Goal: Information Seeking & Learning: Learn about a topic

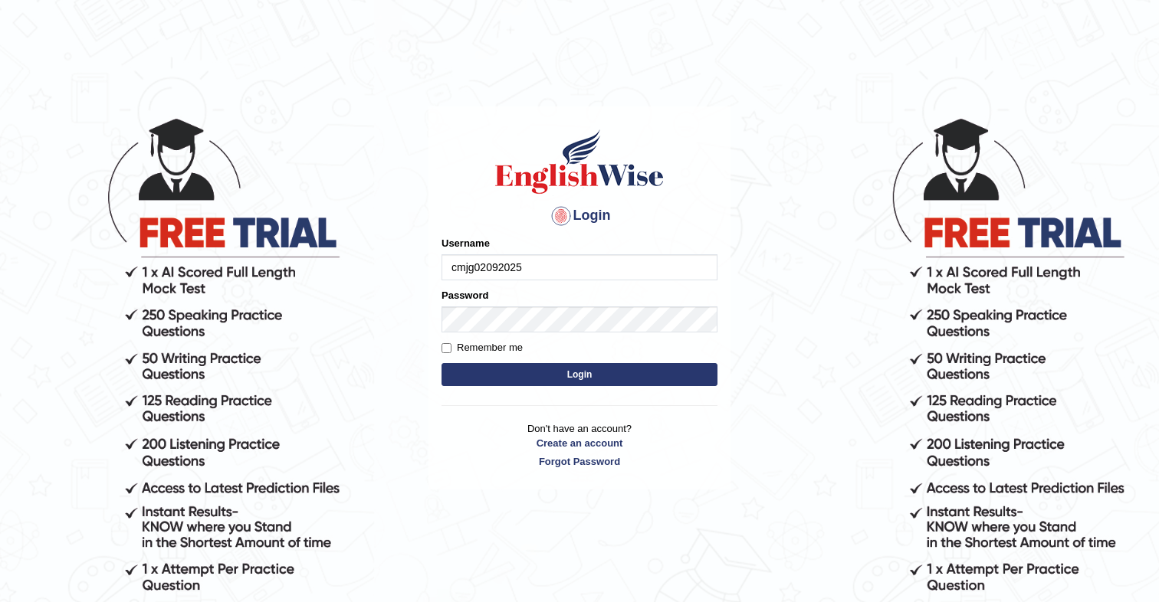
type input "cmjg02092025"
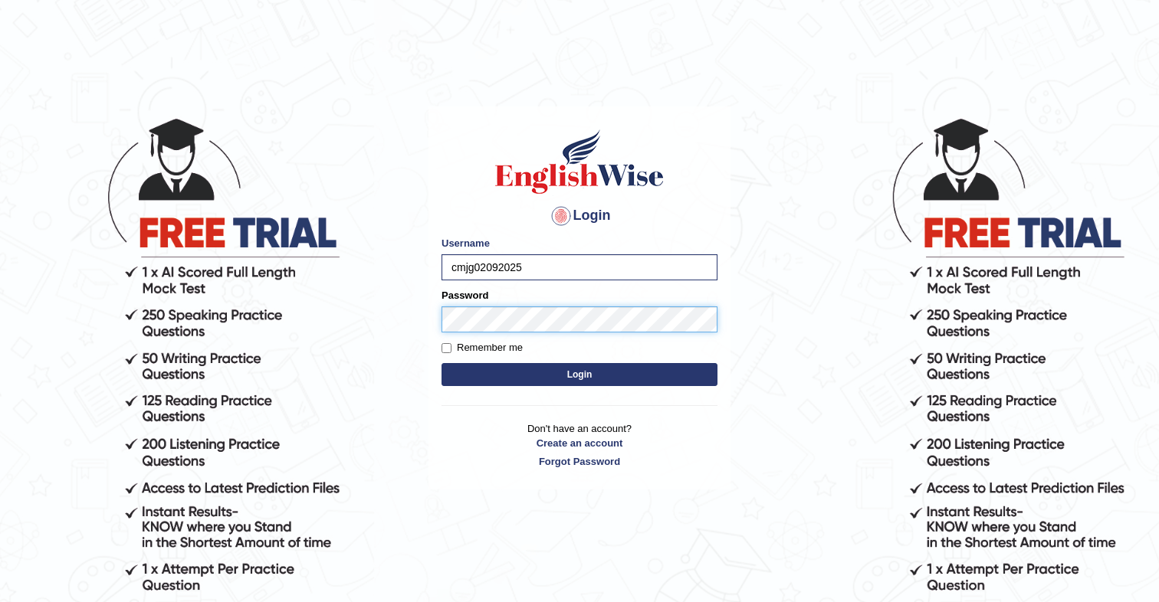
click at [441, 363] on button "Login" at bounding box center [579, 374] width 276 height 23
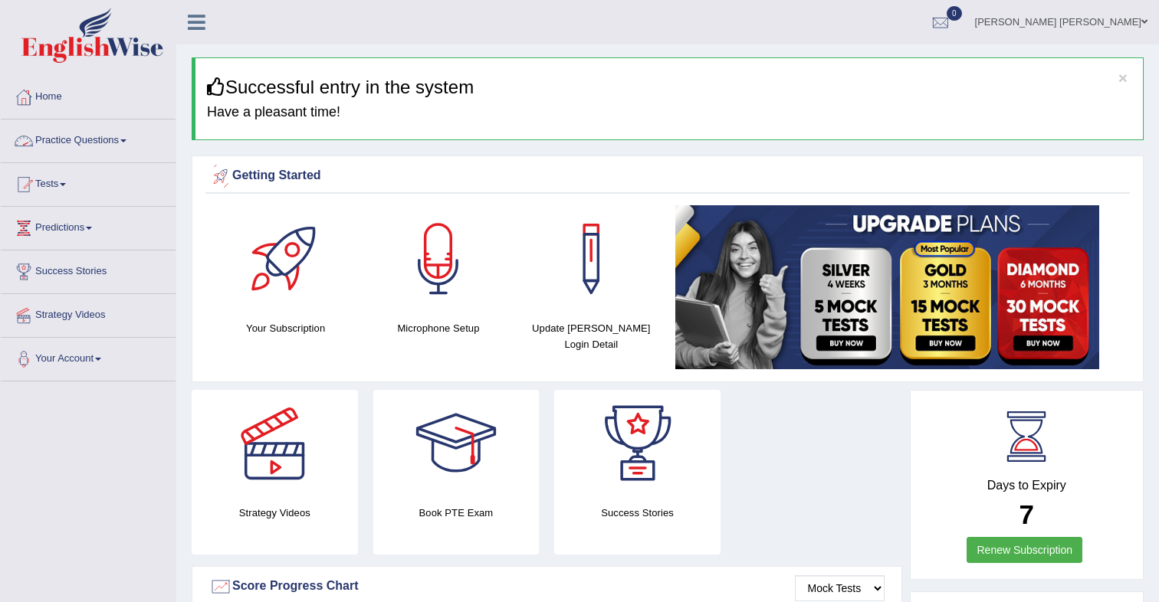
click at [113, 143] on link "Practice Questions" at bounding box center [88, 139] width 175 height 38
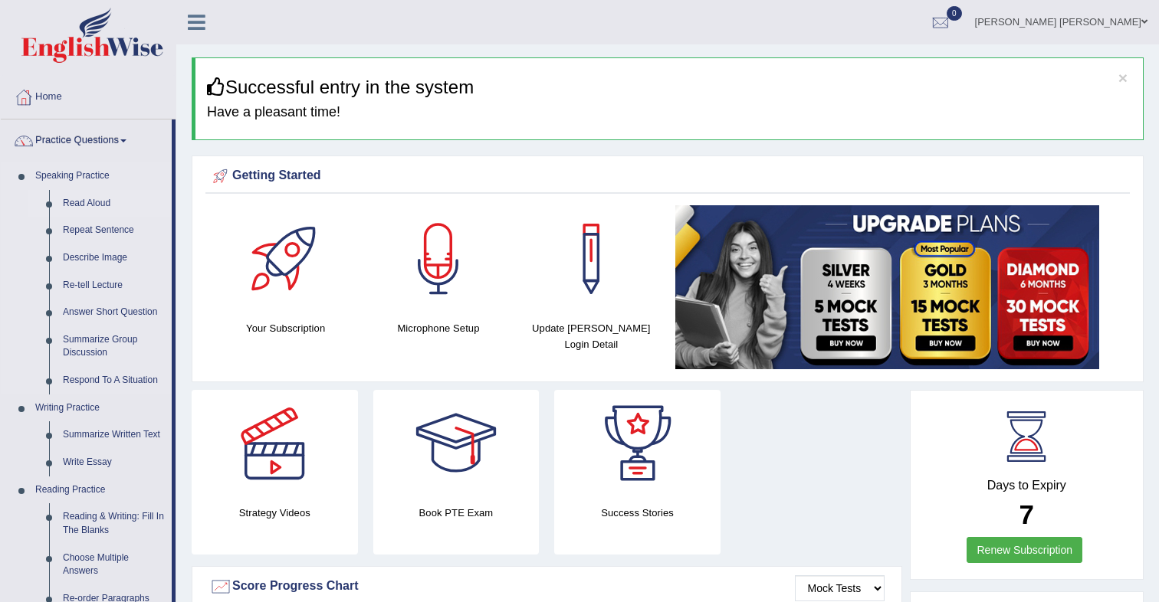
drag, startPoint x: 86, startPoint y: 200, endPoint x: 113, endPoint y: 196, distance: 27.1
click at [86, 200] on link "Read Aloud" at bounding box center [114, 204] width 116 height 28
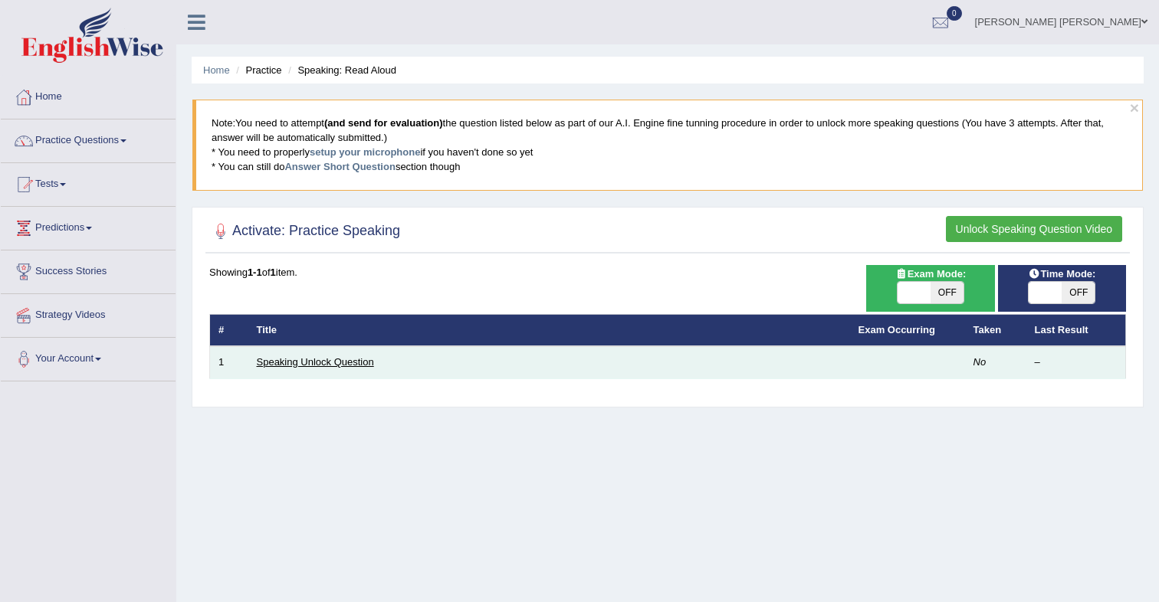
drag, startPoint x: 343, startPoint y: 361, endPoint x: 356, endPoint y: 354, distance: 14.7
click at [343, 362] on link "Speaking Unlock Question" at bounding box center [315, 361] width 117 height 11
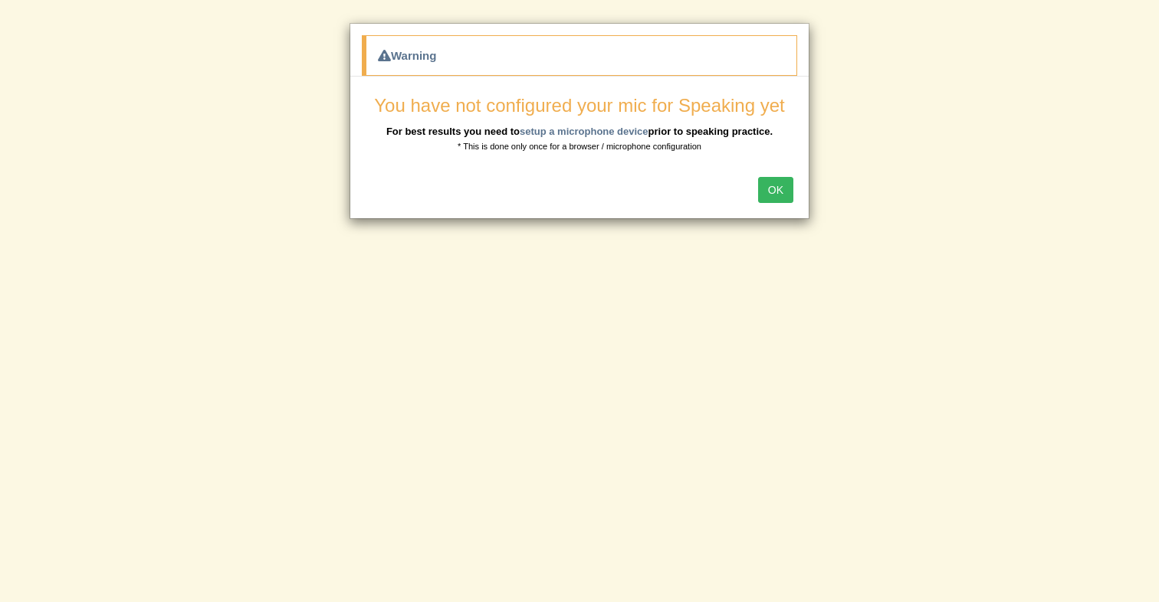
click at [771, 199] on button "OK" at bounding box center [775, 190] width 35 height 26
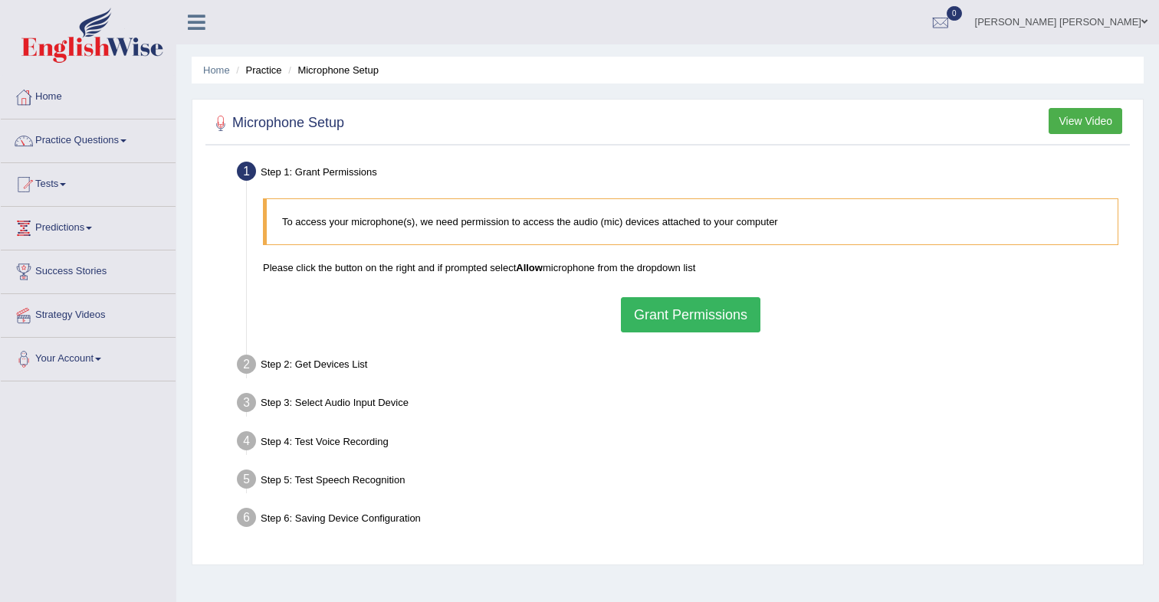
click at [678, 323] on button "Grant Permissions" at bounding box center [690, 314] width 139 height 35
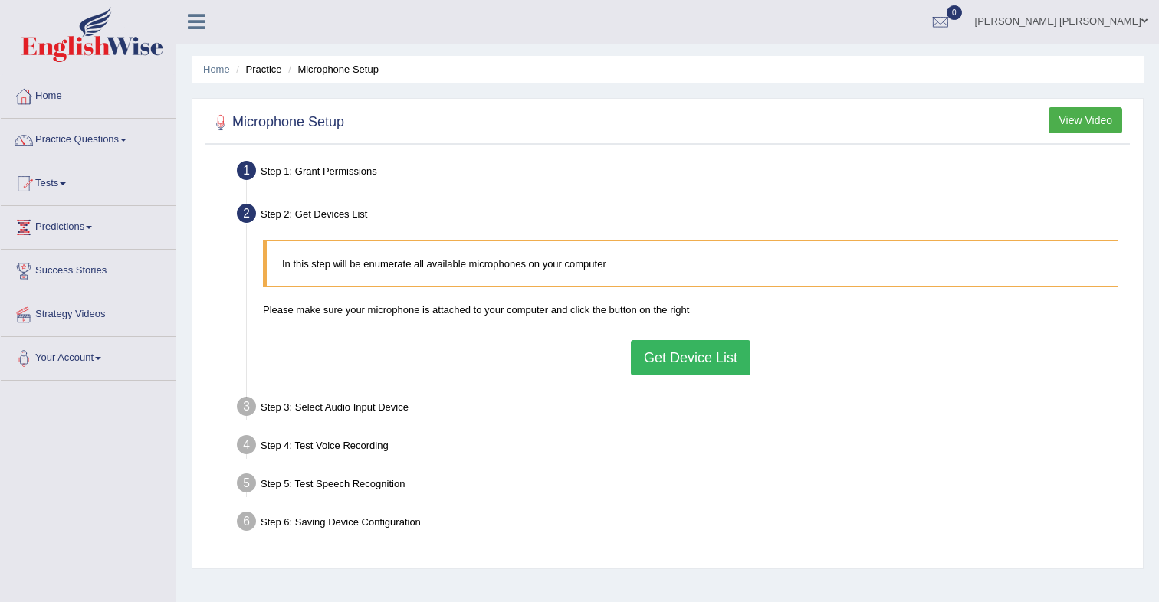
click at [667, 356] on button "Get Device List" at bounding box center [691, 357] width 120 height 35
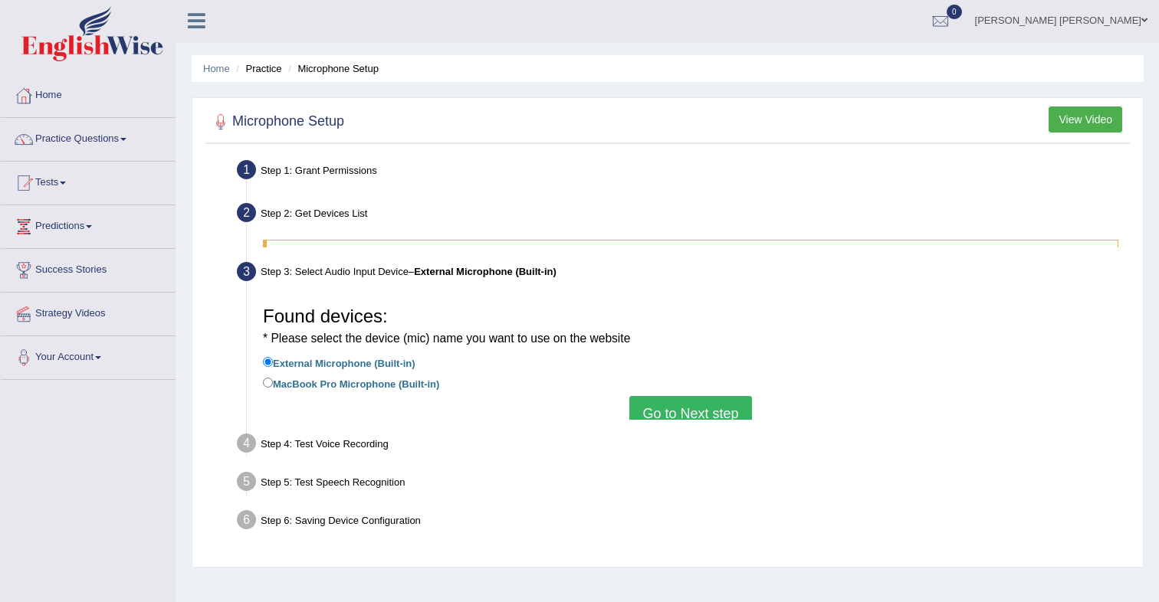
scroll to position [0, 0]
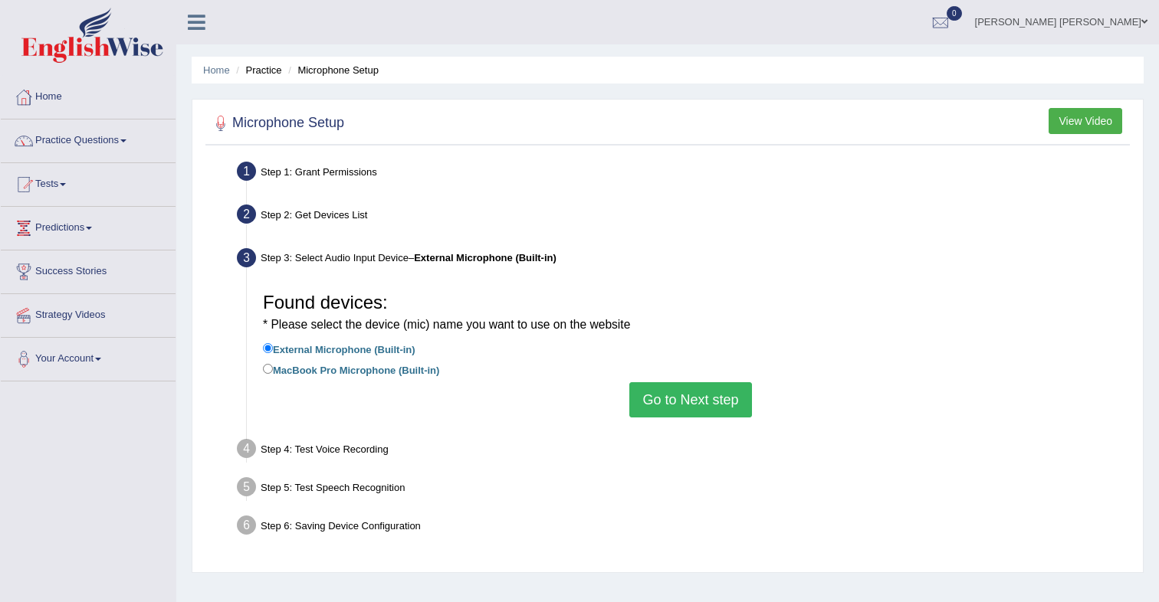
click at [677, 399] on button "Go to Next step" at bounding box center [690, 399] width 122 height 35
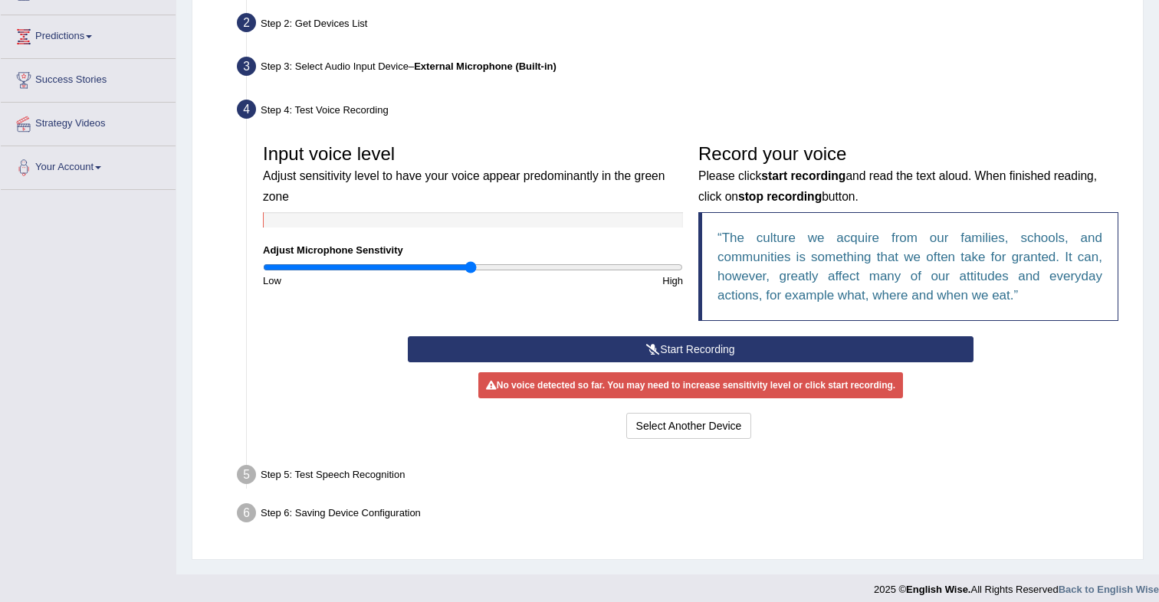
scroll to position [202, 0]
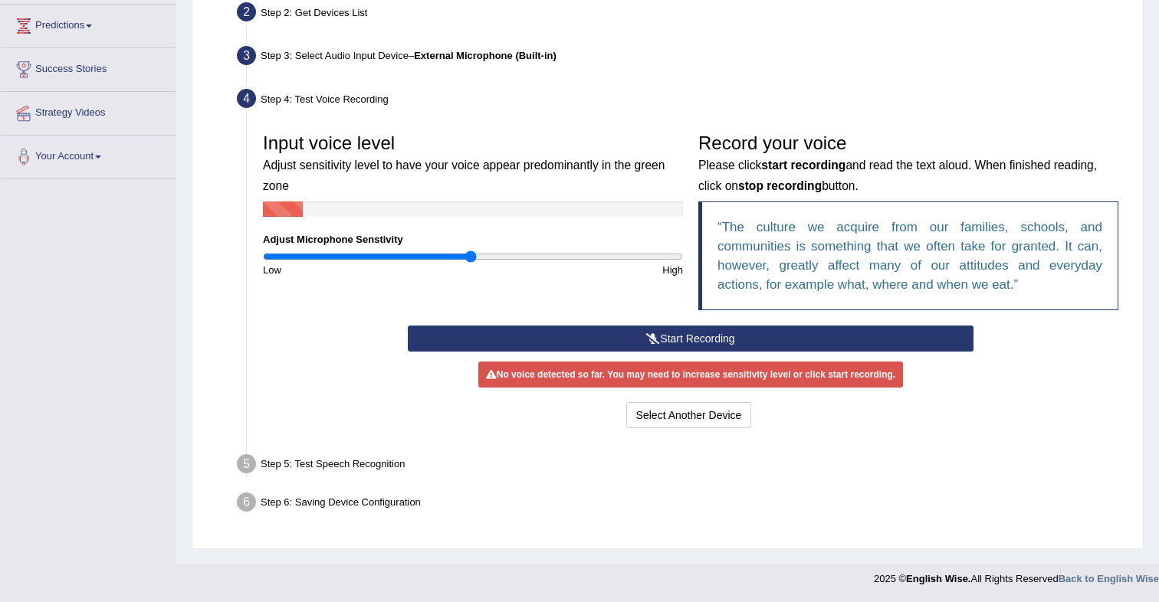
click at [604, 334] on button "Start Recording" at bounding box center [690, 339] width 565 height 26
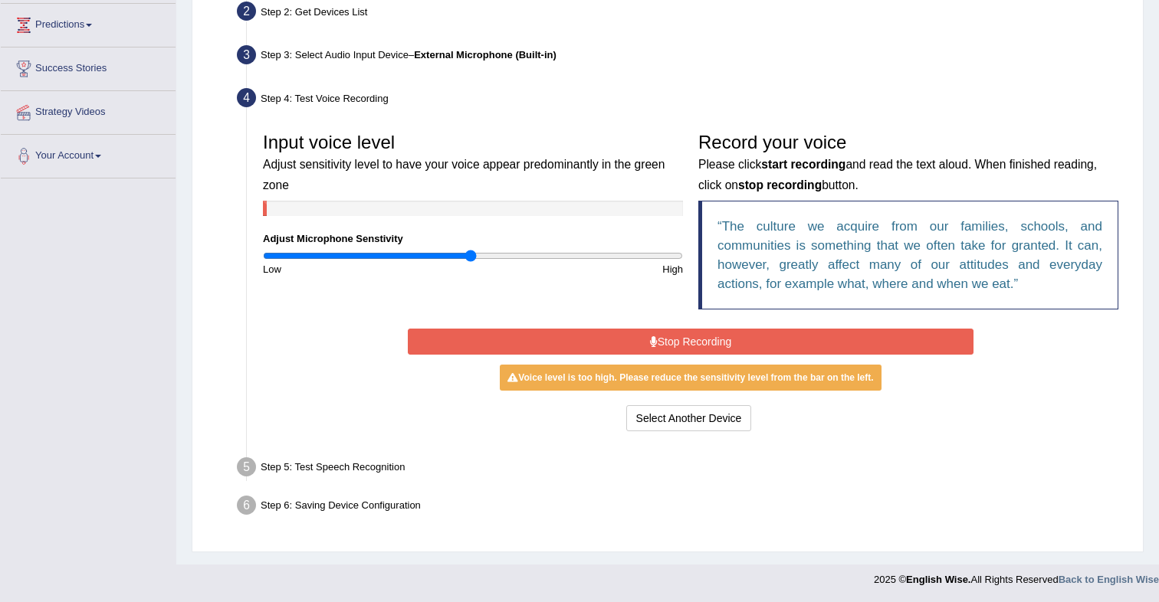
click at [510, 336] on button "Stop Recording" at bounding box center [690, 342] width 565 height 26
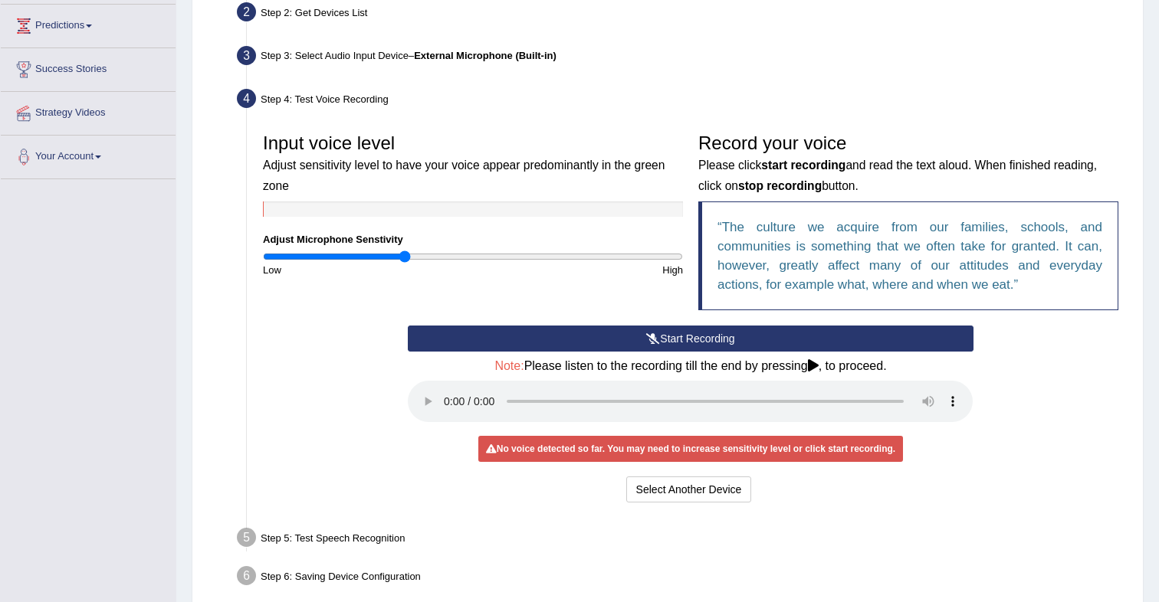
drag, startPoint x: 473, startPoint y: 258, endPoint x: 405, endPoint y: 260, distance: 68.2
type input "0.68"
click at [405, 260] on input "range" at bounding box center [473, 257] width 420 height 12
drag, startPoint x: 550, startPoint y: 332, endPoint x: 558, endPoint y: 326, distance: 10.0
click at [550, 332] on button "Start Recording" at bounding box center [690, 339] width 565 height 26
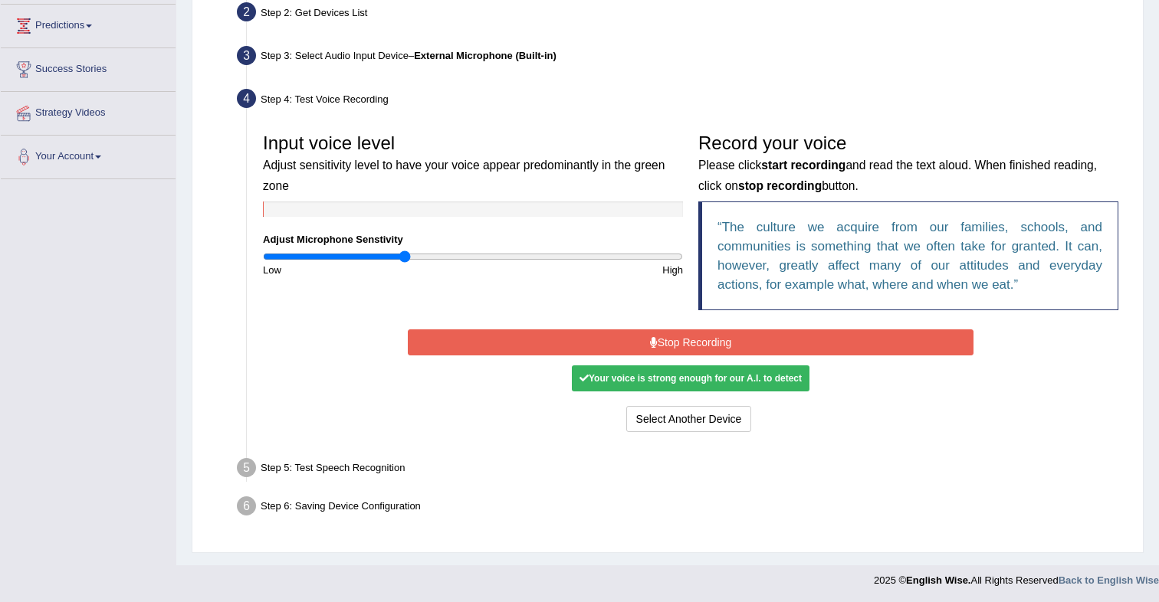
click at [701, 346] on button "Stop Recording" at bounding box center [690, 343] width 565 height 26
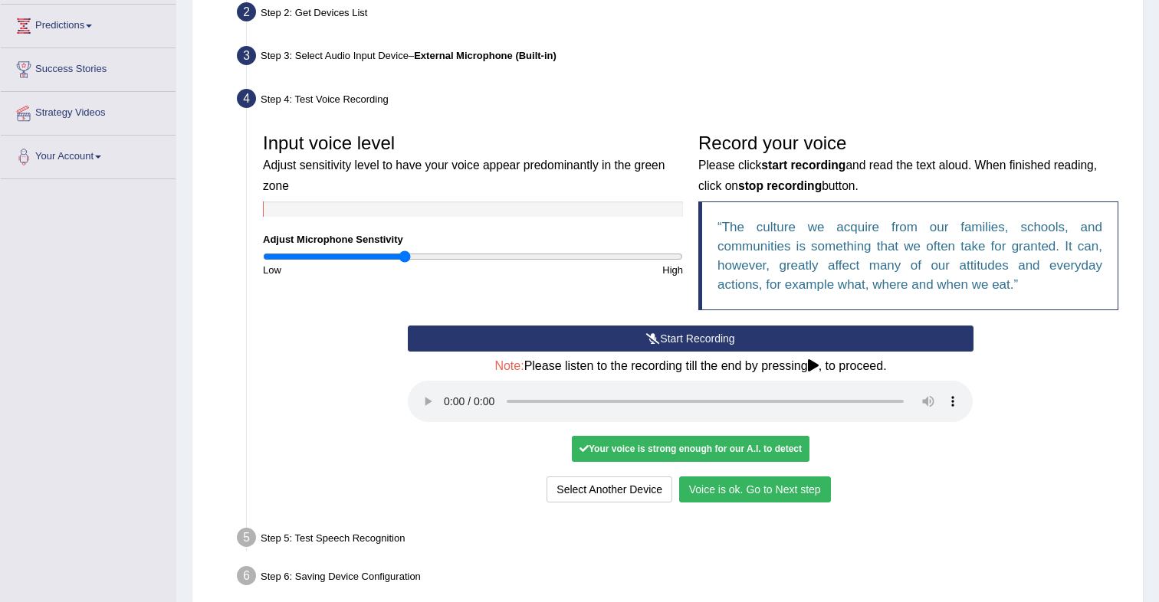
click at [779, 488] on button "Voice is ok. Go to Next step" at bounding box center [755, 490] width 152 height 26
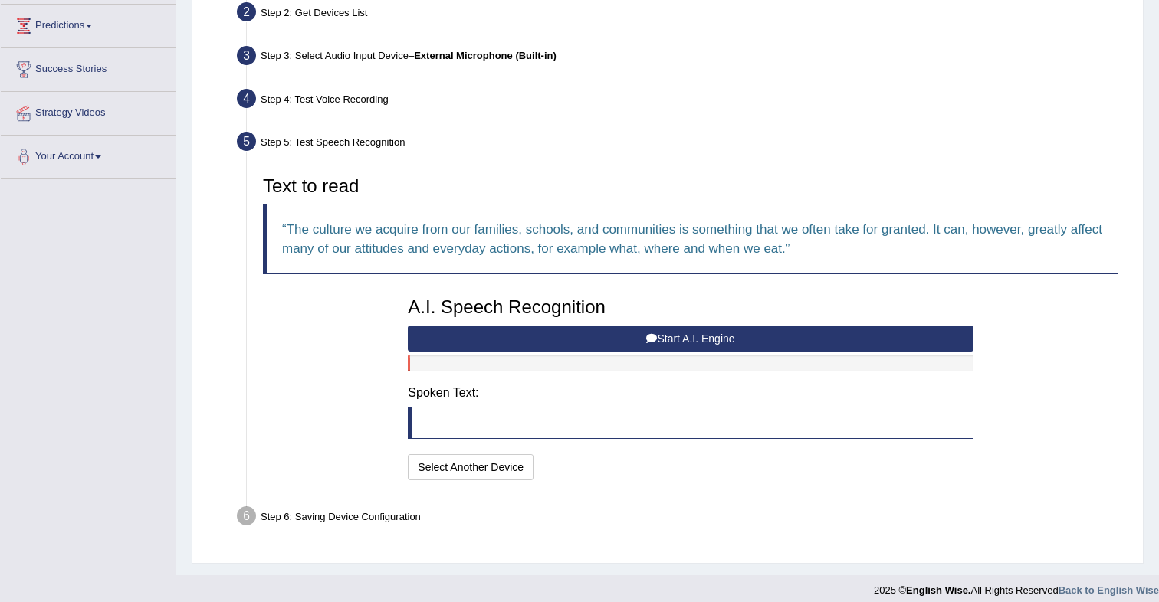
click at [637, 339] on button "Start A.I. Engine" at bounding box center [690, 339] width 565 height 26
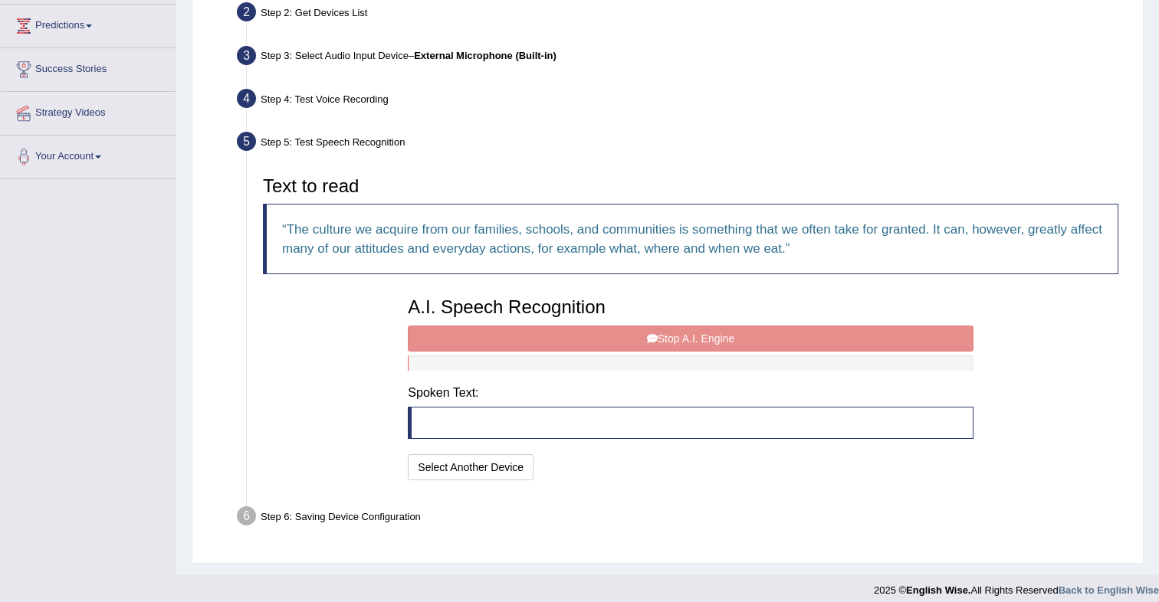
click at [611, 343] on div "A.I. Speech Recognition Start A.I. Engine Stop A.I. Engine Note: Please listen …" at bounding box center [690, 387] width 580 height 195
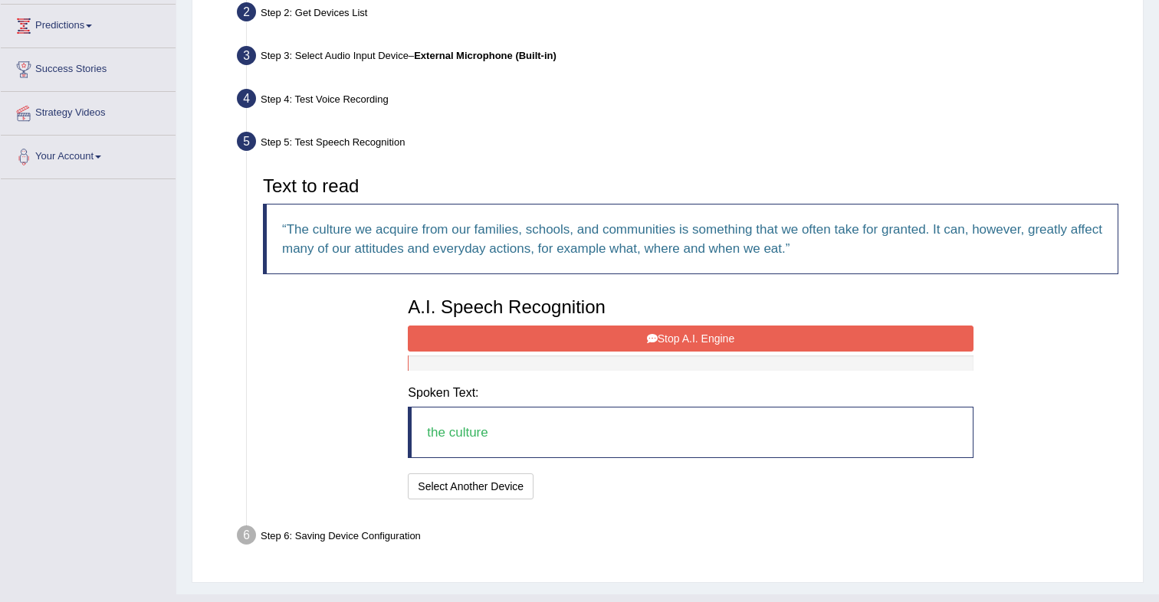
click at [654, 334] on icon at bounding box center [652, 338] width 11 height 11
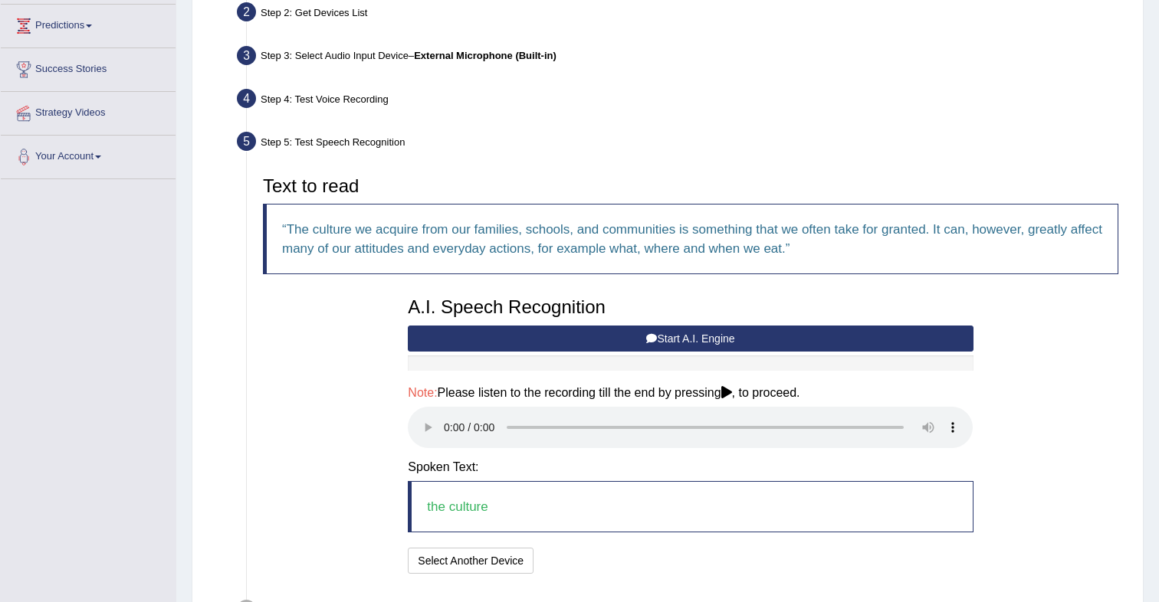
scroll to position [307, 0]
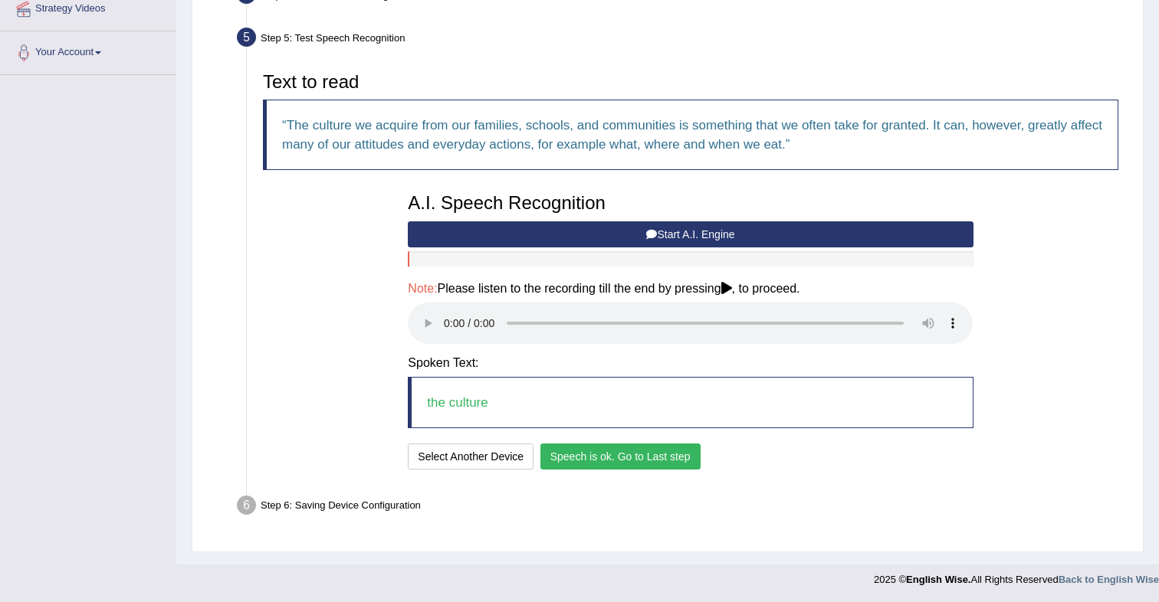
click at [679, 459] on button "Speech is ok. Go to Last step" at bounding box center [620, 457] width 160 height 26
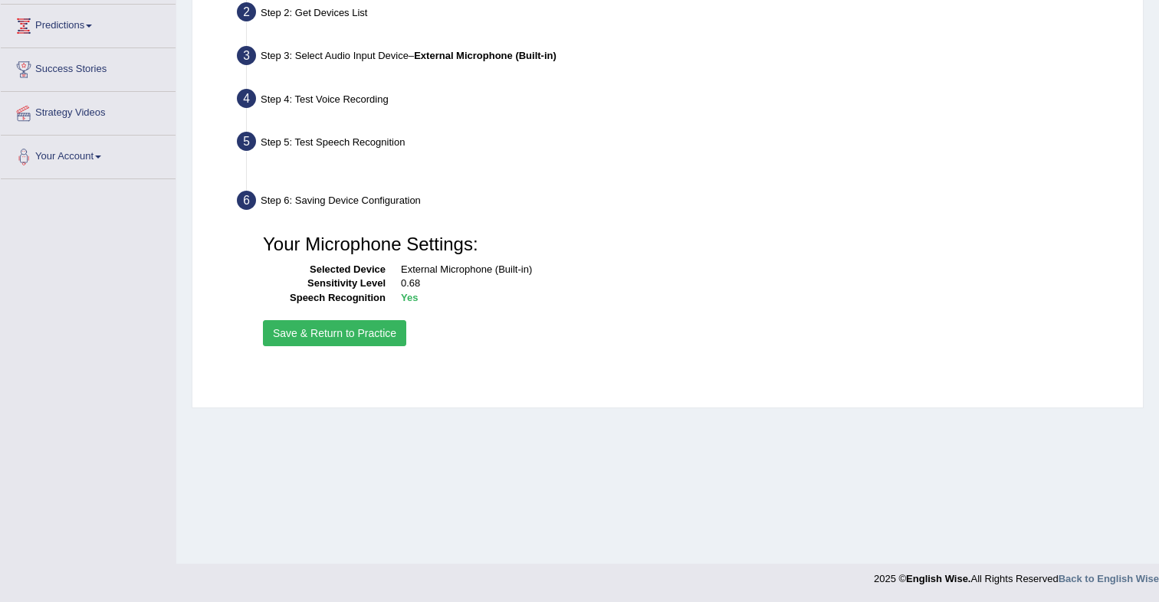
scroll to position [202, 0]
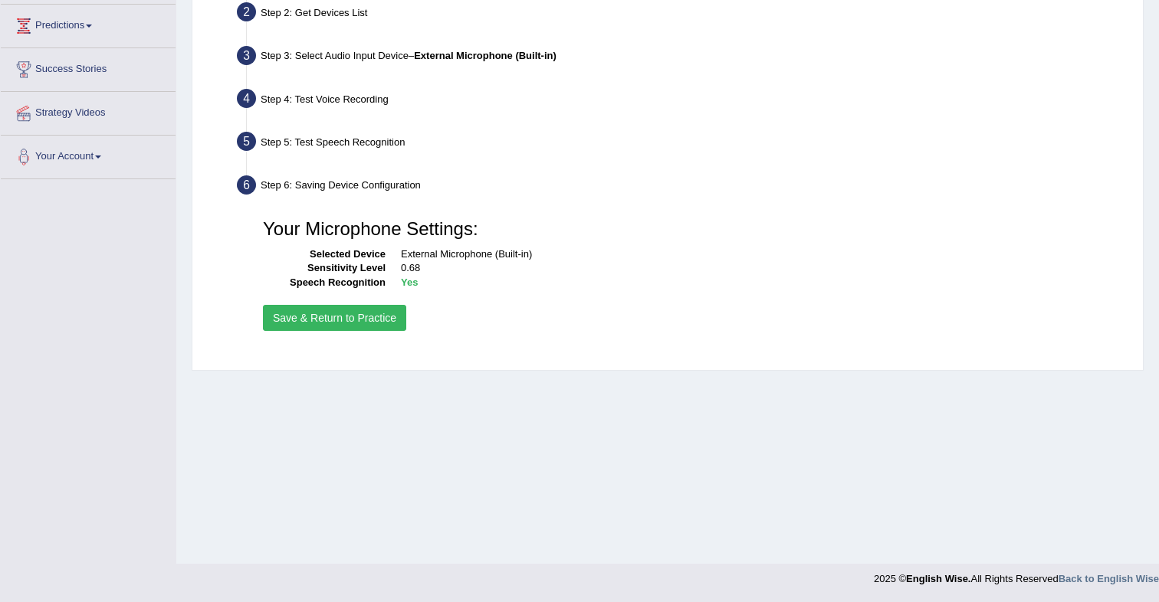
drag, startPoint x: 375, startPoint y: 325, endPoint x: 425, endPoint y: 338, distance: 52.2
click at [375, 325] on button "Save & Return to Practice" at bounding box center [334, 318] width 143 height 26
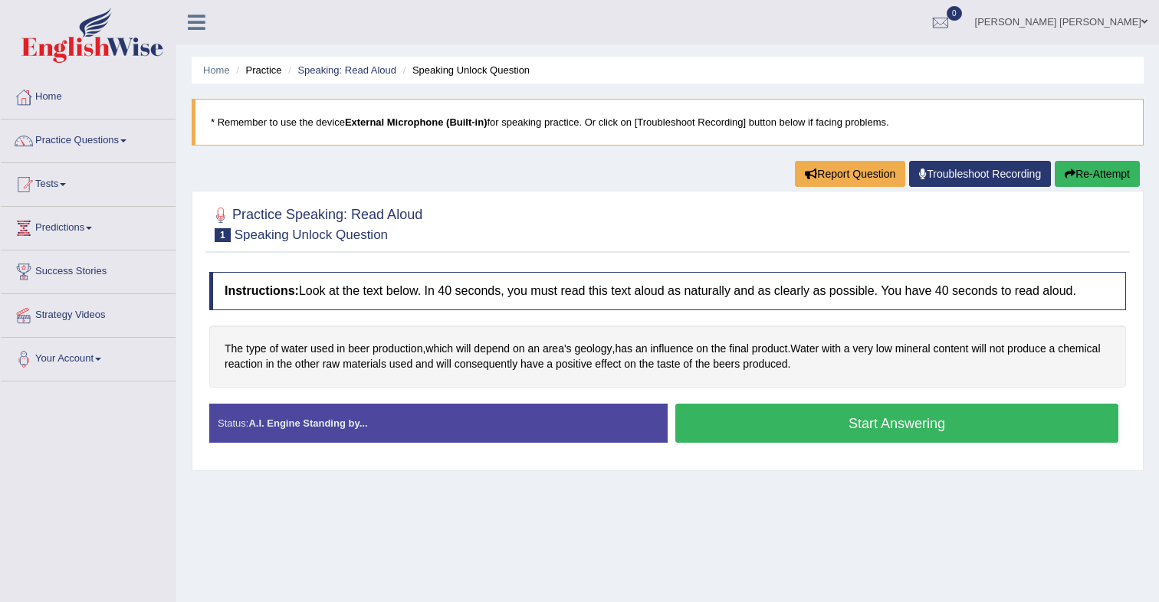
click at [768, 418] on button "Start Answering" at bounding box center [896, 423] width 443 height 39
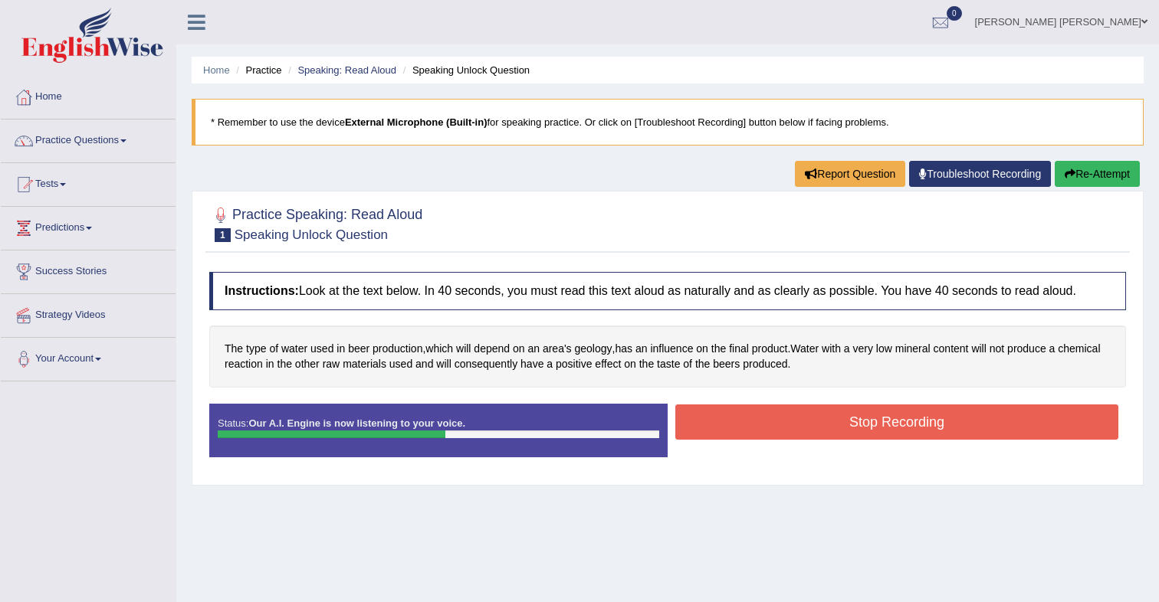
click at [748, 418] on button "Stop Recording" at bounding box center [896, 422] width 443 height 35
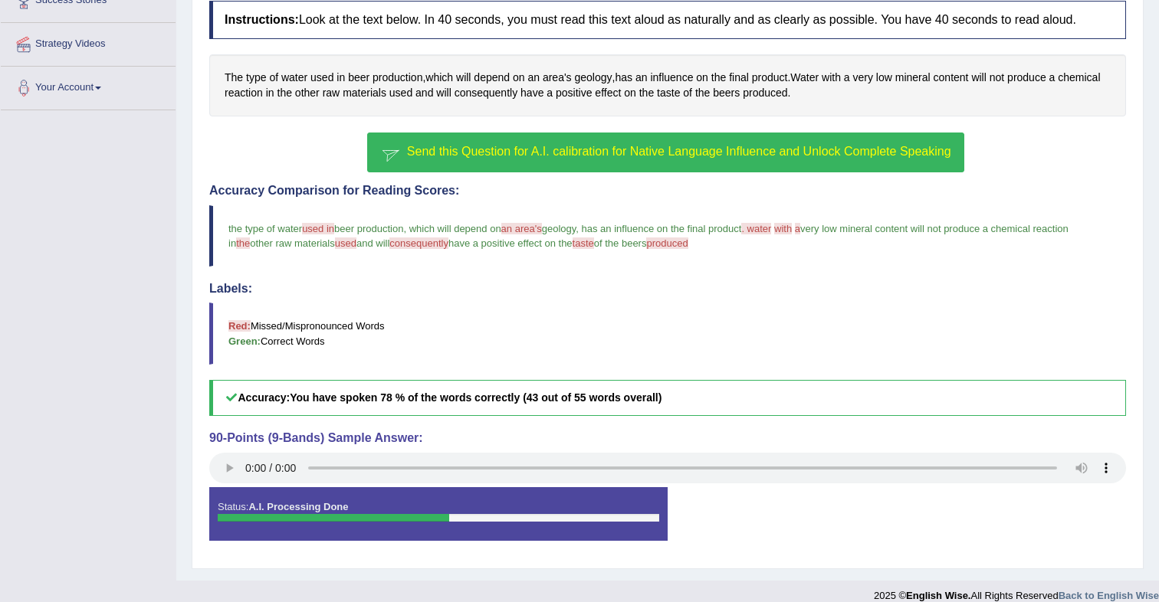
scroll to position [288, 0]
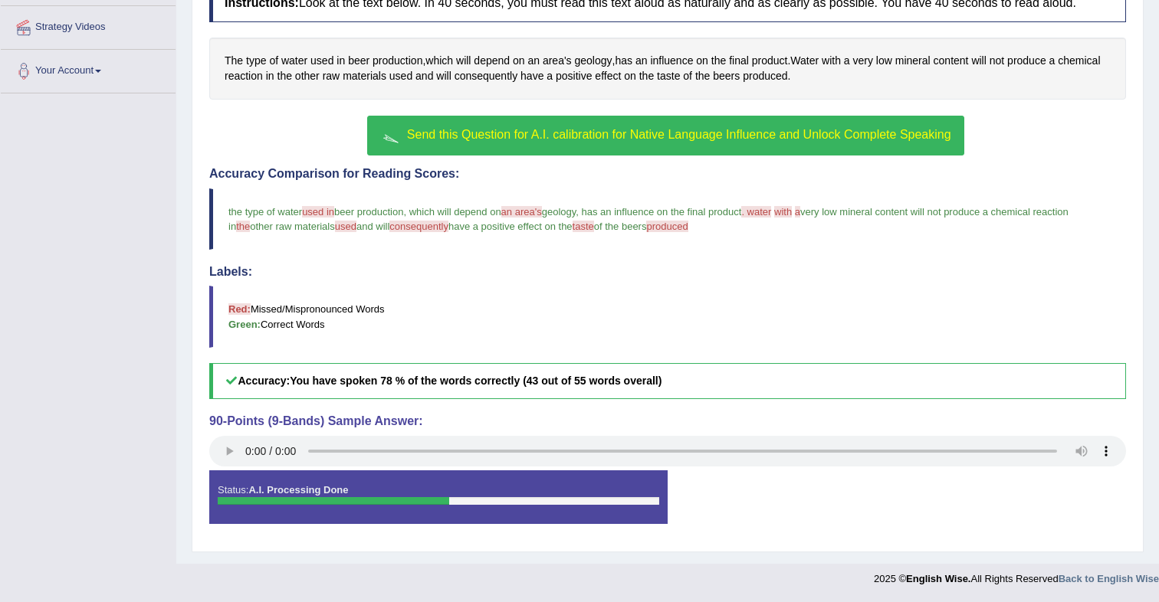
click at [595, 144] on button "Send this Question for A.I. calibration for Native Language Influence and Unloc…" at bounding box center [665, 136] width 596 height 40
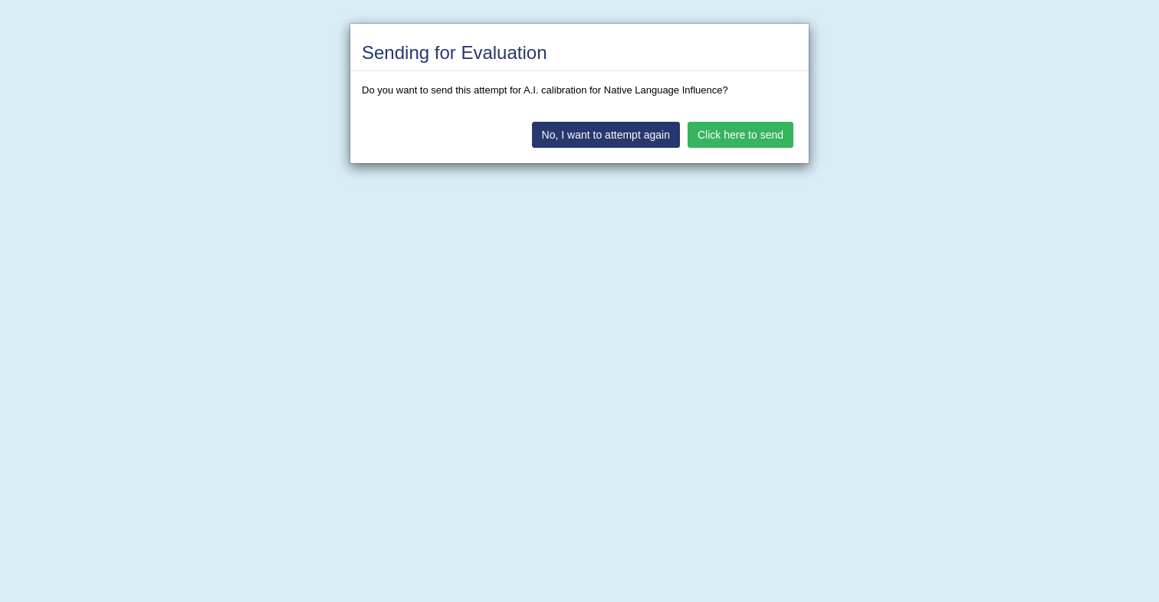
click at [755, 129] on button "Click here to send" at bounding box center [740, 135] width 106 height 26
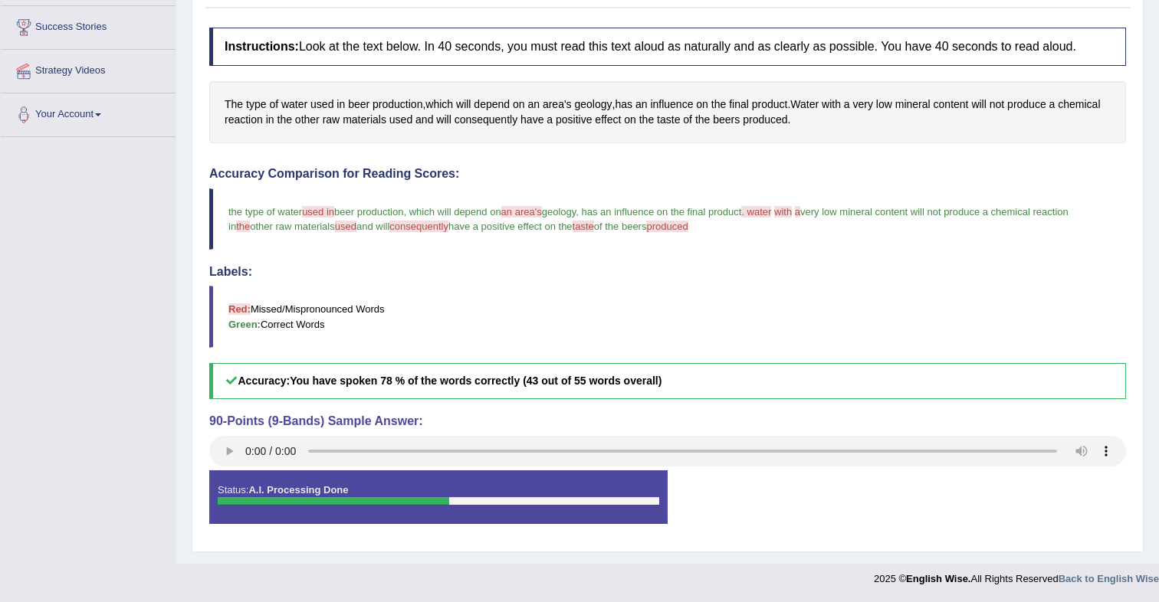
scroll to position [244, 0]
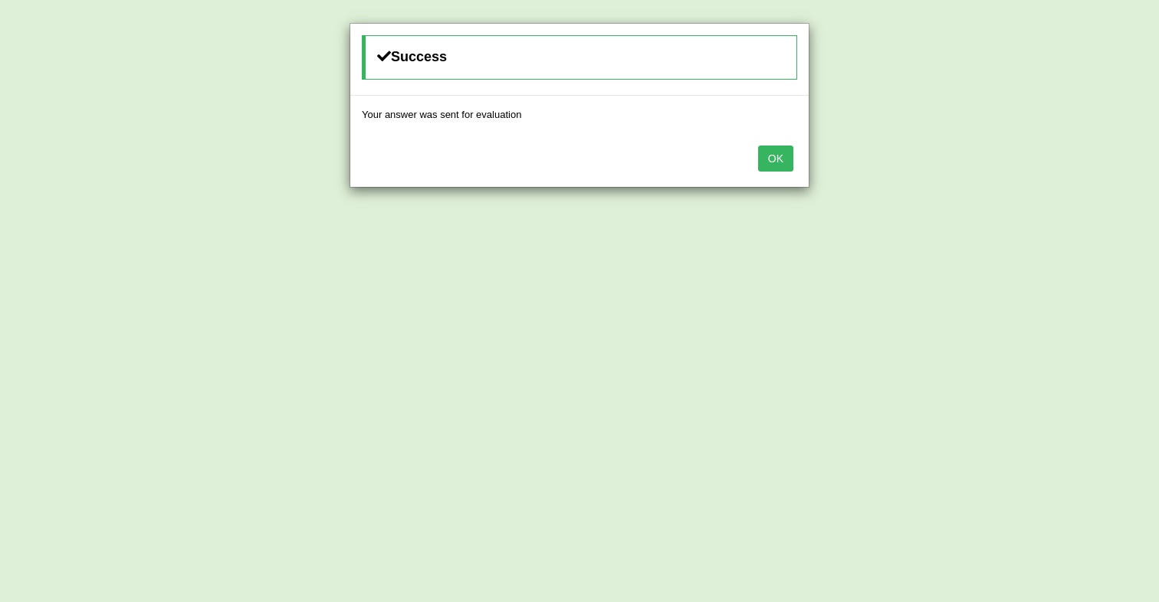
drag, startPoint x: 778, startPoint y: 161, endPoint x: 775, endPoint y: 169, distance: 8.3
click at [778, 162] on button "OK" at bounding box center [775, 159] width 35 height 26
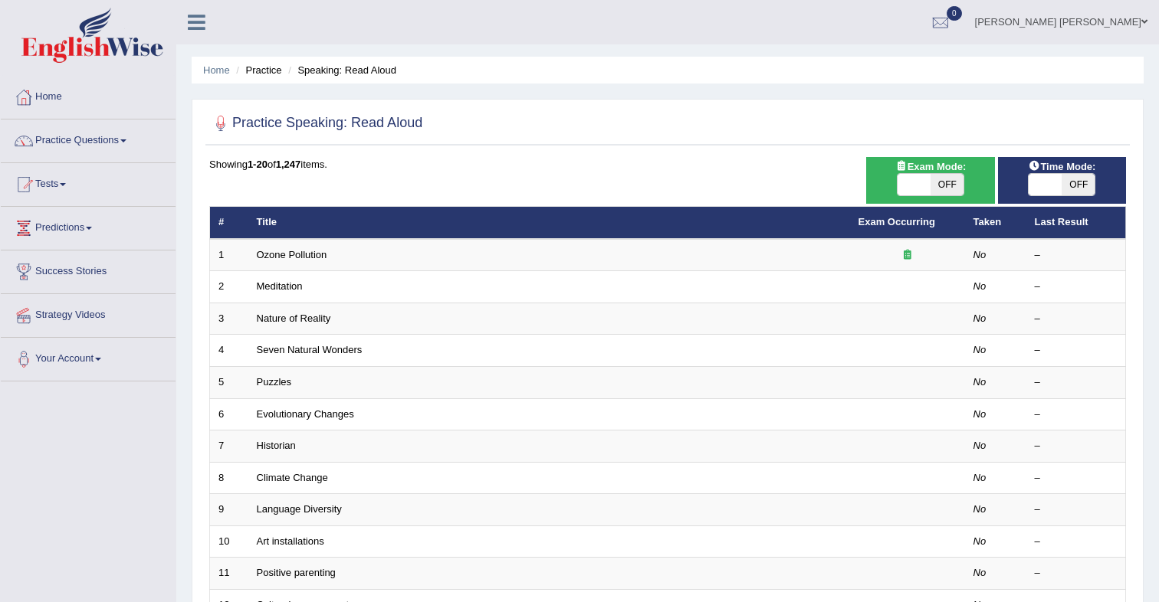
click at [929, 189] on span at bounding box center [913, 184] width 33 height 21
click at [917, 189] on span at bounding box center [914, 184] width 33 height 21
click at [1046, 188] on span at bounding box center [1045, 184] width 33 height 21
click at [916, 189] on span at bounding box center [913, 184] width 33 height 21
click at [942, 189] on span "OFF" at bounding box center [946, 184] width 33 height 21
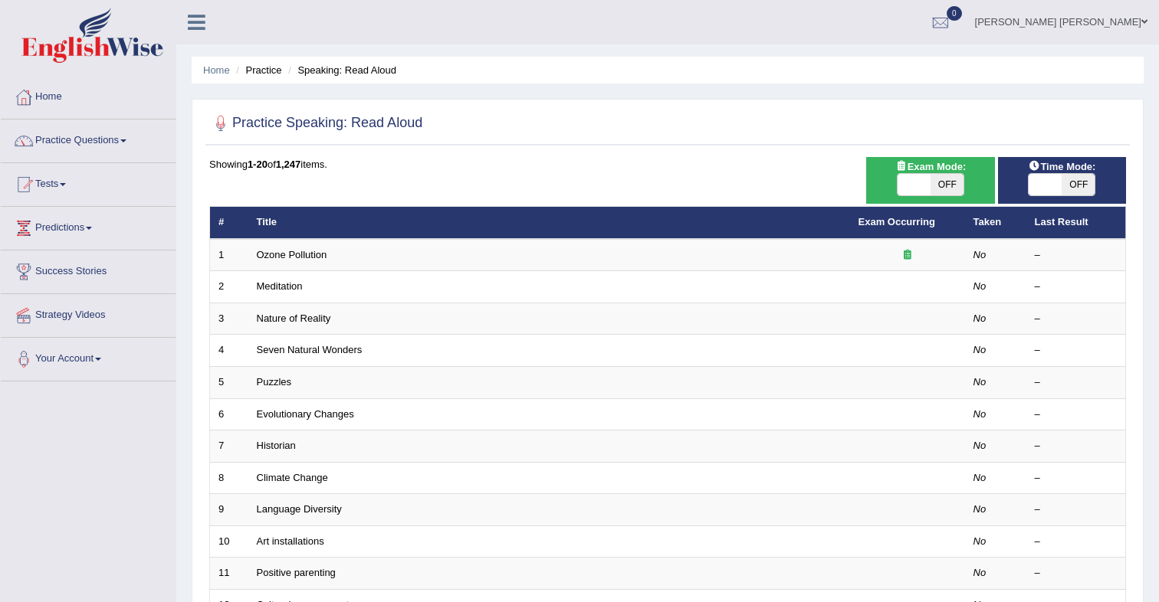
checkbox input "true"
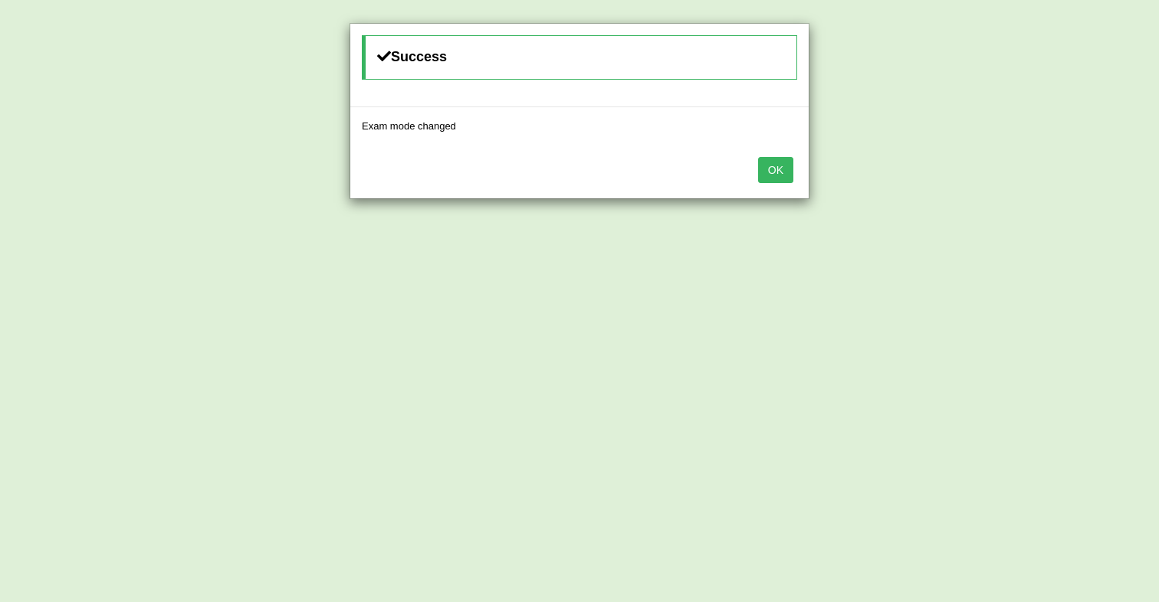
drag, startPoint x: 782, startPoint y: 172, endPoint x: 798, endPoint y: 171, distance: 15.4
click at [782, 172] on button "OK" at bounding box center [775, 170] width 35 height 26
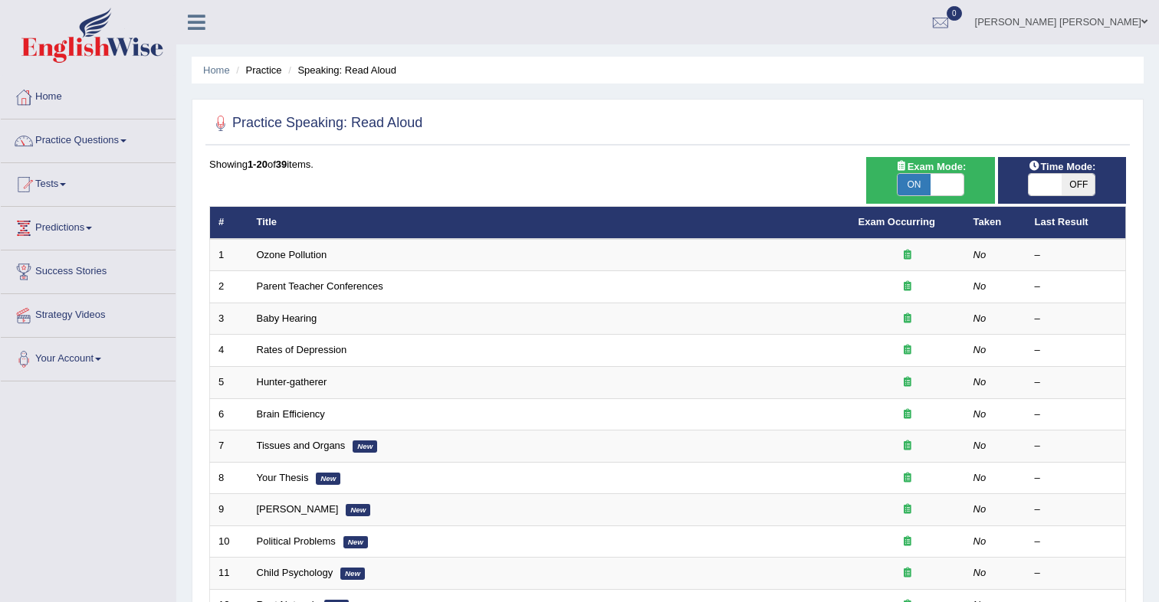
click at [1082, 189] on span "OFF" at bounding box center [1077, 184] width 33 height 21
checkbox input "true"
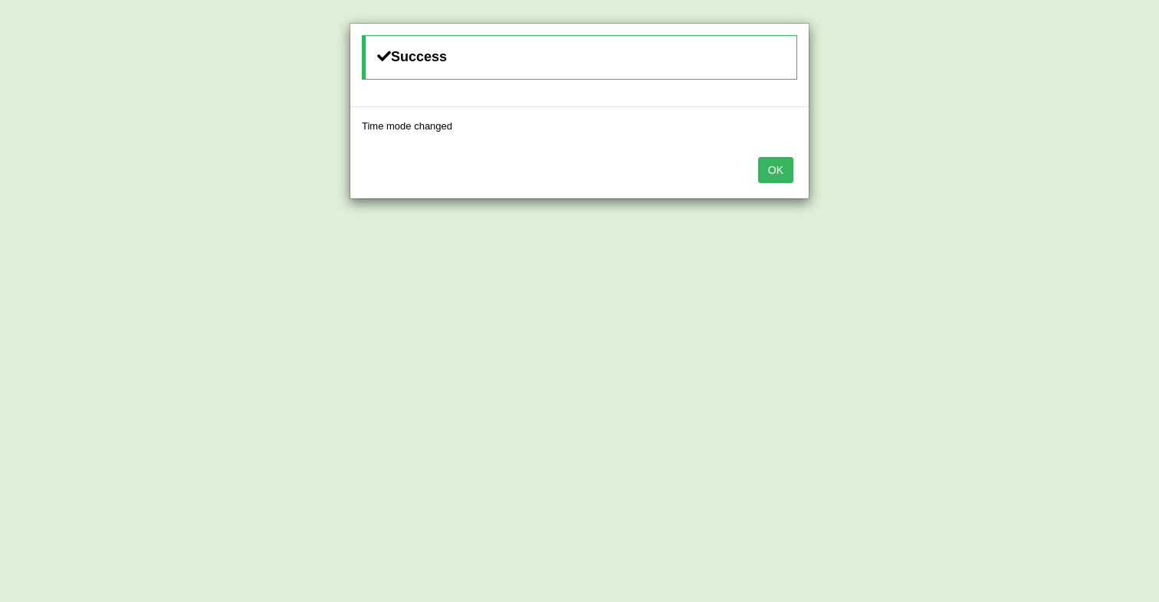
click at [771, 176] on button "OK" at bounding box center [775, 170] width 35 height 26
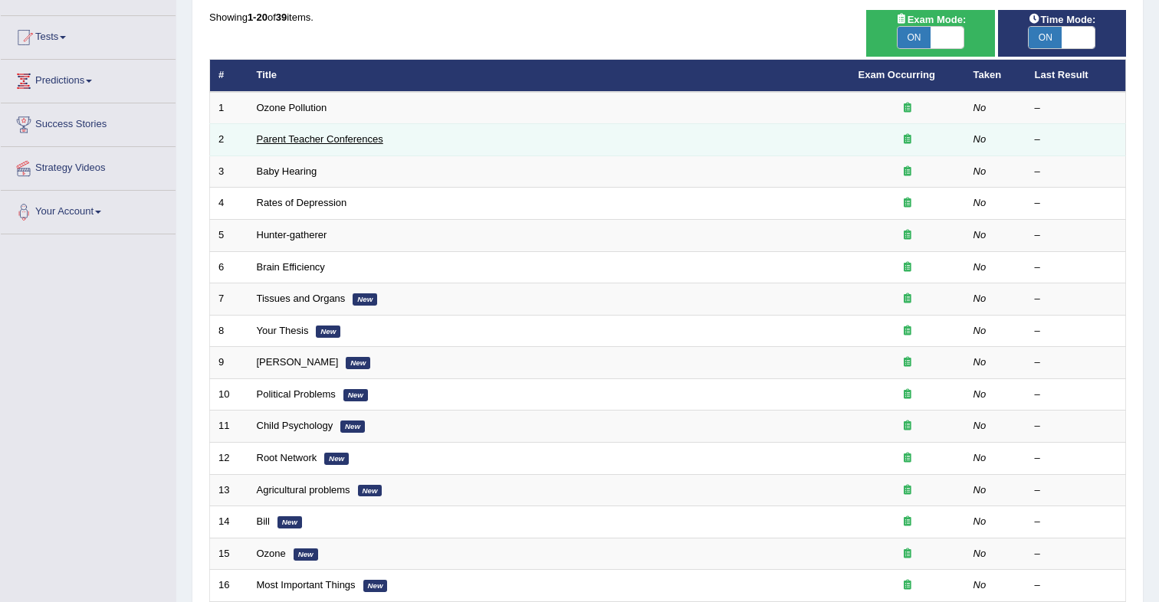
scroll to position [150, 0]
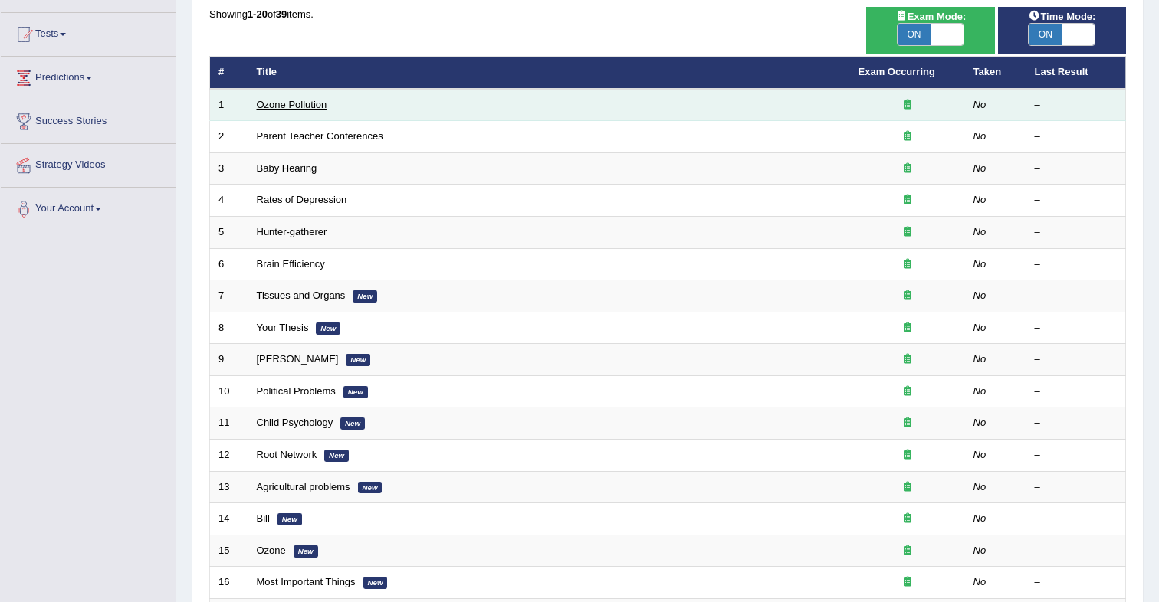
click at [310, 108] on link "Ozone Pollution" at bounding box center [292, 104] width 71 height 11
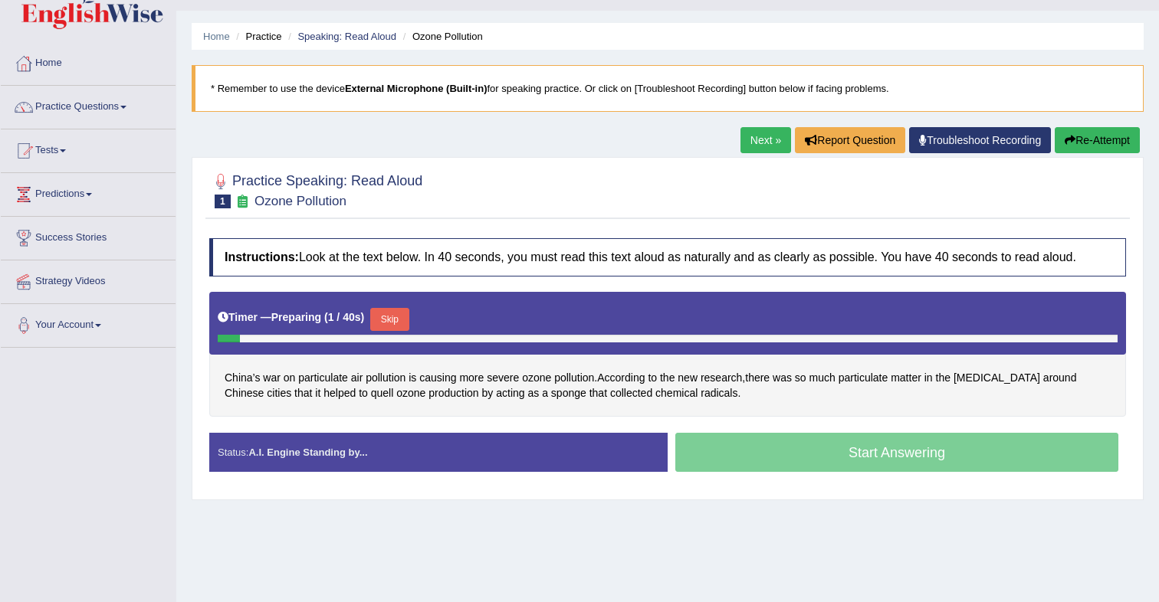
scroll to position [42, 0]
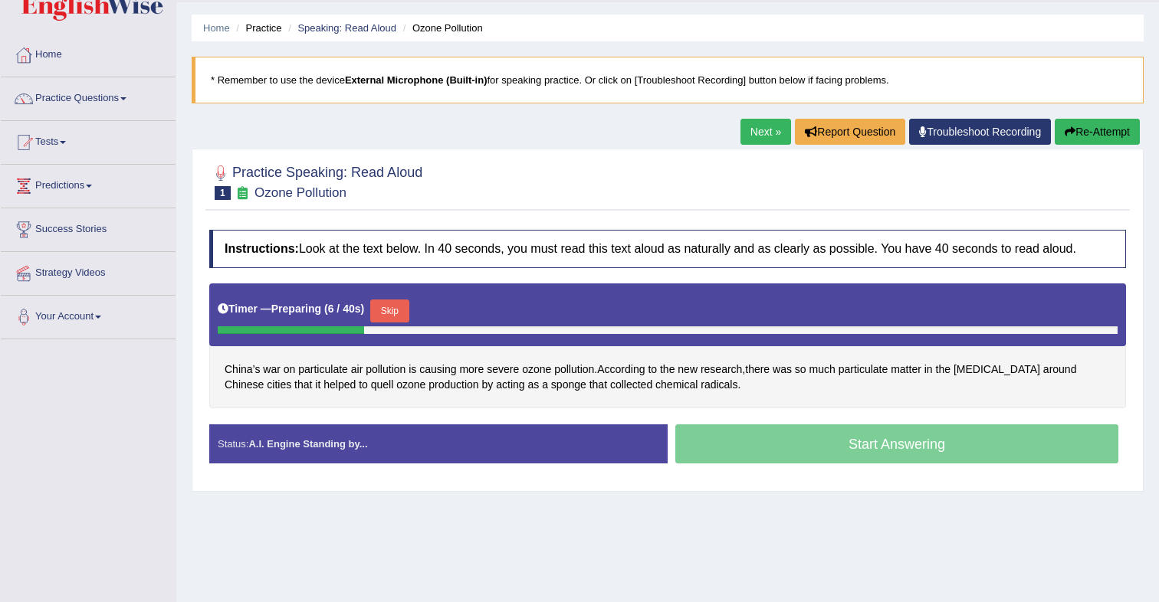
click at [408, 316] on button "Skip" at bounding box center [389, 311] width 38 height 23
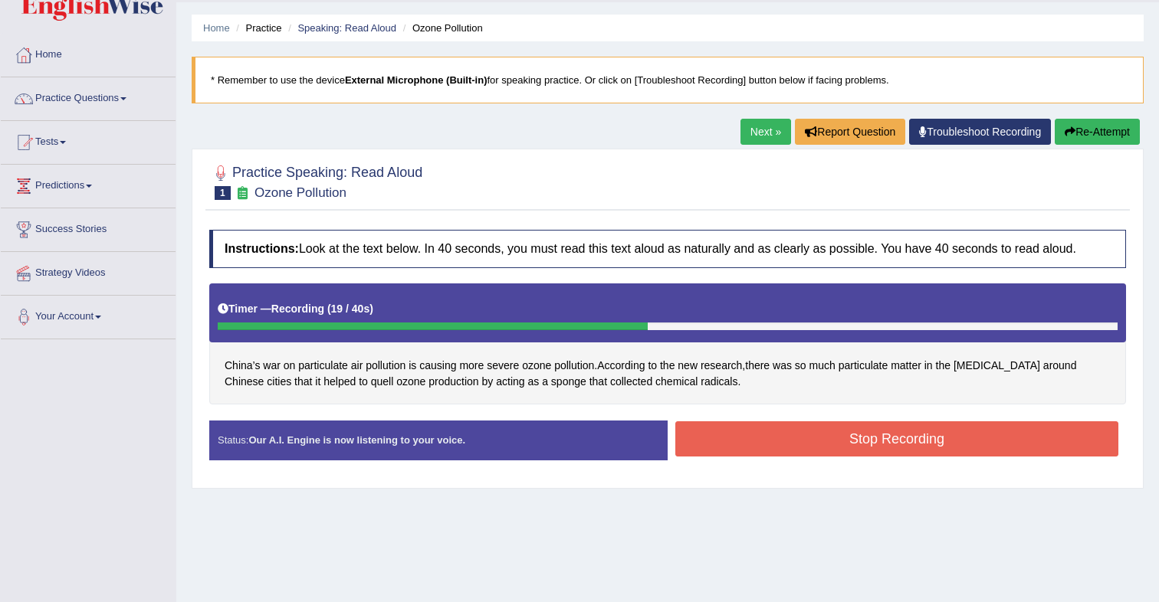
click at [817, 438] on button "Stop Recording" at bounding box center [896, 439] width 443 height 35
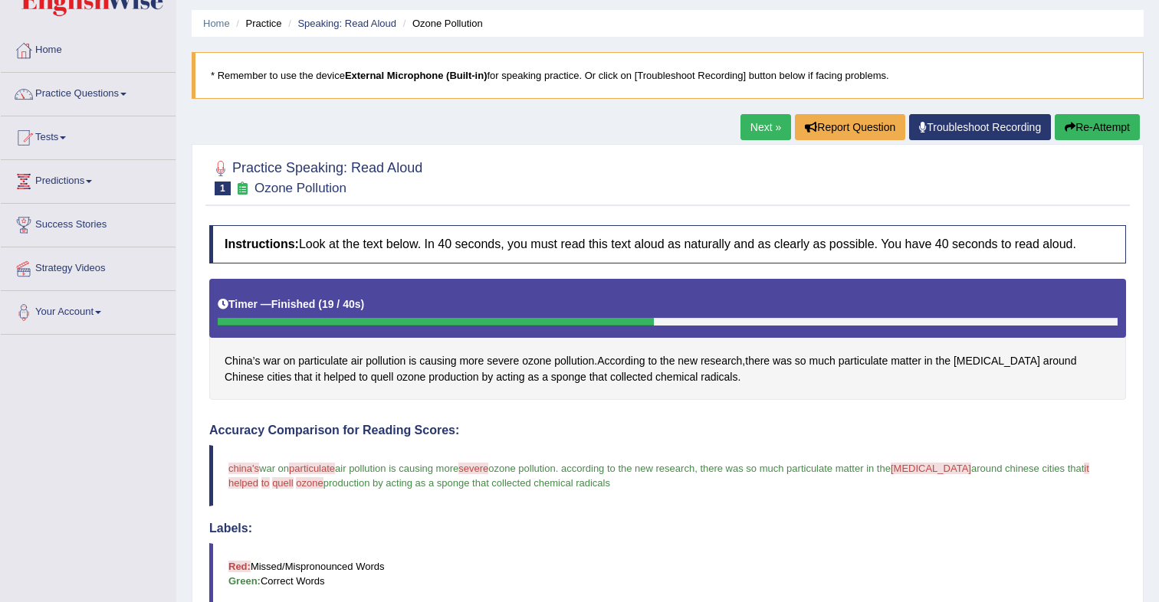
scroll to position [45, 0]
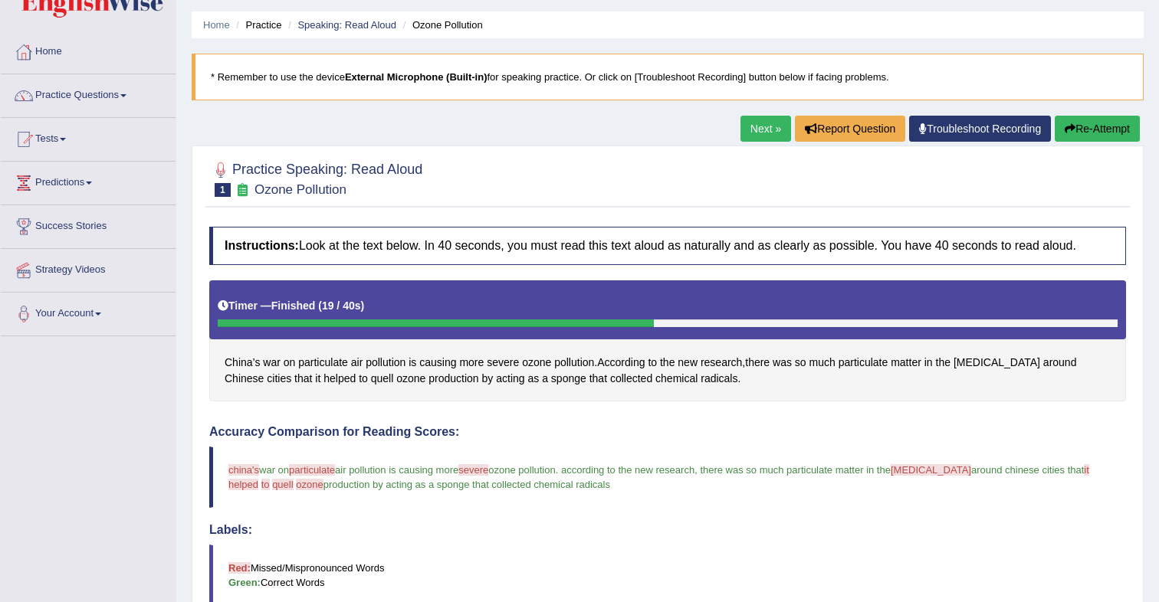
click at [1097, 136] on button "Re-Attempt" at bounding box center [1097, 129] width 85 height 26
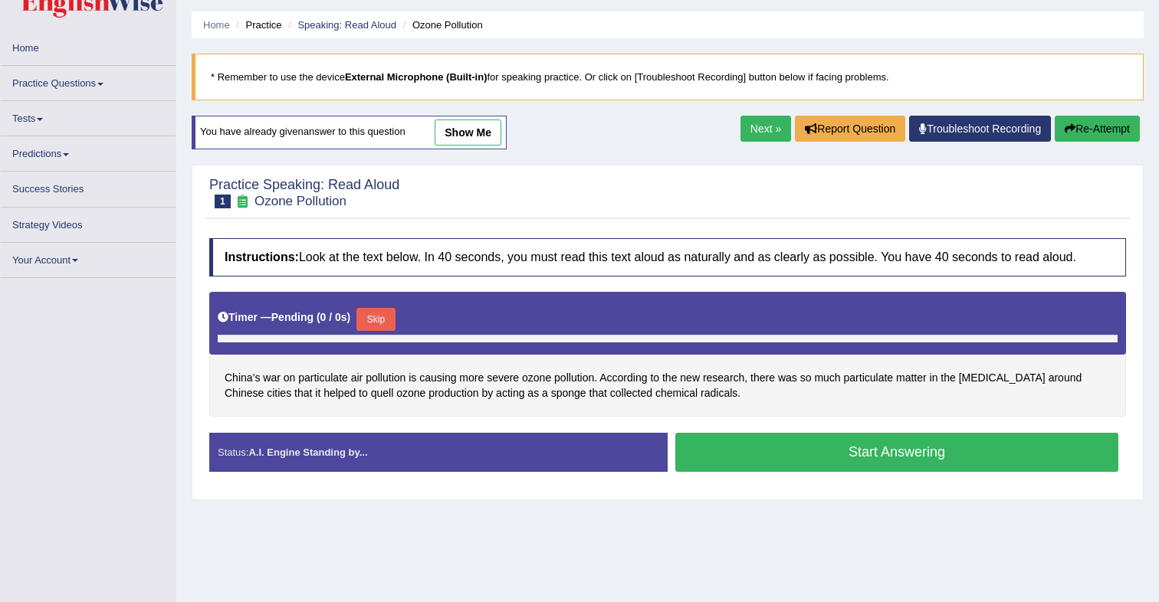
scroll to position [45, 0]
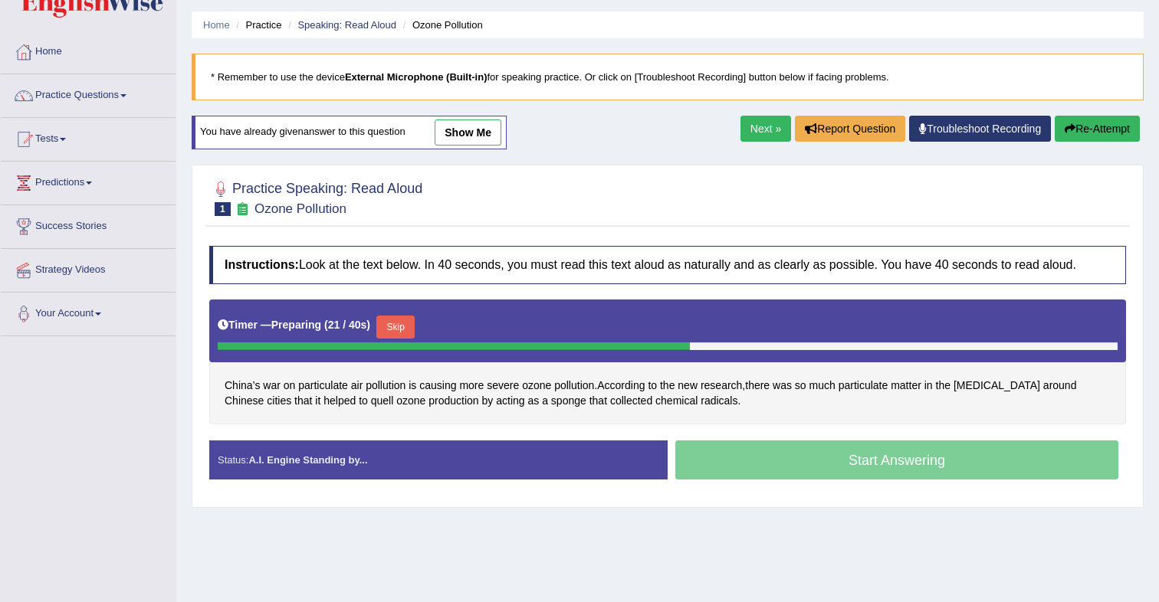
click at [793, 459] on div "Start Answering" at bounding box center [897, 462] width 458 height 43
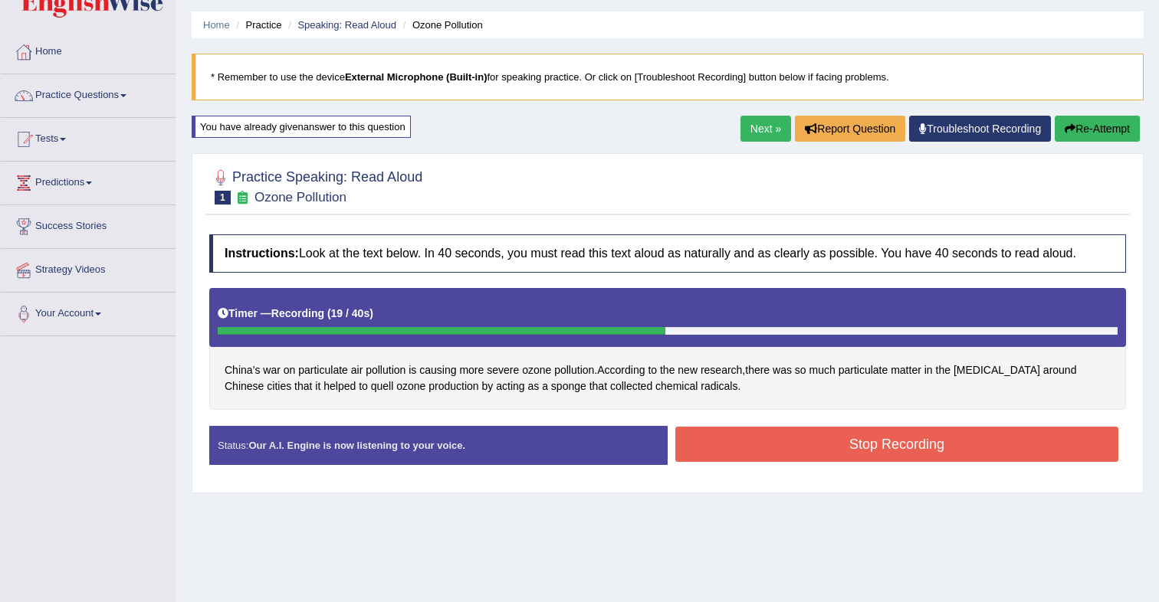
click at [733, 448] on button "Stop Recording" at bounding box center [896, 444] width 443 height 35
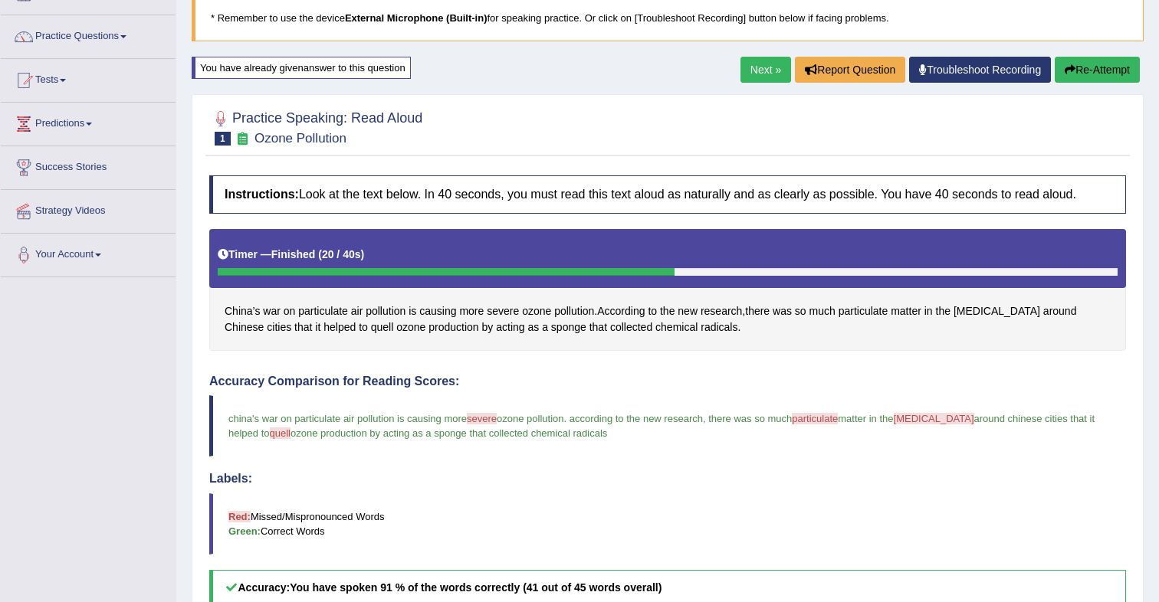
scroll to position [0, 0]
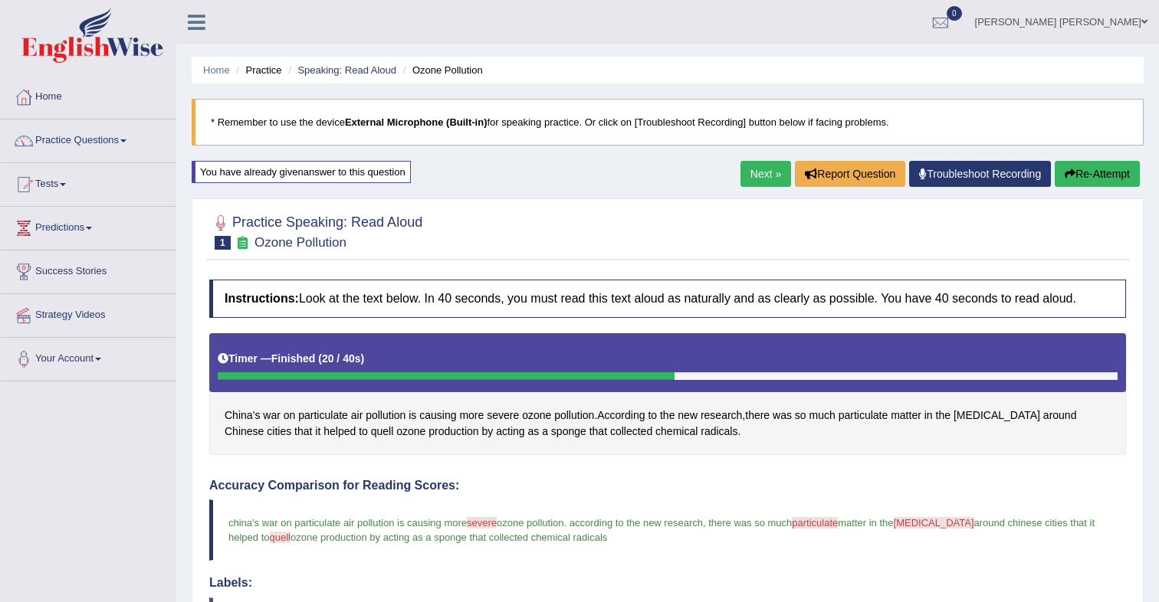
click at [1083, 182] on button "Re-Attempt" at bounding box center [1097, 174] width 85 height 26
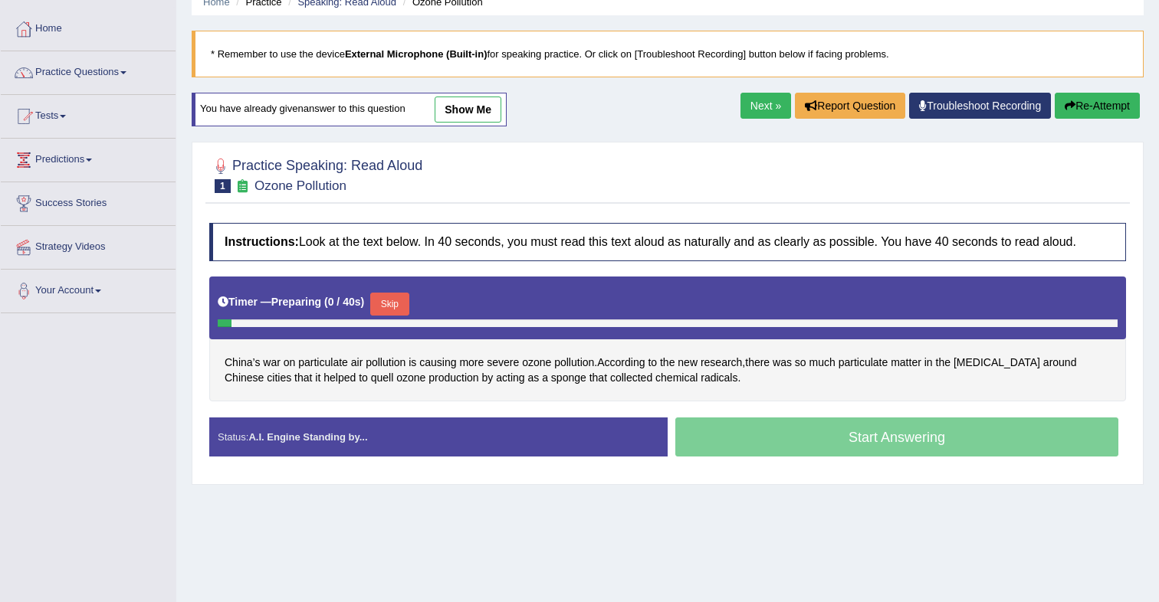
scroll to position [79, 0]
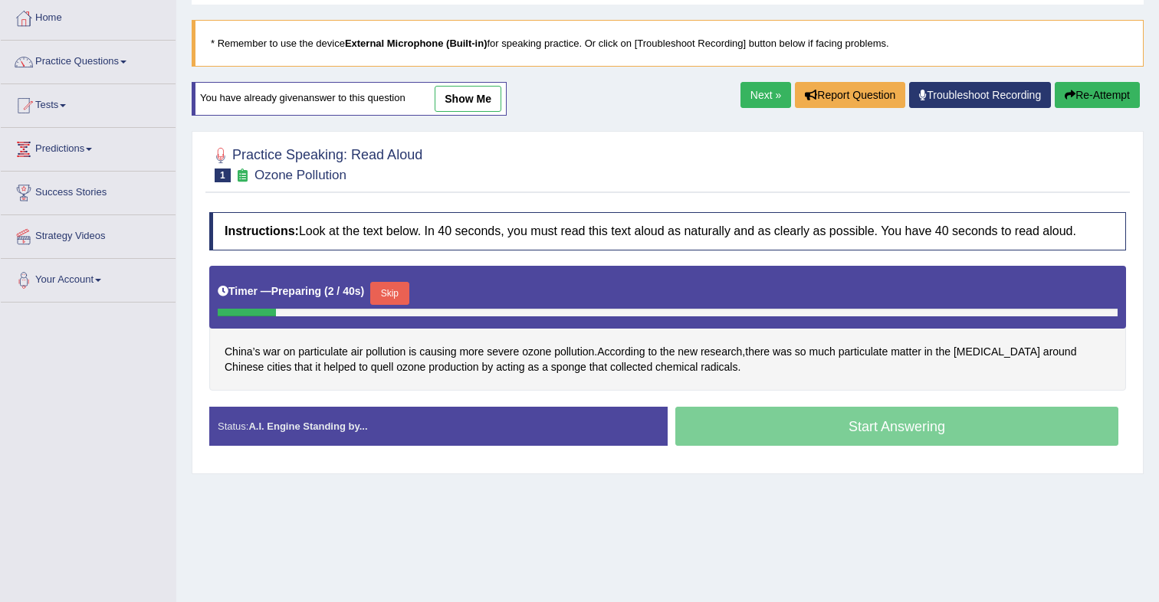
click at [408, 297] on button "Skip" at bounding box center [389, 293] width 38 height 23
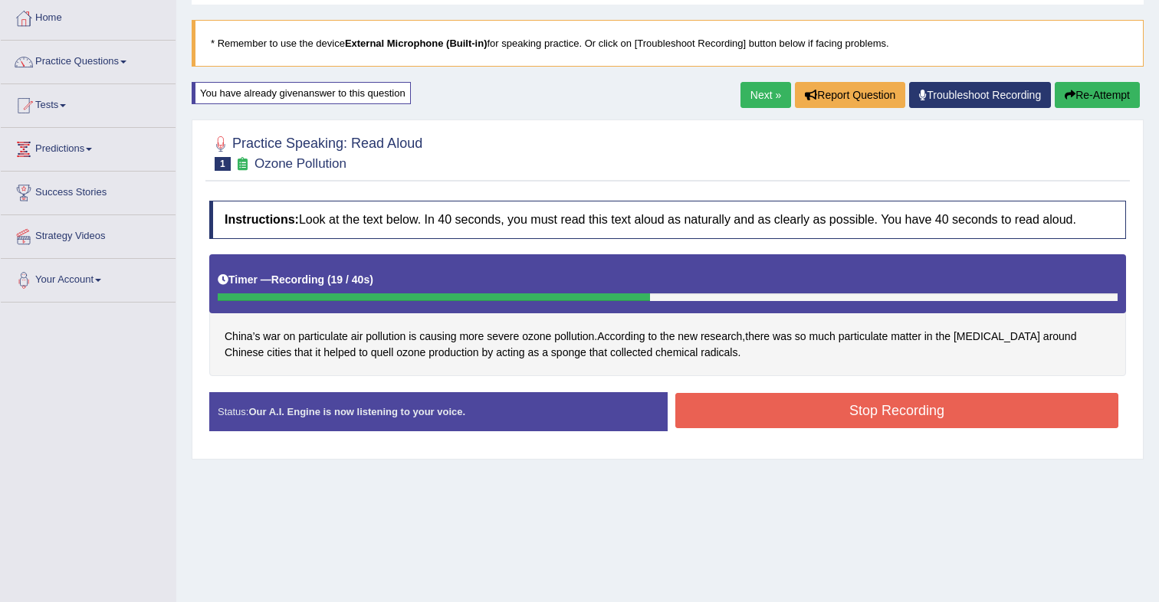
click at [845, 409] on button "Stop Recording" at bounding box center [896, 410] width 443 height 35
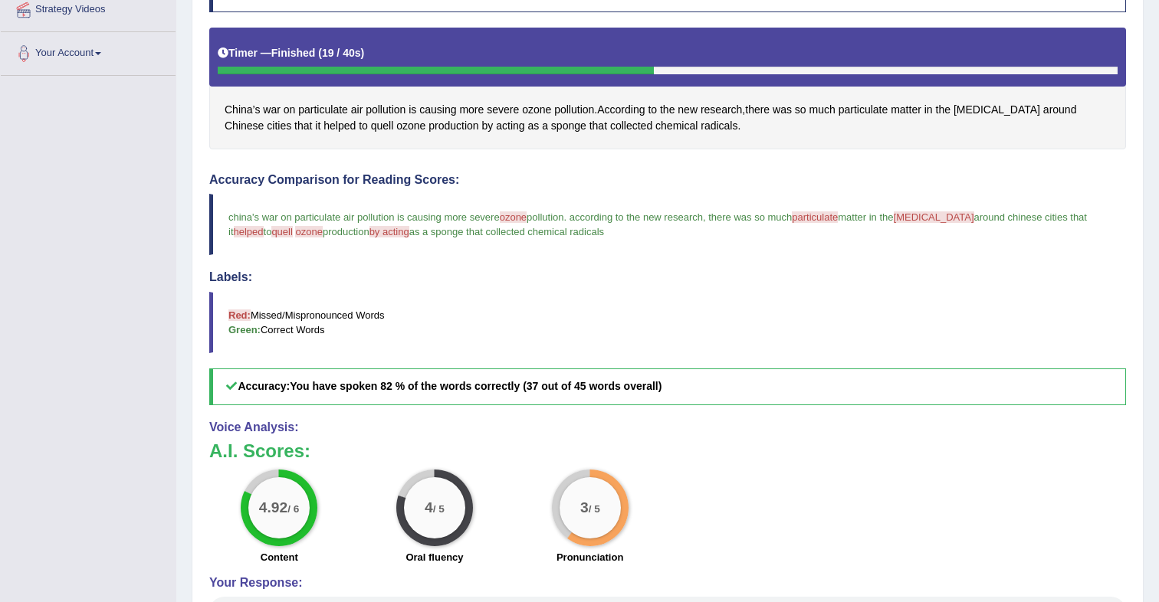
scroll to position [0, 0]
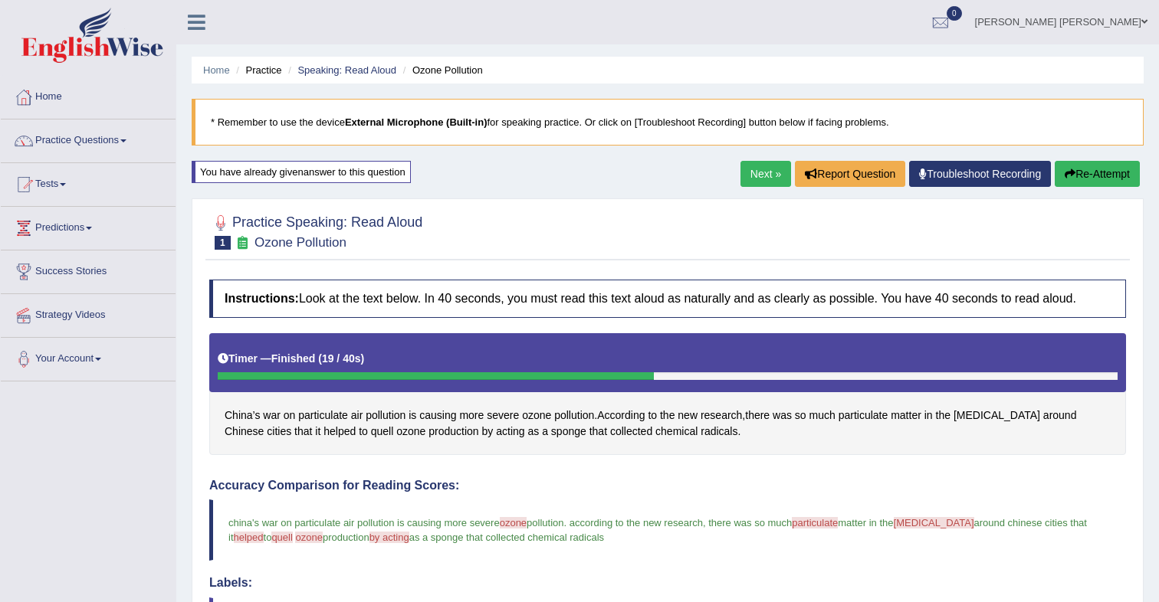
click at [741, 167] on link "Next »" at bounding box center [765, 174] width 51 height 26
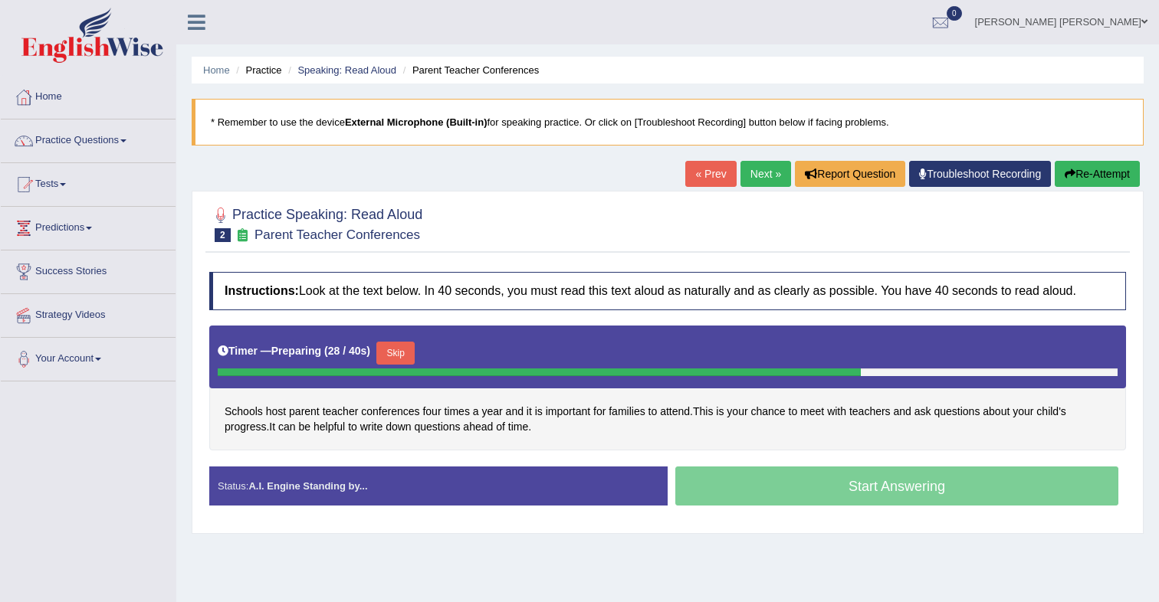
click at [768, 482] on div "Start Answering" at bounding box center [897, 488] width 458 height 43
click at [415, 351] on button "Skip" at bounding box center [395, 353] width 38 height 23
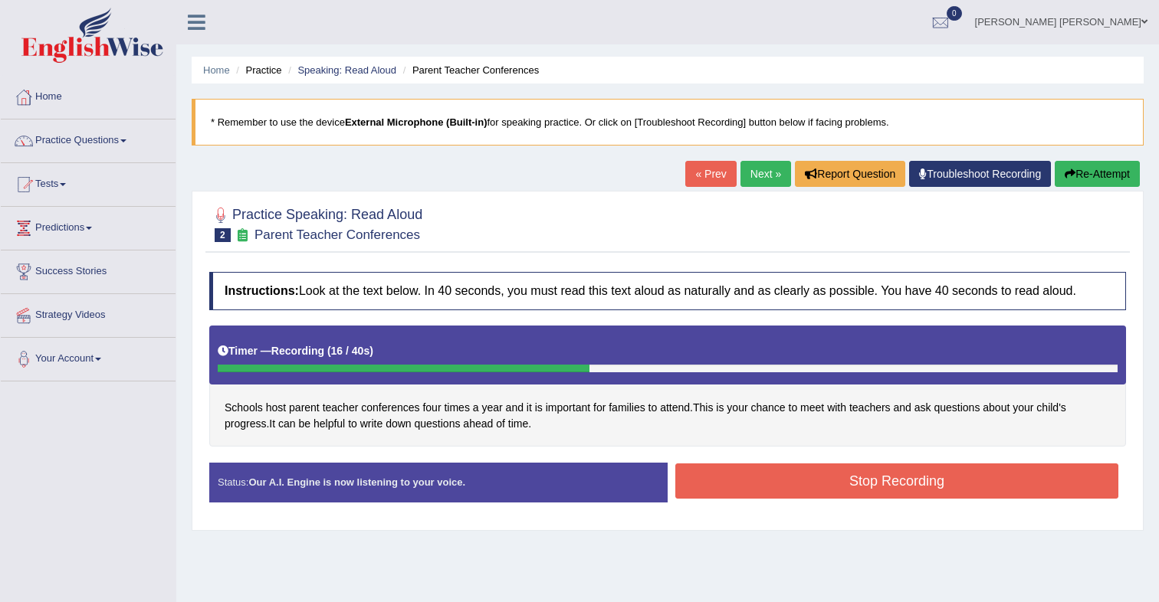
click at [789, 484] on button "Stop Recording" at bounding box center [896, 481] width 443 height 35
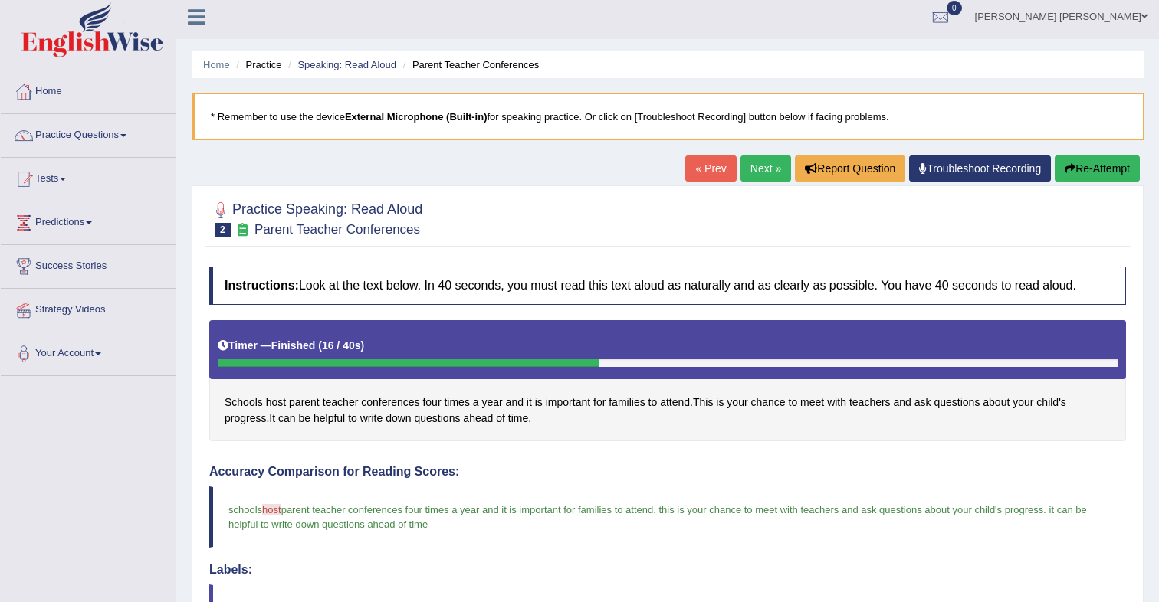
click at [1084, 169] on button "Re-Attempt" at bounding box center [1097, 169] width 85 height 26
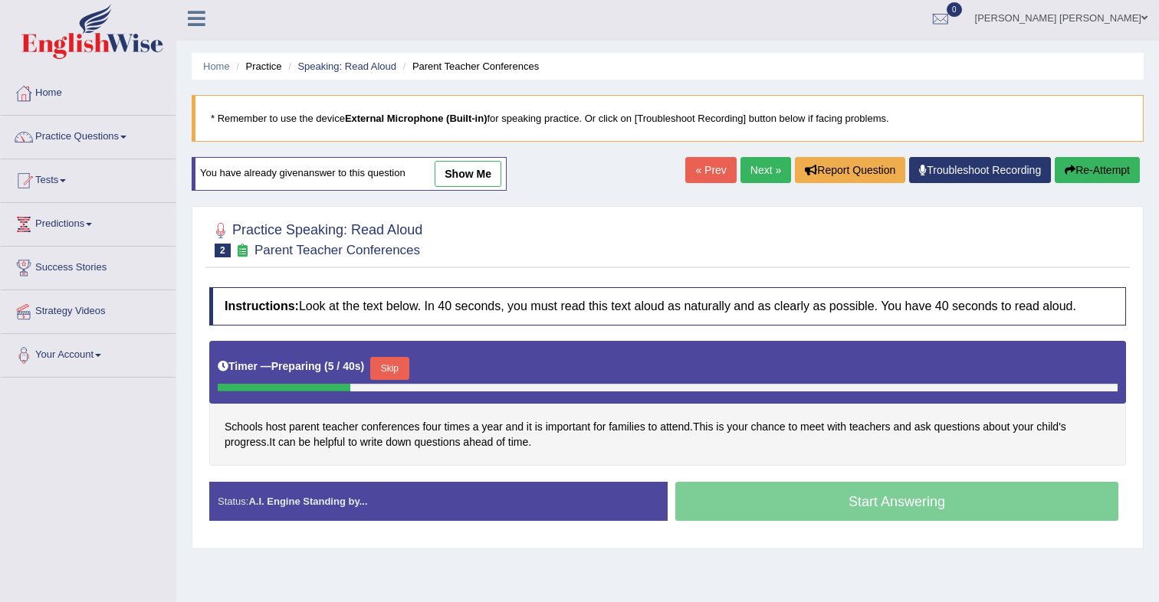
click at [405, 372] on button "Skip" at bounding box center [389, 368] width 38 height 23
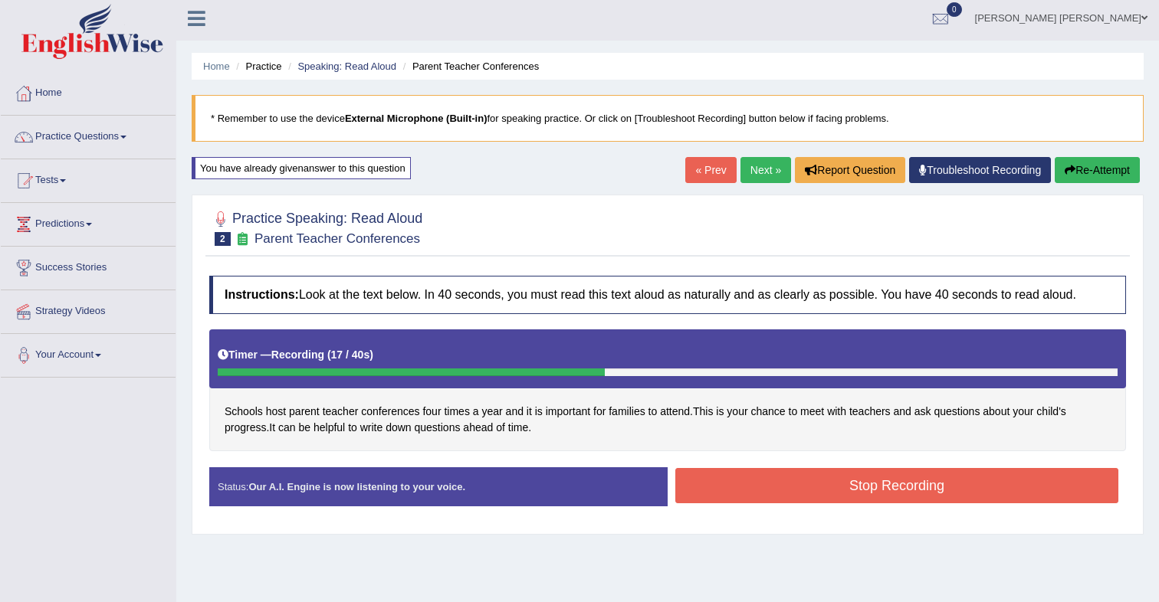
click at [740, 476] on button "Stop Recording" at bounding box center [896, 485] width 443 height 35
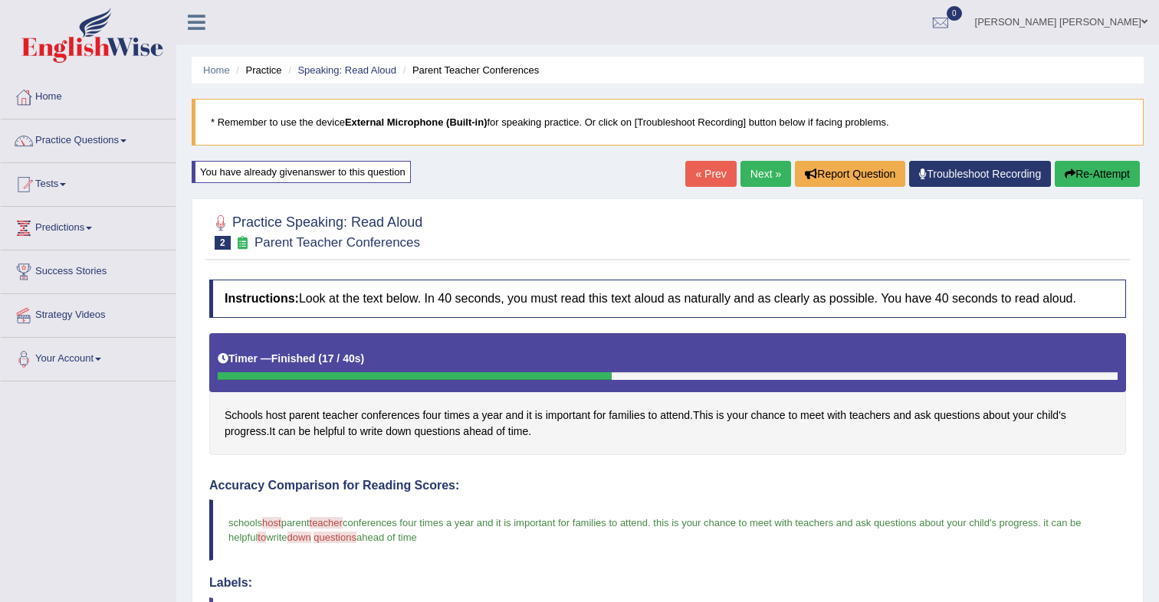
click at [1066, 172] on icon "button" at bounding box center [1070, 174] width 11 height 11
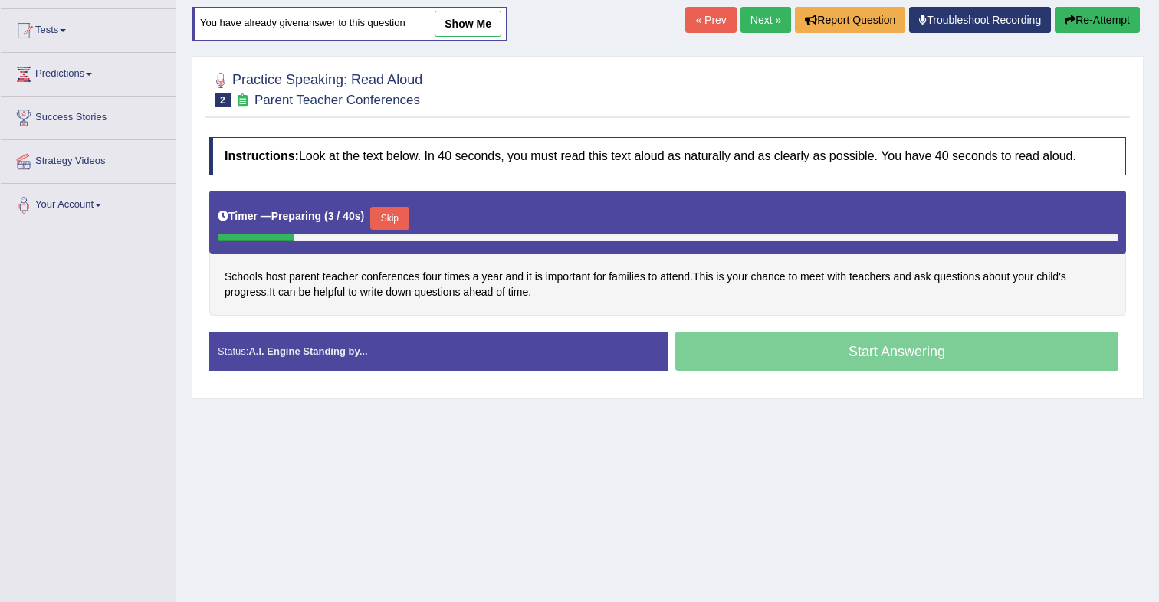
scroll to position [156, 0]
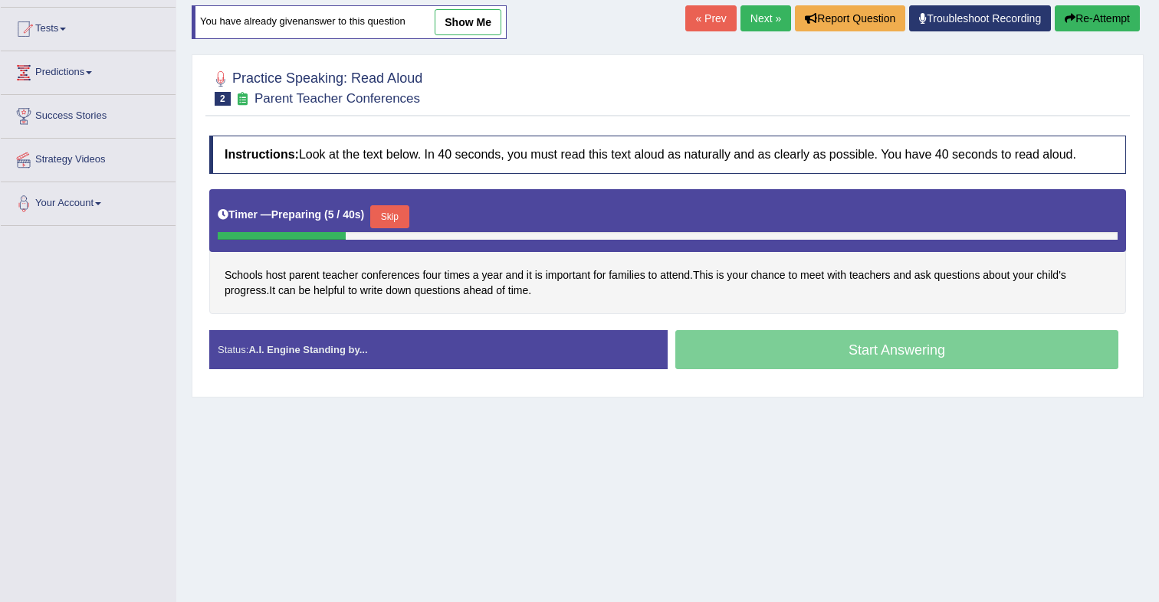
click at [403, 224] on button "Skip" at bounding box center [389, 216] width 38 height 23
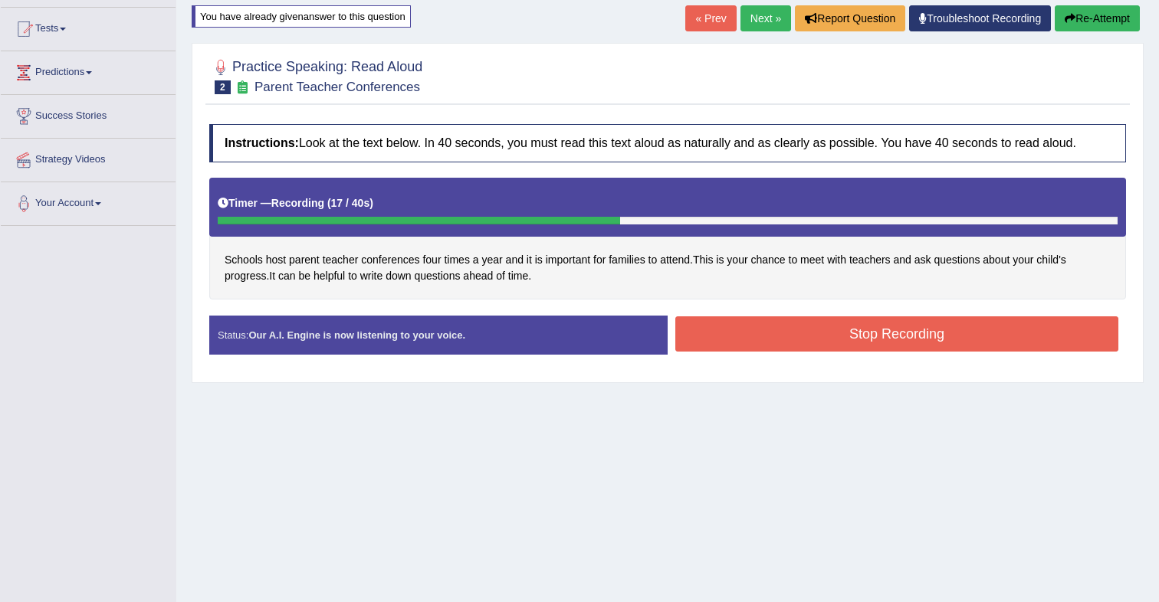
click at [761, 343] on button "Stop Recording" at bounding box center [896, 334] width 443 height 35
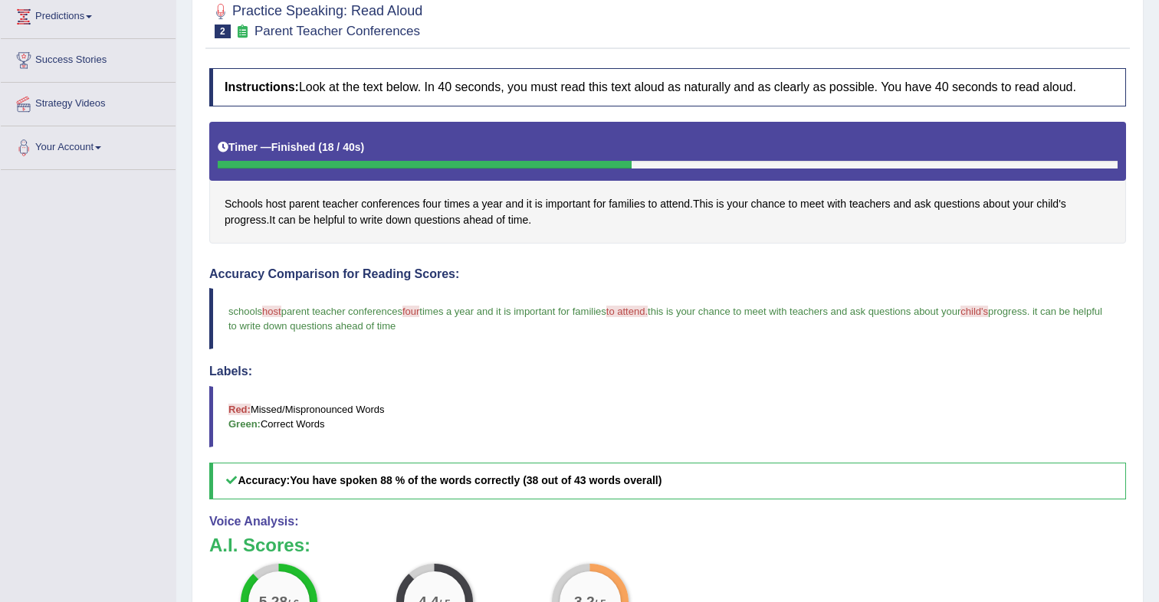
scroll to position [0, 0]
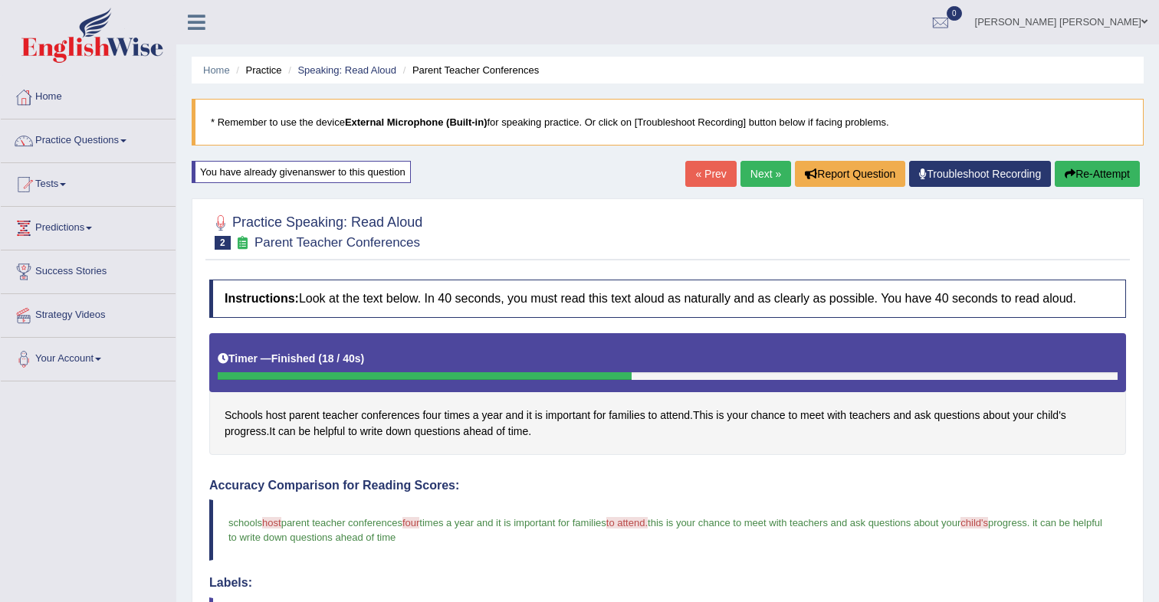
click at [1101, 181] on button "Re-Attempt" at bounding box center [1097, 174] width 85 height 26
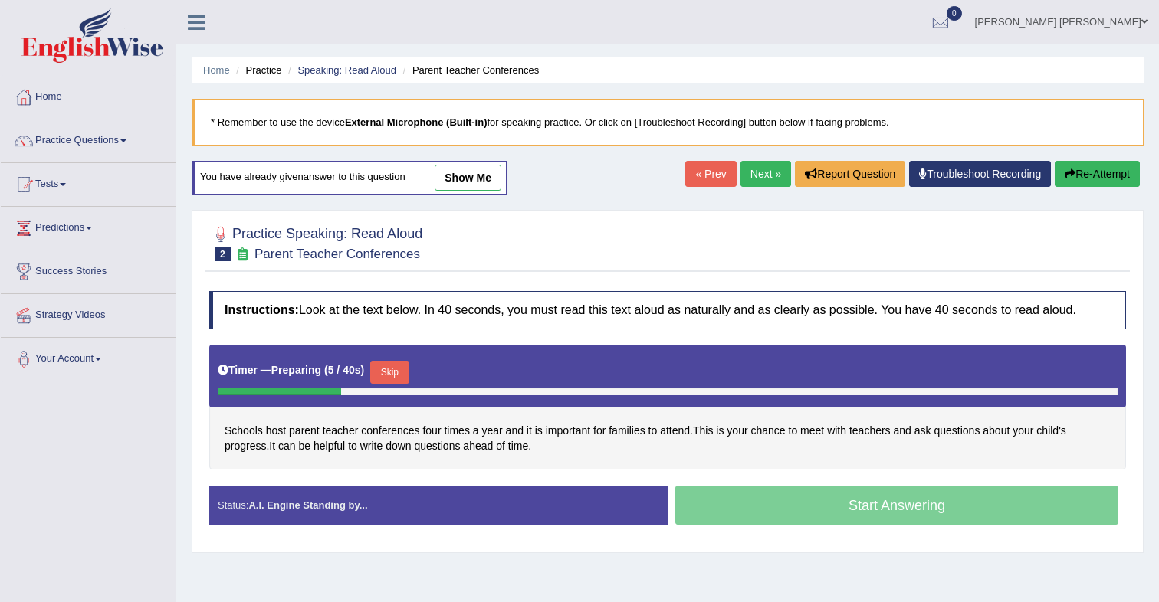
click at [407, 368] on button "Skip" at bounding box center [389, 372] width 38 height 23
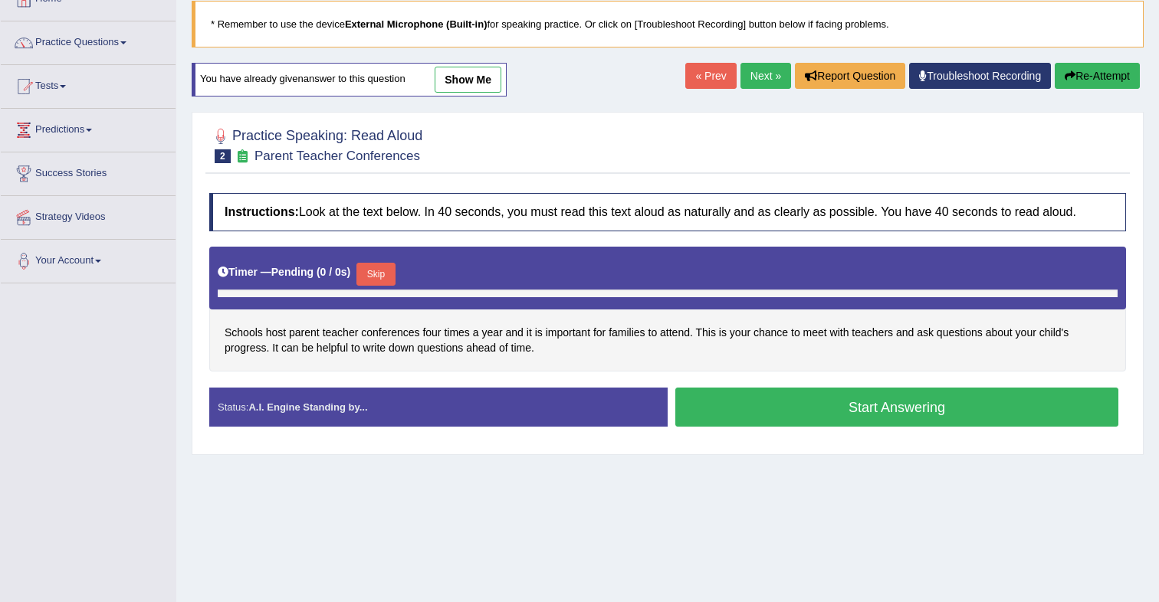
scroll to position [95, 0]
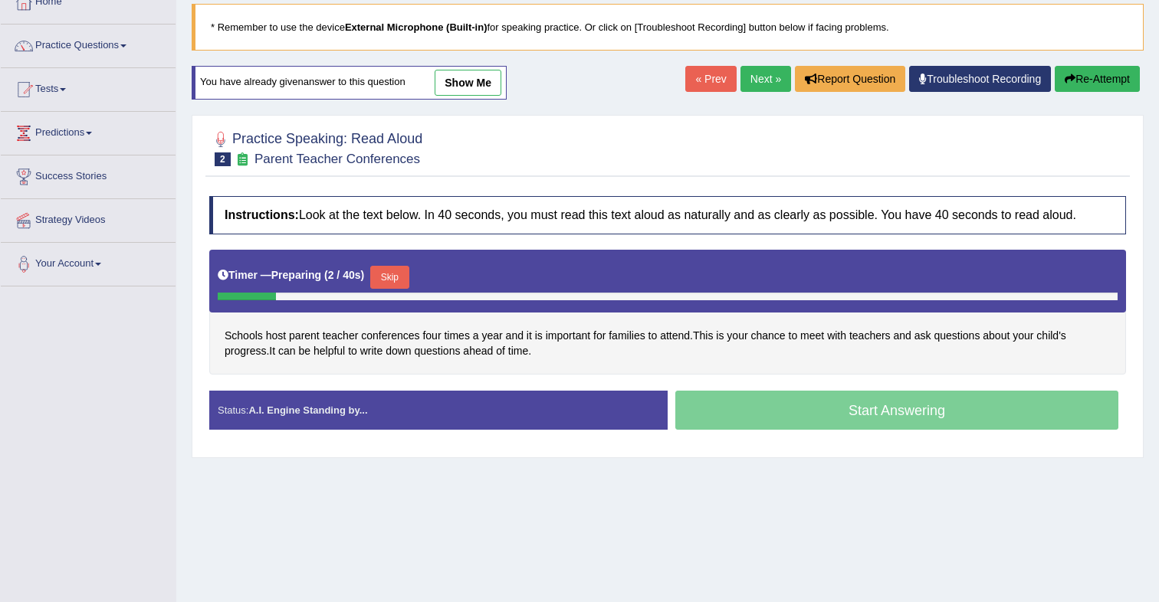
drag, startPoint x: 402, startPoint y: 269, endPoint x: 451, endPoint y: 231, distance: 62.4
click at [402, 268] on button "Skip" at bounding box center [389, 277] width 38 height 23
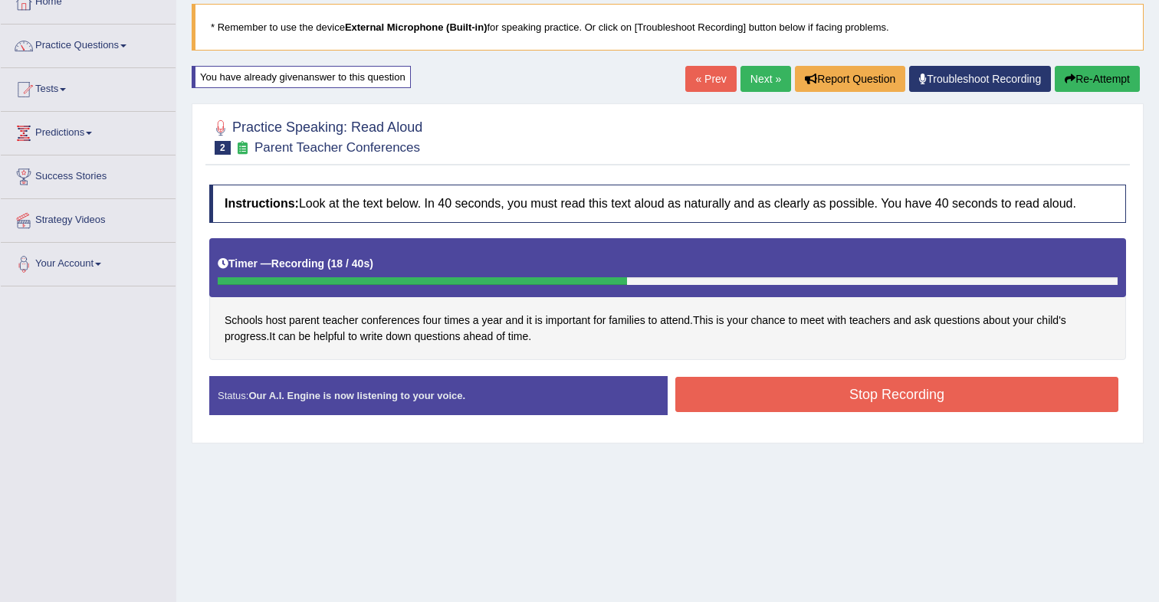
drag, startPoint x: 759, startPoint y: 387, endPoint x: 753, endPoint y: 381, distance: 8.1
click at [758, 387] on button "Stop Recording" at bounding box center [896, 394] width 443 height 35
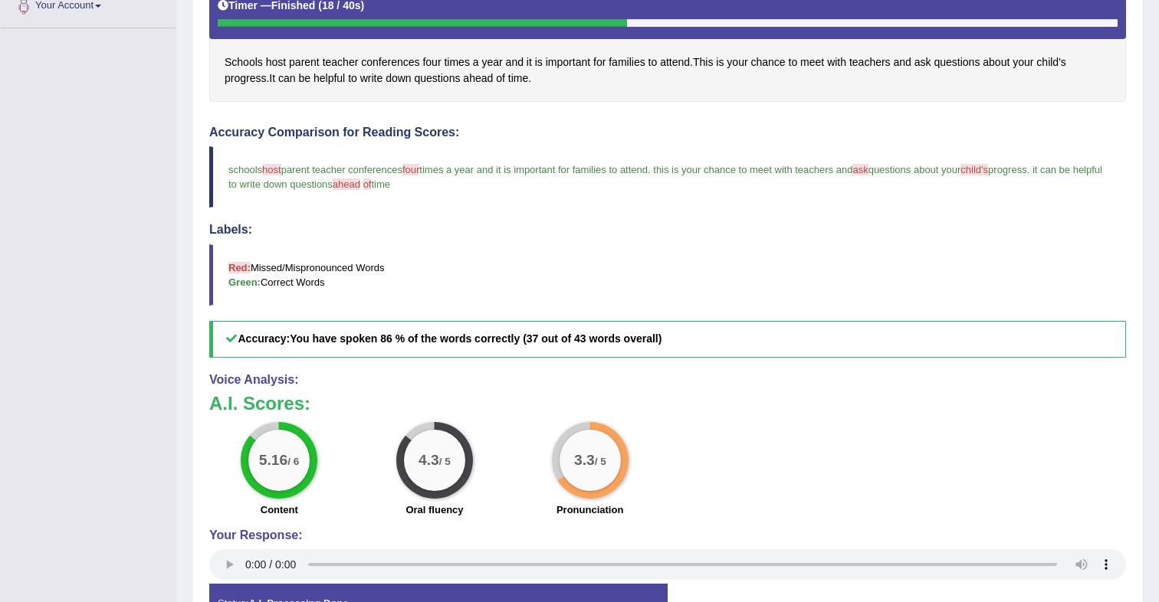
scroll to position [0, 0]
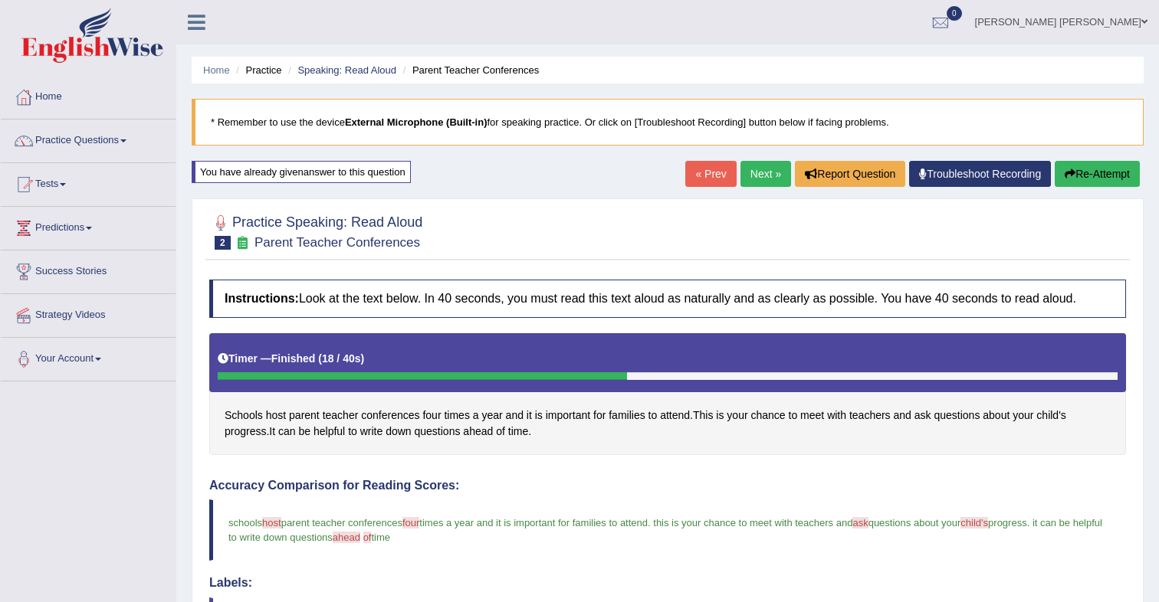
click at [1087, 179] on button "Re-Attempt" at bounding box center [1097, 174] width 85 height 26
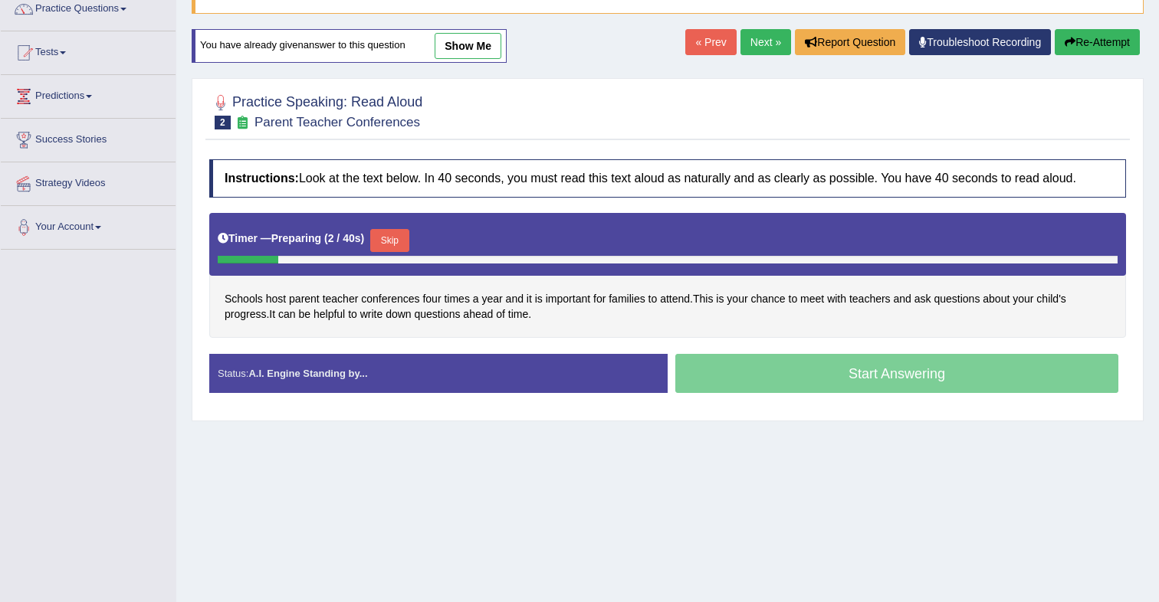
scroll to position [136, 0]
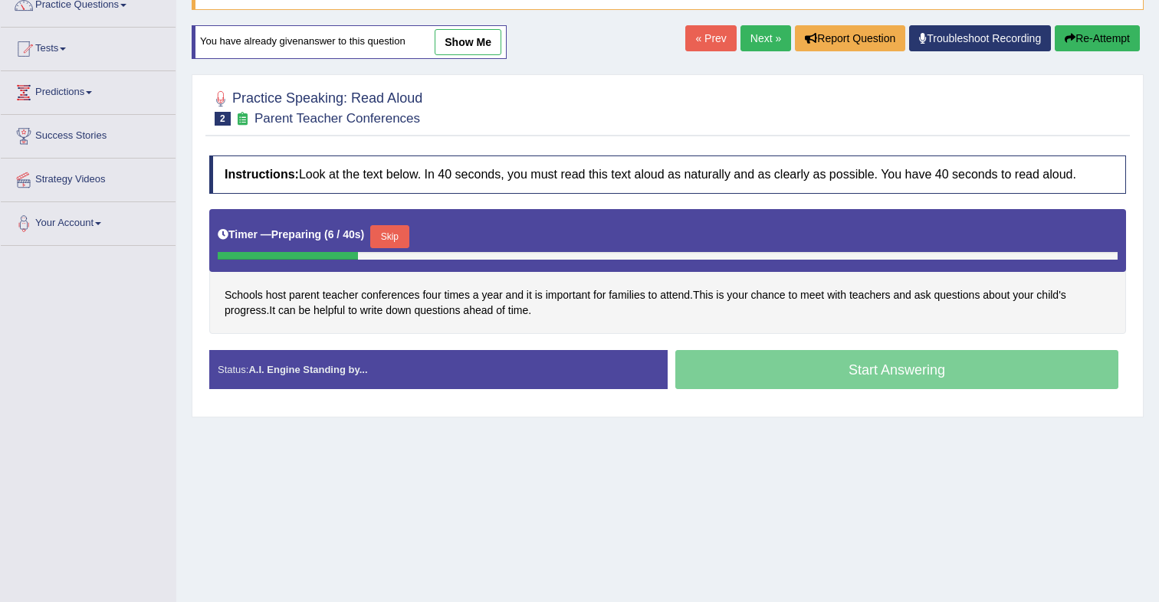
drag, startPoint x: 412, startPoint y: 233, endPoint x: 500, endPoint y: 193, distance: 96.0
click at [408, 233] on button "Skip" at bounding box center [389, 236] width 38 height 23
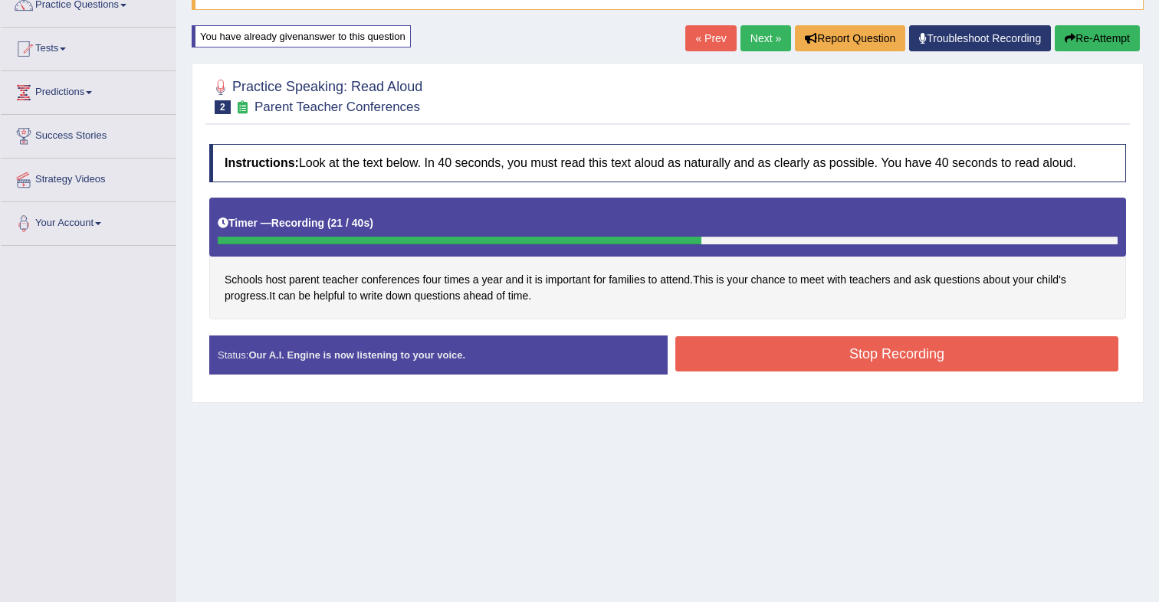
click at [816, 348] on button "Stop Recording" at bounding box center [896, 353] width 443 height 35
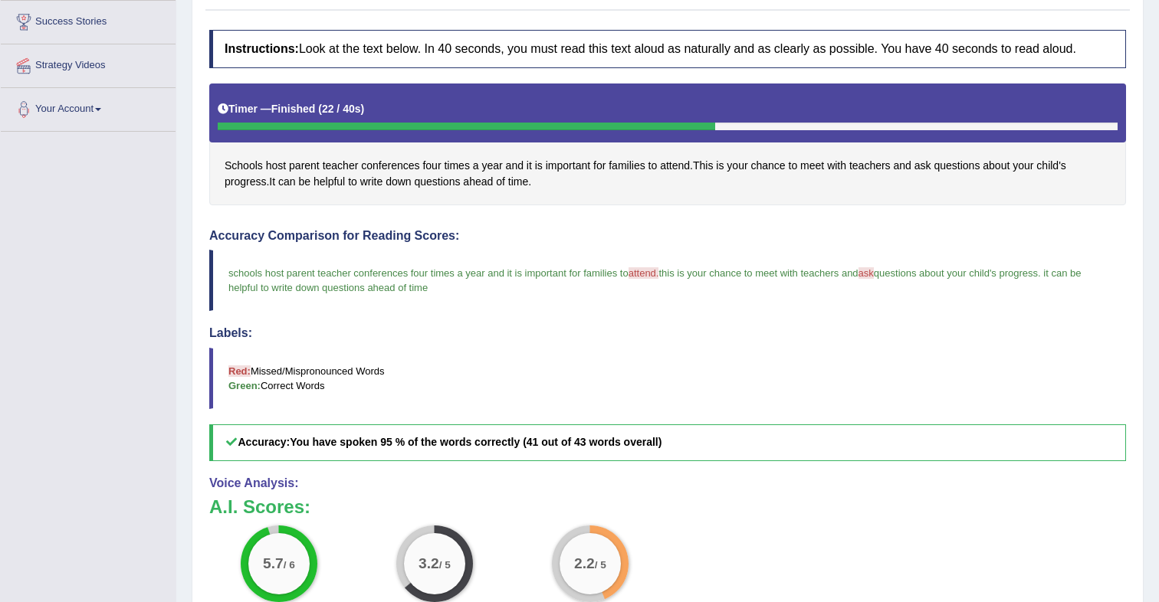
scroll to position [251, 0]
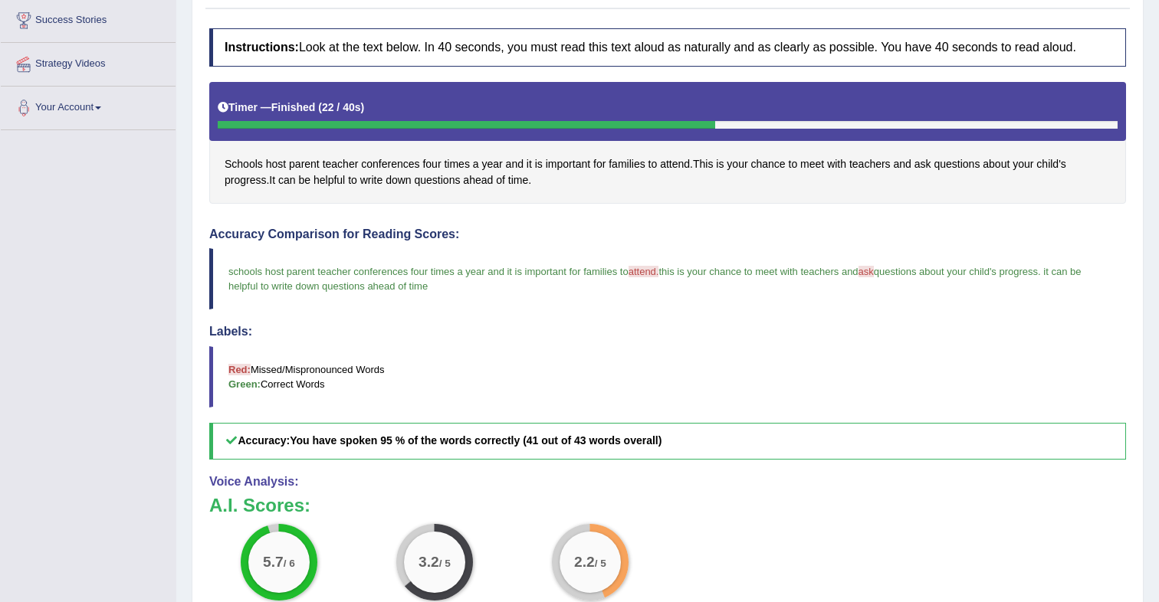
click at [727, 328] on h4 "Labels:" at bounding box center [667, 332] width 917 height 14
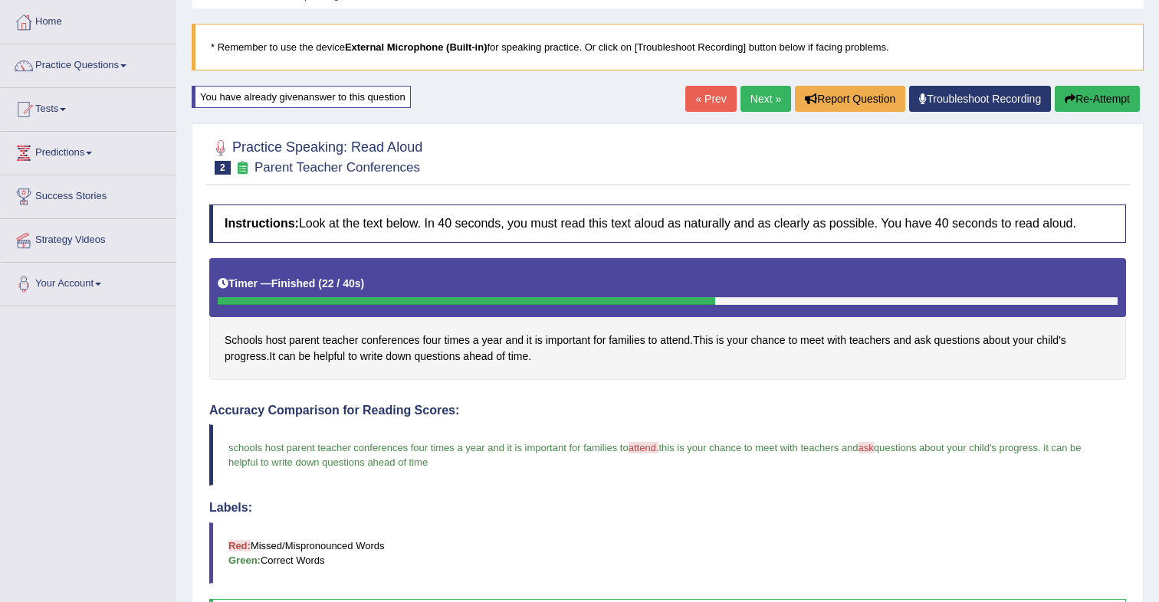
scroll to position [0, 0]
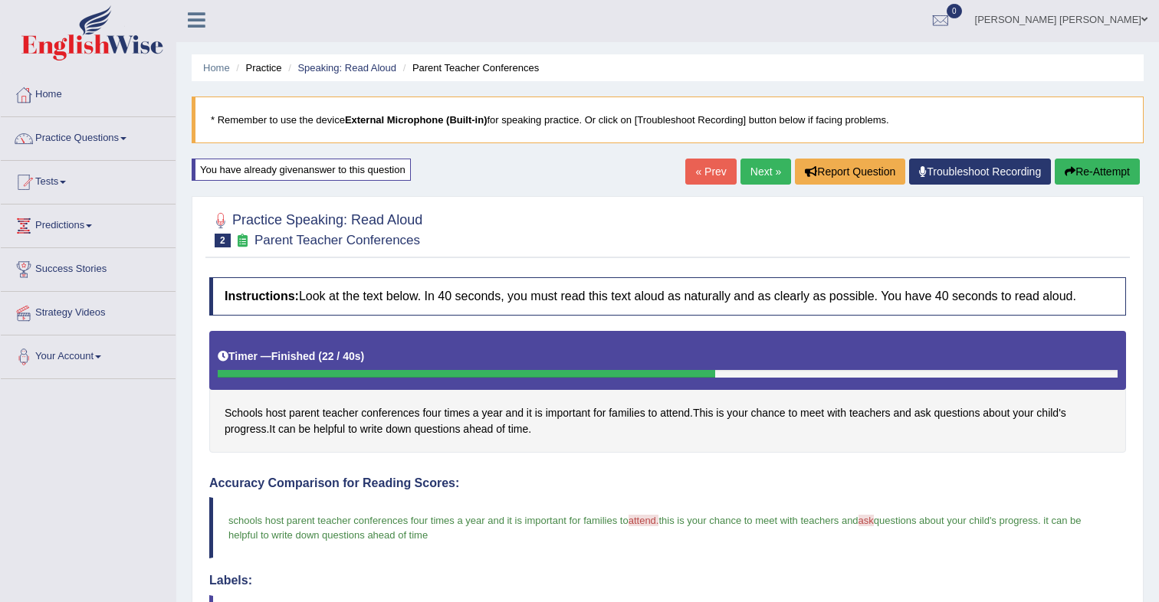
click at [1092, 179] on button "Re-Attempt" at bounding box center [1097, 172] width 85 height 26
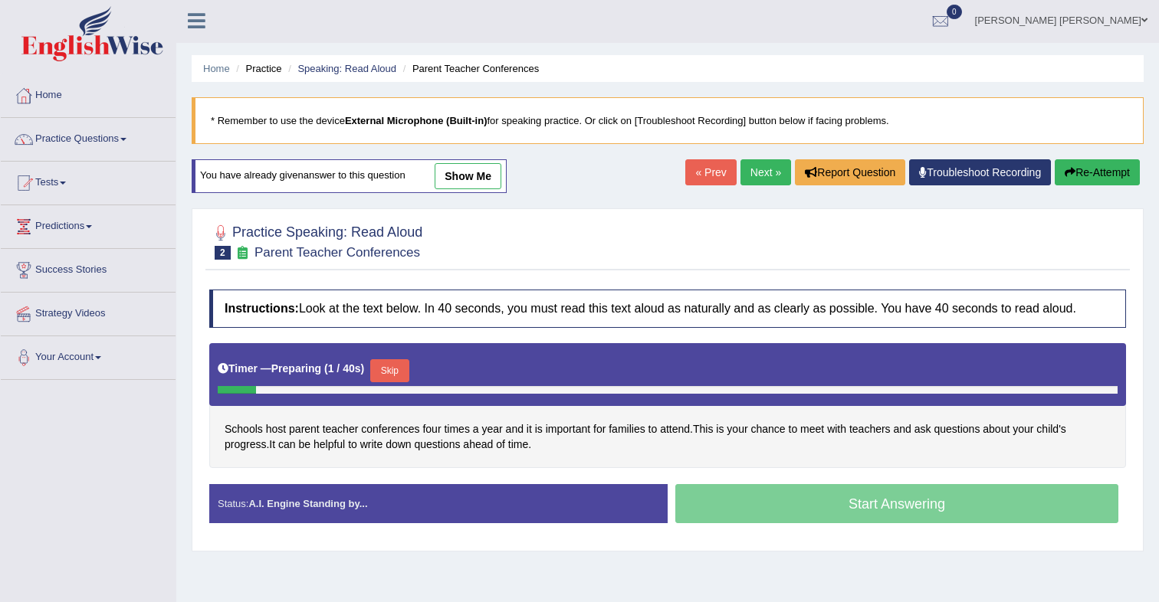
drag, startPoint x: 401, startPoint y: 368, endPoint x: 437, endPoint y: 349, distance: 40.4
click at [402, 367] on button "Skip" at bounding box center [389, 370] width 38 height 23
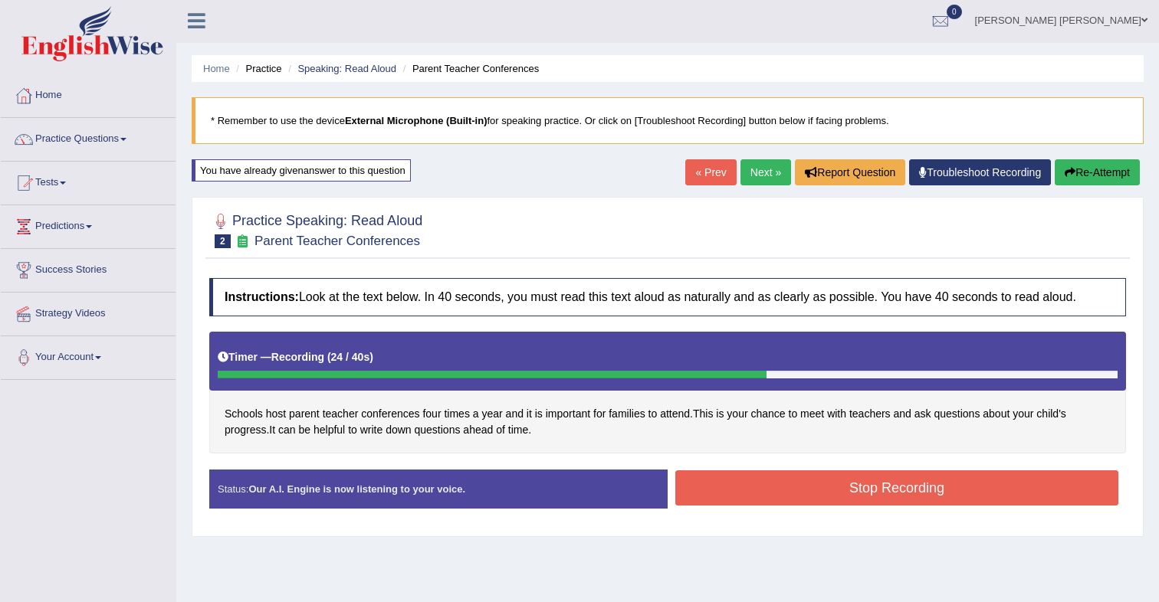
click at [769, 481] on button "Stop Recording" at bounding box center [896, 488] width 443 height 35
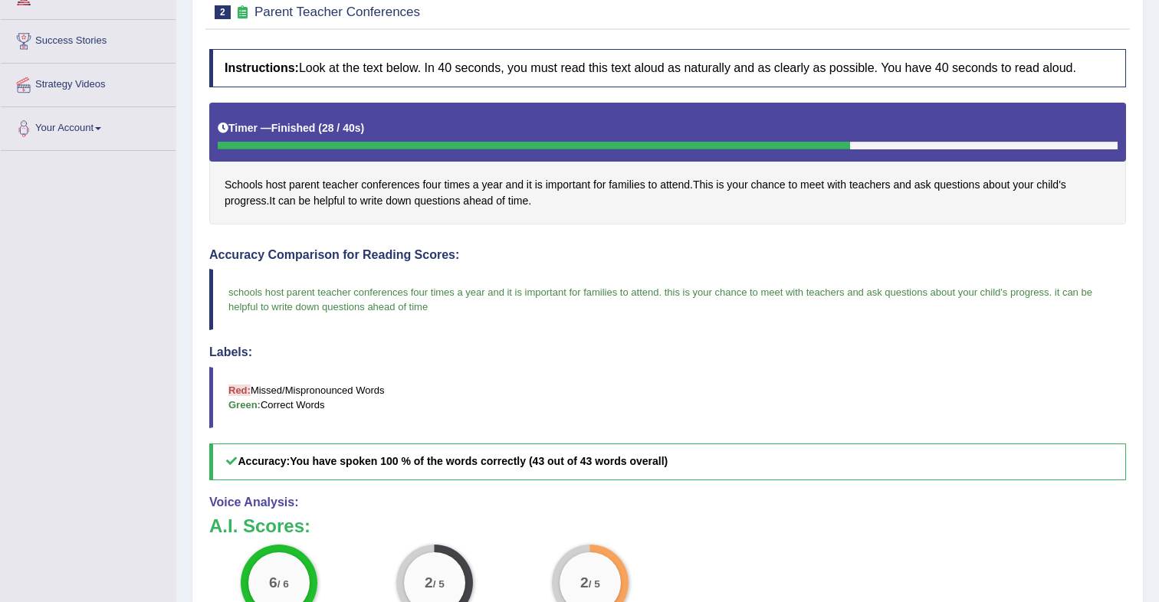
scroll to position [453, 0]
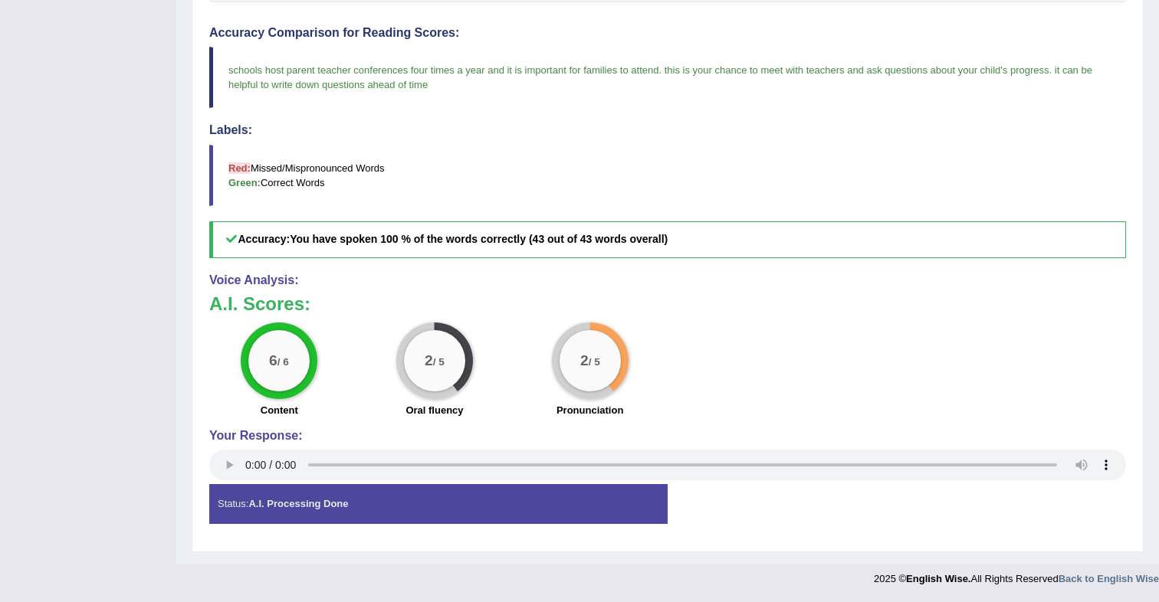
click at [766, 327] on div "6 / 6 Content 2 / 5 Oral fluency 2 / 5 Pronunciation" at bounding box center [668, 372] width 932 height 99
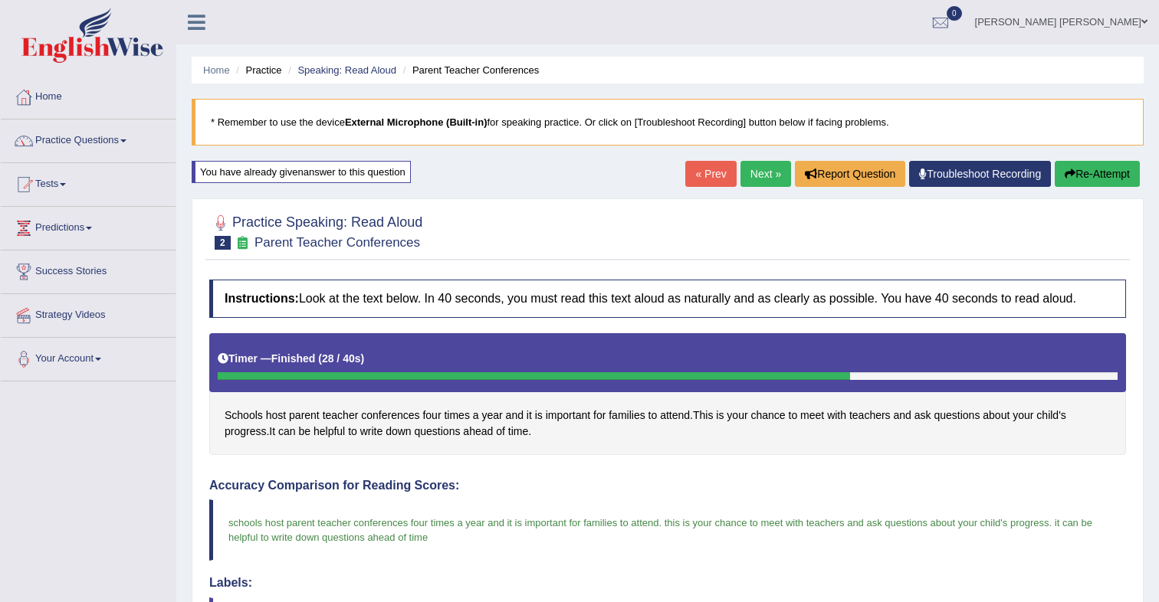
click at [759, 179] on link "Next »" at bounding box center [765, 174] width 51 height 26
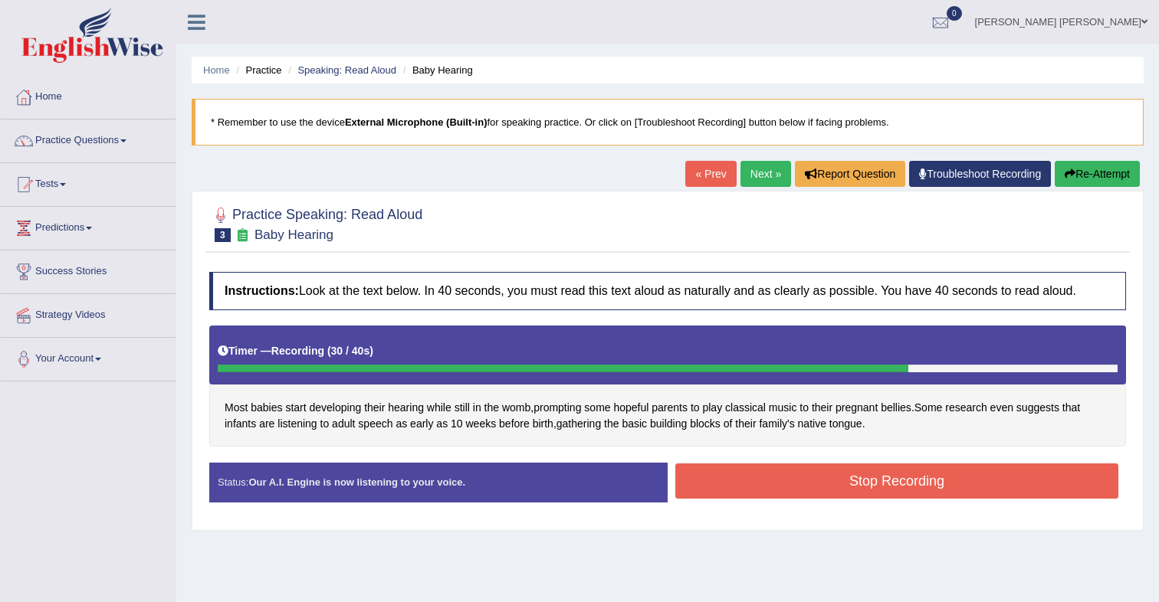
click at [819, 479] on button "Stop Recording" at bounding box center [896, 481] width 443 height 35
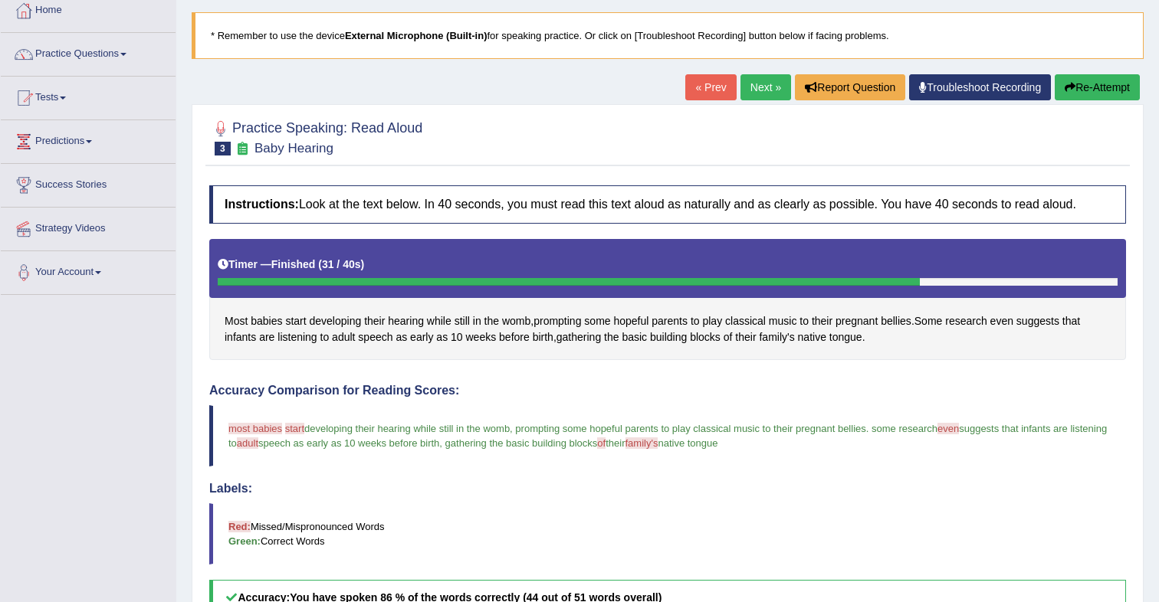
scroll to position [85, 0]
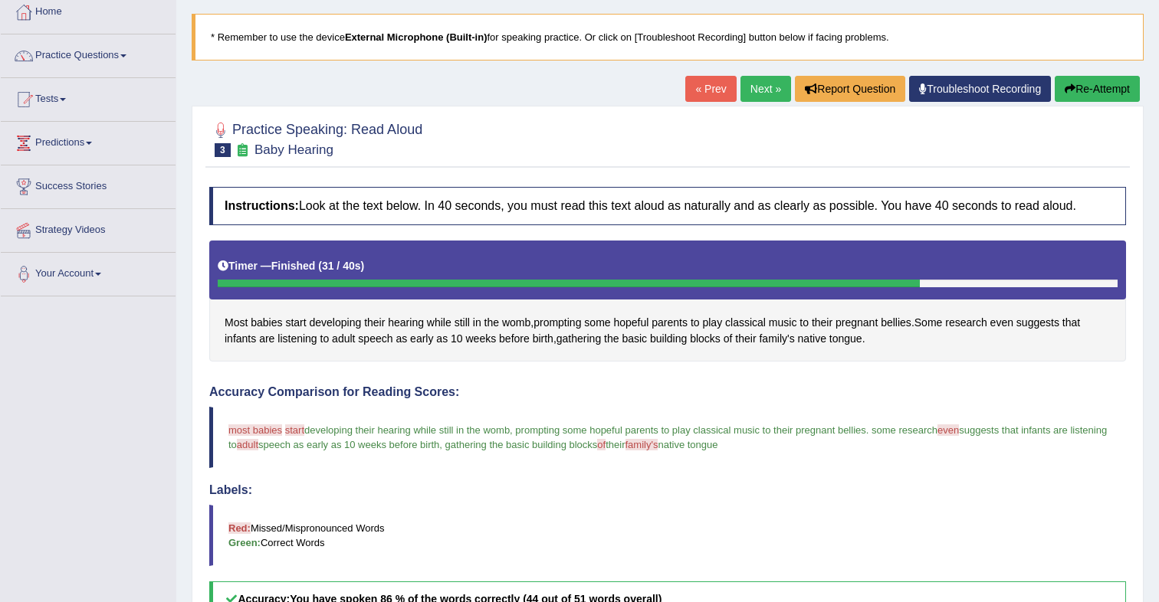
click at [1084, 93] on button "Re-Attempt" at bounding box center [1097, 89] width 85 height 26
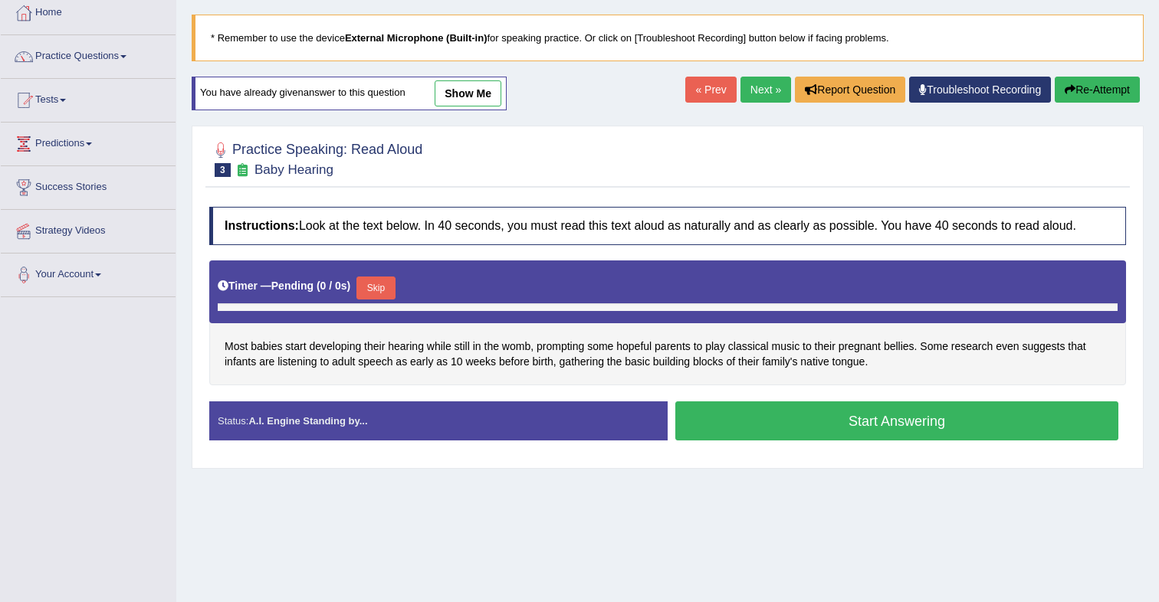
scroll to position [84, 0]
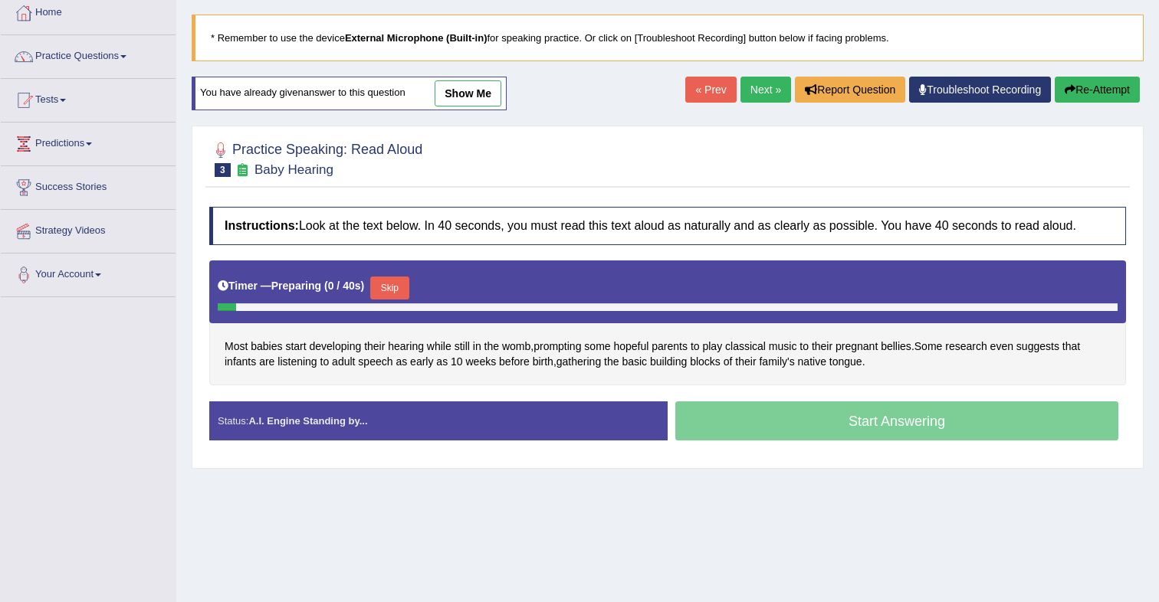
click at [402, 293] on button "Skip" at bounding box center [389, 288] width 38 height 23
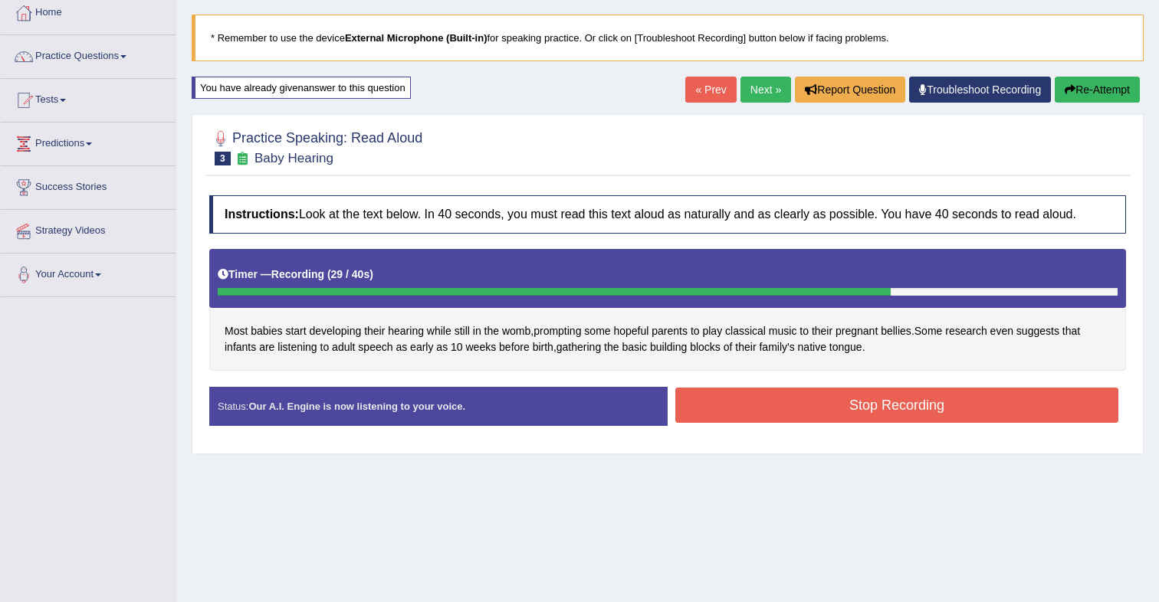
click at [787, 407] on button "Stop Recording" at bounding box center [896, 405] width 443 height 35
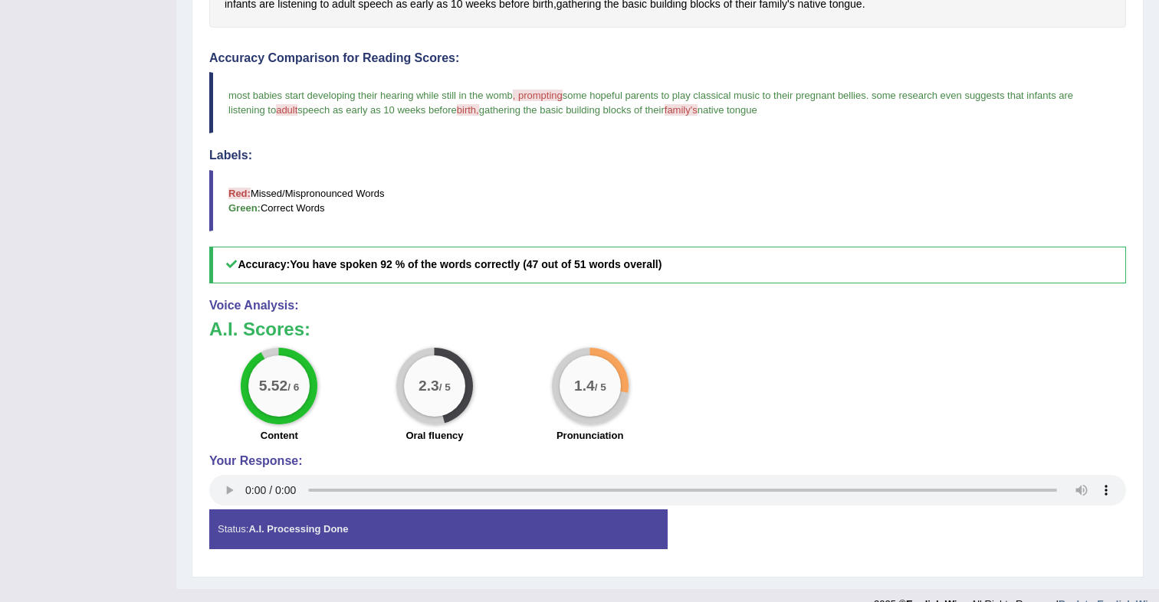
scroll to position [0, 0]
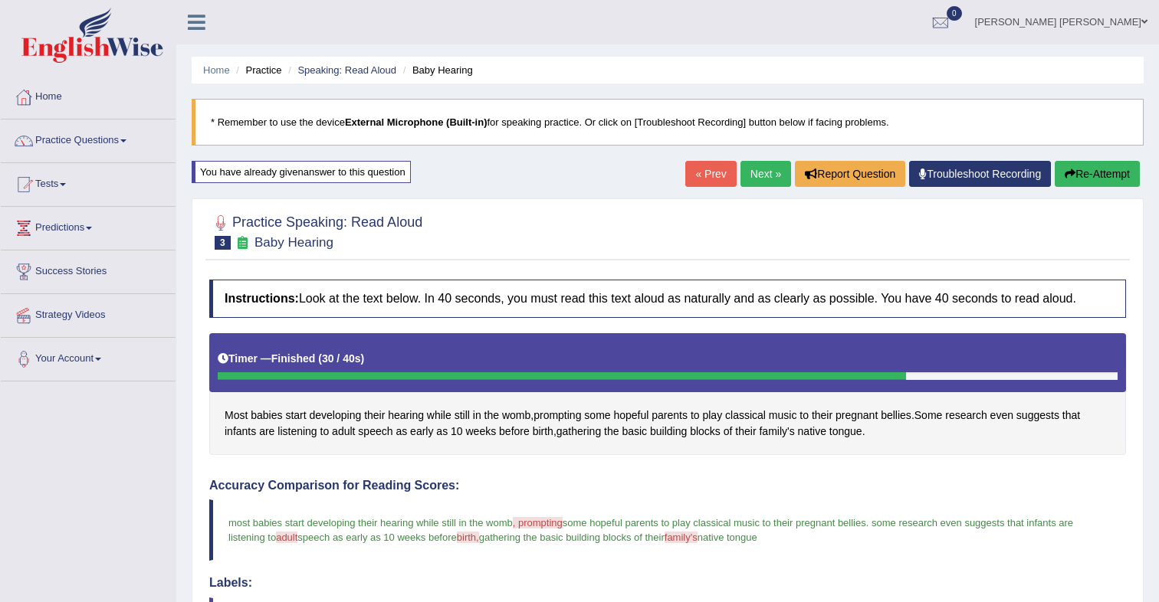
click at [1098, 182] on button "Re-Attempt" at bounding box center [1097, 174] width 85 height 26
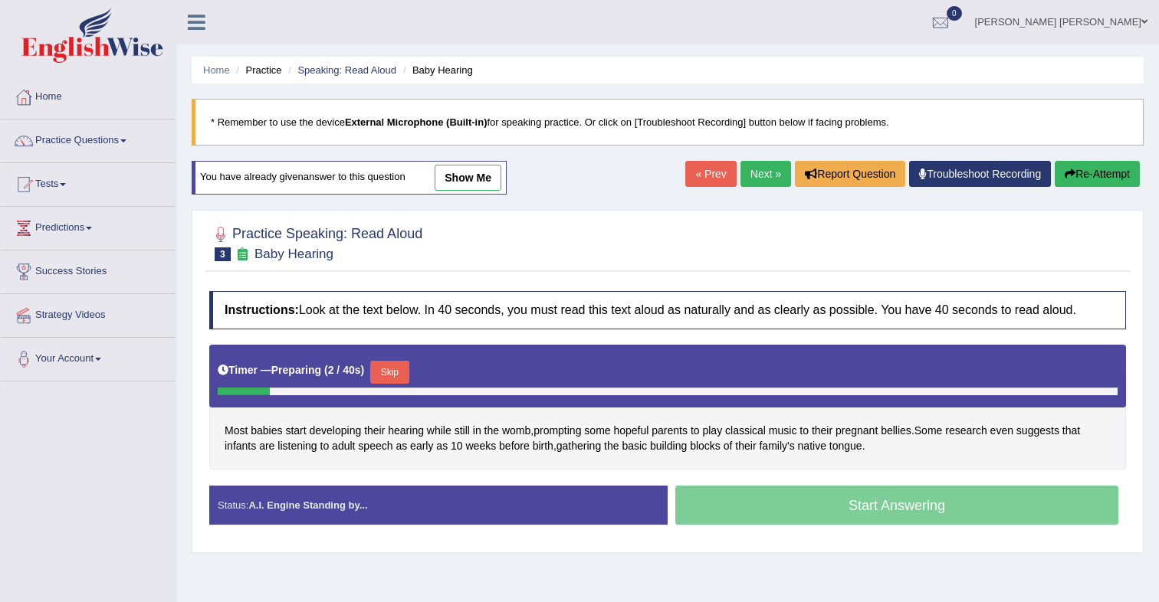
drag, startPoint x: 396, startPoint y: 375, endPoint x: 488, endPoint y: 343, distance: 97.4
click at [396, 374] on button "Skip" at bounding box center [389, 372] width 38 height 23
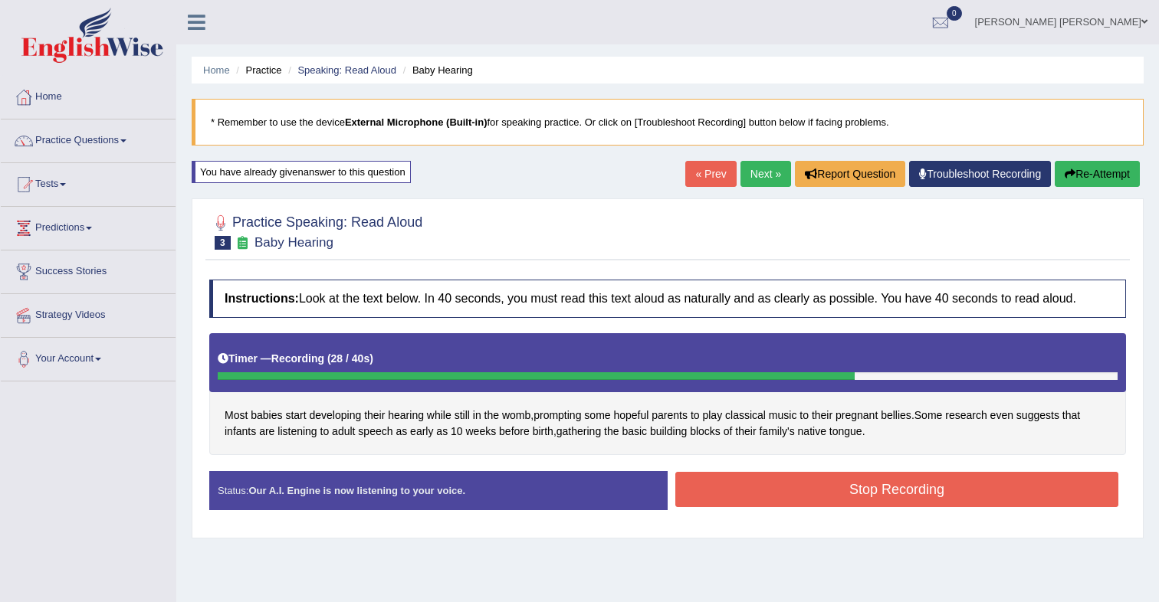
click at [753, 496] on button "Stop Recording" at bounding box center [896, 489] width 443 height 35
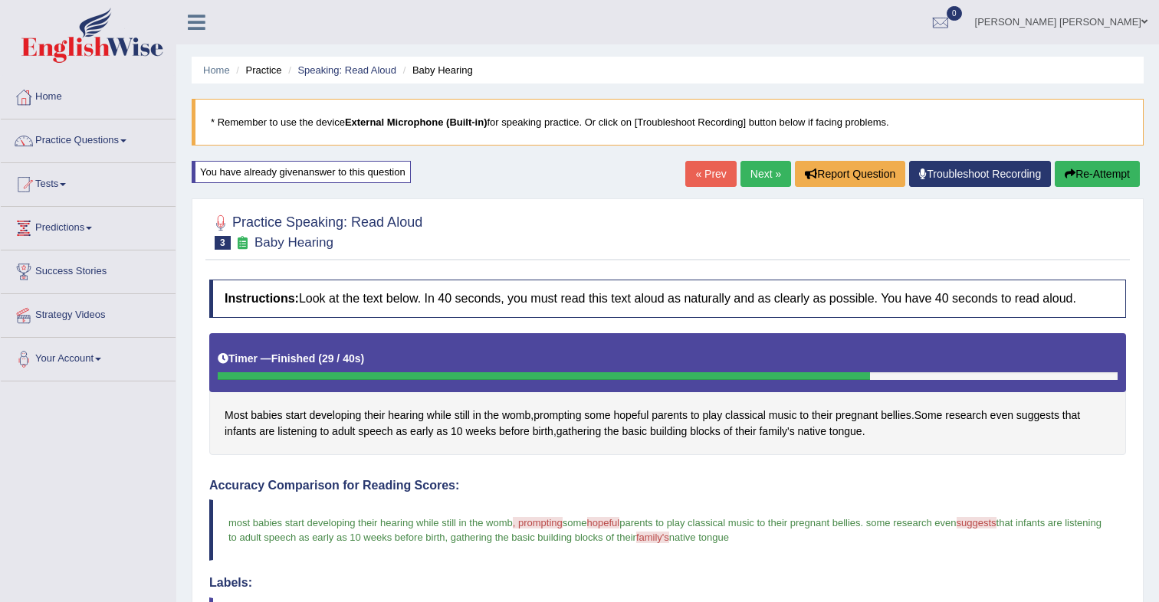
click at [1085, 181] on button "Re-Attempt" at bounding box center [1097, 174] width 85 height 26
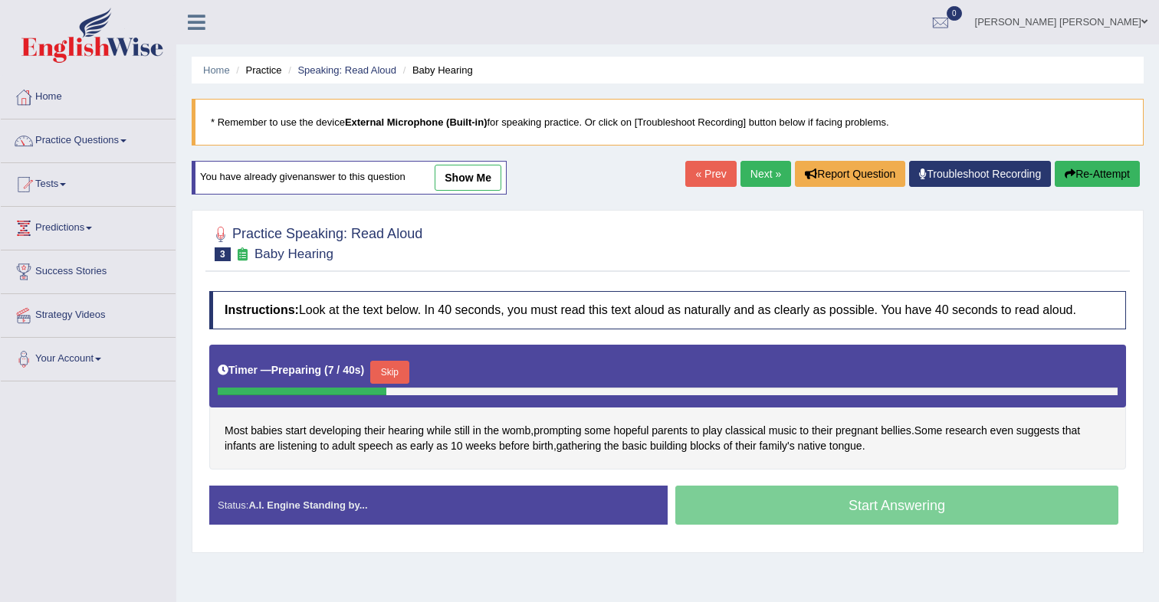
drag, startPoint x: 410, startPoint y: 376, endPoint x: 466, endPoint y: 343, distance: 65.3
click at [408, 376] on button "Skip" at bounding box center [389, 372] width 38 height 23
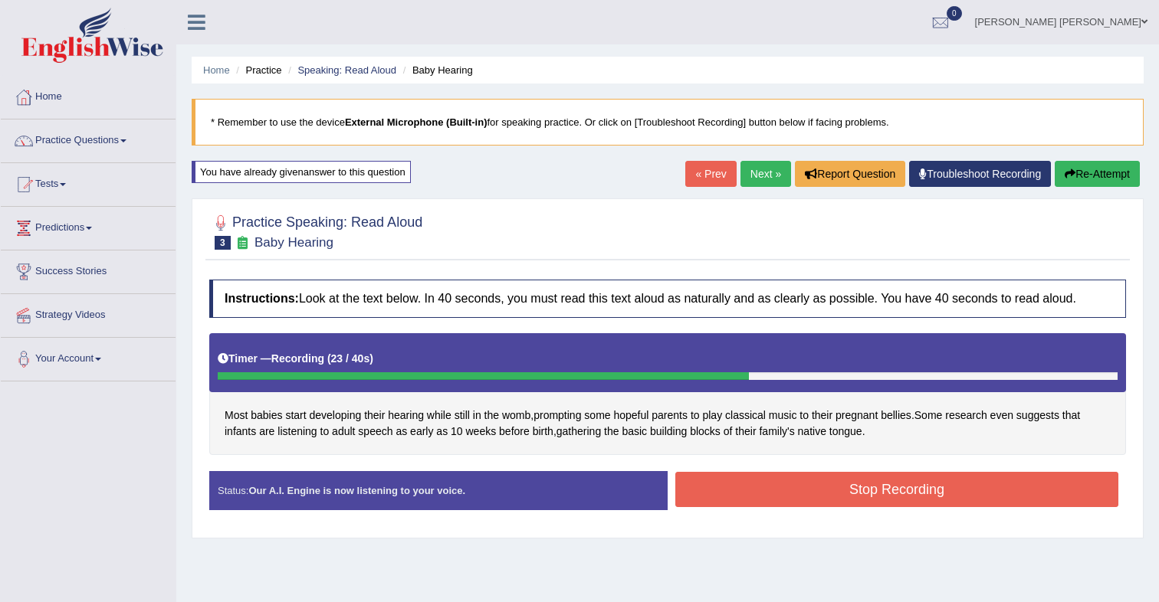
click at [727, 482] on button "Stop Recording" at bounding box center [896, 489] width 443 height 35
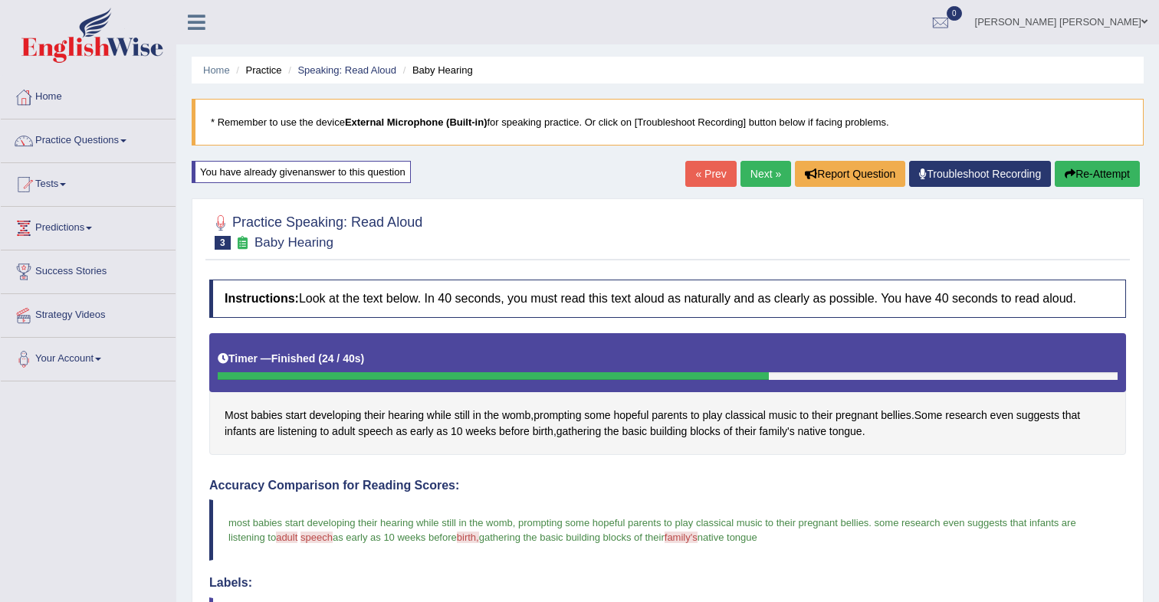
click at [748, 179] on link "Next »" at bounding box center [765, 174] width 51 height 26
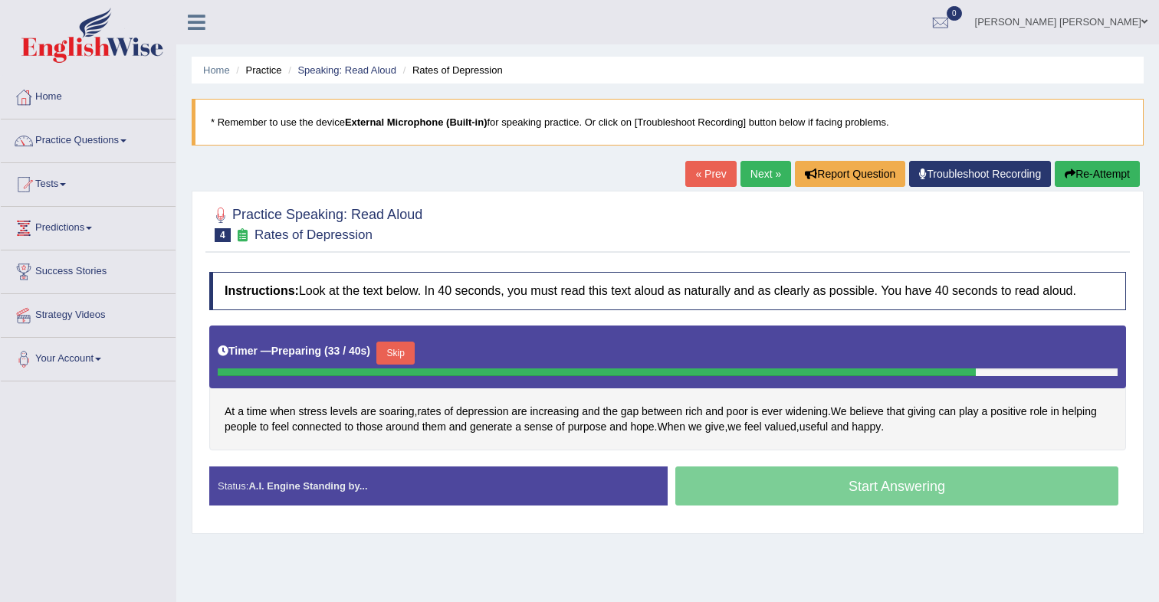
drag, startPoint x: 414, startPoint y: 351, endPoint x: 429, endPoint y: 343, distance: 17.5
click at [415, 350] on button "Skip" at bounding box center [395, 353] width 38 height 23
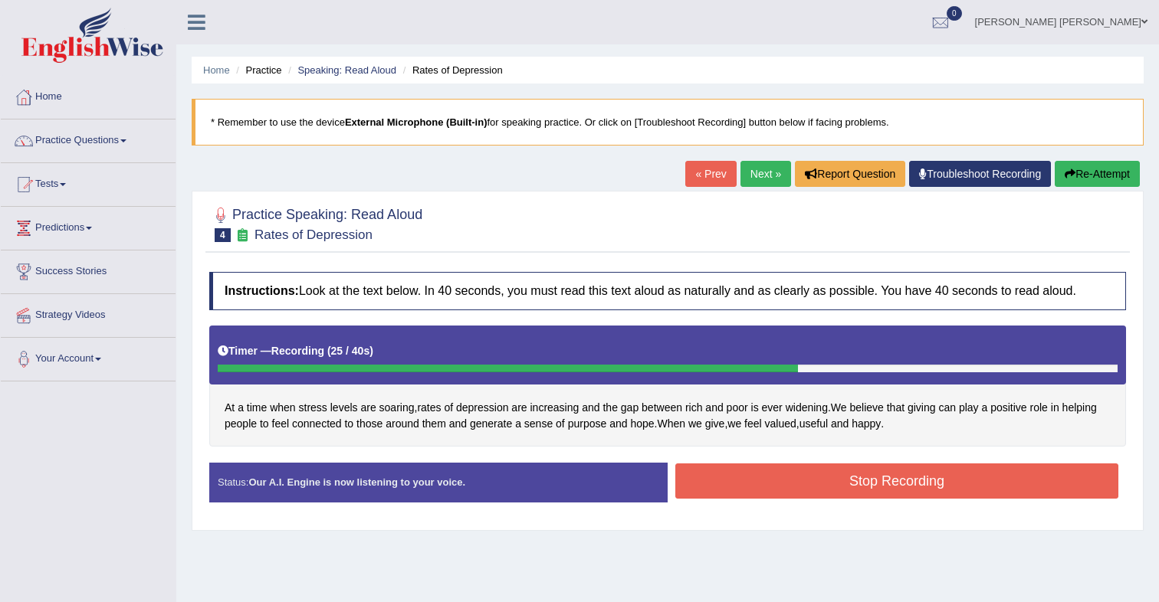
click at [780, 493] on button "Stop Recording" at bounding box center [896, 481] width 443 height 35
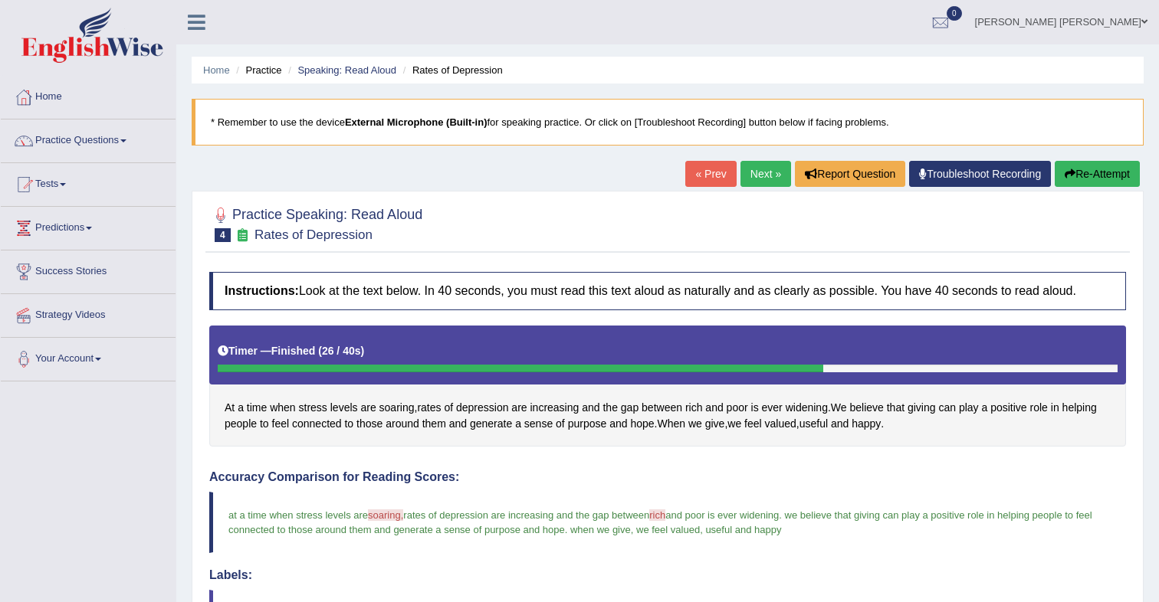
click at [1075, 169] on button "Re-Attempt" at bounding box center [1097, 174] width 85 height 26
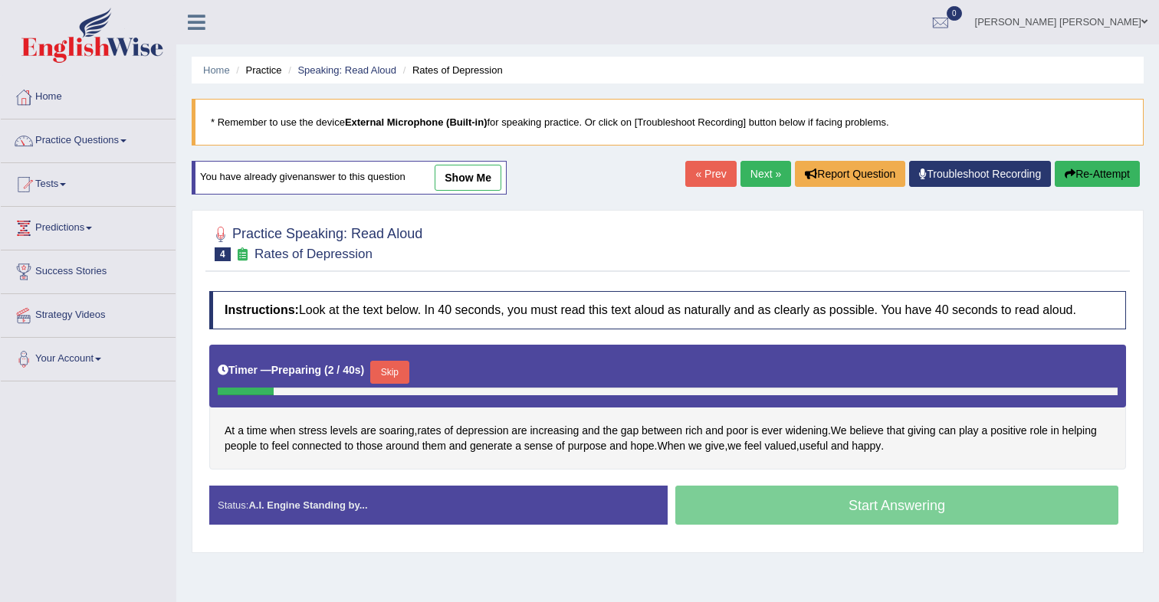
drag, startPoint x: 409, startPoint y: 372, endPoint x: 507, endPoint y: 318, distance: 111.5
click at [408, 371] on button "Skip" at bounding box center [389, 372] width 38 height 23
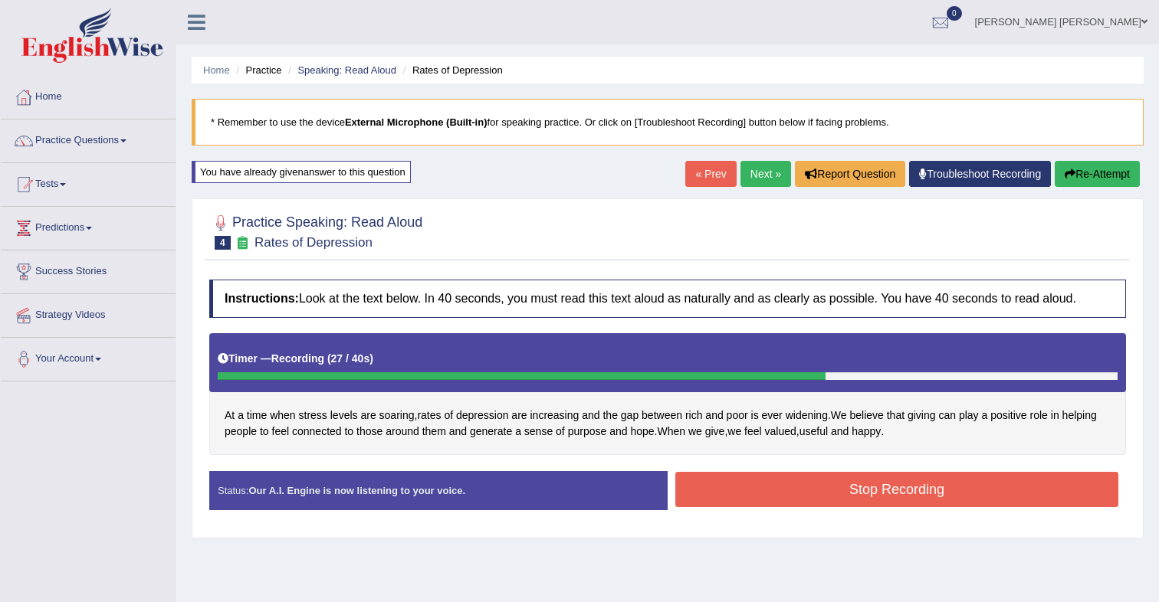
click at [789, 490] on button "Stop Recording" at bounding box center [896, 489] width 443 height 35
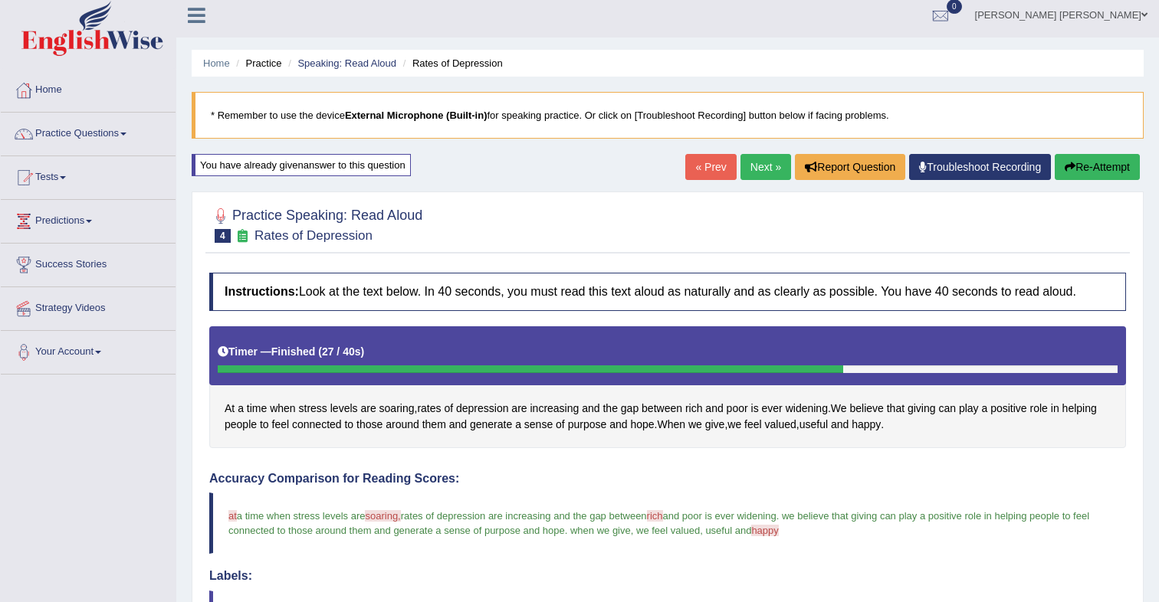
click at [1095, 175] on button "Re-Attempt" at bounding box center [1097, 167] width 85 height 26
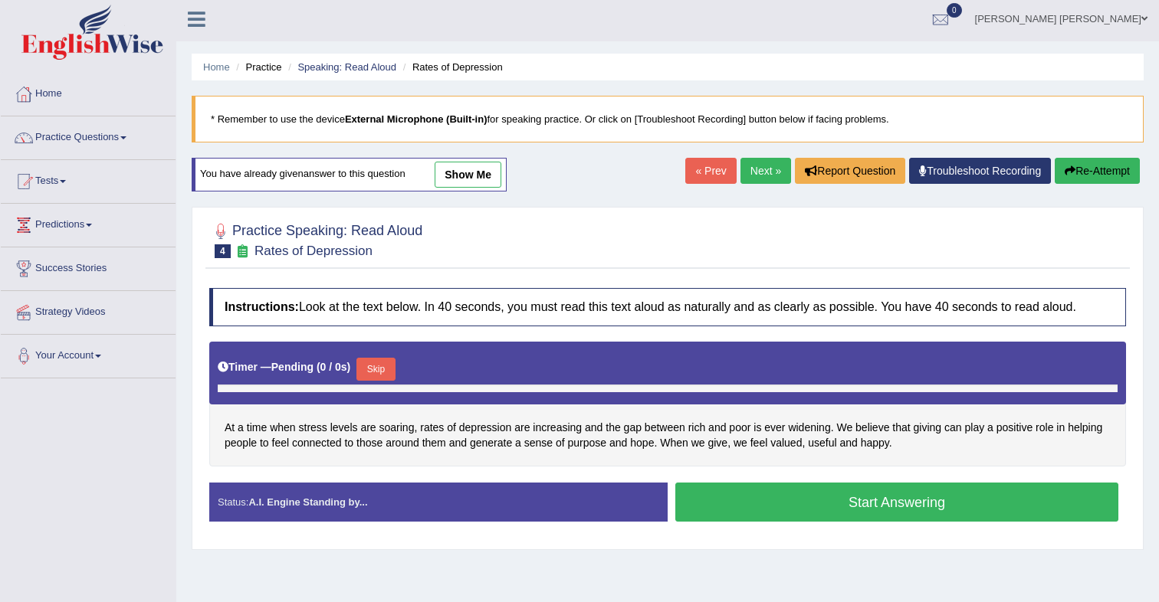
scroll to position [3, 0]
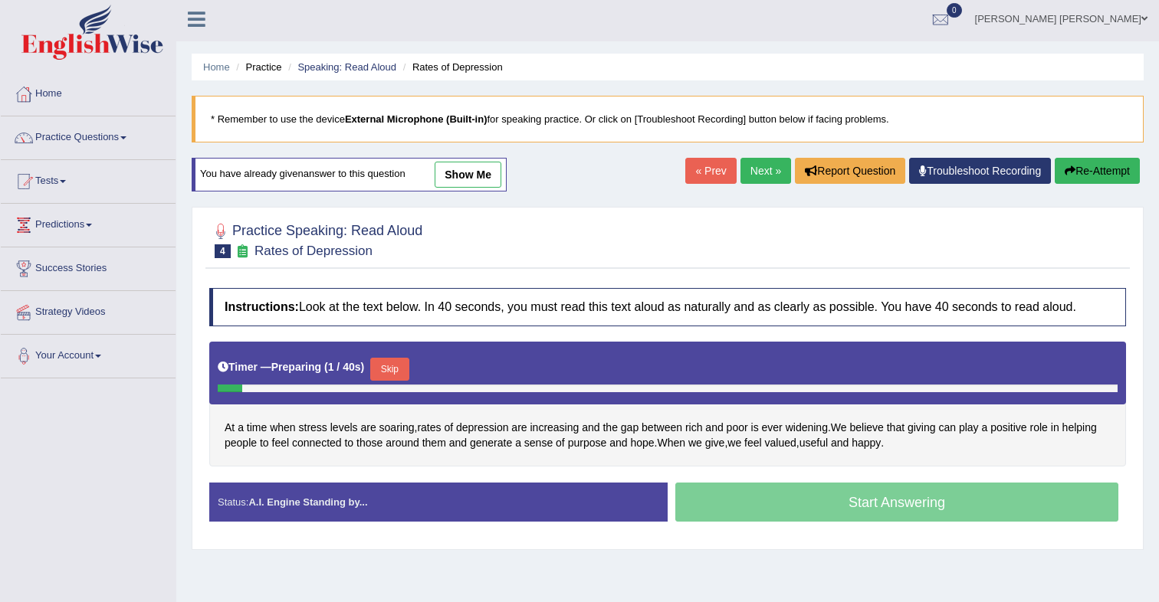
drag, startPoint x: 399, startPoint y: 364, endPoint x: 472, endPoint y: 327, distance: 81.6
click at [399, 364] on button "Skip" at bounding box center [389, 369] width 38 height 23
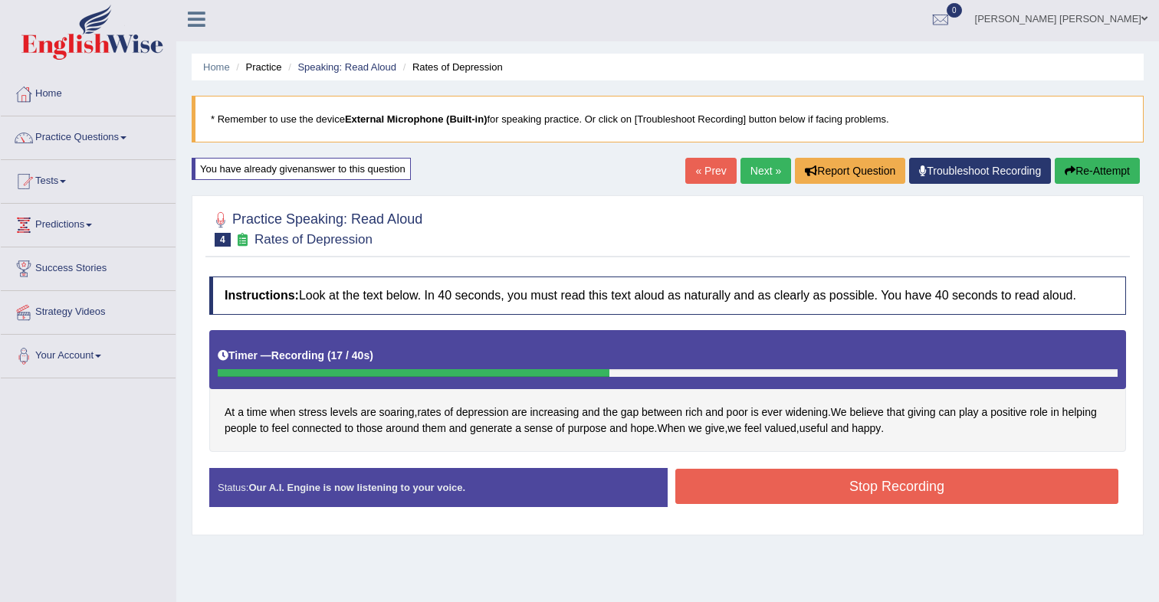
drag, startPoint x: 790, startPoint y: 490, endPoint x: 789, endPoint y: 458, distance: 32.2
click at [790, 490] on button "Stop Recording" at bounding box center [896, 486] width 443 height 35
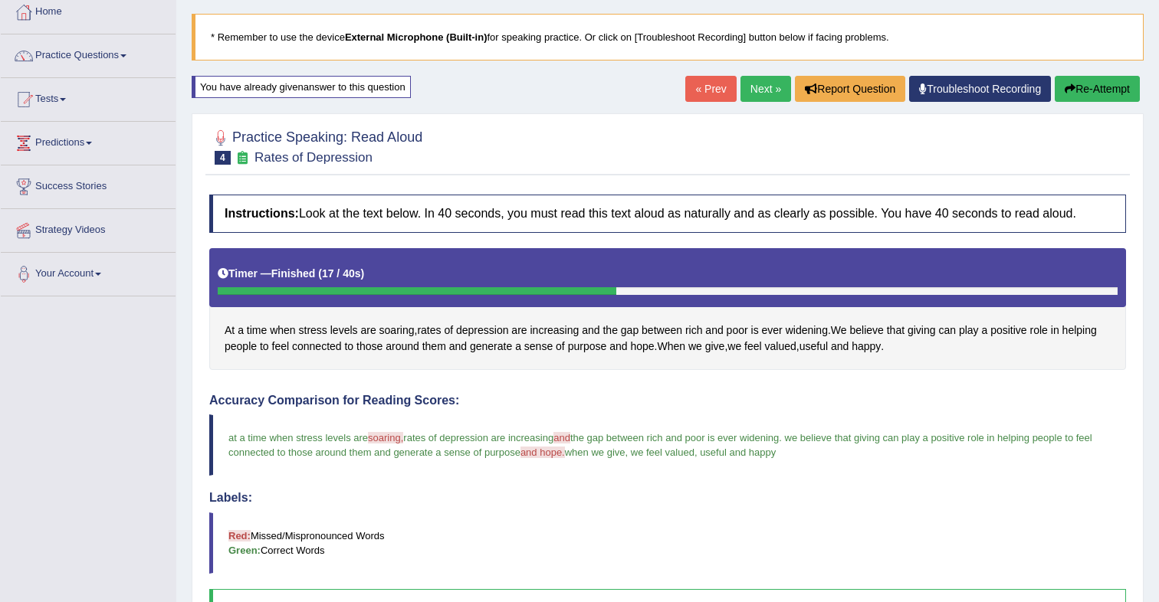
scroll to position [0, 0]
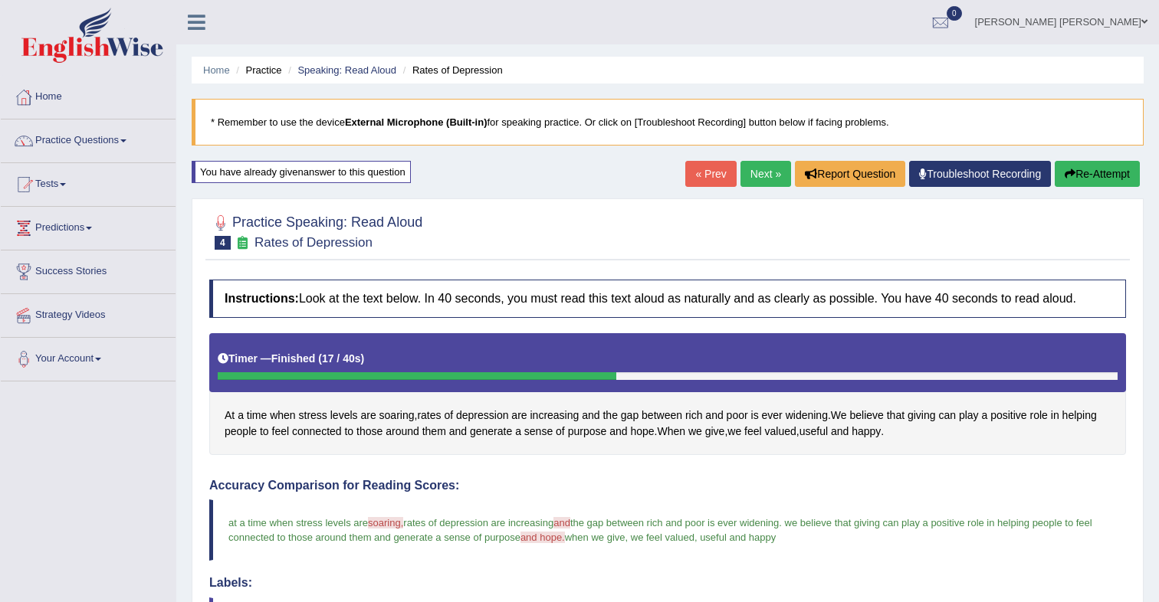
click at [757, 179] on link "Next »" at bounding box center [765, 174] width 51 height 26
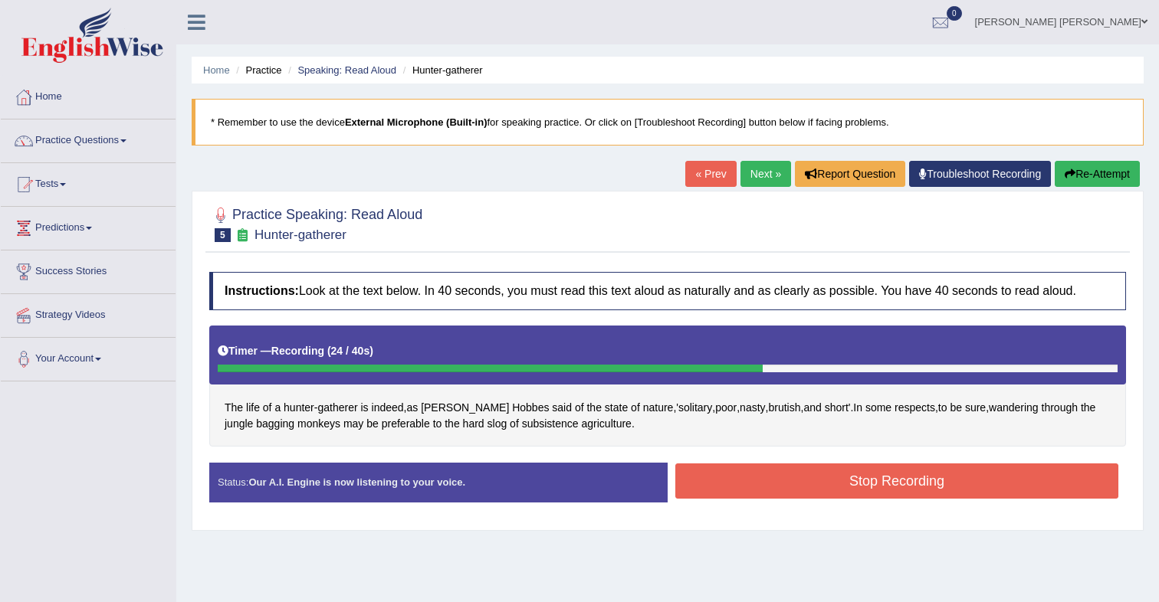
click at [855, 491] on button "Stop Recording" at bounding box center [896, 481] width 443 height 35
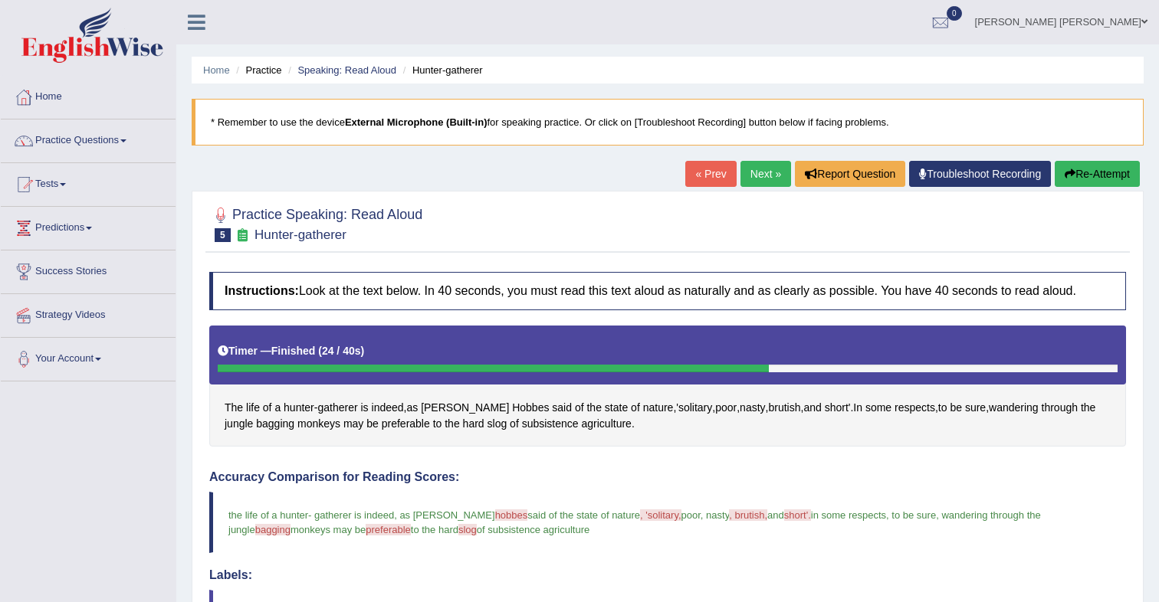
click at [1077, 174] on button "Re-Attempt" at bounding box center [1097, 174] width 85 height 26
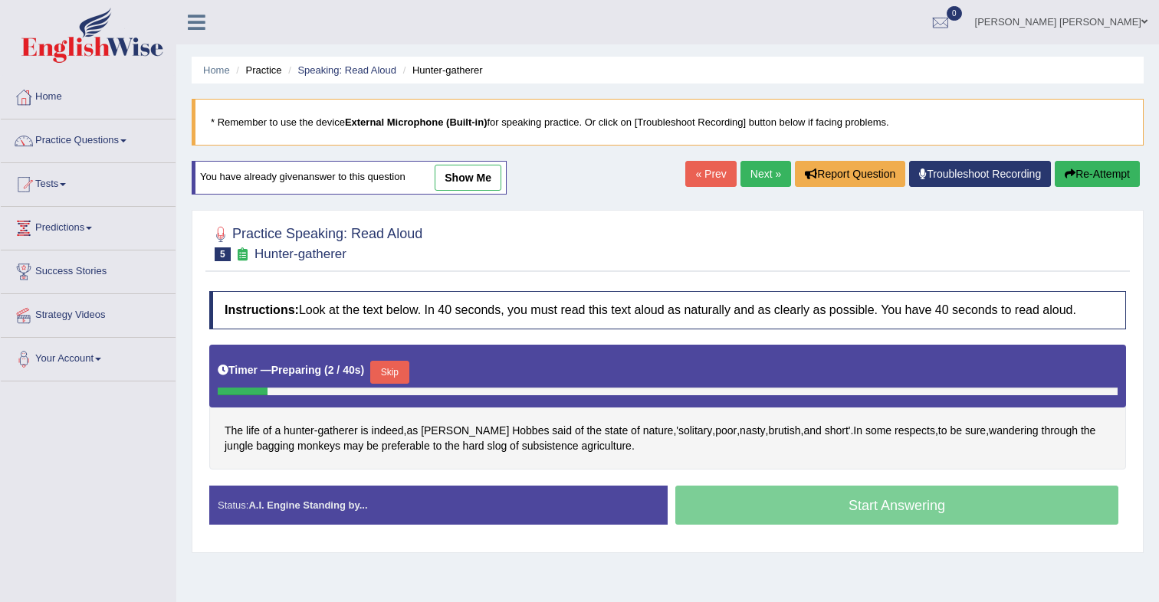
click at [398, 385] on div "Skip" at bounding box center [389, 374] width 38 height 27
click at [404, 377] on button "Skip" at bounding box center [389, 372] width 38 height 23
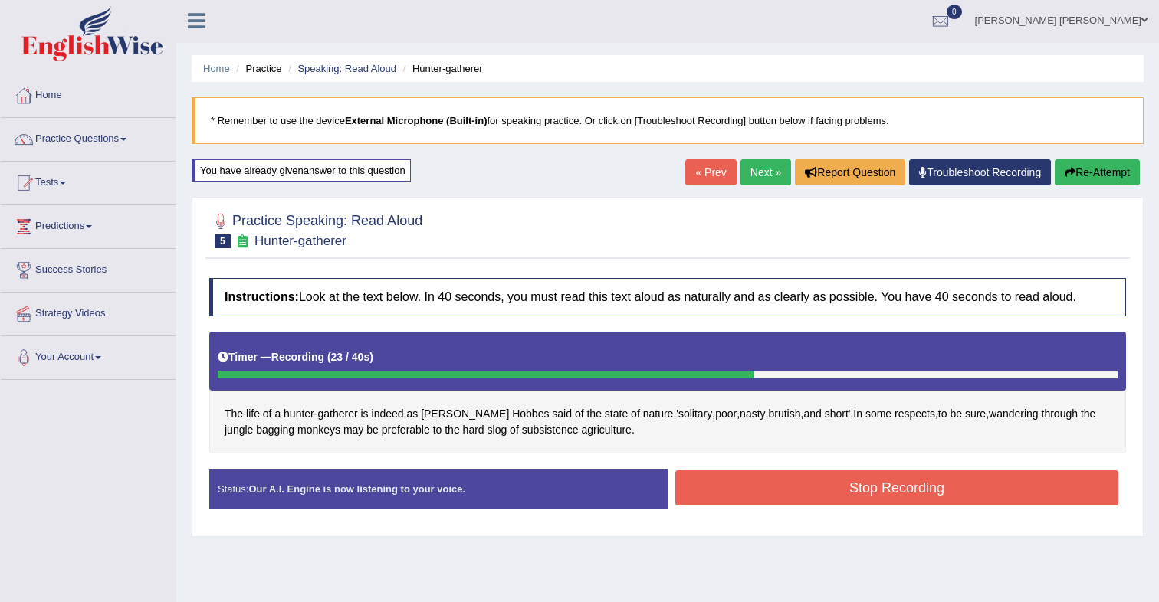
click at [735, 492] on button "Stop Recording" at bounding box center [896, 488] width 443 height 35
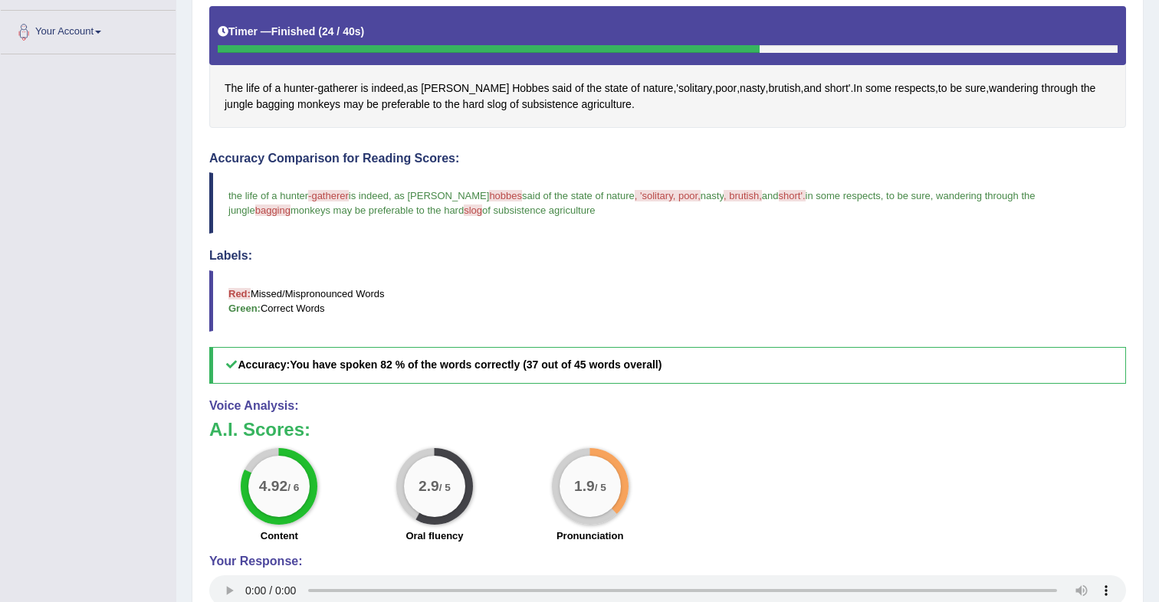
scroll to position [0, 0]
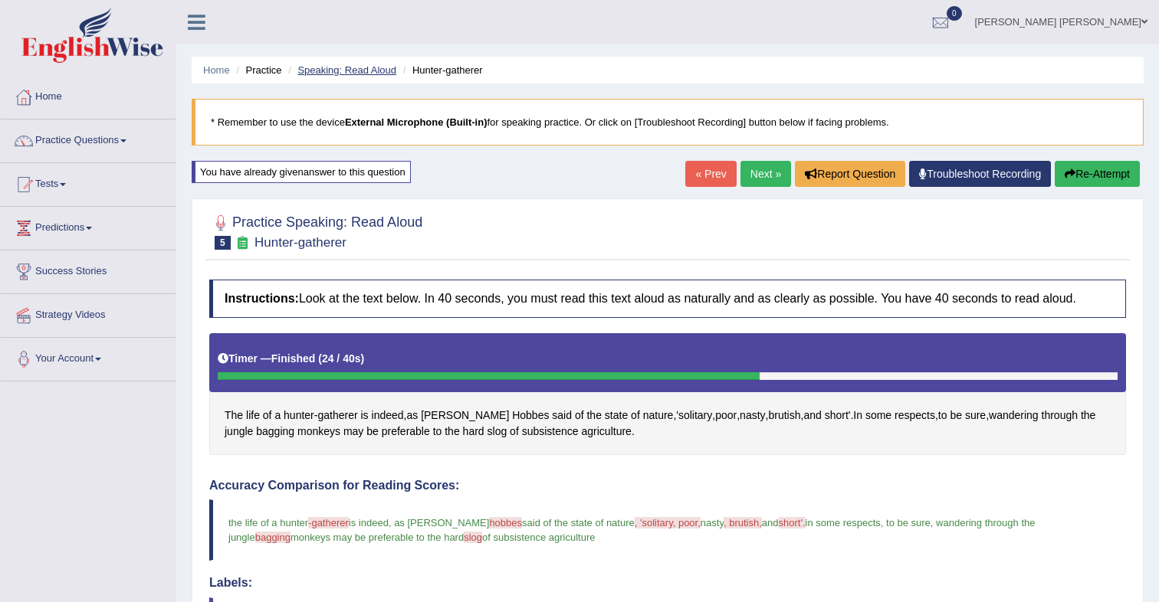
click at [367, 73] on link "Speaking: Read Aloud" at bounding box center [346, 69] width 99 height 11
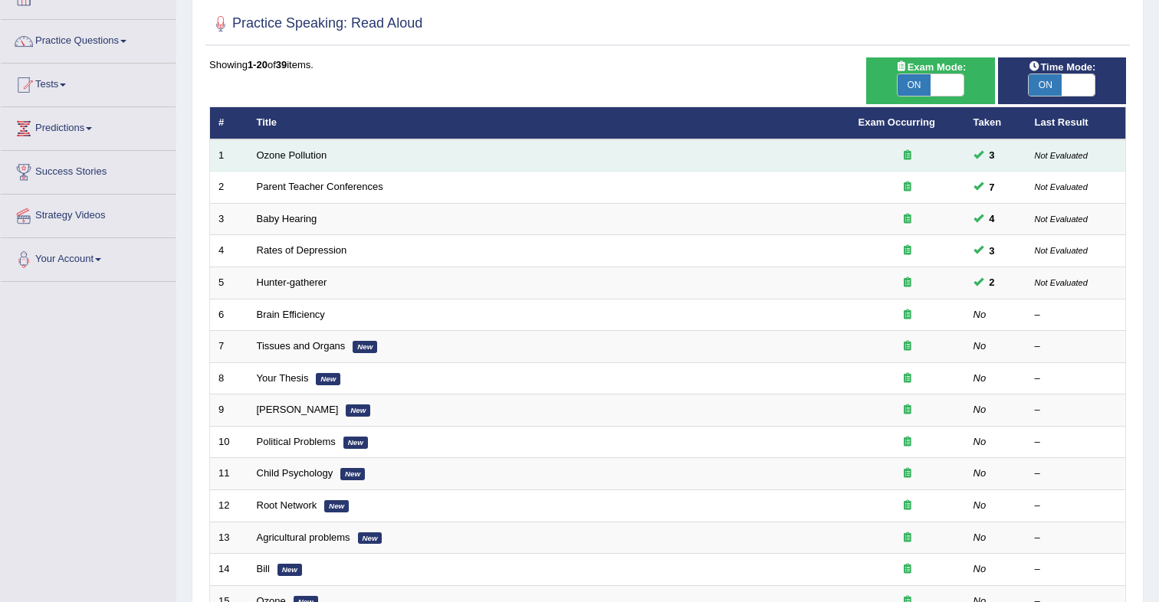
scroll to position [102, 0]
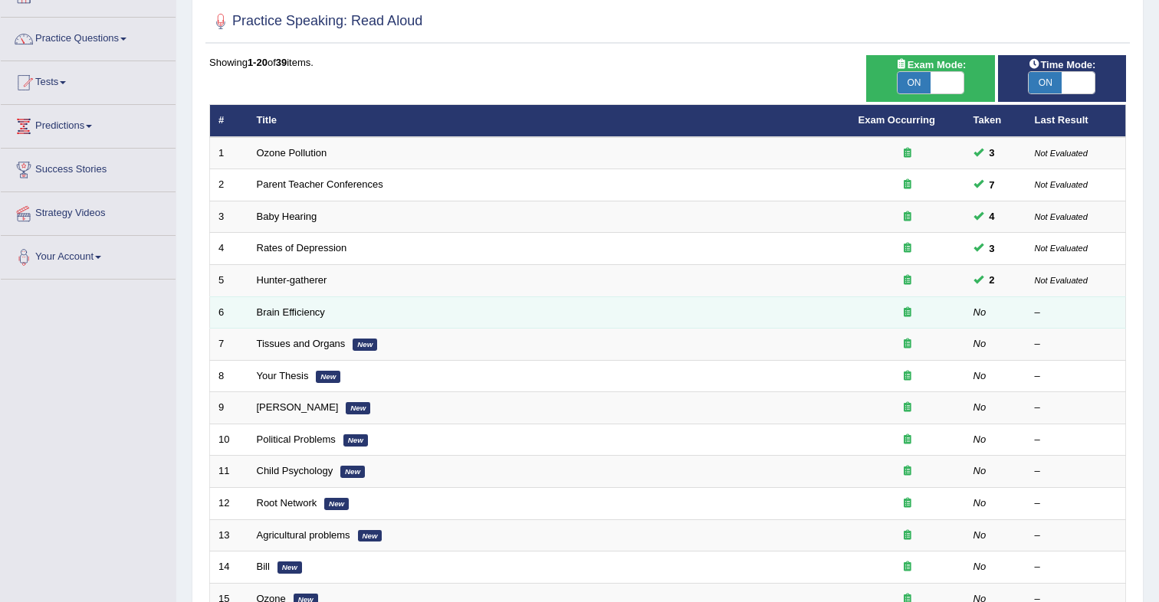
drag, startPoint x: 297, startPoint y: 314, endPoint x: 328, endPoint y: 307, distance: 32.3
click at [297, 314] on link "Brain Efficiency" at bounding box center [291, 312] width 68 height 11
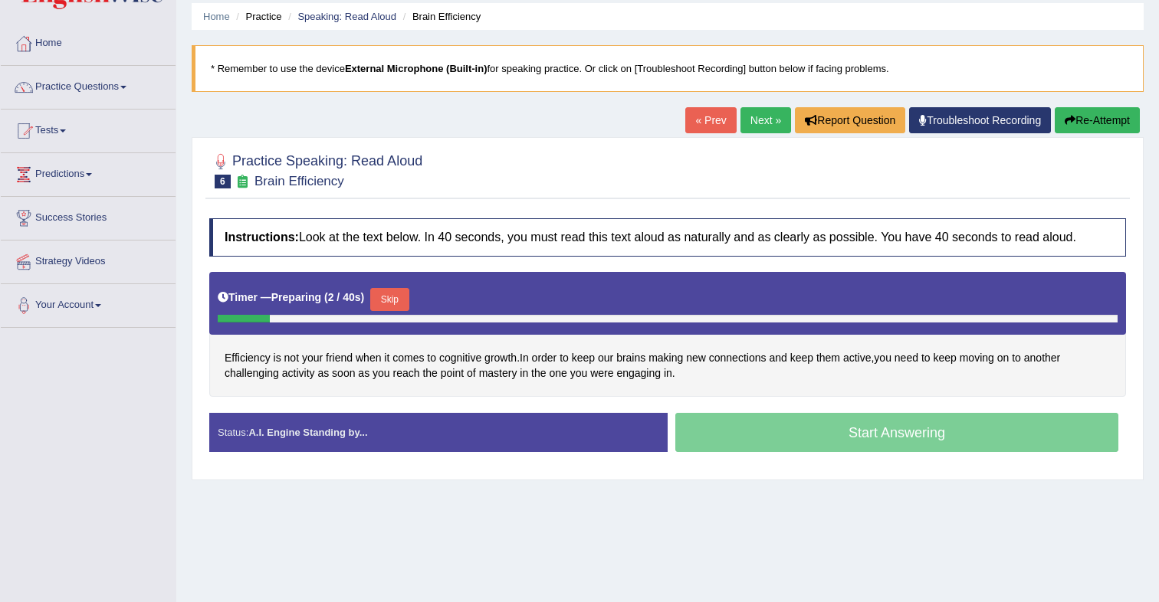
scroll to position [57, 0]
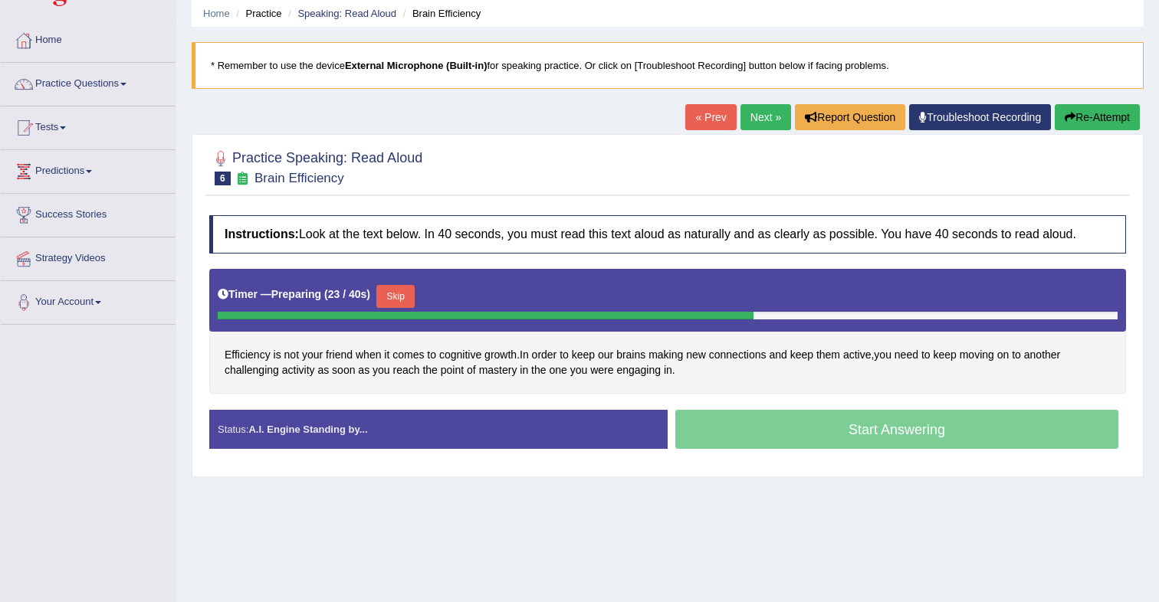
click at [415, 302] on button "Skip" at bounding box center [395, 296] width 38 height 23
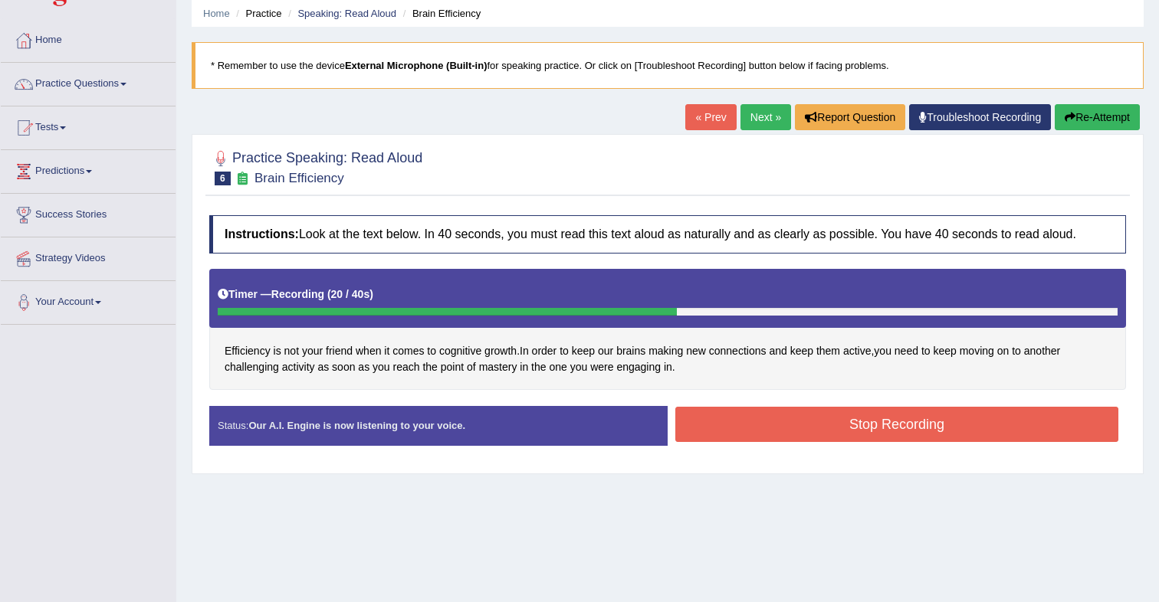
scroll to position [47, 0]
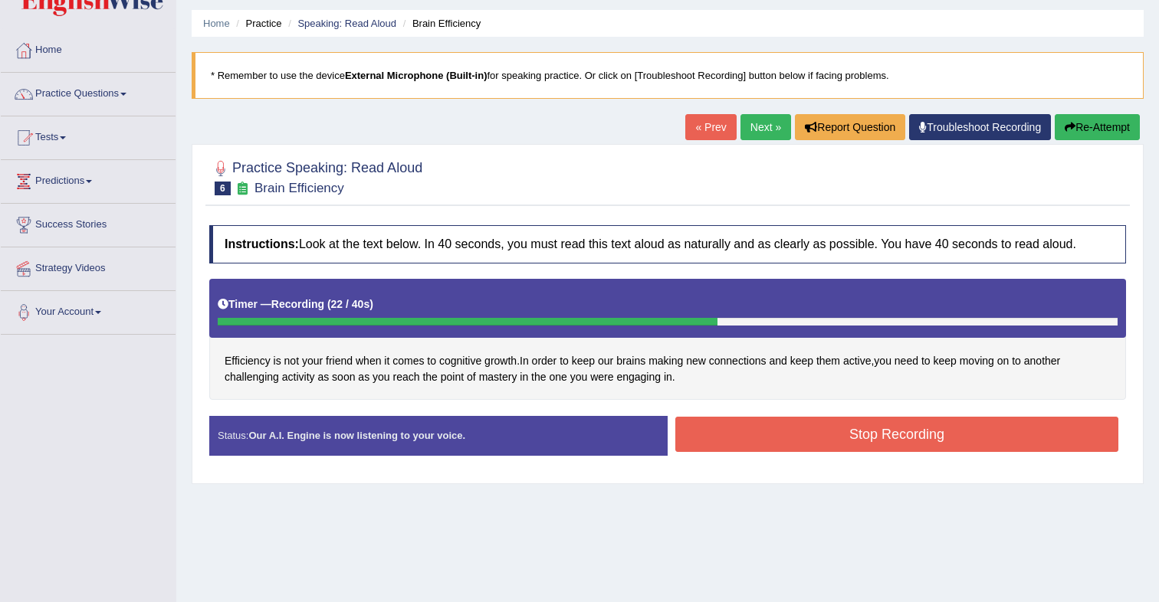
click at [796, 437] on button "Stop Recording" at bounding box center [896, 434] width 443 height 35
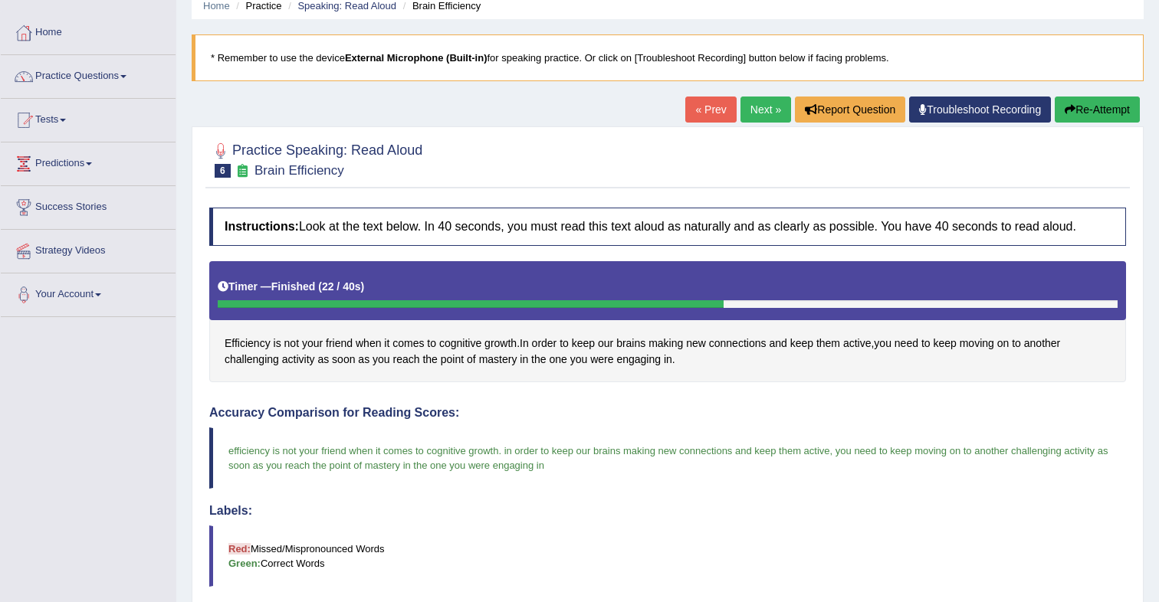
scroll to position [0, 0]
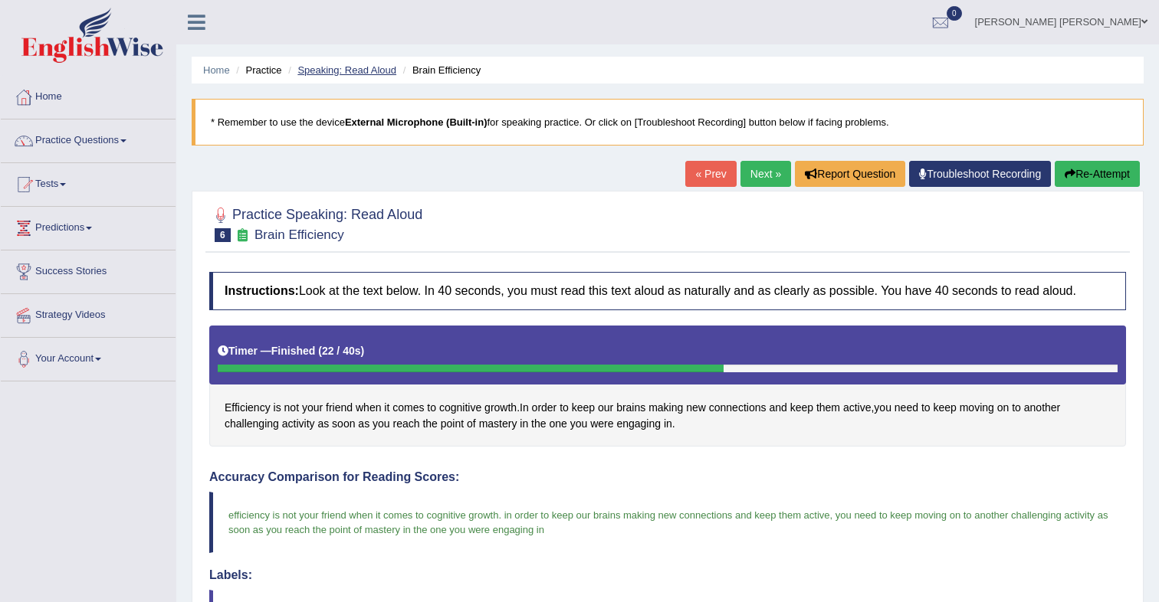
click at [340, 69] on link "Speaking: Read Aloud" at bounding box center [346, 69] width 99 height 11
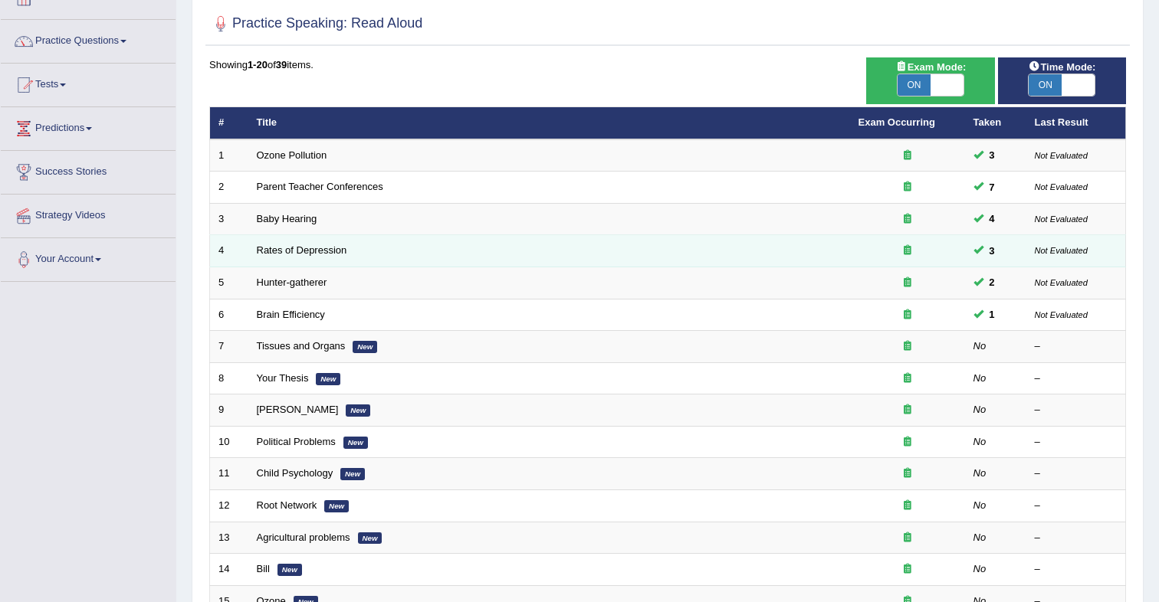
scroll to position [102, 0]
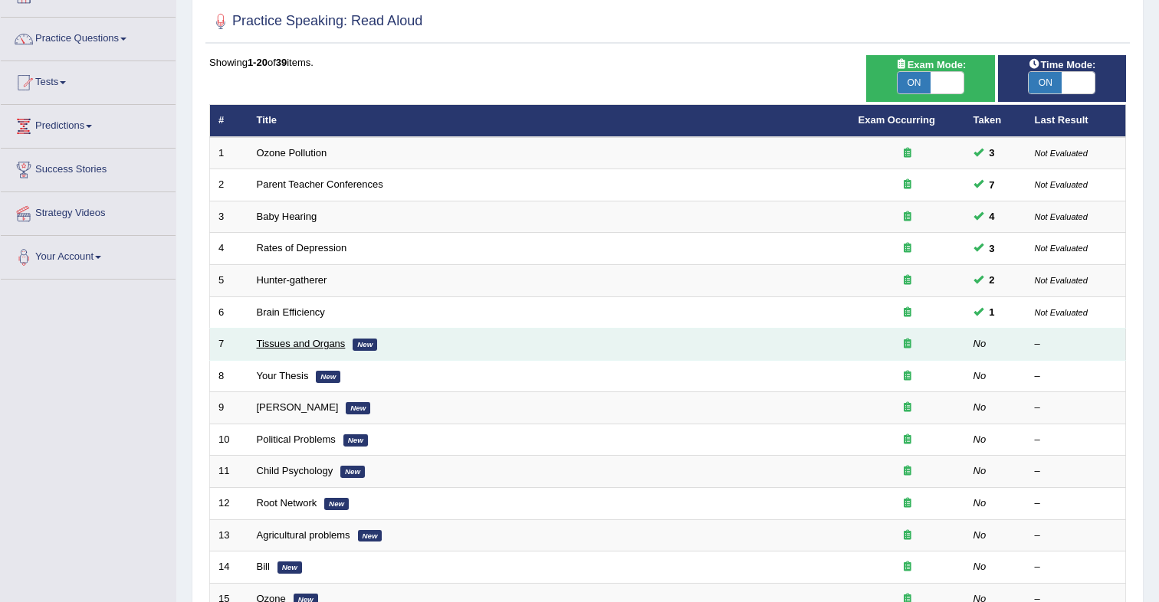
click at [293, 343] on link "Tissues and Organs" at bounding box center [301, 343] width 89 height 11
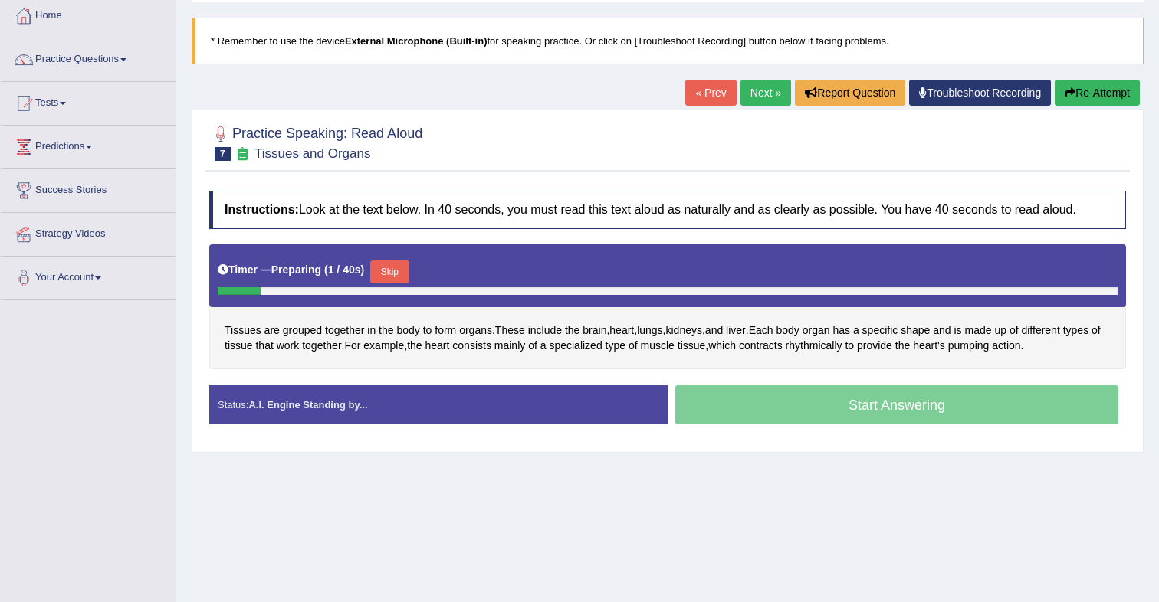
scroll to position [82, 0]
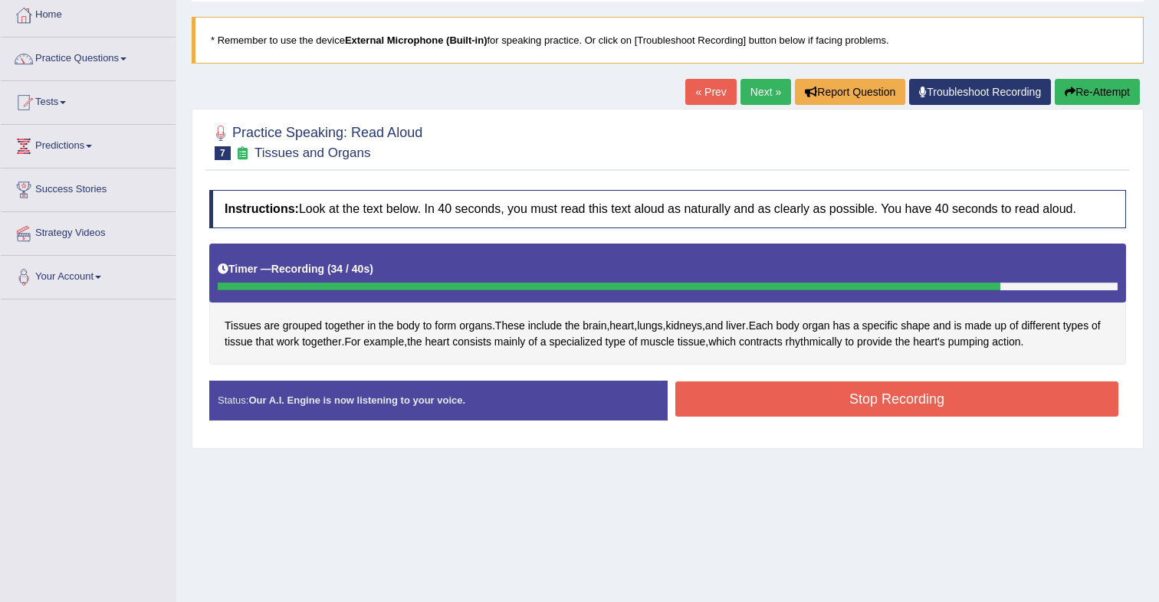
click at [875, 413] on button "Stop Recording" at bounding box center [896, 399] width 443 height 35
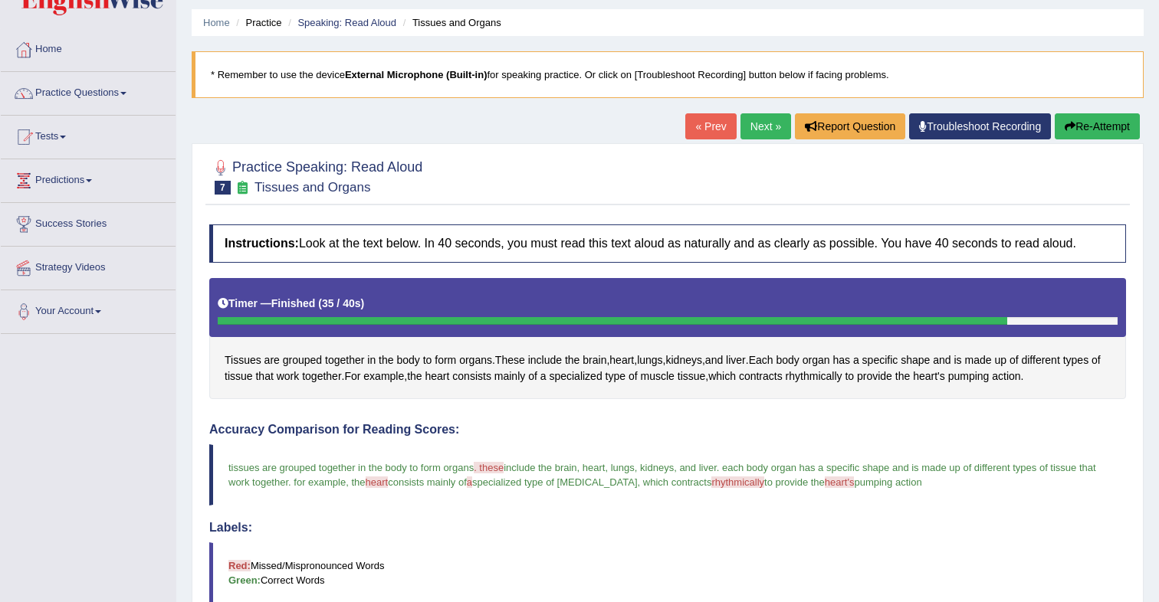
scroll to position [0, 0]
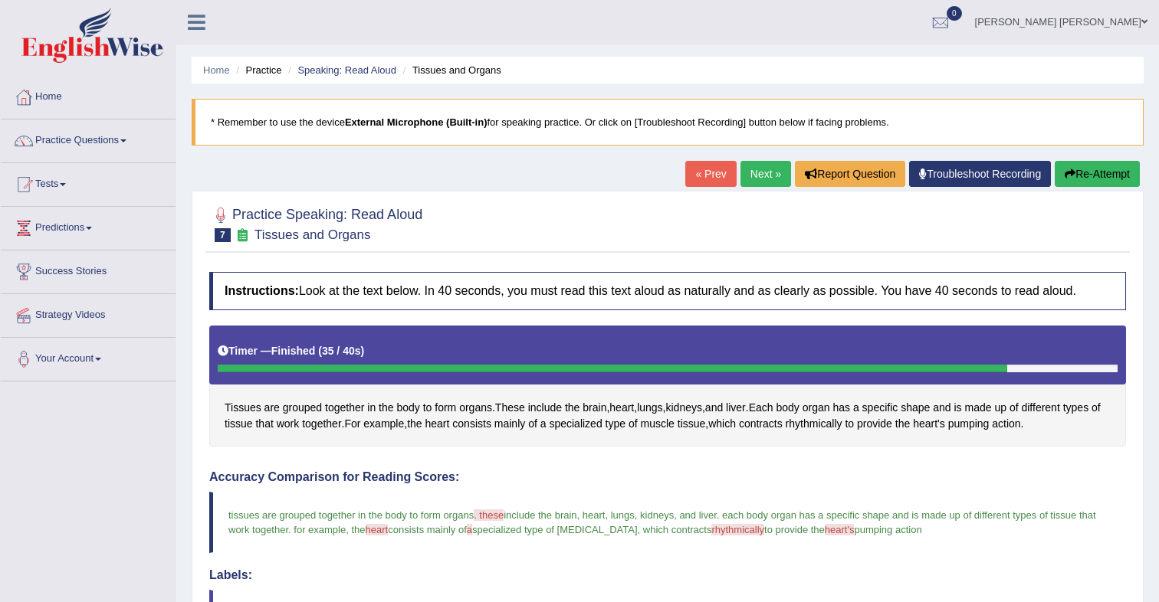
drag, startPoint x: 1107, startPoint y: 179, endPoint x: 1096, endPoint y: 177, distance: 10.8
click at [1107, 179] on button "Re-Attempt" at bounding box center [1097, 174] width 85 height 26
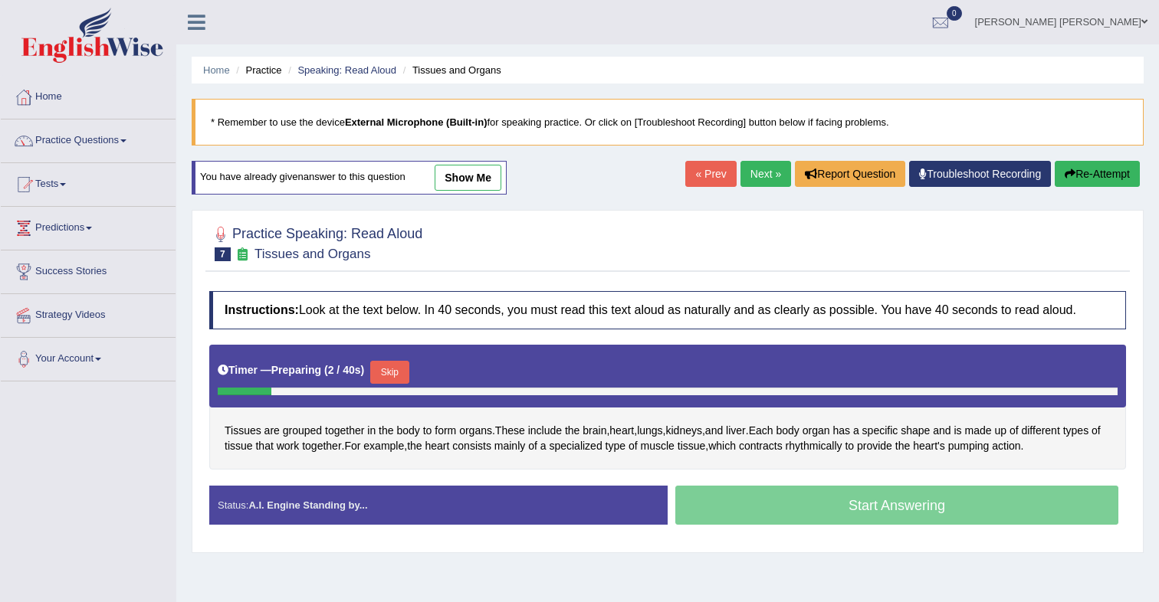
drag, startPoint x: 407, startPoint y: 371, endPoint x: 450, endPoint y: 343, distance: 51.4
click at [408, 367] on button "Skip" at bounding box center [389, 372] width 38 height 23
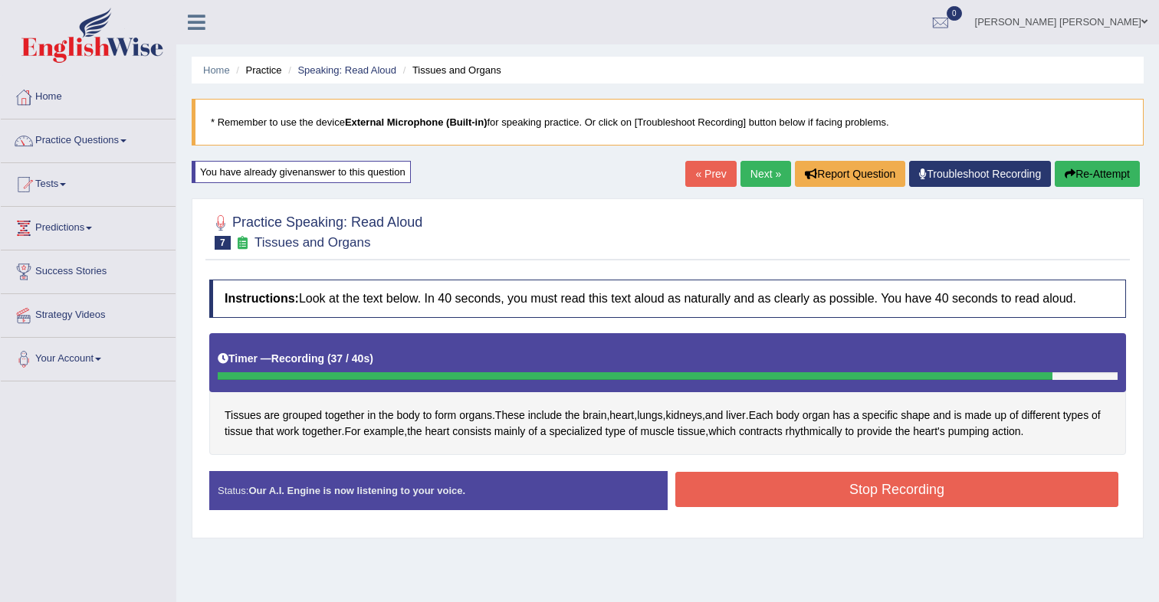
click at [743, 477] on button "Stop Recording" at bounding box center [896, 489] width 443 height 35
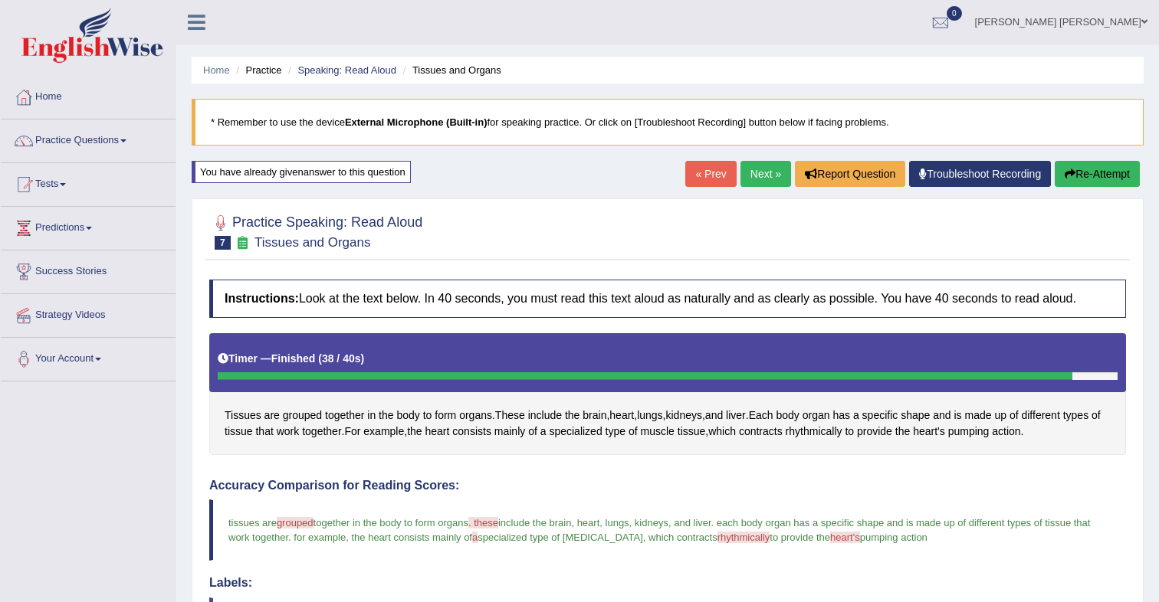
click at [1098, 169] on button "Re-Attempt" at bounding box center [1097, 174] width 85 height 26
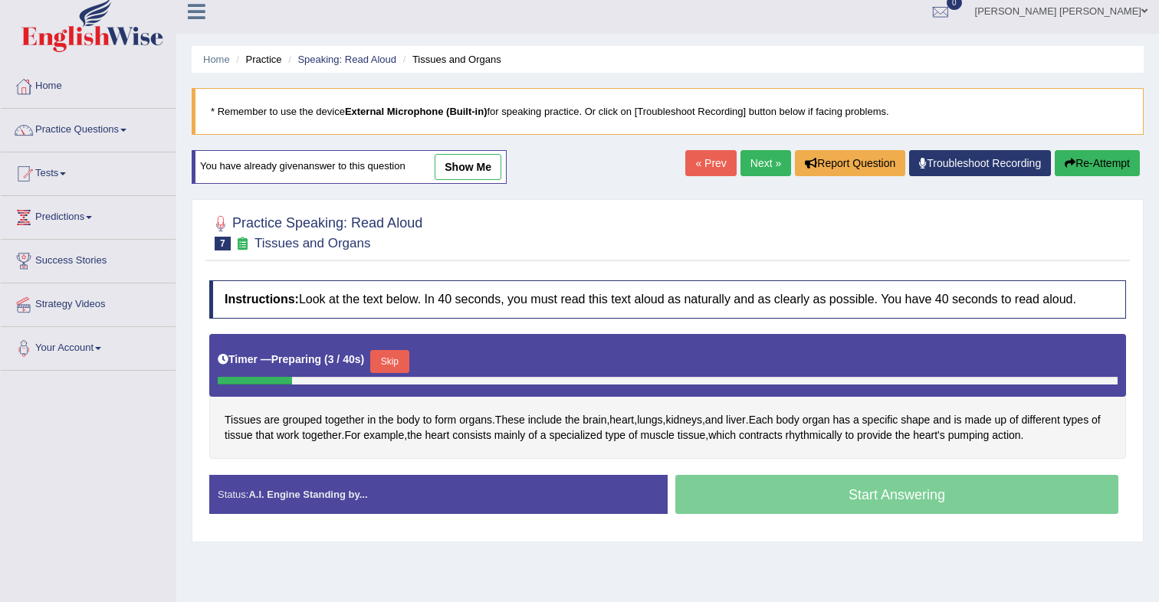
scroll to position [23, 0]
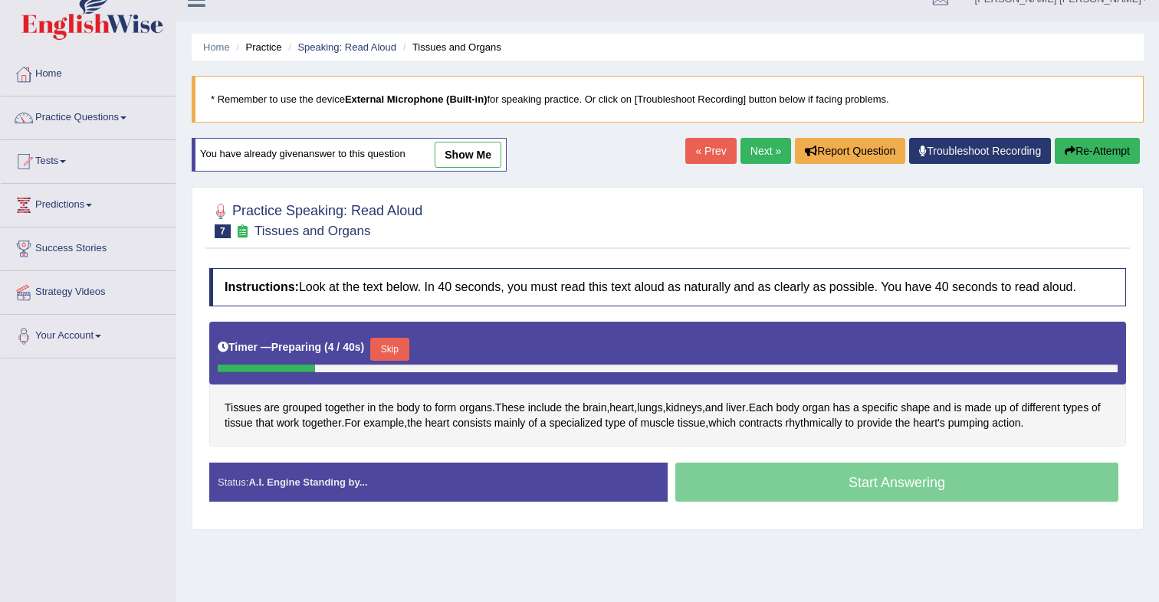
drag, startPoint x: 409, startPoint y: 353, endPoint x: 447, endPoint y: 353, distance: 37.6
click at [408, 353] on button "Skip" at bounding box center [389, 349] width 38 height 23
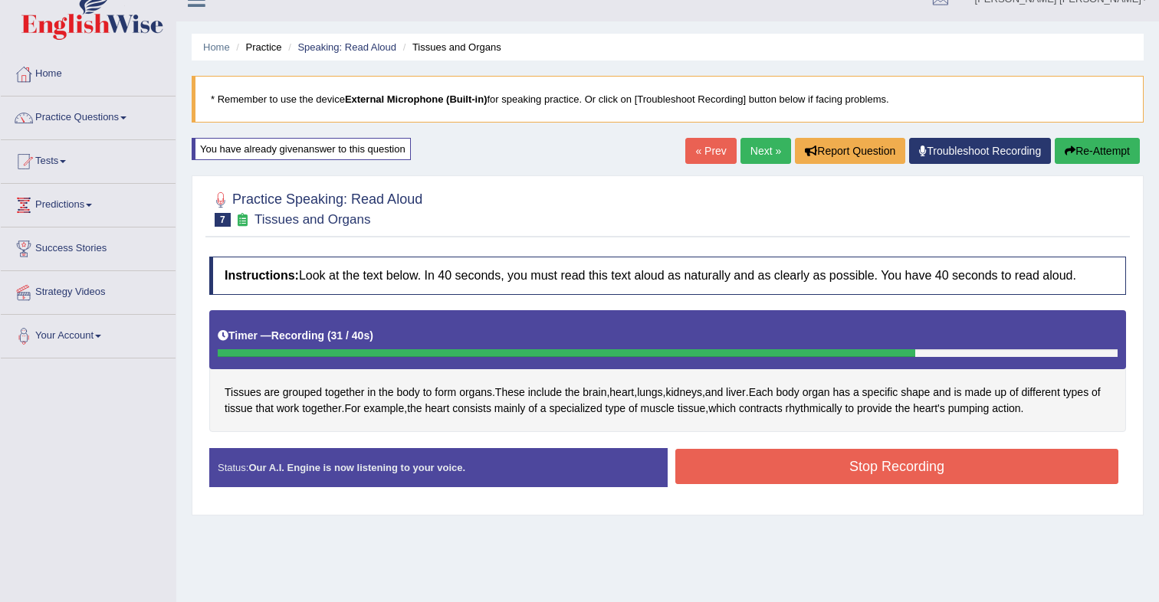
click at [756, 476] on button "Stop Recording" at bounding box center [896, 466] width 443 height 35
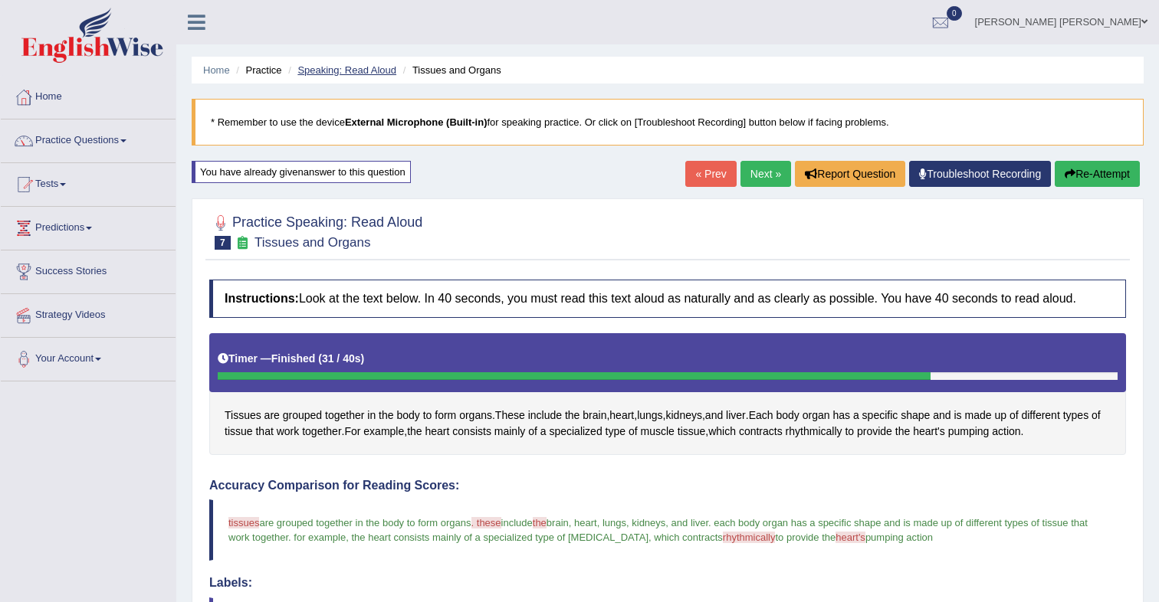
scroll to position [0, 0]
click at [359, 73] on link "Speaking: Read Aloud" at bounding box center [346, 69] width 99 height 11
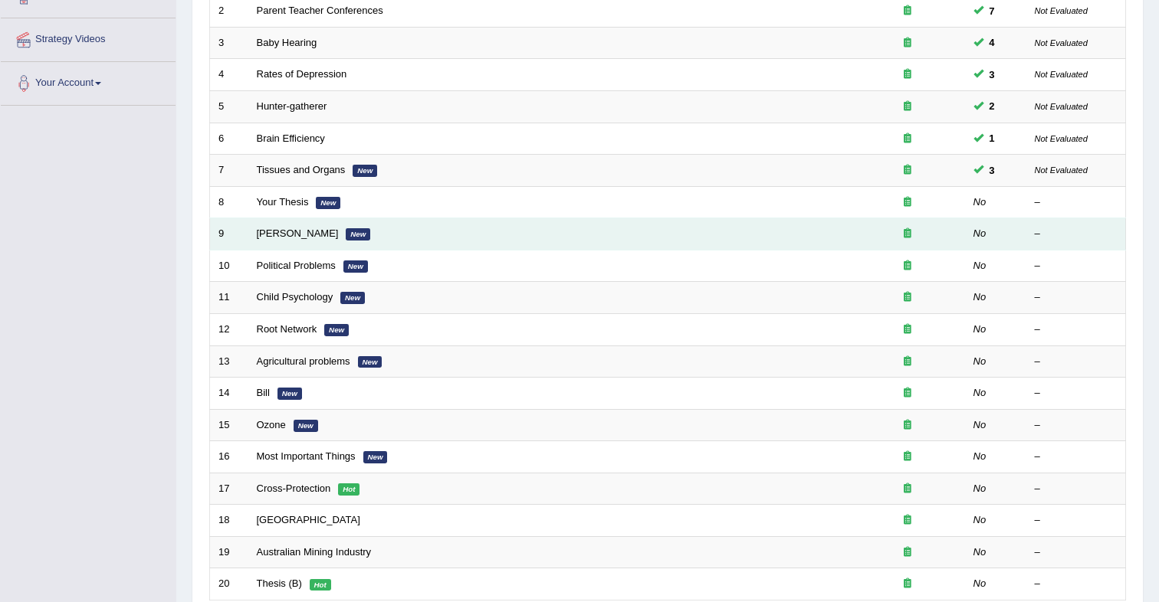
scroll to position [278, 0]
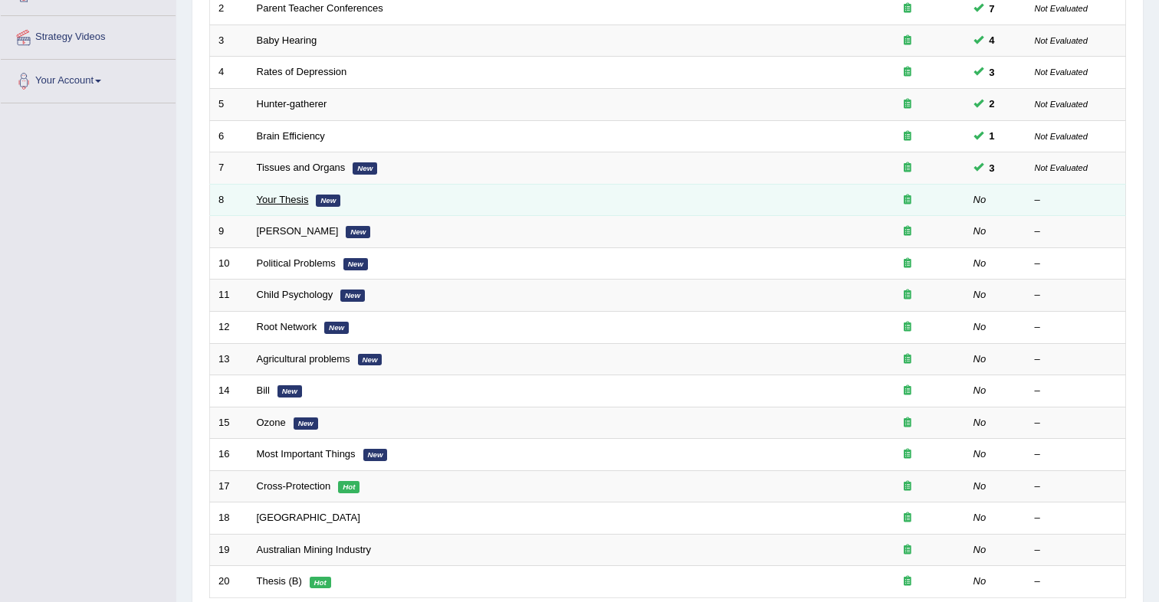
click at [294, 203] on link "Your Thesis" at bounding box center [283, 199] width 52 height 11
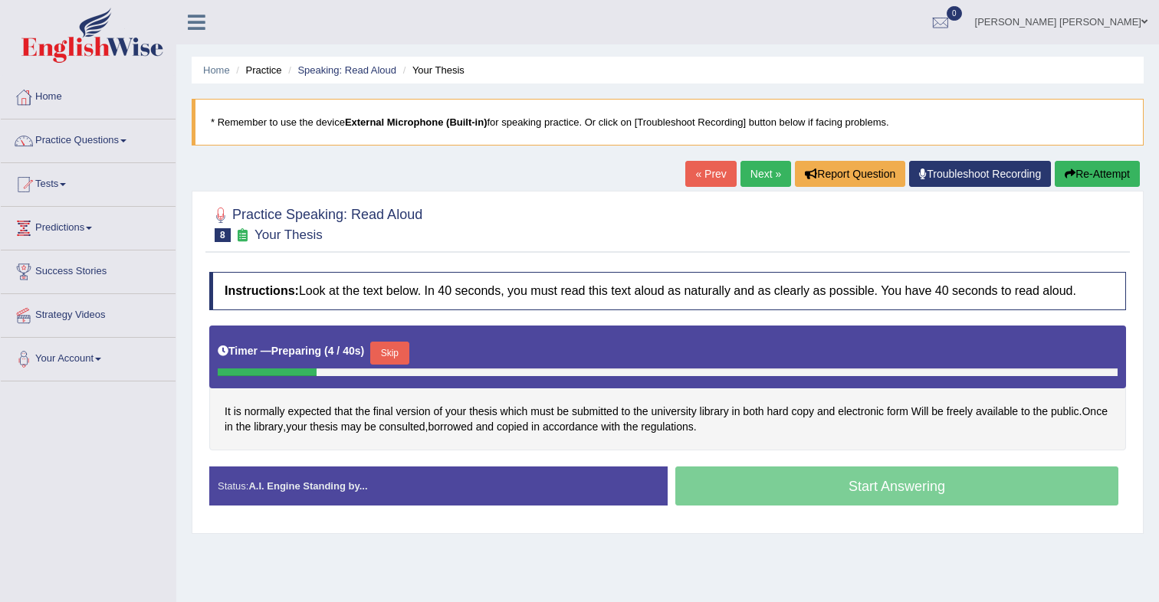
drag, startPoint x: 403, startPoint y: 352, endPoint x: 499, endPoint y: 300, distance: 109.1
click at [405, 350] on button "Skip" at bounding box center [389, 353] width 38 height 23
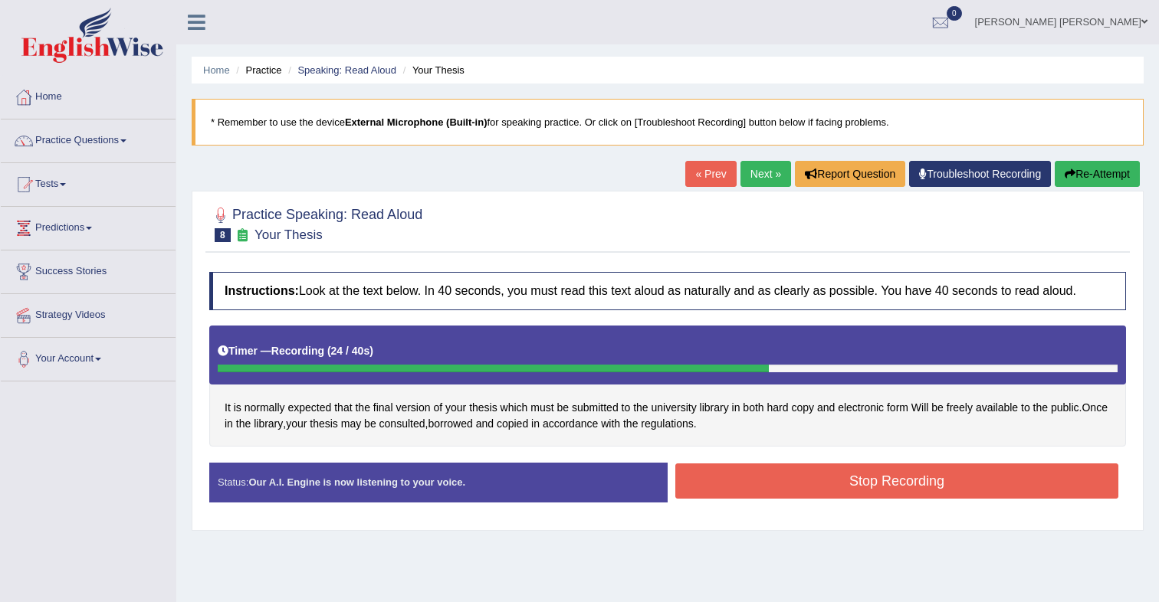
click at [779, 476] on button "Stop Recording" at bounding box center [896, 481] width 443 height 35
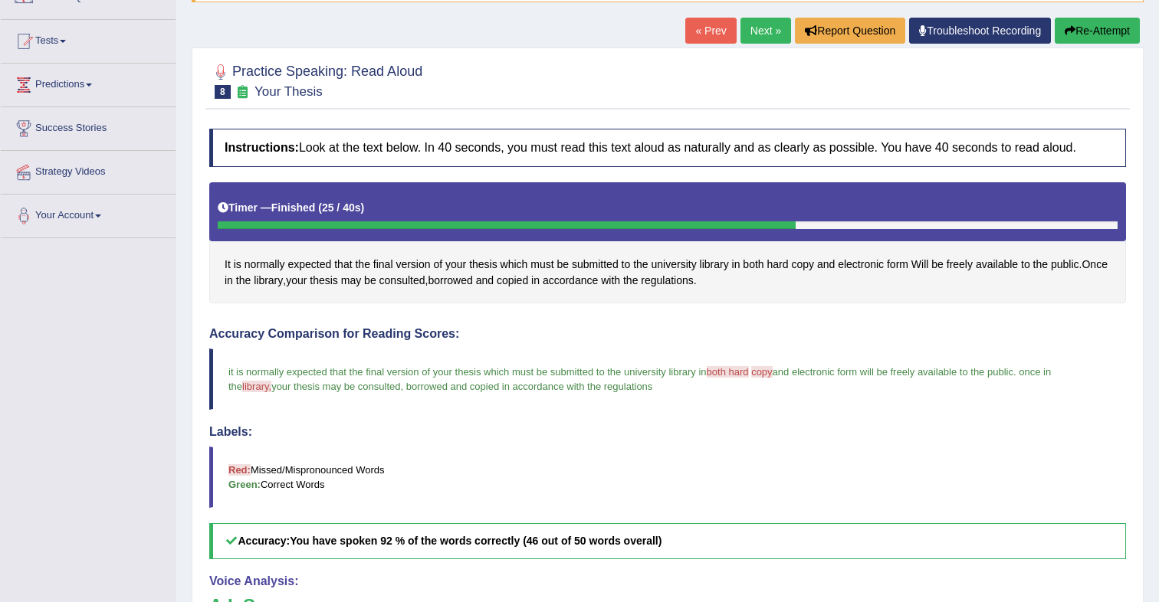
scroll to position [143, 0]
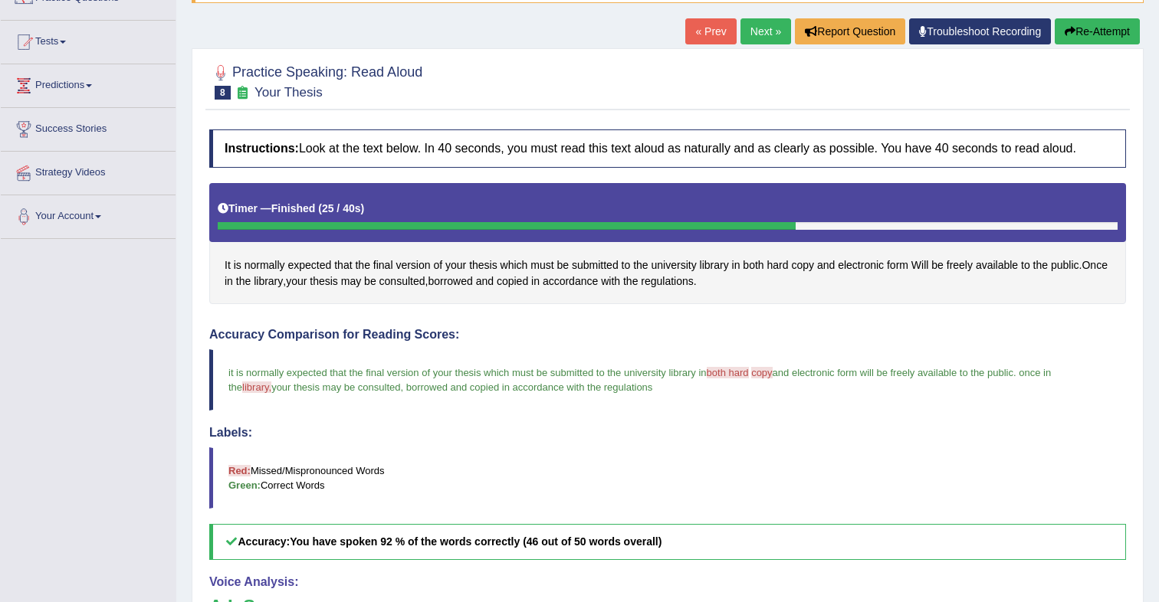
click at [1078, 38] on button "Re-Attempt" at bounding box center [1097, 31] width 85 height 26
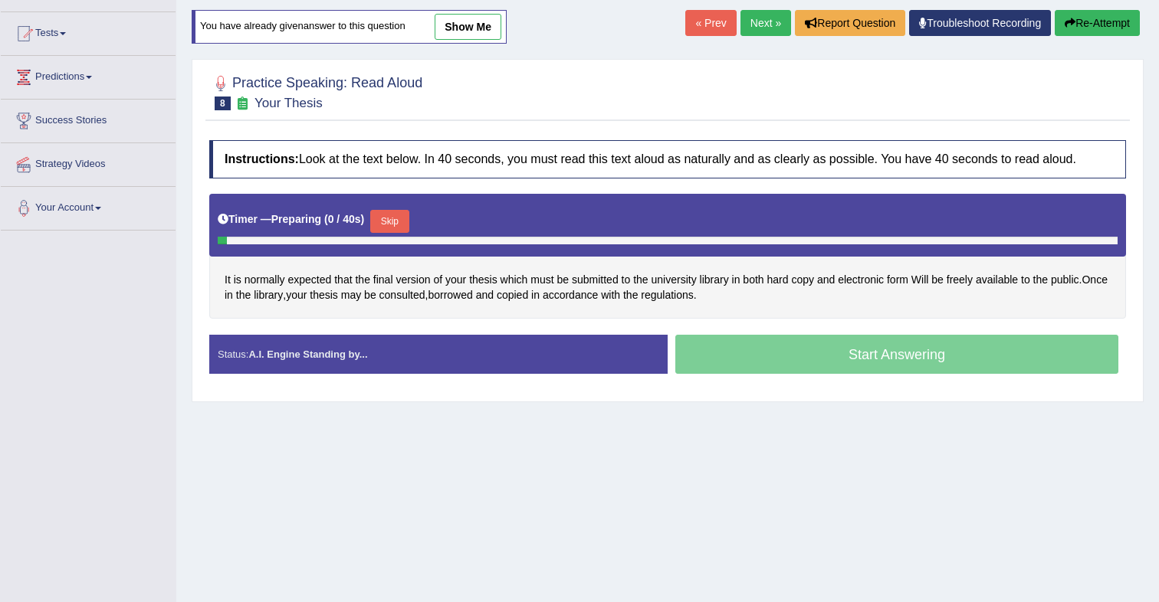
scroll to position [143, 0]
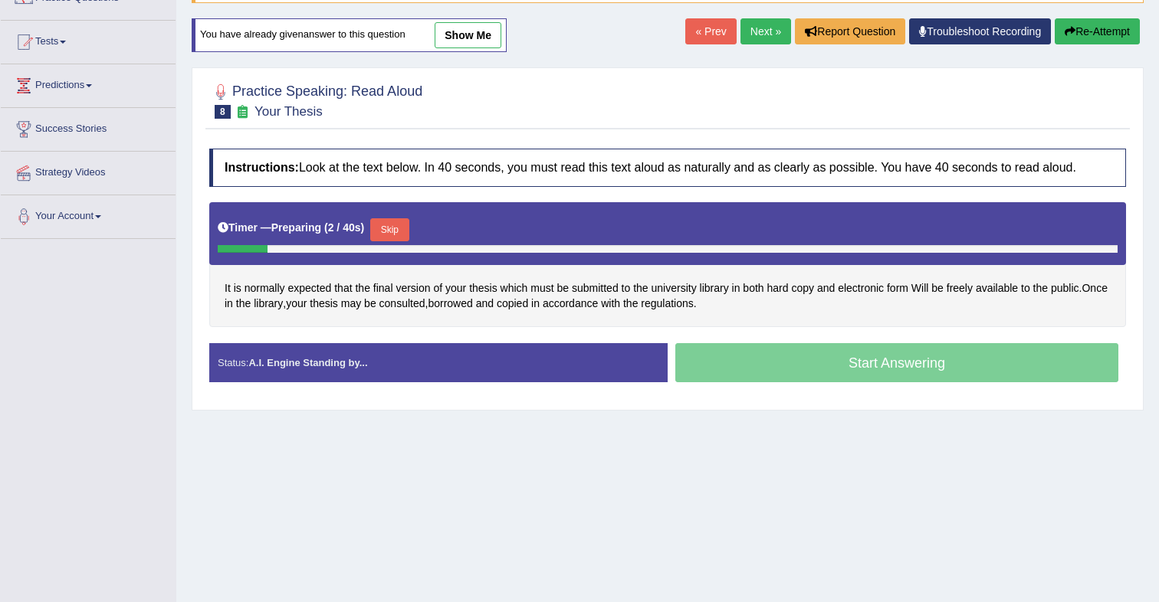
click at [408, 236] on button "Skip" at bounding box center [389, 229] width 38 height 23
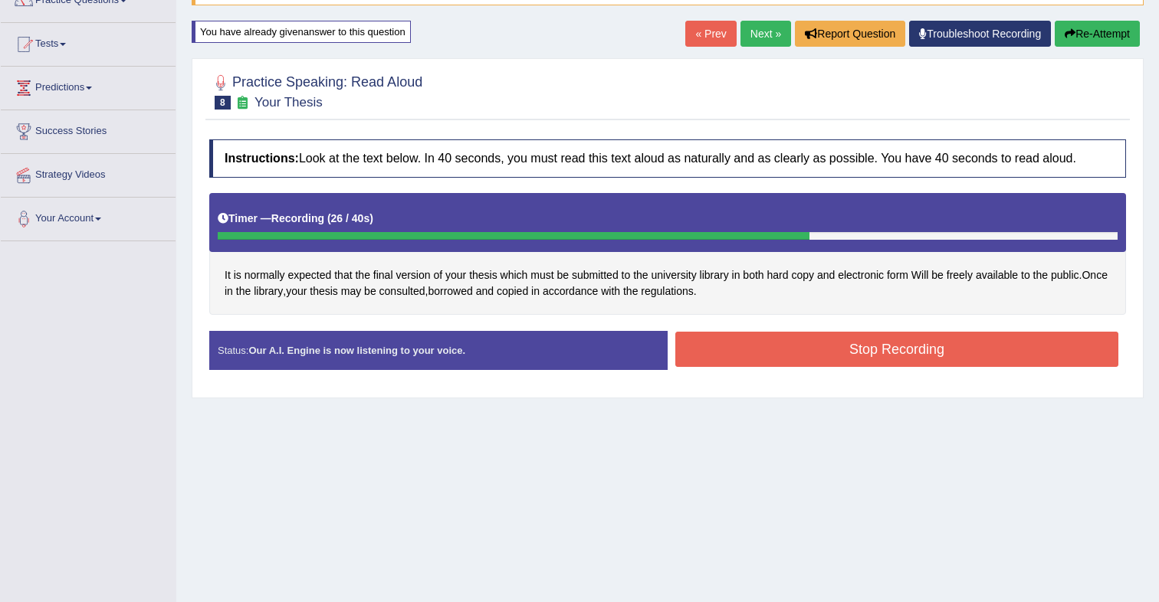
click at [769, 352] on button "Stop Recording" at bounding box center [896, 349] width 443 height 35
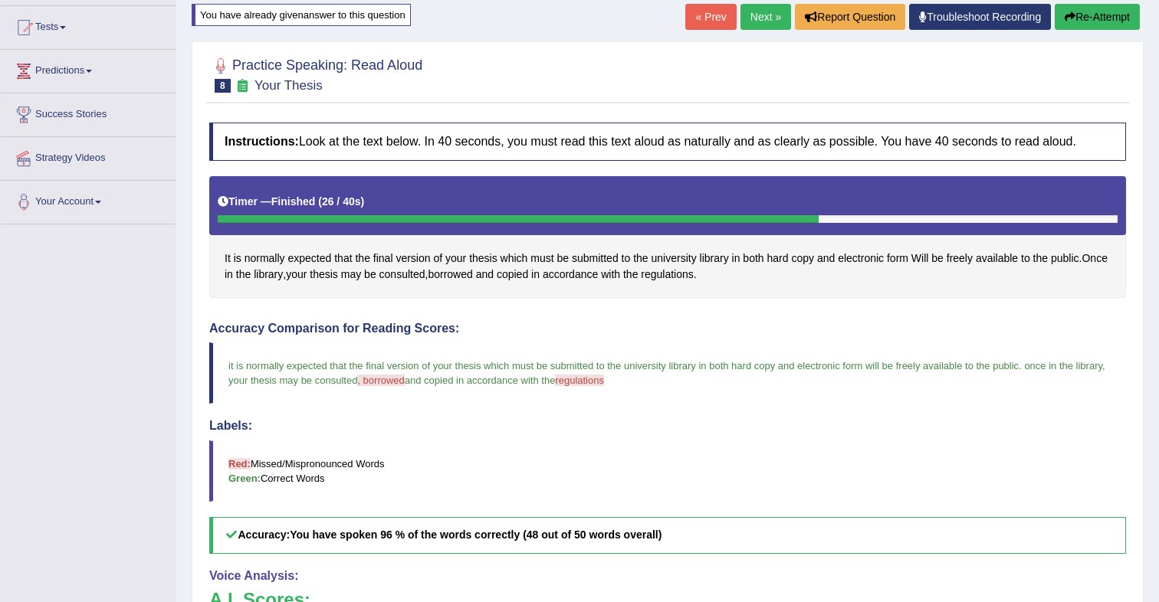
scroll to position [0, 0]
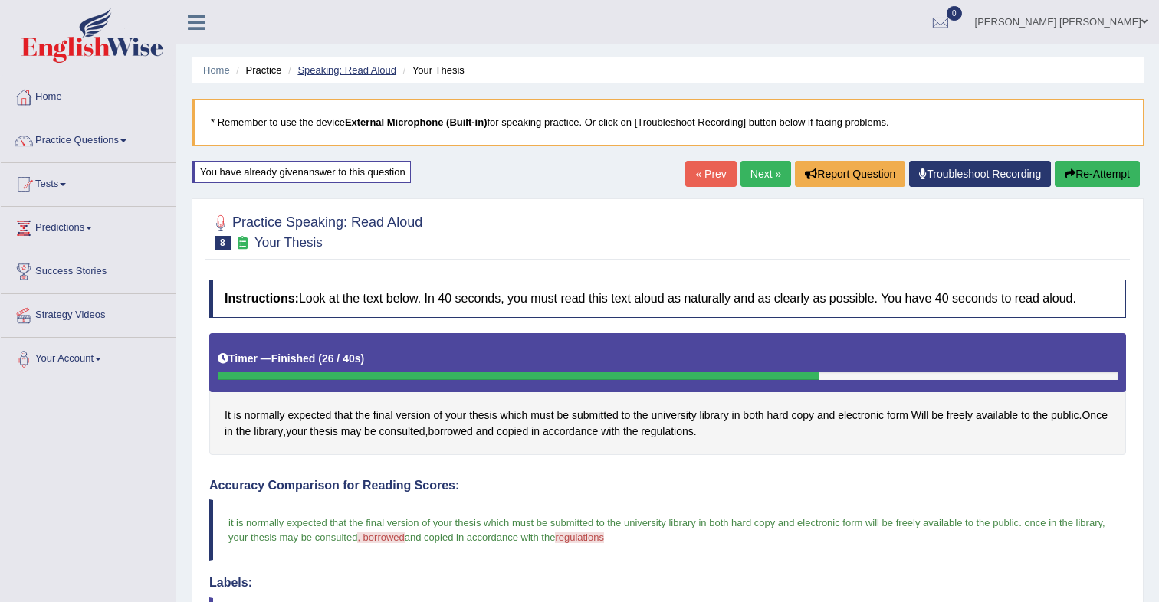
click at [354, 68] on link "Speaking: Read Aloud" at bounding box center [346, 69] width 99 height 11
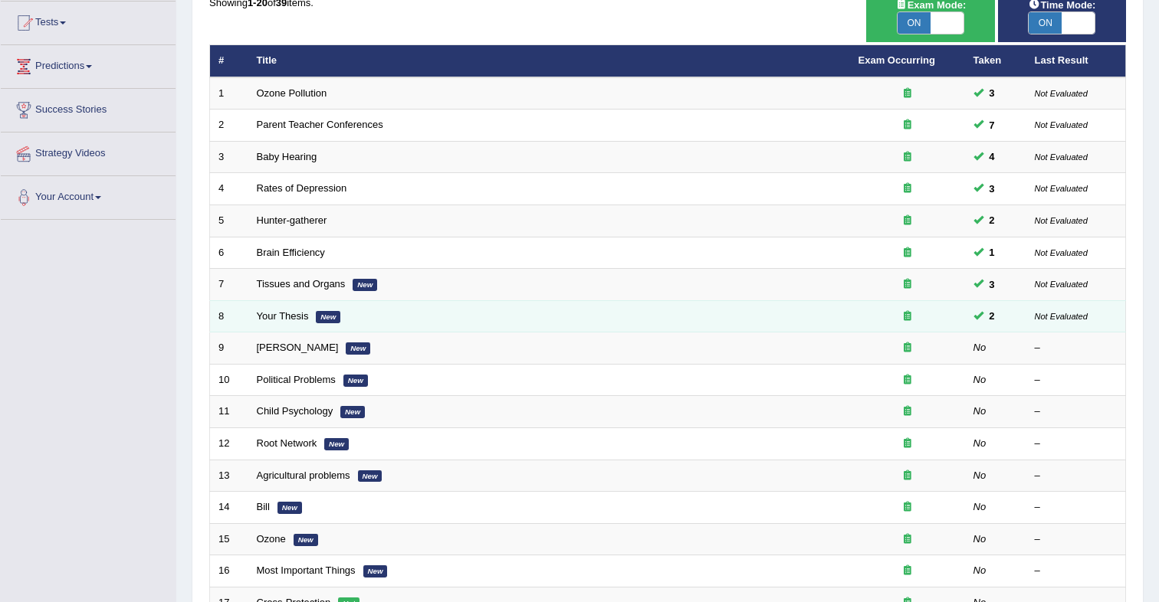
scroll to position [162, 0]
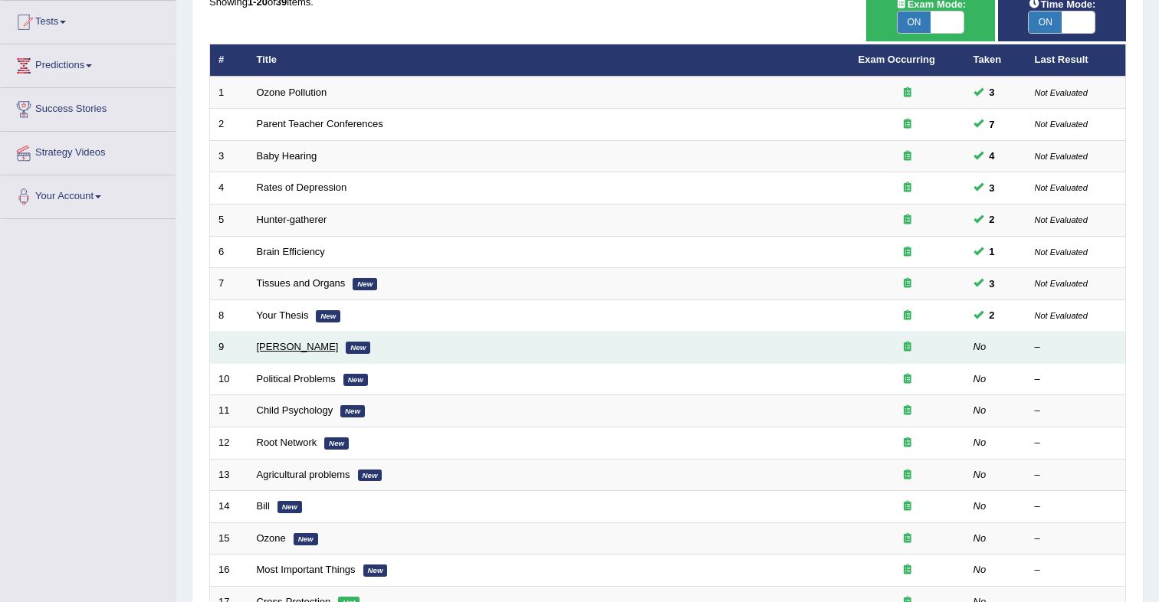
drag, startPoint x: 332, startPoint y: 344, endPoint x: 401, endPoint y: 321, distance: 72.7
click at [332, 344] on link "[PERSON_NAME]" at bounding box center [298, 346] width 82 height 11
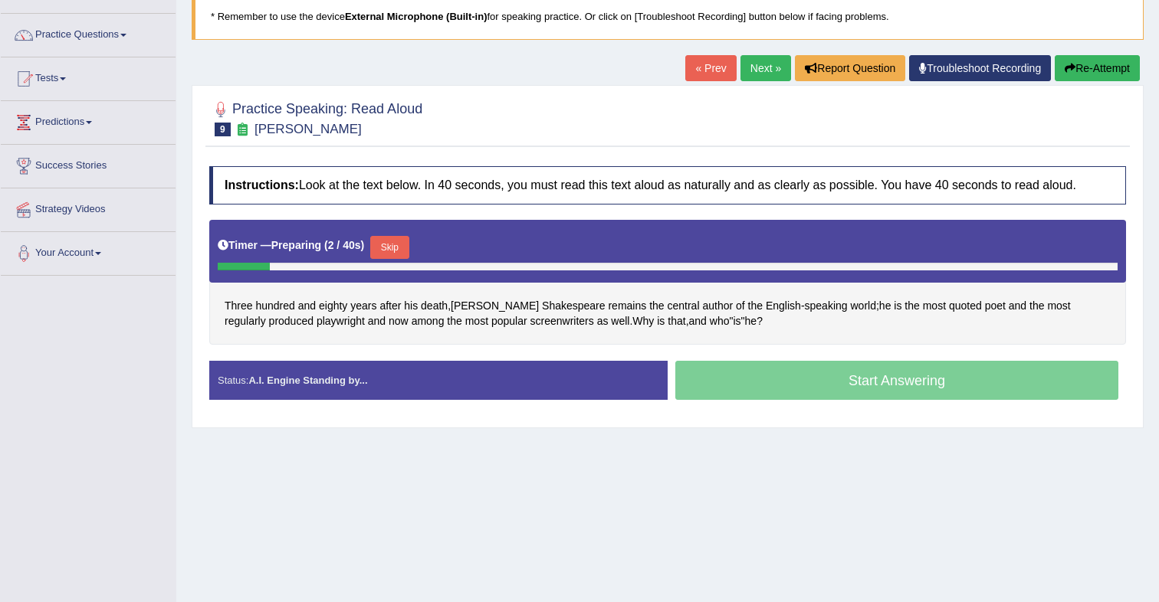
scroll to position [107, 0]
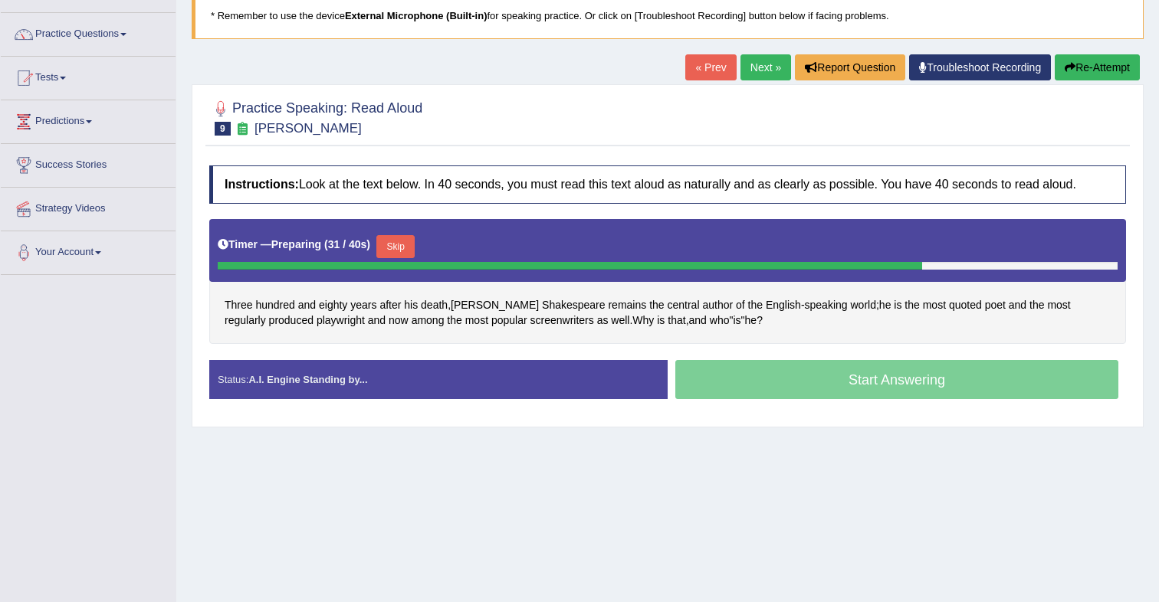
drag, startPoint x: 400, startPoint y: 253, endPoint x: 401, endPoint y: 308, distance: 55.2
click at [399, 254] on button "Skip" at bounding box center [395, 246] width 38 height 23
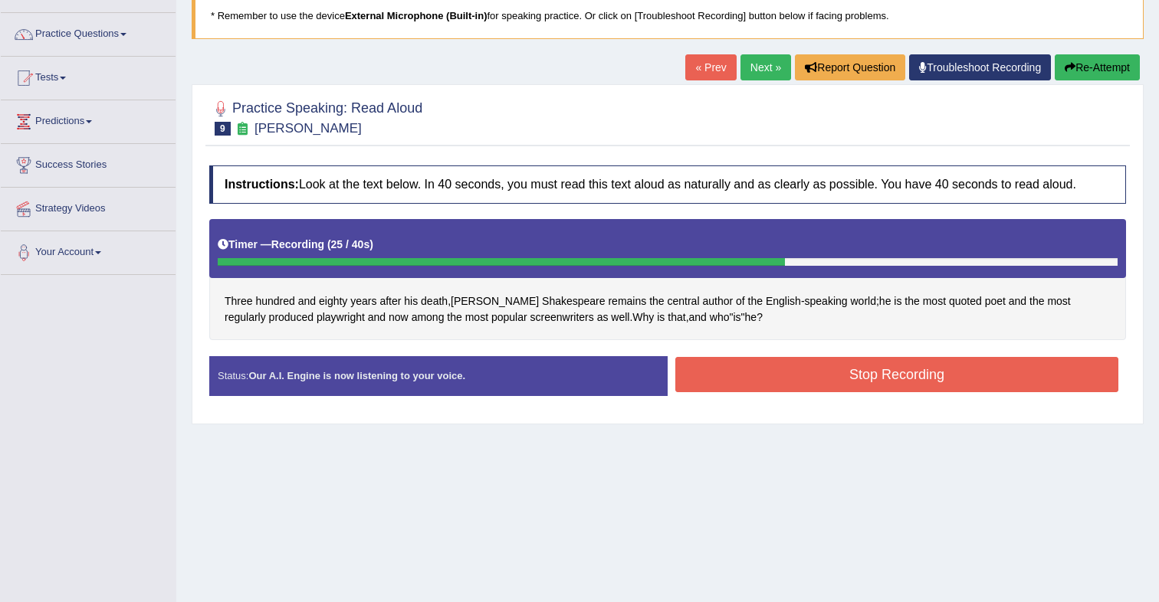
click at [783, 389] on button "Stop Recording" at bounding box center [896, 374] width 443 height 35
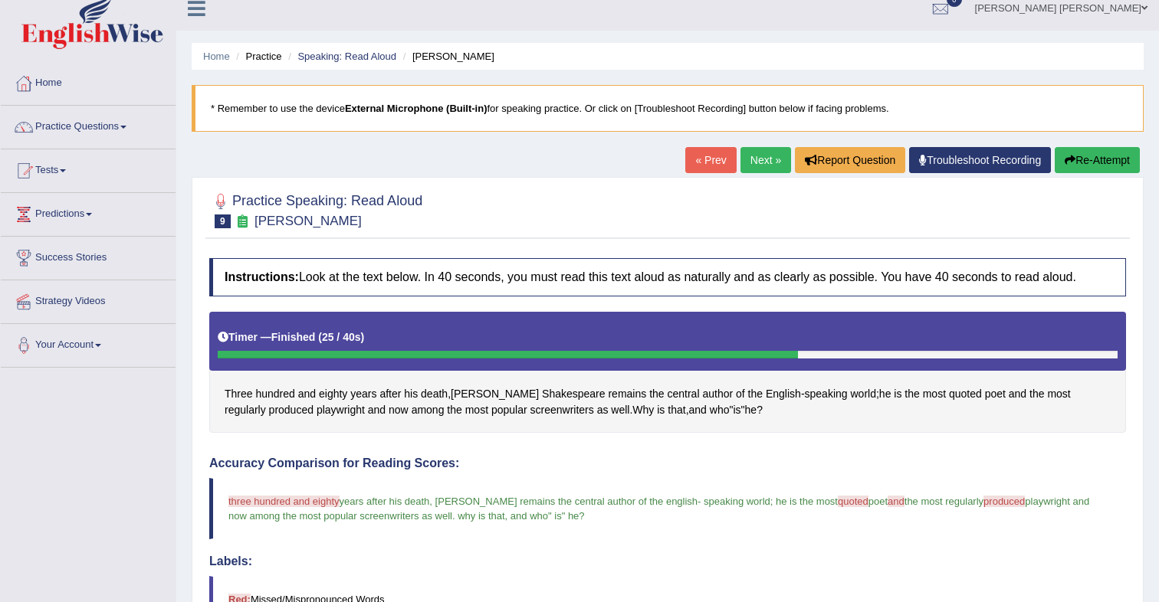
scroll to position [0, 0]
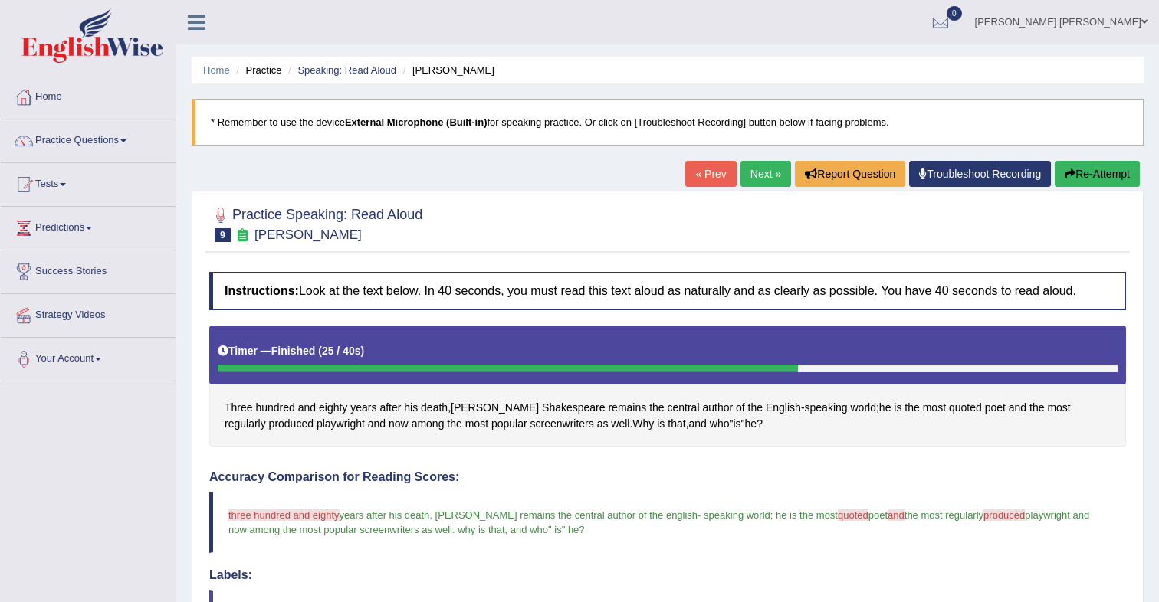
click at [1121, 177] on button "Re-Attempt" at bounding box center [1097, 174] width 85 height 26
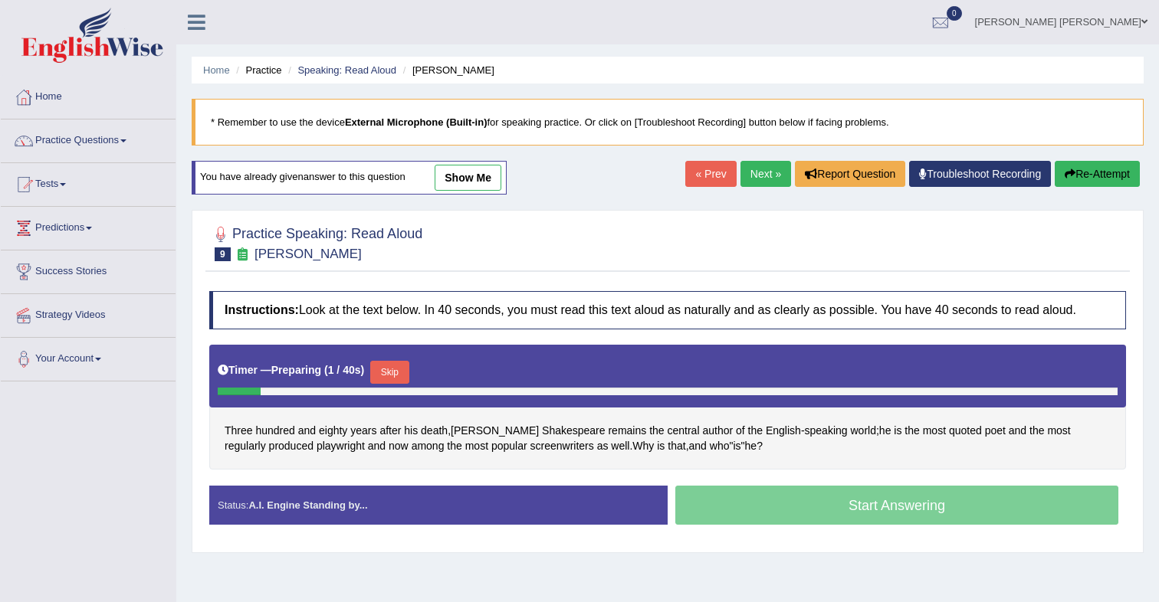
drag, startPoint x: 408, startPoint y: 373, endPoint x: 494, endPoint y: 326, distance: 97.1
click at [408, 373] on button "Skip" at bounding box center [389, 372] width 38 height 23
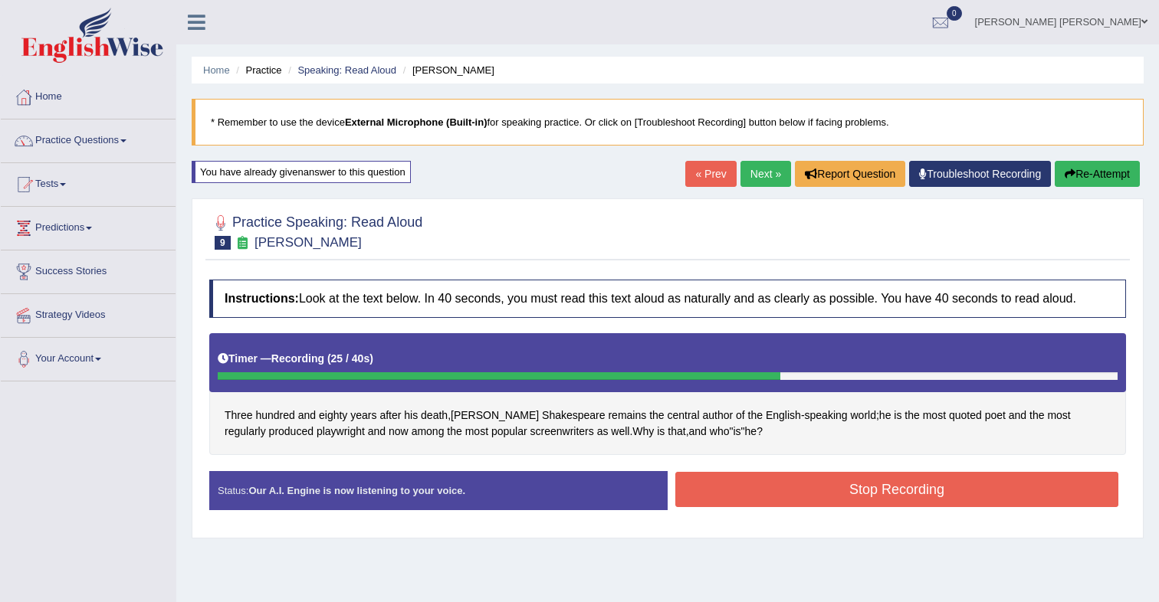
click at [807, 490] on button "Stop Recording" at bounding box center [896, 489] width 443 height 35
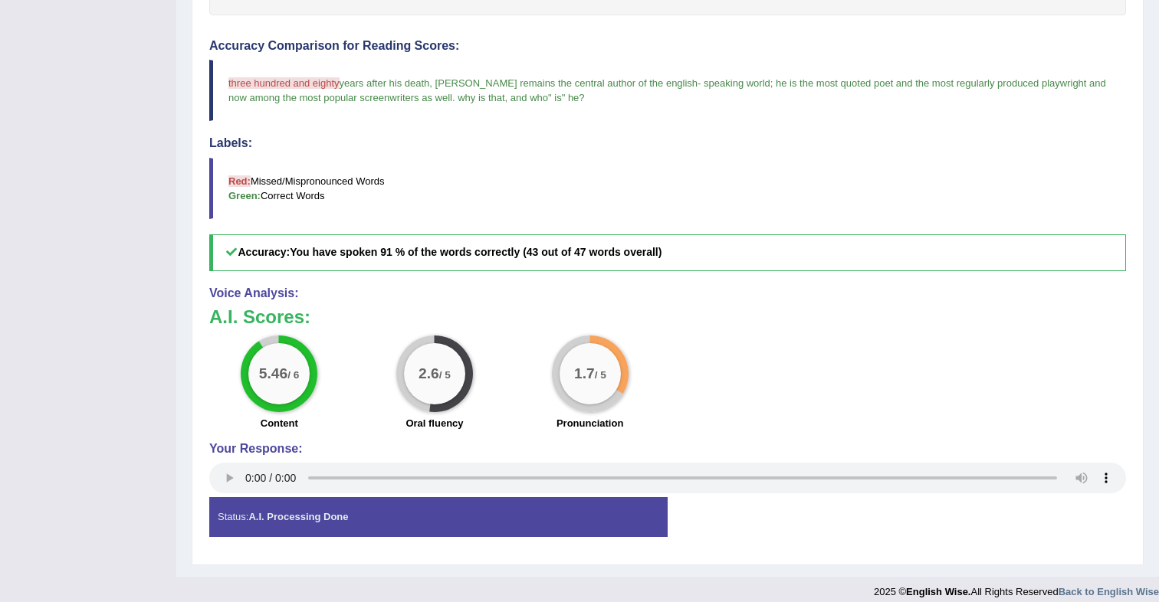
scroll to position [441, 0]
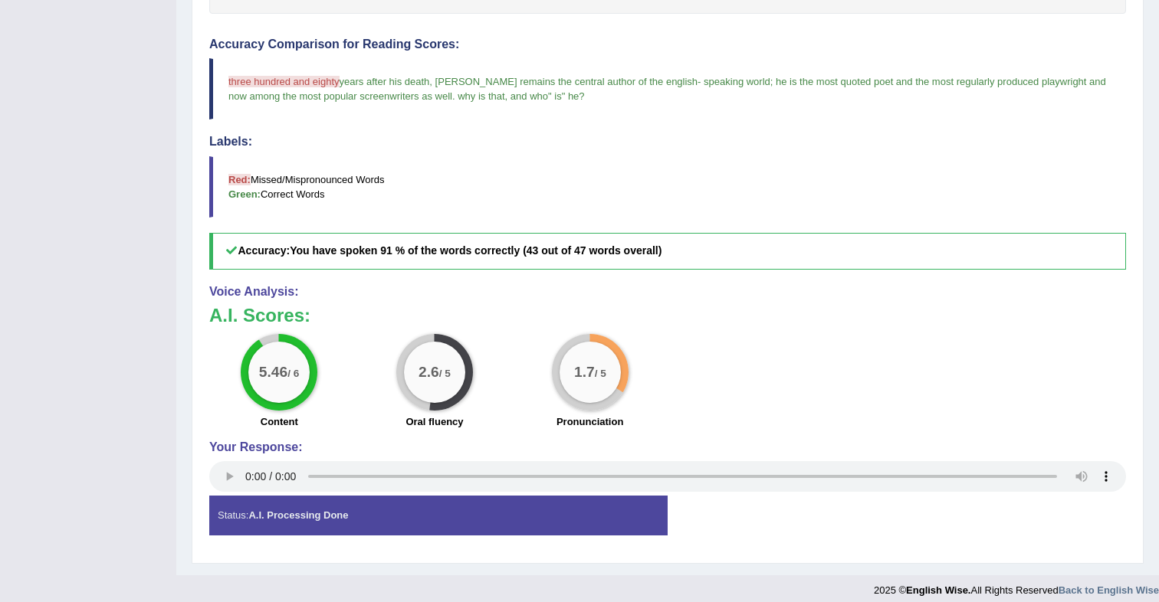
drag, startPoint x: 339, startPoint y: 82, endPoint x: 269, endPoint y: 73, distance: 70.3
click at [246, 80] on span "three hundred and eighty" at bounding box center [283, 81] width 111 height 11
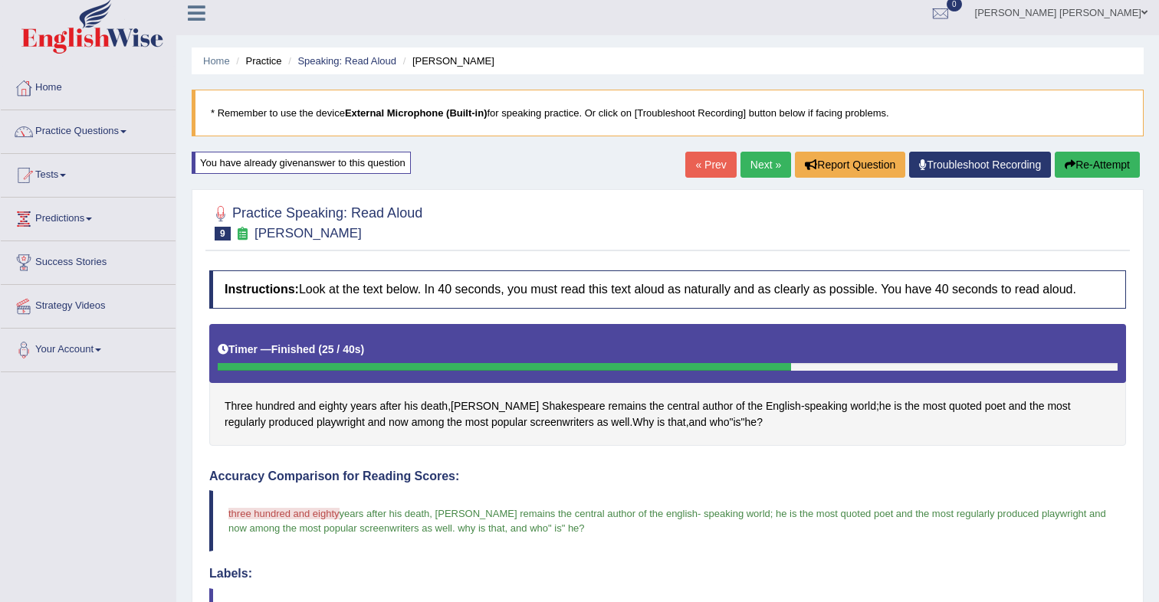
scroll to position [8, 0]
click at [1085, 172] on button "Re-Attempt" at bounding box center [1097, 166] width 85 height 26
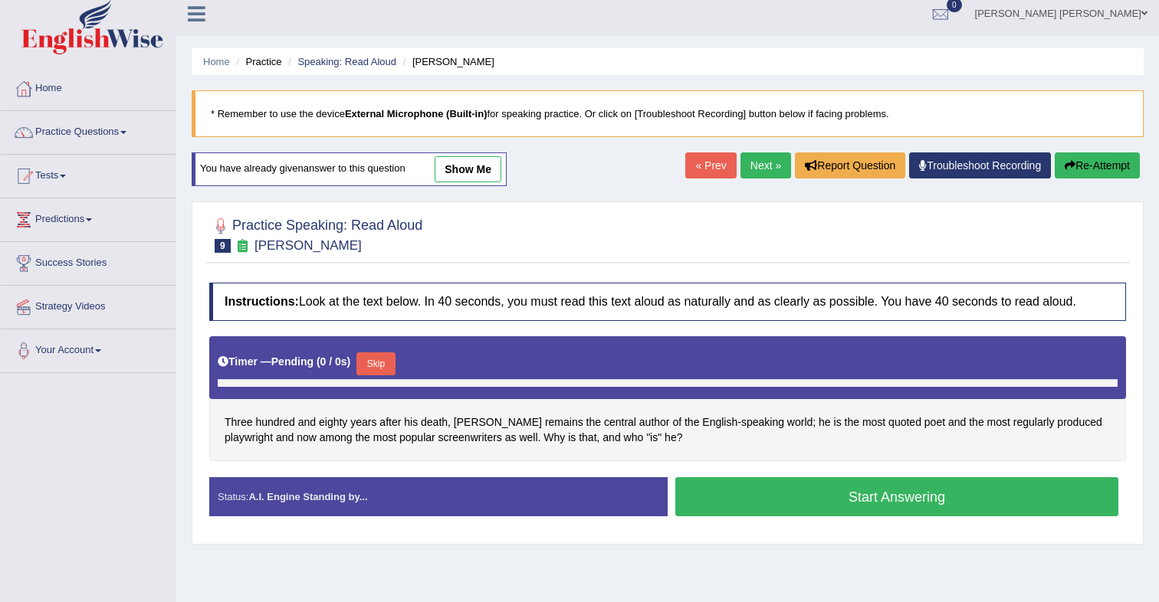
scroll to position [12, 0]
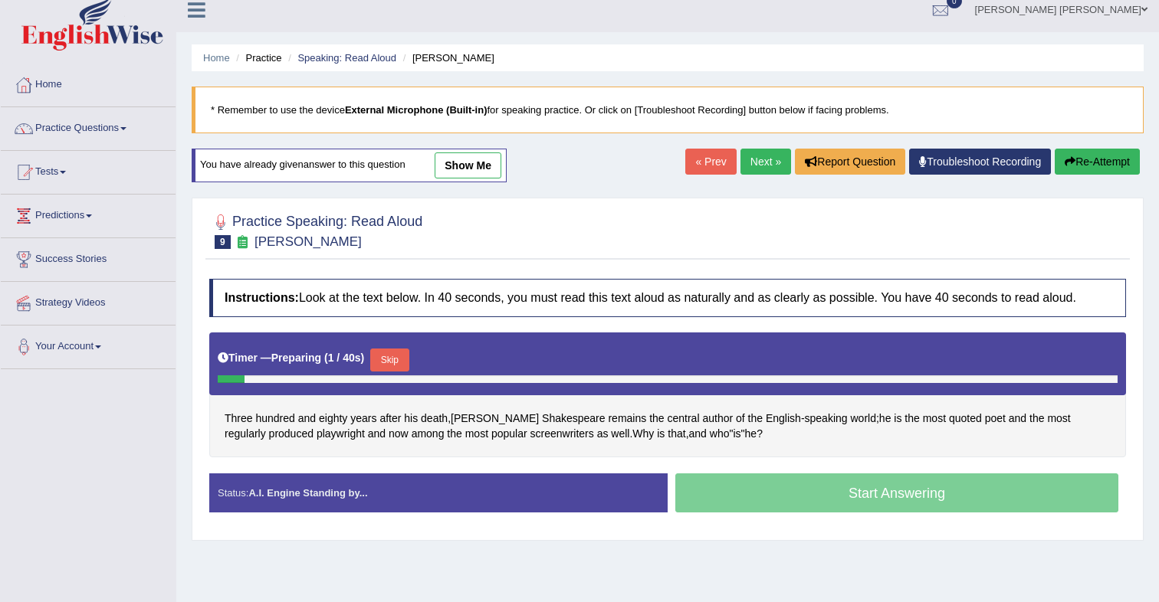
drag, startPoint x: 382, startPoint y: 362, endPoint x: 527, endPoint y: 295, distance: 159.5
click at [382, 362] on button "Skip" at bounding box center [389, 360] width 38 height 23
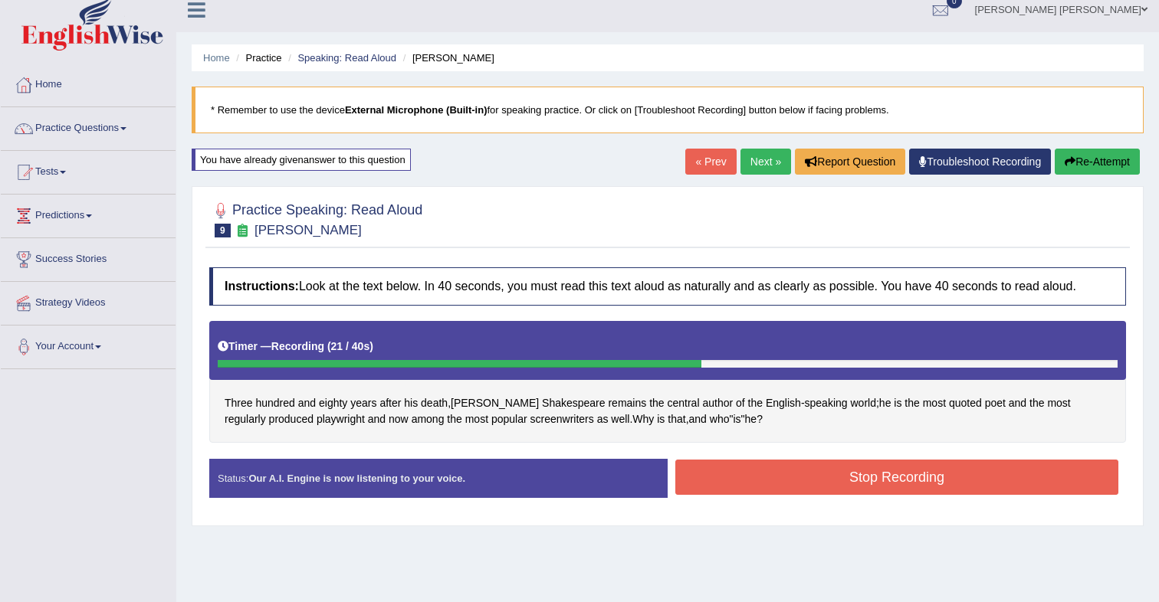
click at [760, 488] on button "Stop Recording" at bounding box center [896, 477] width 443 height 35
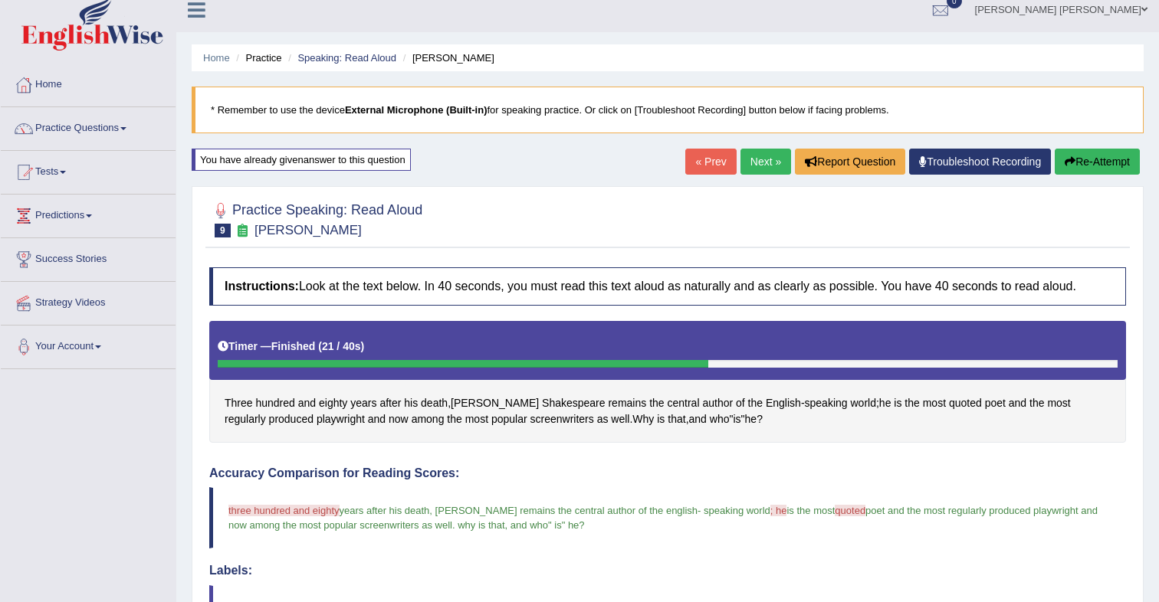
click at [1090, 162] on button "Re-Attempt" at bounding box center [1097, 162] width 85 height 26
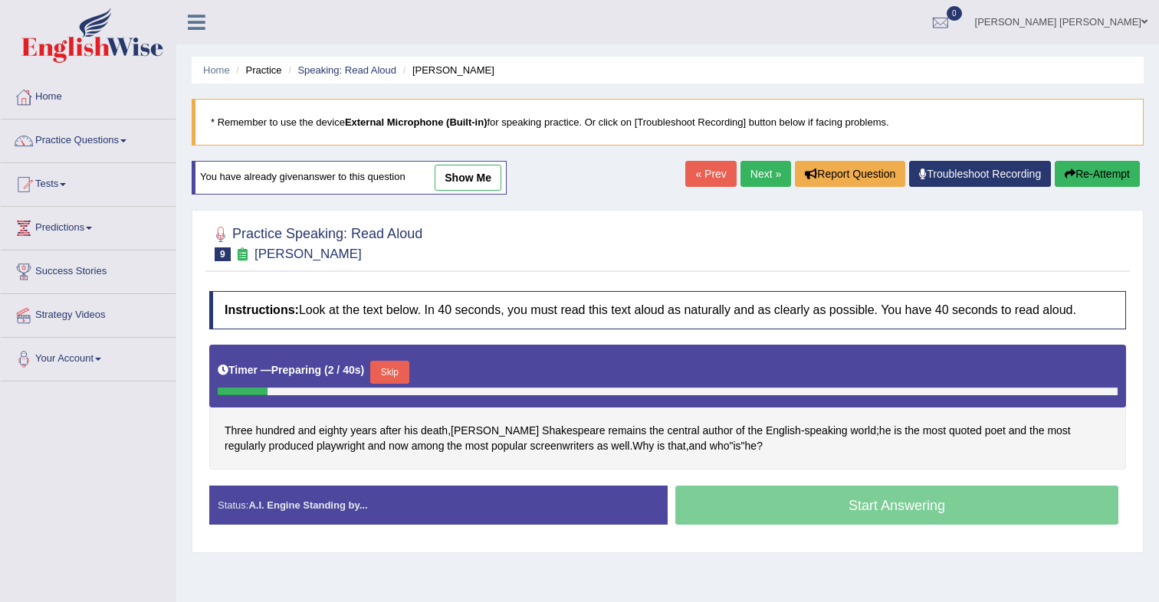
scroll to position [2, 0]
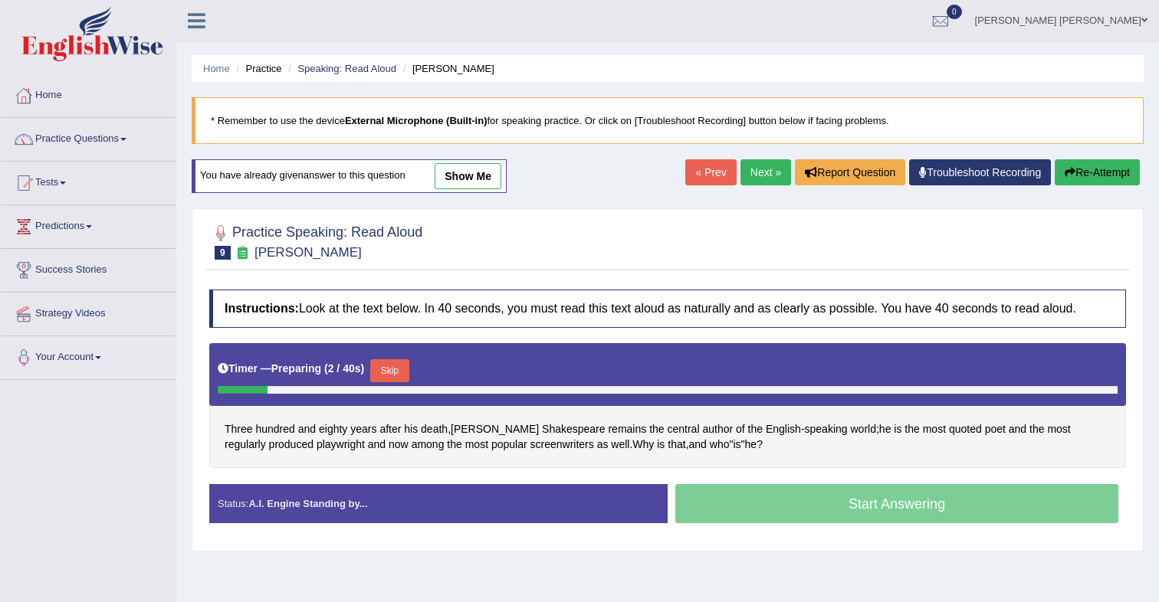
click at [405, 371] on button "Skip" at bounding box center [389, 370] width 38 height 23
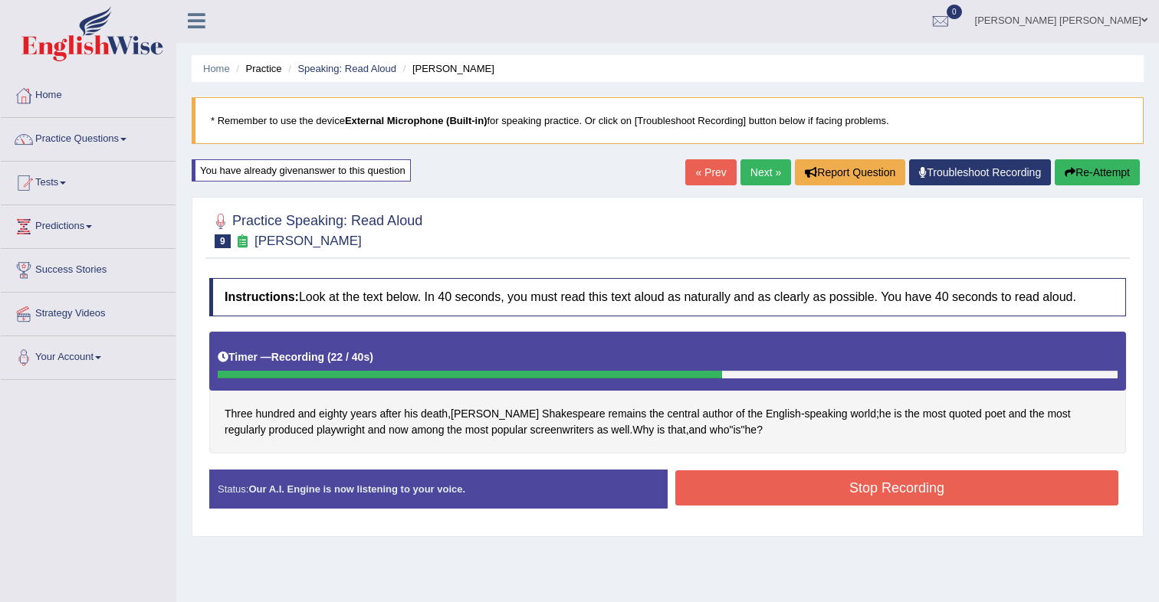
click at [742, 480] on button "Stop Recording" at bounding box center [896, 488] width 443 height 35
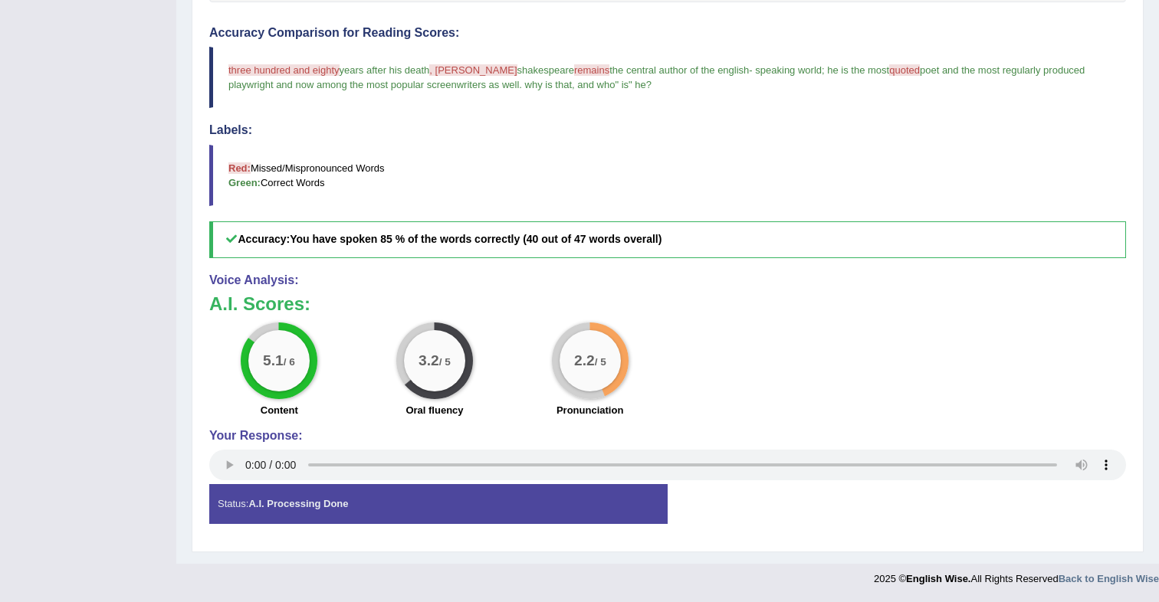
scroll to position [0, 0]
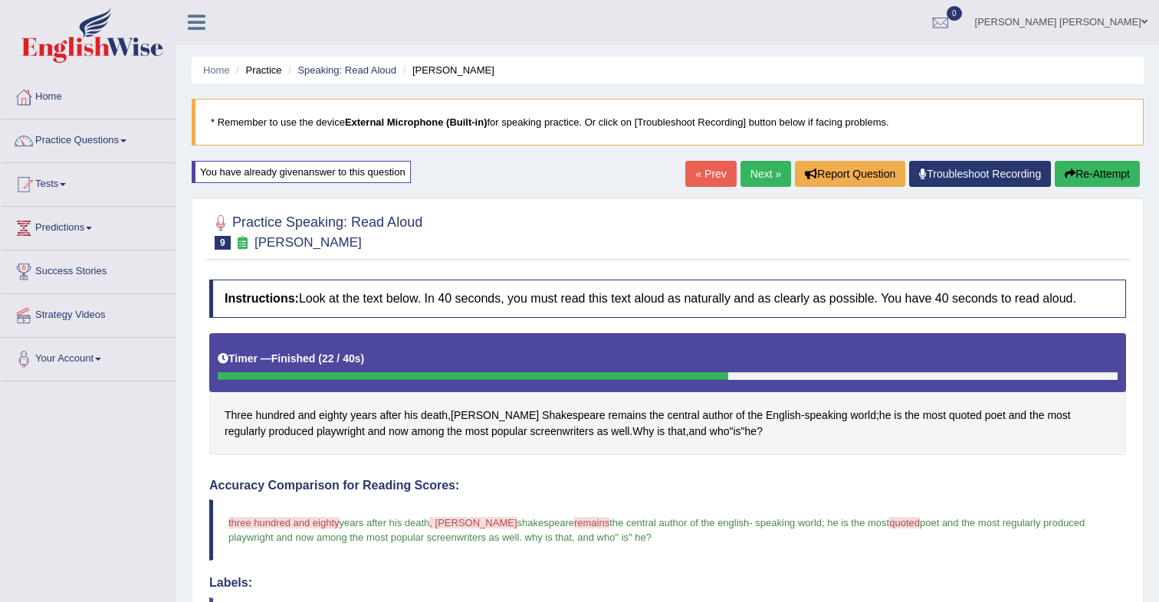
click at [1107, 174] on button "Re-Attempt" at bounding box center [1097, 174] width 85 height 26
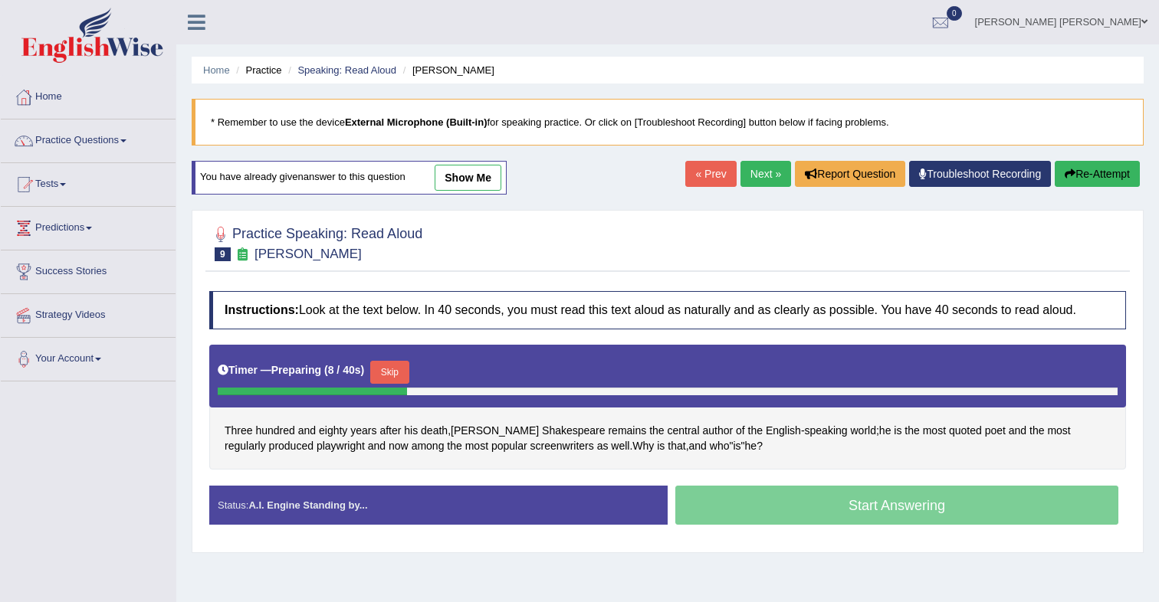
drag, startPoint x: 406, startPoint y: 369, endPoint x: 502, endPoint y: 313, distance: 110.6
click at [408, 367] on button "Skip" at bounding box center [389, 372] width 38 height 23
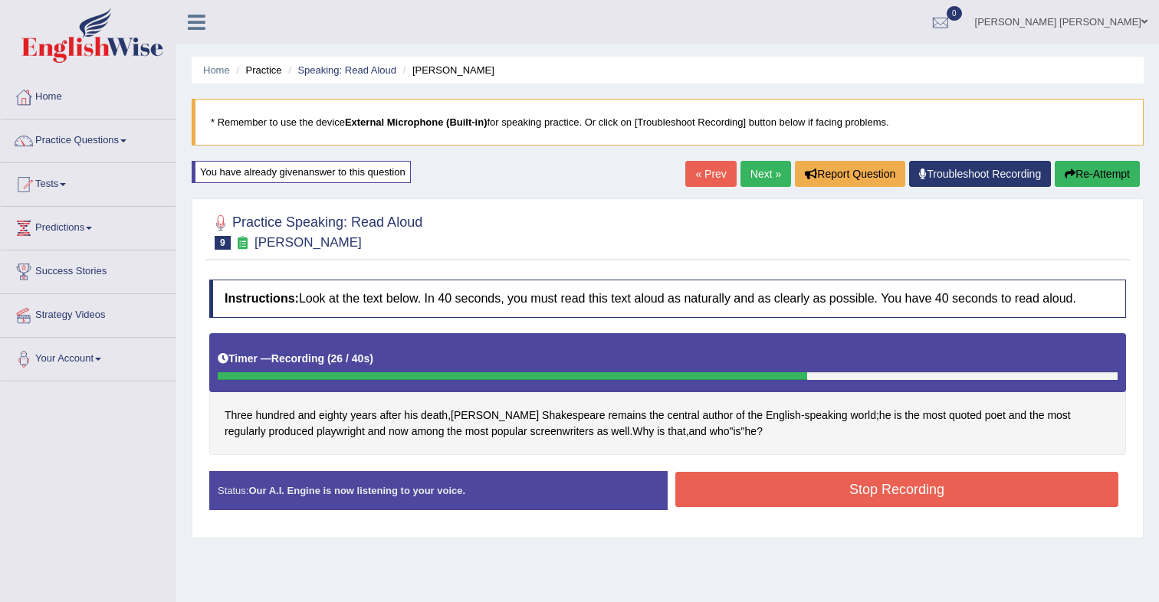
click at [716, 478] on button "Stop Recording" at bounding box center [896, 489] width 443 height 35
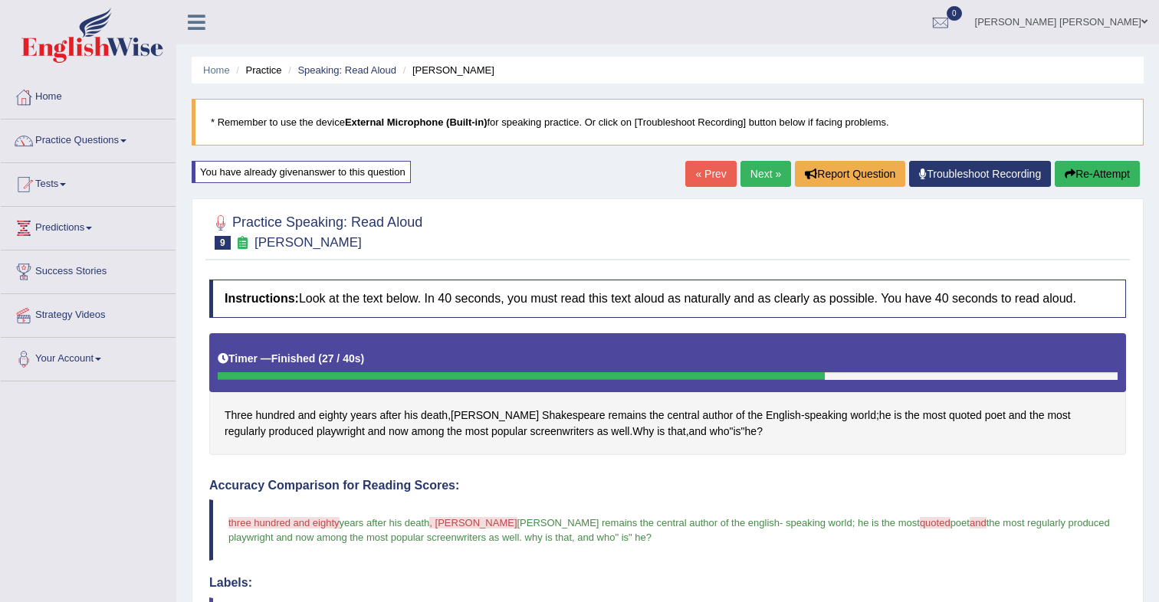
click at [1094, 174] on button "Re-Attempt" at bounding box center [1097, 174] width 85 height 26
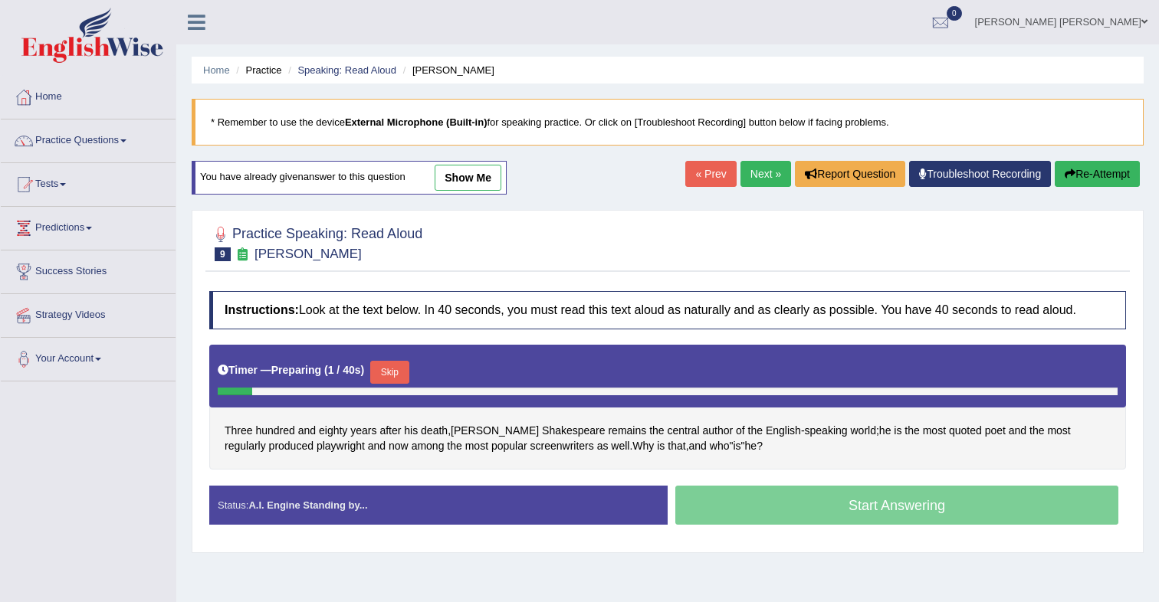
drag, startPoint x: 409, startPoint y: 372, endPoint x: 540, endPoint y: 267, distance: 167.9
click at [408, 369] on button "Skip" at bounding box center [389, 372] width 38 height 23
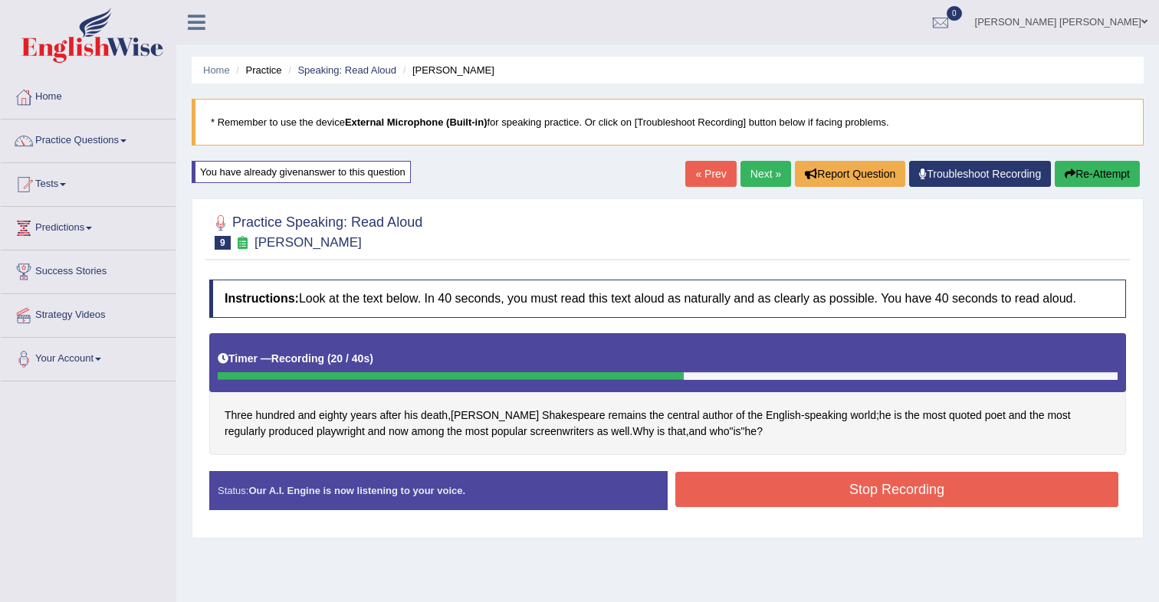
click at [727, 501] on button "Stop Recording" at bounding box center [896, 489] width 443 height 35
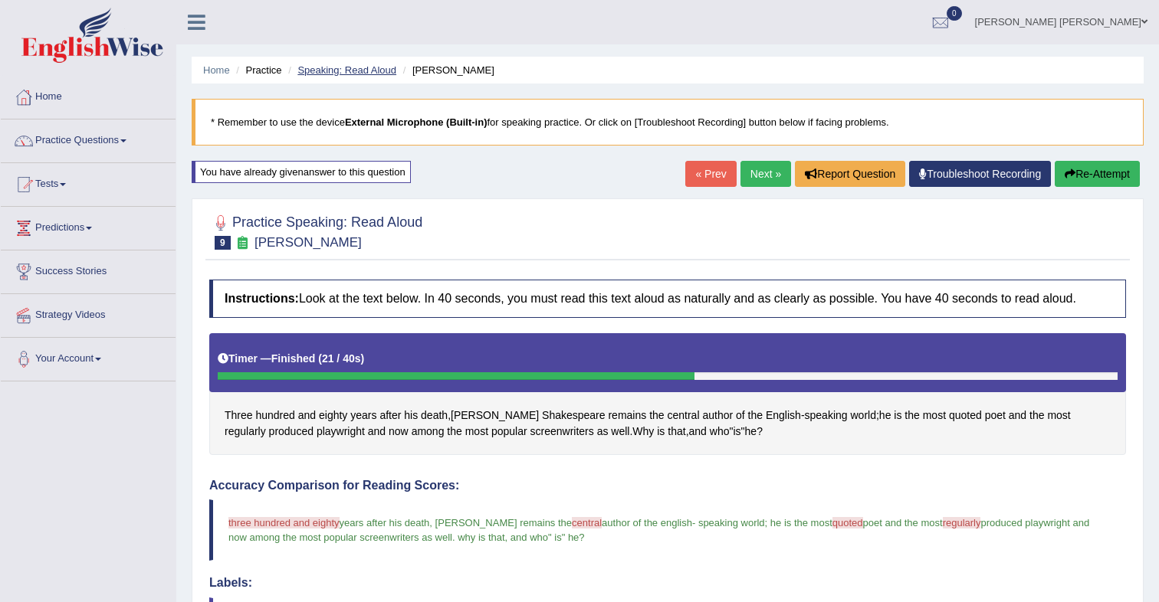
click at [359, 74] on link "Speaking: Read Aloud" at bounding box center [346, 69] width 99 height 11
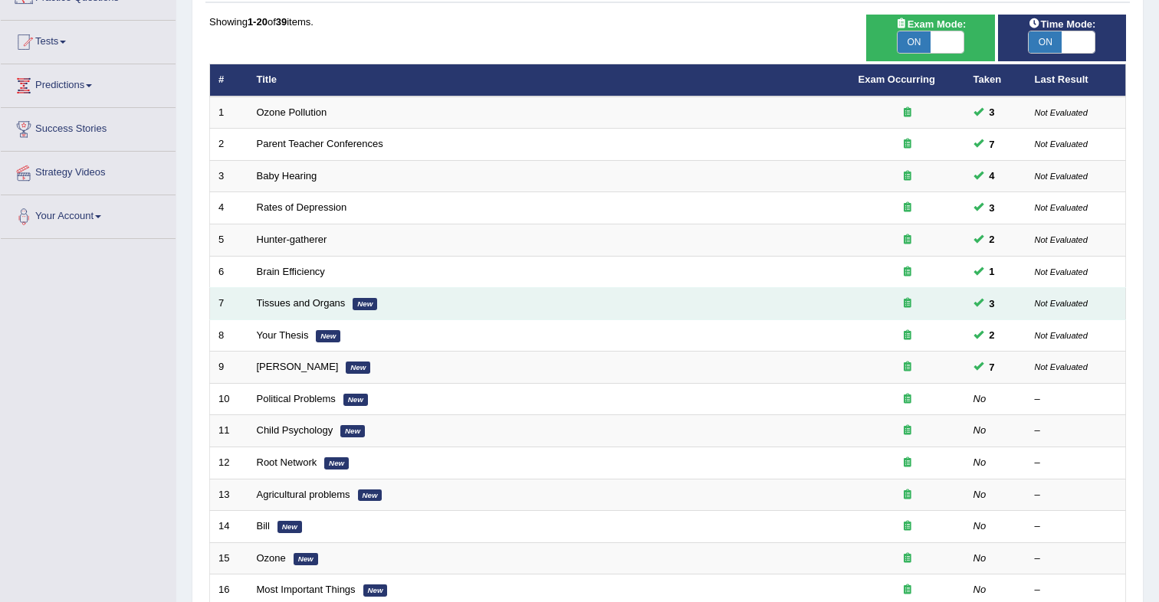
scroll to position [144, 0]
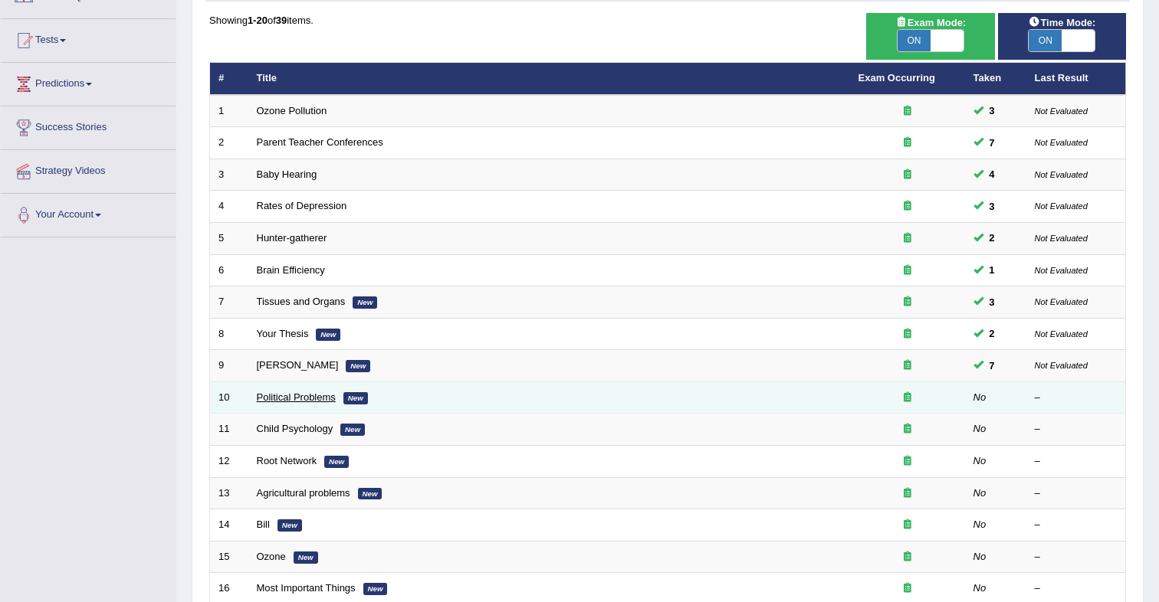
click at [289, 399] on link "Political Problems" at bounding box center [296, 397] width 79 height 11
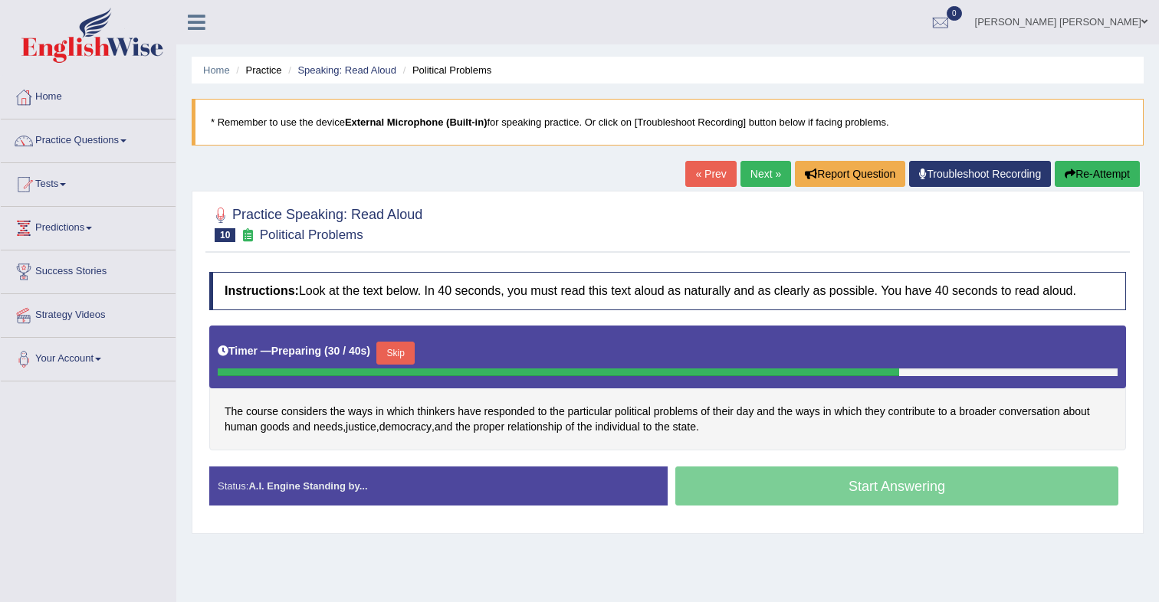
drag, startPoint x: 416, startPoint y: 359, endPoint x: 497, endPoint y: 290, distance: 106.6
click at [415, 359] on button "Skip" at bounding box center [395, 353] width 38 height 23
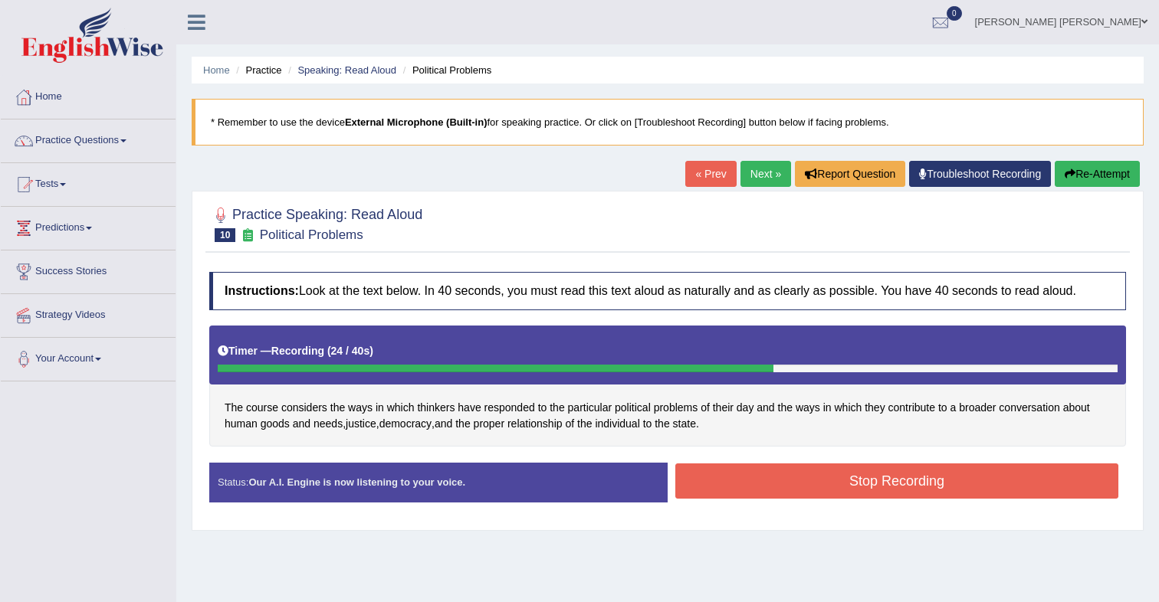
scroll to position [1, 0]
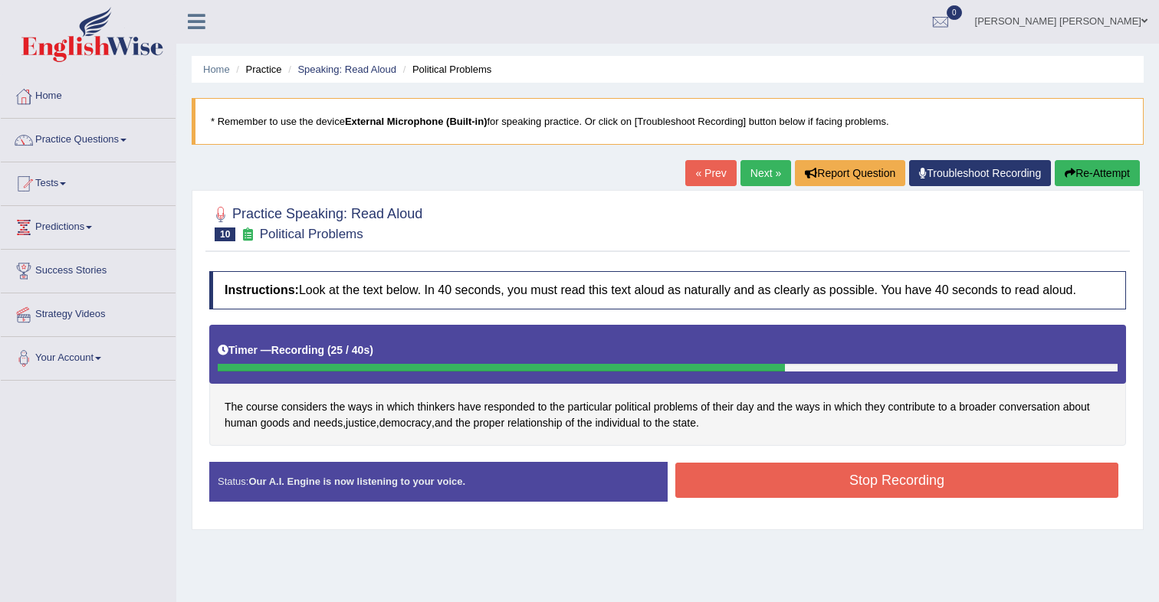
click at [828, 487] on button "Stop Recording" at bounding box center [896, 480] width 443 height 35
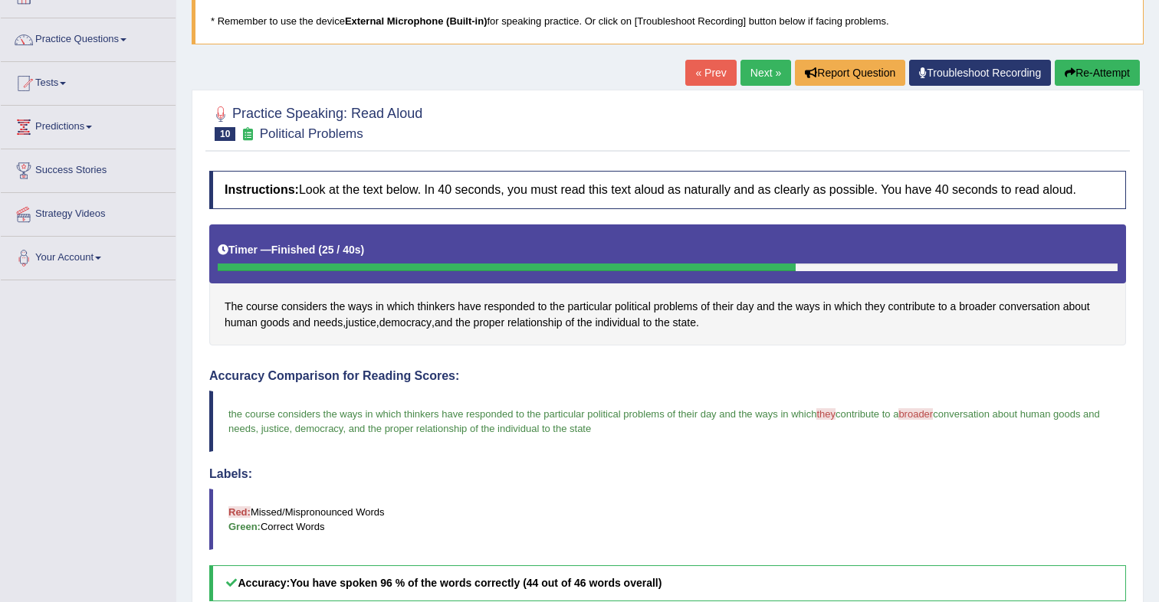
scroll to position [0, 0]
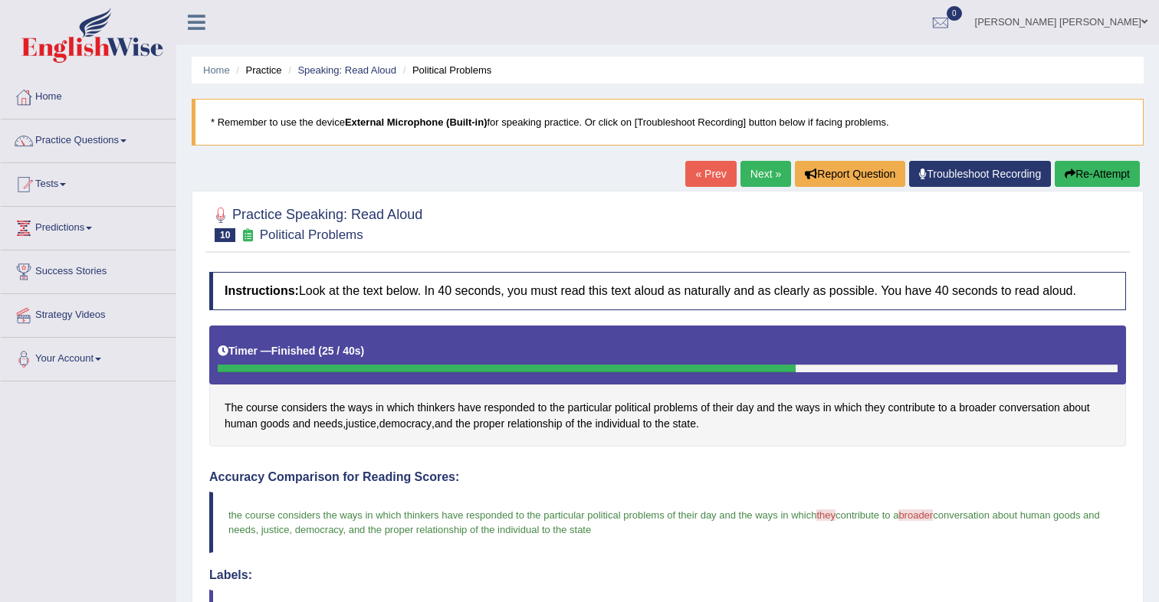
click at [755, 175] on link "Next »" at bounding box center [765, 174] width 51 height 26
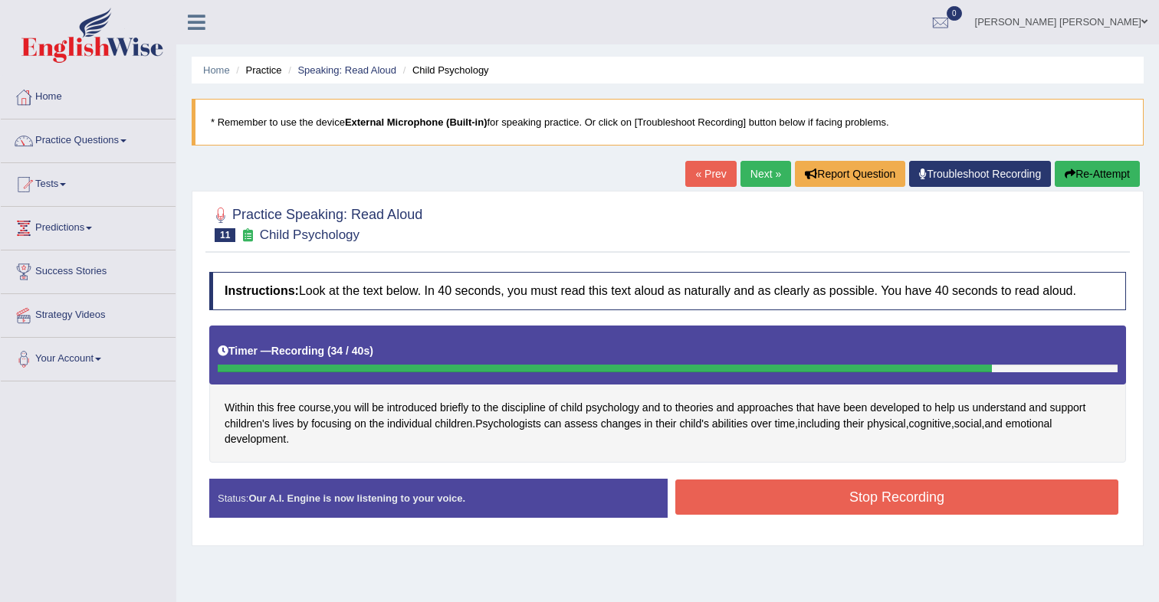
click at [750, 496] on button "Stop Recording" at bounding box center [896, 497] width 443 height 35
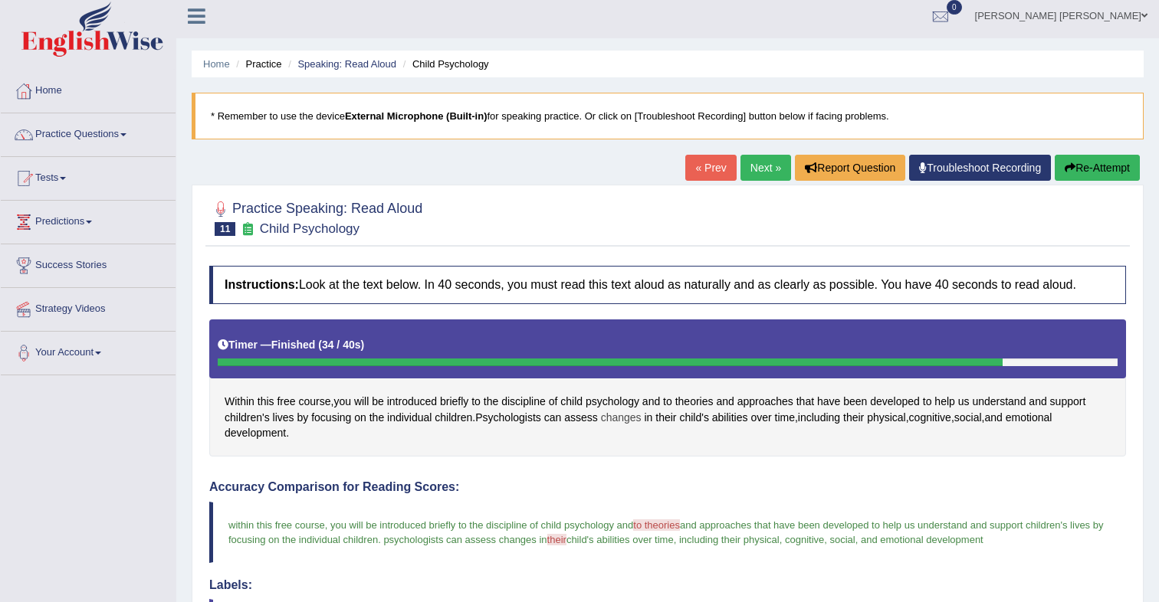
scroll to position [4, 0]
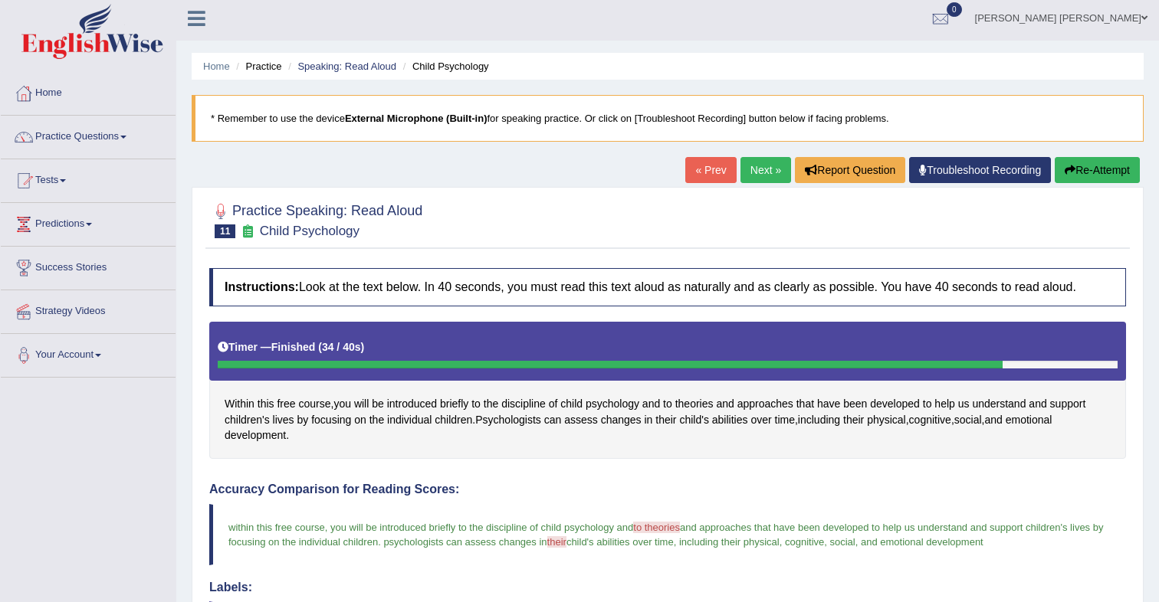
click at [763, 178] on link "Next »" at bounding box center [765, 170] width 51 height 26
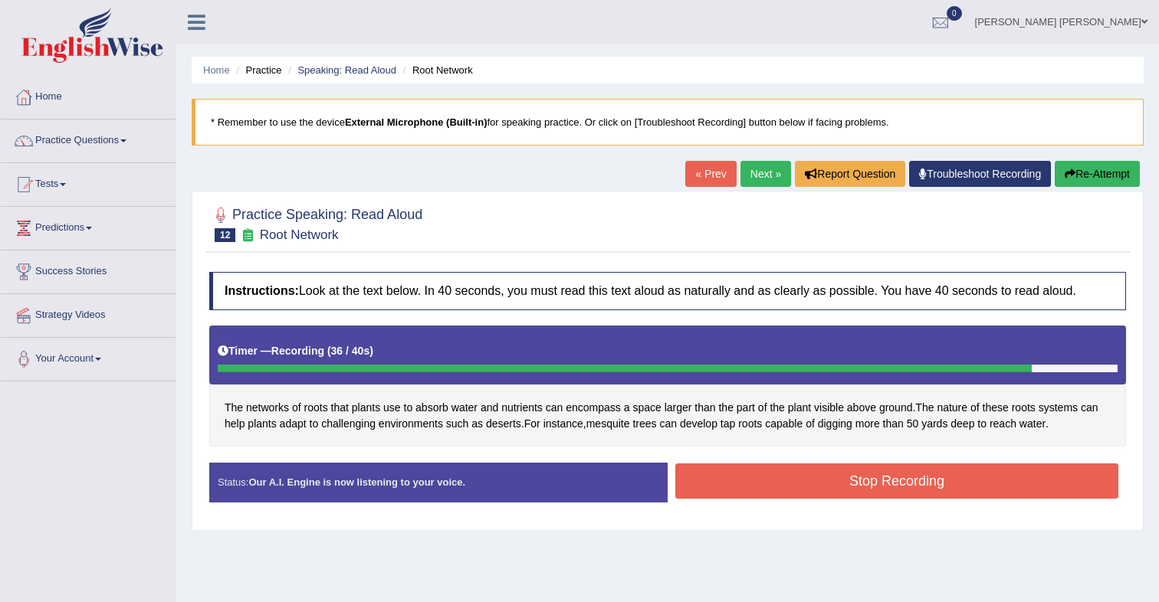
drag, startPoint x: 838, startPoint y: 490, endPoint x: 832, endPoint y: 483, distance: 9.2
click at [838, 490] on button "Stop Recording" at bounding box center [896, 481] width 443 height 35
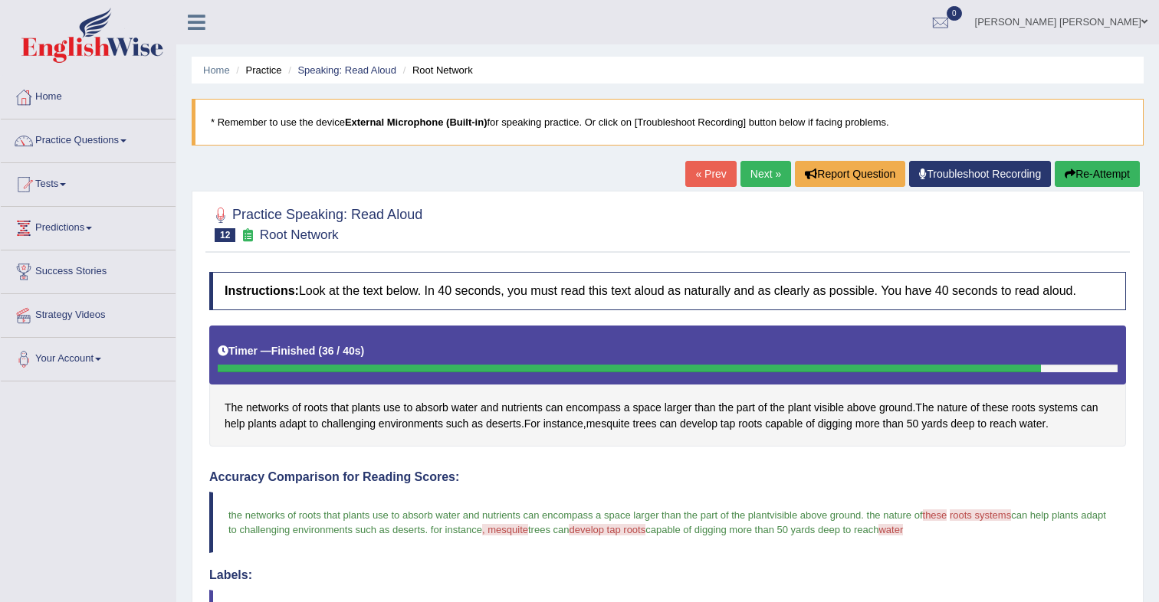
click at [1097, 177] on button "Re-Attempt" at bounding box center [1097, 174] width 85 height 26
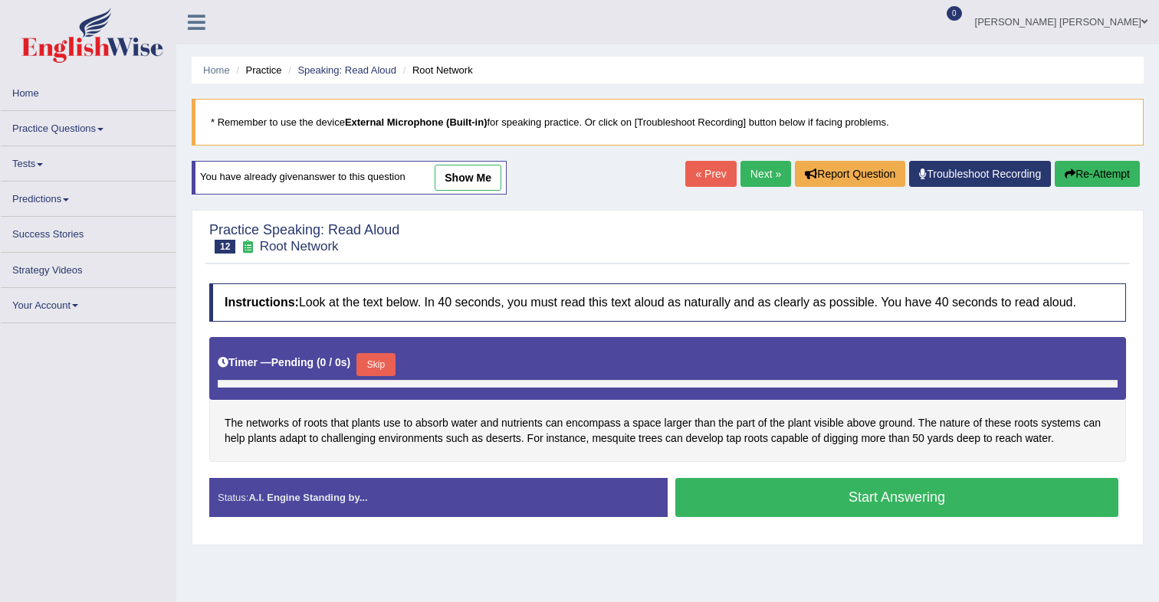
drag, startPoint x: 379, startPoint y: 361, endPoint x: 398, endPoint y: 352, distance: 21.3
click at [385, 357] on button "Skip" at bounding box center [375, 364] width 38 height 23
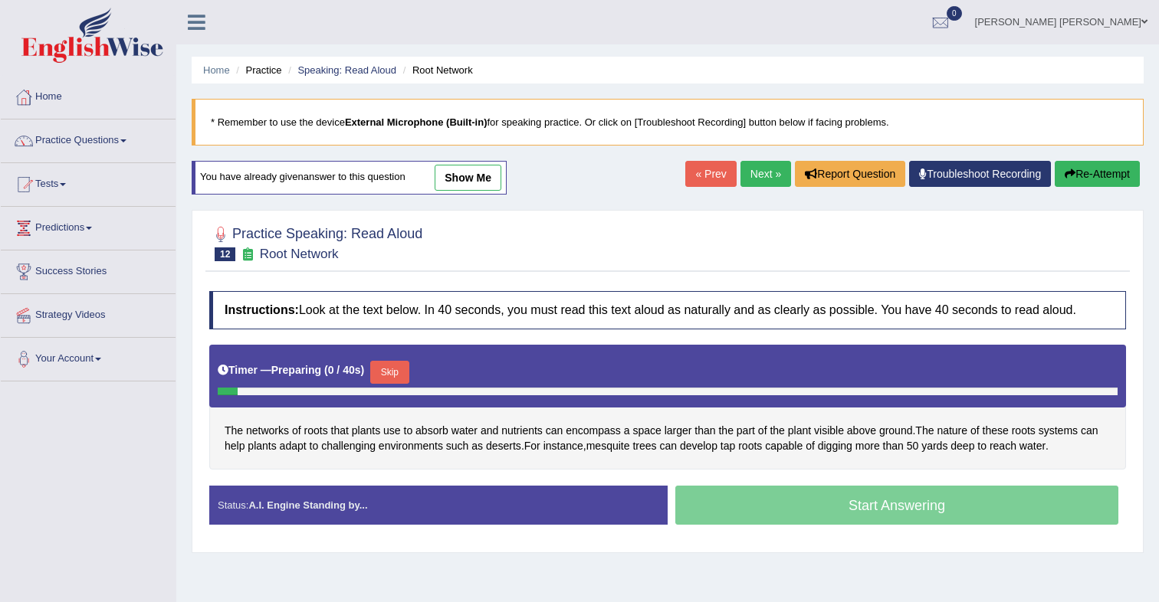
drag, startPoint x: 393, startPoint y: 372, endPoint x: 479, endPoint y: 335, distance: 93.4
click at [393, 372] on button "Skip" at bounding box center [389, 372] width 38 height 23
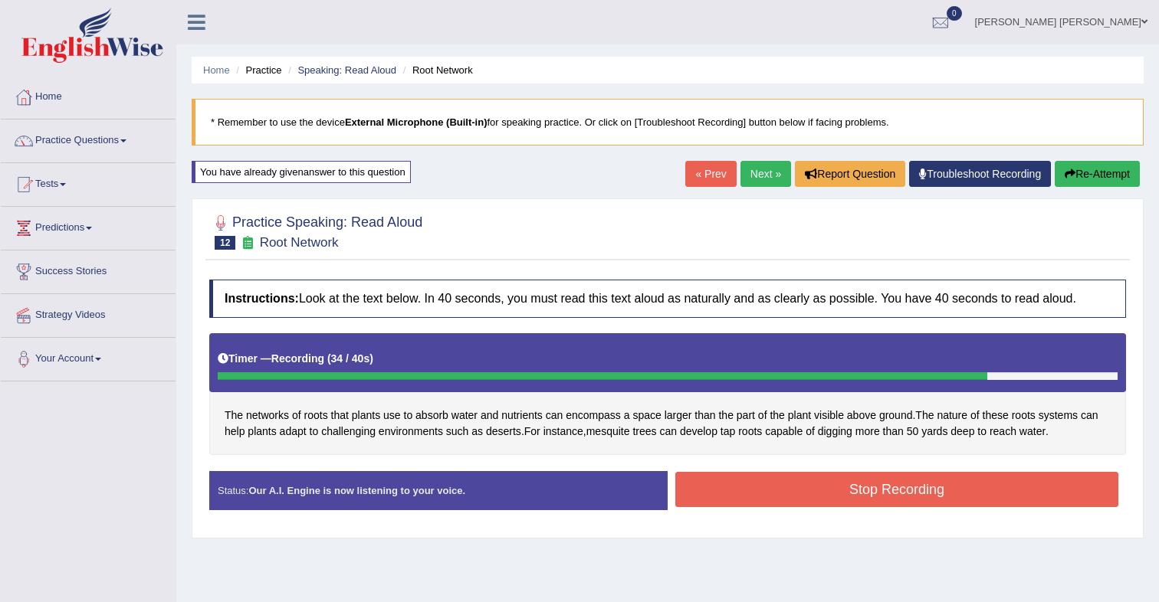
click at [920, 499] on button "Stop Recording" at bounding box center [896, 489] width 443 height 35
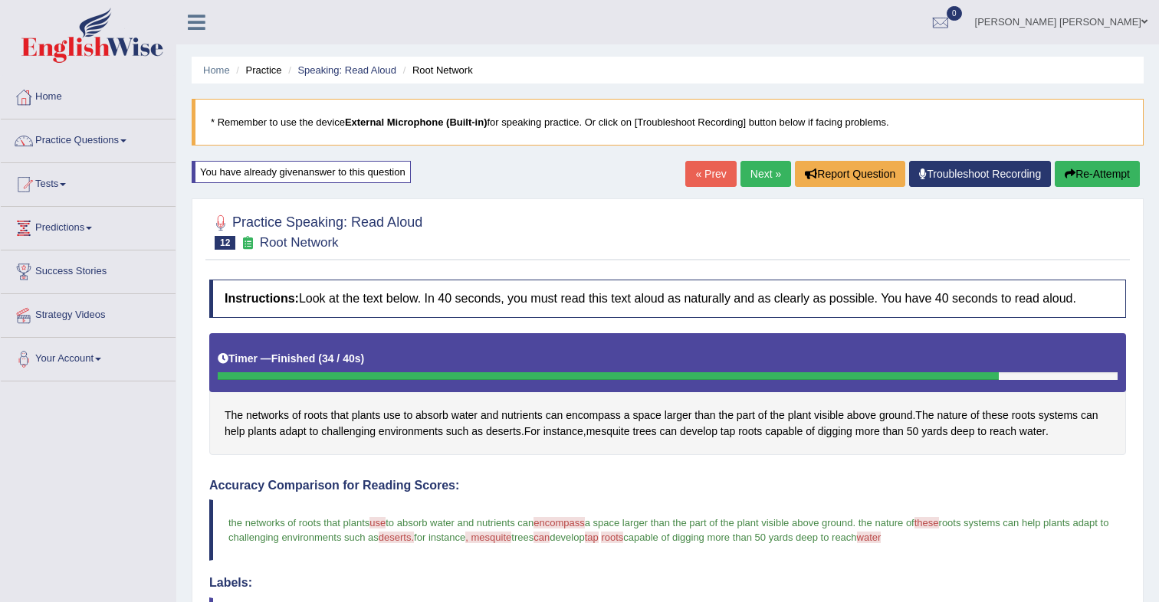
click at [1086, 169] on button "Re-Attempt" at bounding box center [1097, 174] width 85 height 26
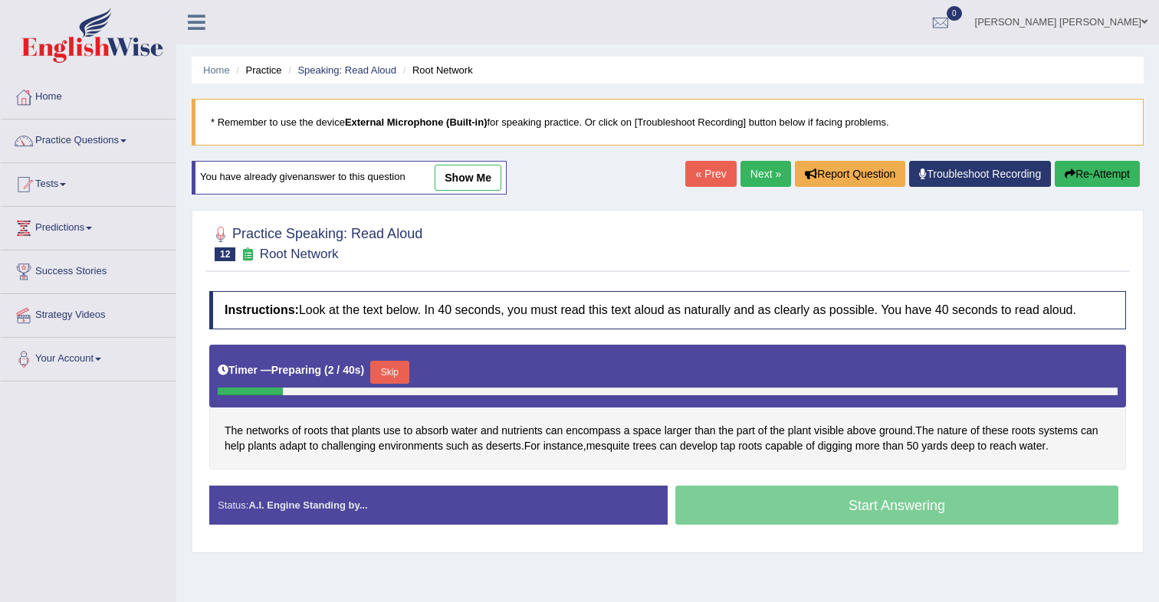
drag, startPoint x: 388, startPoint y: 370, endPoint x: 396, endPoint y: 364, distance: 10.4
click at [389, 369] on button "Skip" at bounding box center [389, 372] width 38 height 23
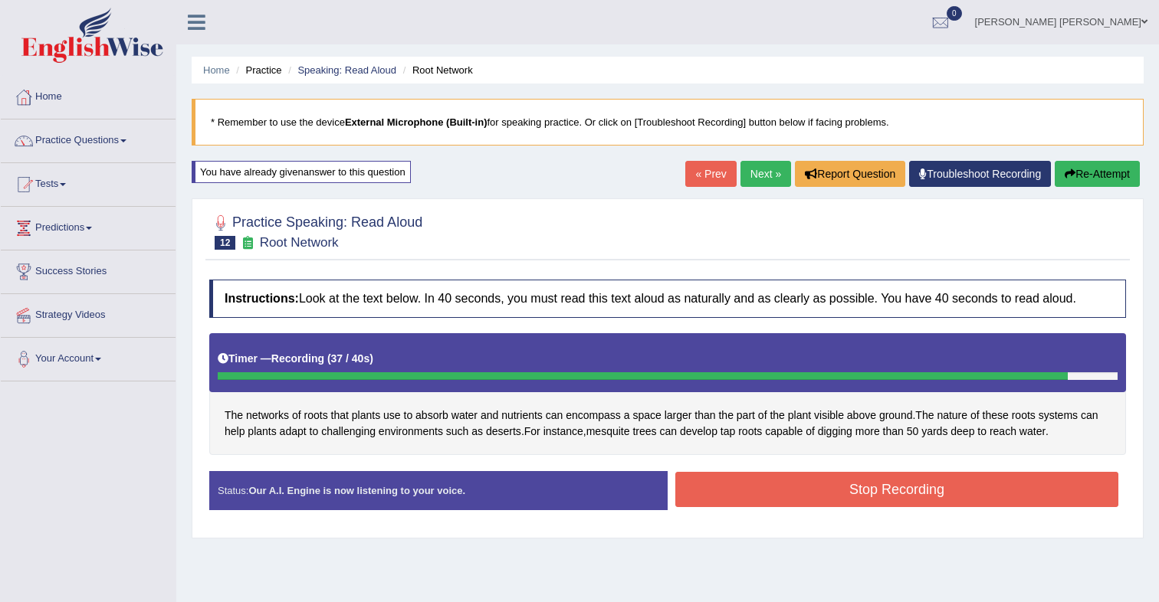
drag, startPoint x: 715, startPoint y: 493, endPoint x: 702, endPoint y: 484, distance: 15.9
click at [713, 491] on button "Stop Recording" at bounding box center [896, 489] width 443 height 35
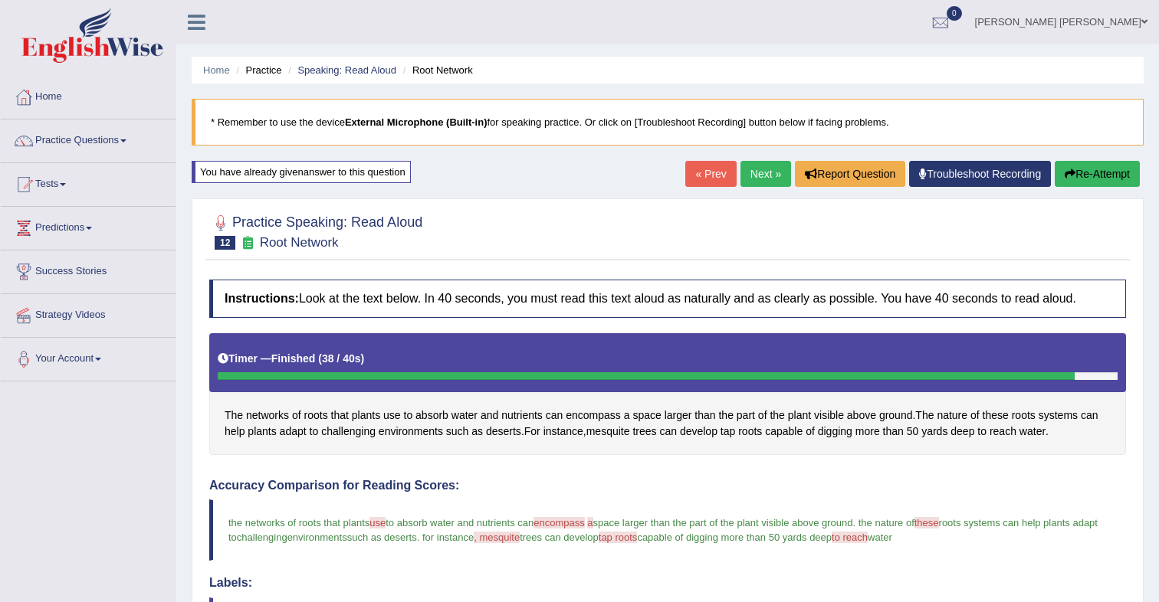
drag, startPoint x: 755, startPoint y: 169, endPoint x: 744, endPoint y: 170, distance: 10.8
click at [755, 169] on link "Next »" at bounding box center [765, 174] width 51 height 26
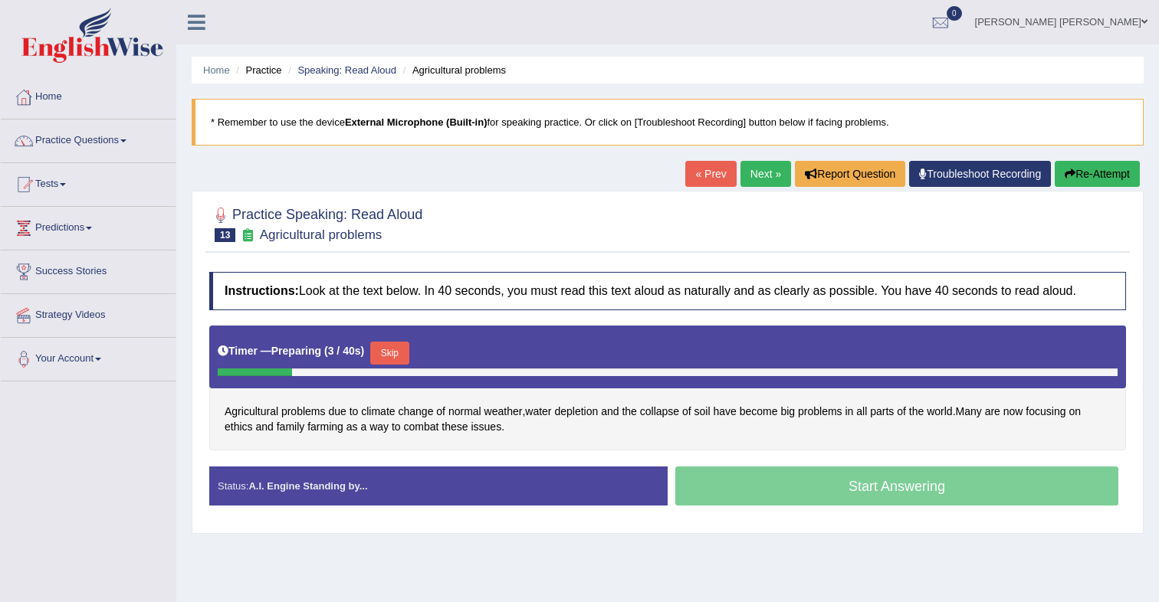
drag, startPoint x: 410, startPoint y: 350, endPoint x: 481, endPoint y: 301, distance: 85.9
click at [408, 349] on button "Skip" at bounding box center [389, 353] width 38 height 23
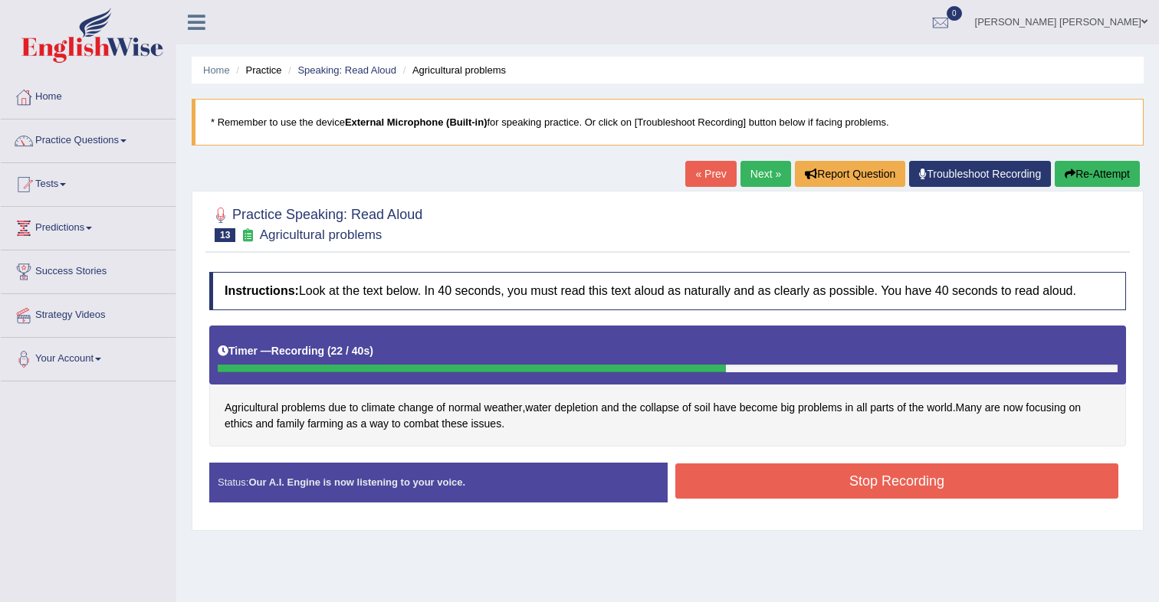
click at [776, 479] on button "Stop Recording" at bounding box center [896, 481] width 443 height 35
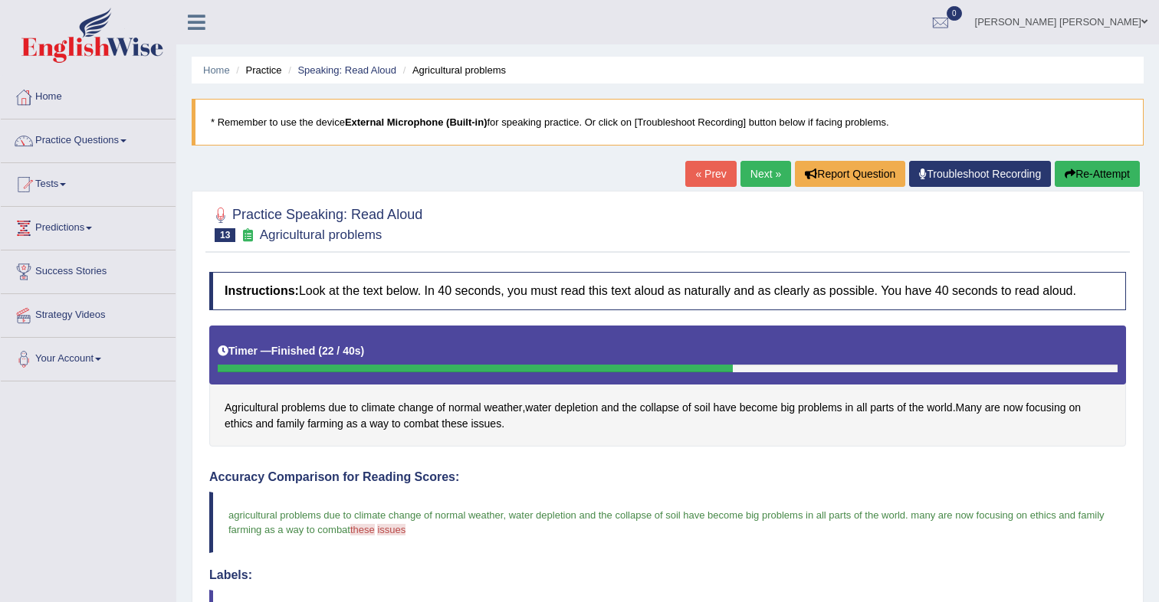
click at [763, 177] on link "Next »" at bounding box center [765, 174] width 51 height 26
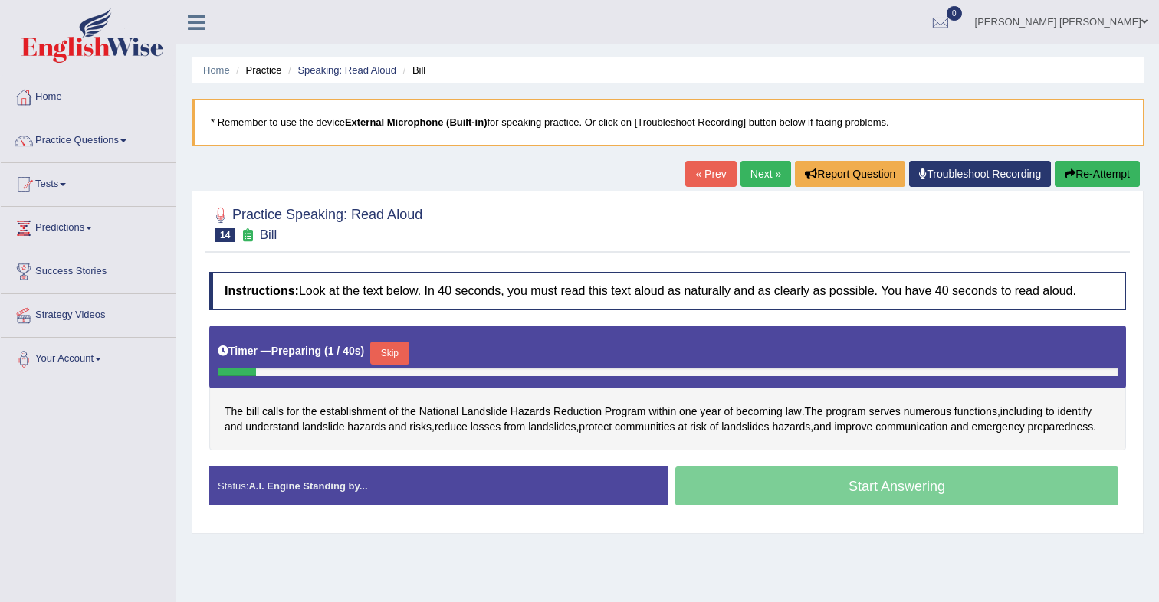
drag, startPoint x: 410, startPoint y: 356, endPoint x: 552, endPoint y: 271, distance: 165.3
click at [408, 353] on button "Skip" at bounding box center [389, 353] width 38 height 23
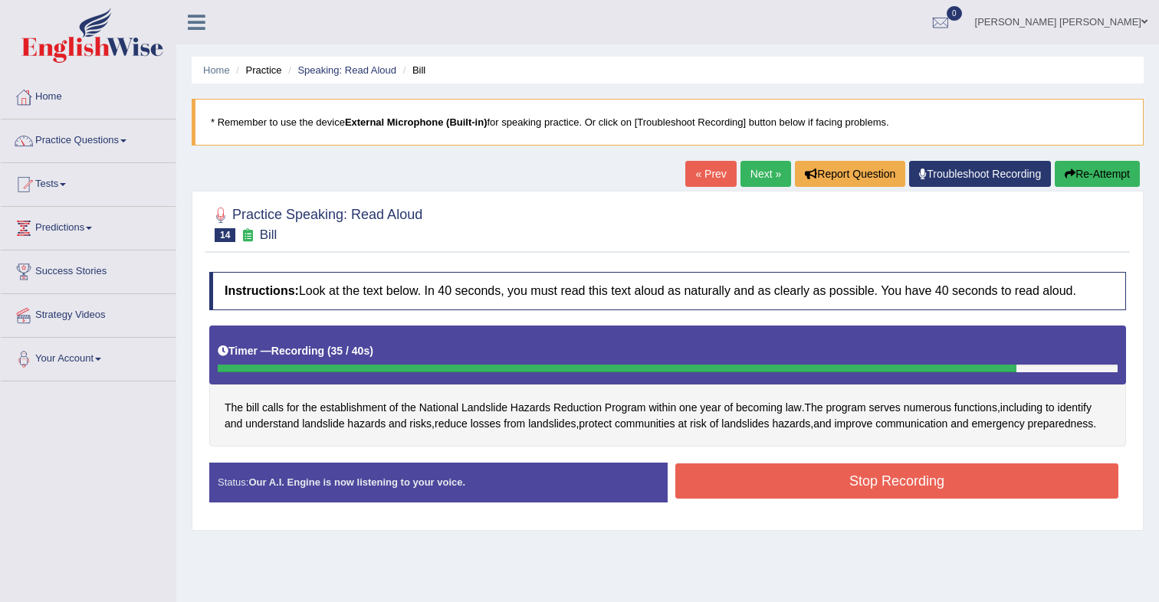
click at [905, 499] on button "Stop Recording" at bounding box center [896, 481] width 443 height 35
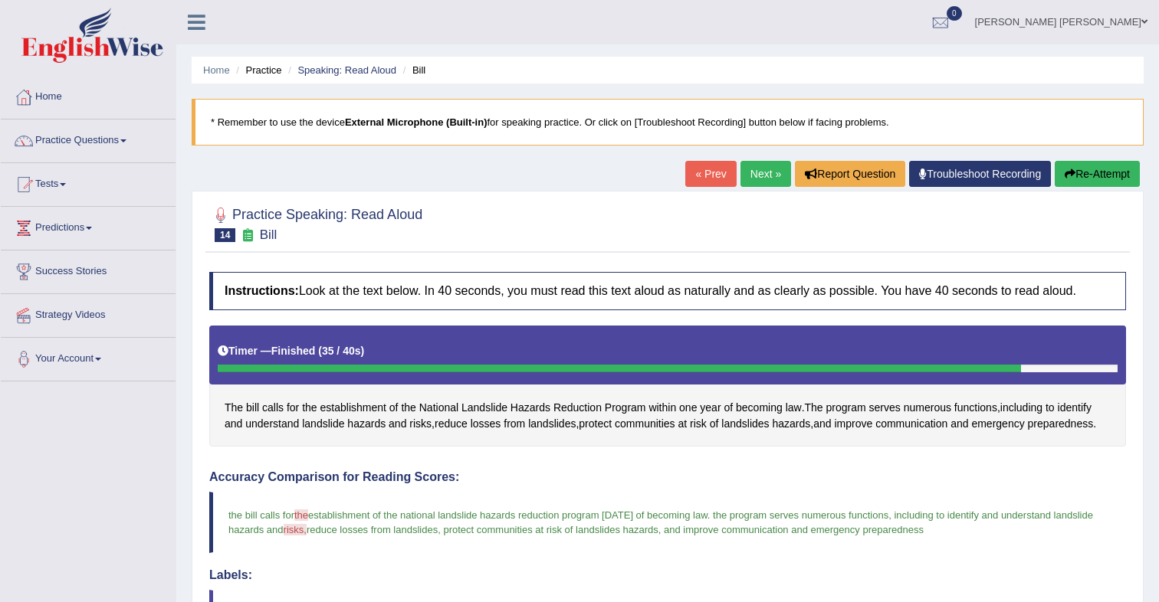
click at [756, 175] on link "Next »" at bounding box center [765, 174] width 51 height 26
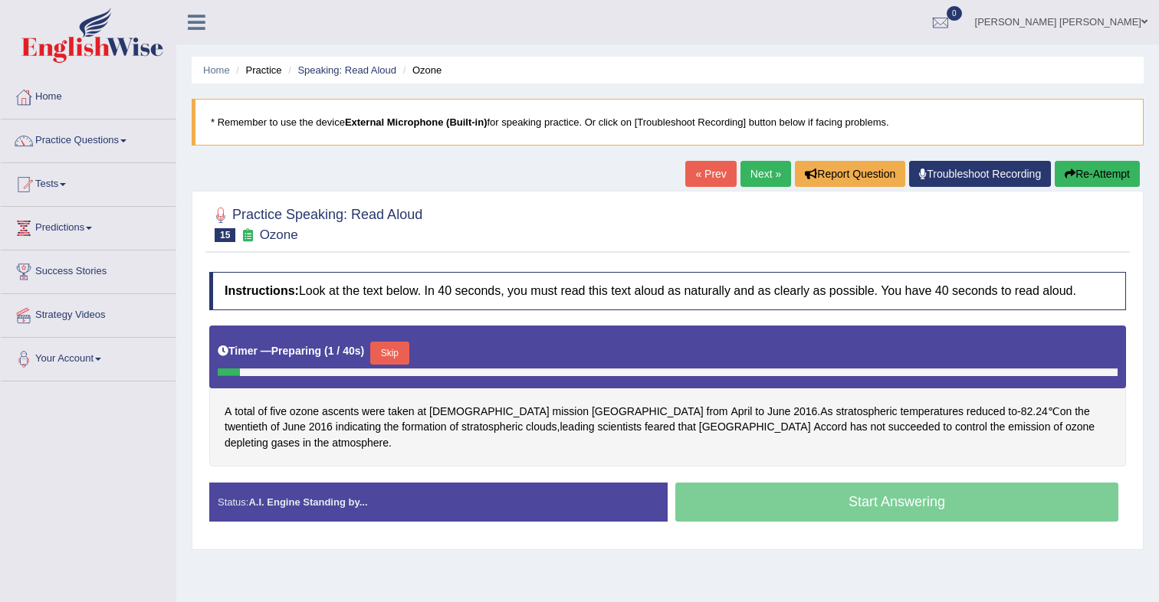
click at [408, 355] on button "Skip" at bounding box center [389, 353] width 38 height 23
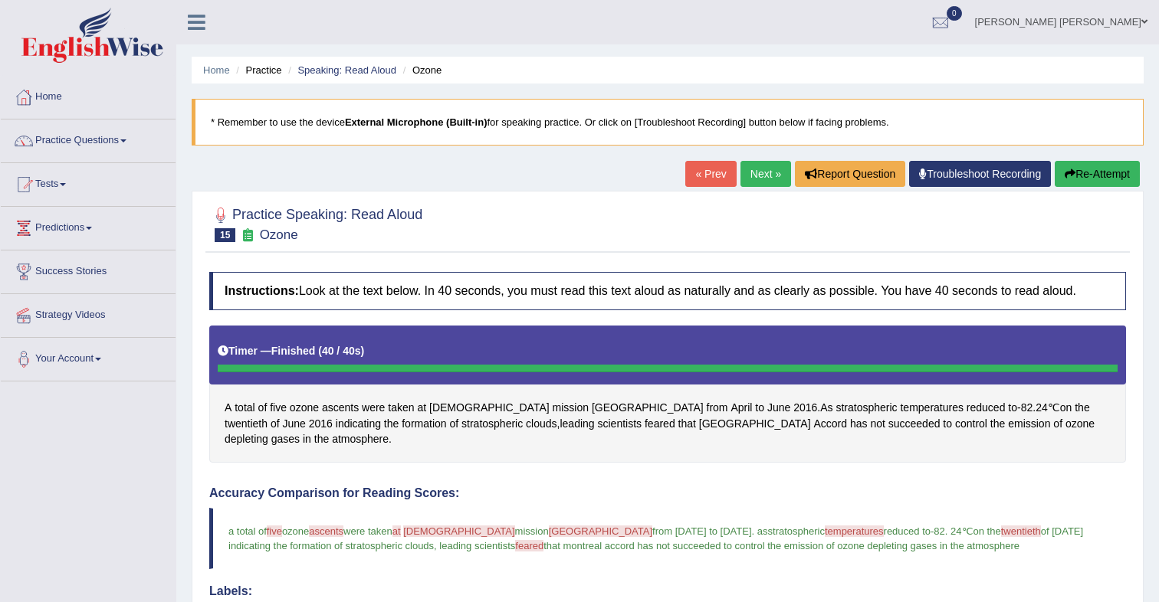
click at [1089, 179] on button "Re-Attempt" at bounding box center [1097, 174] width 85 height 26
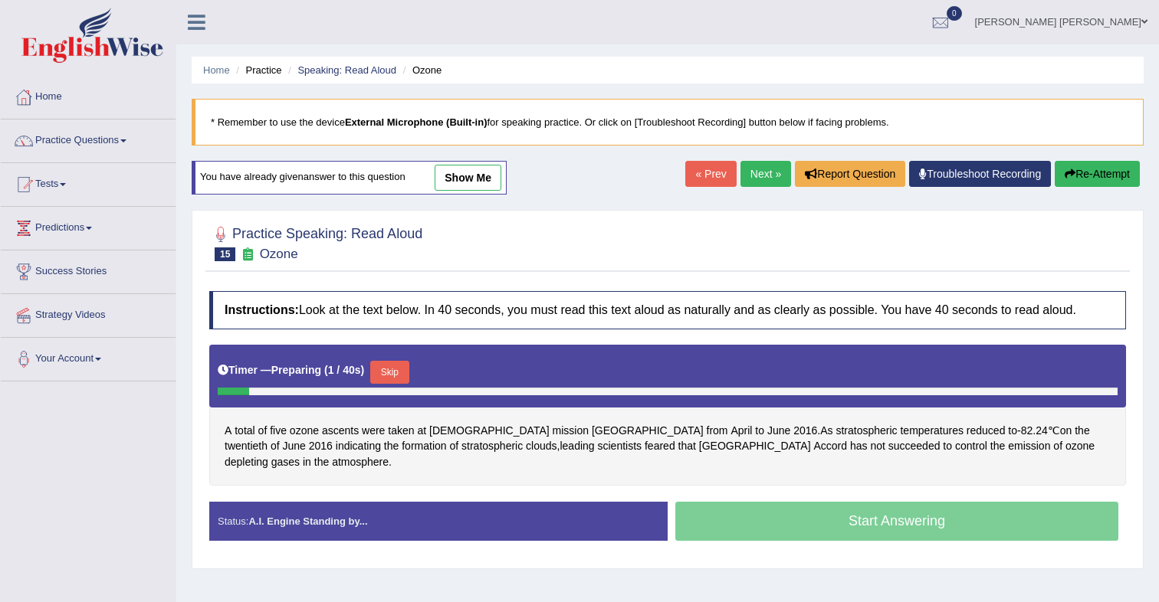
drag, startPoint x: 405, startPoint y: 372, endPoint x: 461, endPoint y: 330, distance: 70.7
click at [408, 367] on button "Skip" at bounding box center [389, 372] width 38 height 23
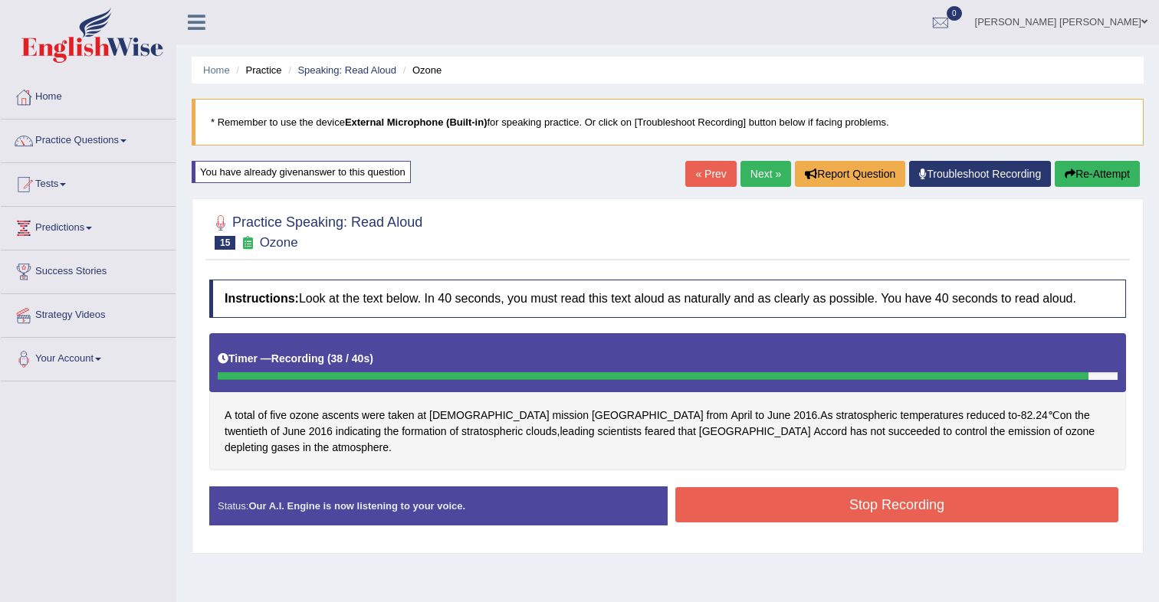
scroll to position [5, 0]
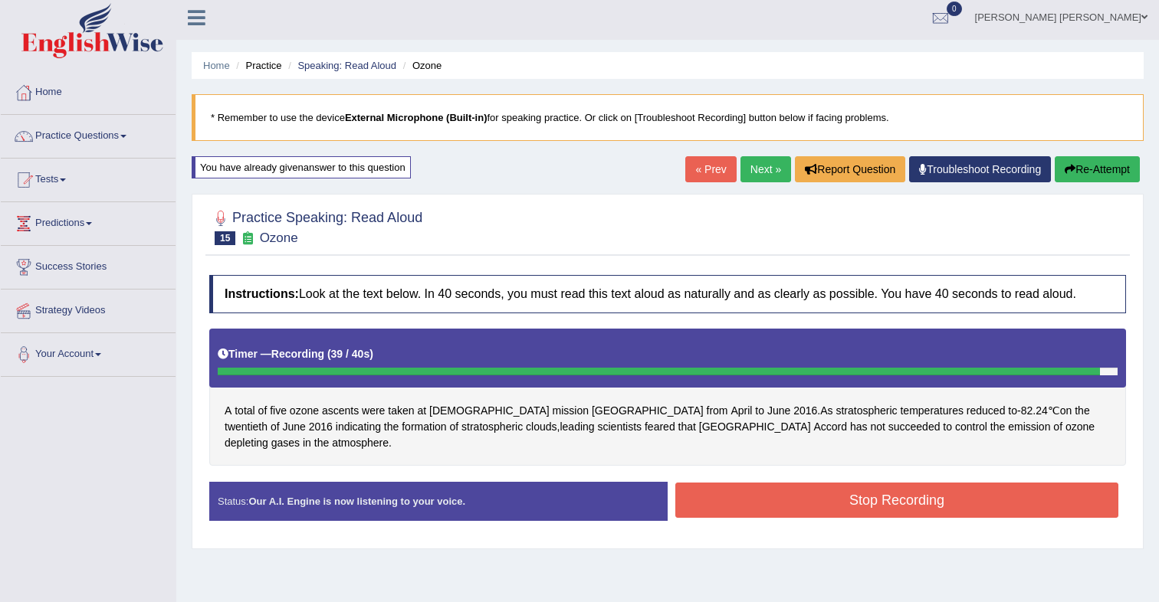
click at [809, 485] on button "Stop Recording" at bounding box center [896, 500] width 443 height 35
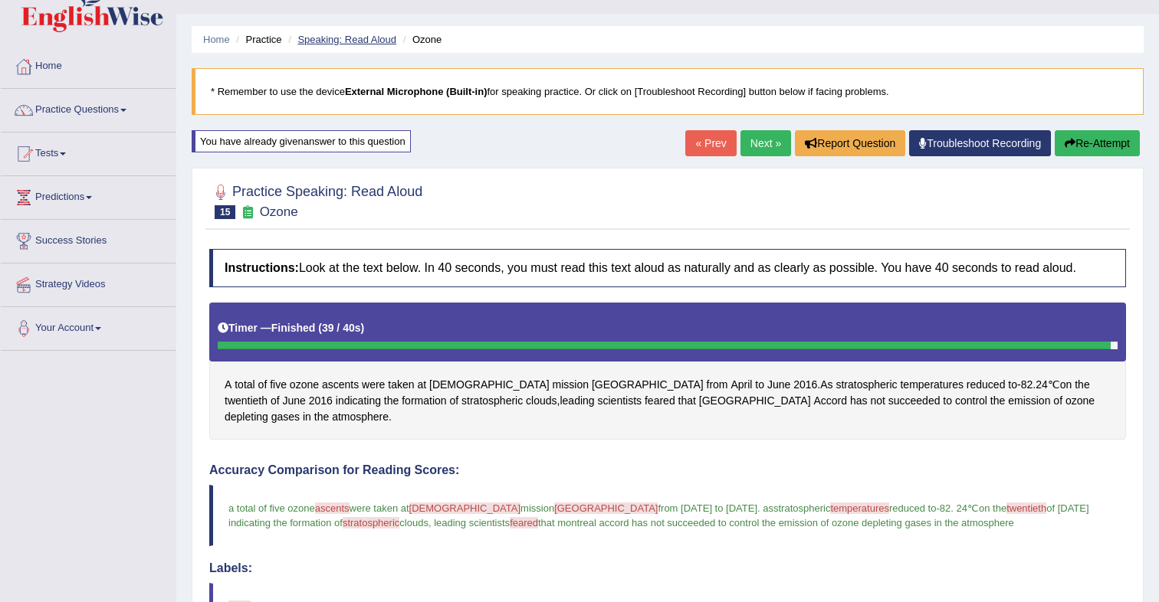
scroll to position [34, 0]
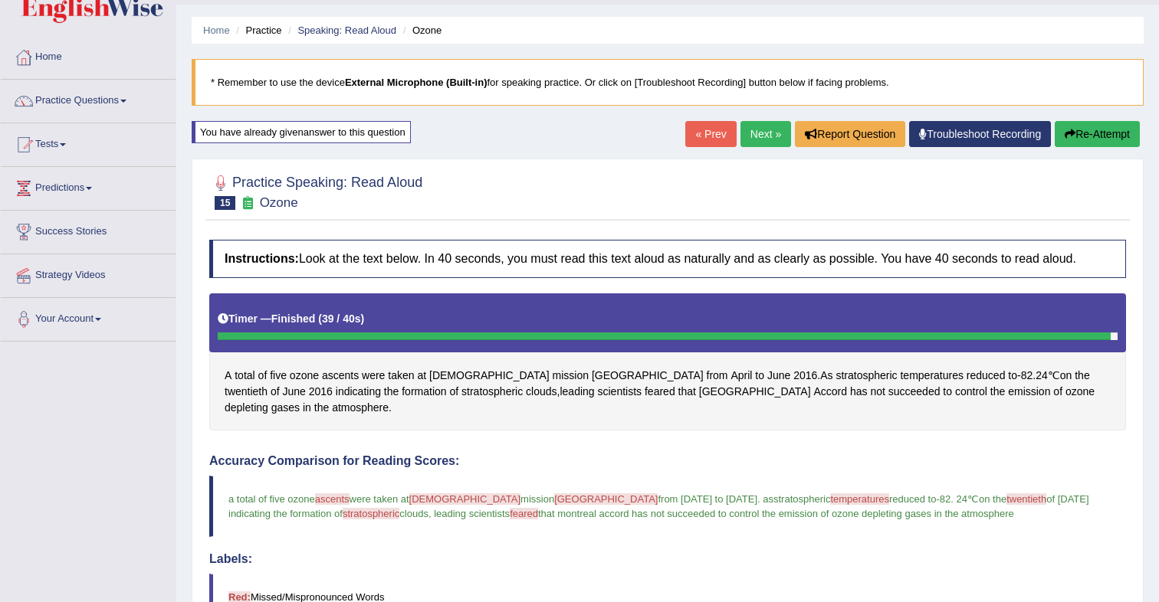
click at [1088, 146] on button "Re-Attempt" at bounding box center [1097, 134] width 85 height 26
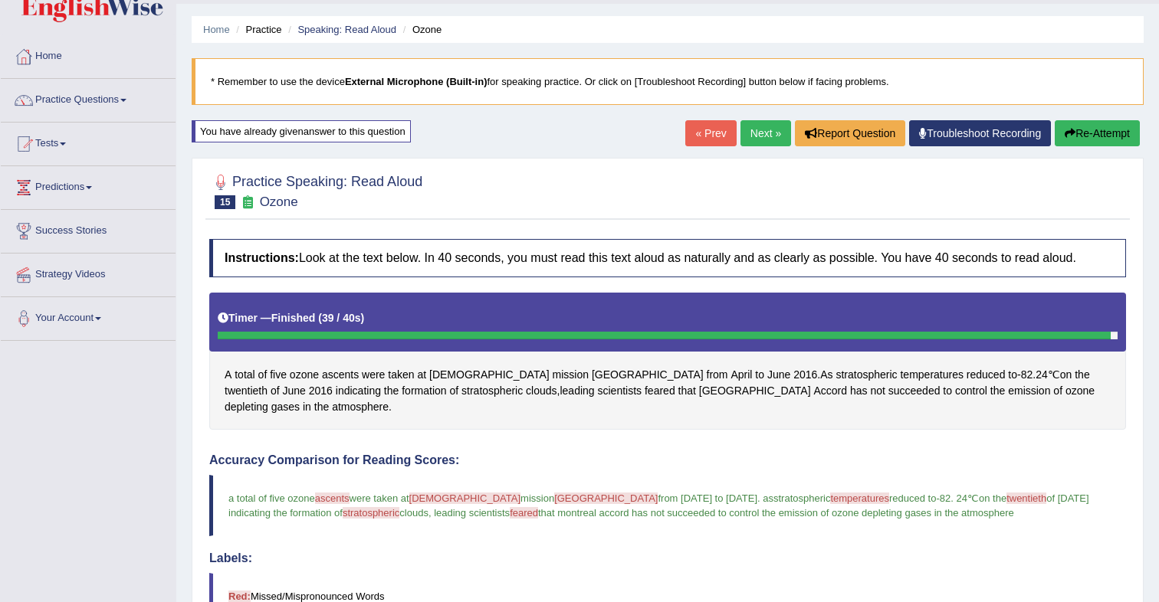
scroll to position [40, 0]
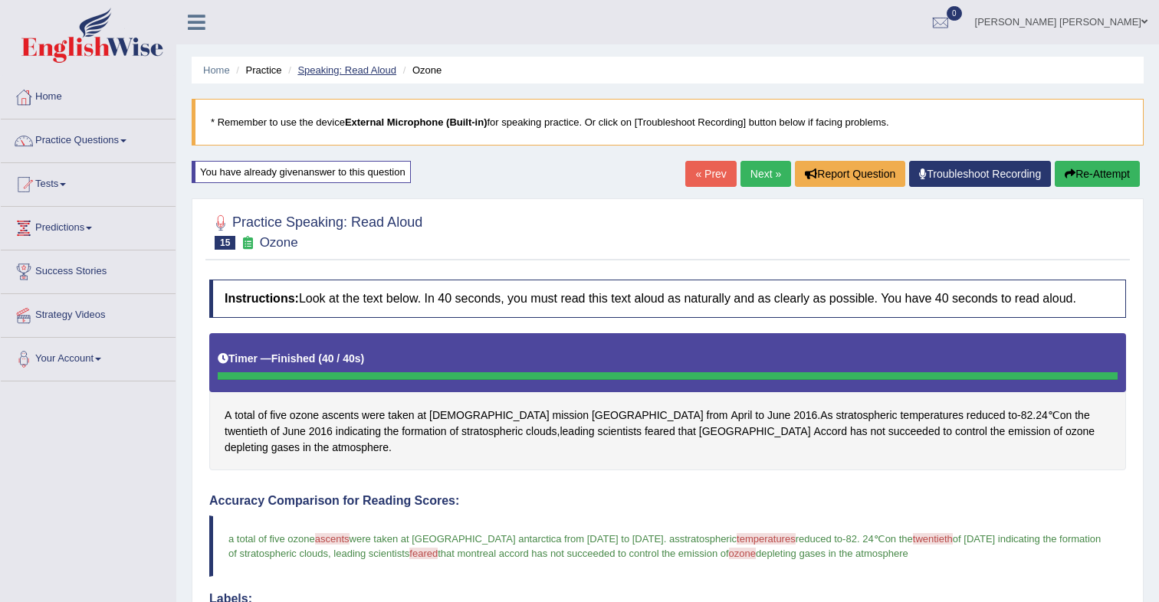
click at [359, 71] on link "Speaking: Read Aloud" at bounding box center [346, 69] width 99 height 11
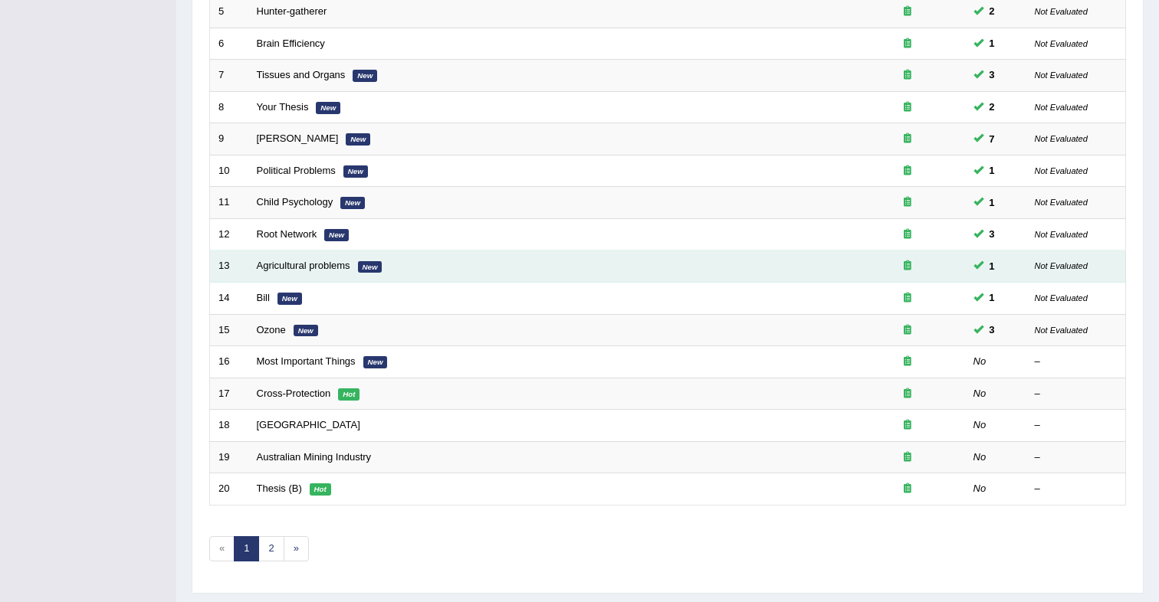
scroll to position [371, 0]
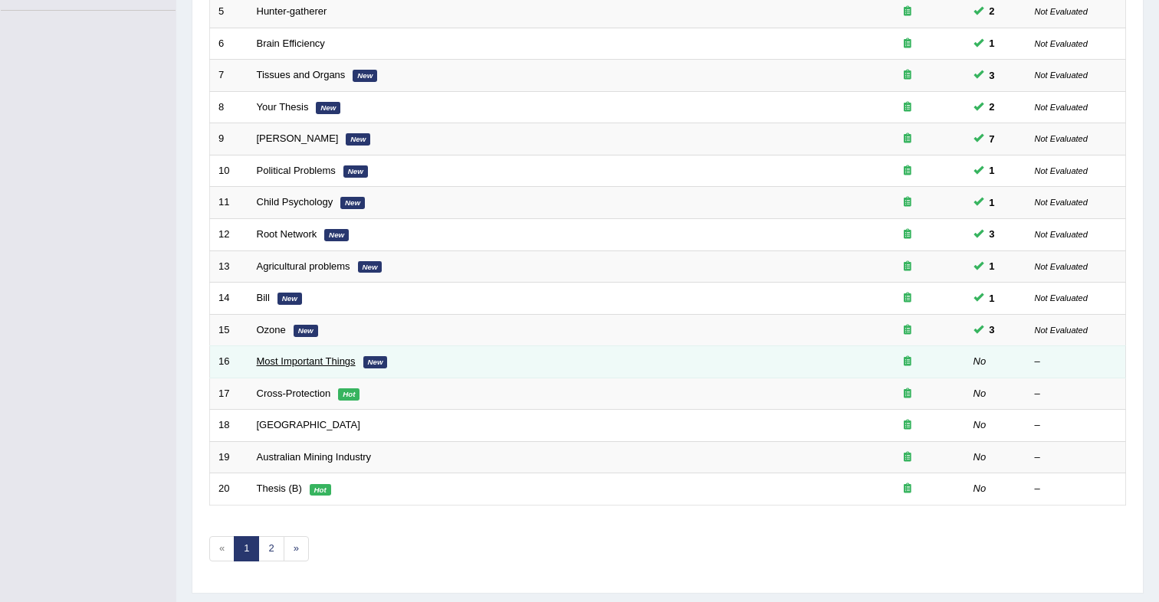
click at [314, 363] on link "Most Important Things" at bounding box center [306, 361] width 99 height 11
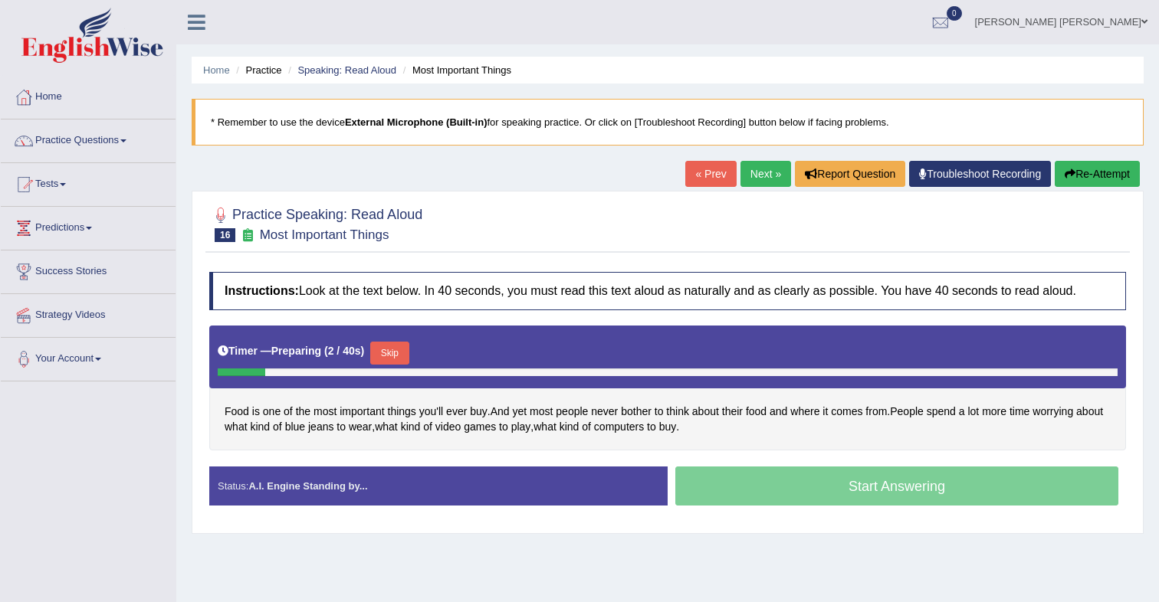
drag, startPoint x: 400, startPoint y: 350, endPoint x: 416, endPoint y: 341, distance: 18.5
click at [400, 350] on button "Skip" at bounding box center [389, 353] width 38 height 23
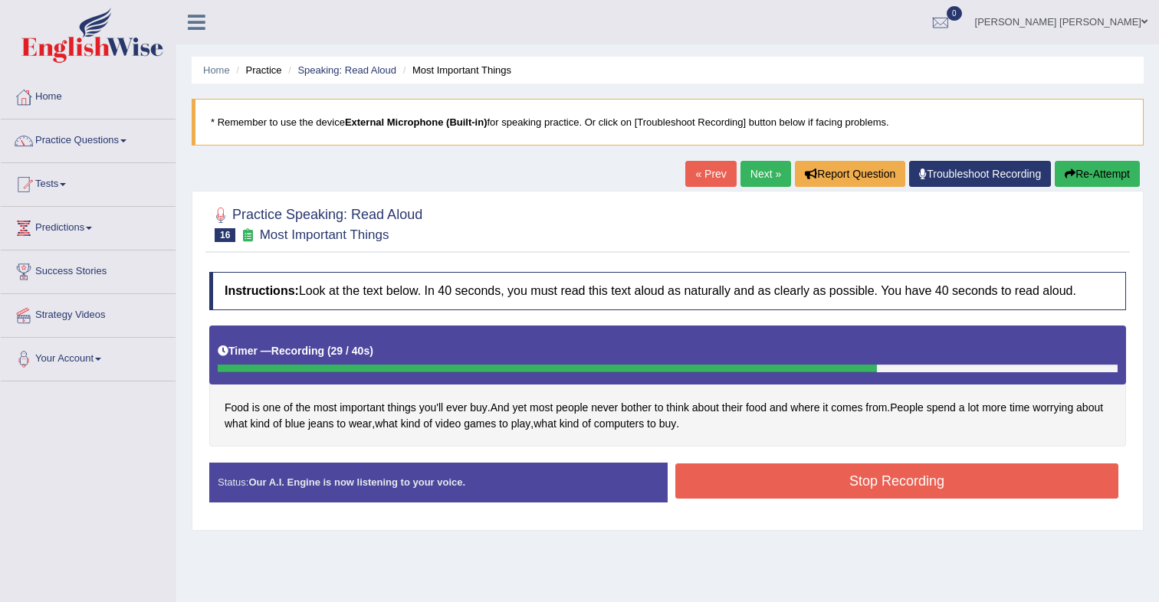
click at [737, 481] on button "Stop Recording" at bounding box center [896, 481] width 443 height 35
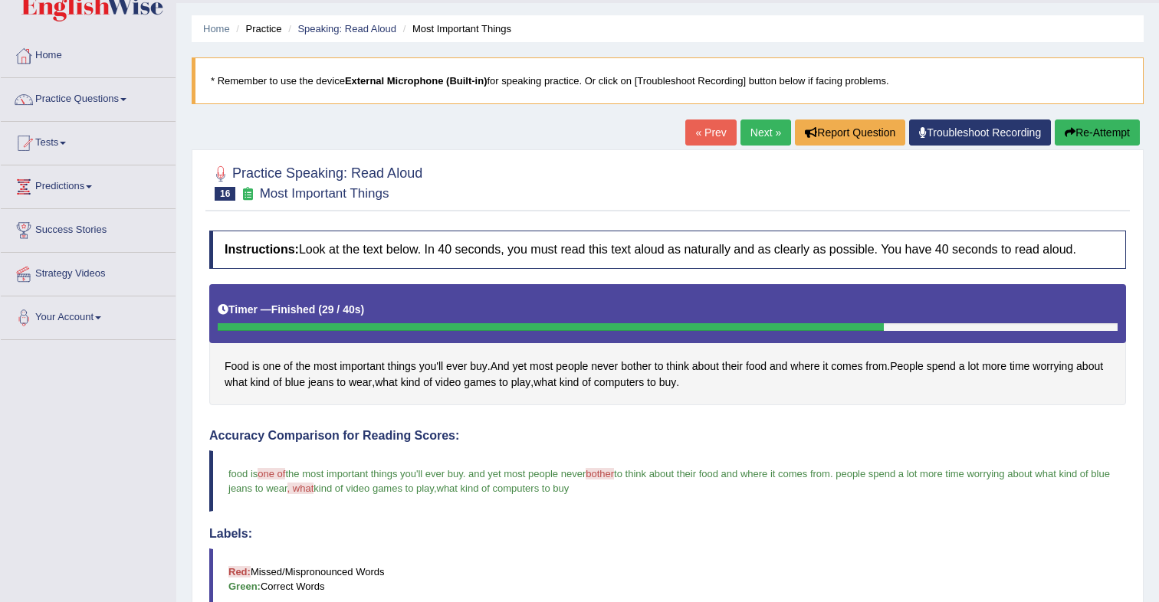
scroll to position [39, 0]
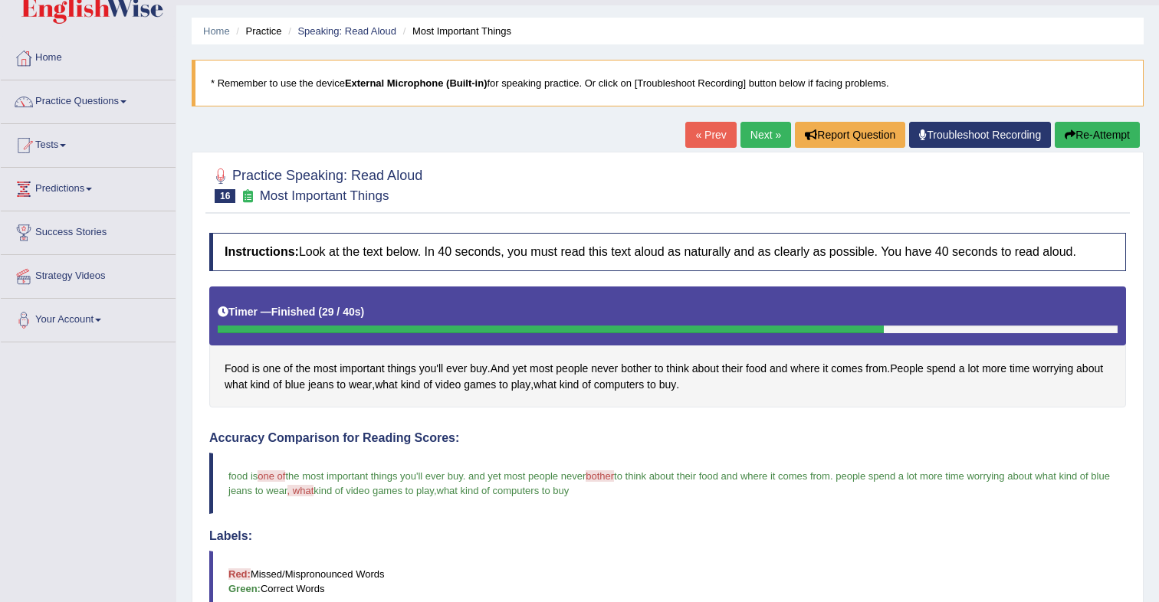
click at [759, 143] on link "Next »" at bounding box center [765, 135] width 51 height 26
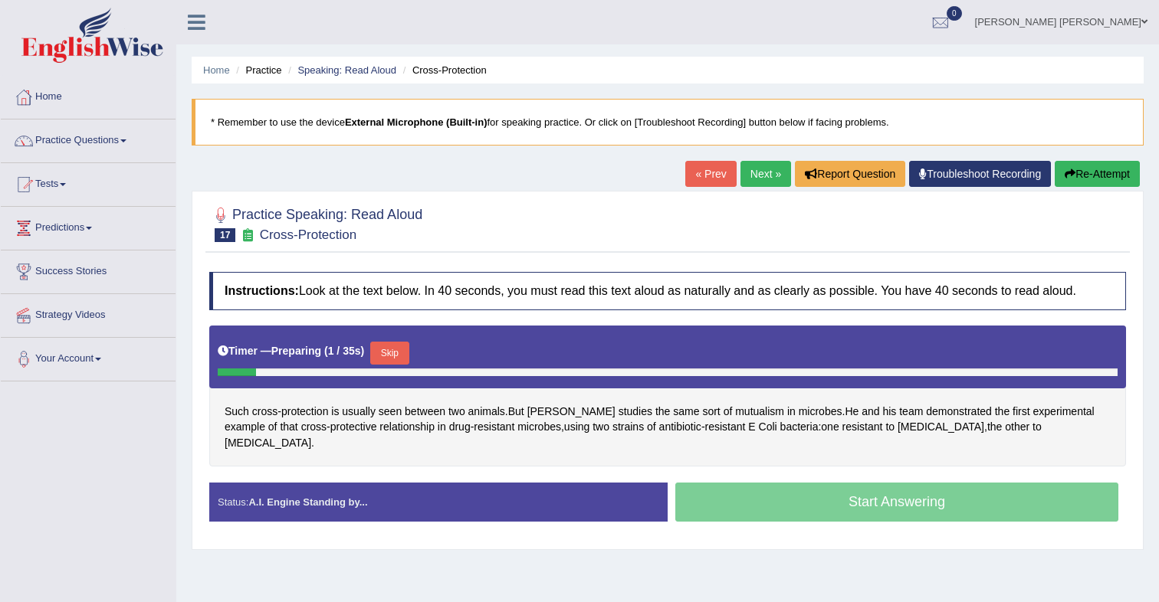
click at [408, 352] on button "Skip" at bounding box center [389, 353] width 38 height 23
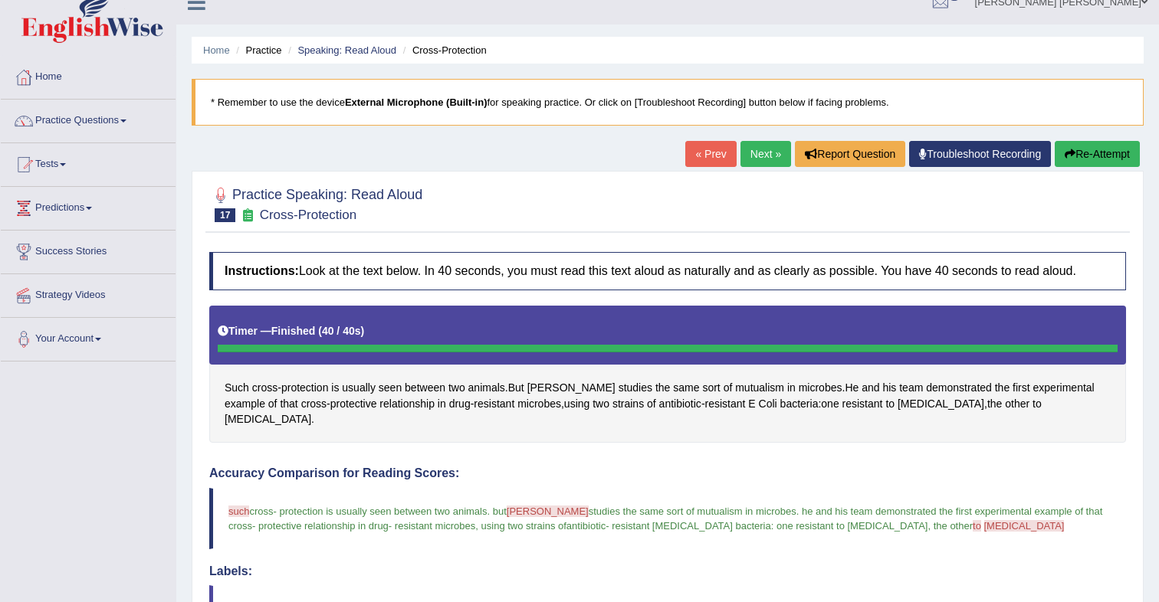
click at [746, 174] on div "Home Practice Speaking: Read Aloud Cross-Protection * Remember to use the devic…" at bounding box center [667, 556] width 983 height 1153
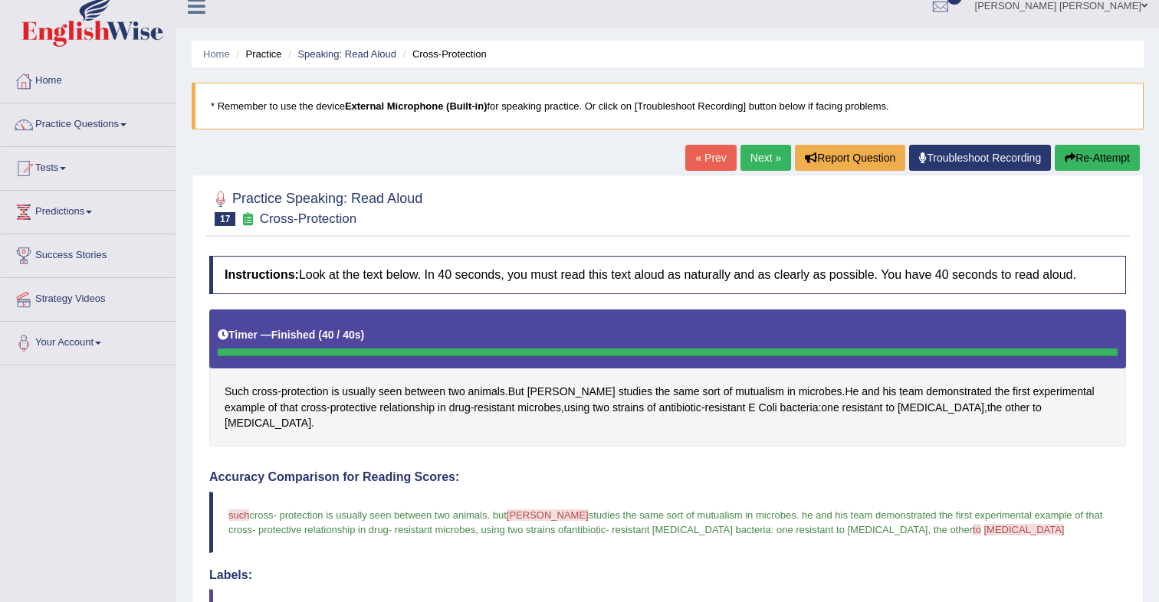
click at [753, 159] on link "Next »" at bounding box center [765, 158] width 51 height 26
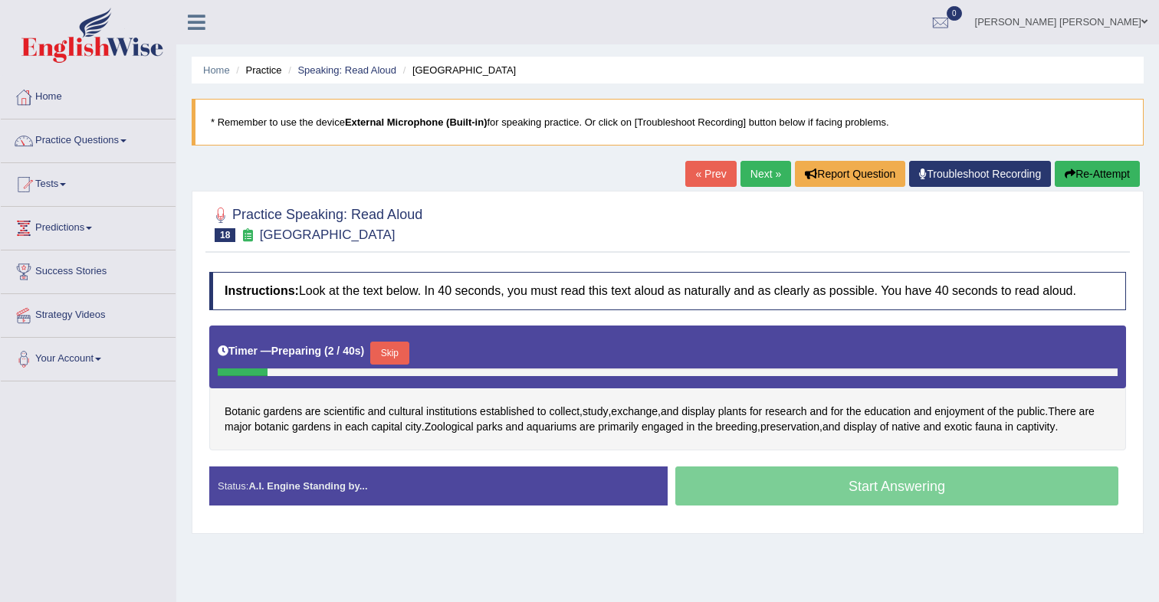
drag, startPoint x: 405, startPoint y: 353, endPoint x: 510, endPoint y: 277, distance: 130.6
click at [408, 351] on button "Skip" at bounding box center [389, 353] width 38 height 23
drag, startPoint x: 412, startPoint y: 356, endPoint x: 478, endPoint y: 313, distance: 79.1
click at [408, 356] on button "Skip" at bounding box center [389, 353] width 38 height 23
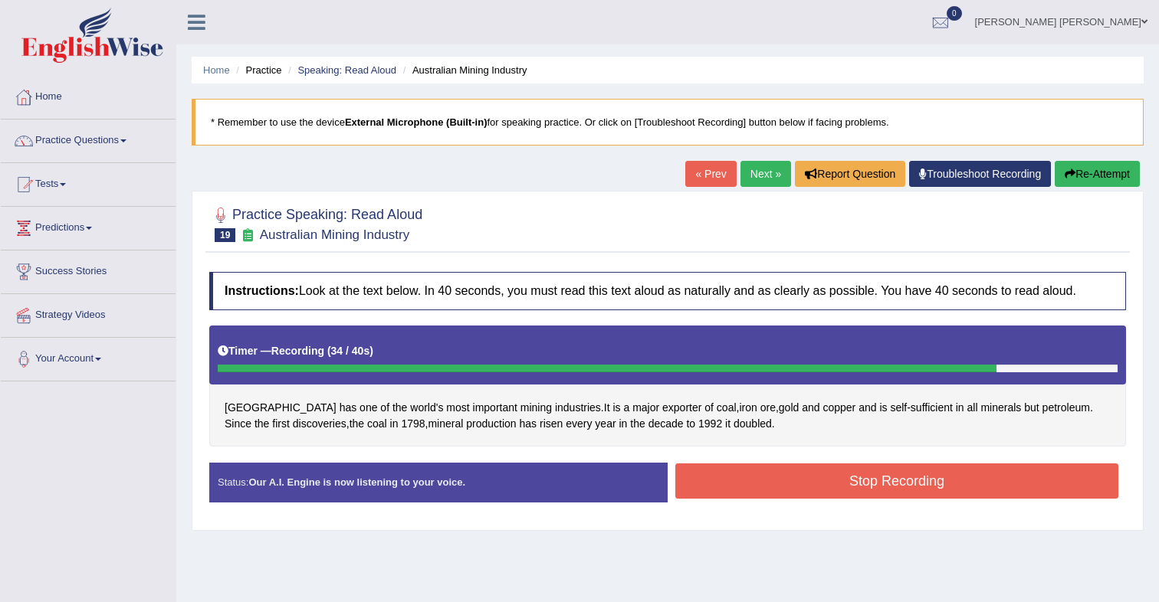
click at [764, 475] on button "Stop Recording" at bounding box center [896, 481] width 443 height 35
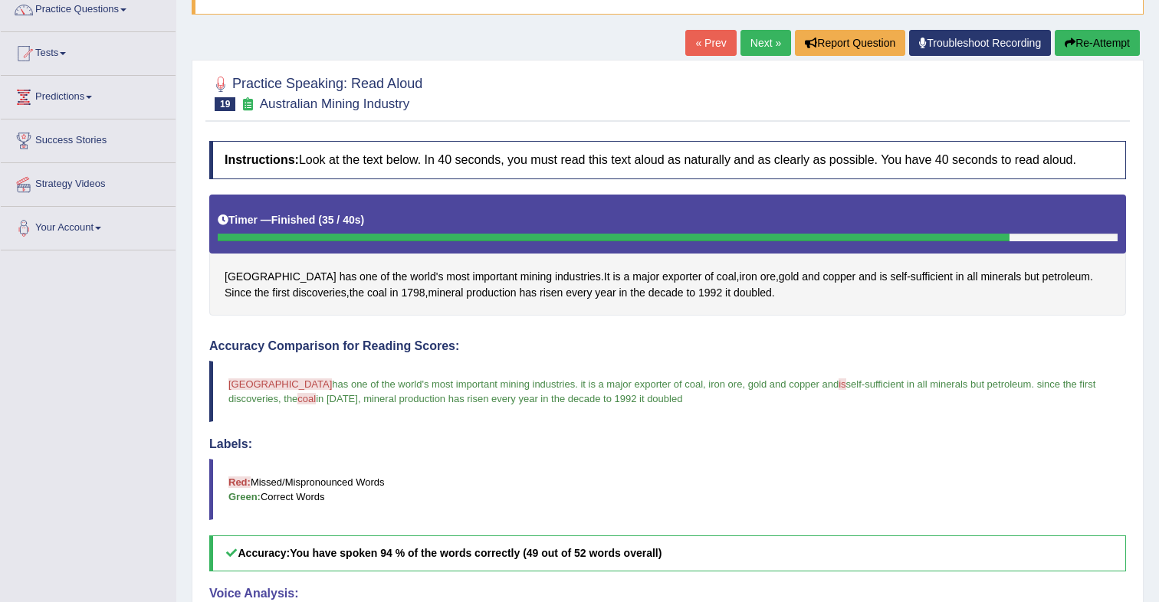
scroll to position [160, 0]
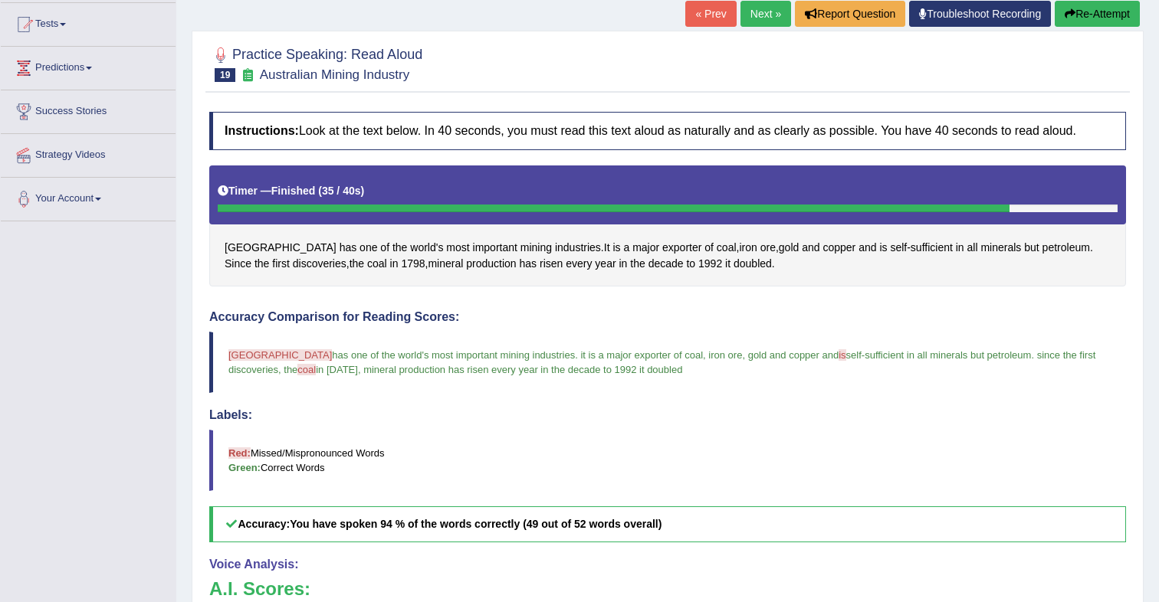
drag, startPoint x: 762, startPoint y: 18, endPoint x: 730, endPoint y: 61, distance: 54.3
click at [762, 18] on link "Next »" at bounding box center [765, 14] width 51 height 26
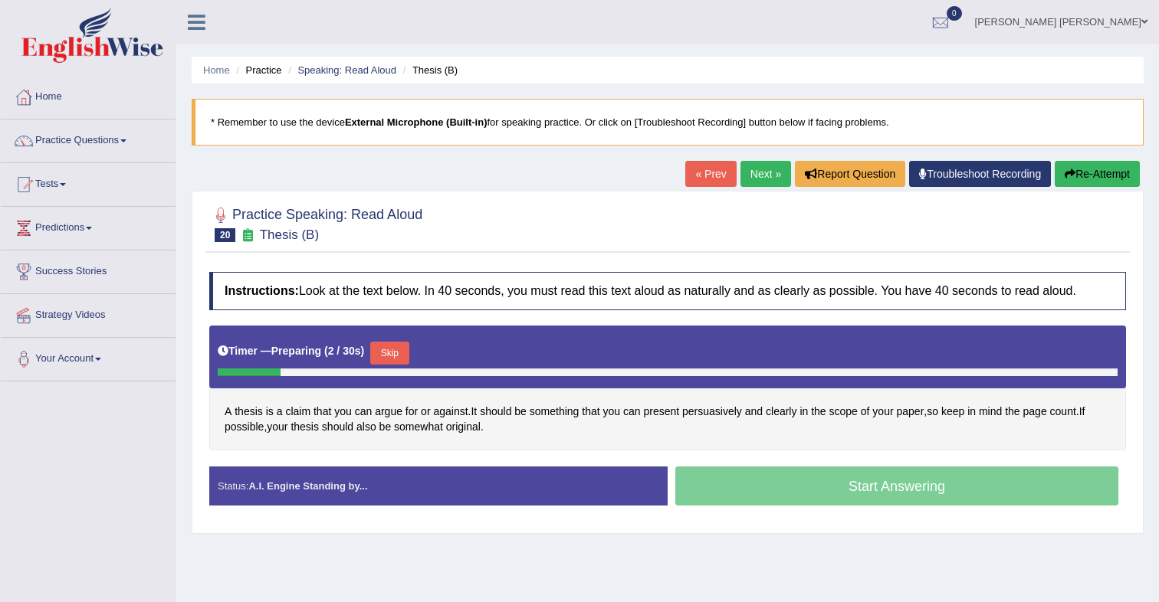
drag, startPoint x: 403, startPoint y: 352, endPoint x: 424, endPoint y: 326, distance: 33.3
click at [408, 344] on button "Skip" at bounding box center [389, 353] width 38 height 23
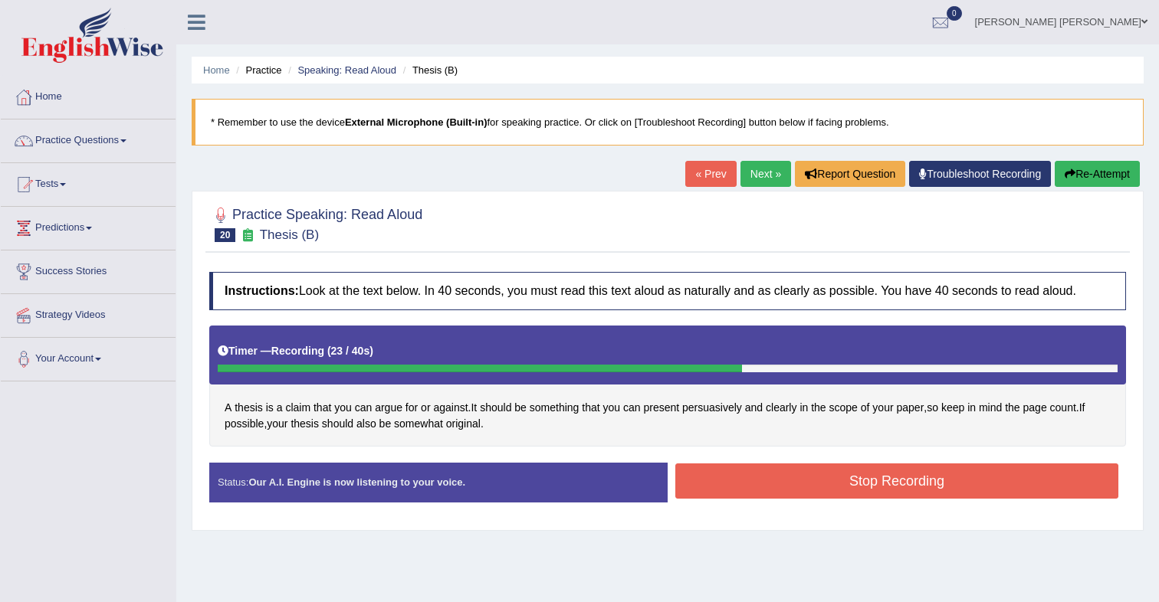
drag, startPoint x: 890, startPoint y: 481, endPoint x: 874, endPoint y: 453, distance: 31.9
click at [890, 481] on button "Stop Recording" at bounding box center [896, 481] width 443 height 35
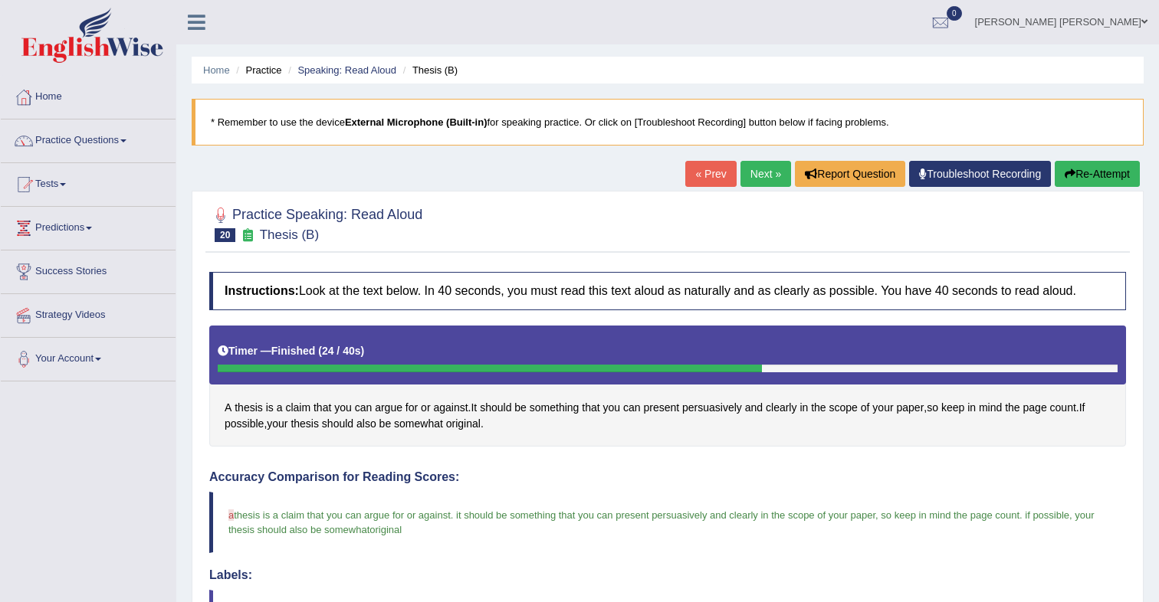
click at [768, 176] on link "Next »" at bounding box center [765, 174] width 51 height 26
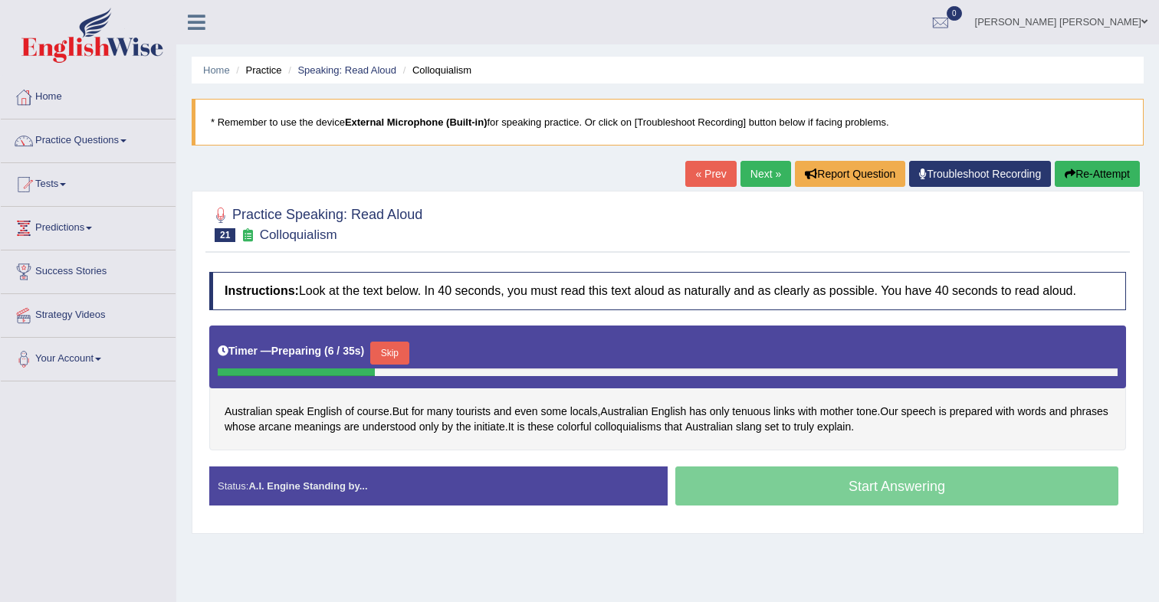
click at [408, 355] on button "Skip" at bounding box center [389, 353] width 38 height 23
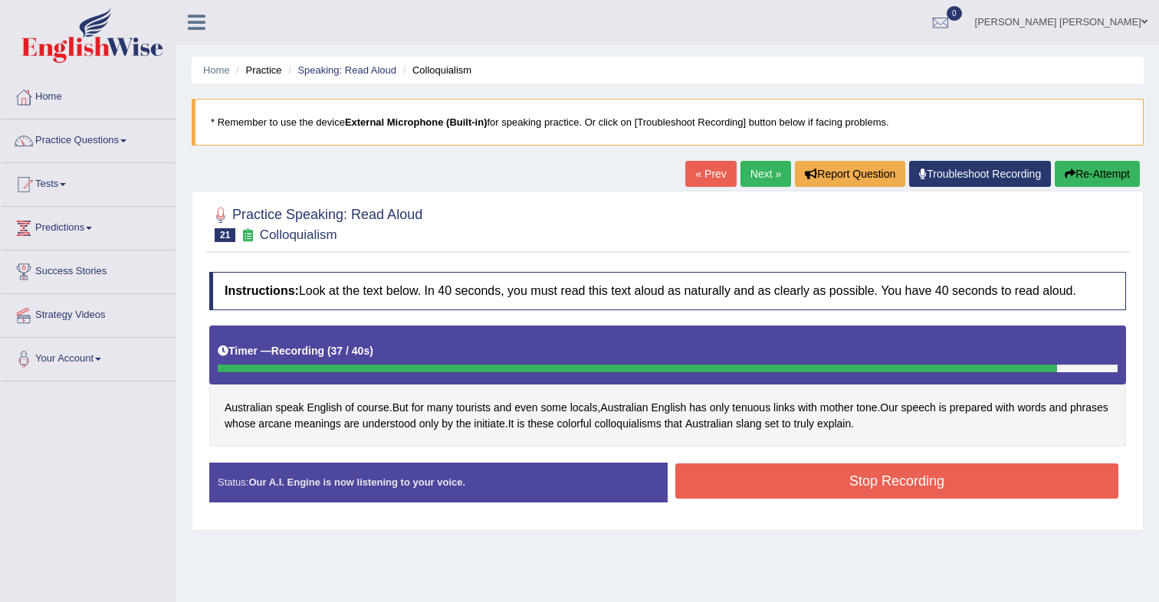
click at [777, 471] on button "Stop Recording" at bounding box center [896, 481] width 443 height 35
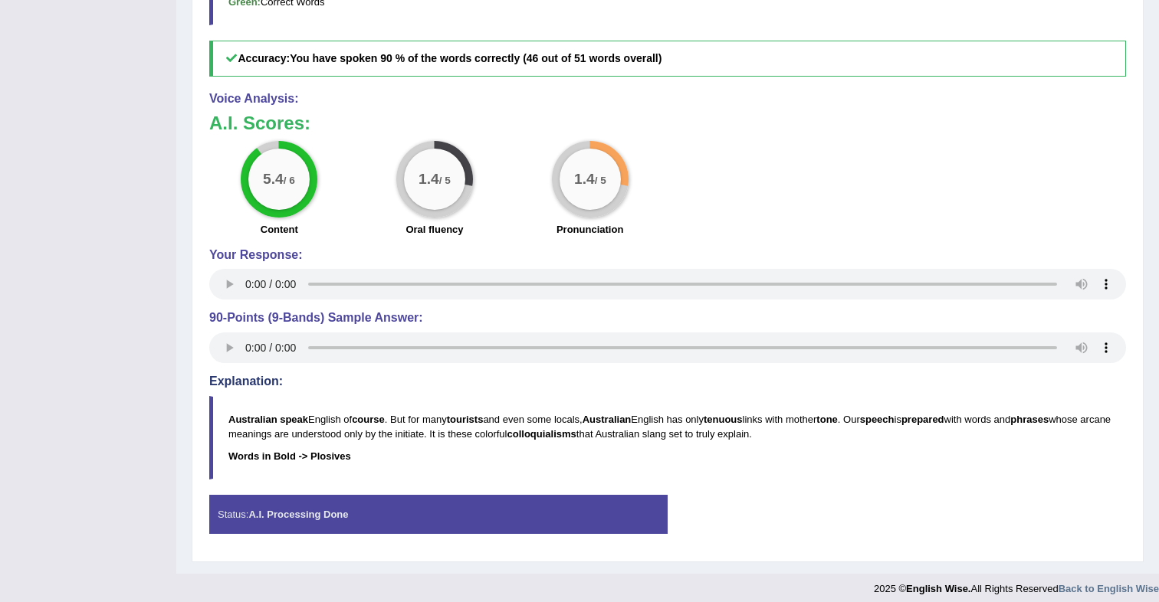
scroll to position [637, 0]
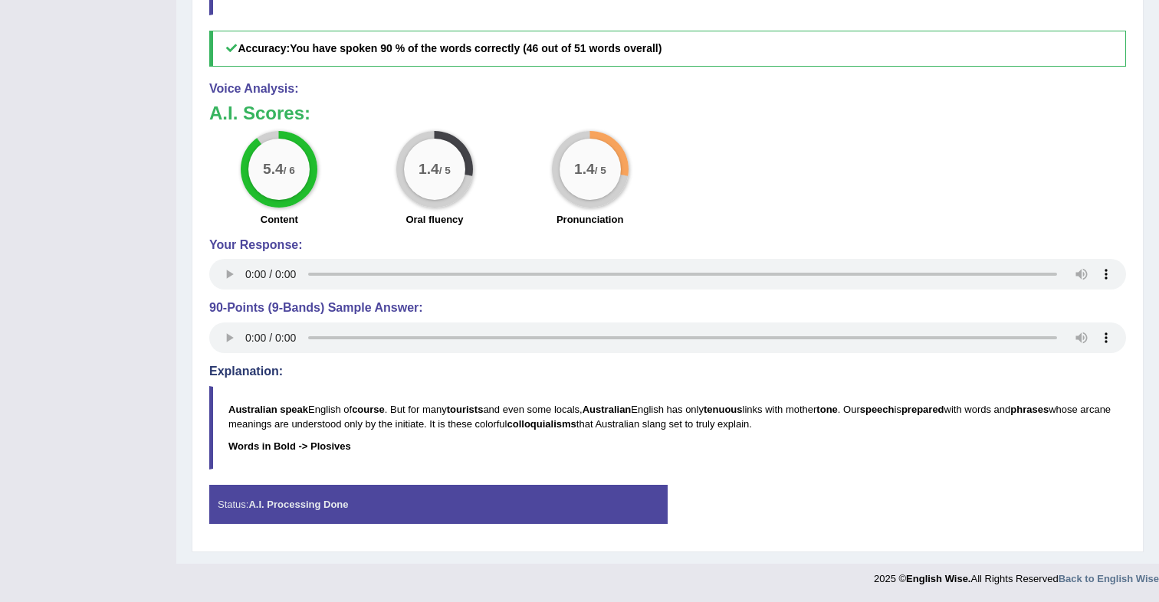
click at [313, 507] on strong "A.I. Processing Done" at bounding box center [298, 504] width 100 height 11
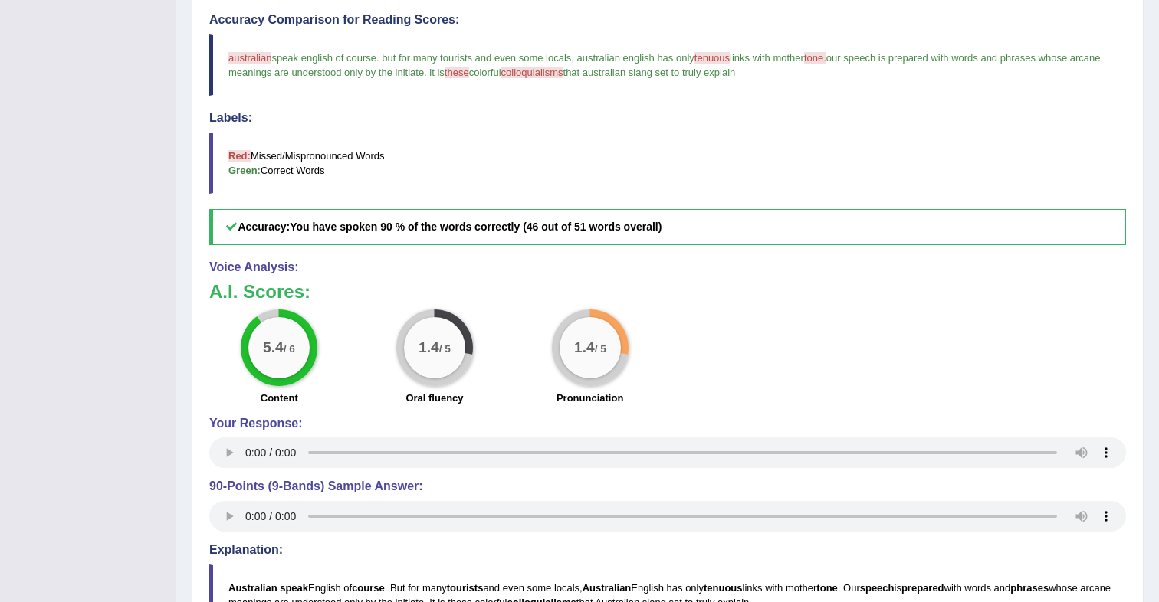
scroll to position [0, 0]
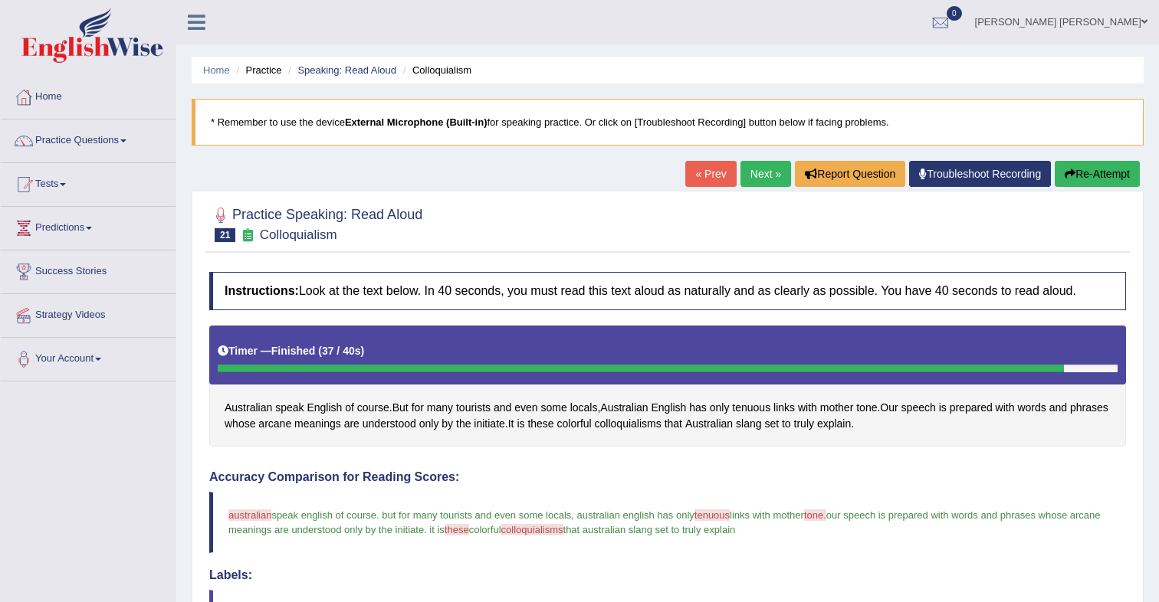
click at [1078, 172] on button "Re-Attempt" at bounding box center [1097, 174] width 85 height 26
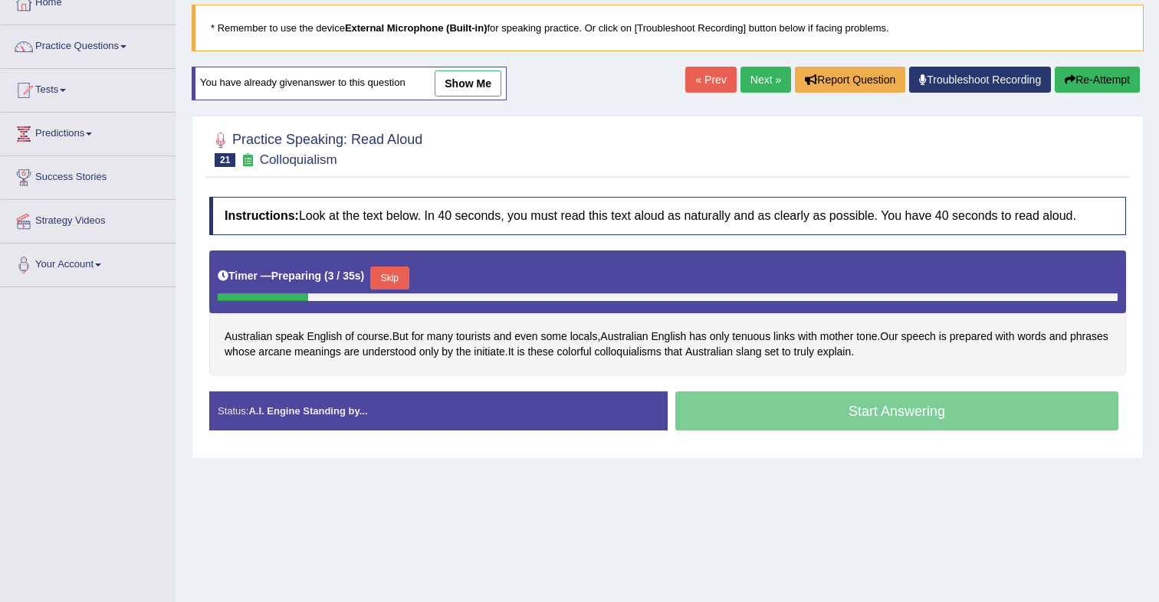
scroll to position [96, 0]
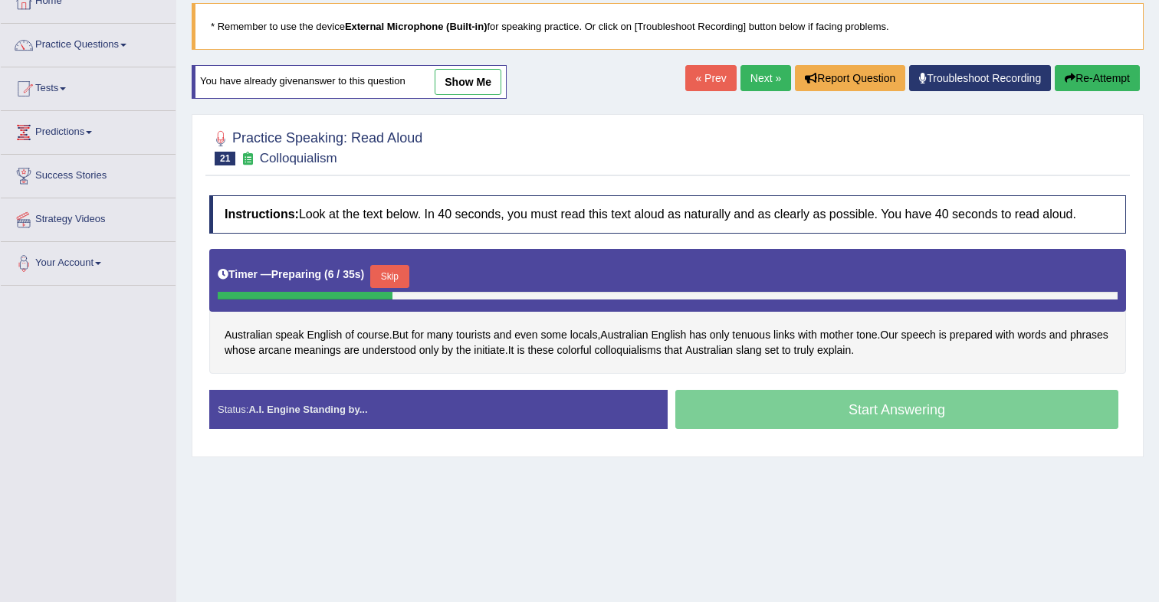
click at [398, 274] on button "Skip" at bounding box center [389, 276] width 38 height 23
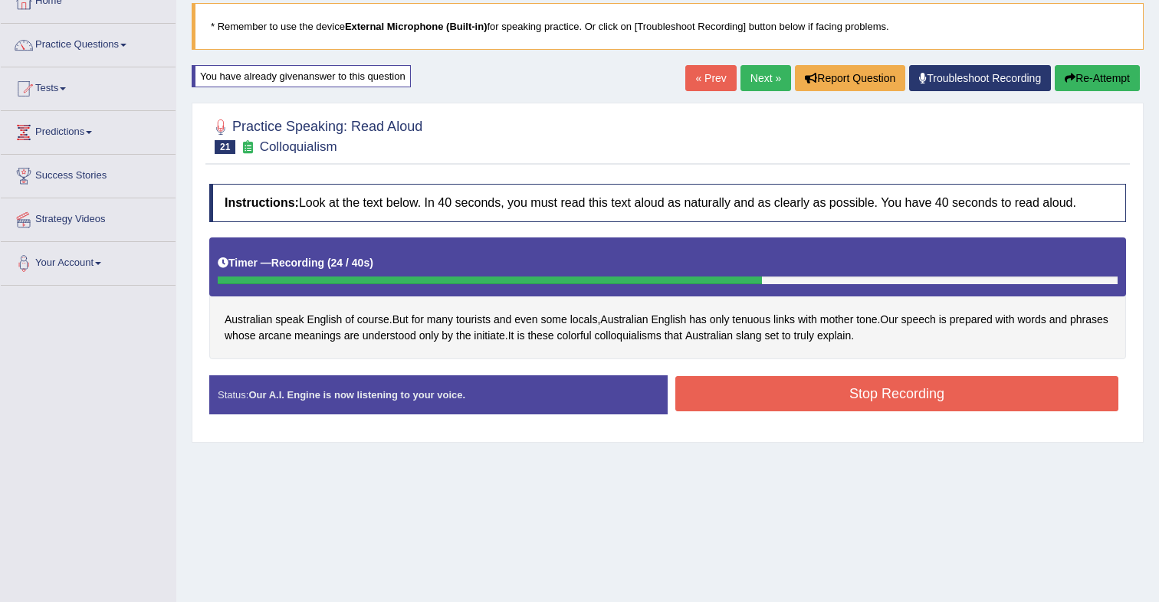
scroll to position [92, 0]
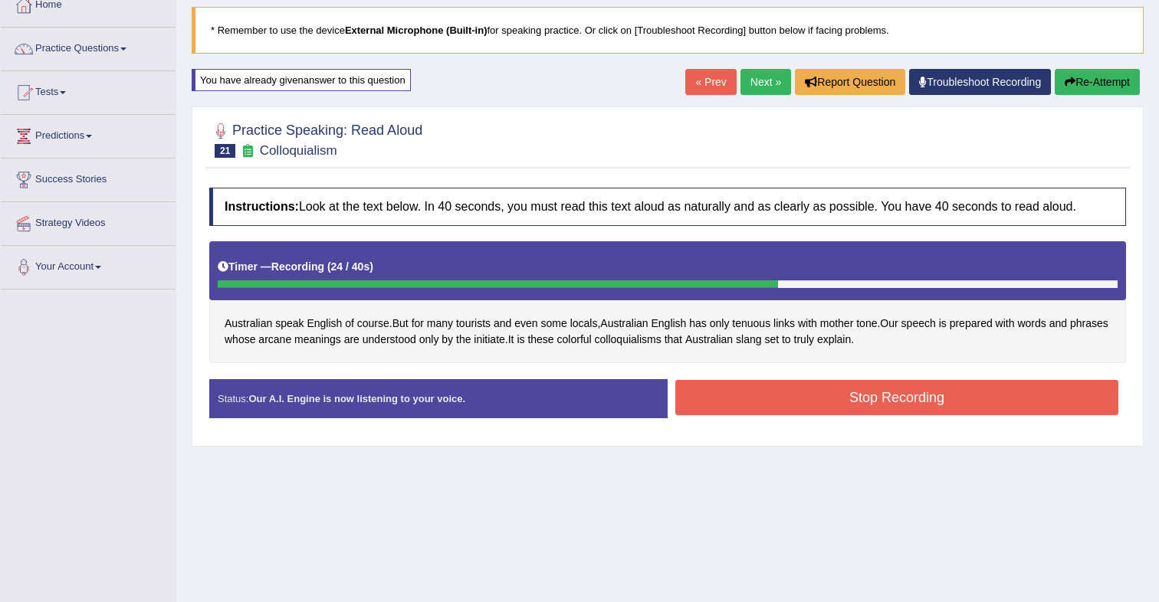
click at [925, 395] on button "Stop Recording" at bounding box center [896, 397] width 443 height 35
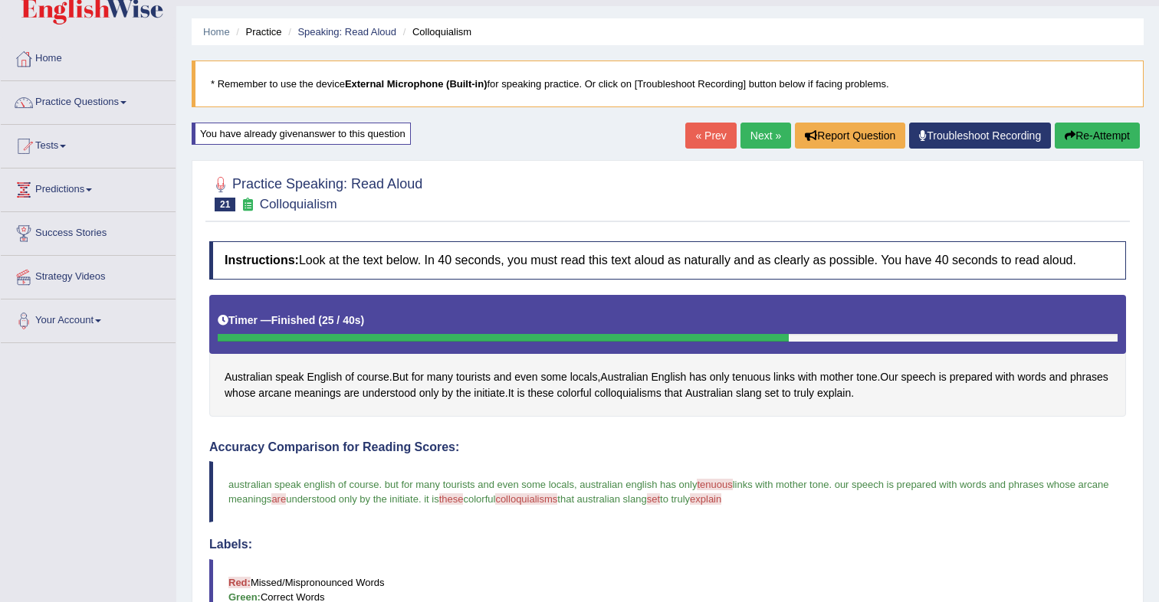
scroll to position [0, 0]
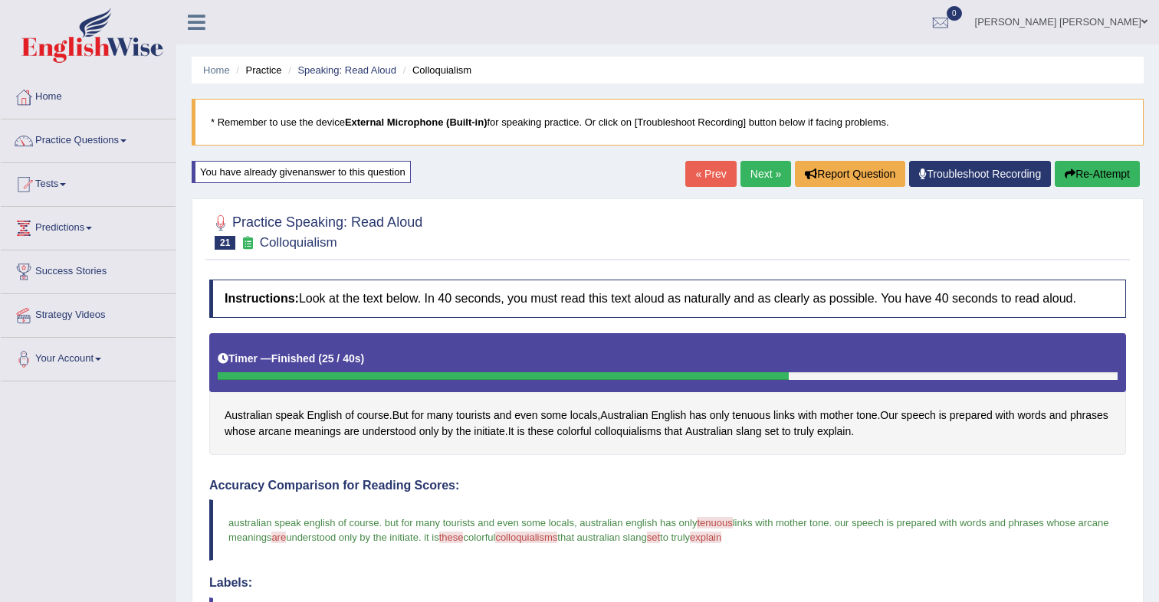
click at [1069, 174] on icon "button" at bounding box center [1070, 174] width 11 height 11
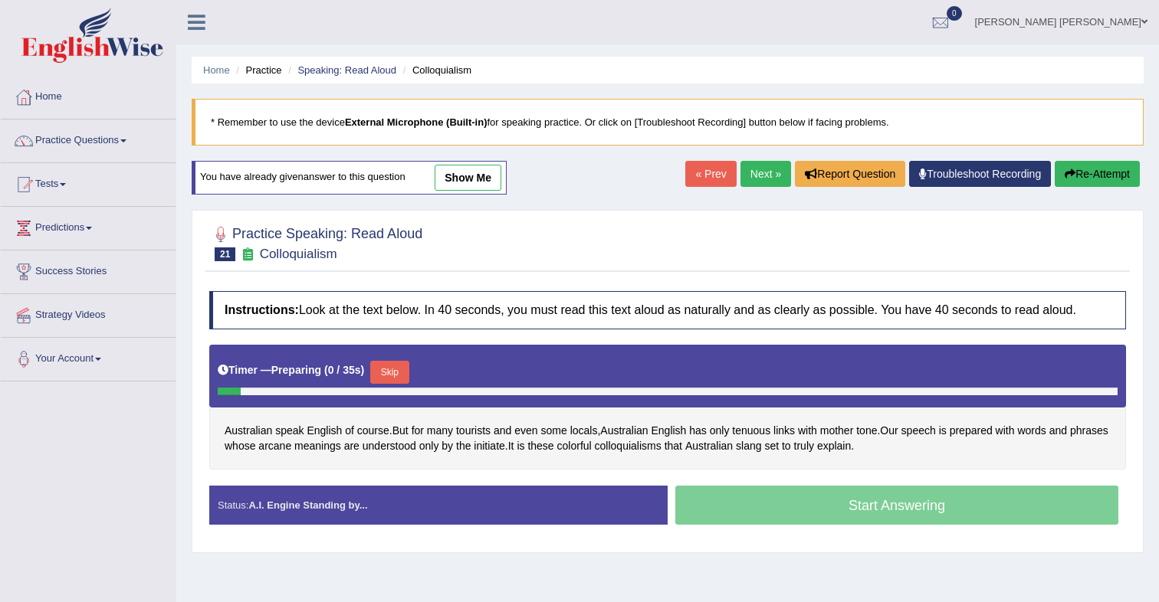
click at [405, 375] on button "Skip" at bounding box center [389, 372] width 38 height 23
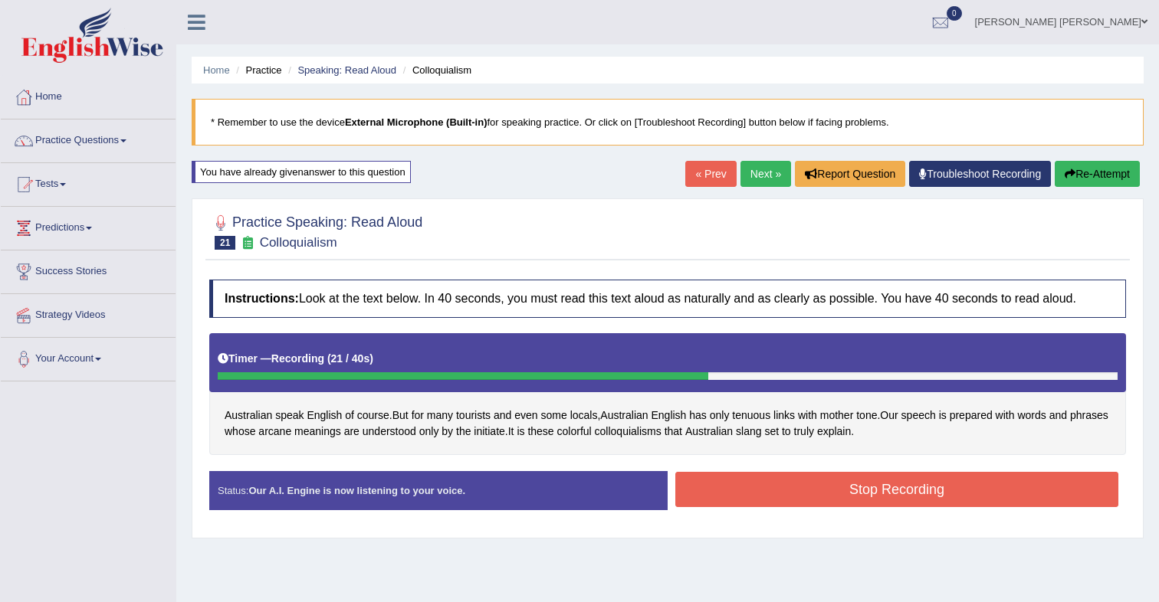
click at [877, 487] on button "Stop Recording" at bounding box center [896, 489] width 443 height 35
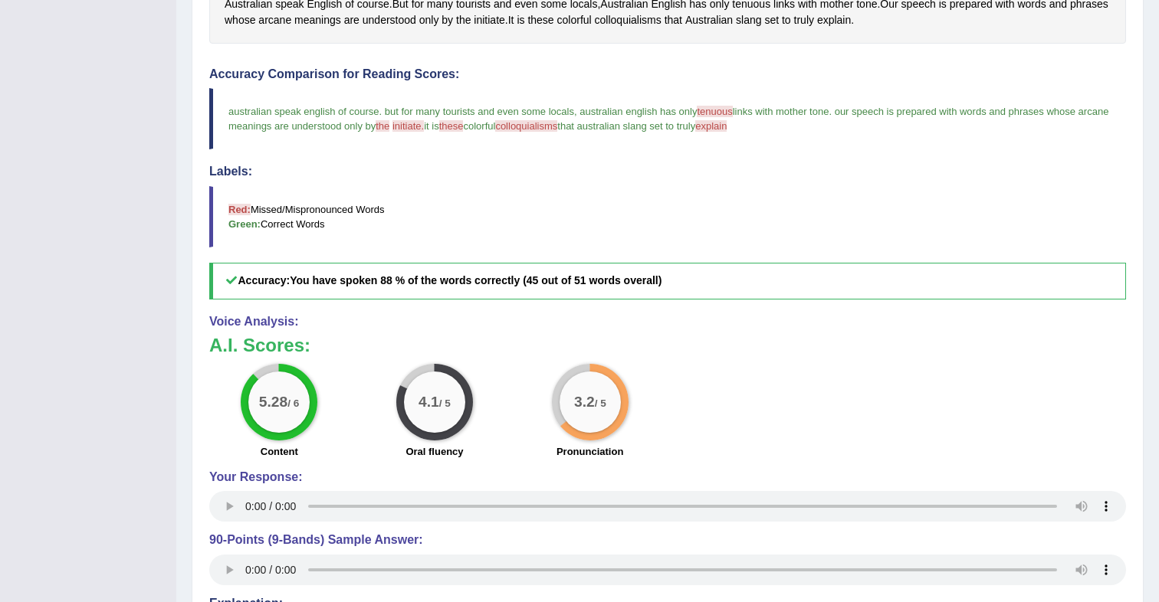
scroll to position [413, 0]
click at [894, 182] on div "Labels: Red: Missed/Mispronounced Words Green: Correct Words" at bounding box center [667, 204] width 917 height 83
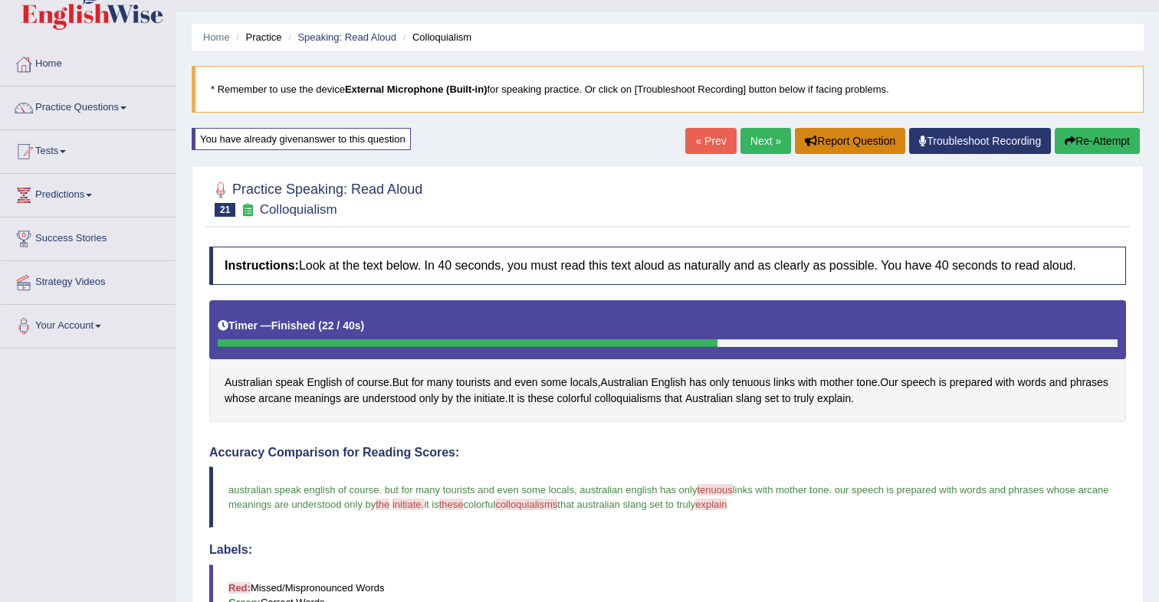
scroll to position [0, 0]
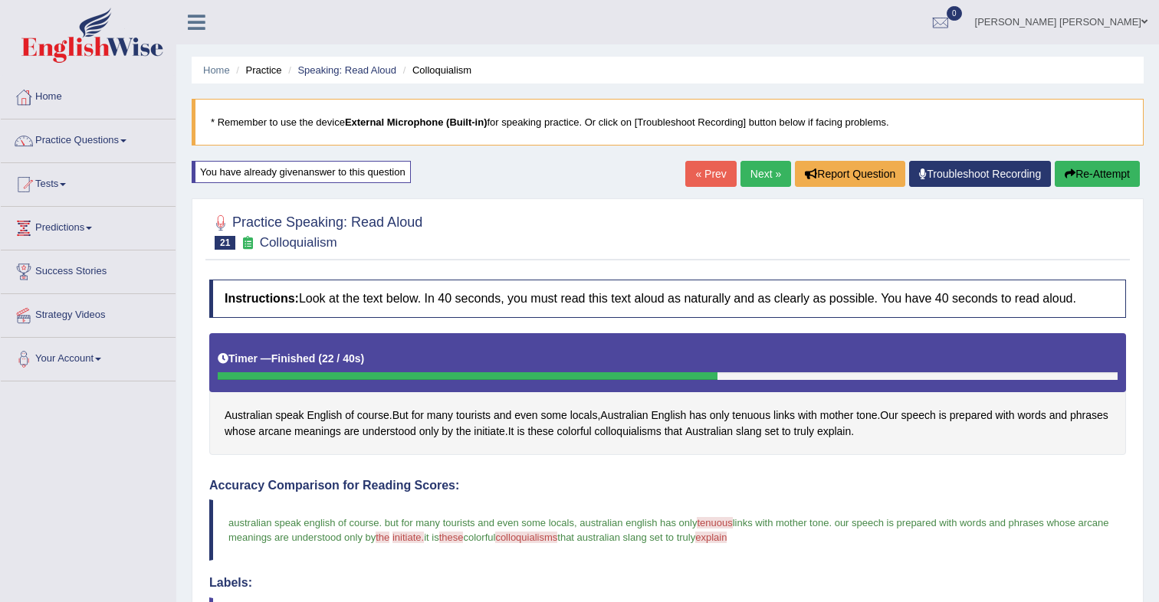
click at [767, 177] on link "Next »" at bounding box center [765, 174] width 51 height 26
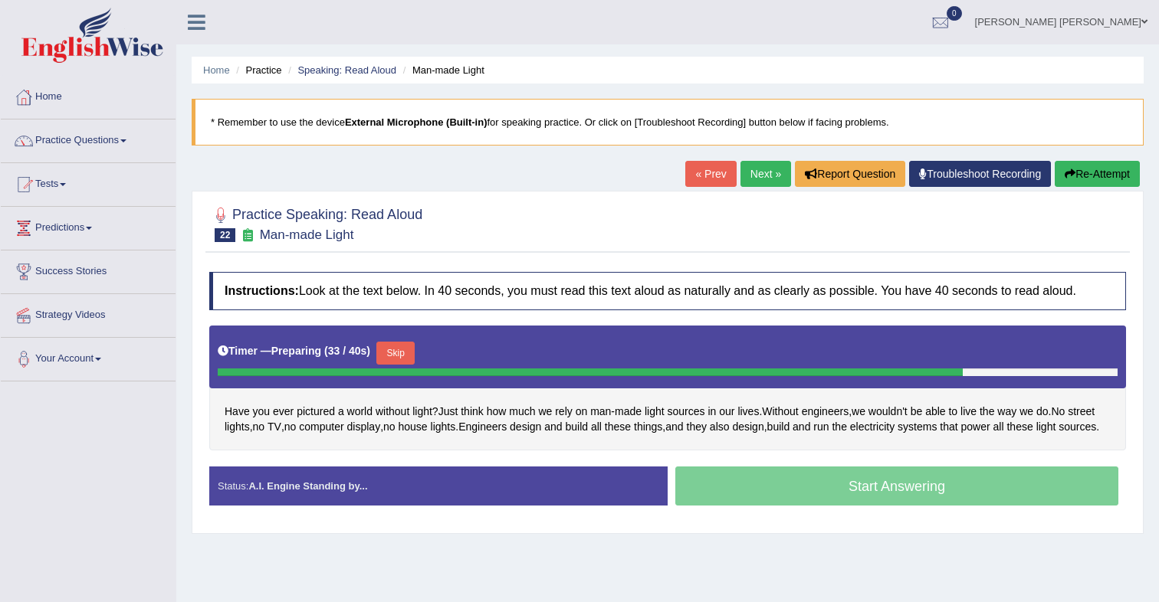
drag, startPoint x: 407, startPoint y: 355, endPoint x: 496, endPoint y: 235, distance: 149.6
click at [412, 350] on button "Skip" at bounding box center [395, 353] width 38 height 23
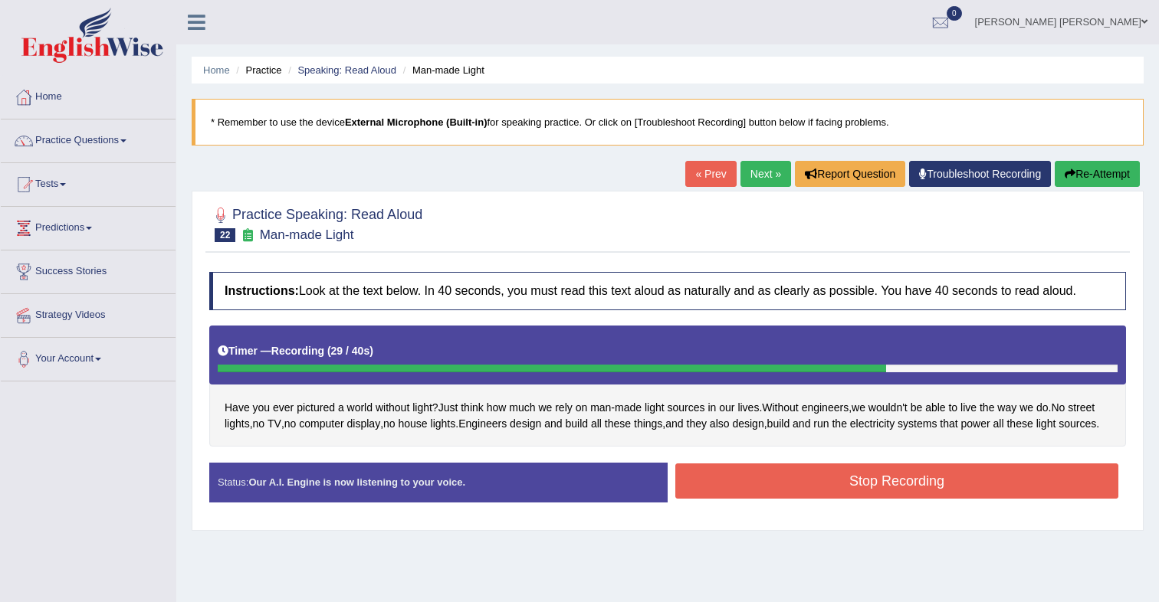
click at [778, 494] on button "Stop Recording" at bounding box center [896, 481] width 443 height 35
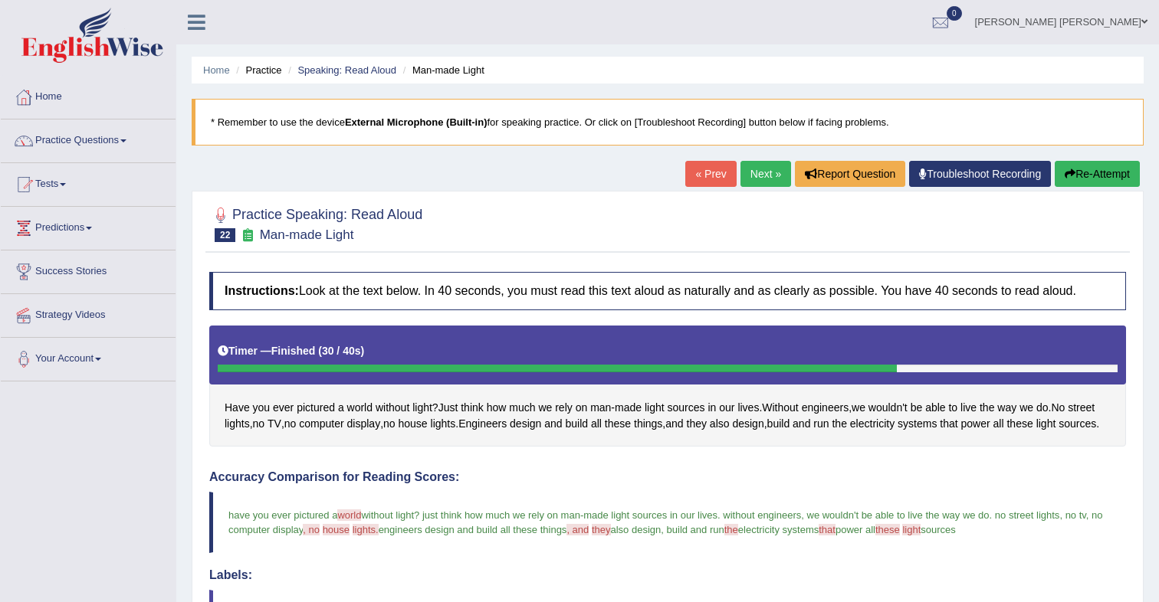
click at [1104, 179] on button "Re-Attempt" at bounding box center [1097, 174] width 85 height 26
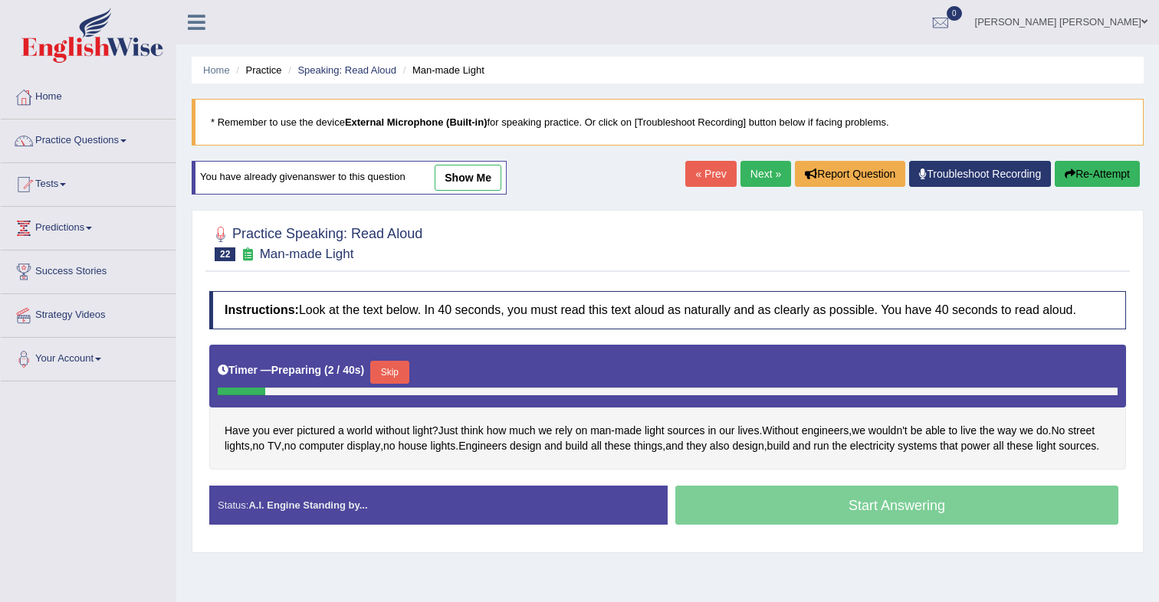
drag, startPoint x: 393, startPoint y: 370, endPoint x: 495, endPoint y: 303, distance: 122.2
click at [394, 369] on button "Skip" at bounding box center [389, 372] width 38 height 23
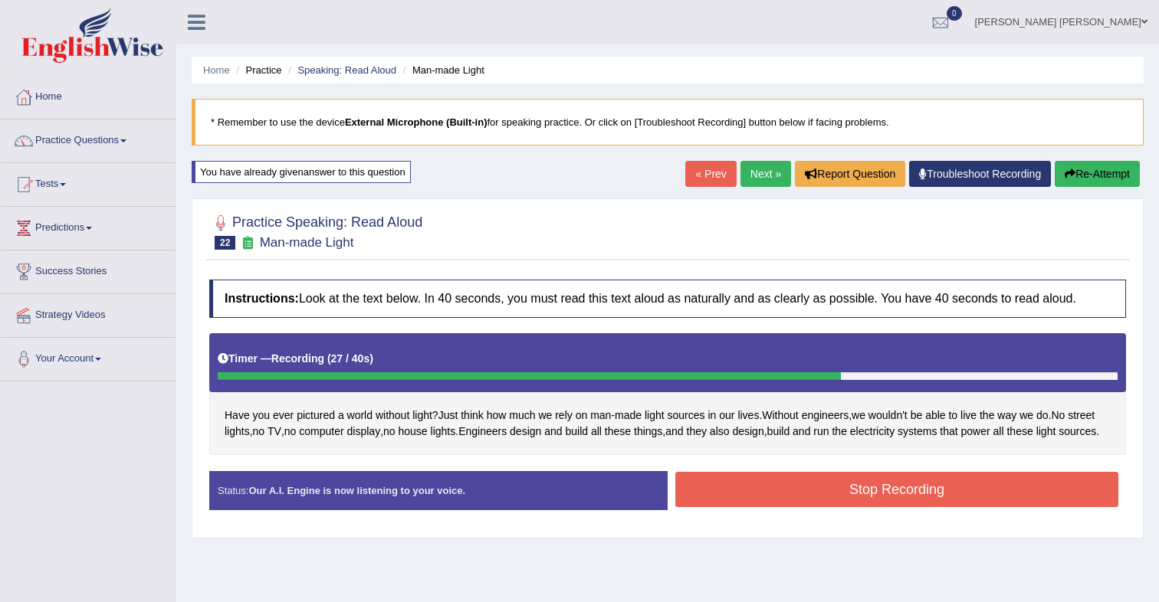
drag, startPoint x: 816, startPoint y: 503, endPoint x: 806, endPoint y: 485, distance: 20.2
click at [815, 503] on button "Stop Recording" at bounding box center [896, 489] width 443 height 35
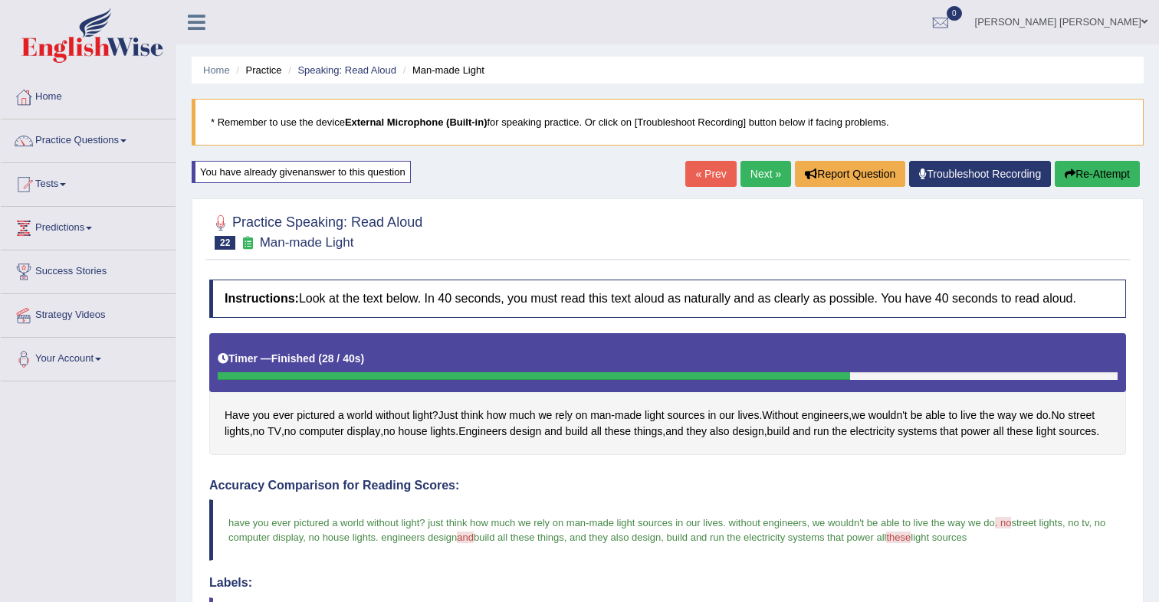
click at [757, 172] on link "Next »" at bounding box center [765, 174] width 51 height 26
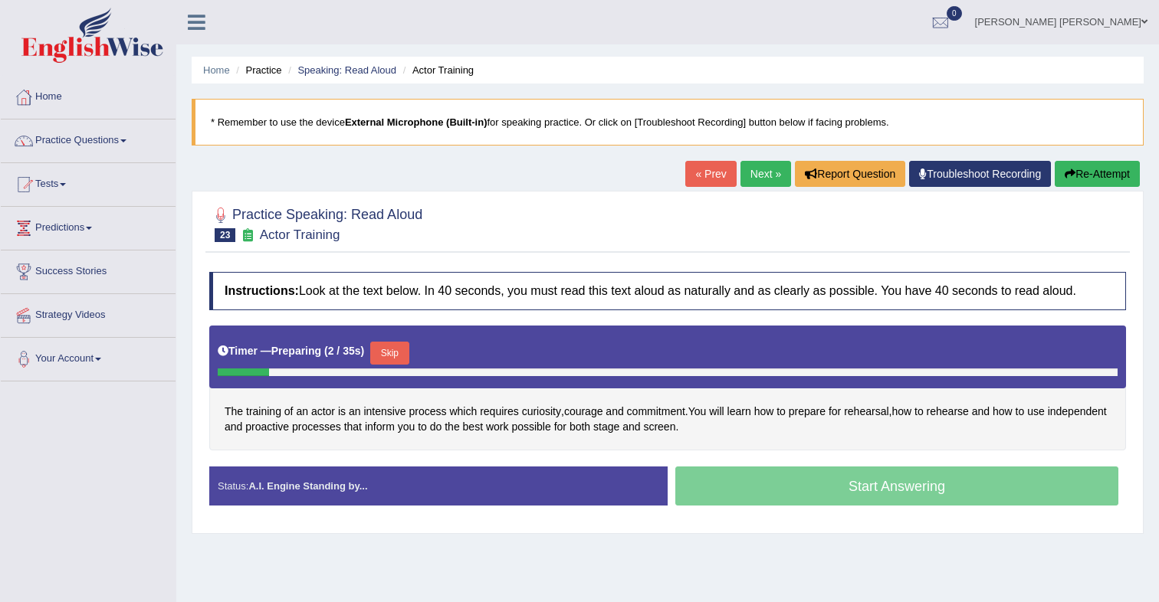
click at [503, 240] on div at bounding box center [667, 223] width 917 height 47
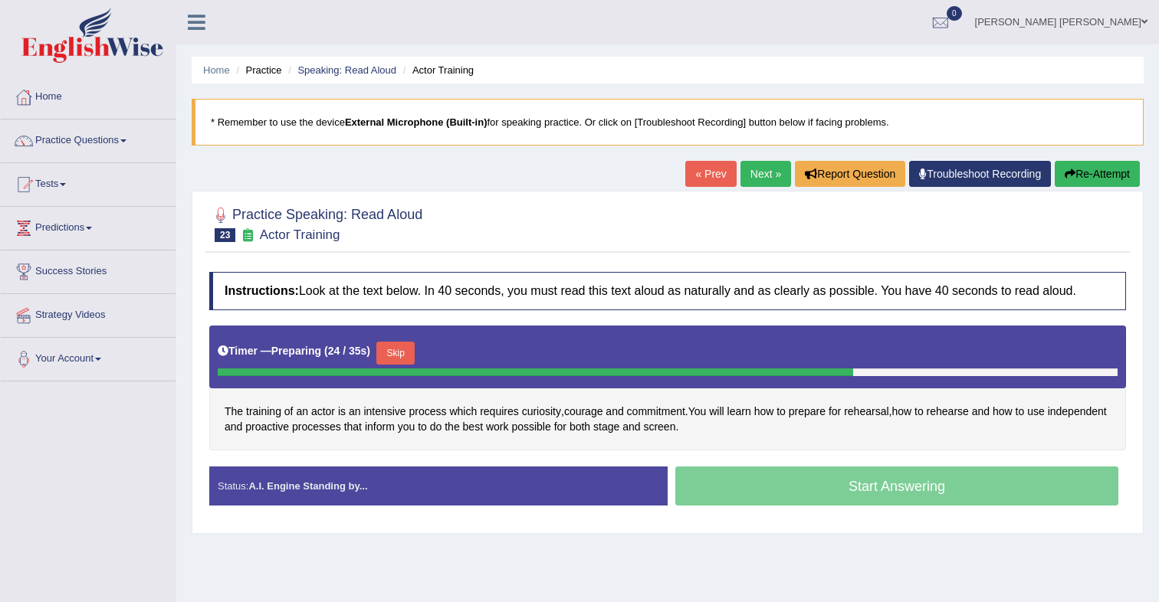
drag, startPoint x: 413, startPoint y: 356, endPoint x: 430, endPoint y: 327, distance: 33.0
click at [412, 356] on button "Skip" at bounding box center [395, 353] width 38 height 23
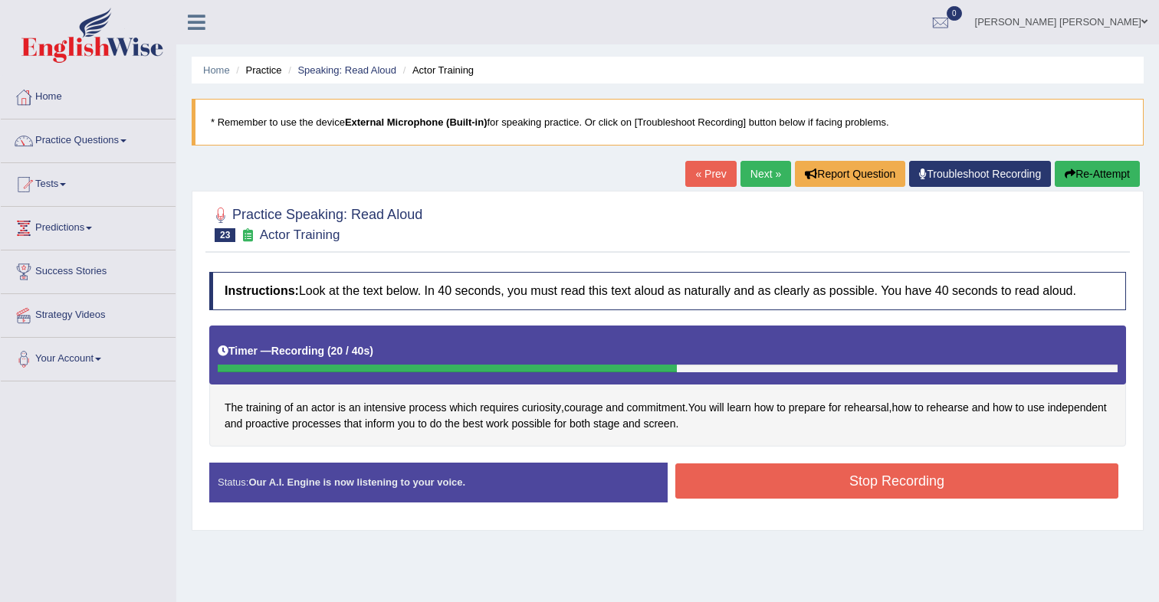
click at [784, 481] on button "Stop Recording" at bounding box center [896, 481] width 443 height 35
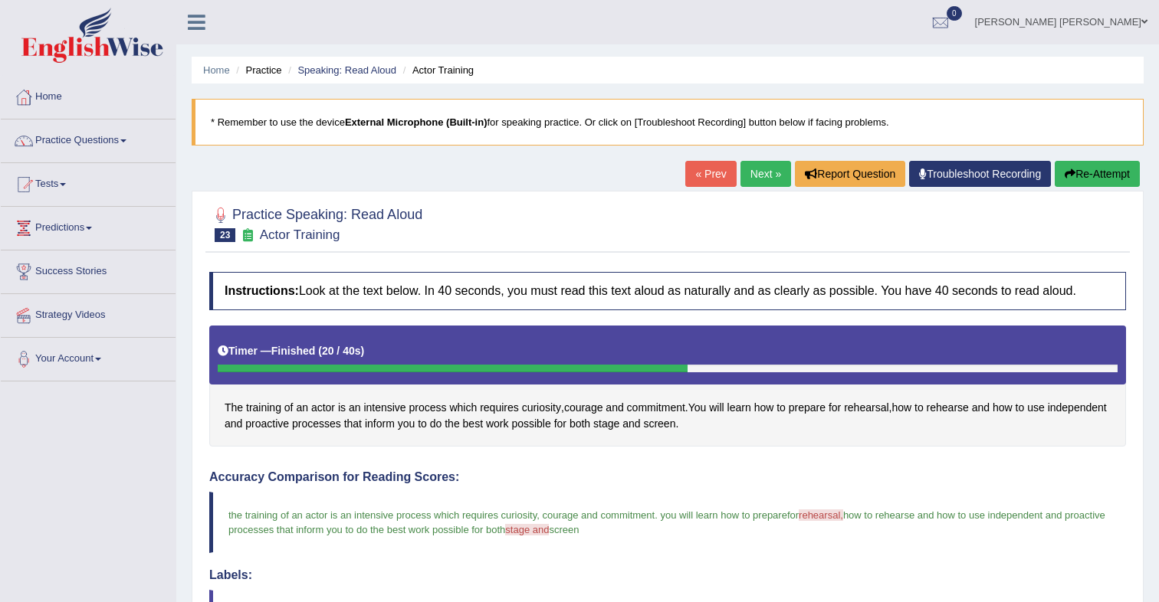
click at [1078, 179] on button "Re-Attempt" at bounding box center [1097, 174] width 85 height 26
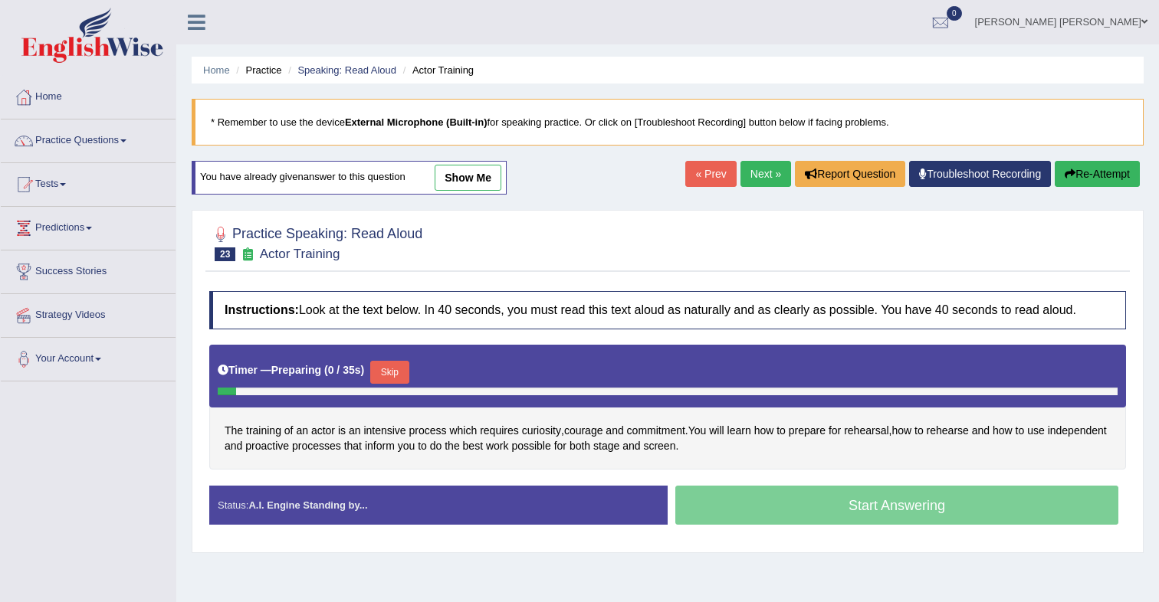
drag, startPoint x: 404, startPoint y: 379, endPoint x: 411, endPoint y: 373, distance: 8.7
click at [404, 378] on button "Skip" at bounding box center [389, 372] width 38 height 23
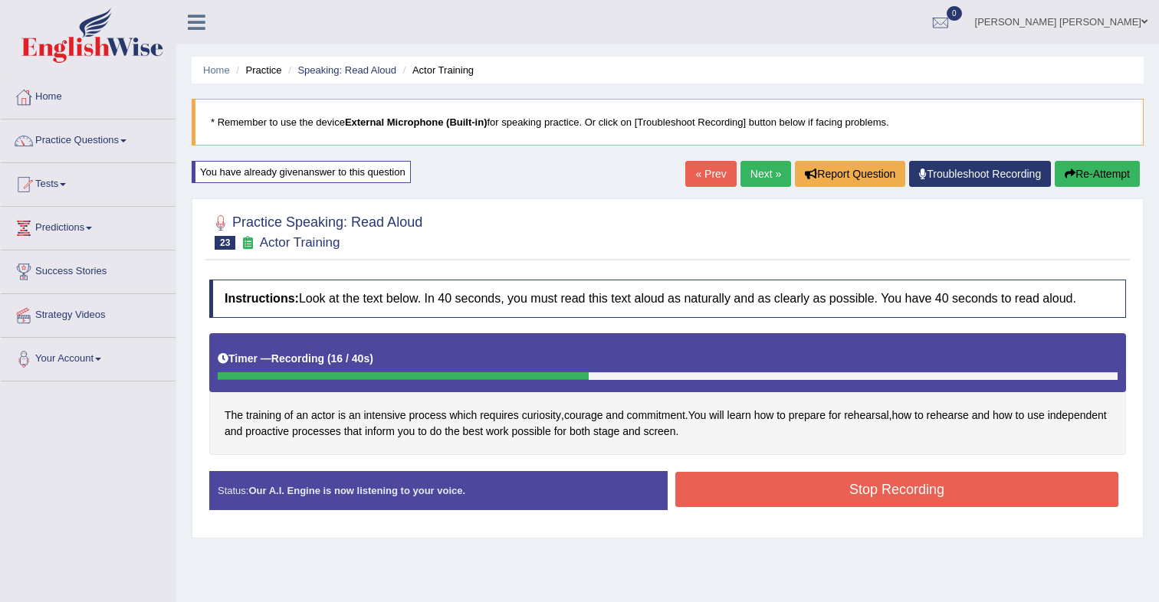
drag, startPoint x: 809, startPoint y: 485, endPoint x: 816, endPoint y: 473, distance: 14.1
click at [810, 485] on button "Stop Recording" at bounding box center [896, 489] width 443 height 35
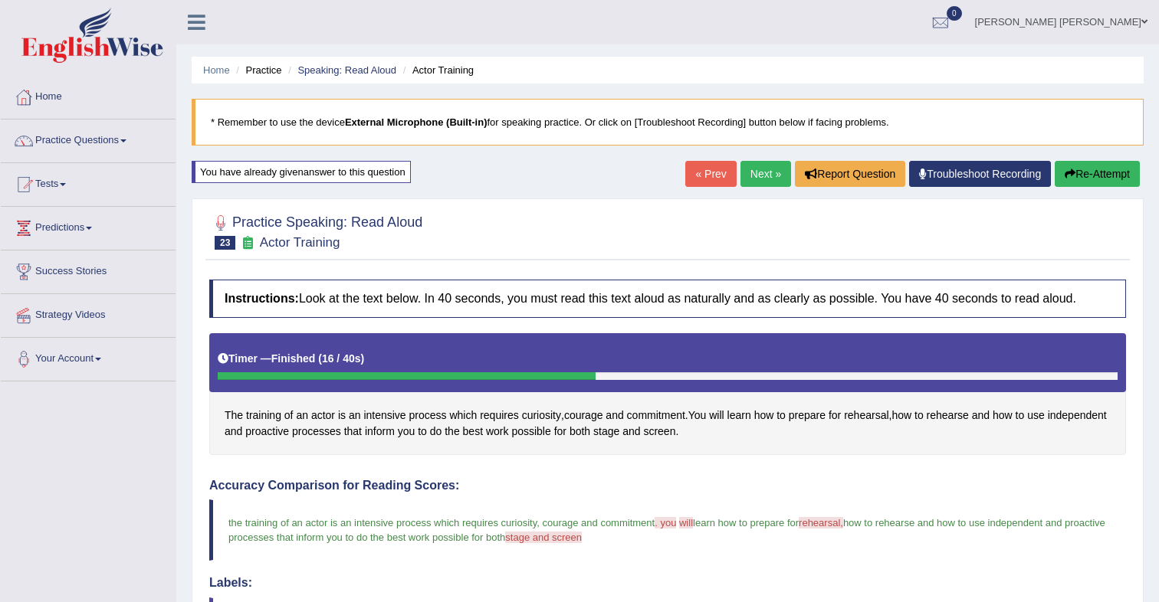
click at [762, 177] on link "Next »" at bounding box center [765, 174] width 51 height 26
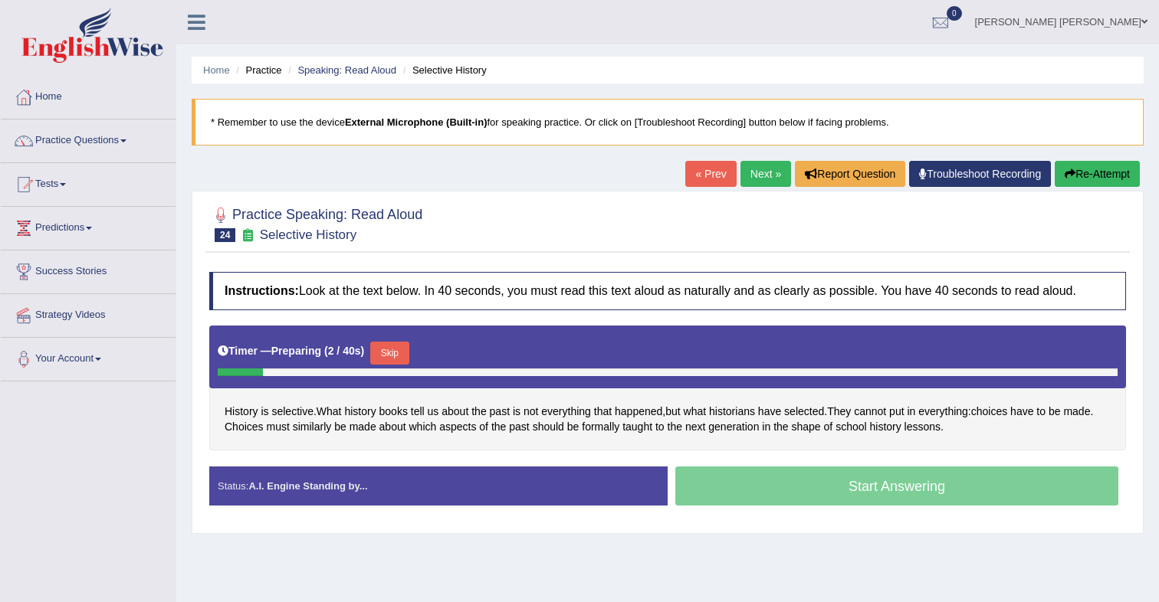
click at [668, 12] on ul "[PERSON_NAME] [PERSON_NAME] Toggle navigation Username: cmjg02092025 Access Typ…" at bounding box center [814, 22] width 687 height 44
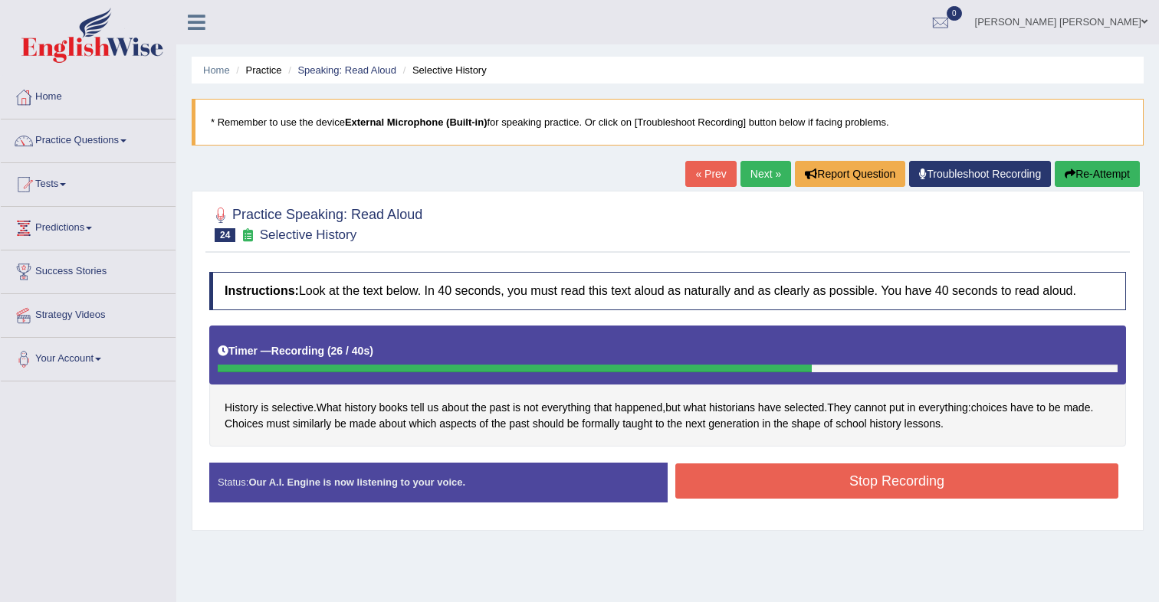
drag, startPoint x: 822, startPoint y: 474, endPoint x: 830, endPoint y: 462, distance: 14.9
click at [822, 474] on button "Stop Recording" at bounding box center [896, 481] width 443 height 35
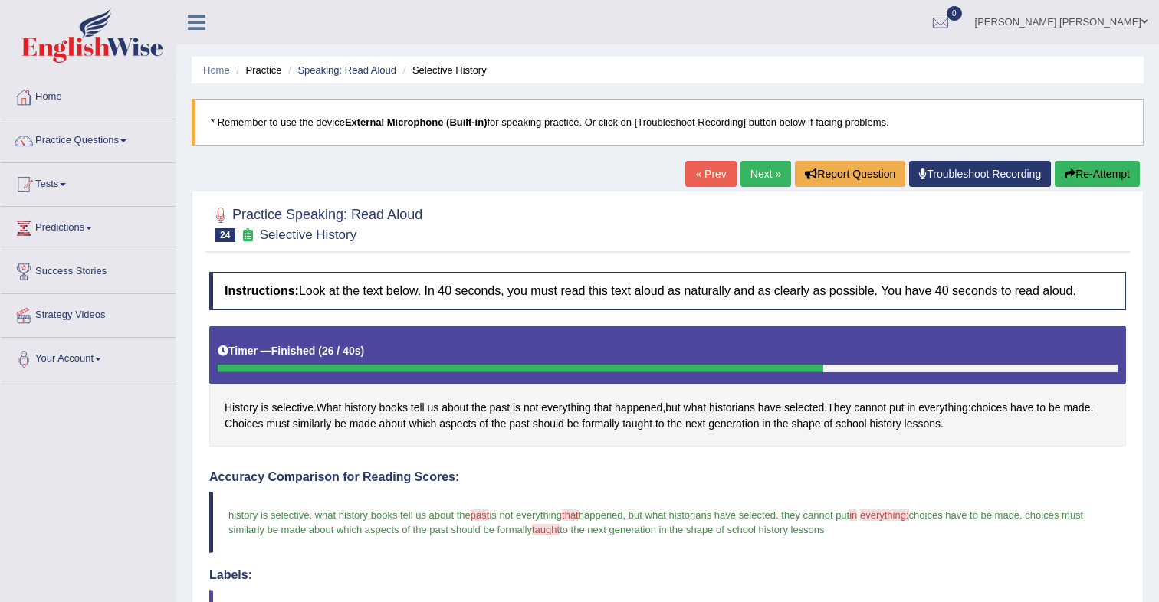
click at [757, 176] on link "Next »" at bounding box center [765, 174] width 51 height 26
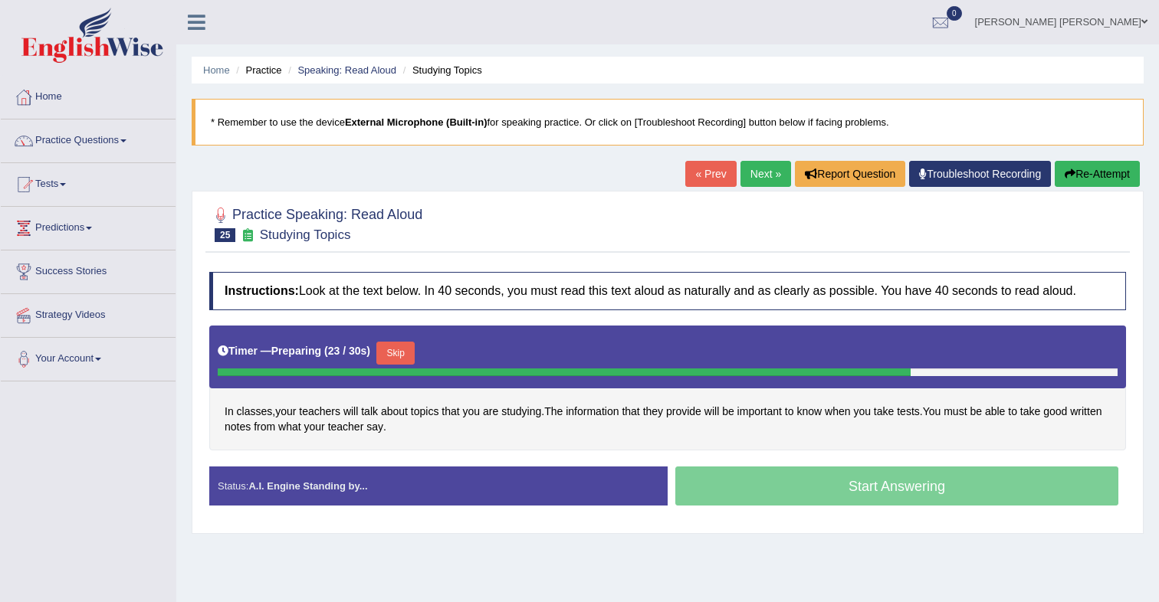
drag, startPoint x: 399, startPoint y: 350, endPoint x: 441, endPoint y: 315, distance: 55.5
click at [402, 346] on button "Skip" at bounding box center [395, 353] width 38 height 23
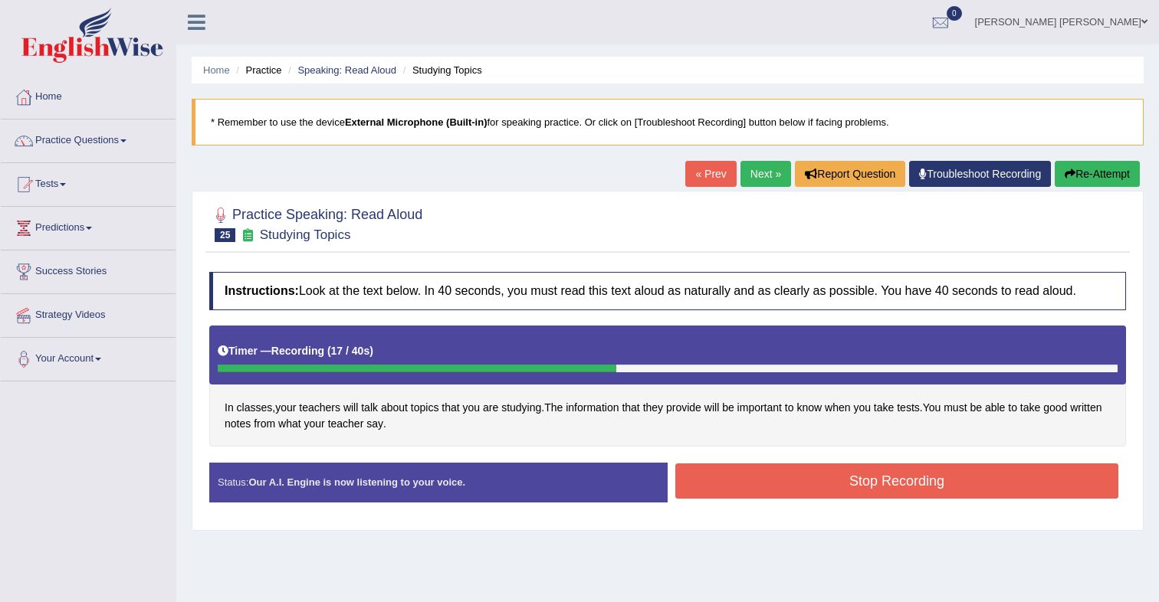
click at [792, 481] on button "Stop Recording" at bounding box center [896, 481] width 443 height 35
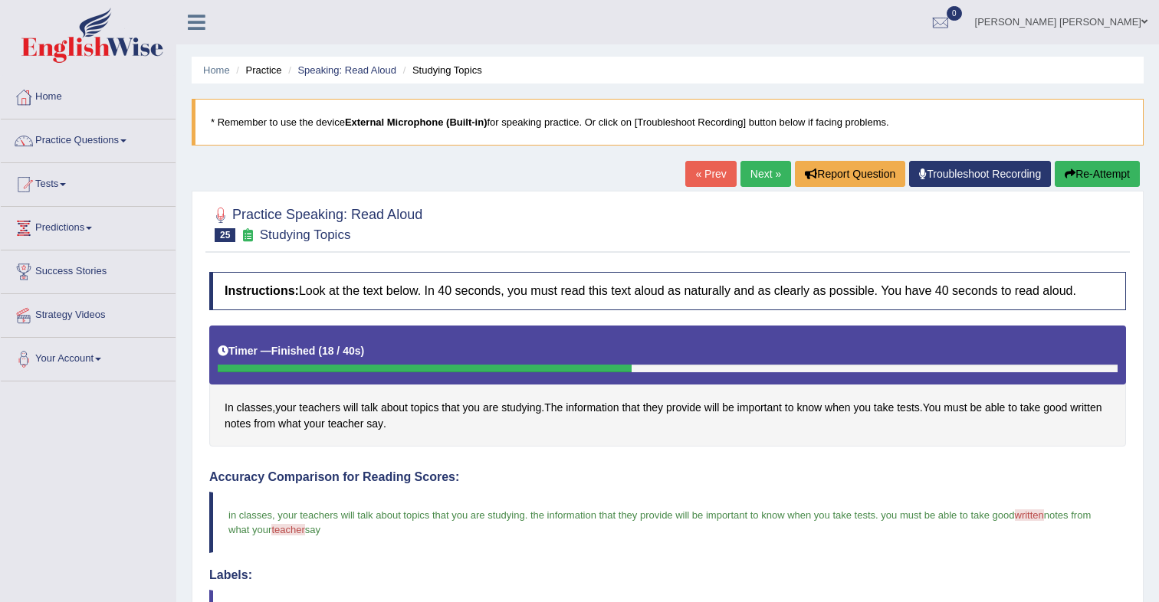
click at [766, 182] on link "Next »" at bounding box center [765, 174] width 51 height 26
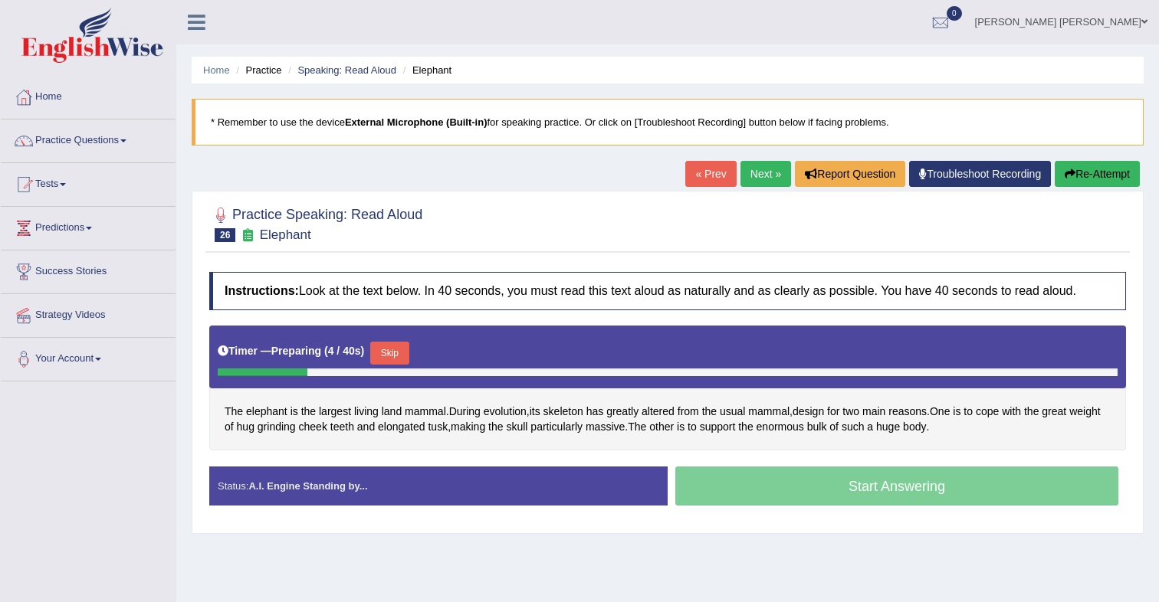
drag, startPoint x: 386, startPoint y: 353, endPoint x: 394, endPoint y: 341, distance: 13.8
click at [387, 349] on button "Skip" at bounding box center [389, 353] width 38 height 23
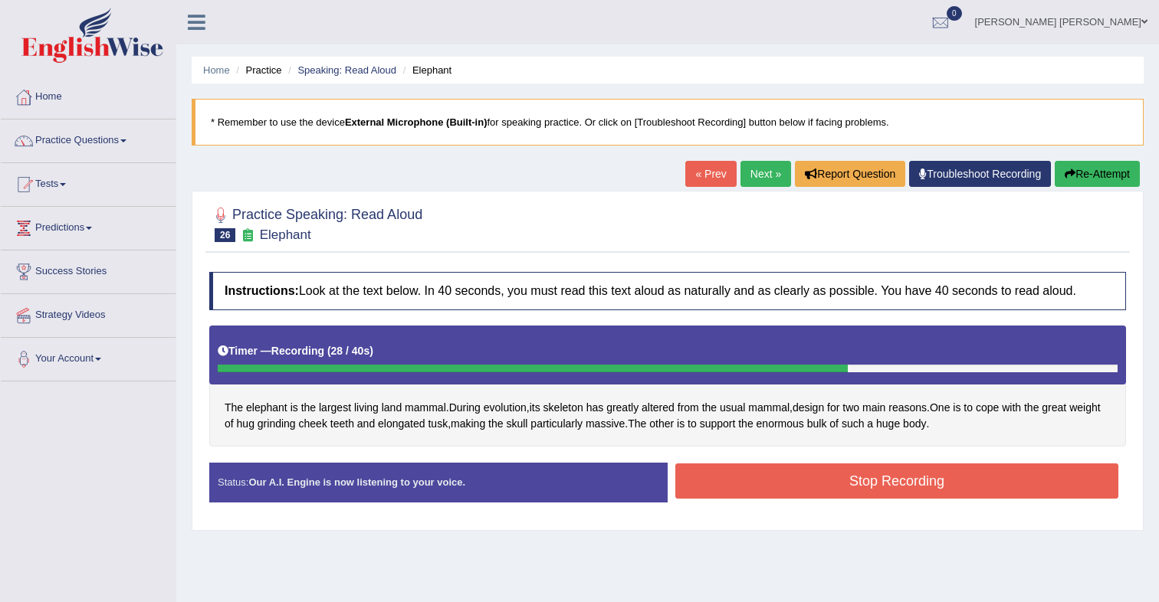
click at [751, 490] on button "Stop Recording" at bounding box center [896, 481] width 443 height 35
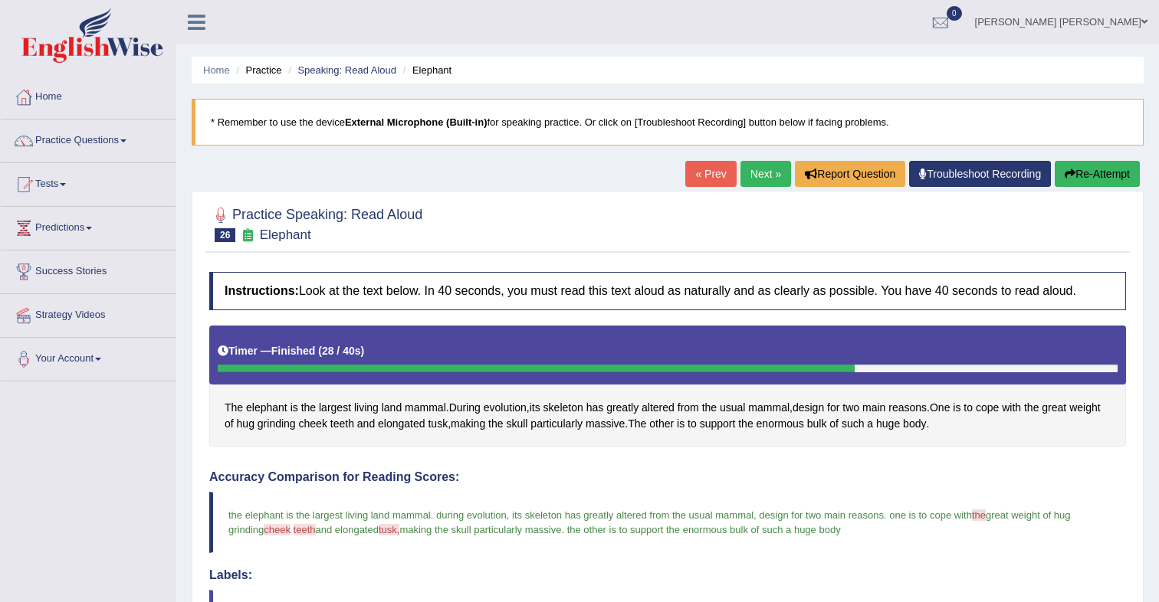
click at [743, 177] on link "Next »" at bounding box center [765, 174] width 51 height 26
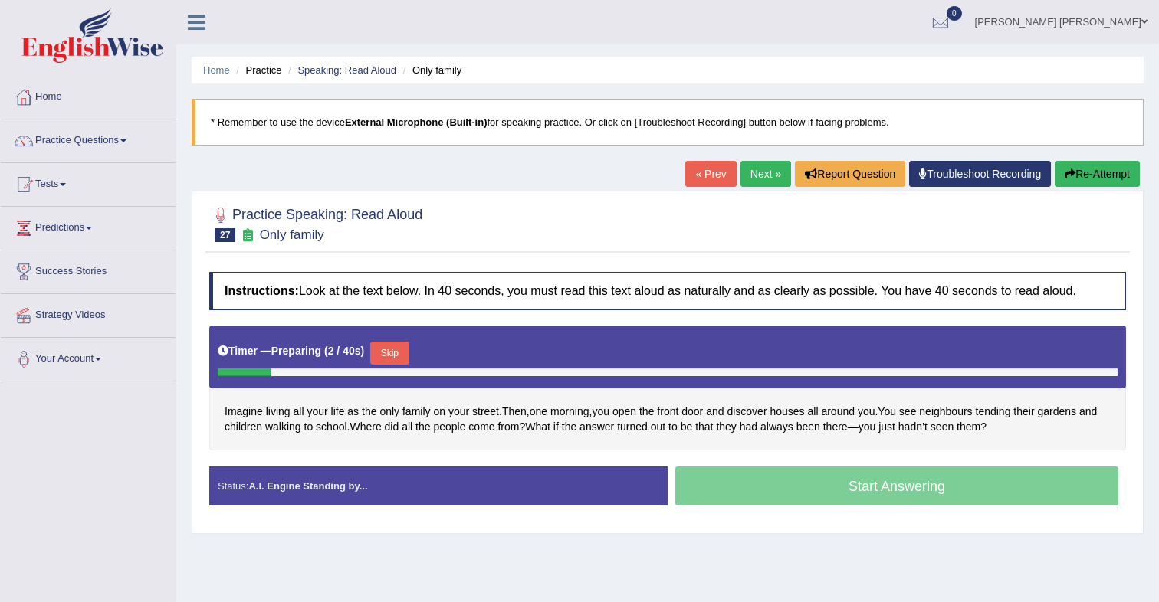
drag, startPoint x: 399, startPoint y: 356, endPoint x: 430, endPoint y: 350, distance: 31.3
click at [399, 356] on button "Skip" at bounding box center [389, 353] width 38 height 23
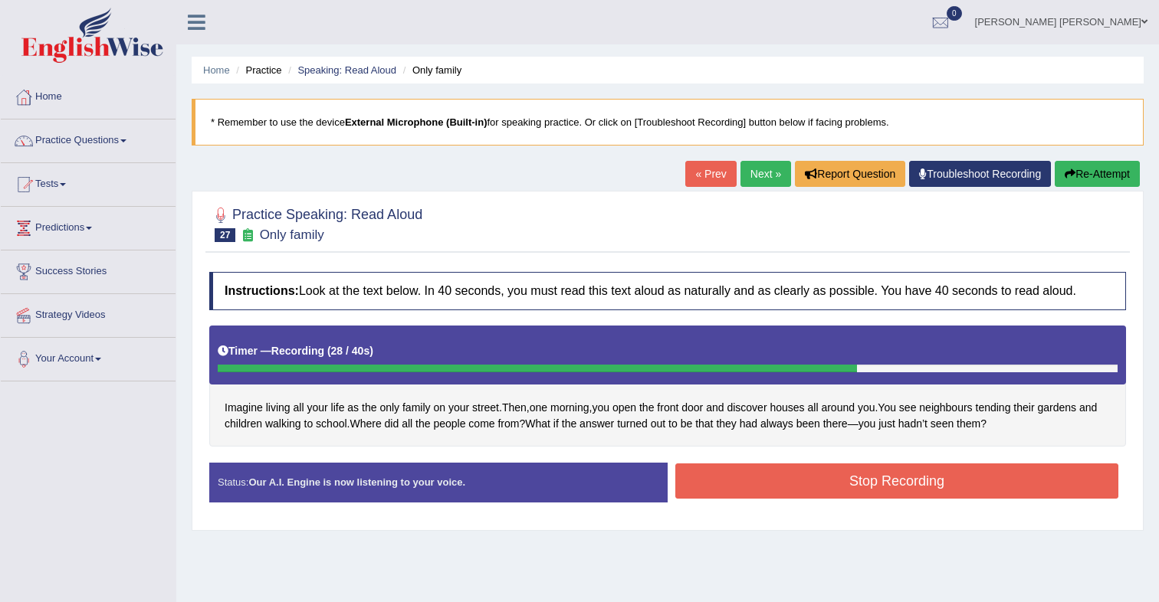
click at [766, 469] on button "Stop Recording" at bounding box center [896, 481] width 443 height 35
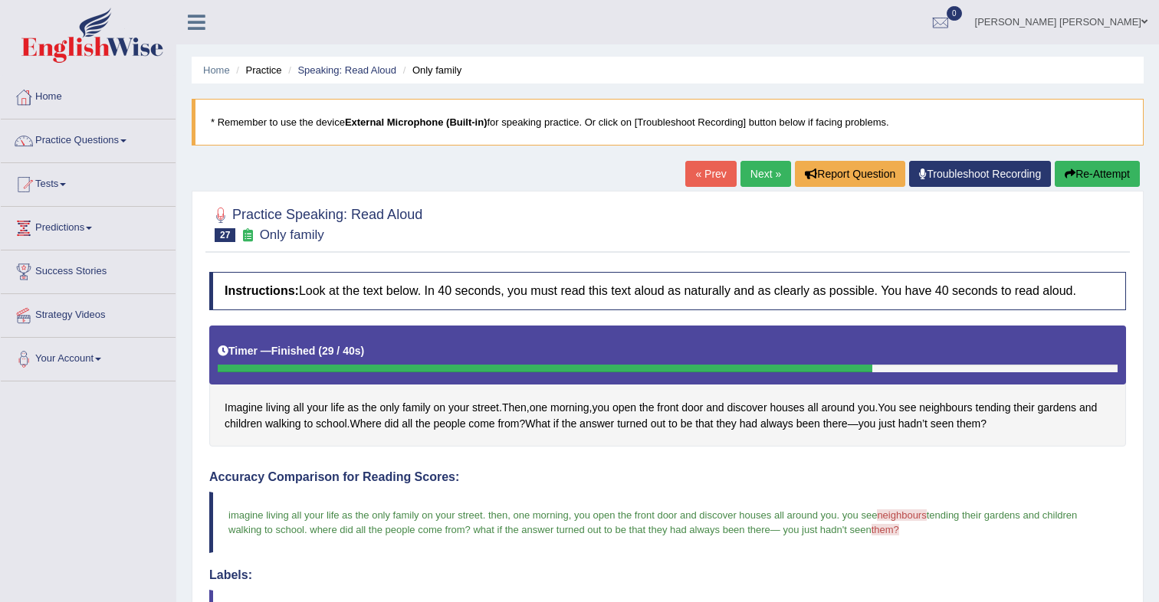
click at [760, 181] on link "Next »" at bounding box center [765, 174] width 51 height 26
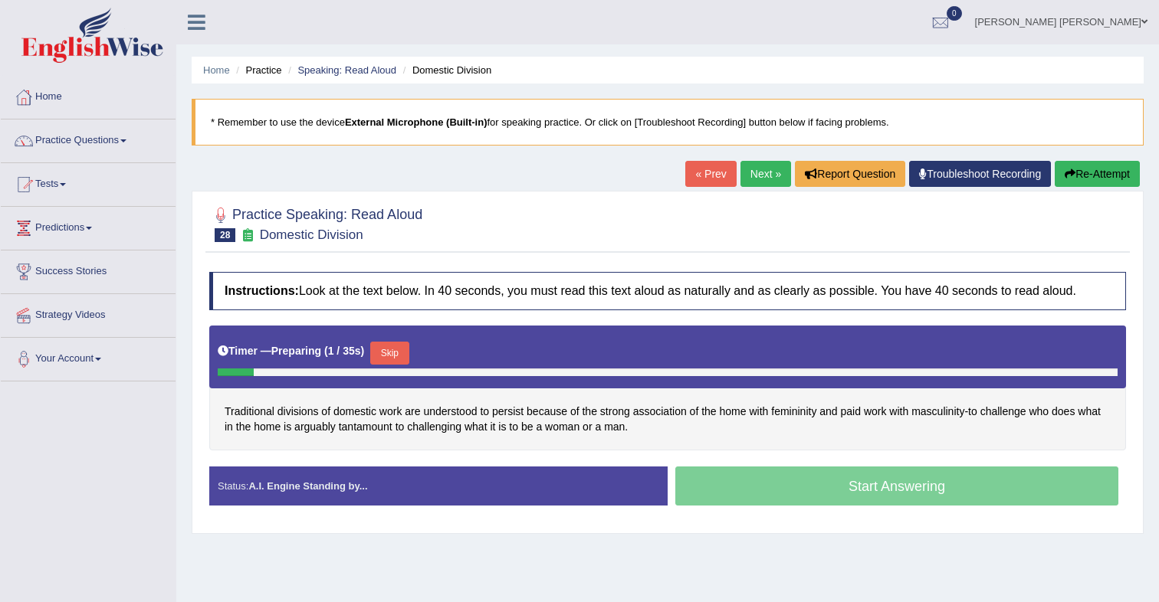
click at [402, 360] on button "Skip" at bounding box center [389, 353] width 38 height 23
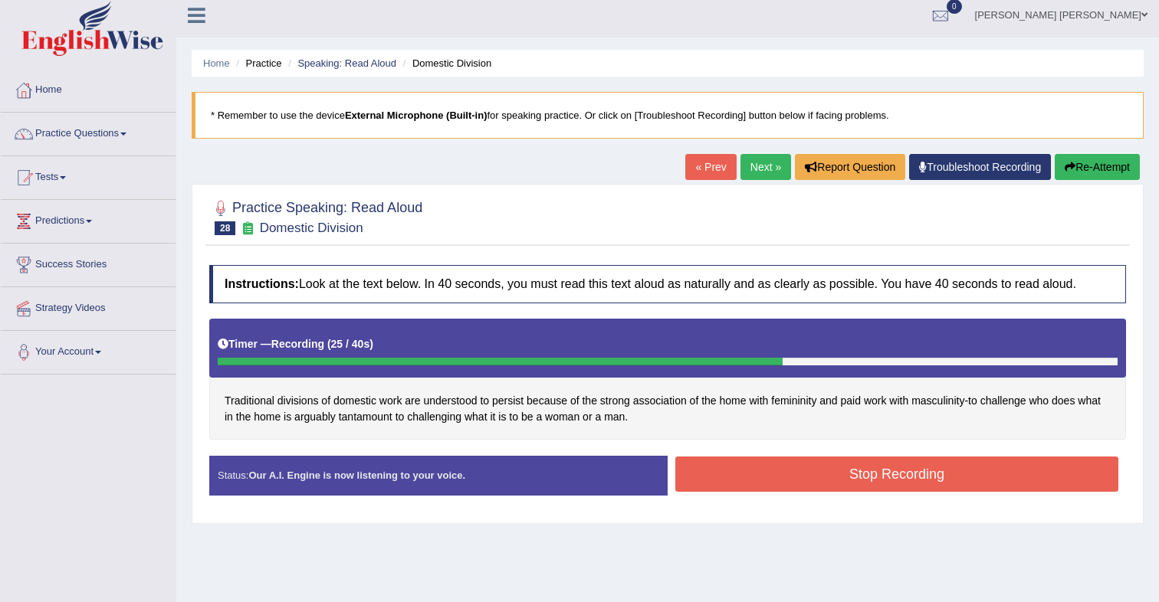
click at [759, 487] on button "Stop Recording" at bounding box center [896, 474] width 443 height 35
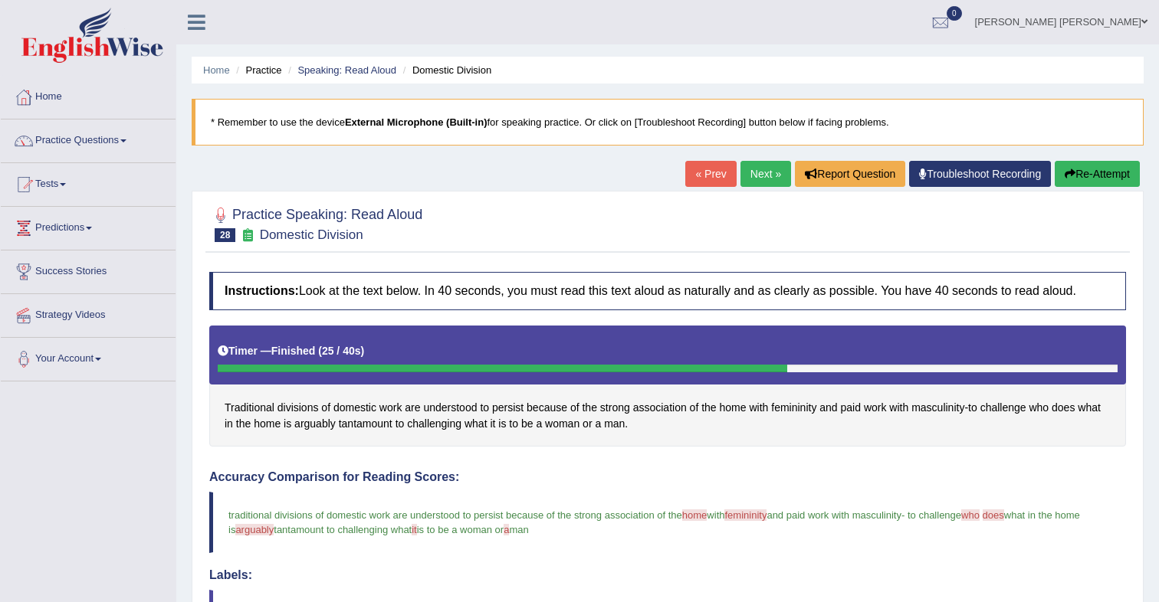
click at [1079, 175] on button "Re-Attempt" at bounding box center [1097, 174] width 85 height 26
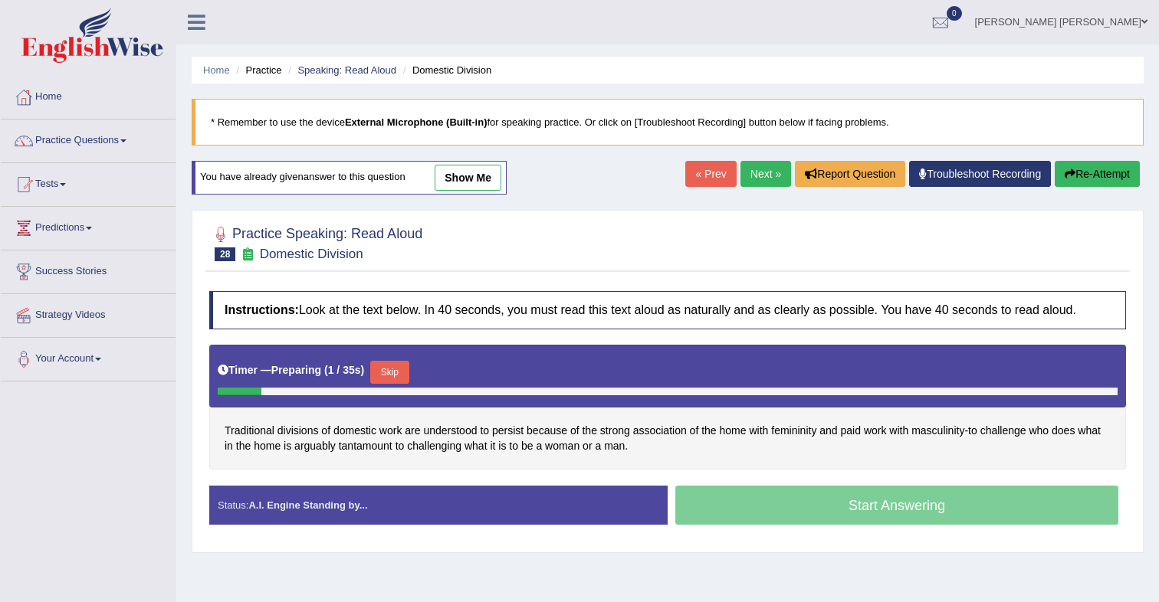
drag, startPoint x: 405, startPoint y: 376, endPoint x: 483, endPoint y: 340, distance: 85.4
click at [406, 376] on button "Skip" at bounding box center [389, 372] width 38 height 23
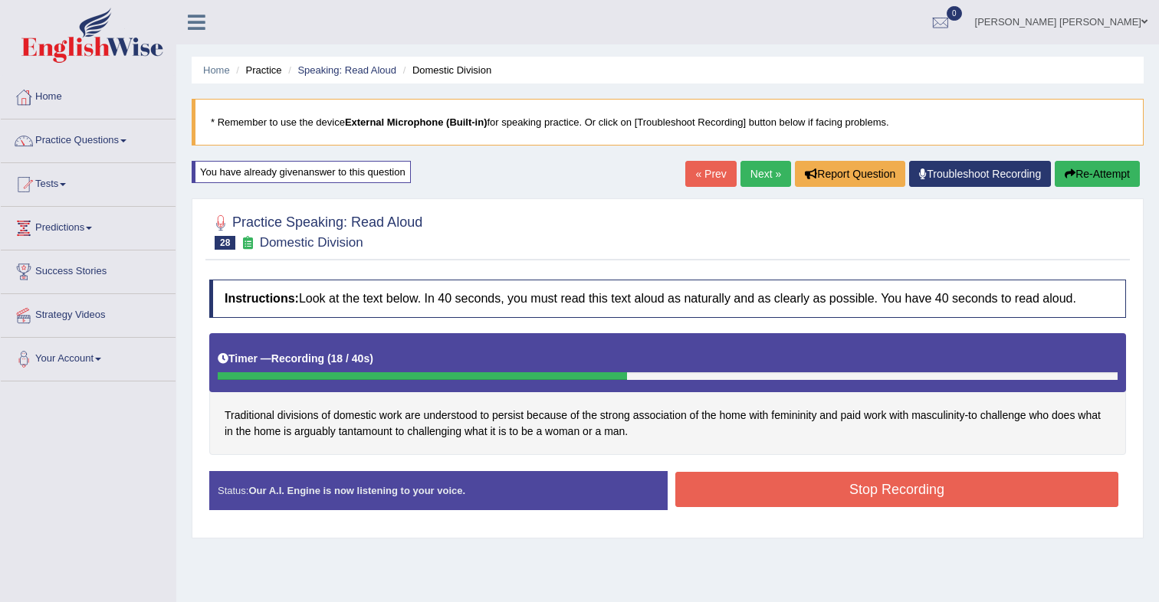
click at [714, 489] on button "Stop Recording" at bounding box center [896, 489] width 443 height 35
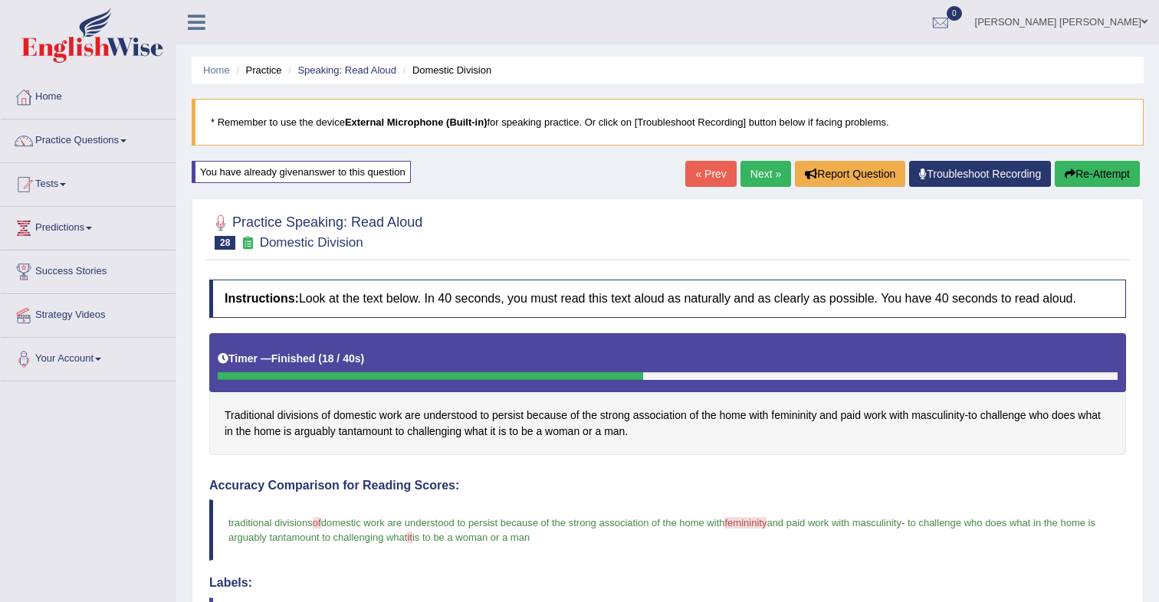
click at [753, 182] on link "Next »" at bounding box center [765, 174] width 51 height 26
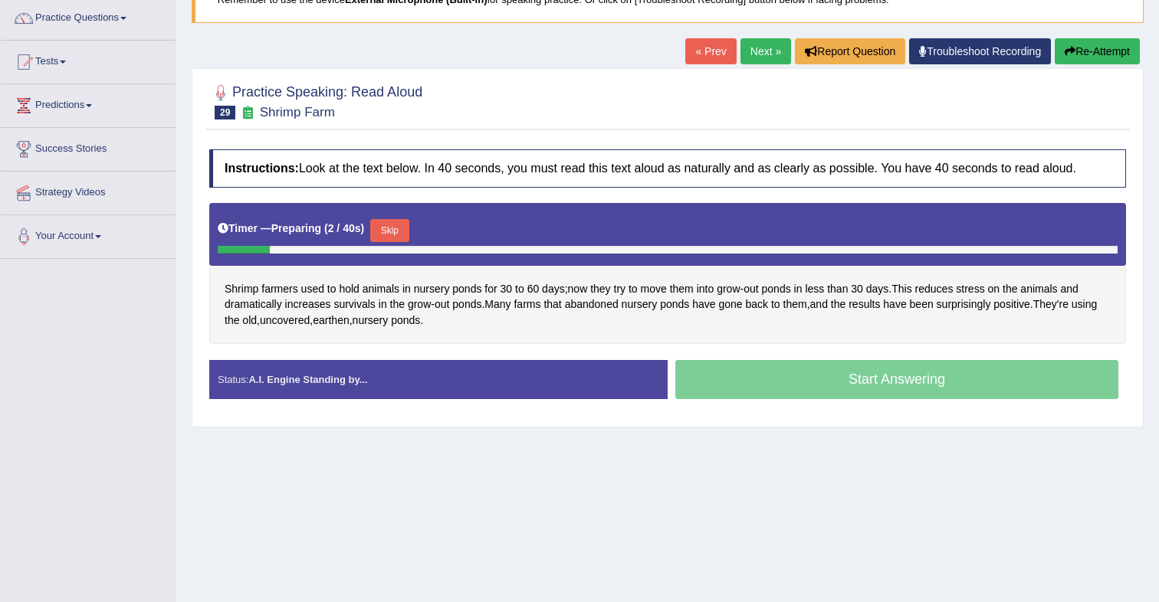
scroll to position [128, 0]
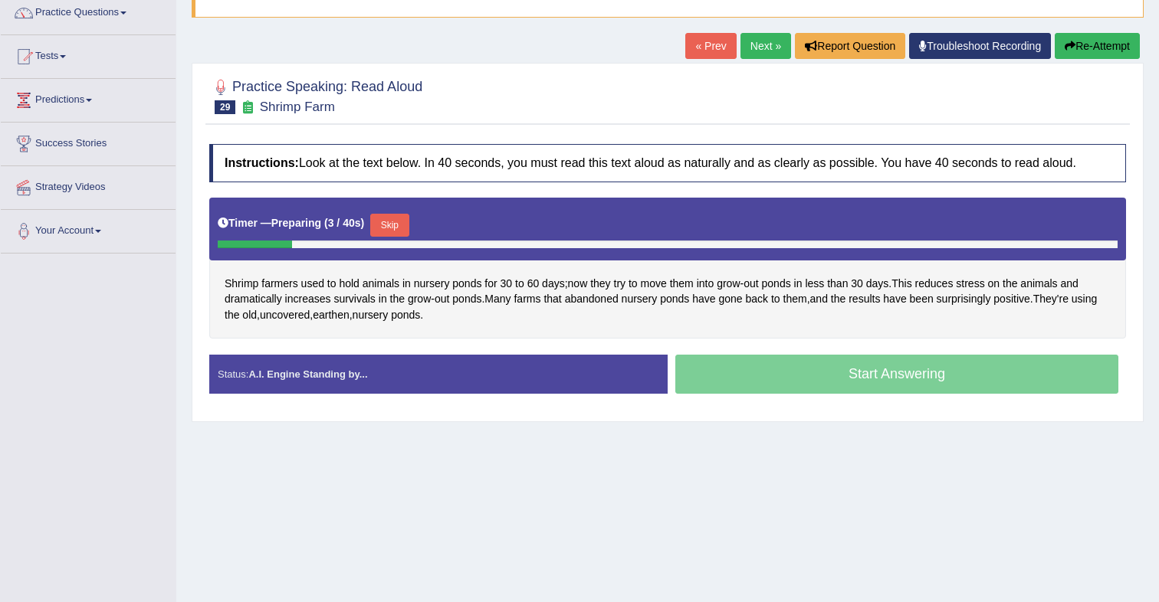
click at [399, 231] on button "Skip" at bounding box center [389, 225] width 38 height 23
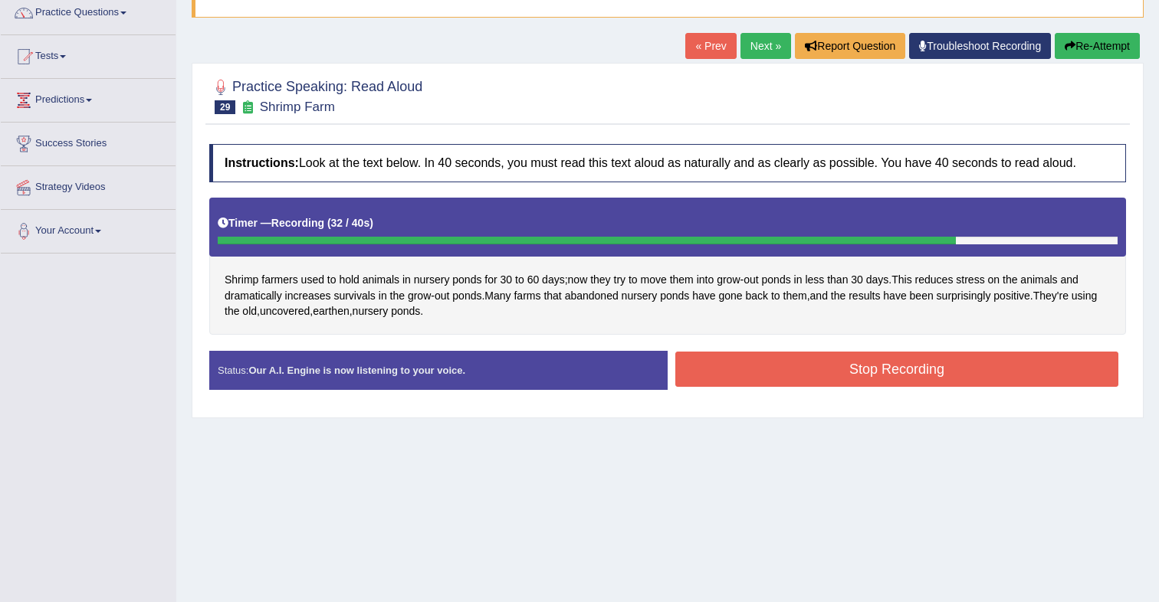
drag, startPoint x: 727, startPoint y: 380, endPoint x: 720, endPoint y: 386, distance: 9.2
click at [727, 381] on button "Stop Recording" at bounding box center [896, 369] width 443 height 35
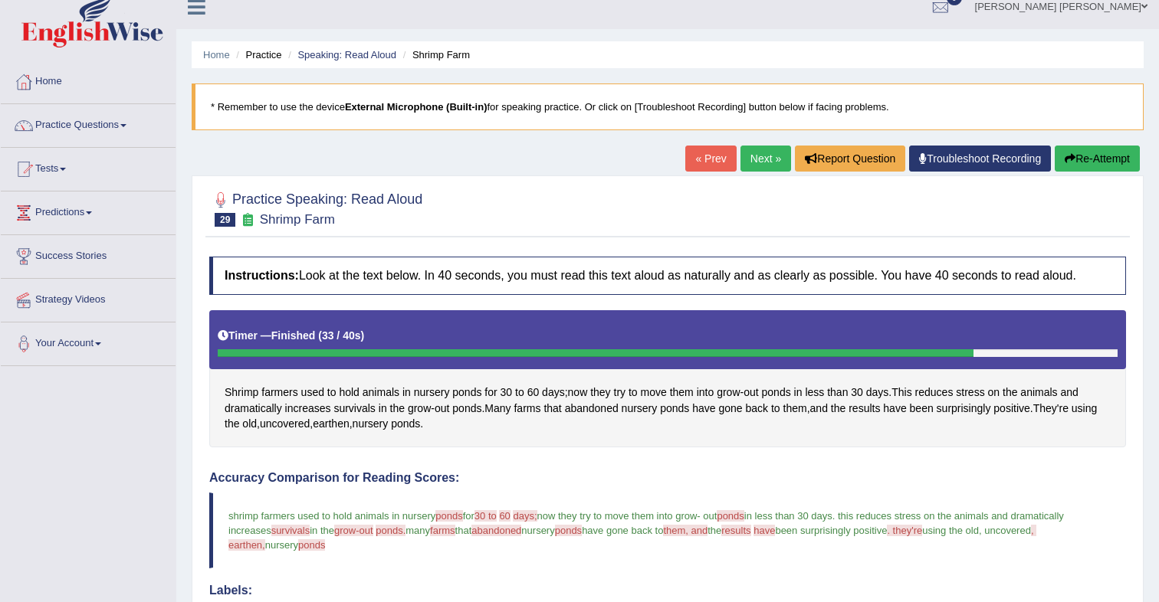
scroll to position [14, 0]
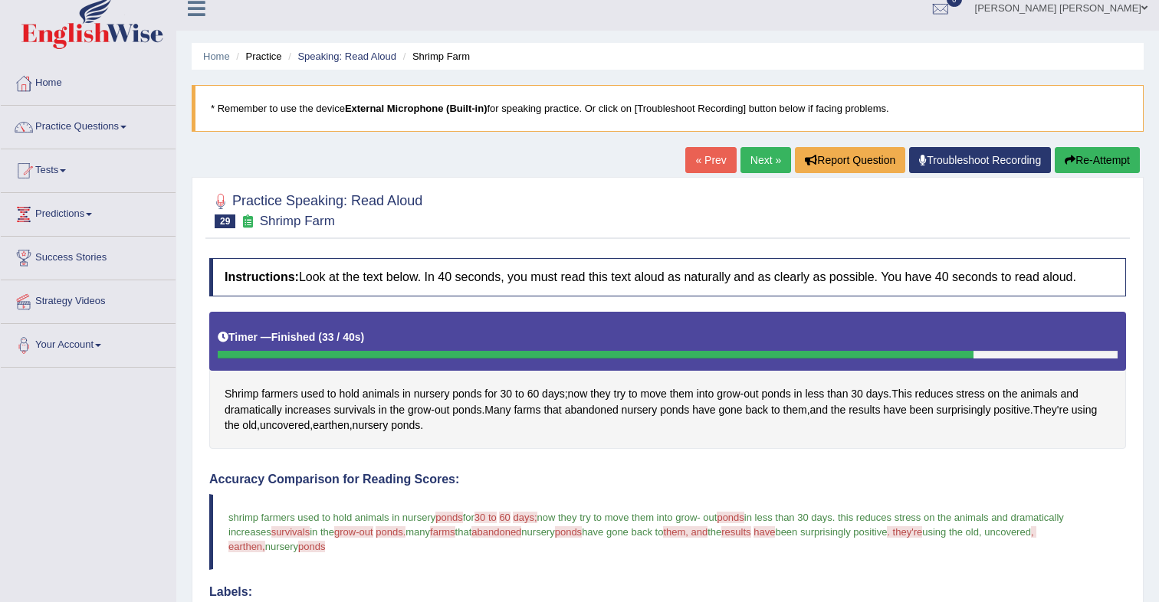
click at [1072, 163] on button "Re-Attempt" at bounding box center [1097, 160] width 85 height 26
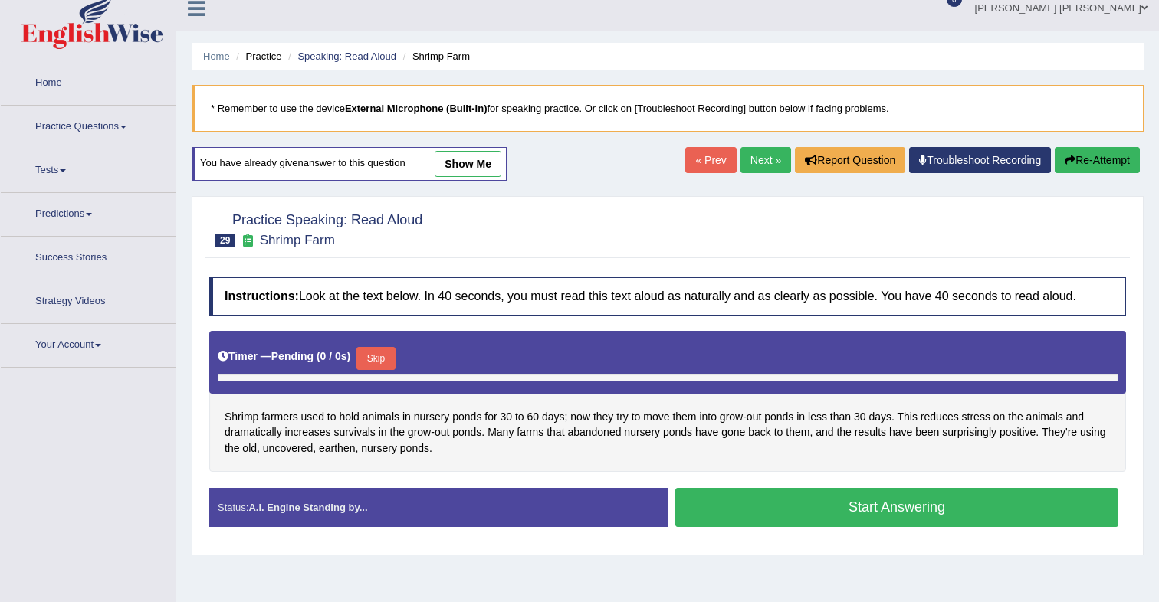
scroll to position [14, 0]
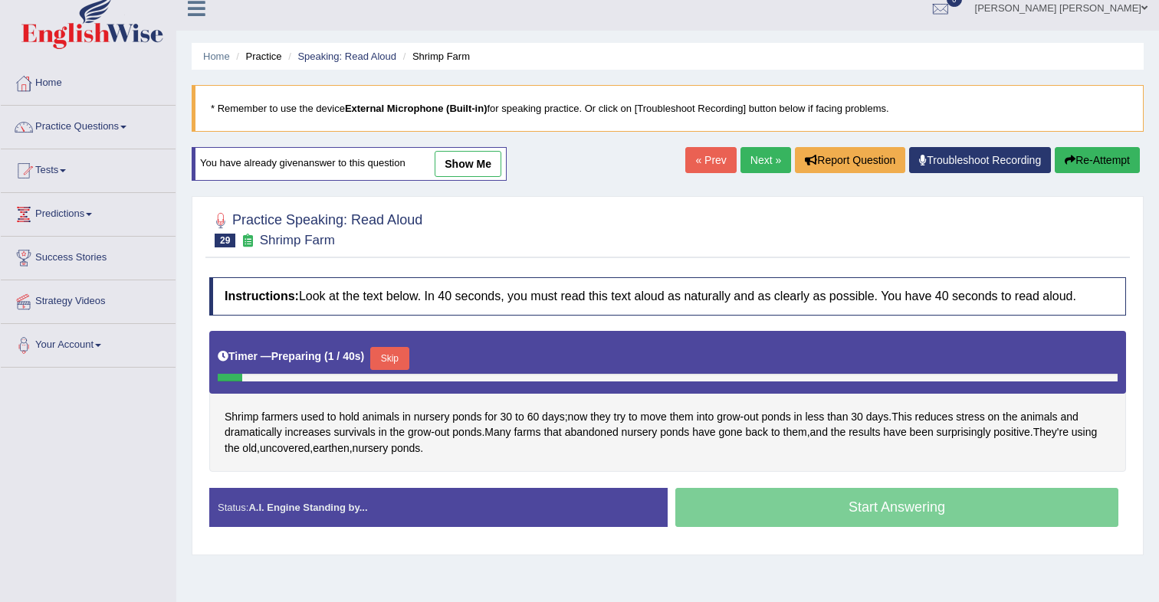
drag, startPoint x: 399, startPoint y: 359, endPoint x: 445, endPoint y: 337, distance: 50.7
click at [399, 359] on button "Skip" at bounding box center [389, 358] width 38 height 23
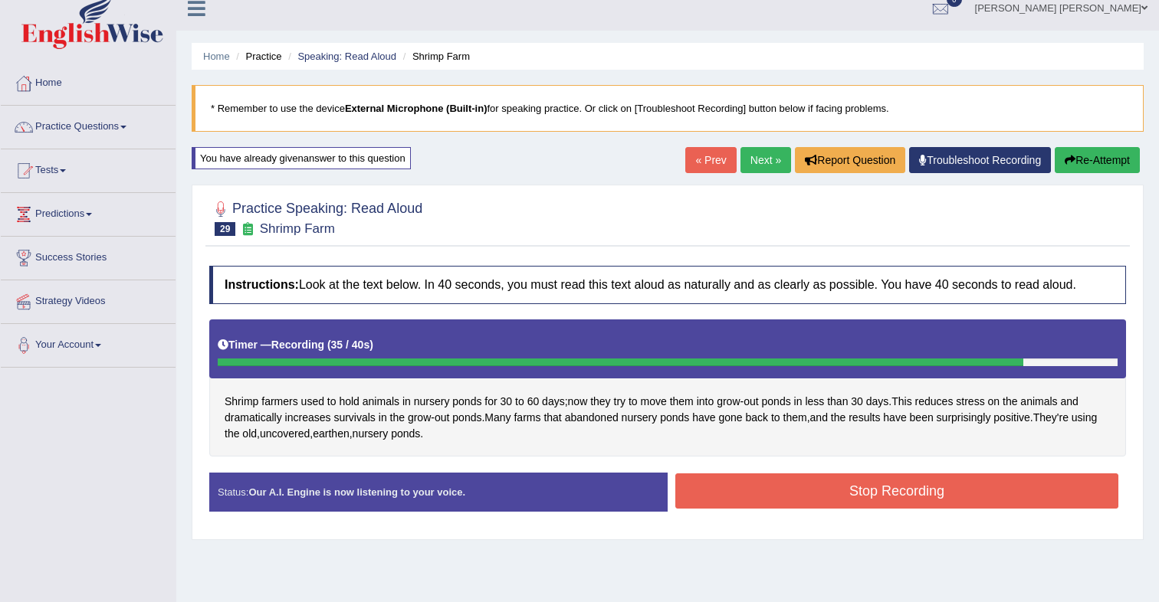
click at [721, 484] on button "Stop Recording" at bounding box center [896, 491] width 443 height 35
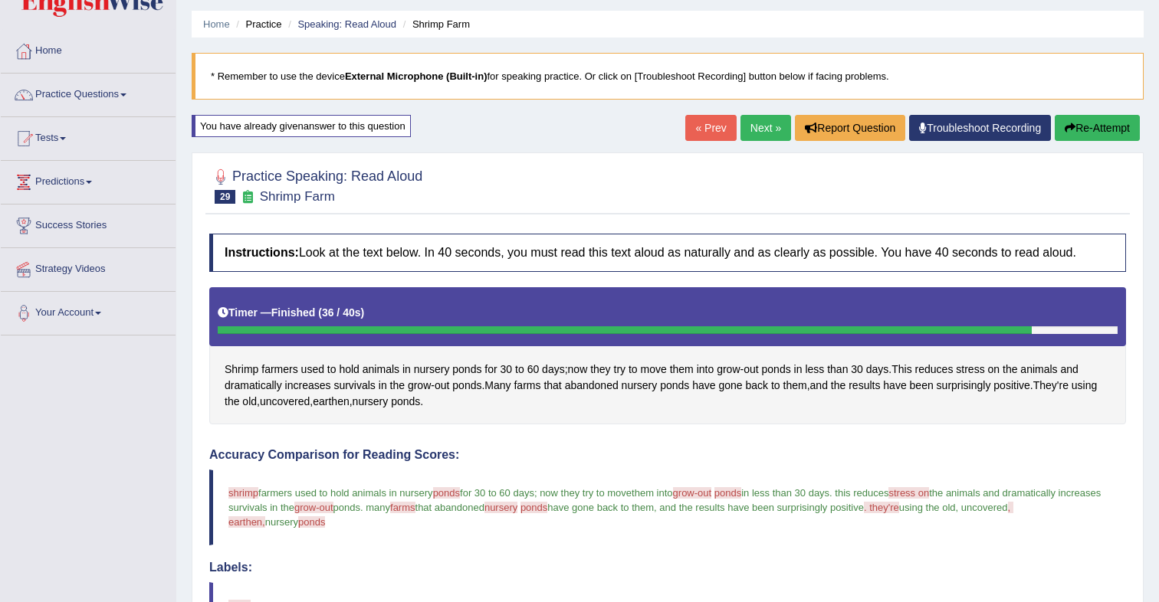
scroll to position [0, 0]
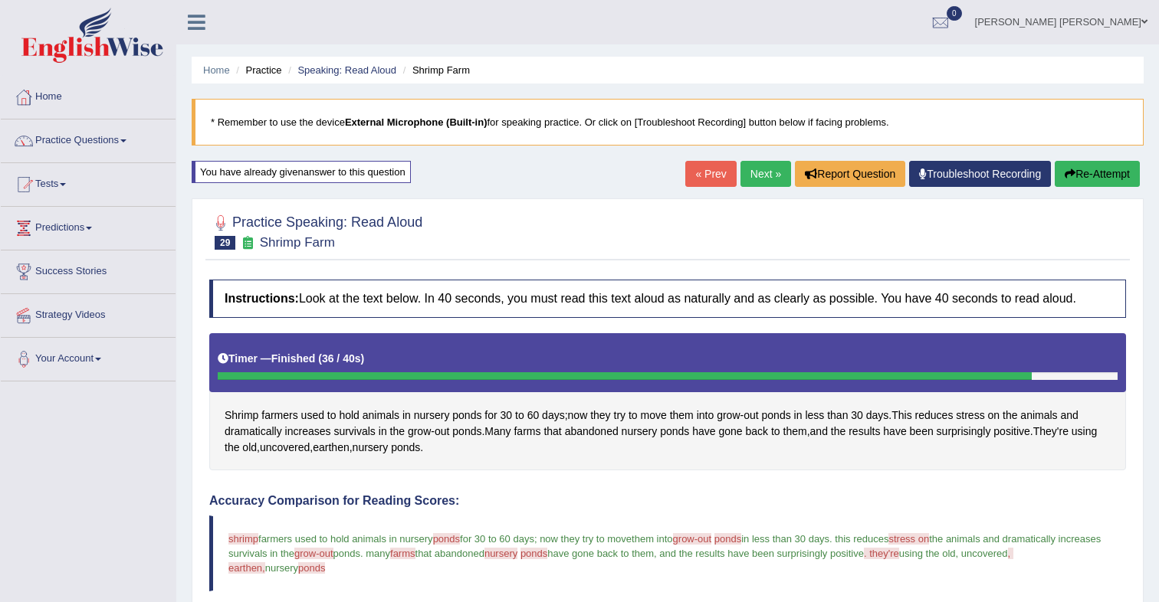
click at [1114, 177] on button "Re-Attempt" at bounding box center [1097, 174] width 85 height 26
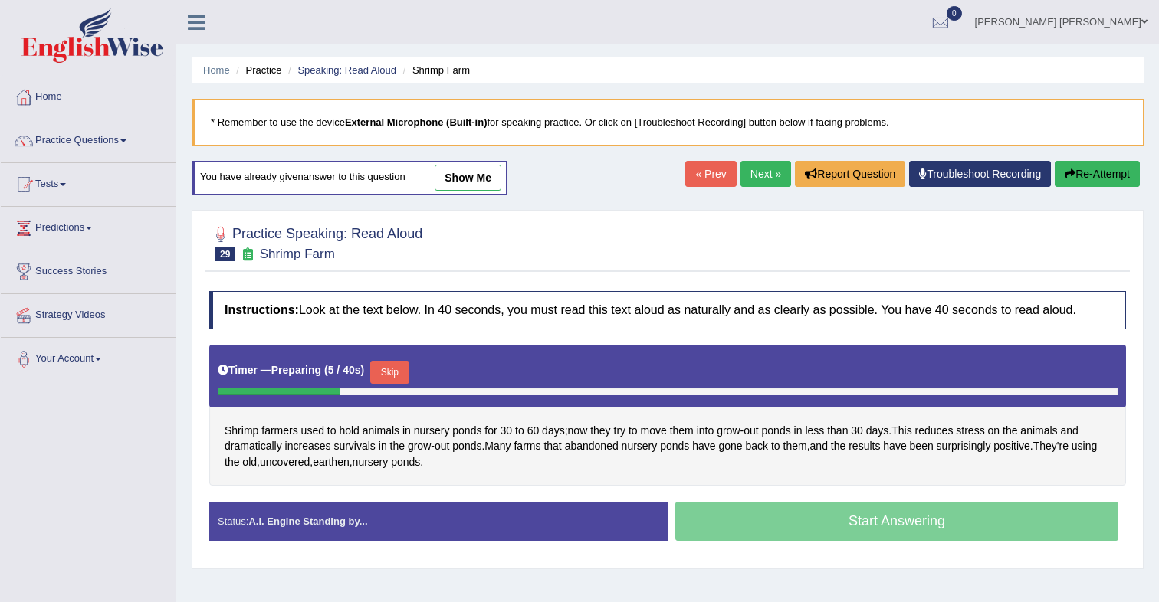
click at [408, 378] on button "Skip" at bounding box center [389, 372] width 38 height 23
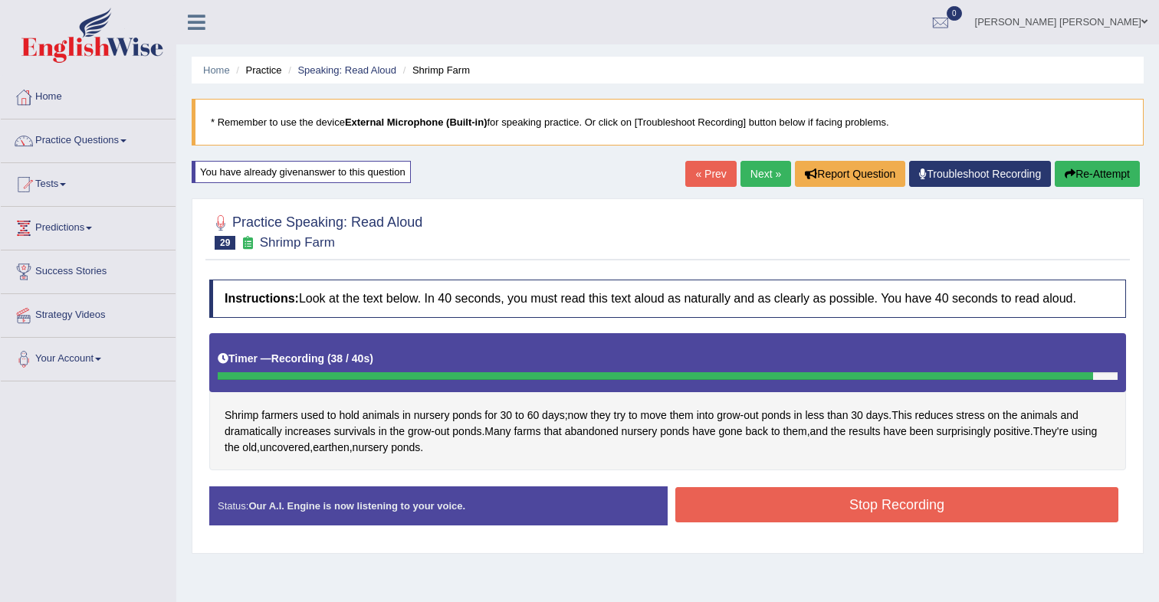
drag, startPoint x: 717, startPoint y: 501, endPoint x: 710, endPoint y: 494, distance: 9.2
click at [717, 501] on button "Stop Recording" at bounding box center [896, 504] width 443 height 35
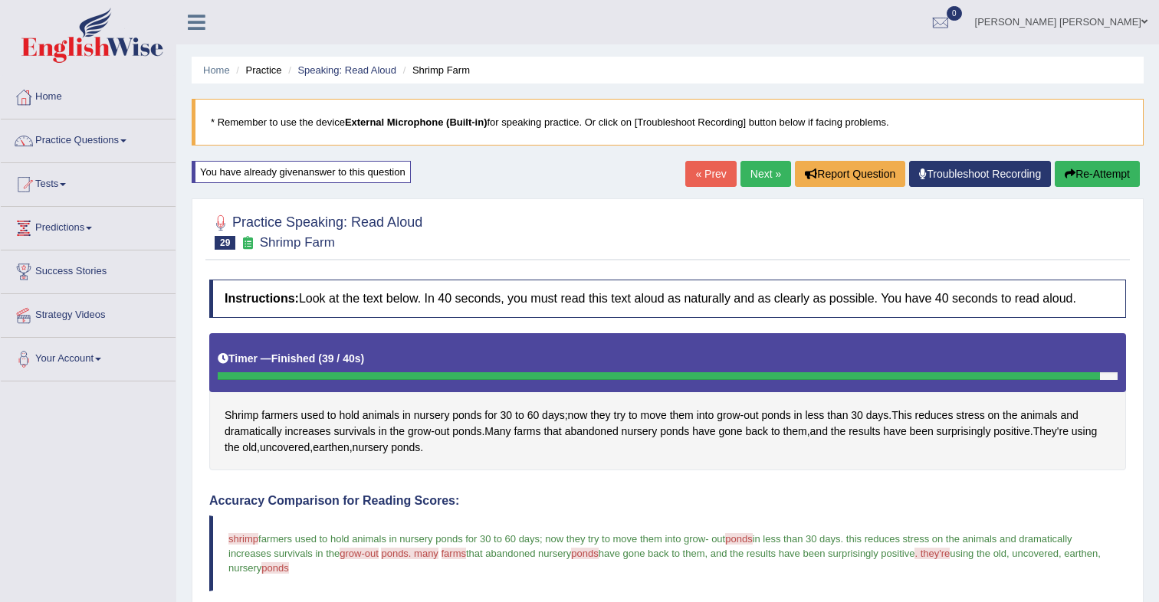
click at [1074, 175] on button "Re-Attempt" at bounding box center [1097, 174] width 85 height 26
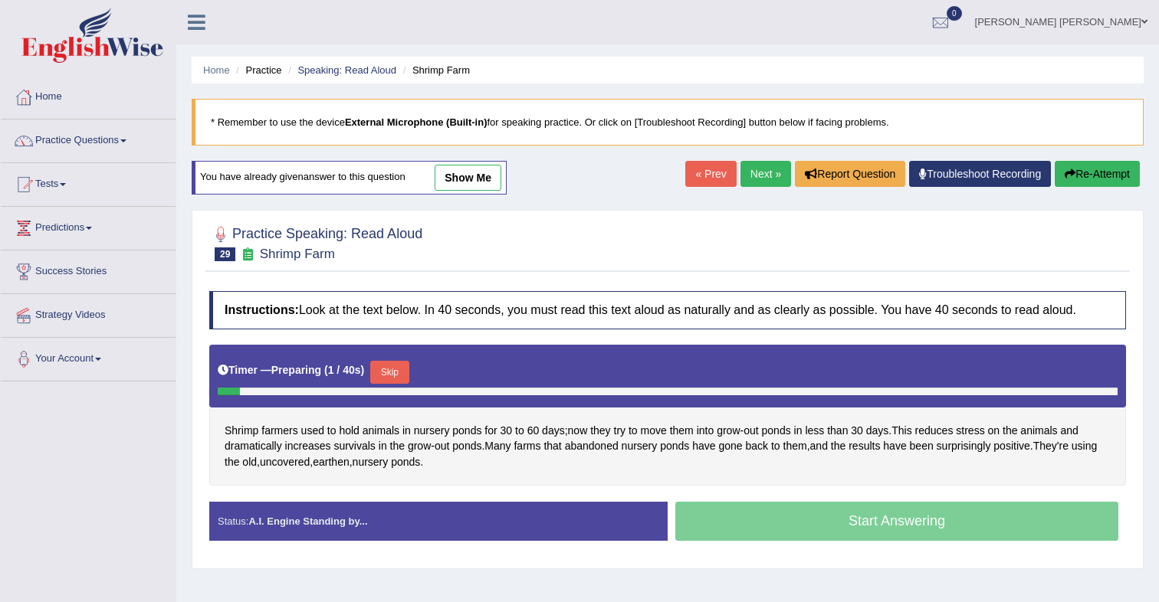
drag, startPoint x: 393, startPoint y: 374, endPoint x: 441, endPoint y: 353, distance: 51.8
click at [393, 373] on button "Skip" at bounding box center [389, 372] width 38 height 23
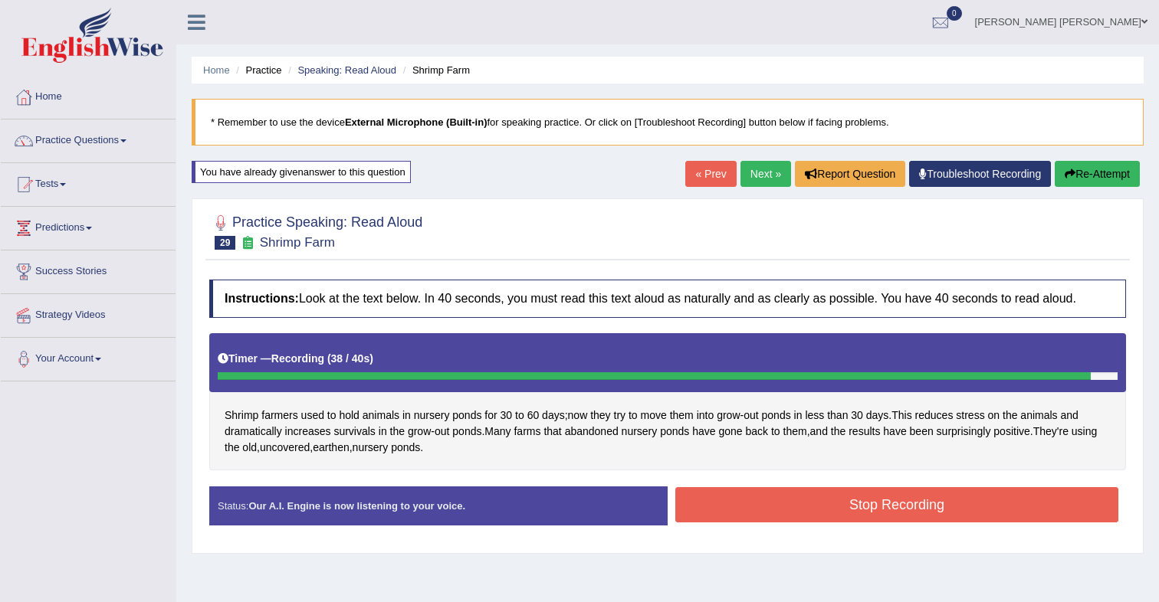
click at [994, 511] on button "Stop Recording" at bounding box center [896, 504] width 443 height 35
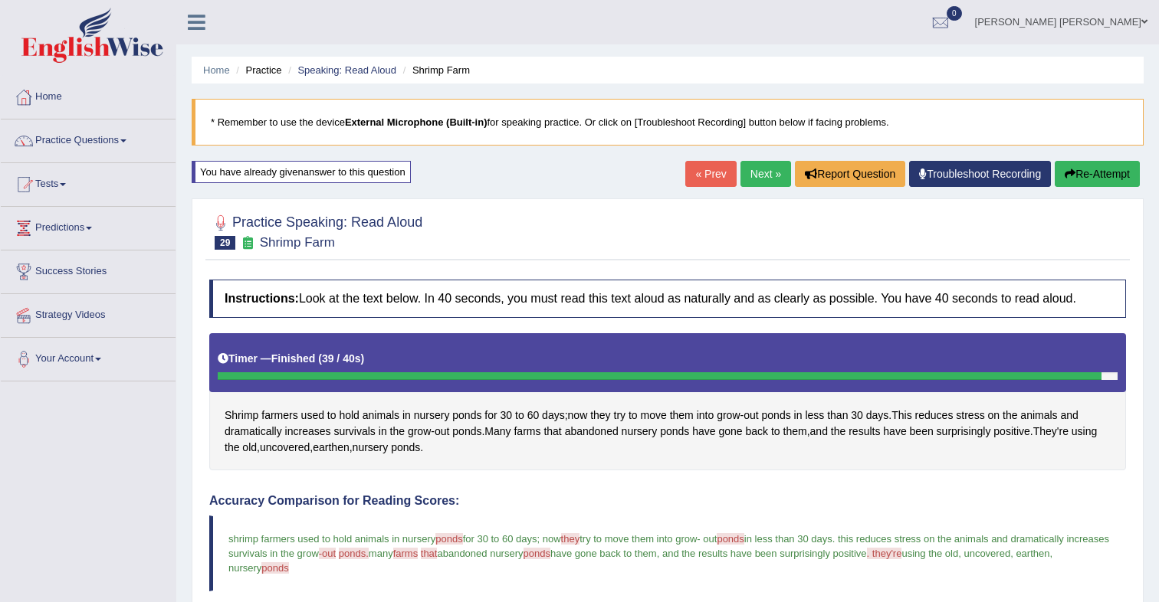
click at [1126, 176] on button "Re-Attempt" at bounding box center [1097, 174] width 85 height 26
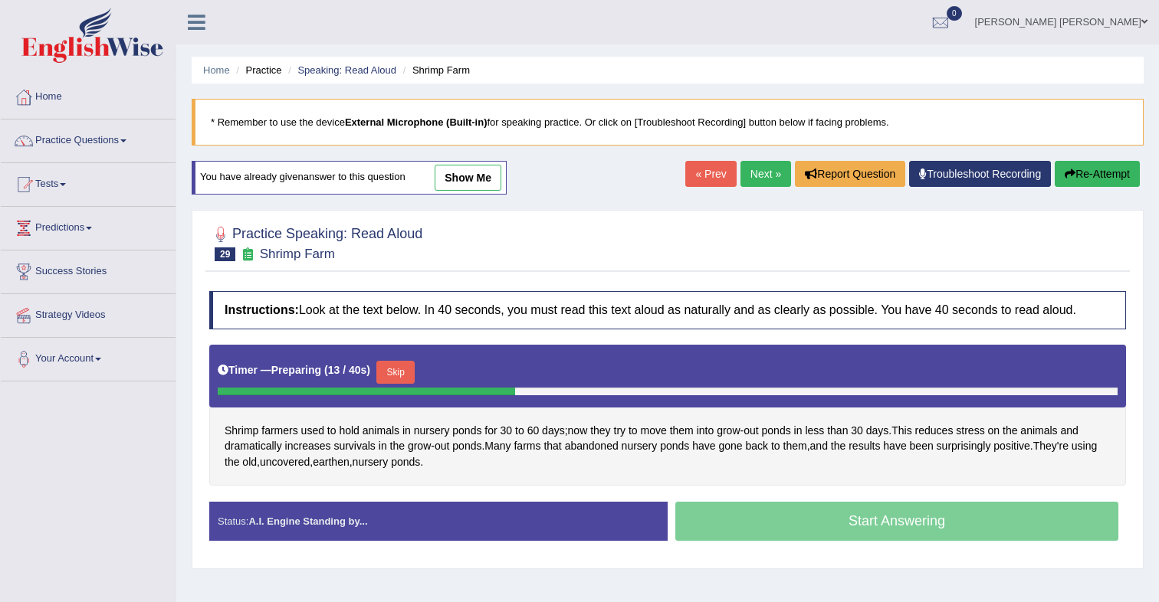
drag, startPoint x: 399, startPoint y: 366, endPoint x: 420, endPoint y: 346, distance: 29.3
click at [402, 363] on button "Skip" at bounding box center [395, 372] width 38 height 23
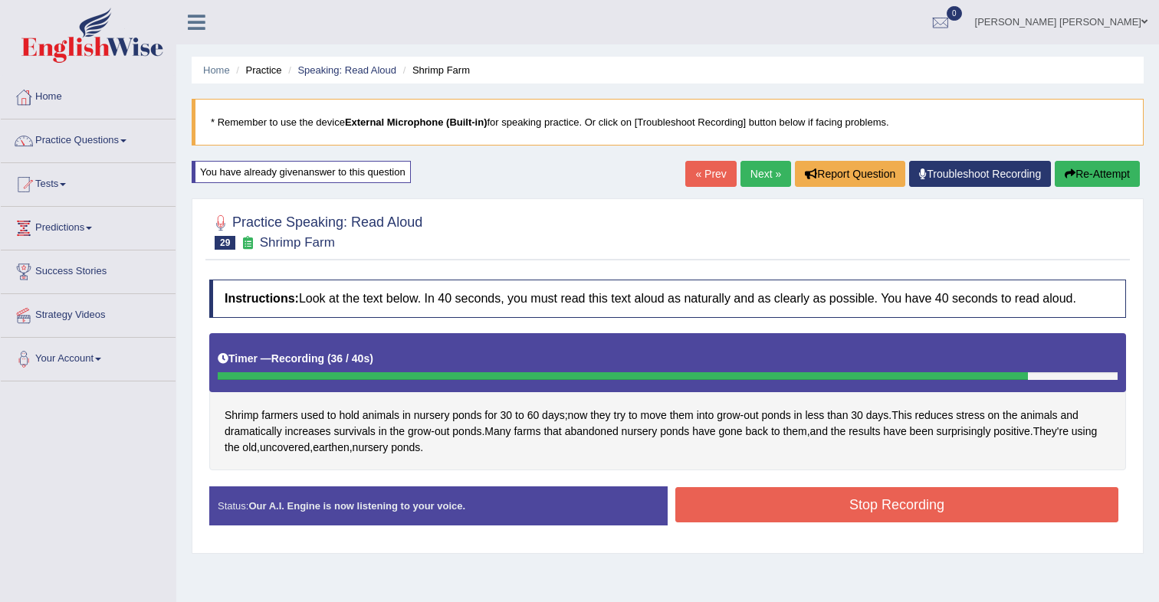
click at [730, 517] on button "Stop Recording" at bounding box center [896, 504] width 443 height 35
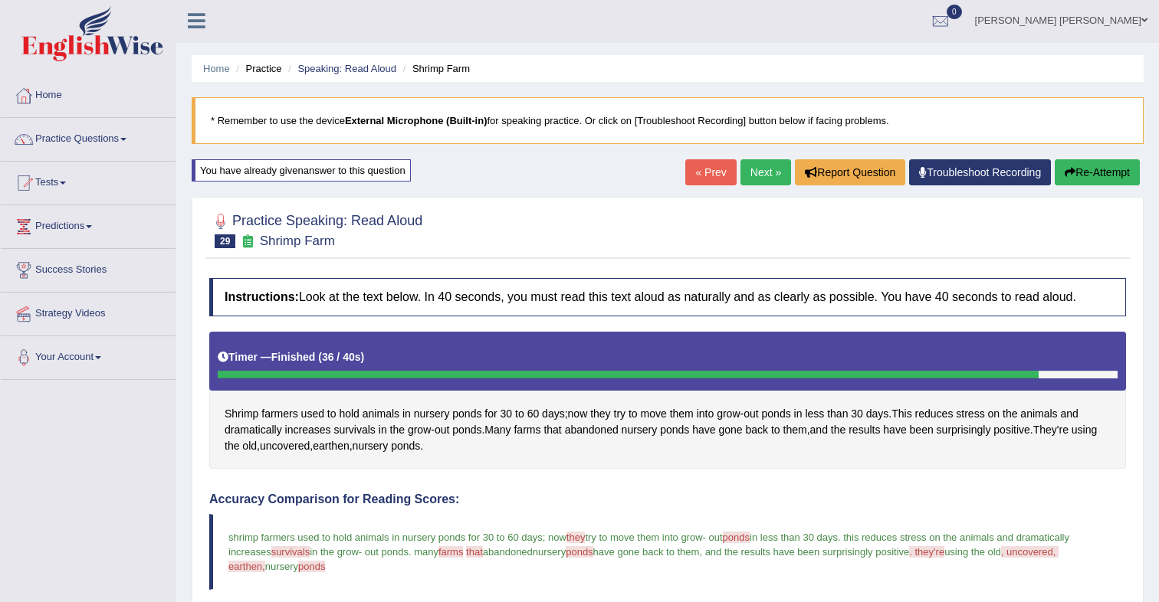
scroll to position [5, 0]
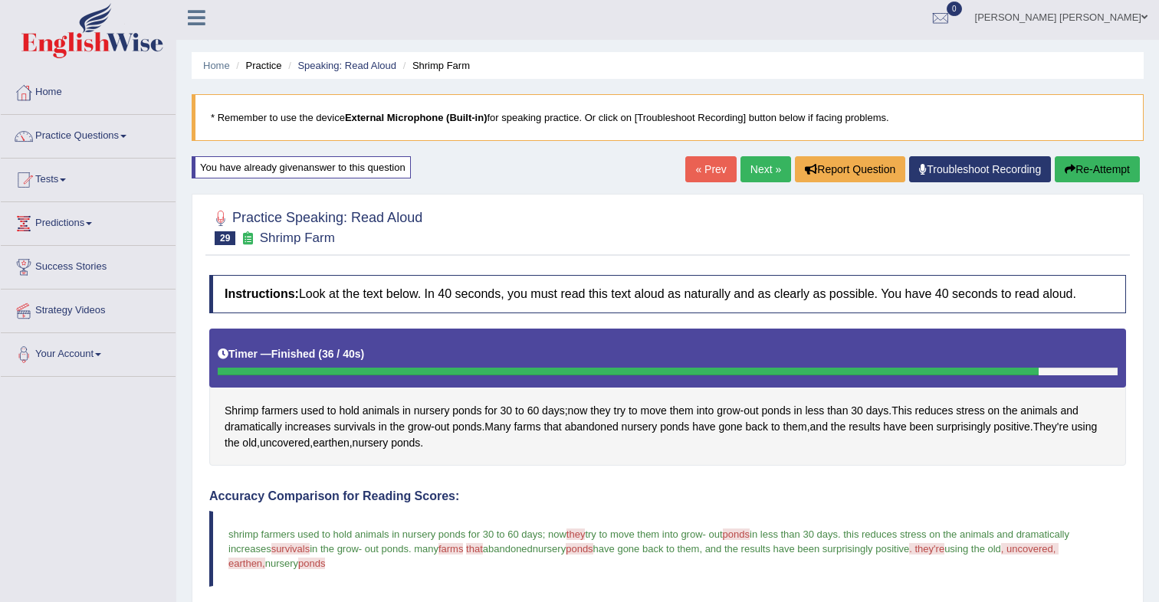
click at [1074, 176] on button "Re-Attempt" at bounding box center [1097, 169] width 85 height 26
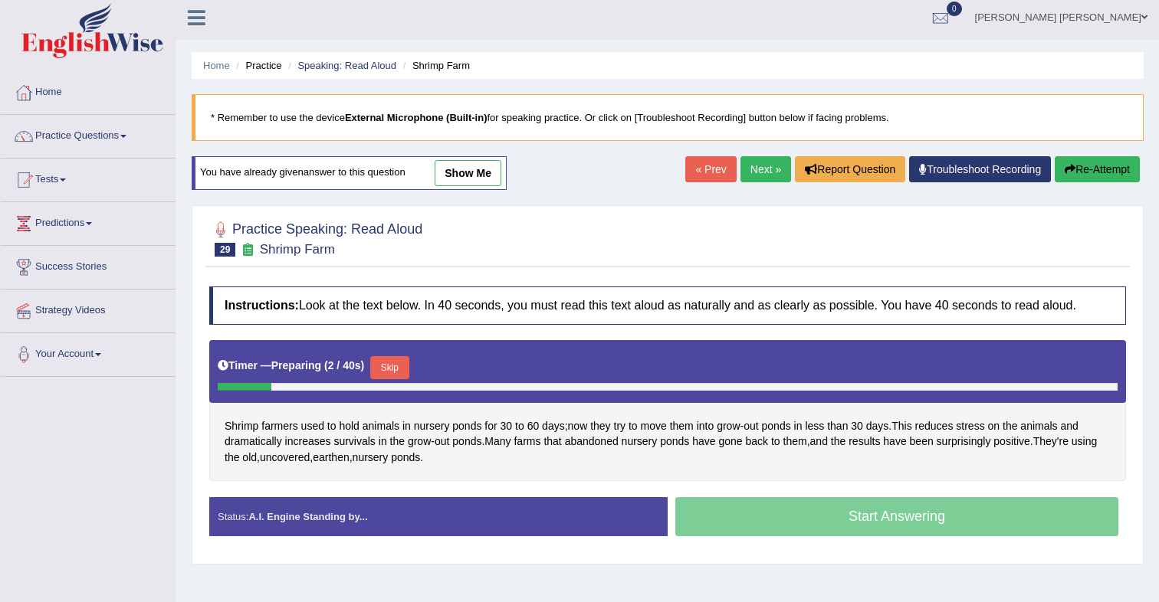
drag, startPoint x: 408, startPoint y: 368, endPoint x: 431, endPoint y: 346, distance: 32.0
click at [408, 368] on button "Skip" at bounding box center [389, 367] width 38 height 23
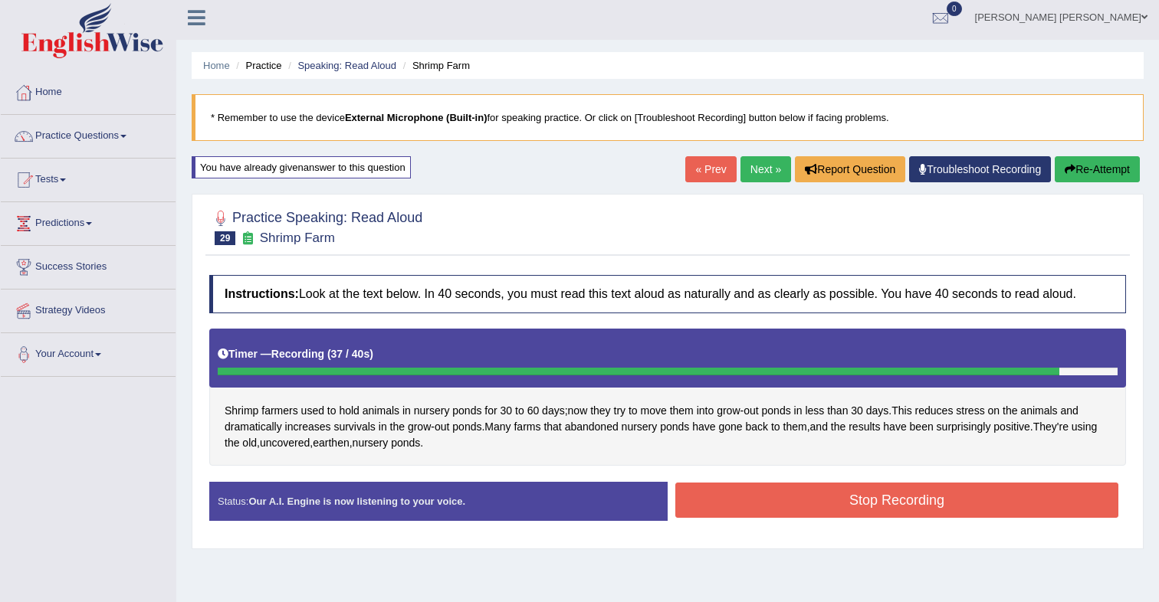
click at [799, 494] on button "Stop Recording" at bounding box center [896, 500] width 443 height 35
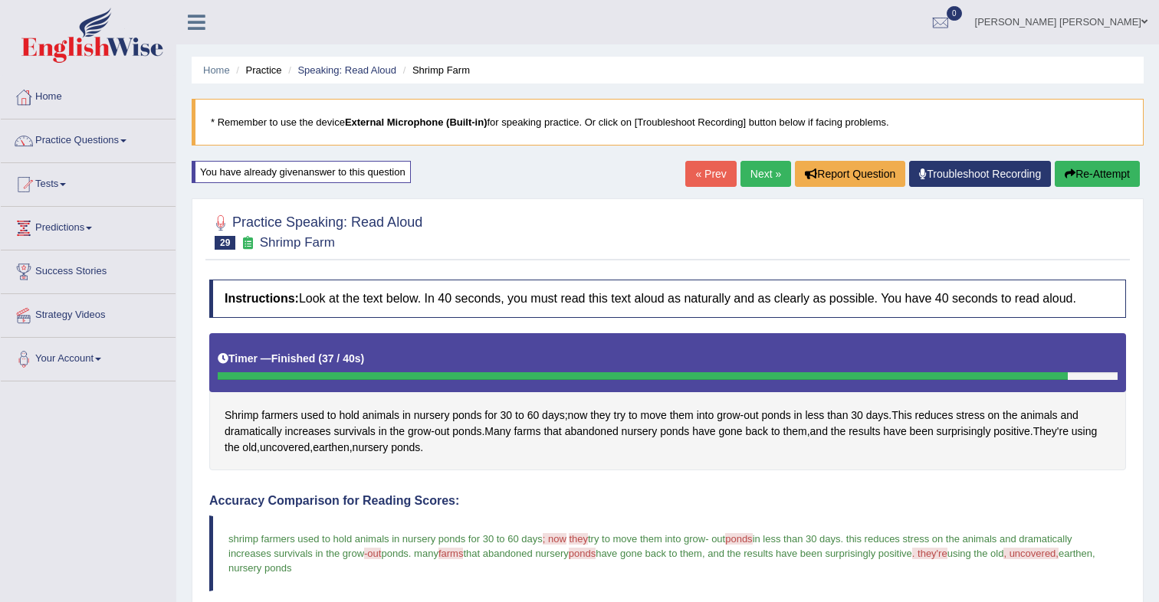
click at [1117, 174] on button "Re-Attempt" at bounding box center [1097, 174] width 85 height 26
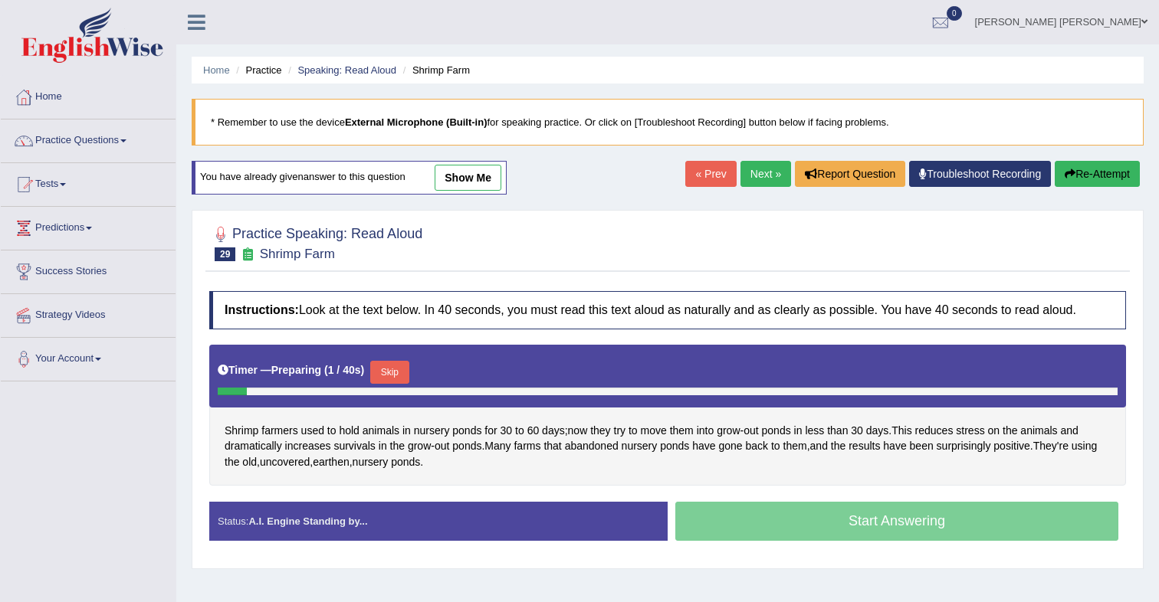
drag, startPoint x: 403, startPoint y: 380, endPoint x: 415, endPoint y: 363, distance: 20.8
click at [402, 379] on button "Skip" at bounding box center [389, 372] width 38 height 23
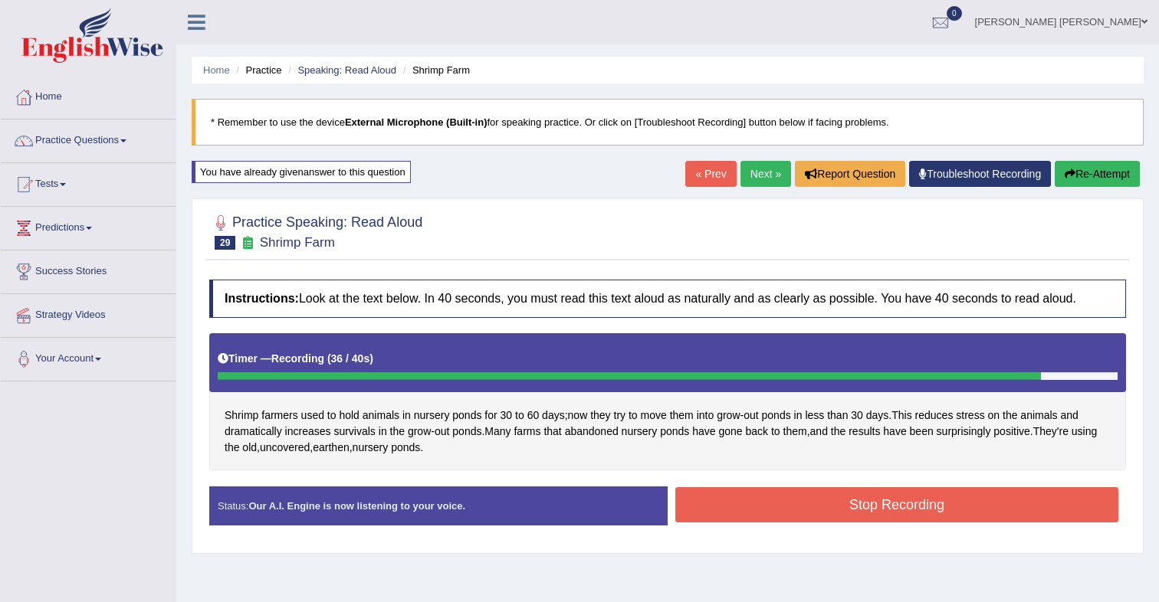
click at [746, 500] on button "Stop Recording" at bounding box center [896, 504] width 443 height 35
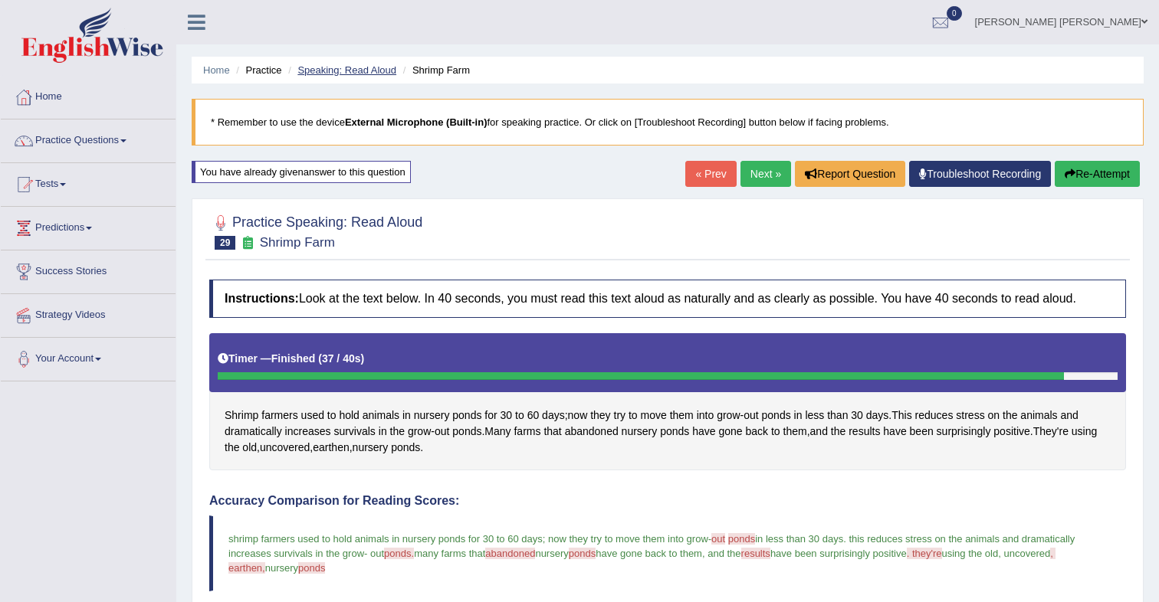
click at [317, 67] on link "Speaking: Read Aloud" at bounding box center [346, 69] width 99 height 11
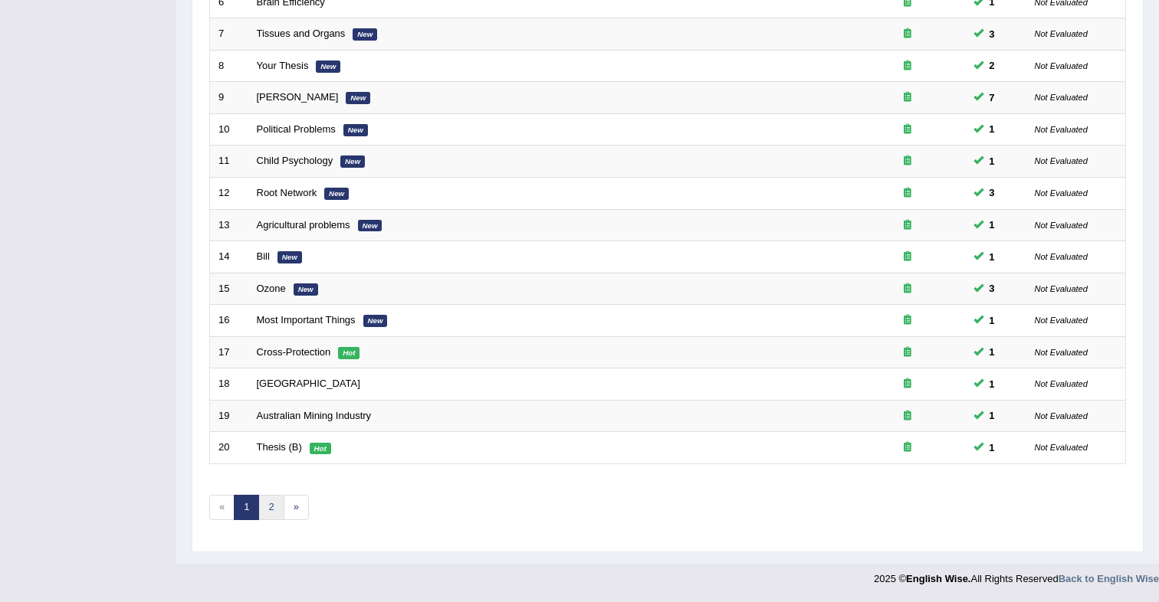
click at [276, 506] on link "2" at bounding box center [270, 507] width 25 height 25
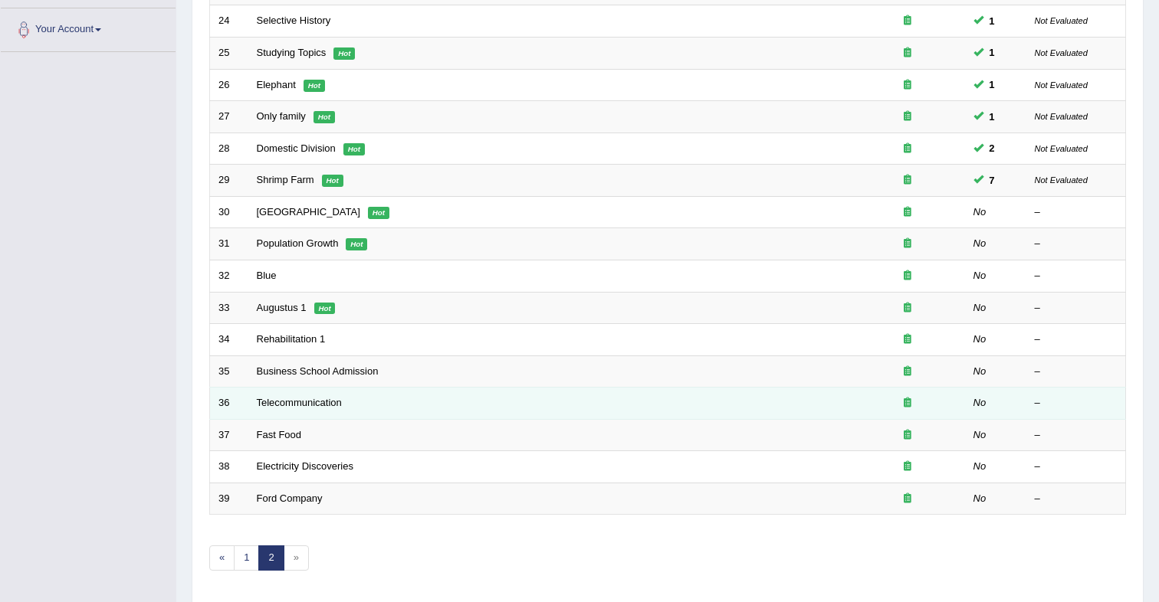
scroll to position [326, 0]
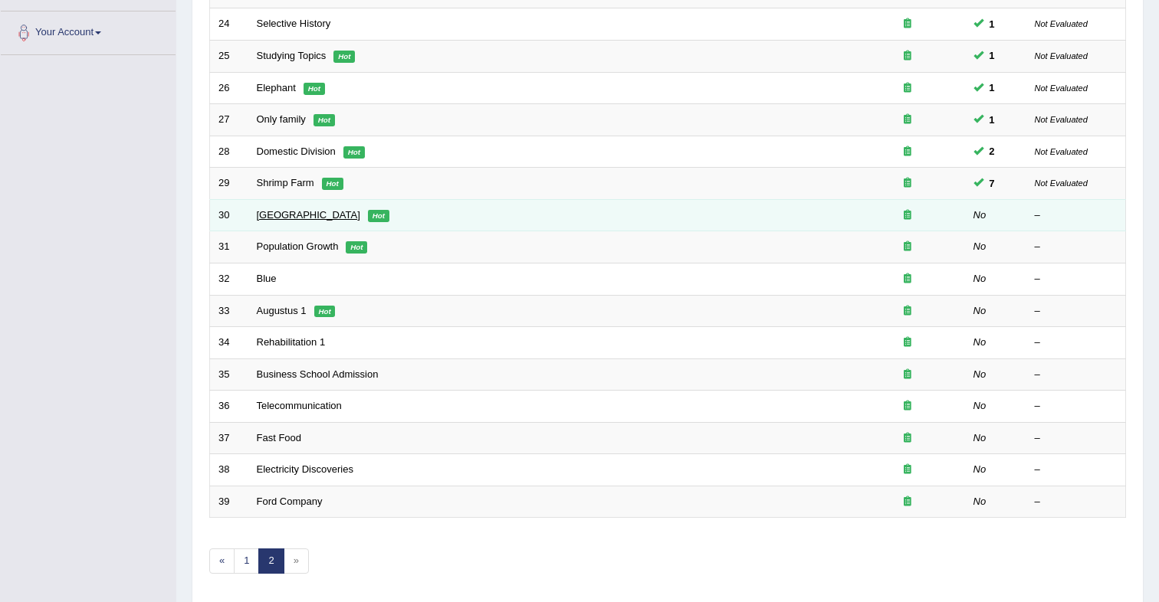
click at [278, 218] on link "[GEOGRAPHIC_DATA]" at bounding box center [308, 214] width 103 height 11
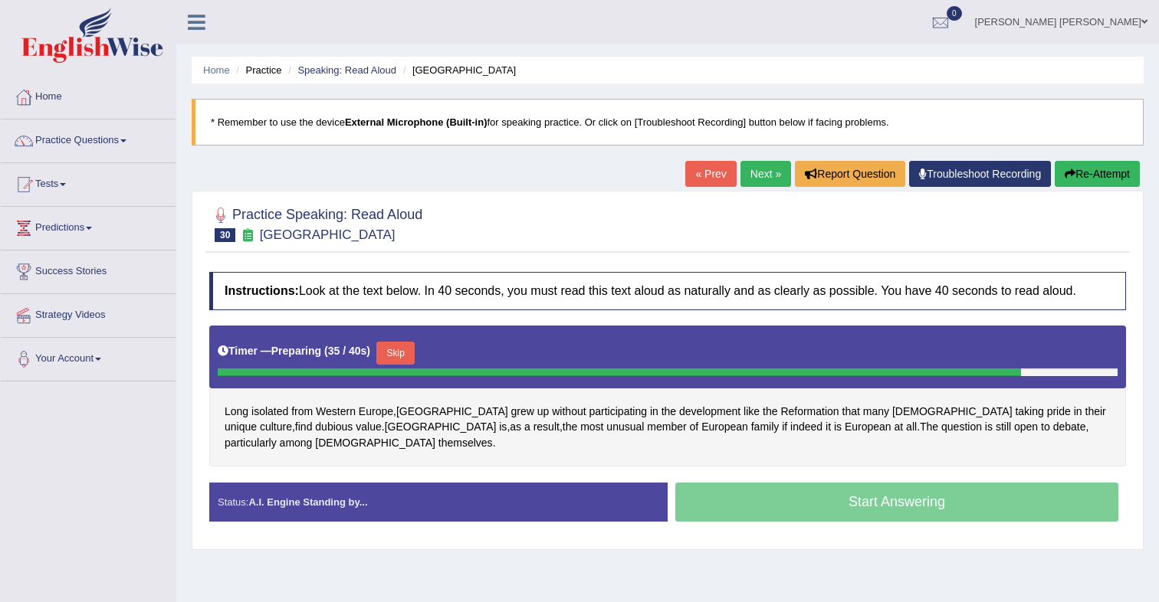
click at [398, 351] on button "Skip" at bounding box center [395, 353] width 38 height 23
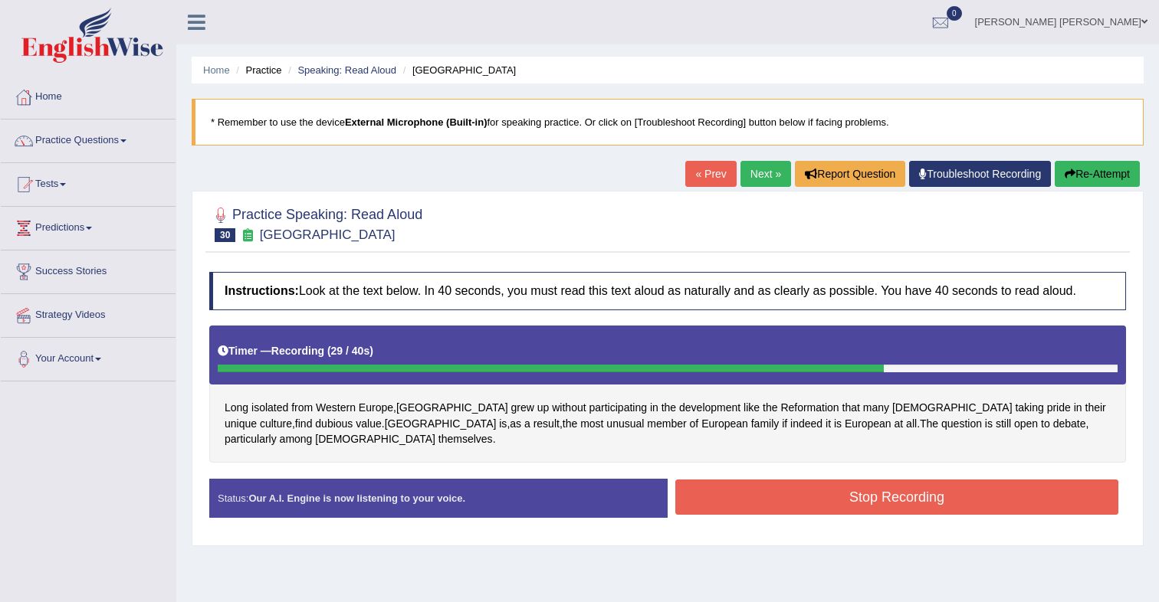
click at [789, 490] on button "Stop Recording" at bounding box center [896, 497] width 443 height 35
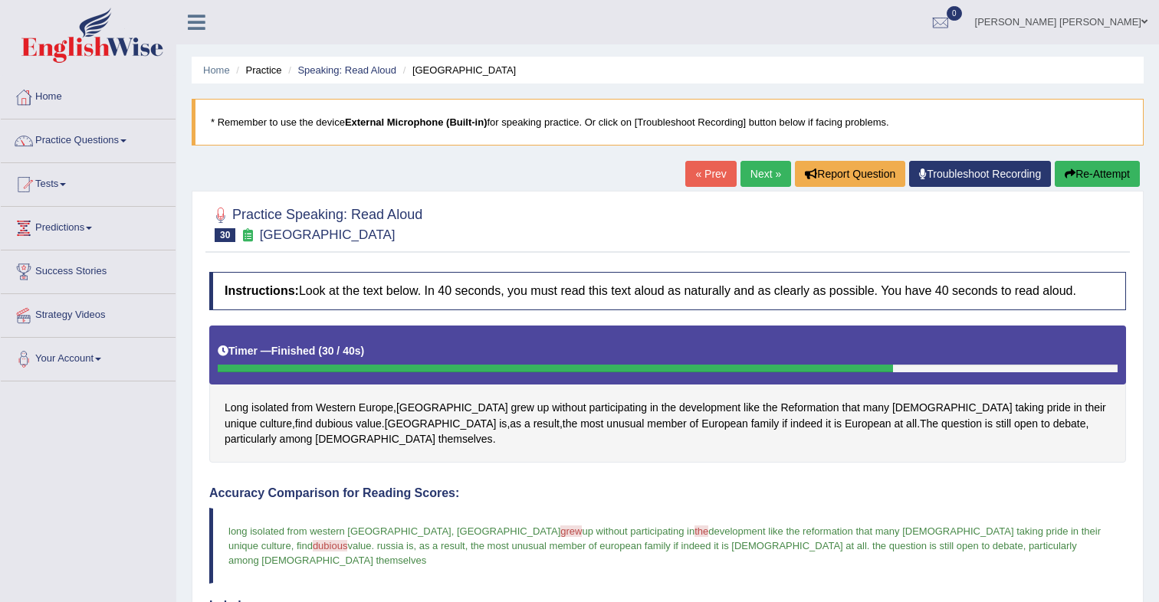
click at [745, 180] on link "Next »" at bounding box center [765, 174] width 51 height 26
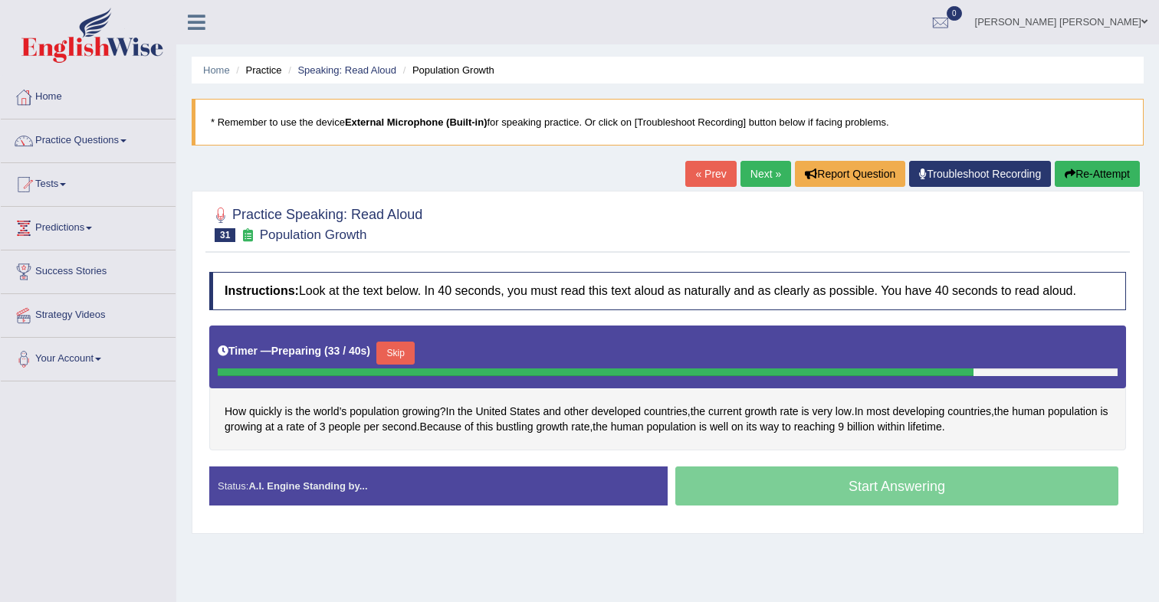
drag, startPoint x: 403, startPoint y: 353, endPoint x: 428, endPoint y: 338, distance: 28.9
click at [404, 353] on button "Skip" at bounding box center [395, 353] width 38 height 23
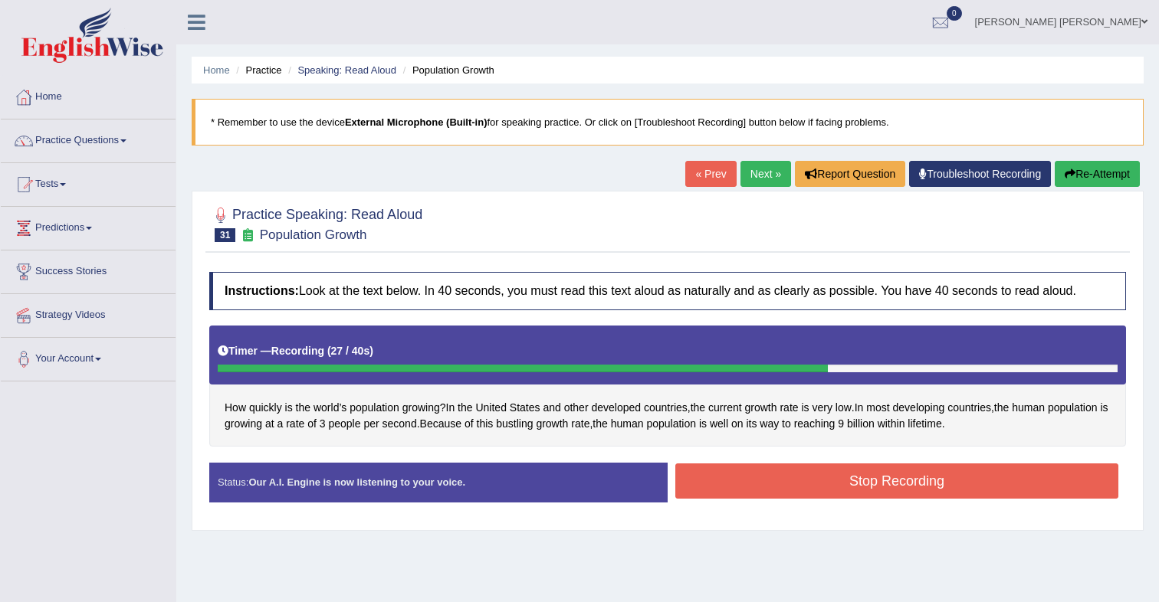
click at [737, 470] on button "Stop Recording" at bounding box center [896, 481] width 443 height 35
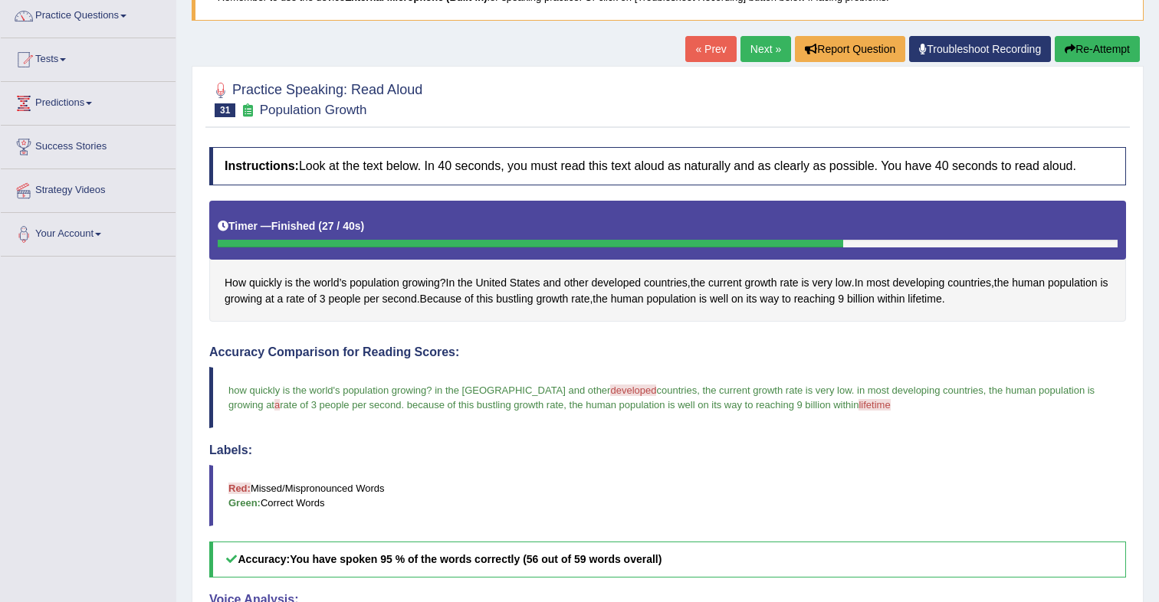
scroll to position [126, 0]
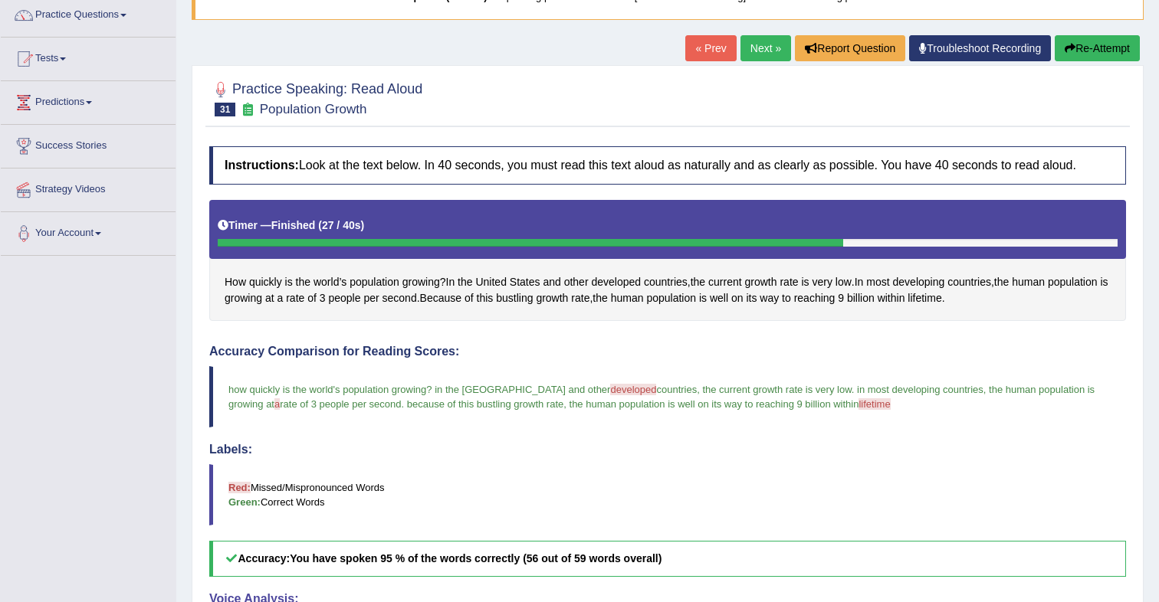
click at [756, 51] on link "Next »" at bounding box center [765, 48] width 51 height 26
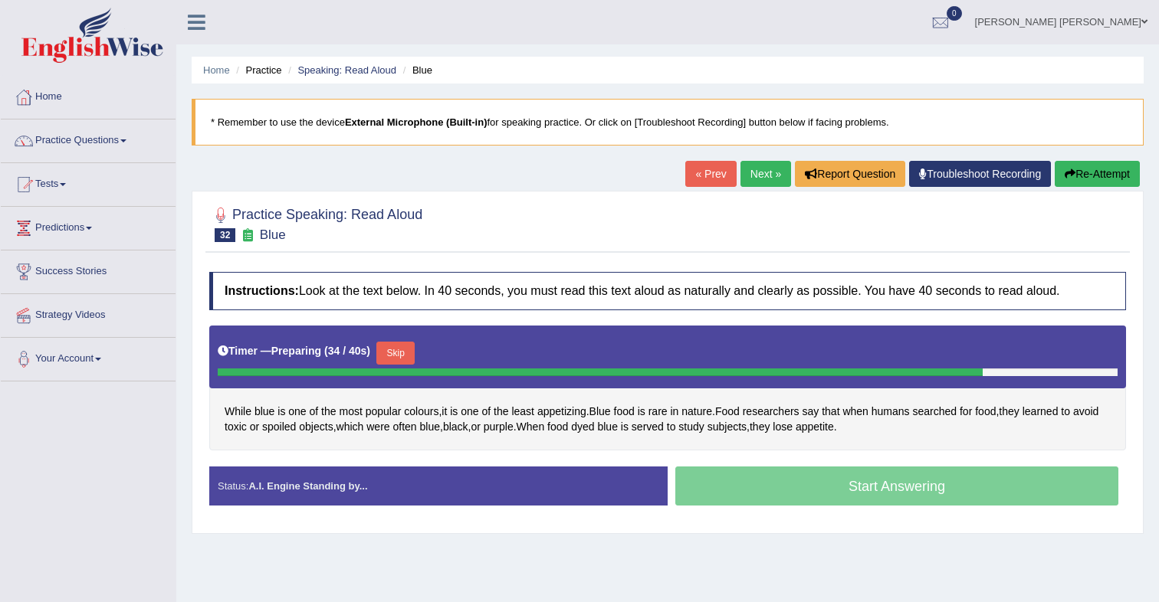
click at [399, 353] on button "Skip" at bounding box center [395, 353] width 38 height 23
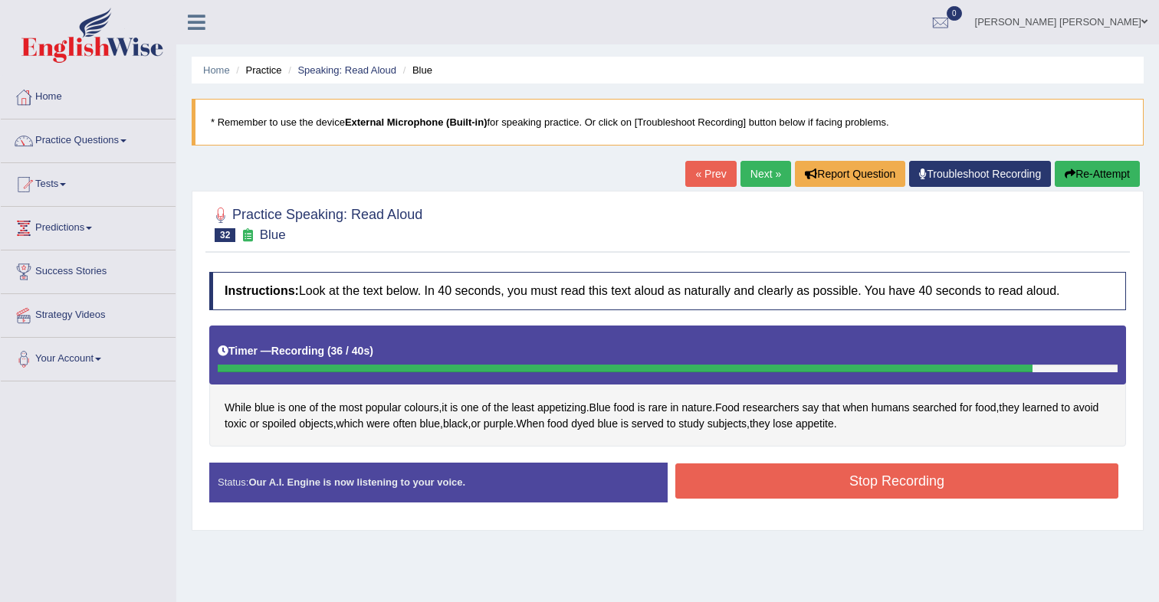
click at [753, 482] on button "Stop Recording" at bounding box center [896, 481] width 443 height 35
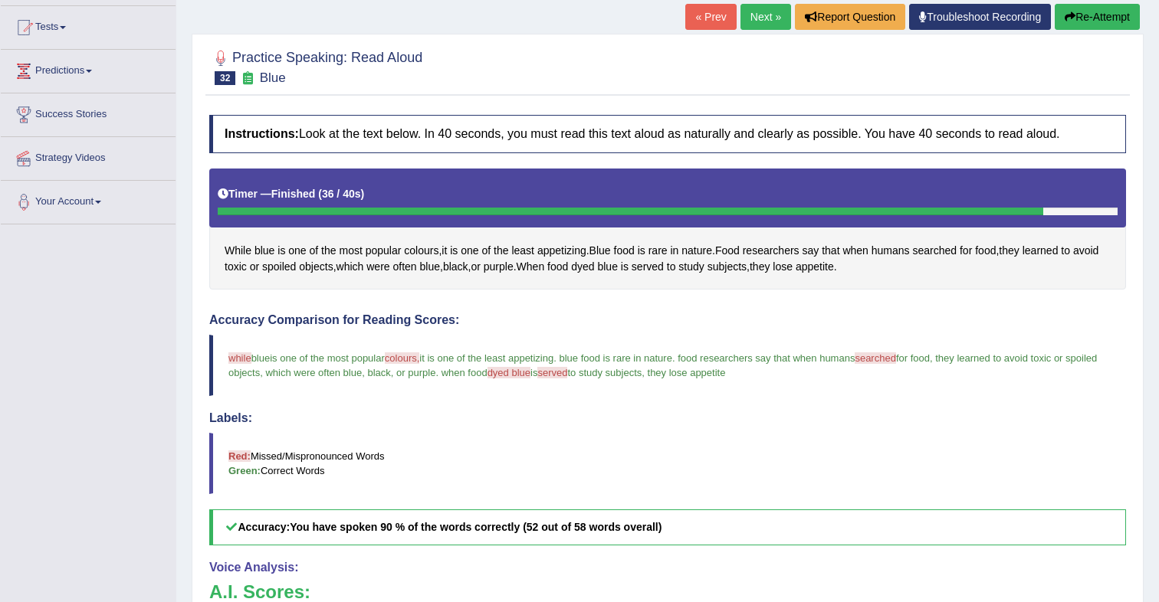
scroll to position [152, 0]
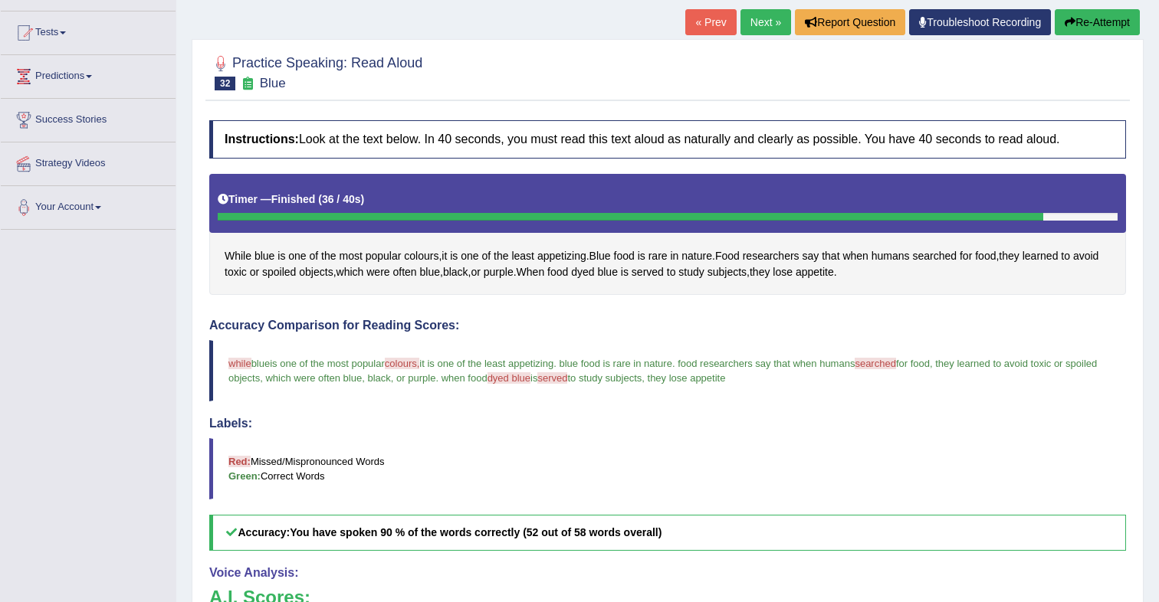
click at [763, 30] on link "Next »" at bounding box center [765, 22] width 51 height 26
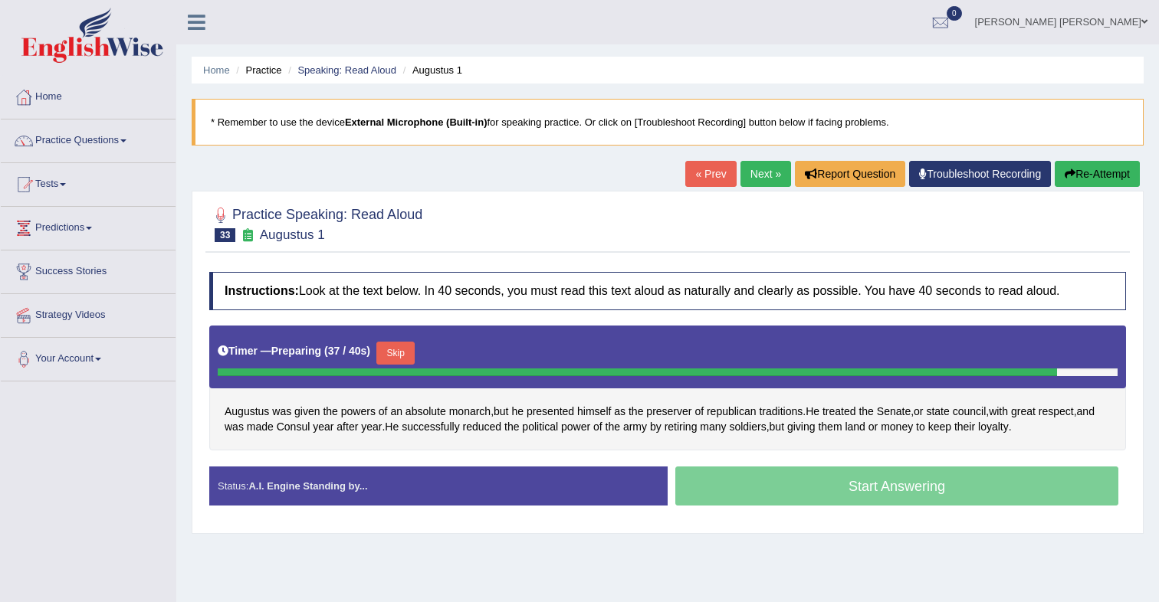
click at [410, 354] on button "Skip" at bounding box center [395, 353] width 38 height 23
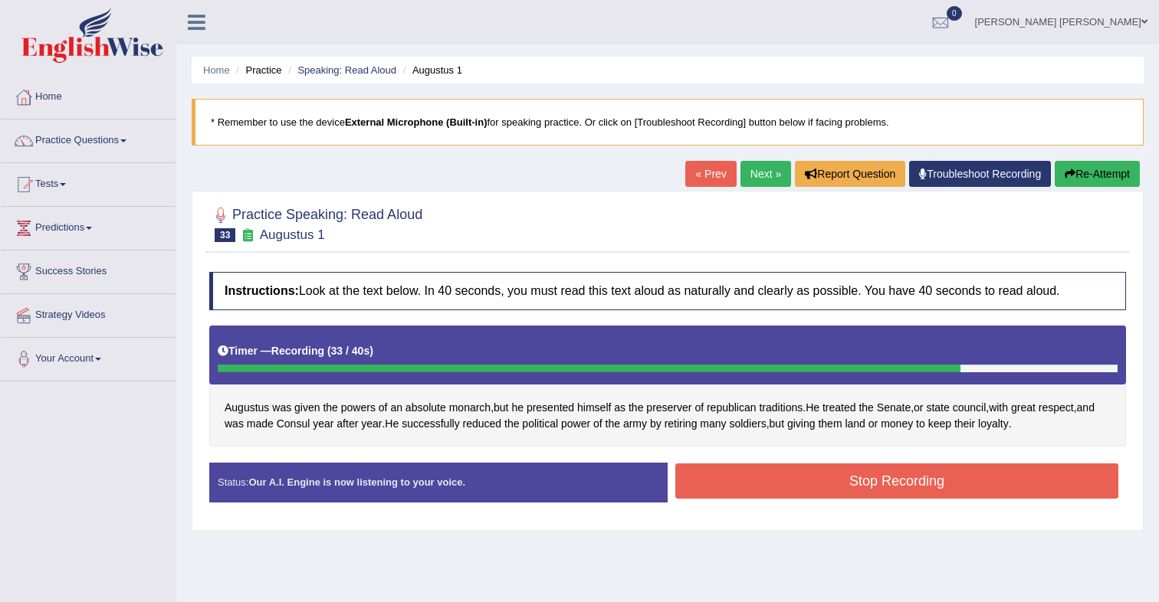
drag, startPoint x: 828, startPoint y: 478, endPoint x: 814, endPoint y: 454, distance: 28.5
click at [828, 478] on button "Stop Recording" at bounding box center [896, 481] width 443 height 35
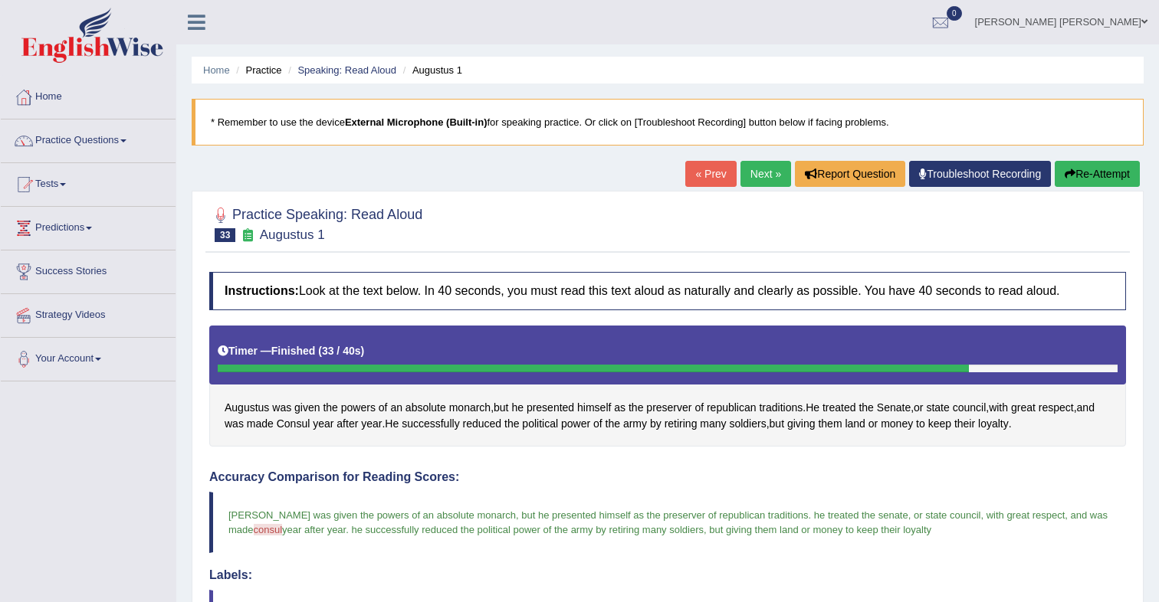
click at [754, 179] on link "Next »" at bounding box center [765, 174] width 51 height 26
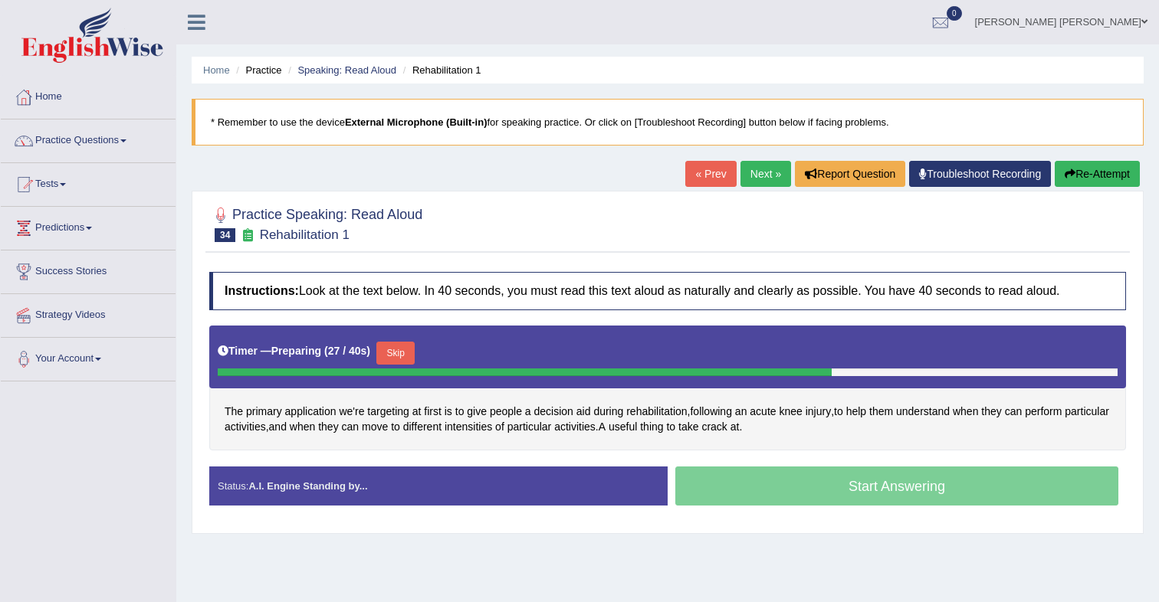
drag, startPoint x: 414, startPoint y: 362, endPoint x: 463, endPoint y: 314, distance: 68.3
click at [413, 362] on button "Skip" at bounding box center [395, 353] width 38 height 23
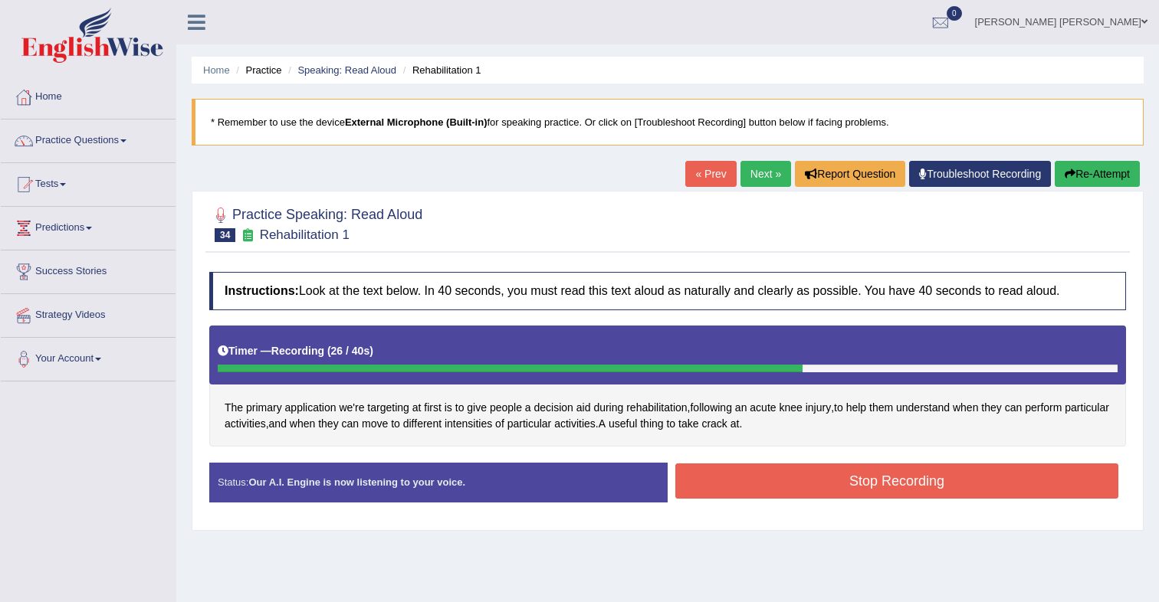
click at [782, 481] on button "Stop Recording" at bounding box center [896, 481] width 443 height 35
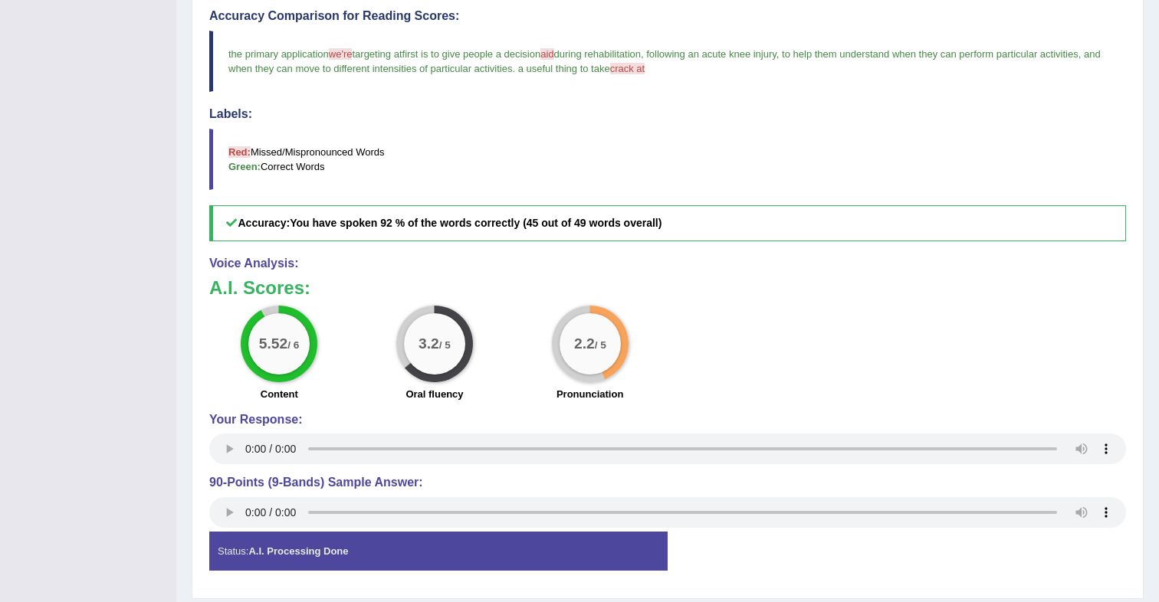
scroll to position [509, 0]
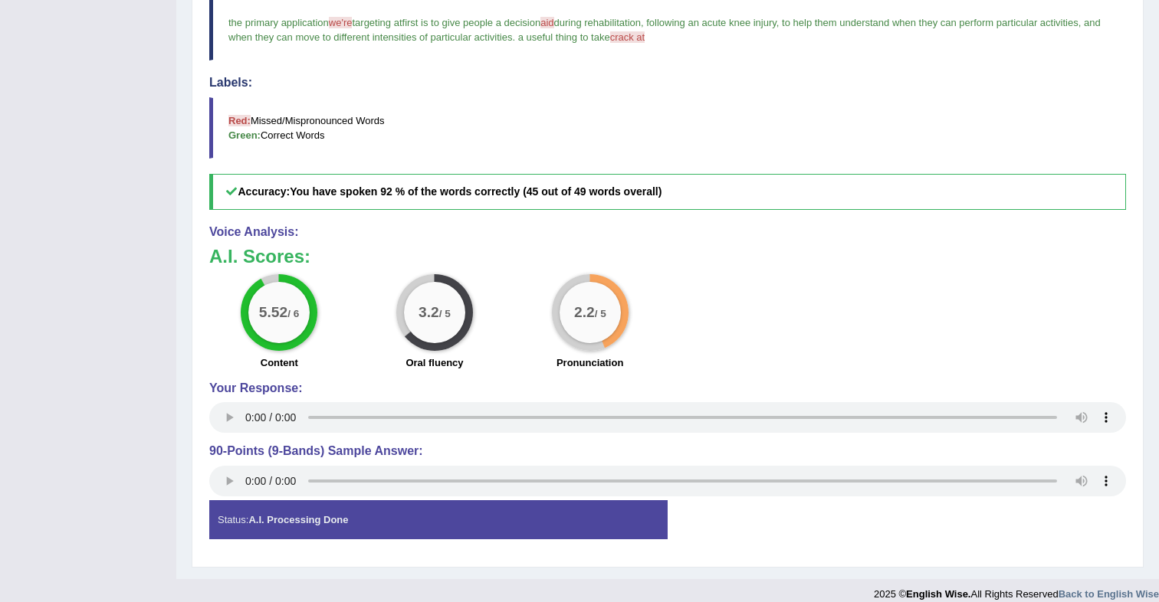
click at [732, 266] on div "A.I. Scores: 5.52 / 6 Content 3.2 / 5 Oral fluency 2.2 / 5 Pronunciation" at bounding box center [667, 310] width 917 height 127
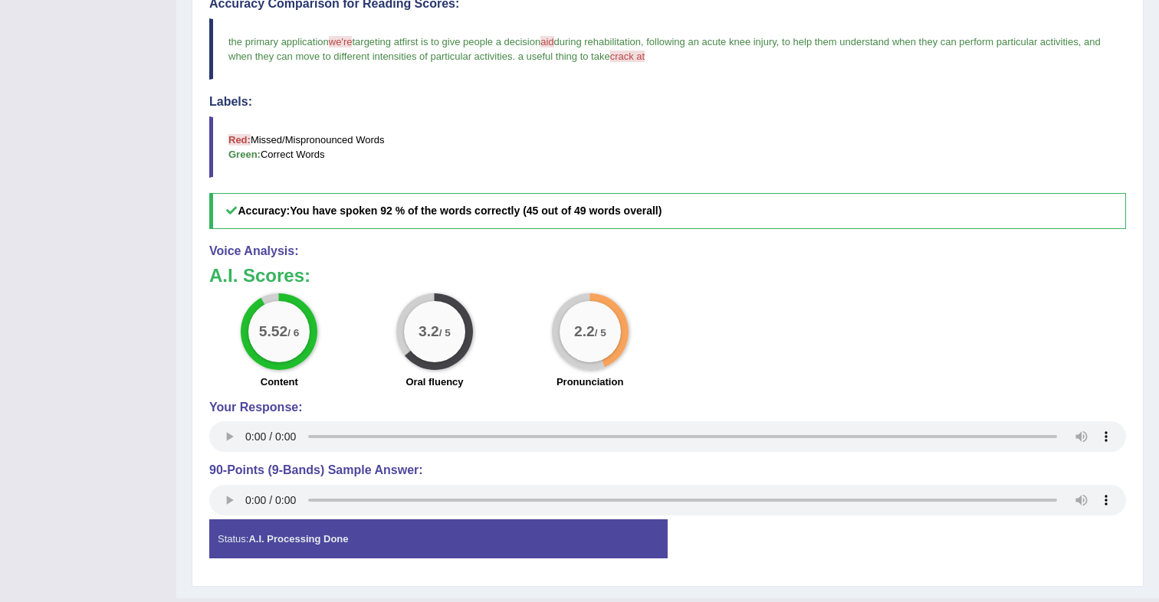
scroll to position [0, 0]
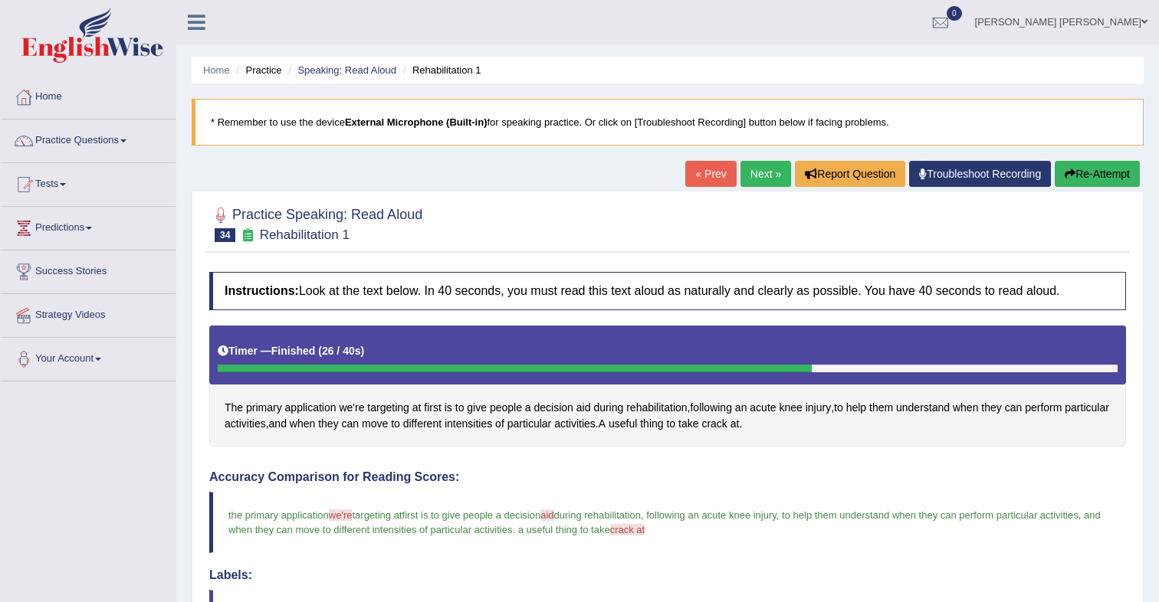
click at [763, 183] on link "Next »" at bounding box center [765, 174] width 51 height 26
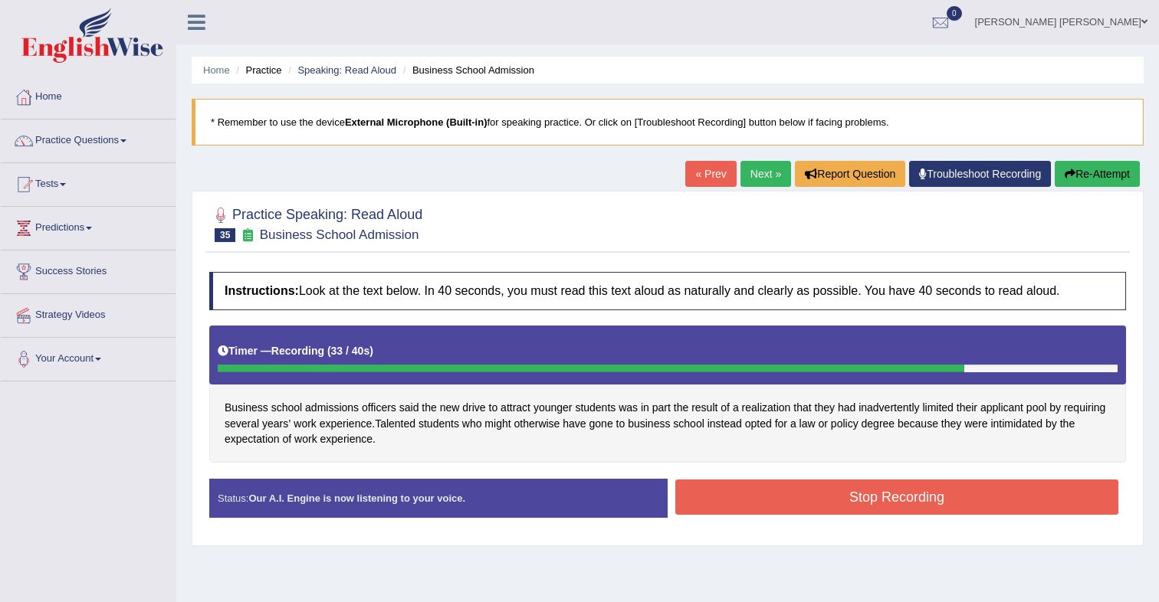
click at [826, 507] on button "Stop Recording" at bounding box center [896, 497] width 443 height 35
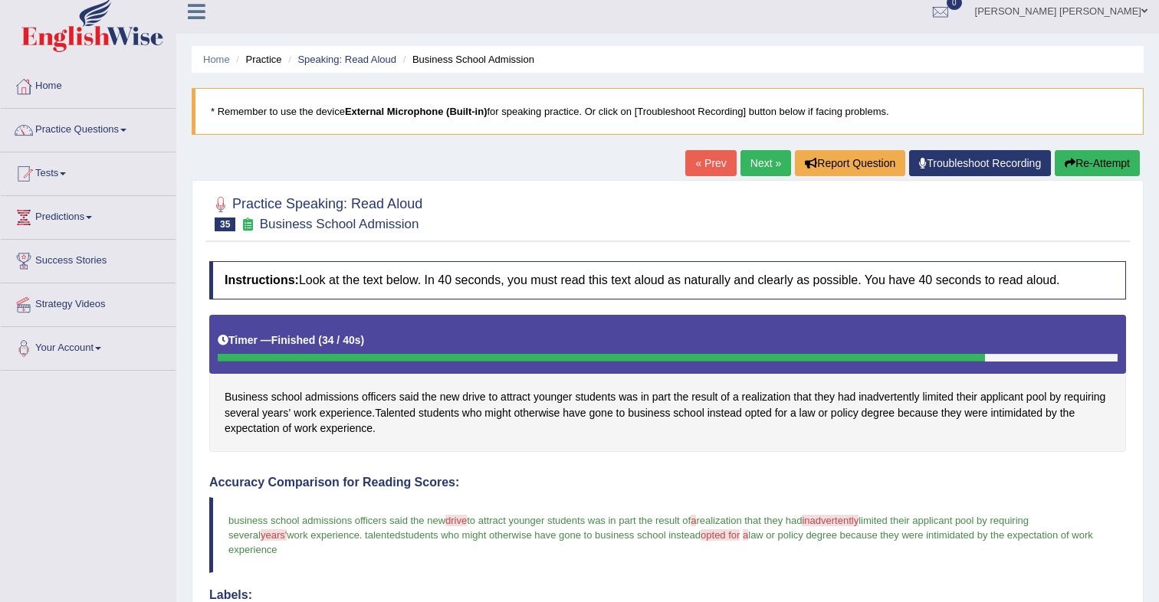
scroll to position [14, 0]
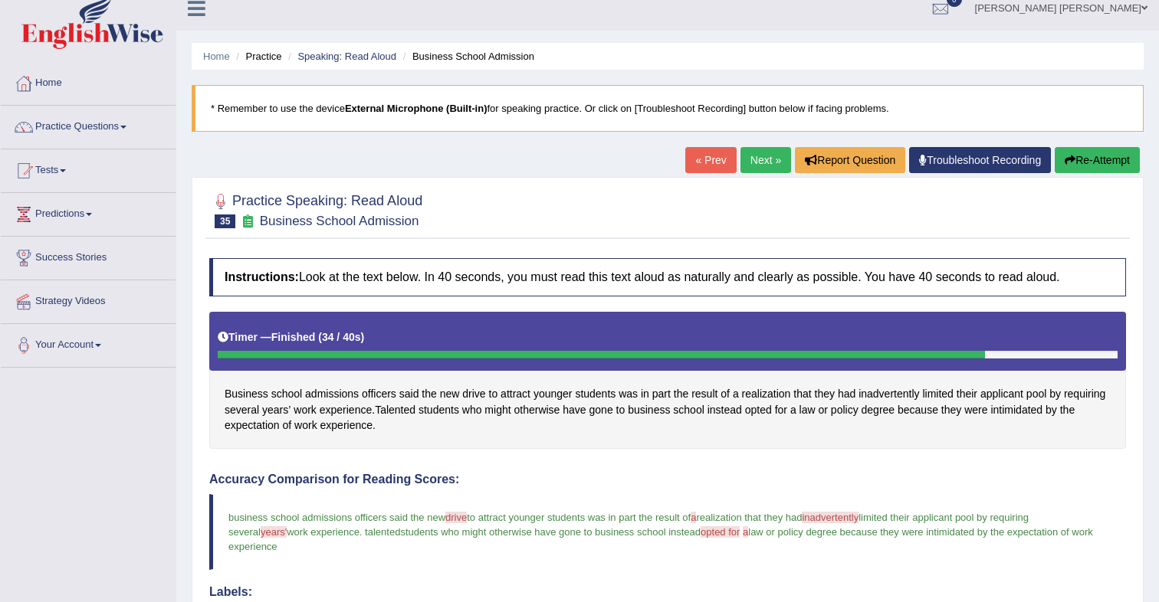
click at [1065, 162] on icon "button" at bounding box center [1070, 160] width 11 height 11
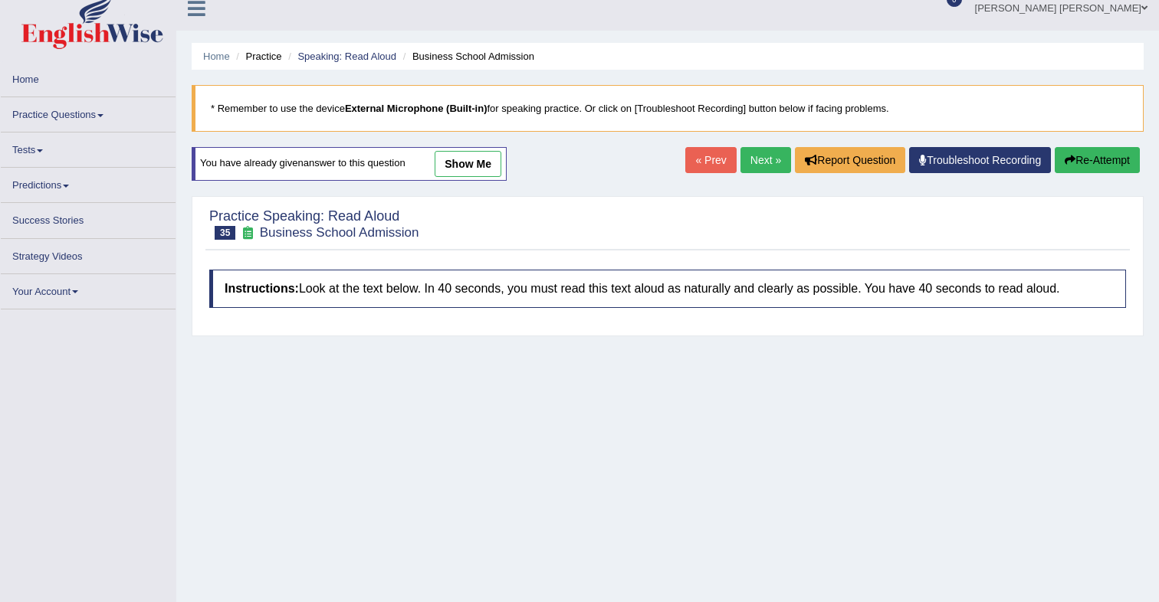
scroll to position [14, 0]
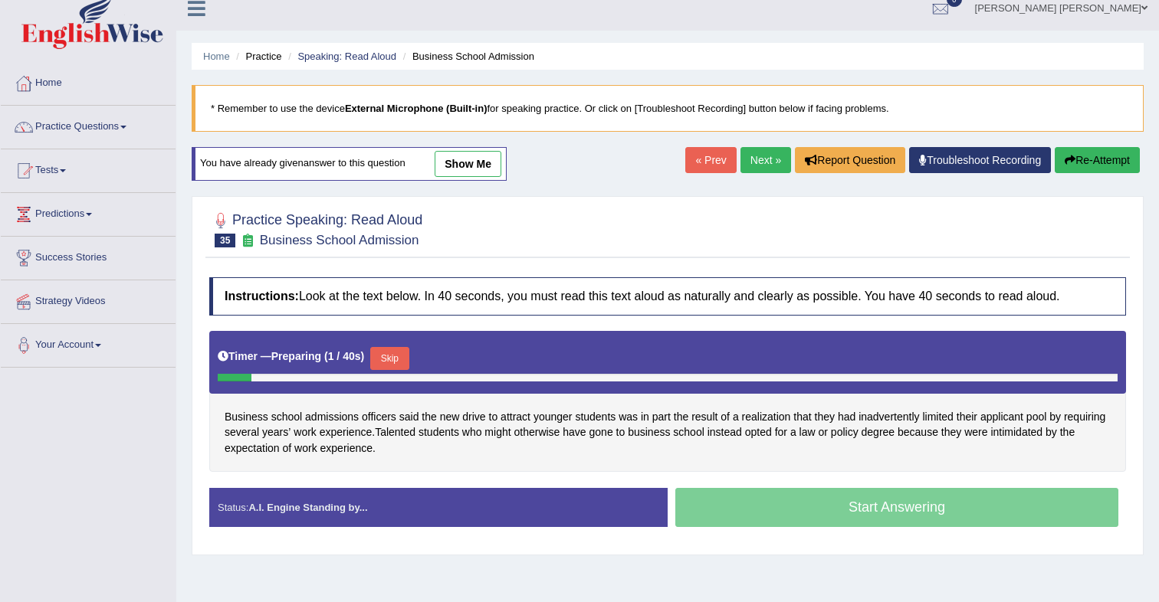
drag, startPoint x: 408, startPoint y: 355, endPoint x: 521, endPoint y: 293, distance: 129.3
click at [417, 349] on div "Timer — Preparing ( 1 / 40s ) Skip" at bounding box center [668, 358] width 900 height 31
drag, startPoint x: 388, startPoint y: 353, endPoint x: 458, endPoint y: 309, distance: 83.4
click at [389, 353] on button "Skip" at bounding box center [389, 358] width 38 height 23
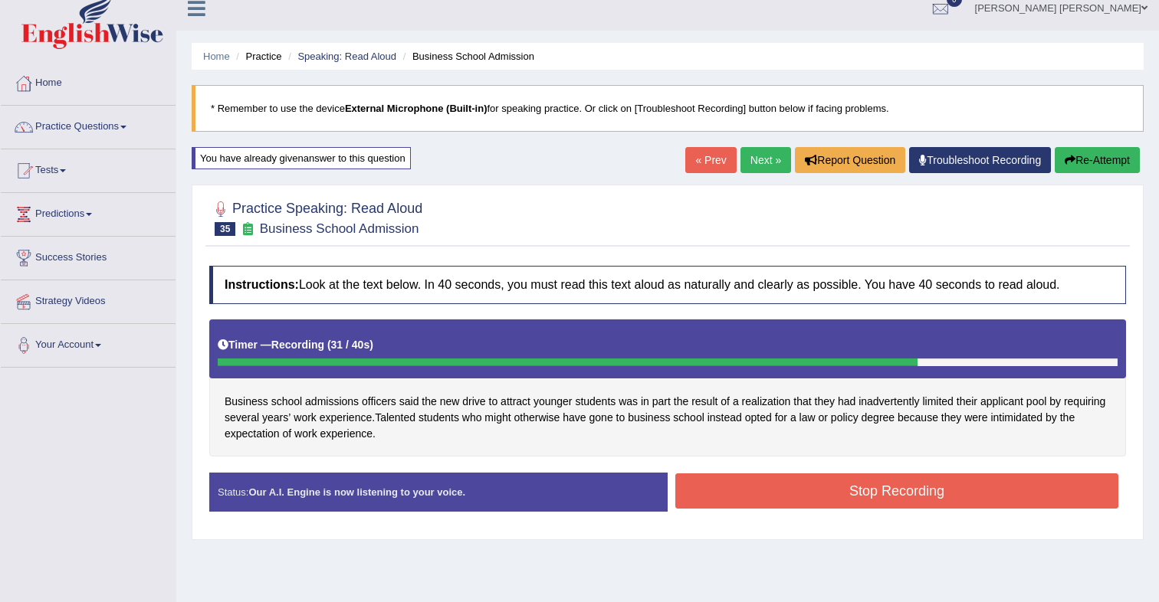
click at [842, 492] on button "Stop Recording" at bounding box center [896, 491] width 443 height 35
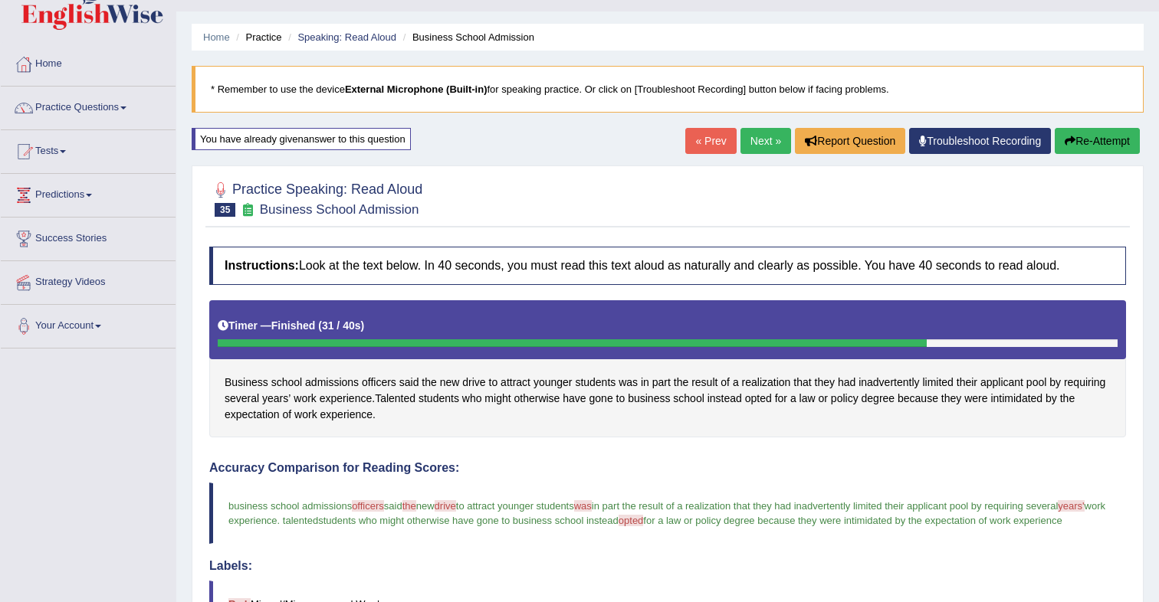
scroll to position [61, 0]
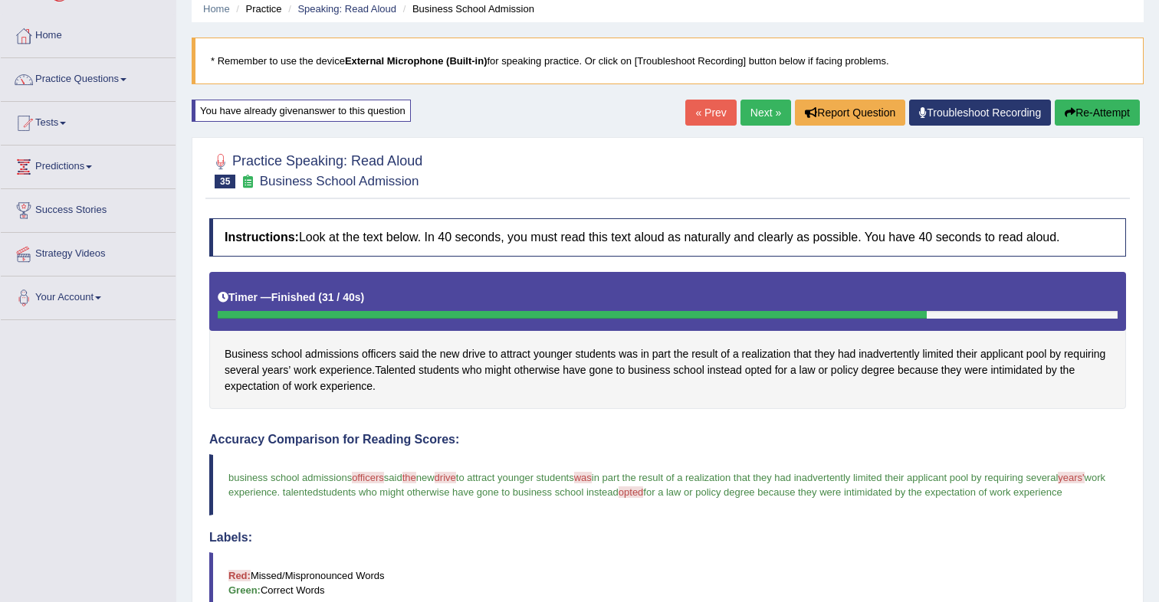
click at [764, 120] on link "Next »" at bounding box center [765, 113] width 51 height 26
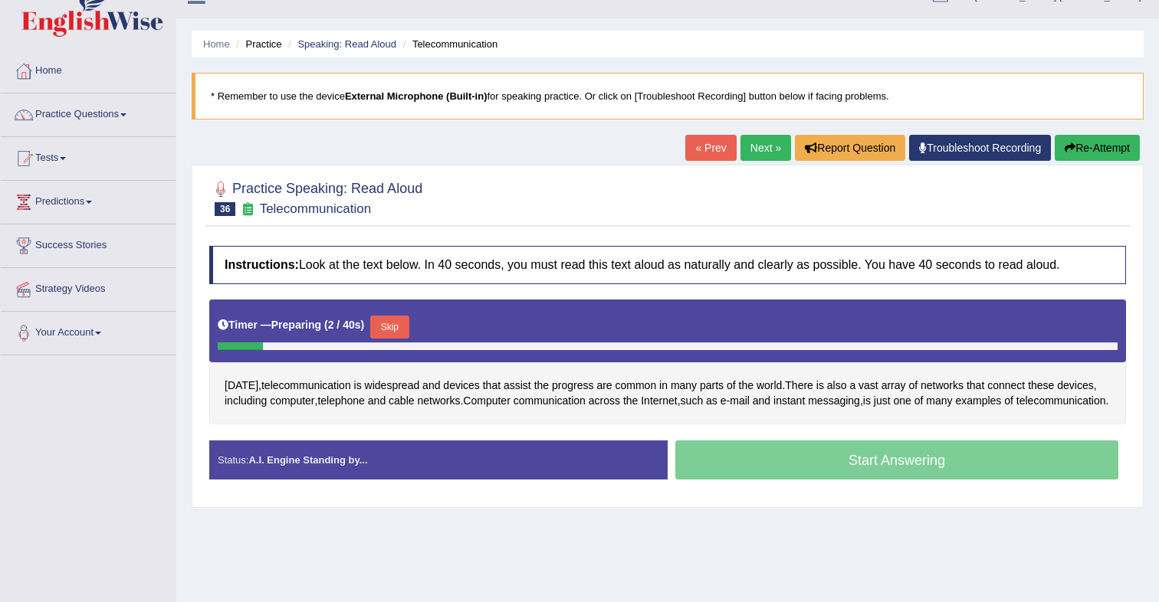
scroll to position [28, 0]
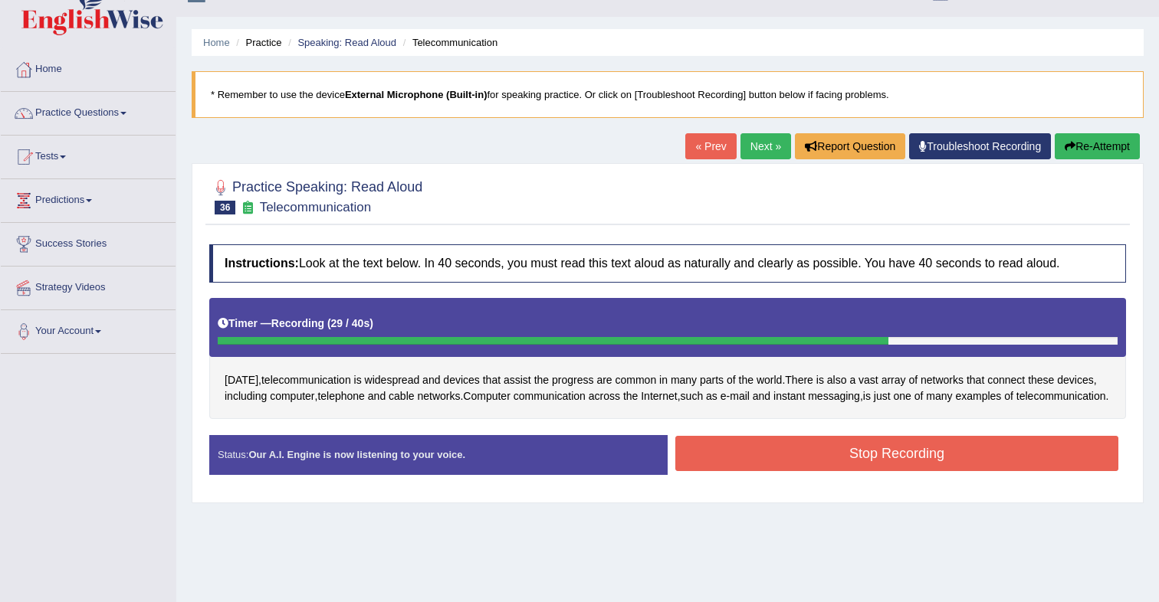
drag, startPoint x: 776, startPoint y: 482, endPoint x: 766, endPoint y: 480, distance: 10.2
click at [775, 471] on button "Stop Recording" at bounding box center [896, 453] width 443 height 35
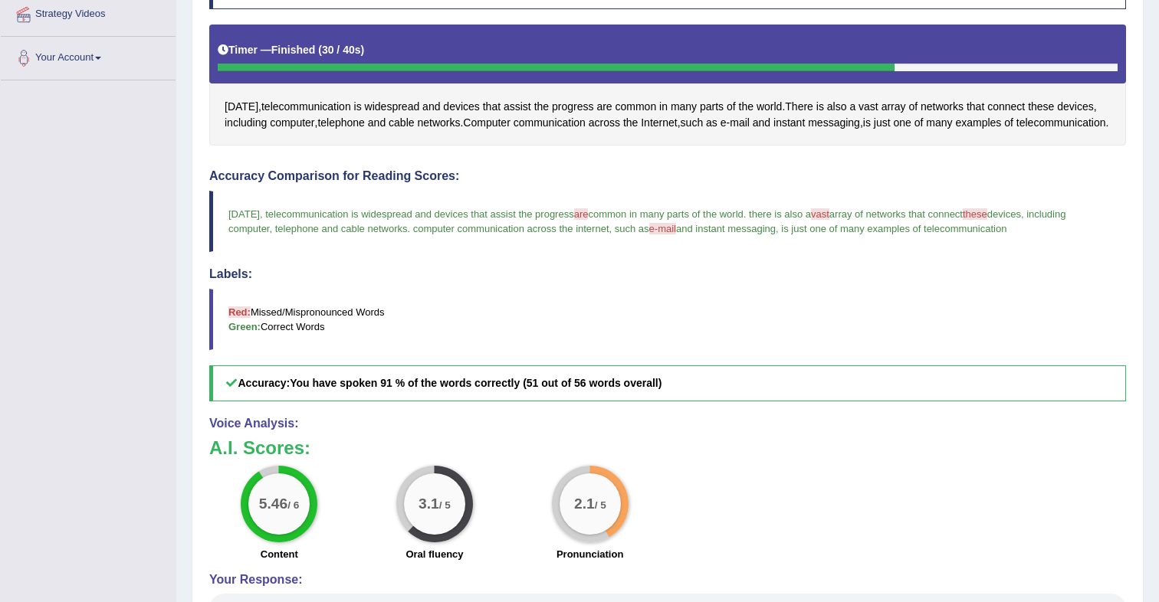
scroll to position [0, 0]
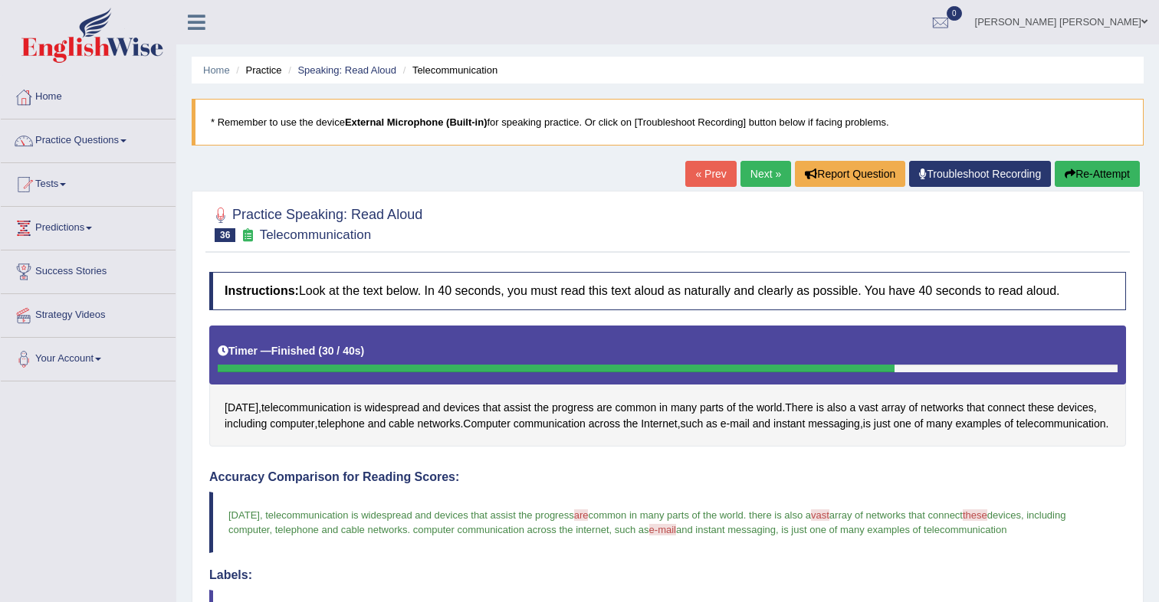
click at [761, 172] on link "Next »" at bounding box center [765, 174] width 51 height 26
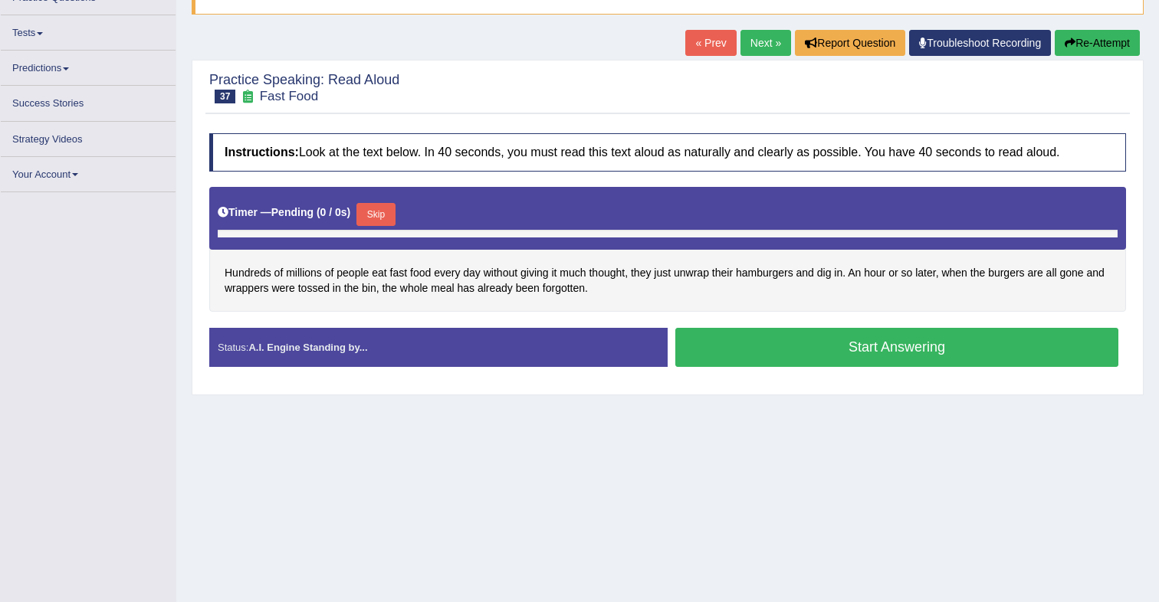
scroll to position [143, 0]
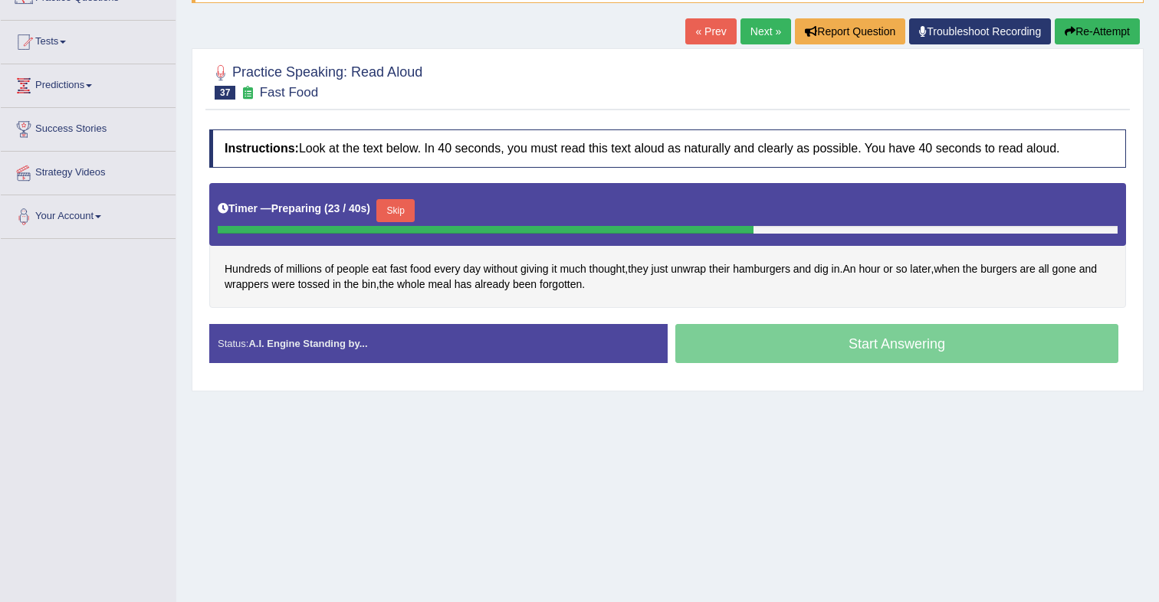
drag, startPoint x: 419, startPoint y: 212, endPoint x: 440, endPoint y: 209, distance: 20.9
click at [415, 212] on button "Skip" at bounding box center [395, 210] width 38 height 23
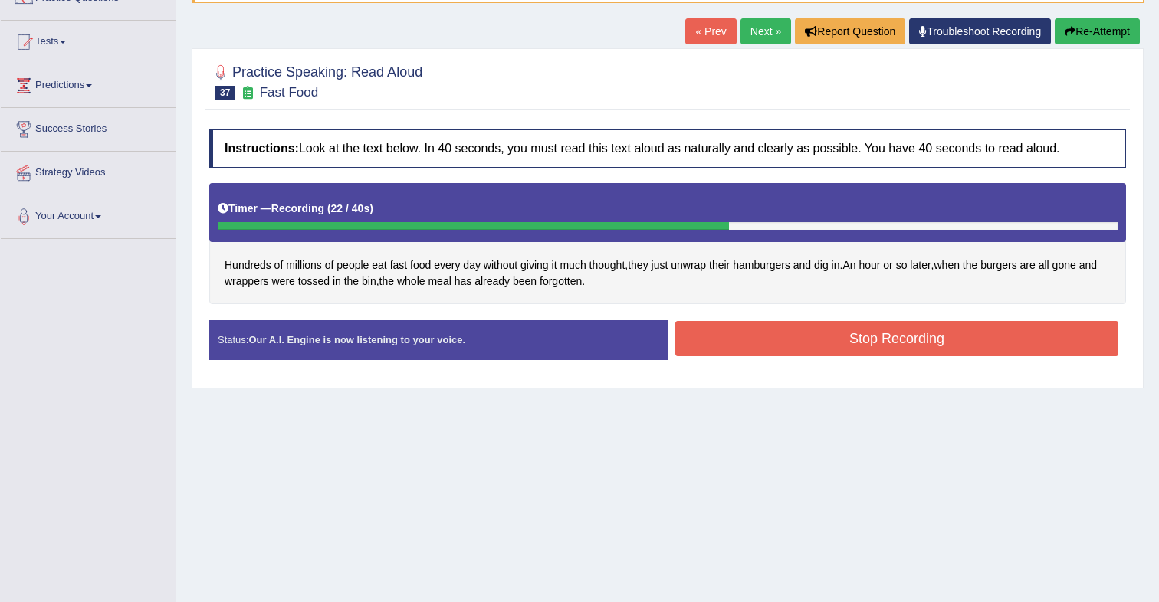
click at [812, 349] on button "Stop Recording" at bounding box center [896, 338] width 443 height 35
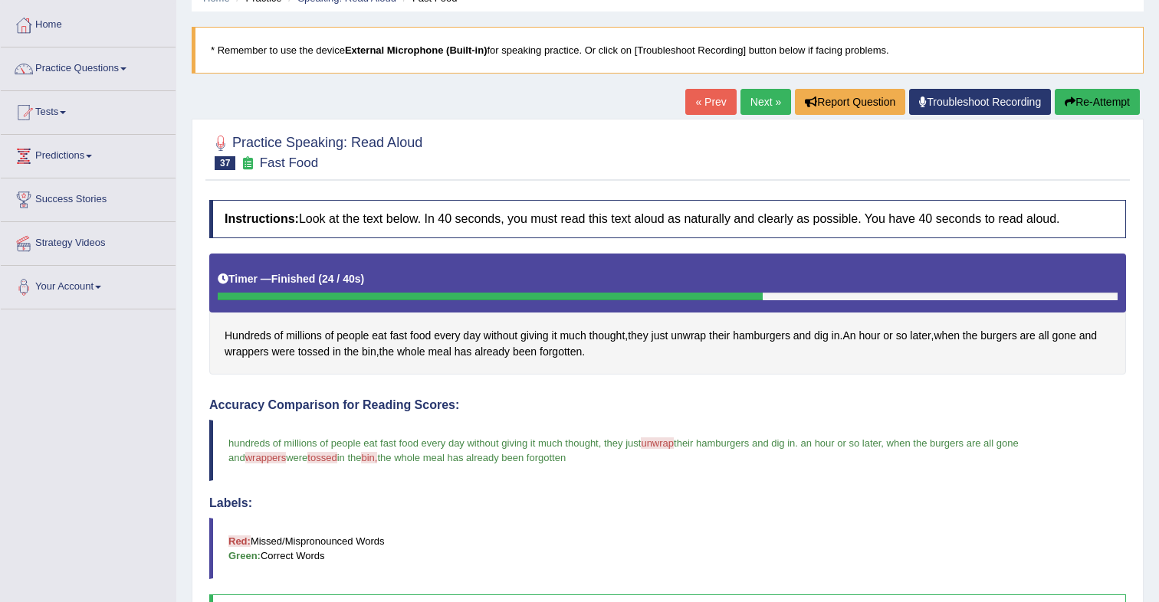
scroll to position [71, 0]
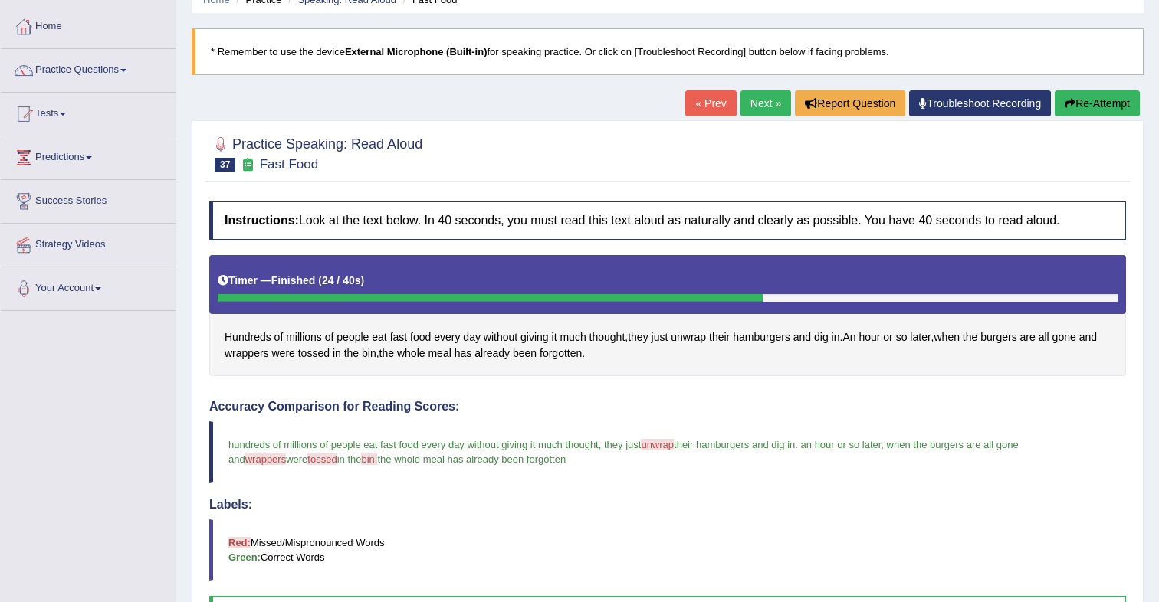
click at [755, 112] on link "Next »" at bounding box center [765, 103] width 51 height 26
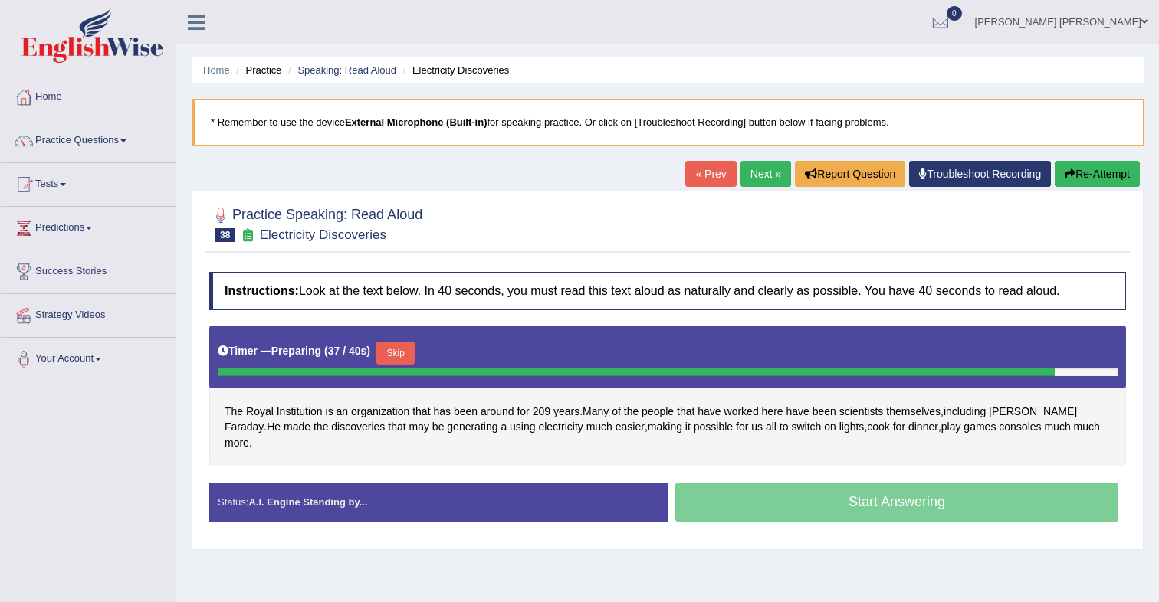
drag, startPoint x: 395, startPoint y: 350, endPoint x: 408, endPoint y: 343, distance: 15.1
click at [395, 350] on button "Skip" at bounding box center [395, 353] width 38 height 23
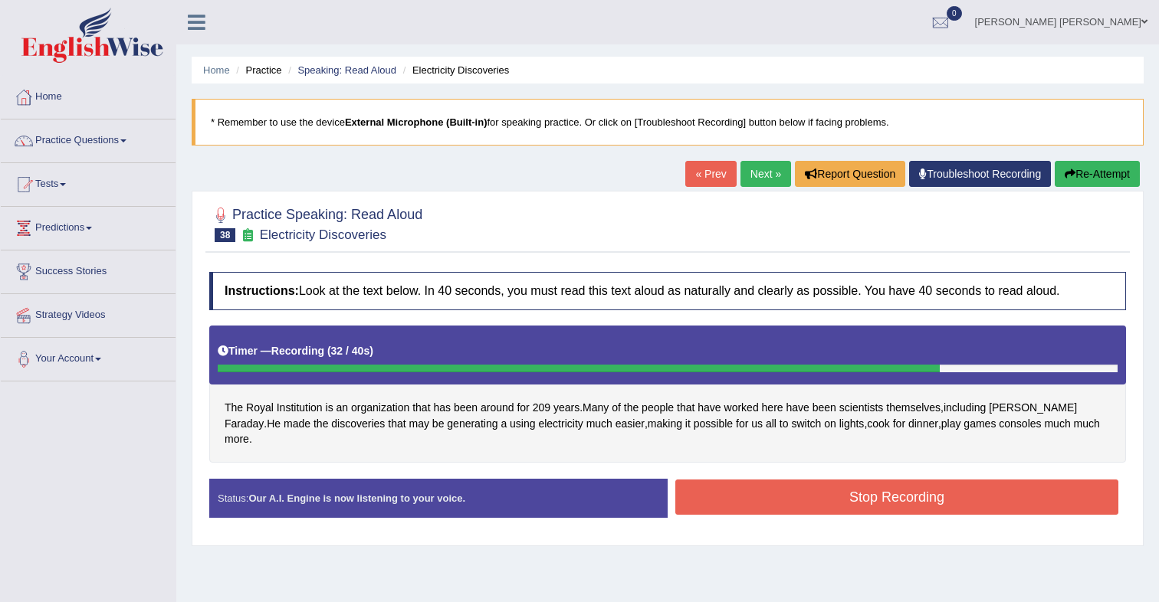
click at [778, 480] on button "Stop Recording" at bounding box center [896, 497] width 443 height 35
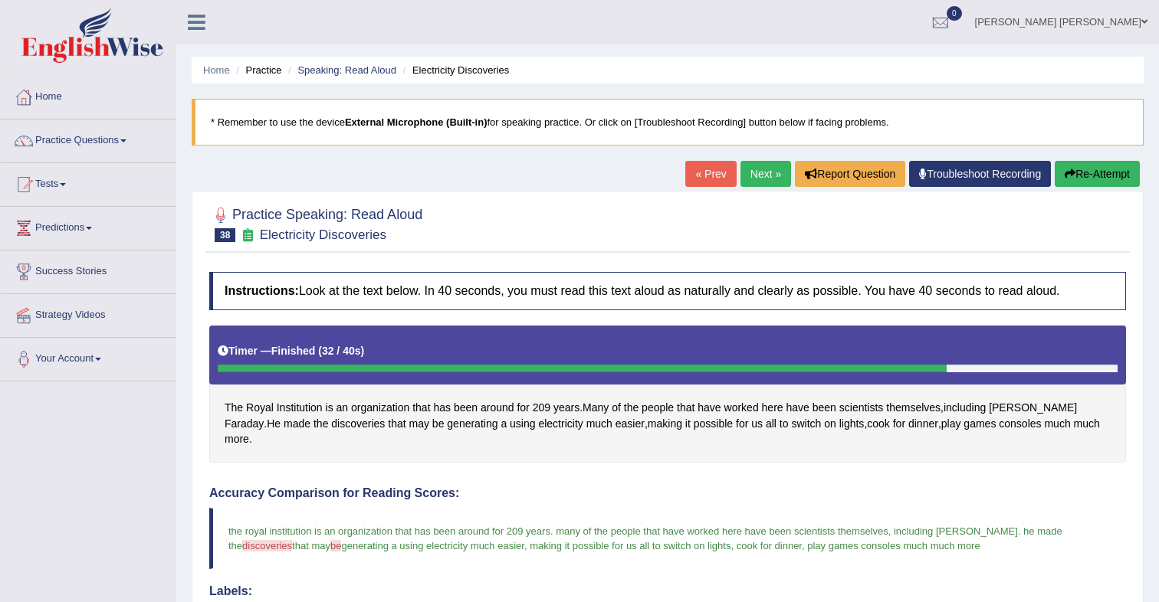
click at [759, 178] on link "Next »" at bounding box center [765, 174] width 51 height 26
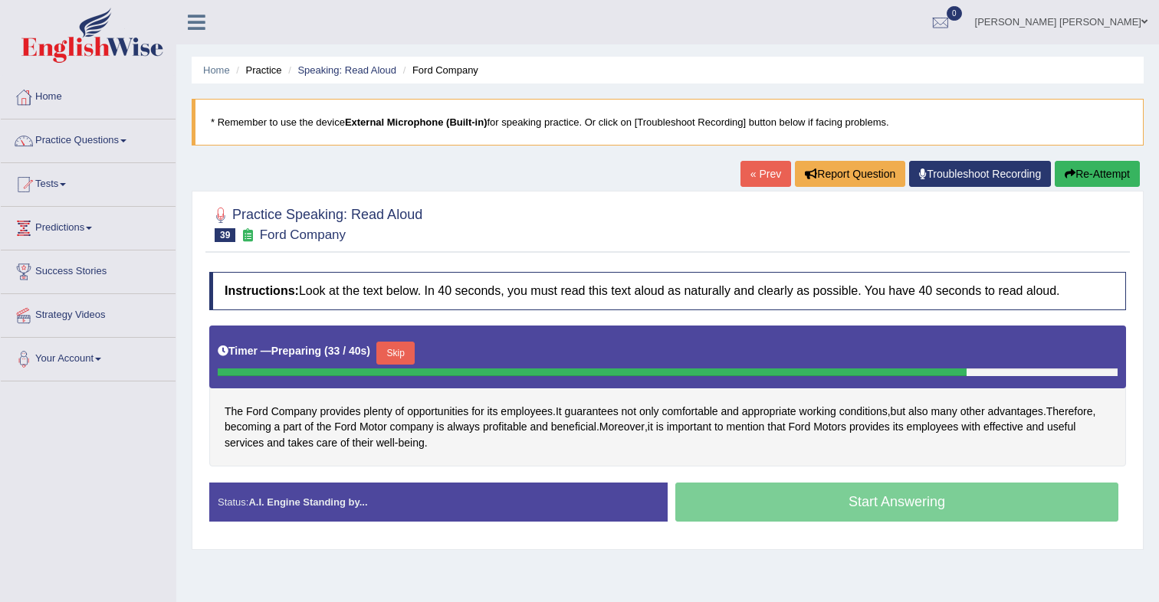
drag, startPoint x: 413, startPoint y: 355, endPoint x: 463, endPoint y: 319, distance: 61.5
click at [414, 353] on button "Skip" at bounding box center [395, 353] width 38 height 23
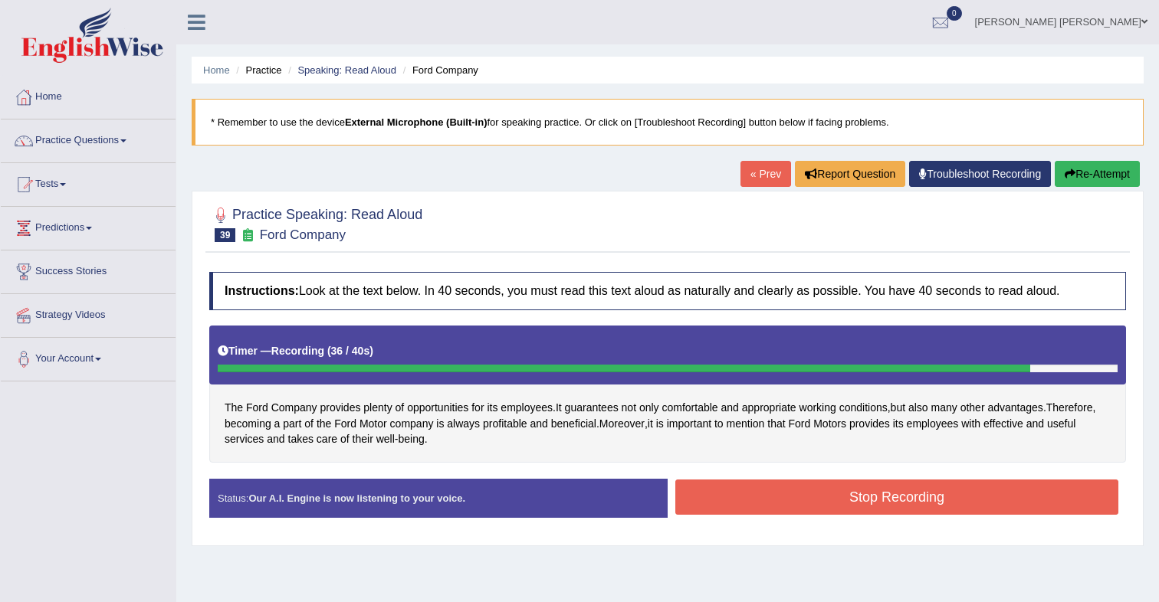
click at [751, 499] on button "Stop Recording" at bounding box center [896, 497] width 443 height 35
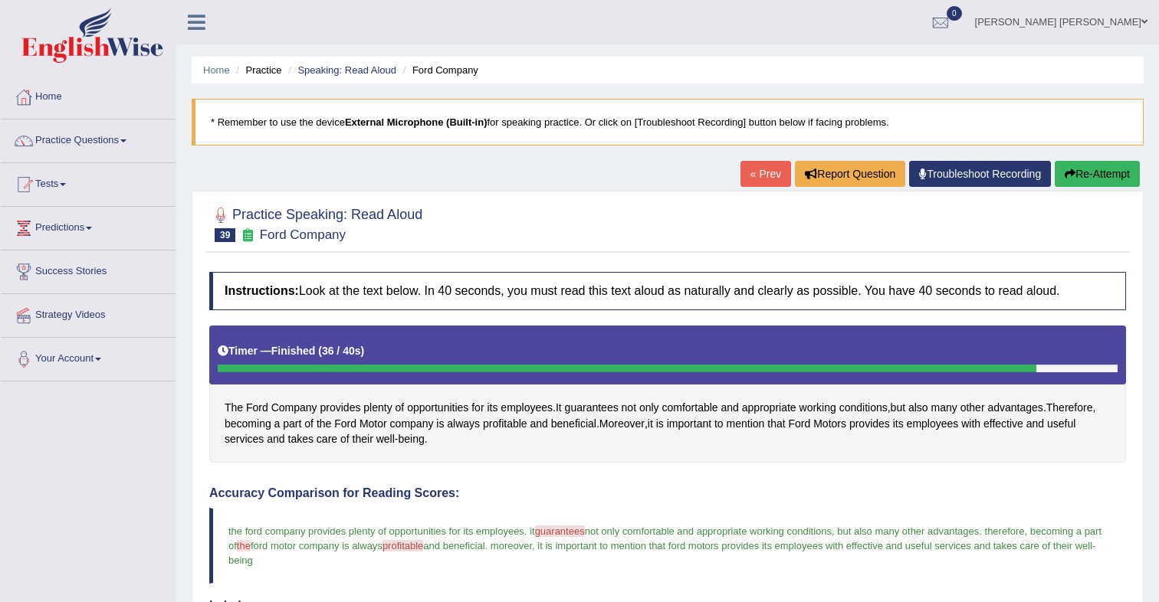
scroll to position [2, 0]
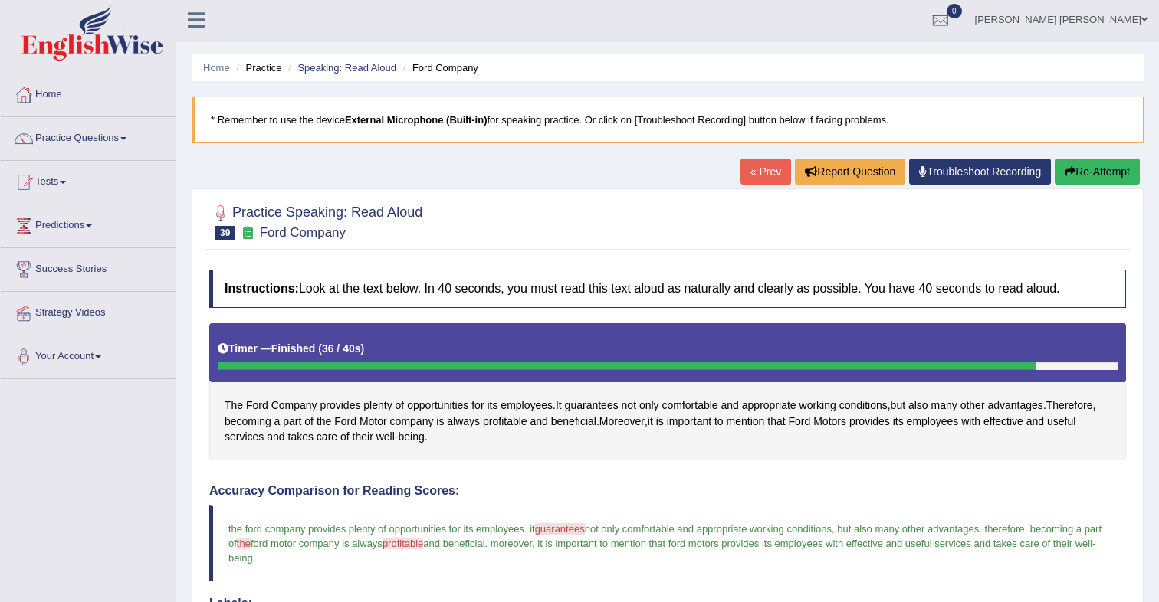
drag, startPoint x: 335, startPoint y: 67, endPoint x: 334, endPoint y: 80, distance: 13.1
click at [335, 67] on link "Speaking: Read Aloud" at bounding box center [346, 67] width 99 height 11
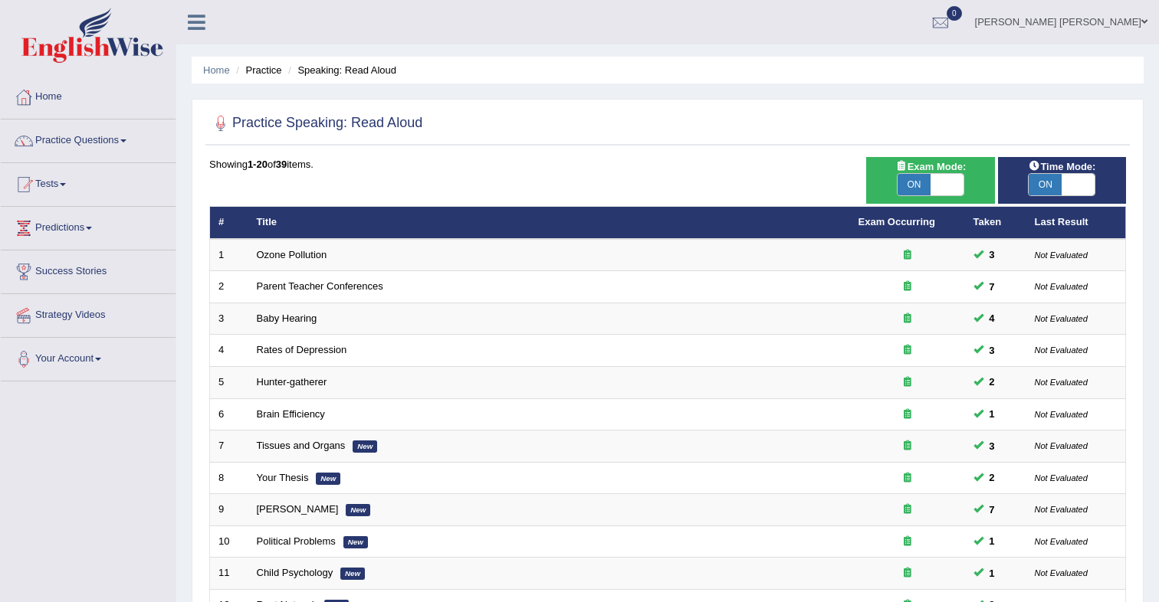
click at [266, 74] on li "Practice" at bounding box center [256, 70] width 49 height 15
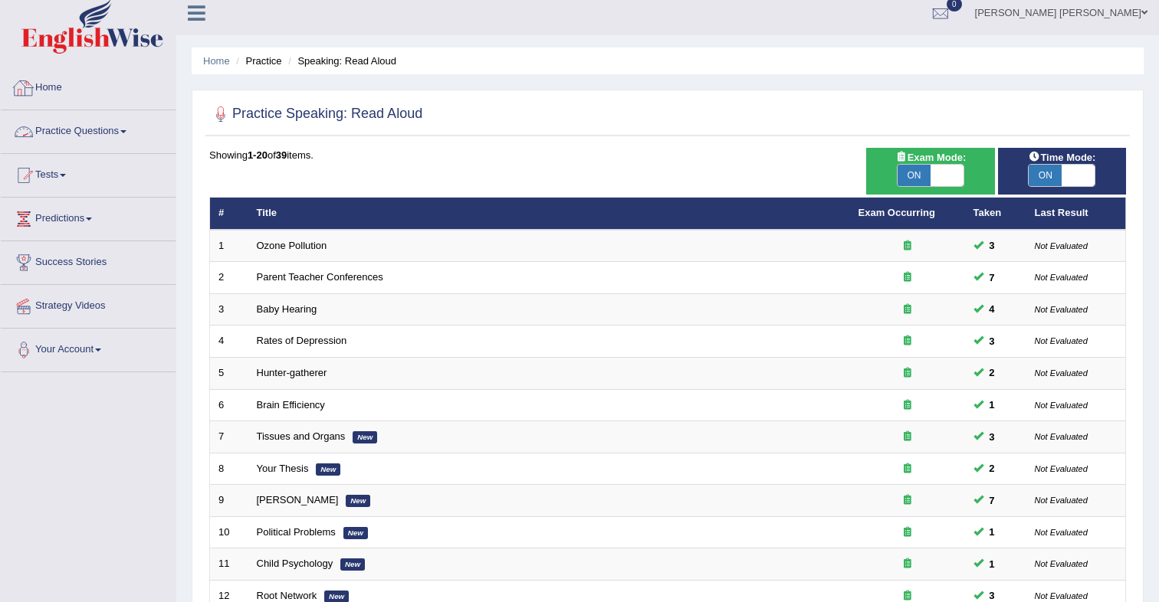
click at [115, 137] on link "Practice Questions" at bounding box center [88, 129] width 175 height 38
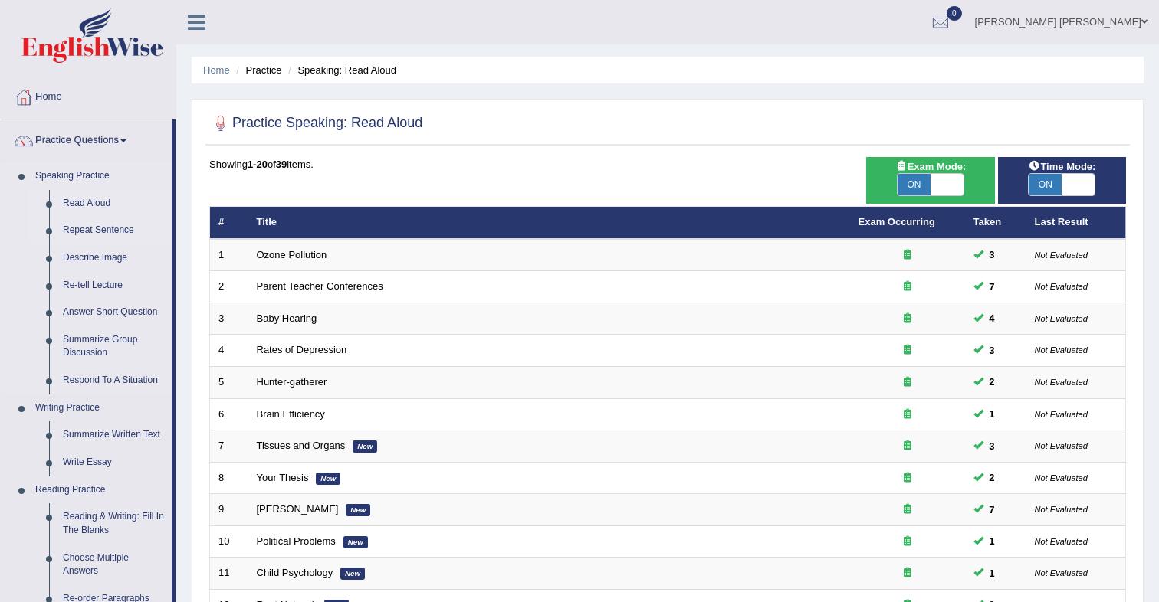
drag, startPoint x: 117, startPoint y: 230, endPoint x: 107, endPoint y: 232, distance: 10.2
click at [116, 231] on link "Repeat Sentence" at bounding box center [114, 231] width 116 height 28
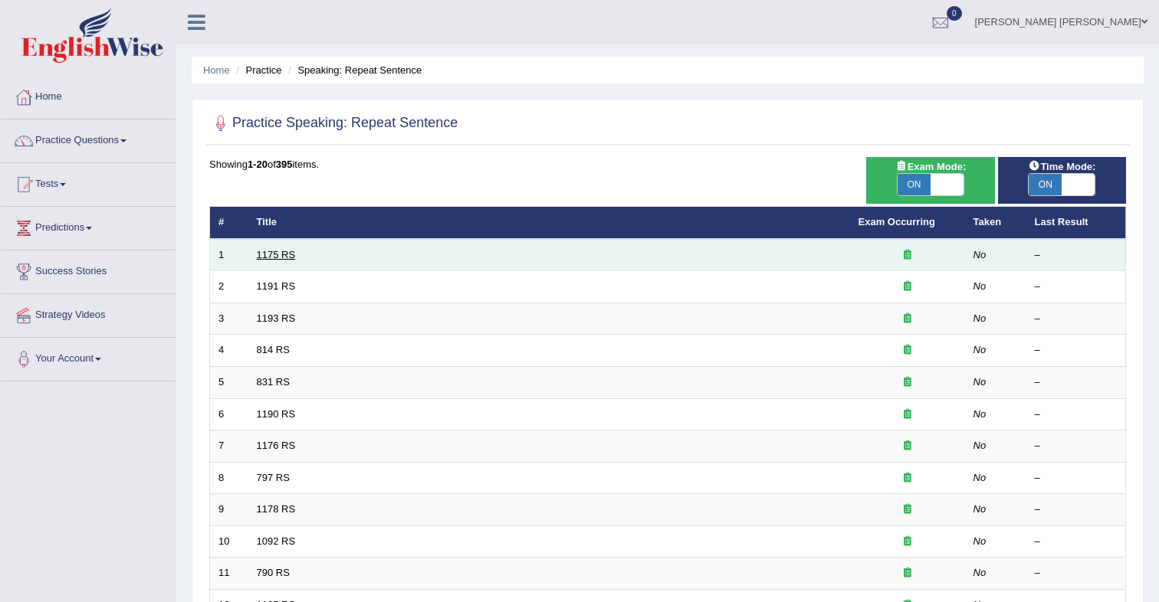
scroll to position [2, 0]
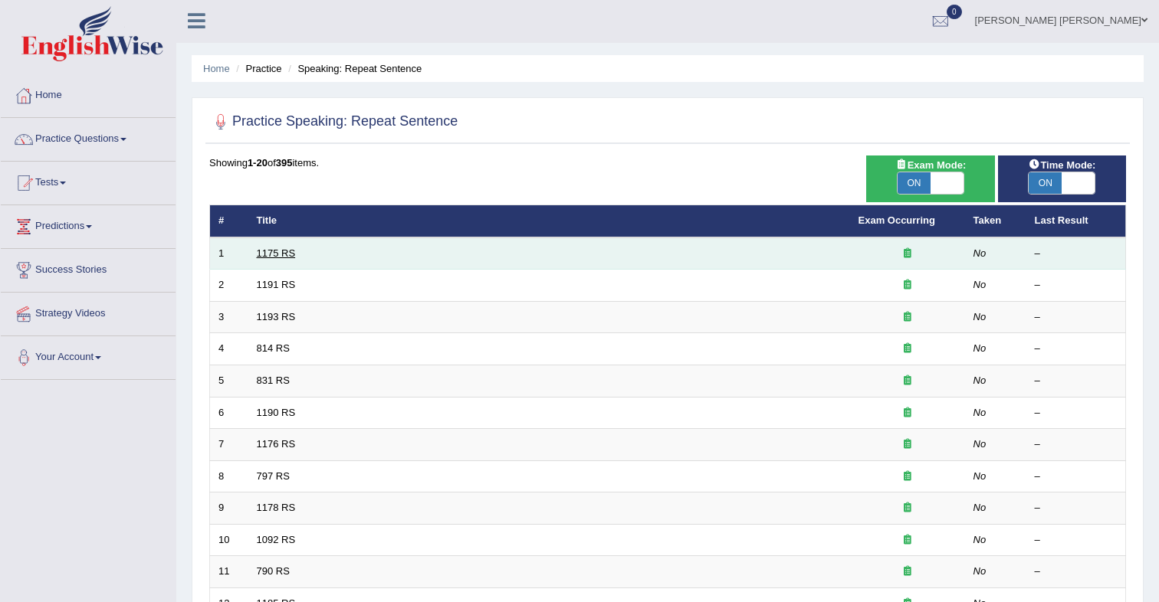
click at [287, 258] on link "1175 RS" at bounding box center [276, 253] width 39 height 11
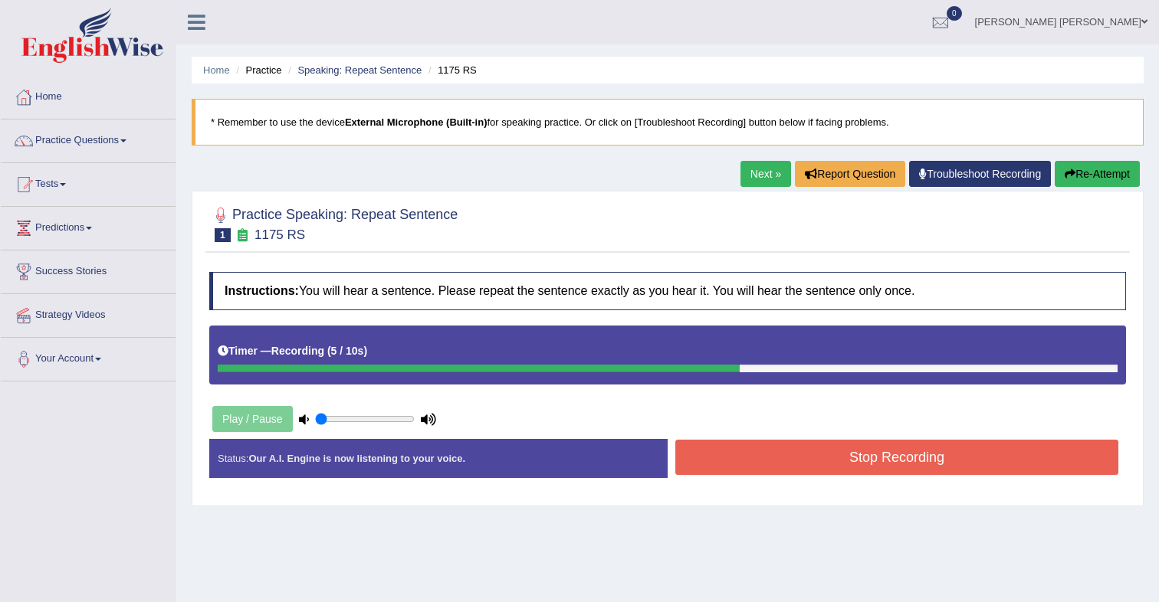
click at [801, 456] on button "Stop Recording" at bounding box center [896, 457] width 443 height 35
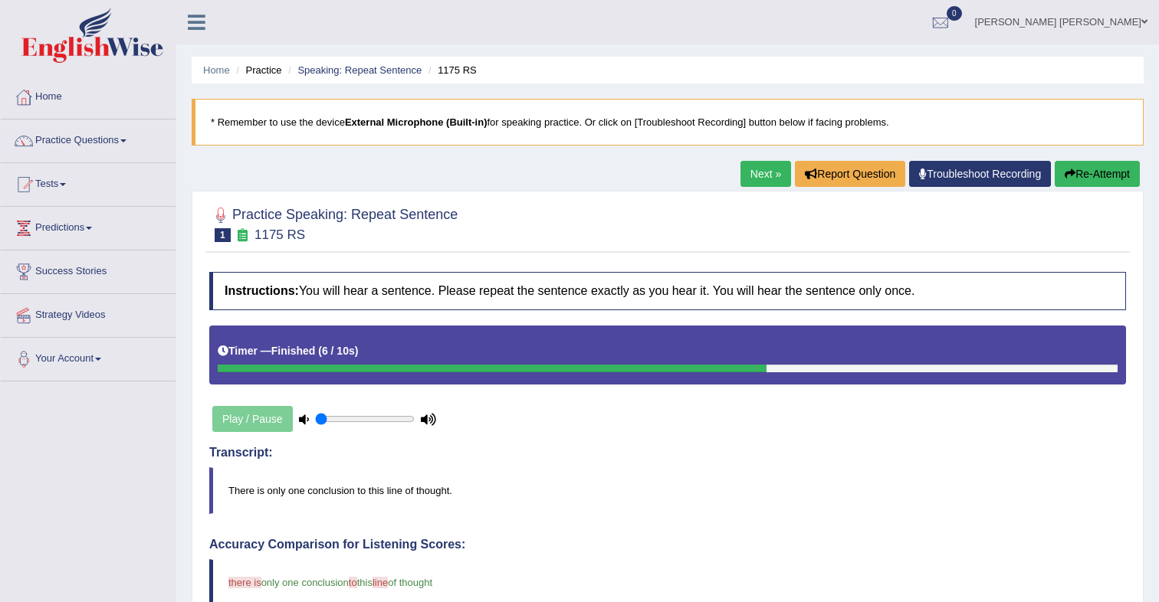
click at [763, 175] on link "Next »" at bounding box center [765, 174] width 51 height 26
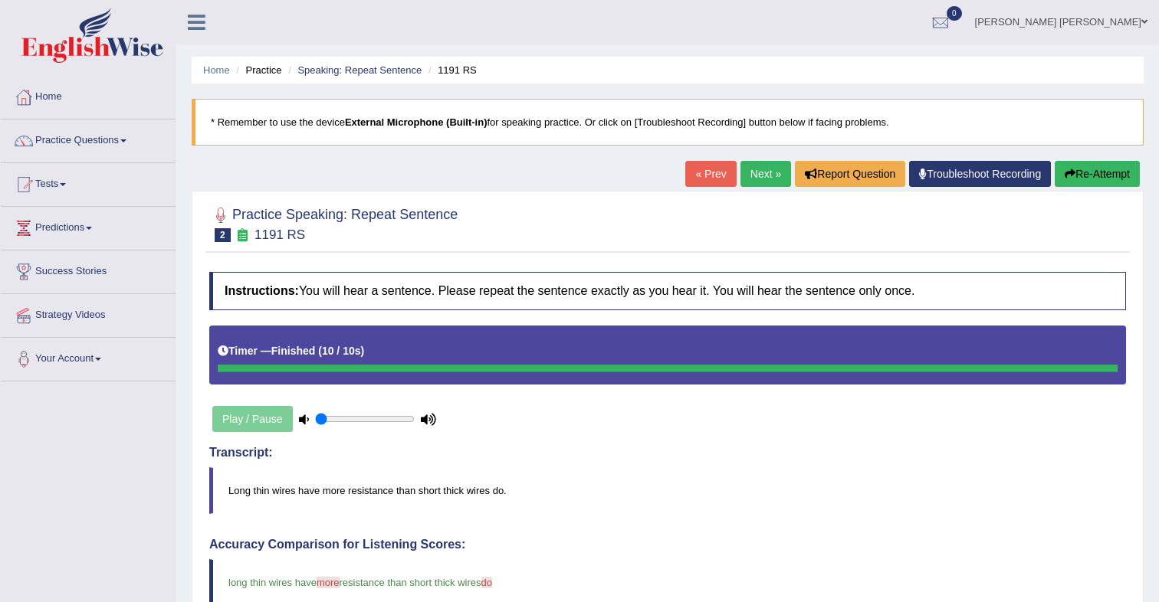
click at [756, 179] on link "Next »" at bounding box center [765, 174] width 51 height 26
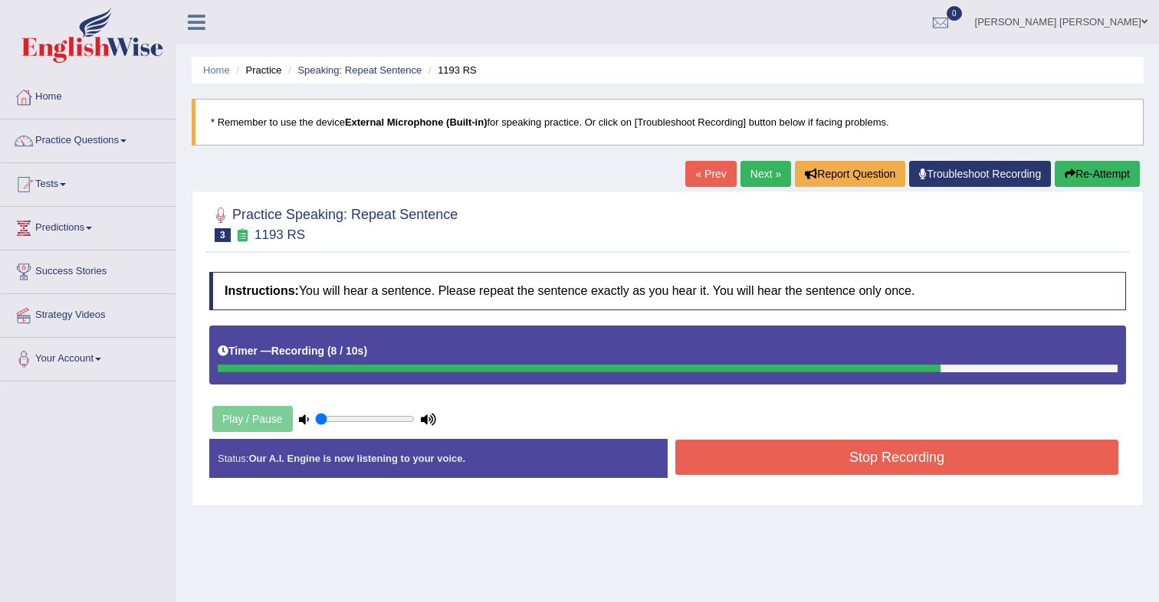
drag, startPoint x: 738, startPoint y: 456, endPoint x: 753, endPoint y: 416, distance: 42.7
click at [739, 454] on button "Stop Recording" at bounding box center [896, 457] width 443 height 35
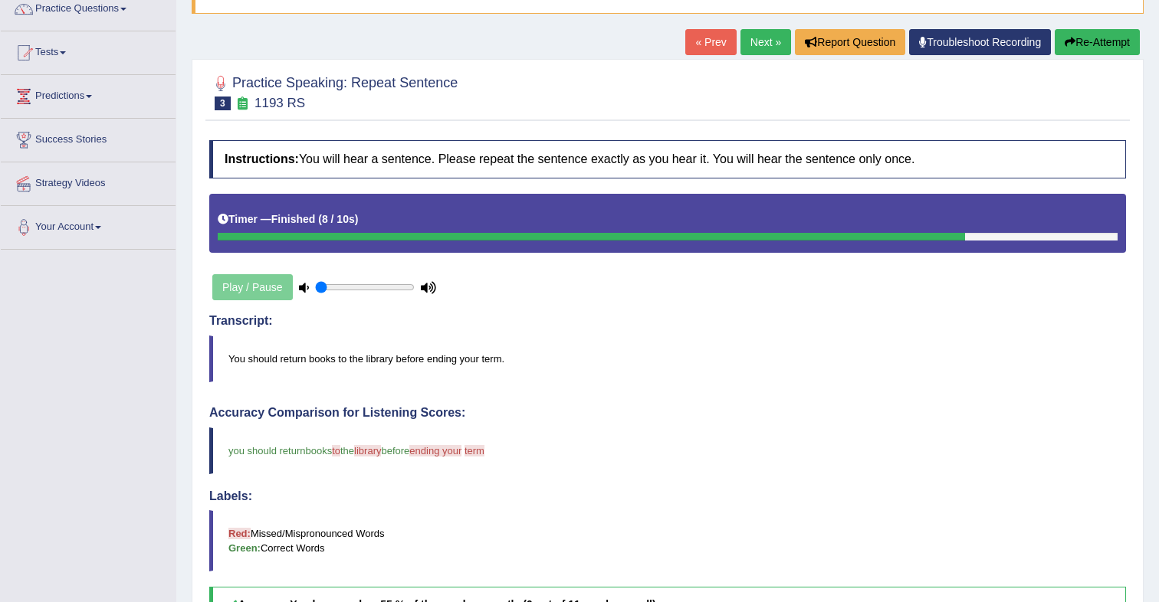
scroll to position [128, 0]
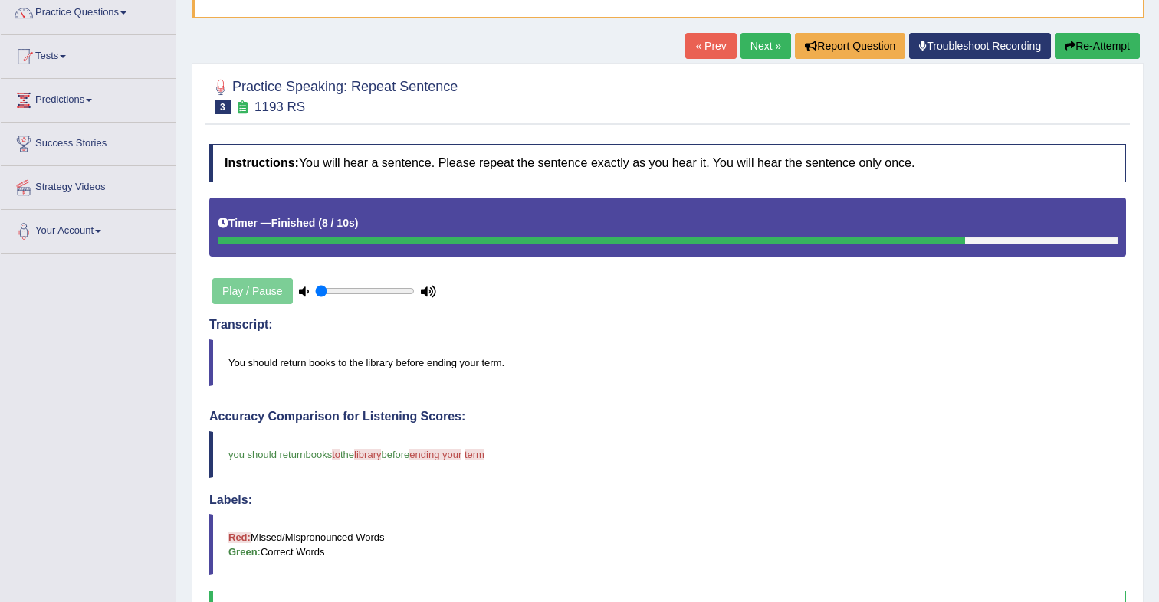
drag, startPoint x: 764, startPoint y: 54, endPoint x: 743, endPoint y: 110, distance: 59.7
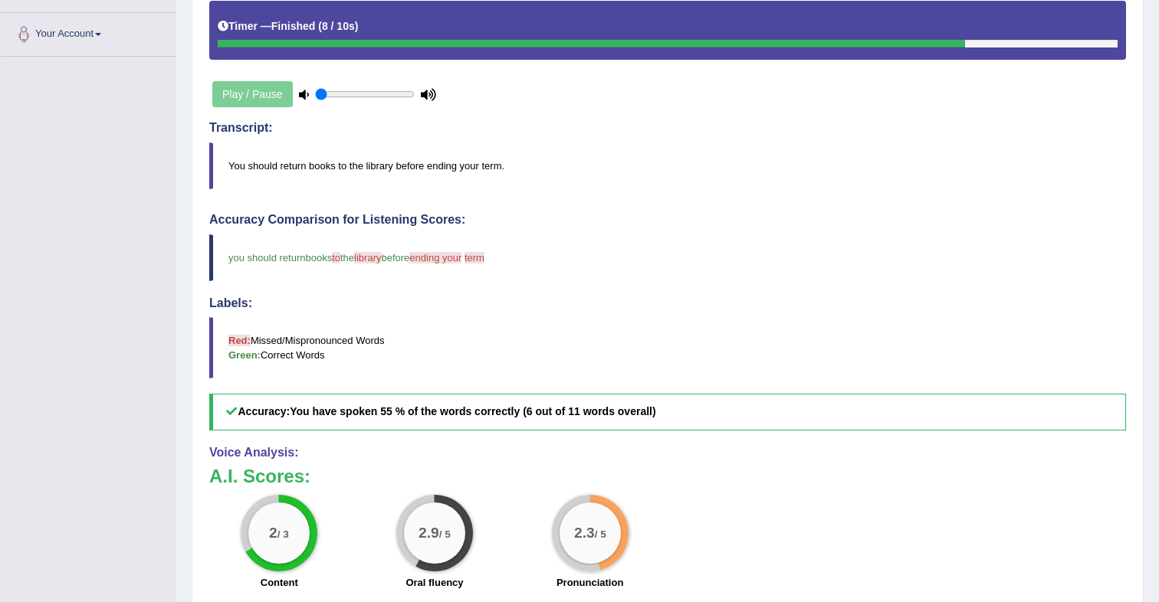
scroll to position [0, 0]
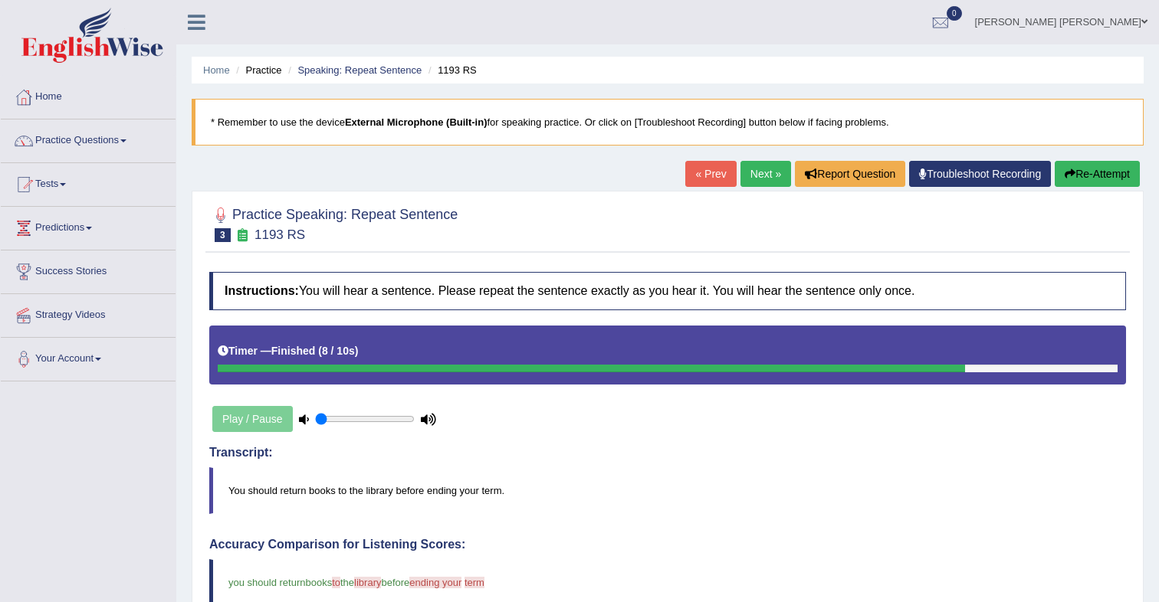
click at [760, 175] on link "Next »" at bounding box center [765, 174] width 51 height 26
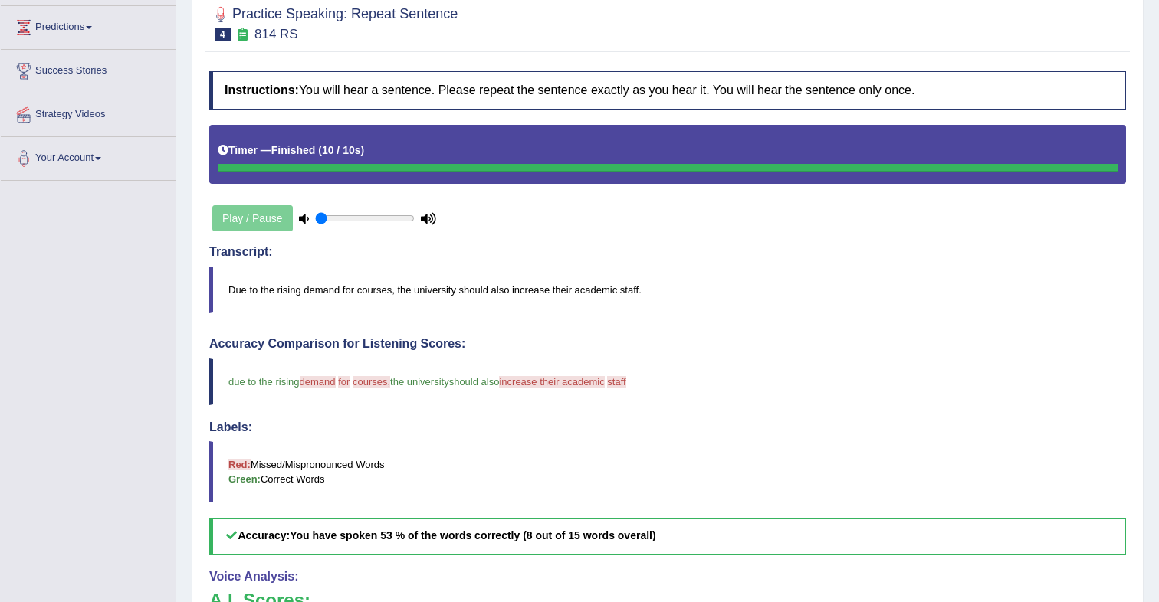
scroll to position [198, 0]
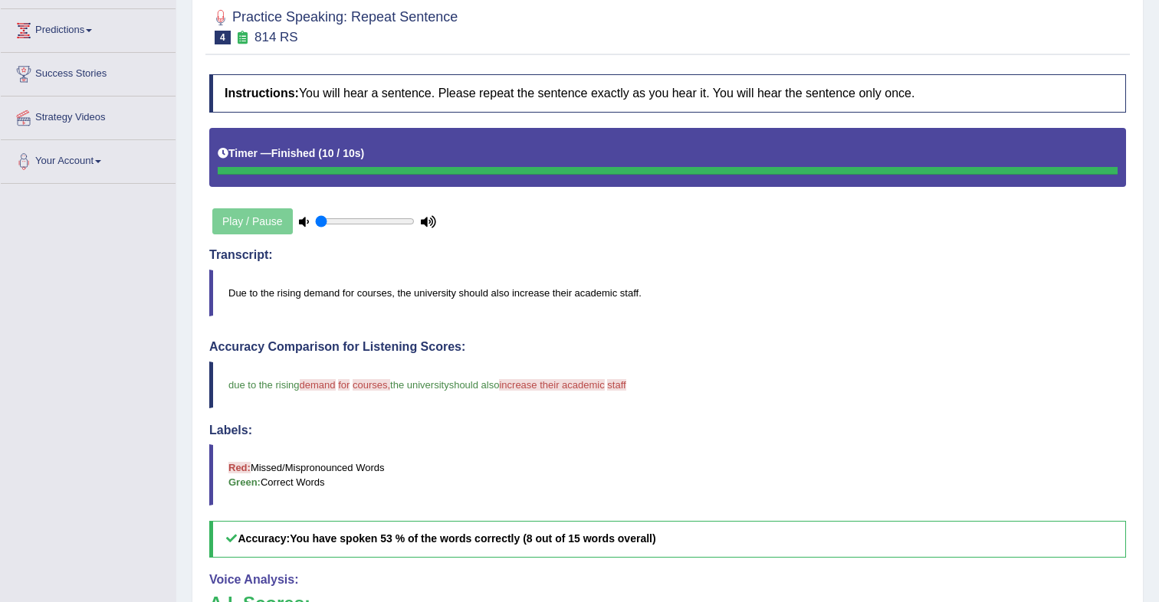
click at [769, 284] on blockquote "Due to the rising demand for courses, the university should also increase their…" at bounding box center [667, 293] width 917 height 47
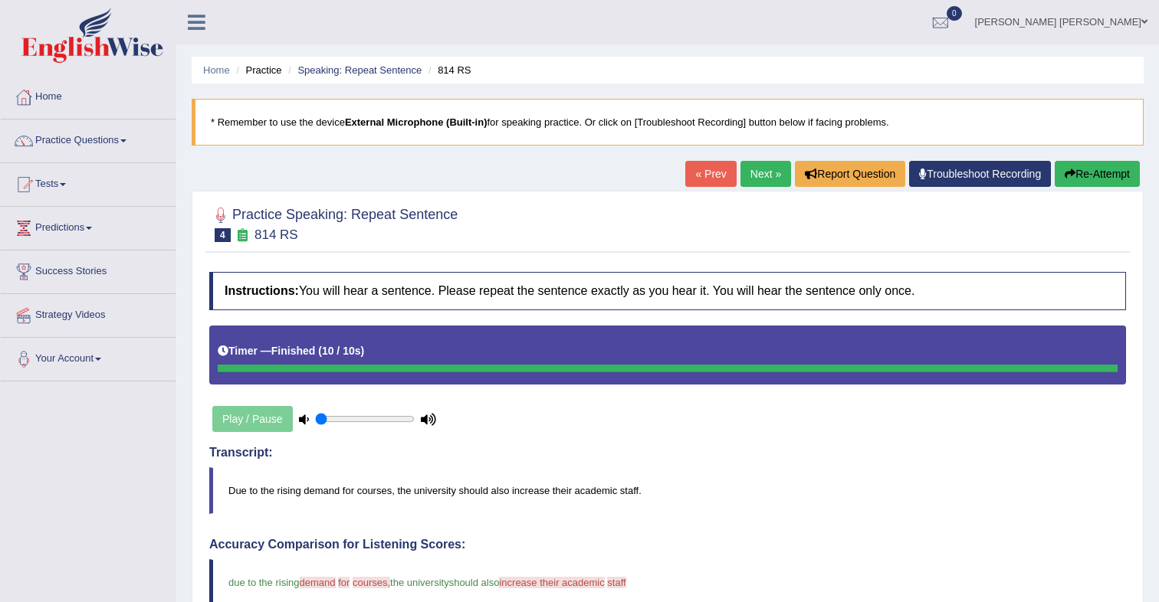
scroll to position [13, 0]
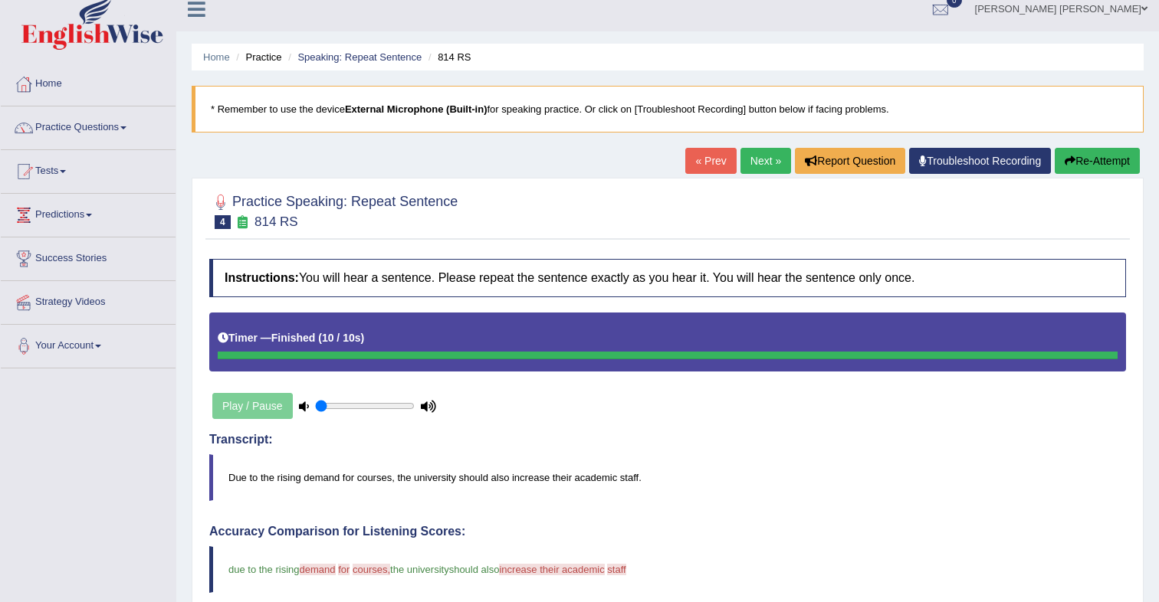
click at [760, 166] on link "Next »" at bounding box center [765, 161] width 51 height 26
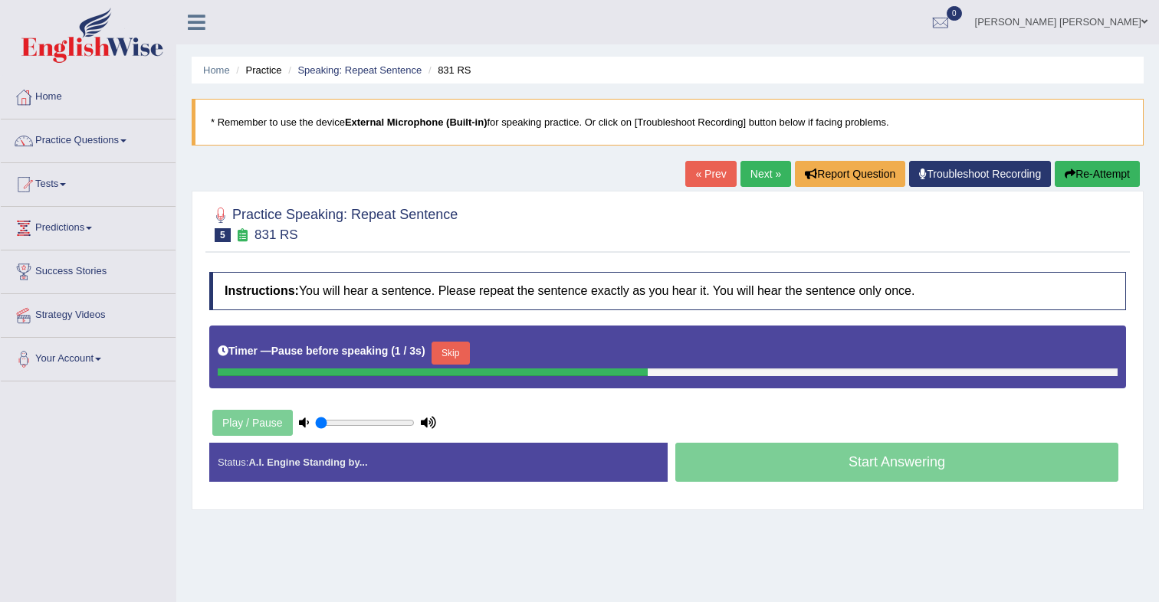
drag, startPoint x: 474, startPoint y: 359, endPoint x: 484, endPoint y: 361, distance: 10.1
click at [470, 359] on button "Skip" at bounding box center [450, 353] width 38 height 23
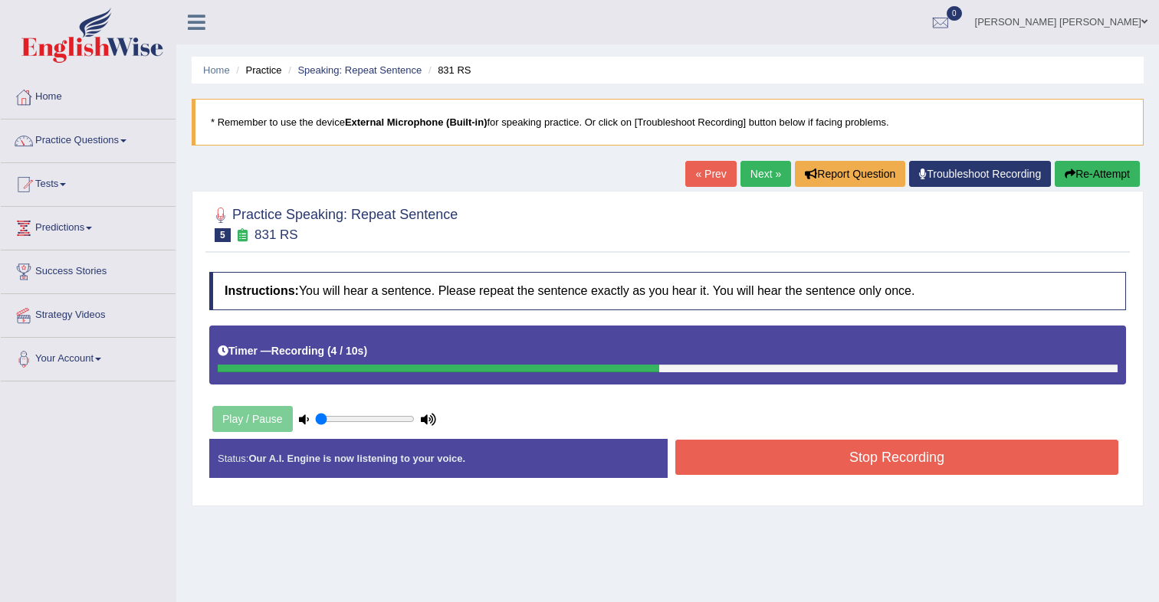
click at [789, 451] on button "Stop Recording" at bounding box center [896, 457] width 443 height 35
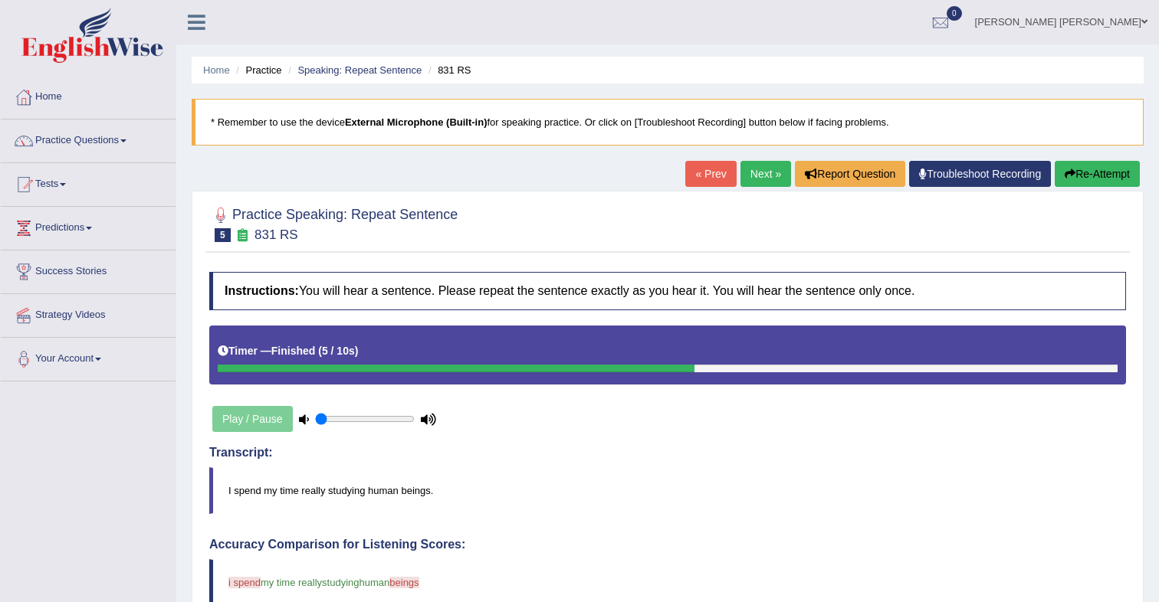
click at [766, 179] on link "Next »" at bounding box center [765, 174] width 51 height 26
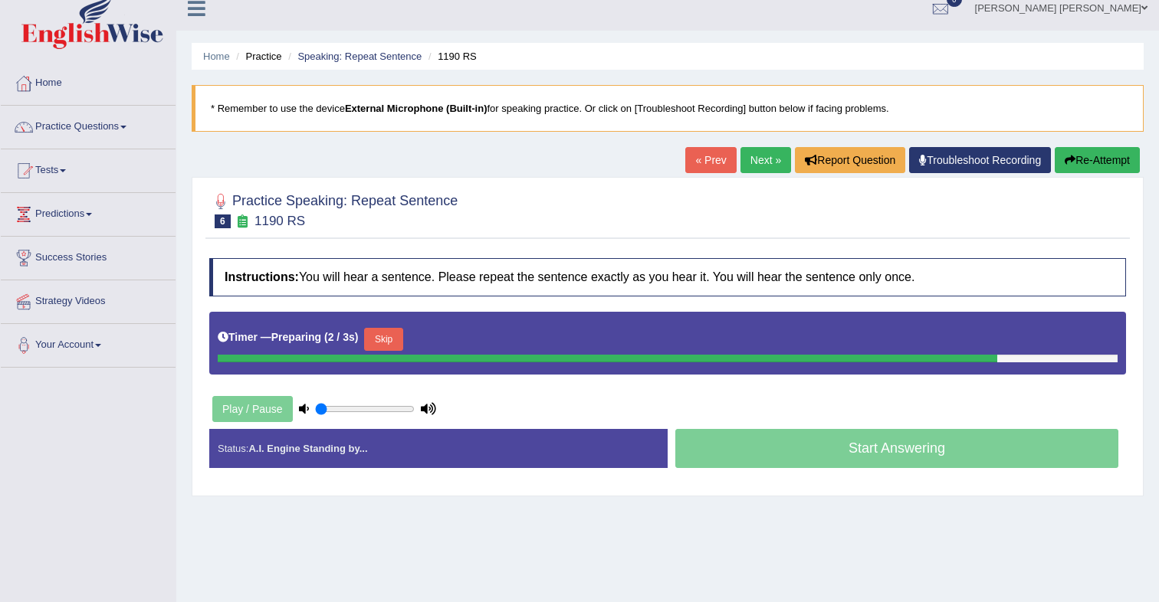
scroll to position [15, 0]
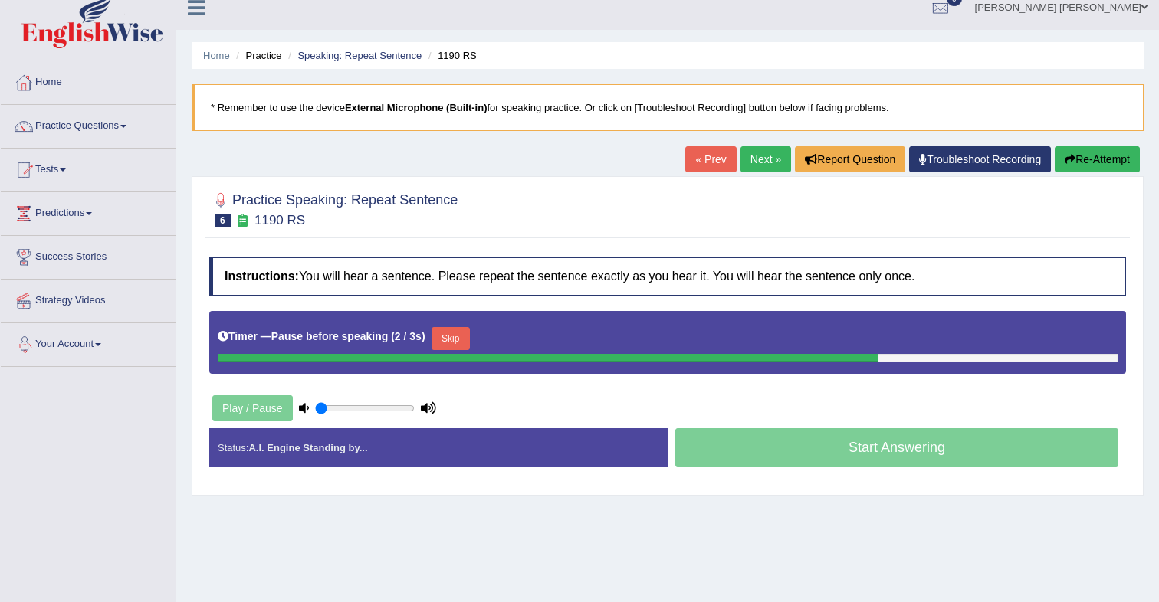
click at [446, 342] on button "Skip" at bounding box center [450, 338] width 38 height 23
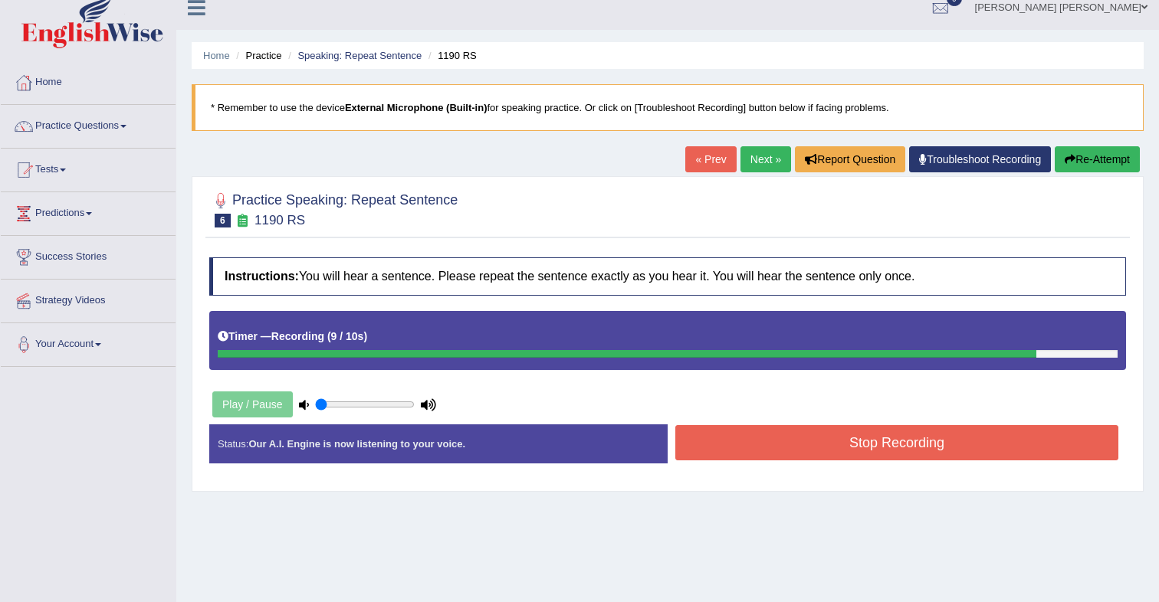
drag, startPoint x: 727, startPoint y: 433, endPoint x: 694, endPoint y: 412, distance: 39.6
click at [727, 433] on button "Stop Recording" at bounding box center [896, 442] width 443 height 35
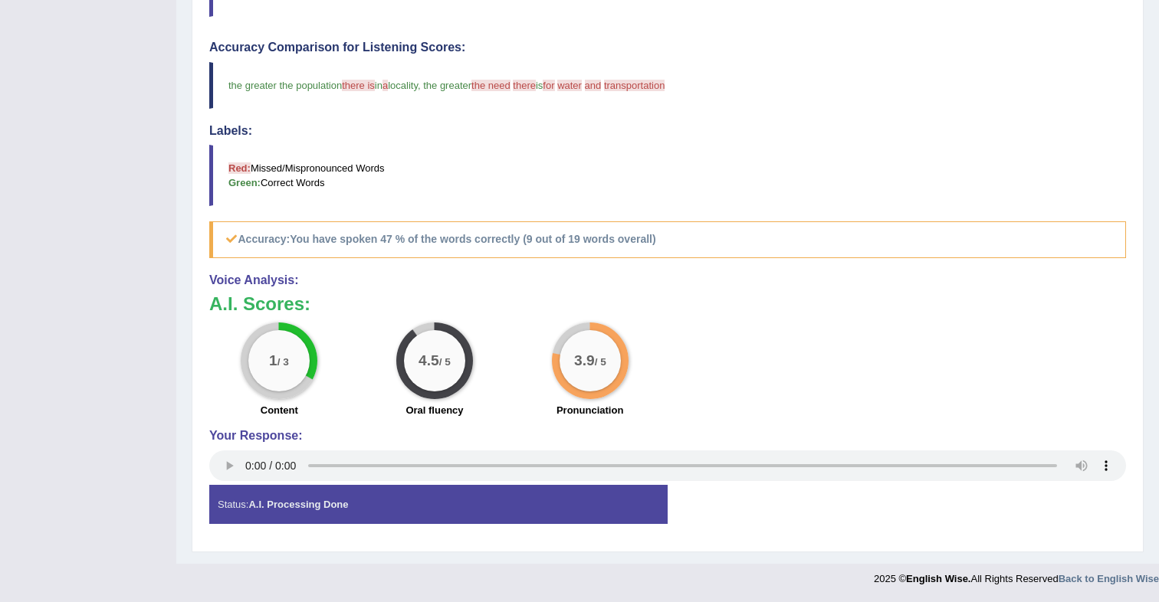
scroll to position [0, 0]
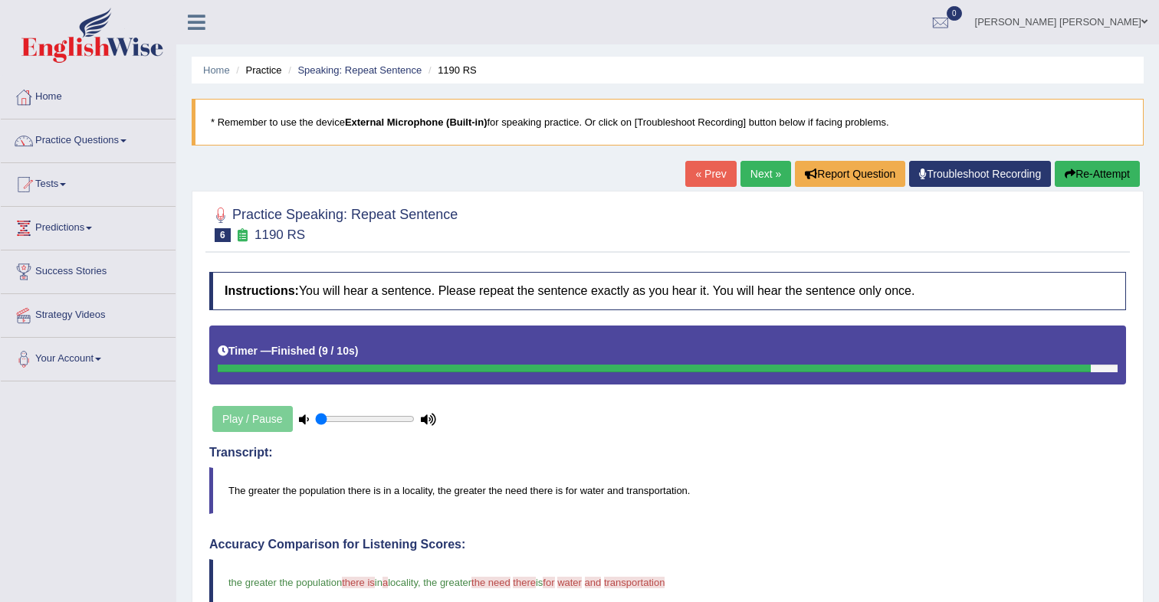
click at [757, 182] on link "Next »" at bounding box center [765, 174] width 51 height 26
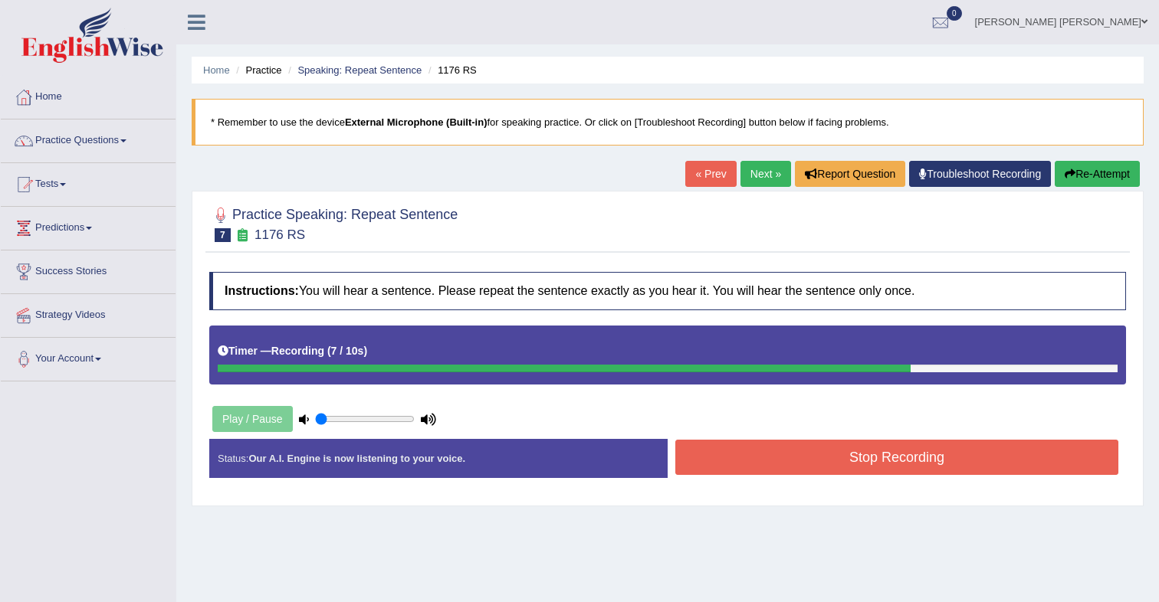
click at [782, 454] on button "Stop Recording" at bounding box center [896, 457] width 443 height 35
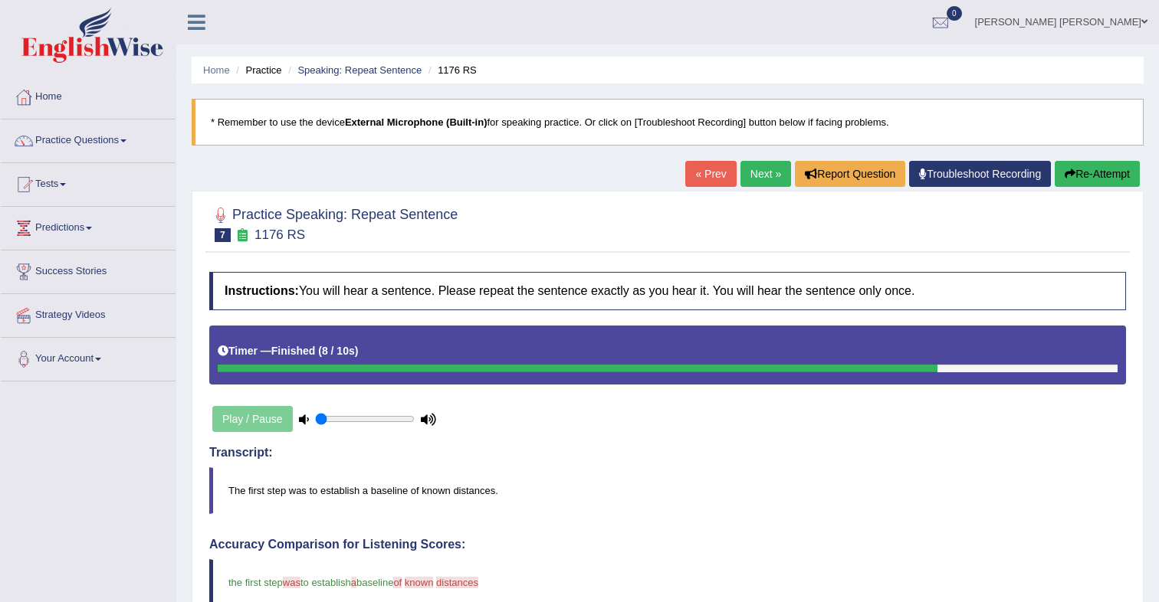
click at [760, 179] on link "Next »" at bounding box center [765, 174] width 51 height 26
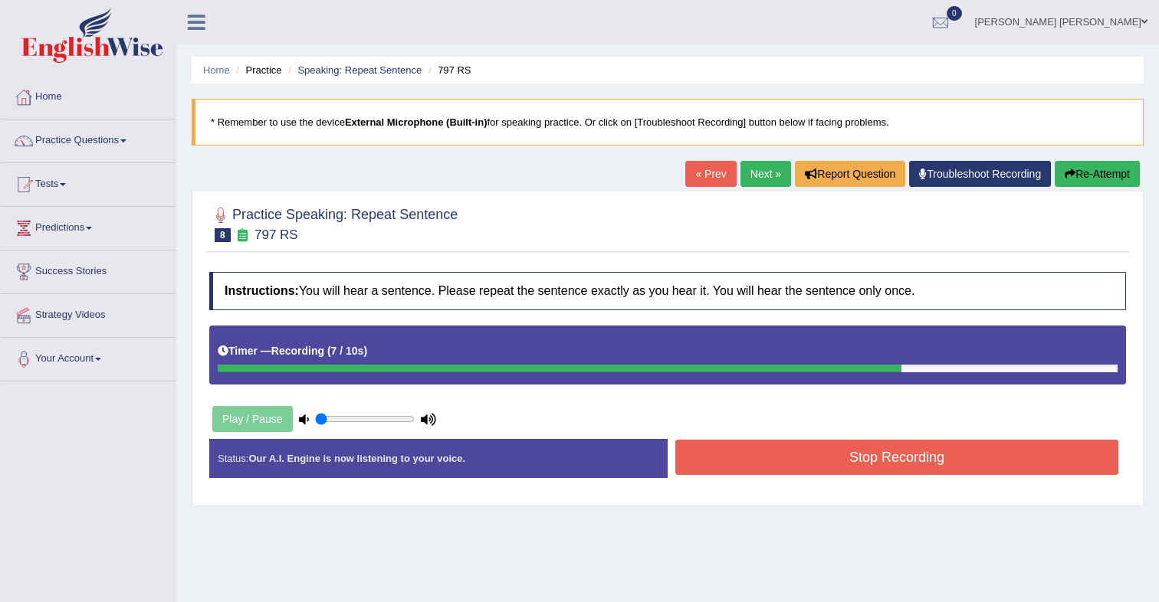
click at [857, 460] on button "Stop Recording" at bounding box center [896, 457] width 443 height 35
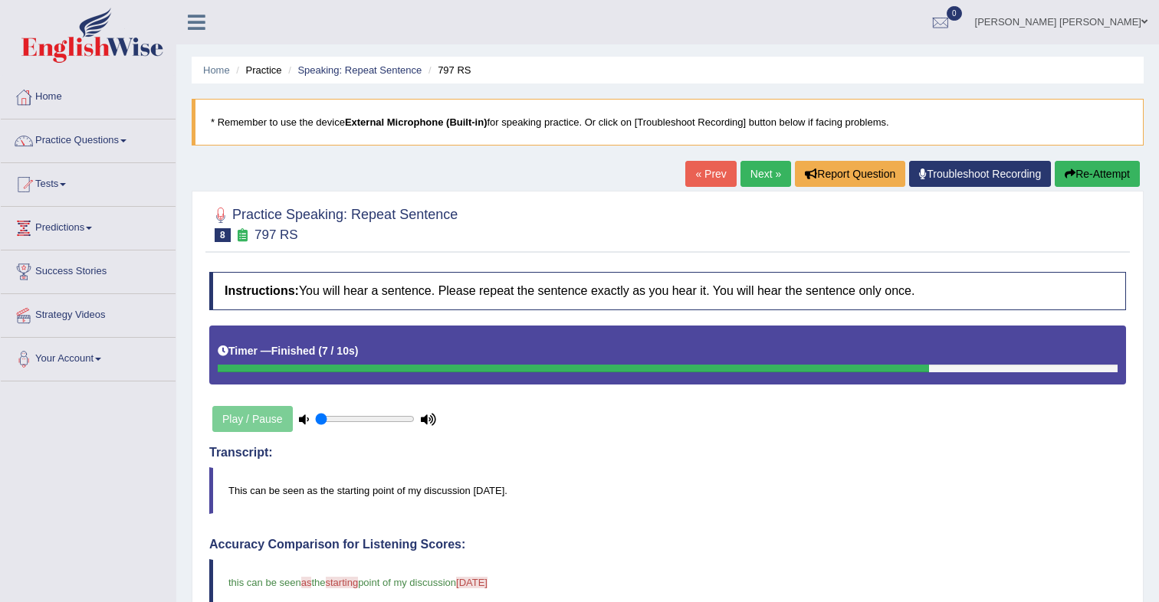
click at [1082, 171] on button "Re-Attempt" at bounding box center [1097, 174] width 85 height 26
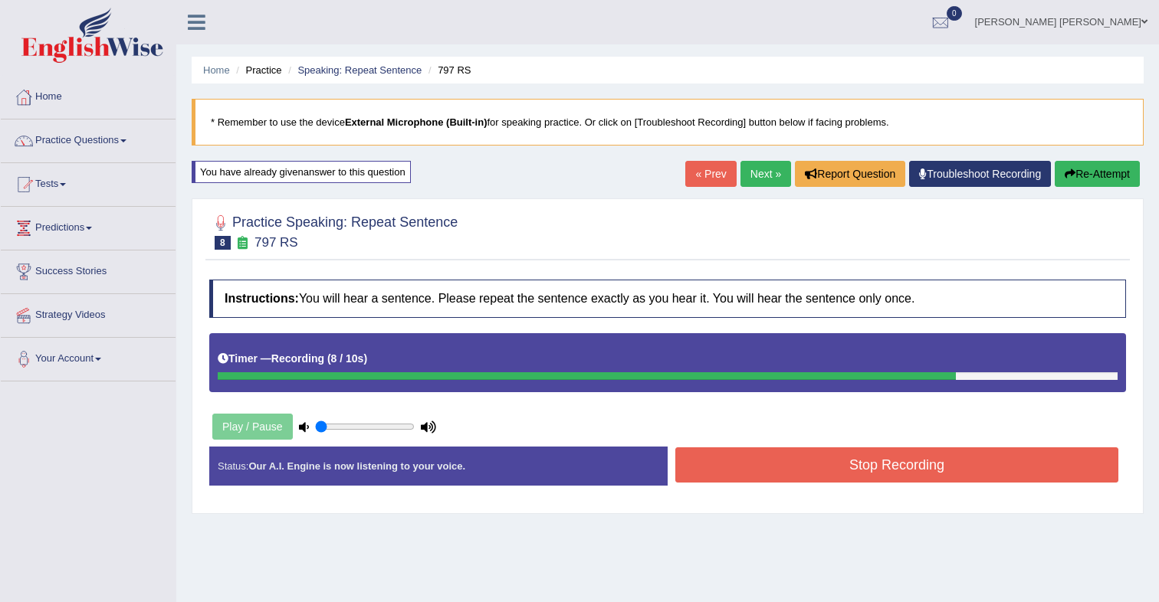
click at [756, 464] on button "Stop Recording" at bounding box center [896, 465] width 443 height 35
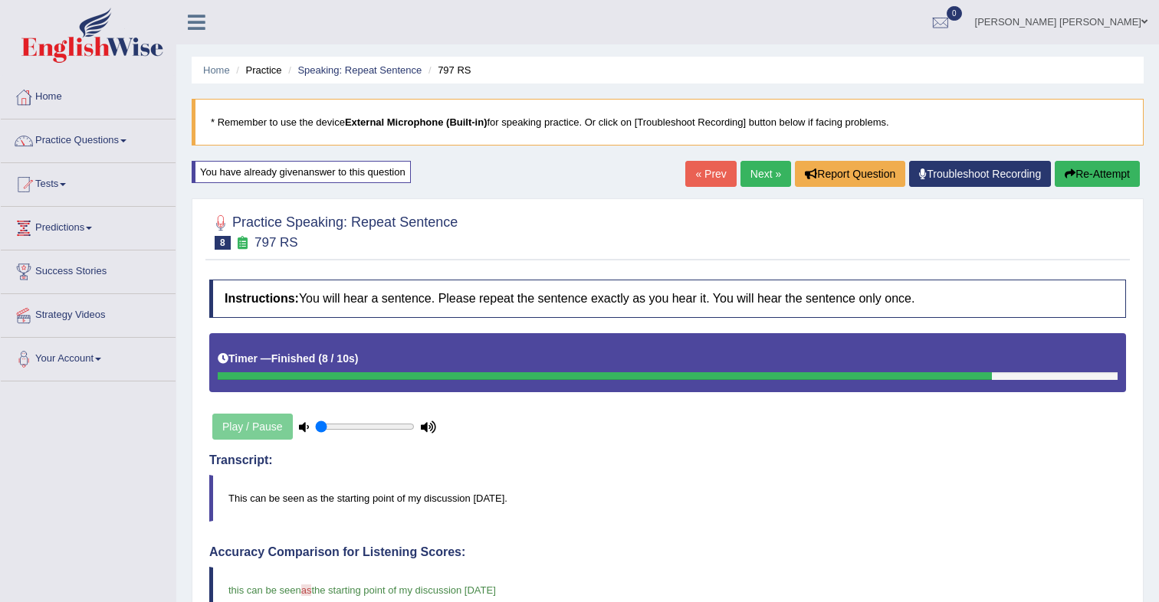
click at [753, 181] on link "Next »" at bounding box center [765, 174] width 51 height 26
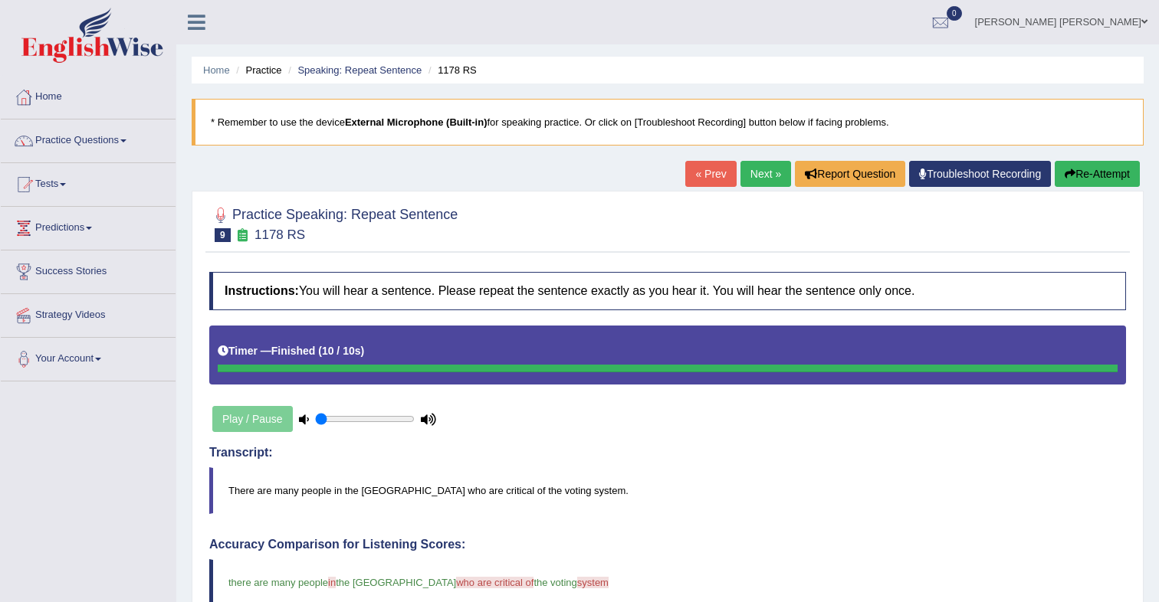
click at [750, 178] on link "Next »" at bounding box center [765, 174] width 51 height 26
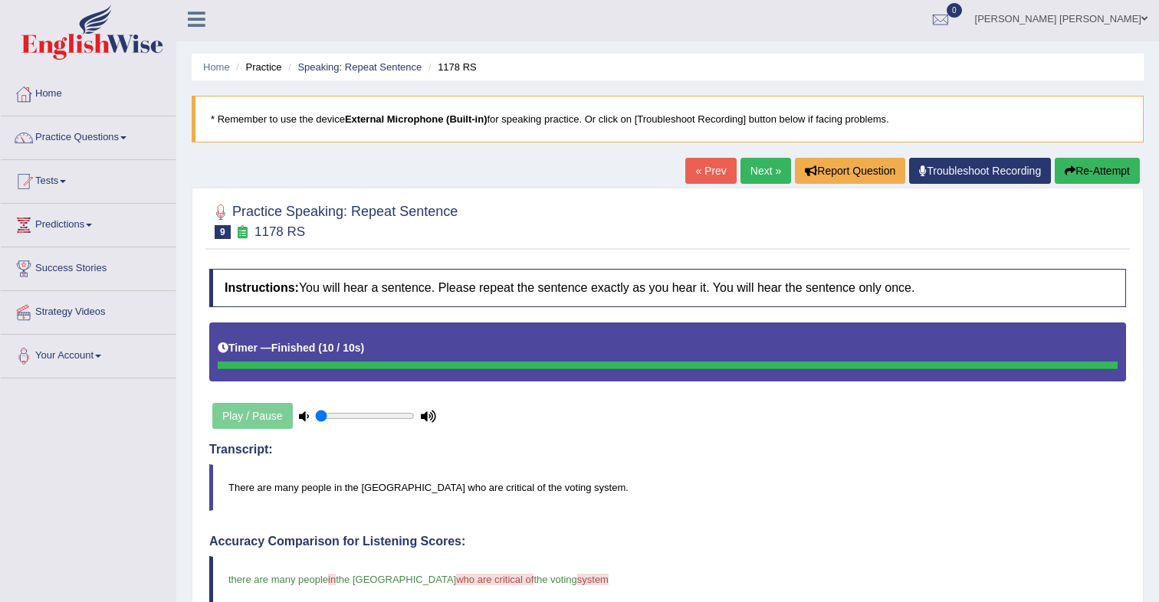
scroll to position [2, 0]
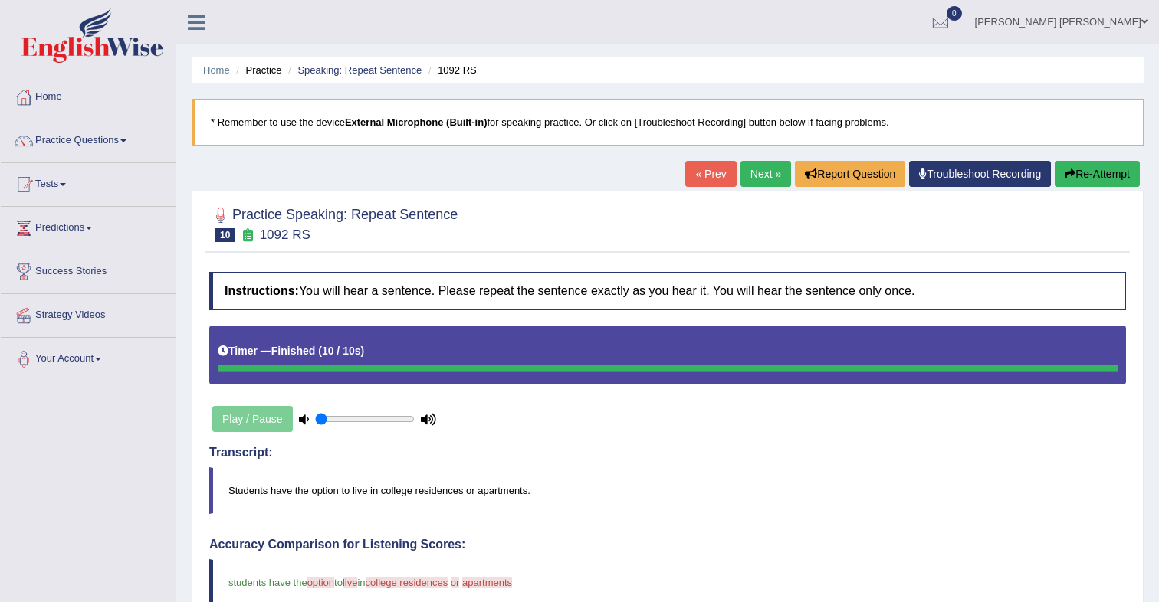
click at [1084, 179] on button "Re-Attempt" at bounding box center [1097, 174] width 85 height 26
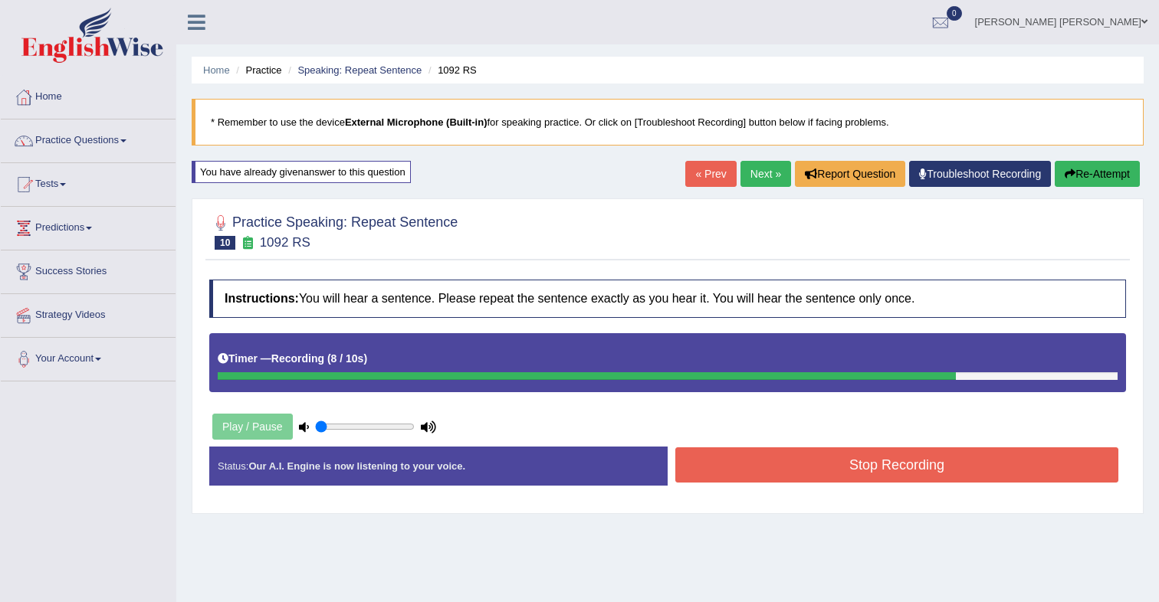
click at [856, 468] on button "Stop Recording" at bounding box center [896, 465] width 443 height 35
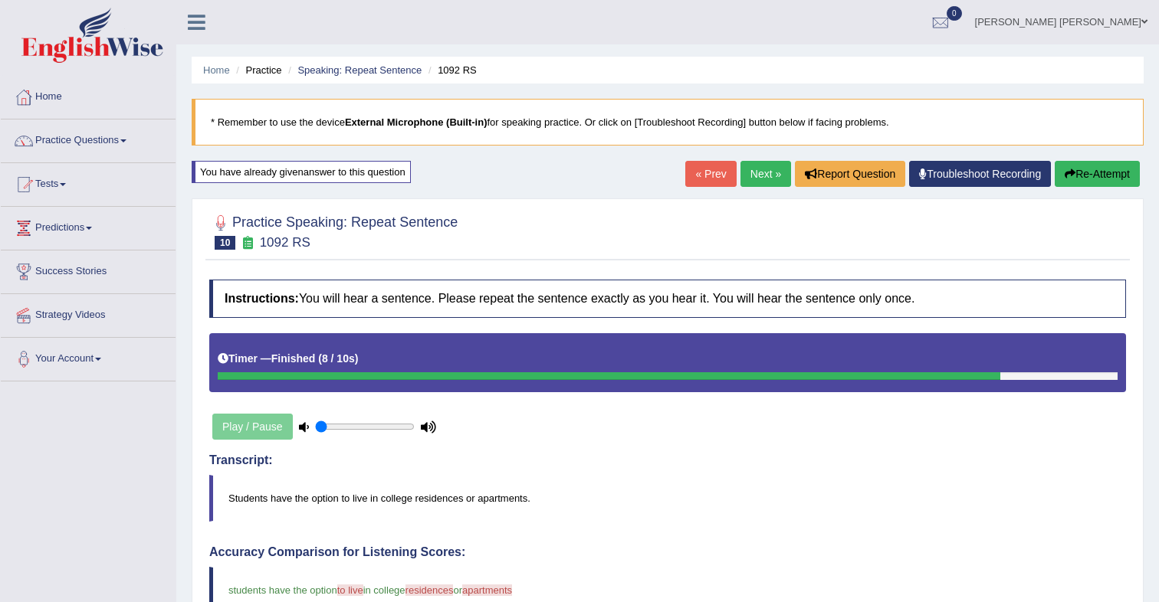
click at [766, 176] on link "Next »" at bounding box center [765, 174] width 51 height 26
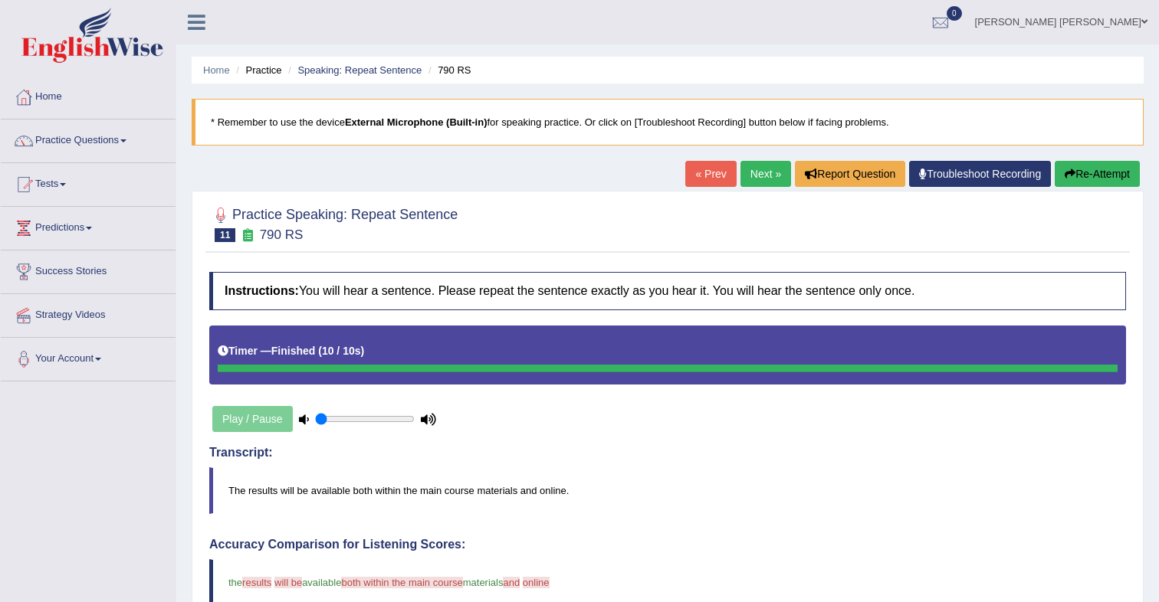
drag, startPoint x: 1100, startPoint y: 173, endPoint x: 1091, endPoint y: 183, distance: 13.1
click at [1099, 174] on button "Re-Attempt" at bounding box center [1097, 174] width 85 height 26
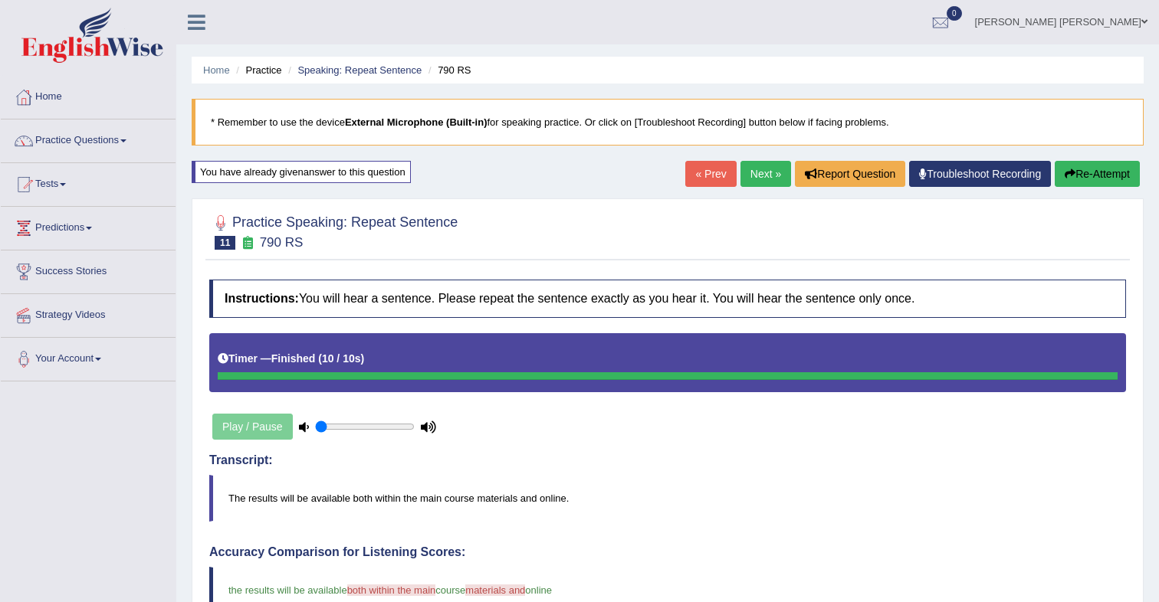
click at [772, 181] on link "Next »" at bounding box center [765, 174] width 51 height 26
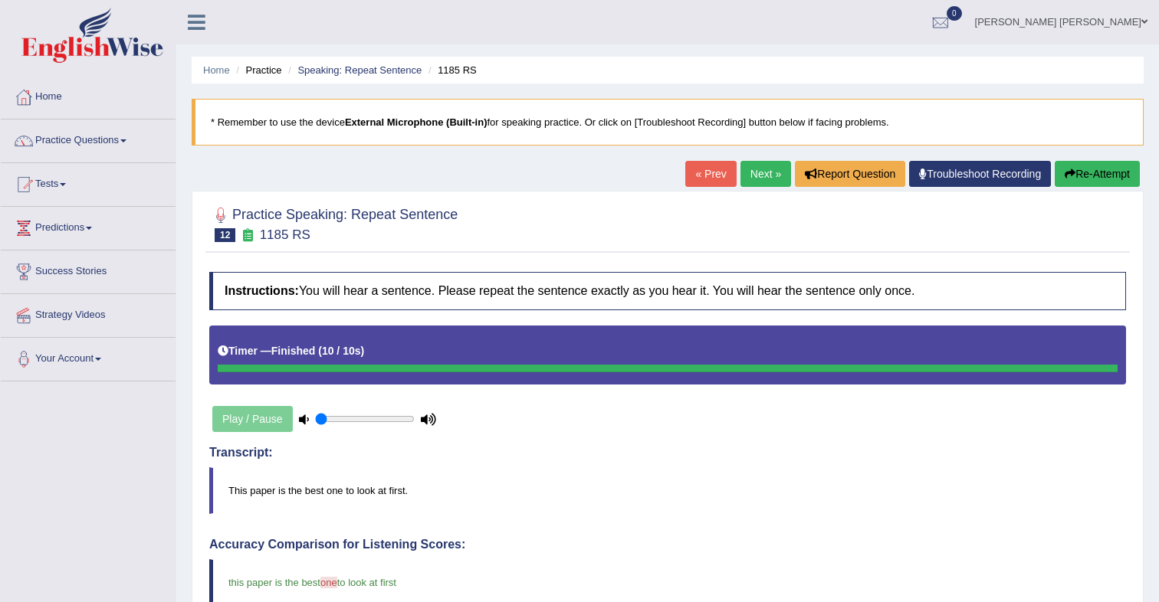
click at [757, 172] on link "Next »" at bounding box center [765, 174] width 51 height 26
click at [743, 176] on link "Next »" at bounding box center [765, 174] width 51 height 26
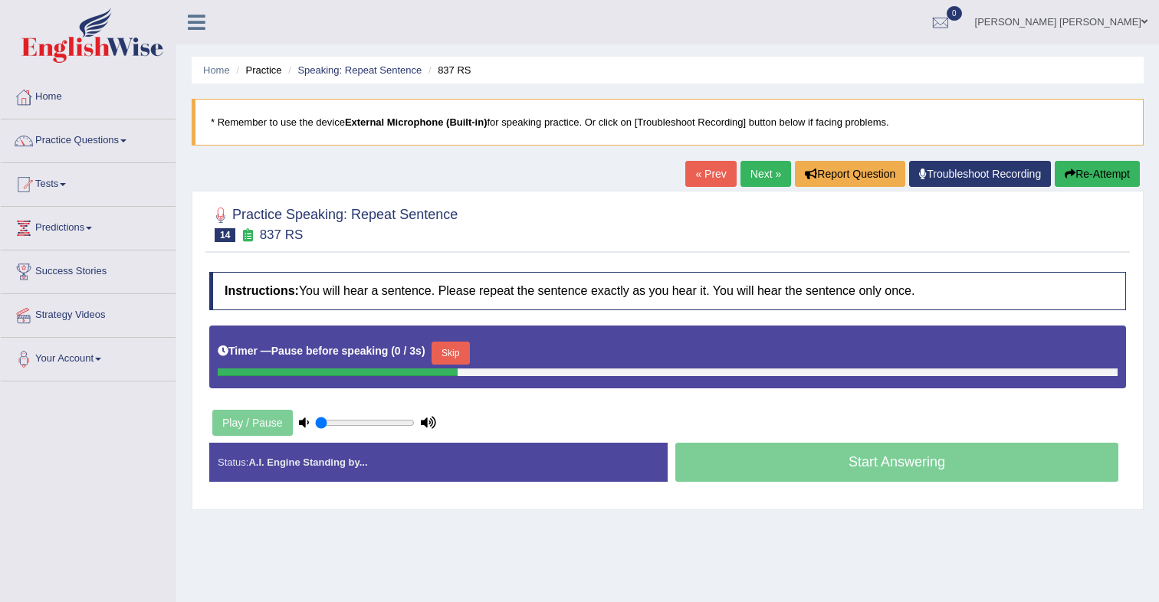
drag, startPoint x: 464, startPoint y: 352, endPoint x: 504, endPoint y: 336, distance: 43.0
click at [464, 353] on button "Skip" at bounding box center [450, 353] width 38 height 23
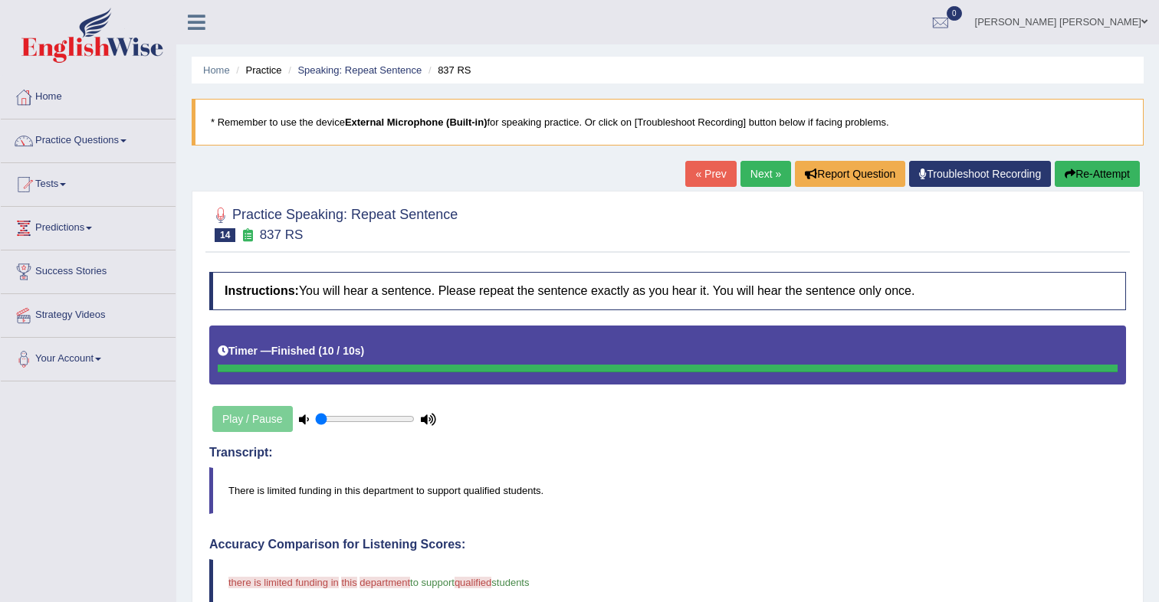
click at [1071, 179] on button "Re-Attempt" at bounding box center [1097, 174] width 85 height 26
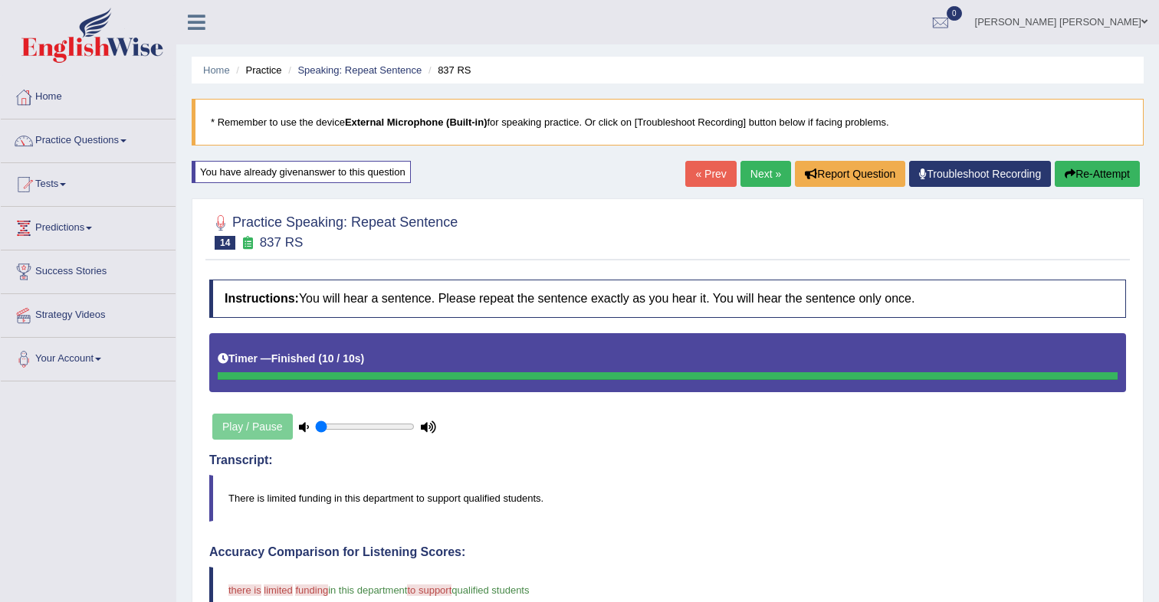
scroll to position [1, 0]
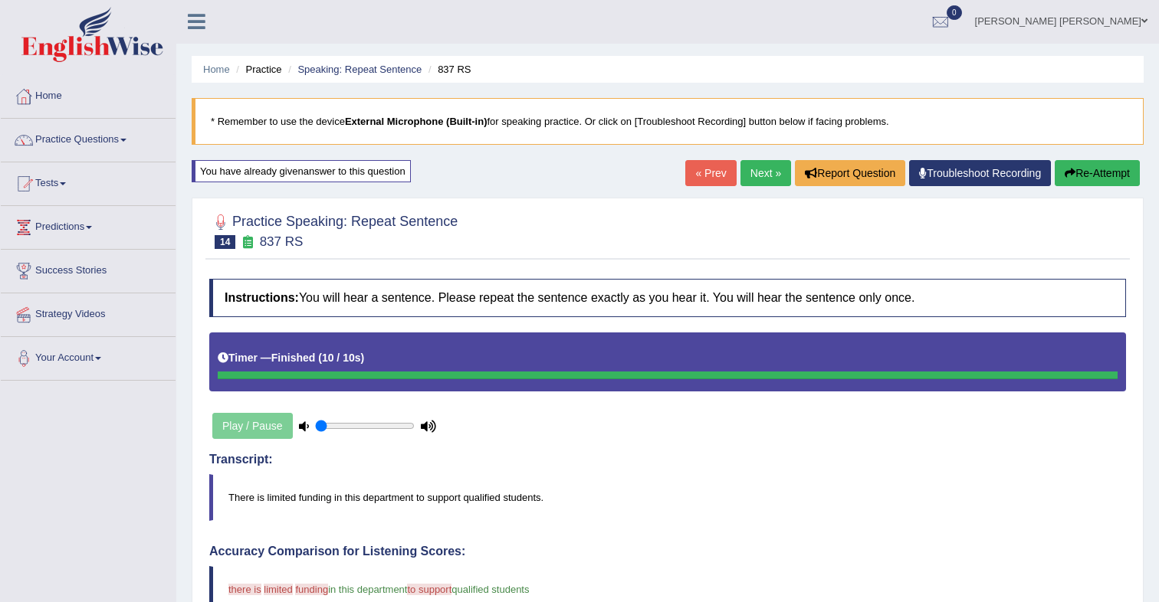
click at [1075, 176] on button "Re-Attempt" at bounding box center [1097, 173] width 85 height 26
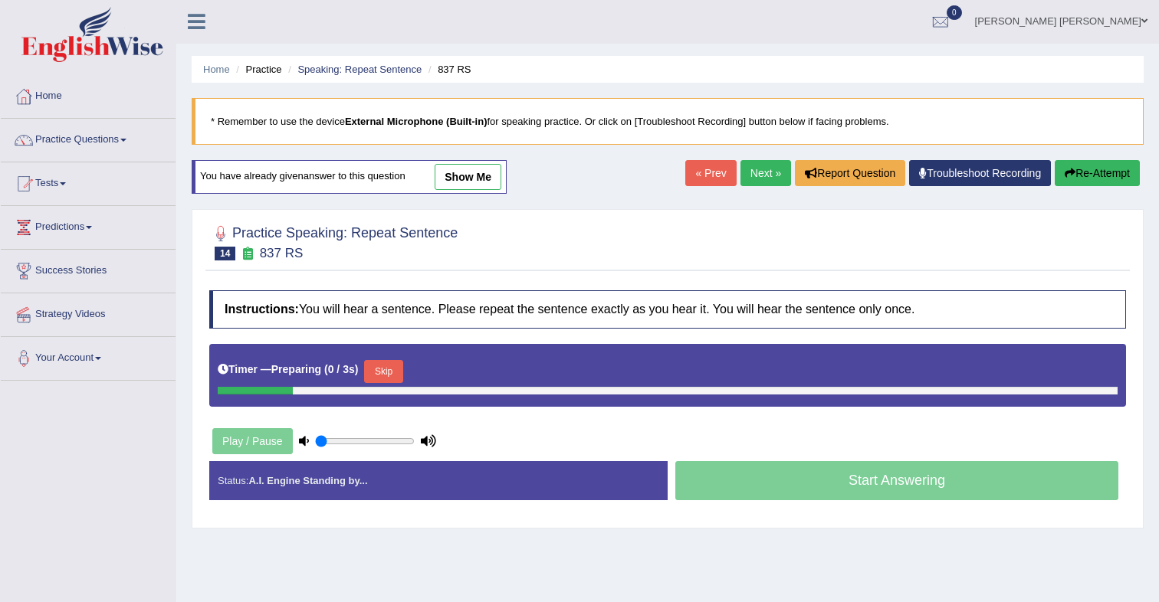
scroll to position [1, 0]
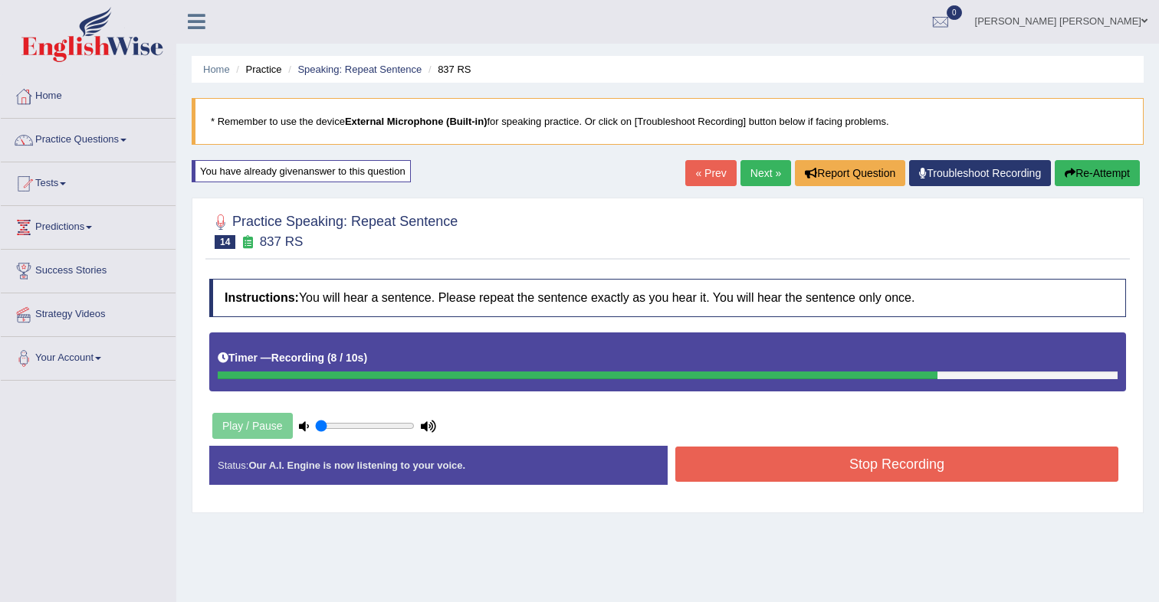
click at [941, 474] on button "Stop Recording" at bounding box center [896, 464] width 443 height 35
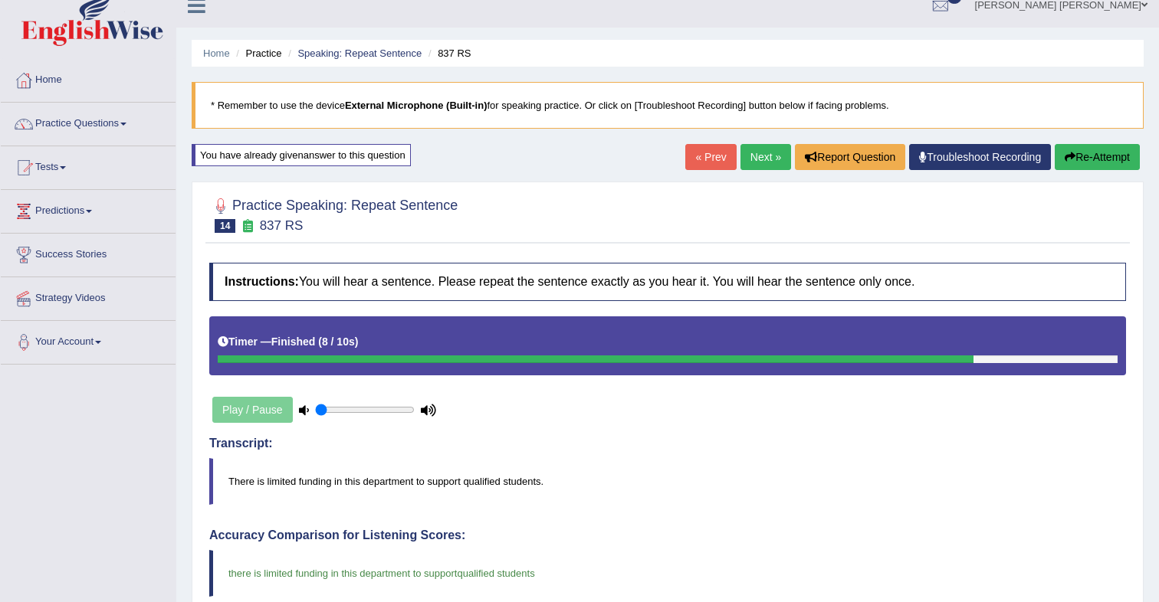
scroll to position [15, 0]
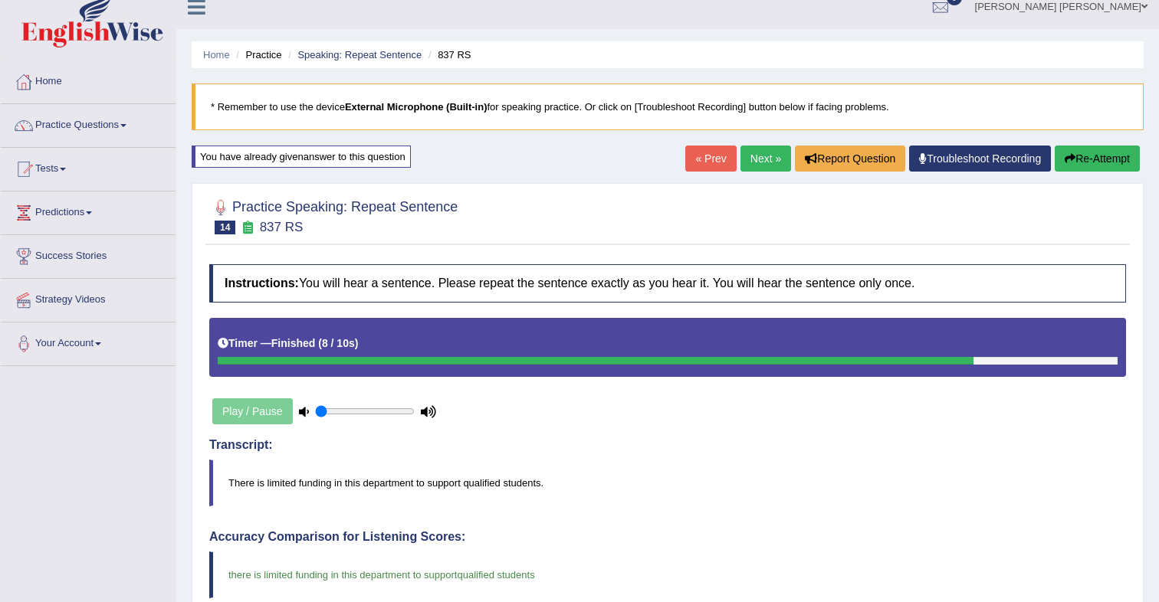
click at [381, 58] on link "Speaking: Repeat Sentence" at bounding box center [359, 54] width 124 height 11
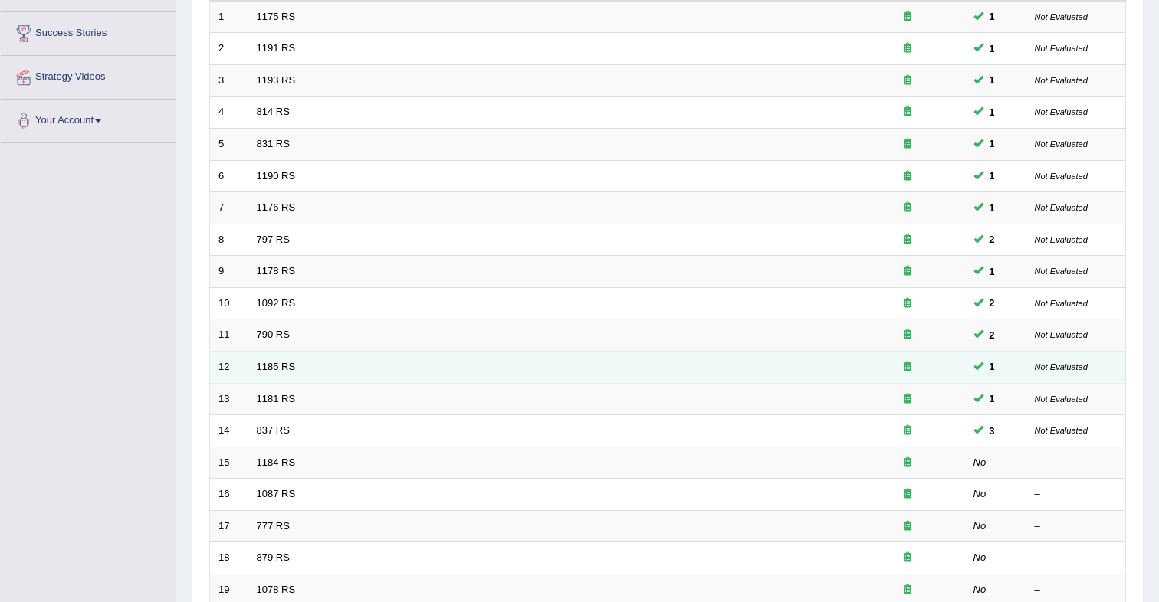
scroll to position [240, 0]
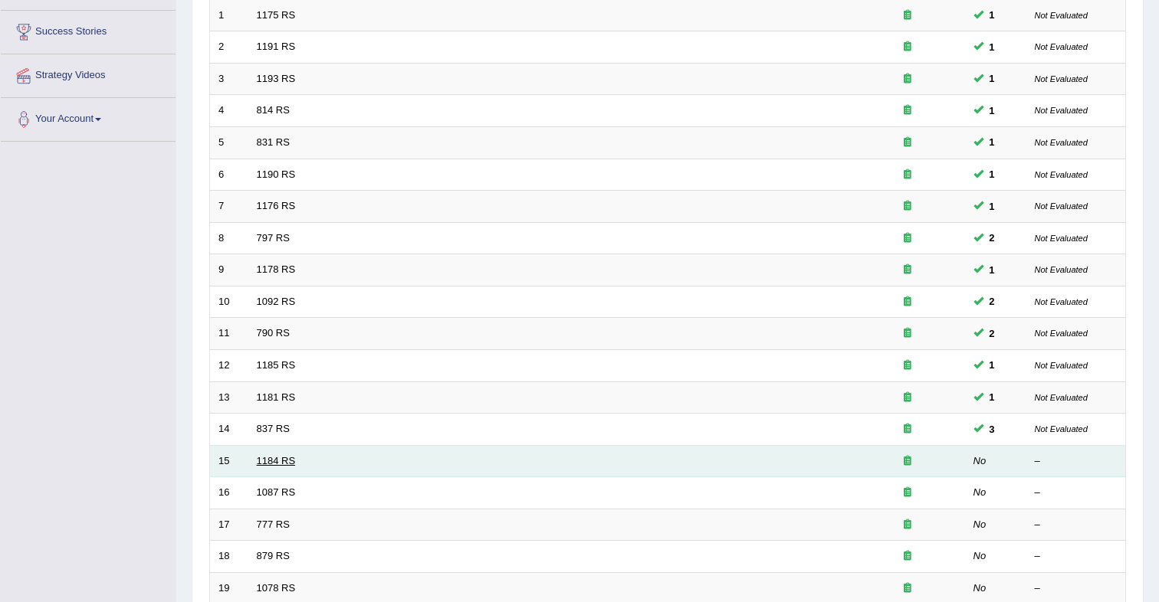
drag, startPoint x: 287, startPoint y: 457, endPoint x: 360, endPoint y: 414, distance: 85.2
click at [287, 457] on link "1184 RS" at bounding box center [276, 460] width 39 height 11
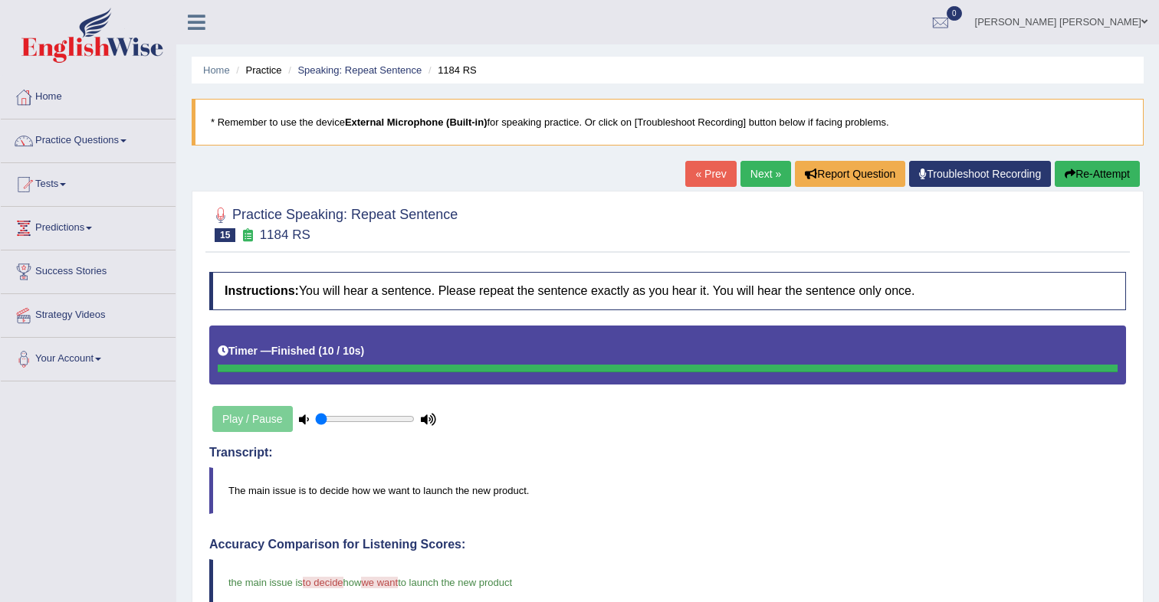
click at [1134, 24] on link "[PERSON_NAME] [PERSON_NAME]" at bounding box center [1060, 20] width 195 height 40
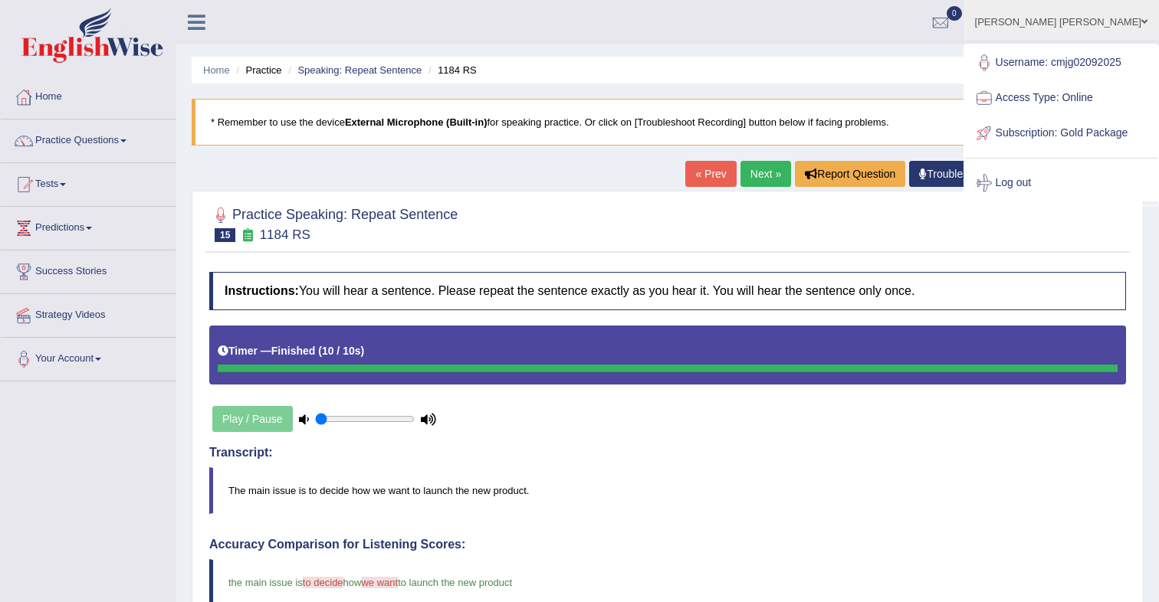
click at [1039, 201] on link "Log out" at bounding box center [1061, 183] width 192 height 35
